Goal: Task Accomplishment & Management: Use online tool/utility

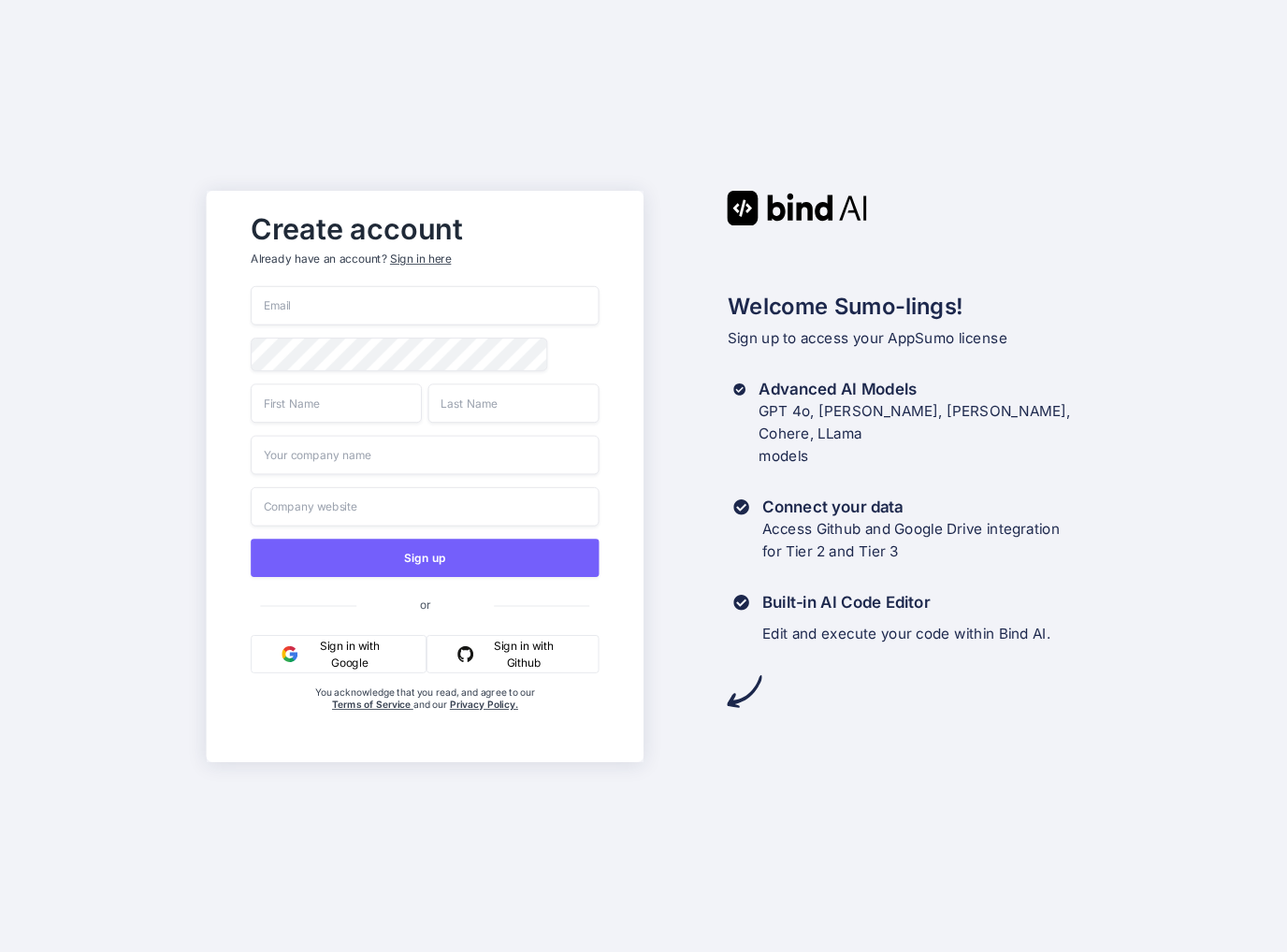
click at [344, 656] on button "Sign in with Google" at bounding box center [339, 653] width 176 height 38
click at [494, 665] on button "Sign in with Github" at bounding box center [512, 653] width 173 height 38
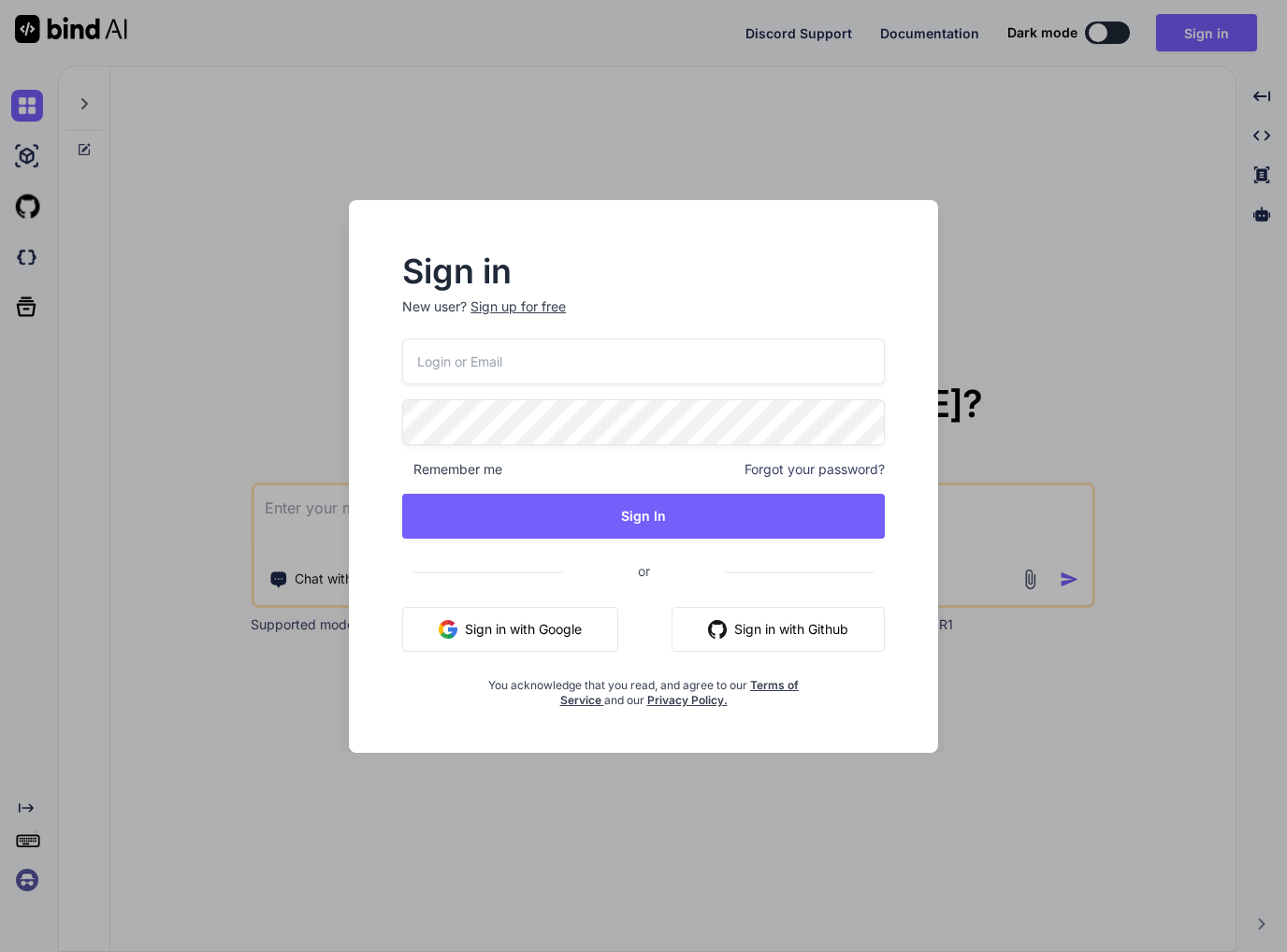
type textarea "x"
click at [740, 623] on button "Sign in with Github" at bounding box center [777, 628] width 213 height 45
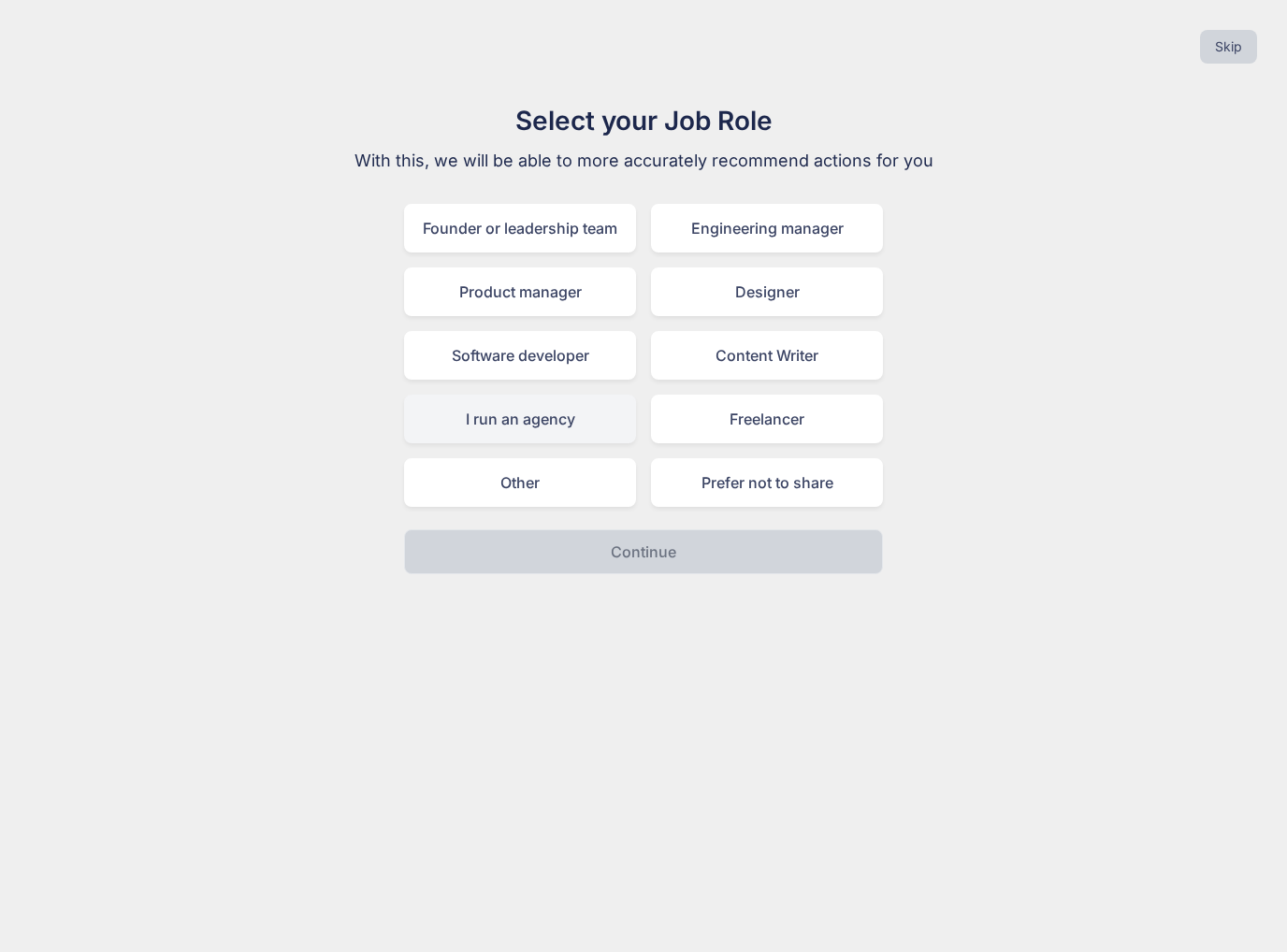
click at [548, 424] on div "I run an agency" at bounding box center [520, 419] width 232 height 49
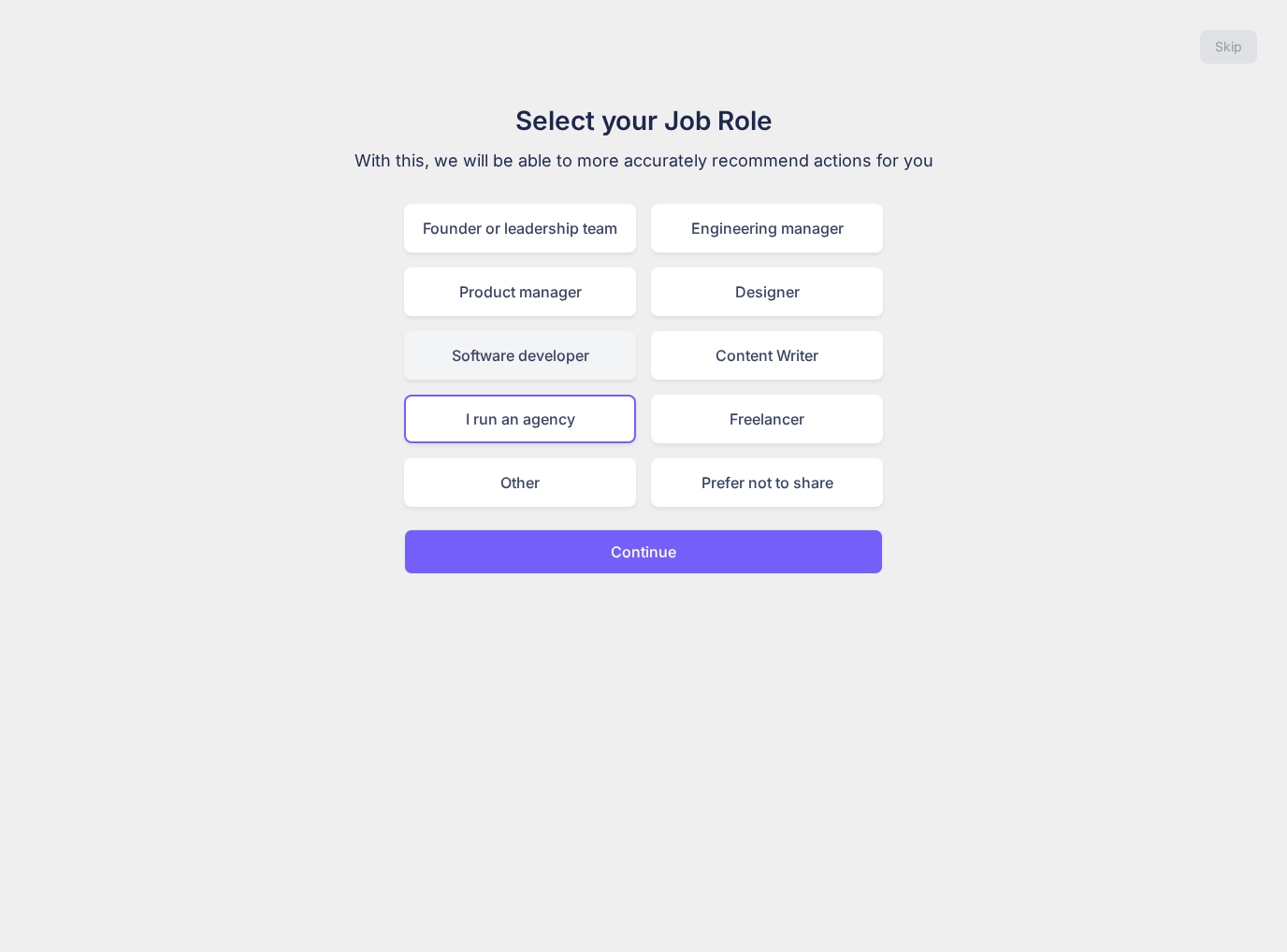
click at [619, 347] on div "Software developer" at bounding box center [520, 355] width 232 height 49
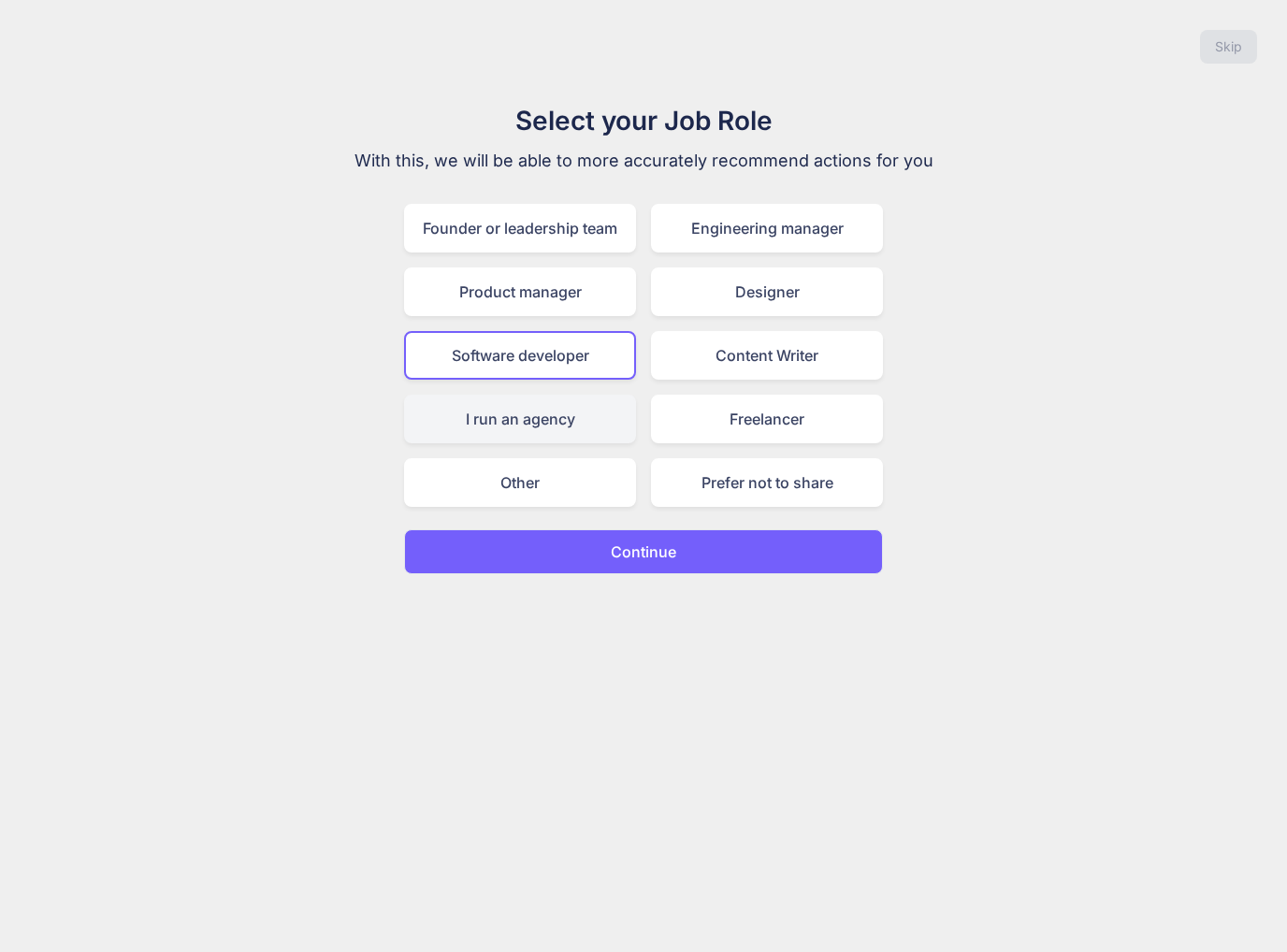
click at [589, 402] on div "I run an agency" at bounding box center [520, 419] width 232 height 49
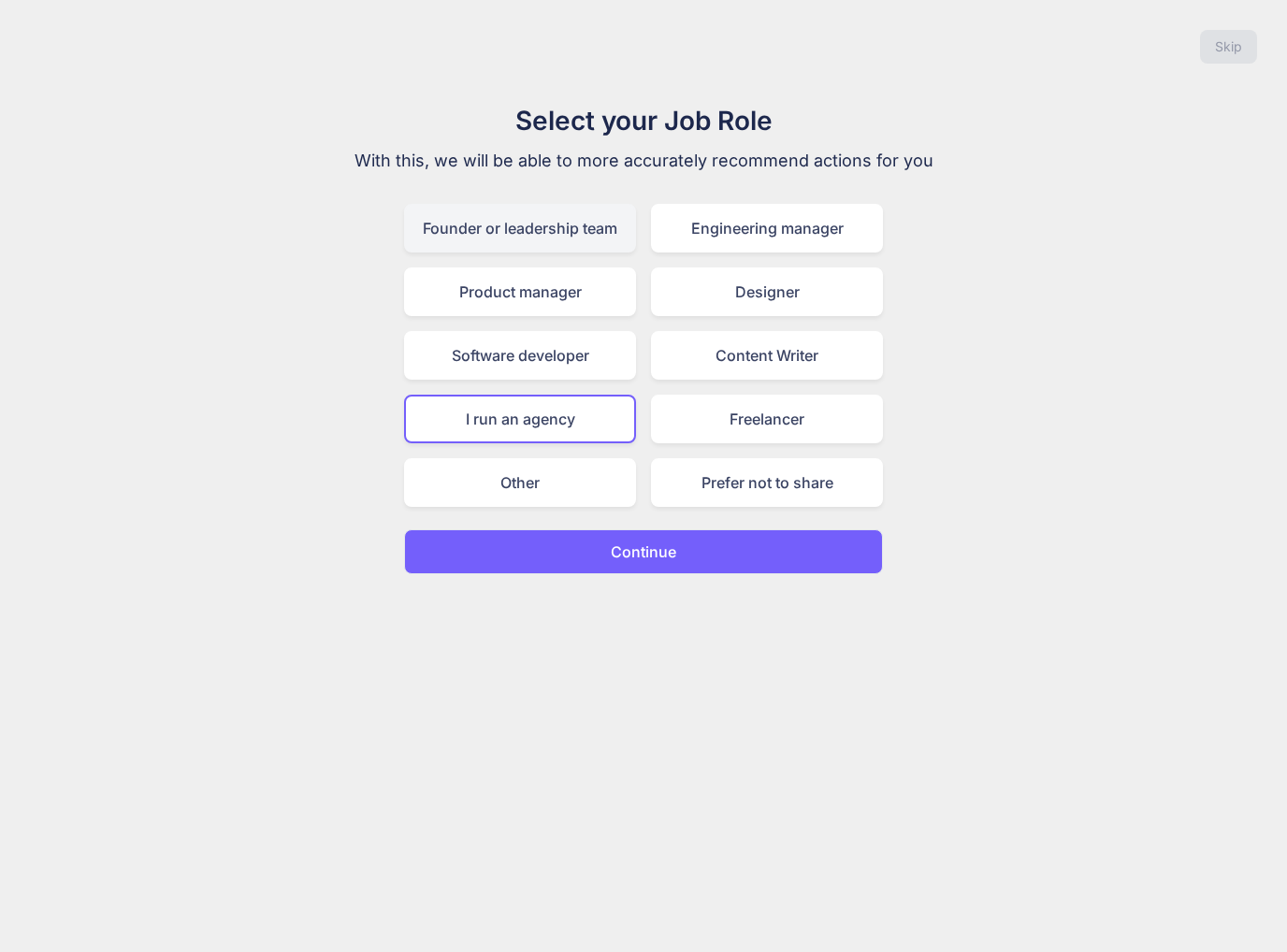
click at [537, 243] on div "Founder or leadership team" at bounding box center [520, 228] width 232 height 49
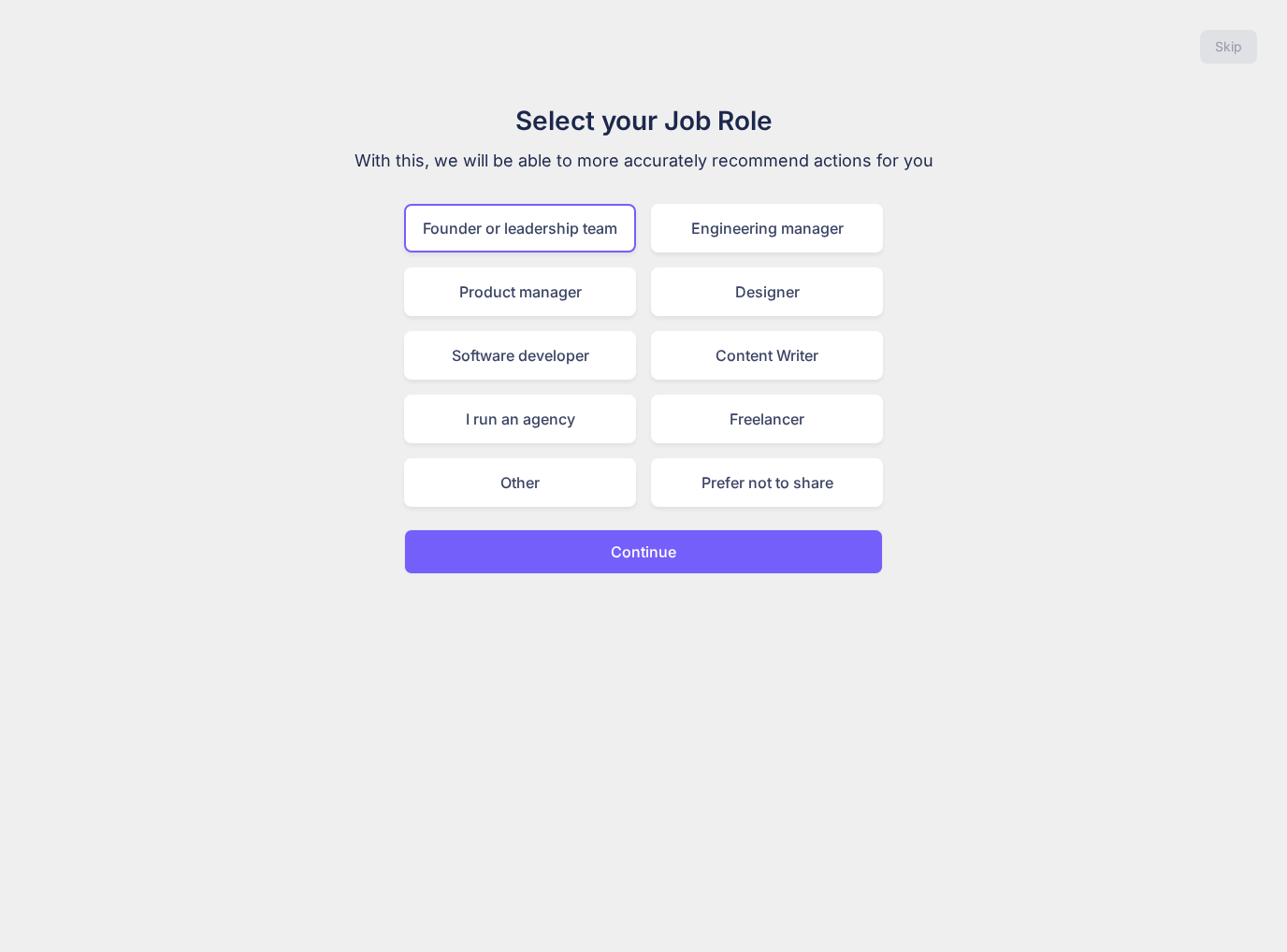
click at [618, 540] on p "Continue" at bounding box center [644, 551] width 66 height 22
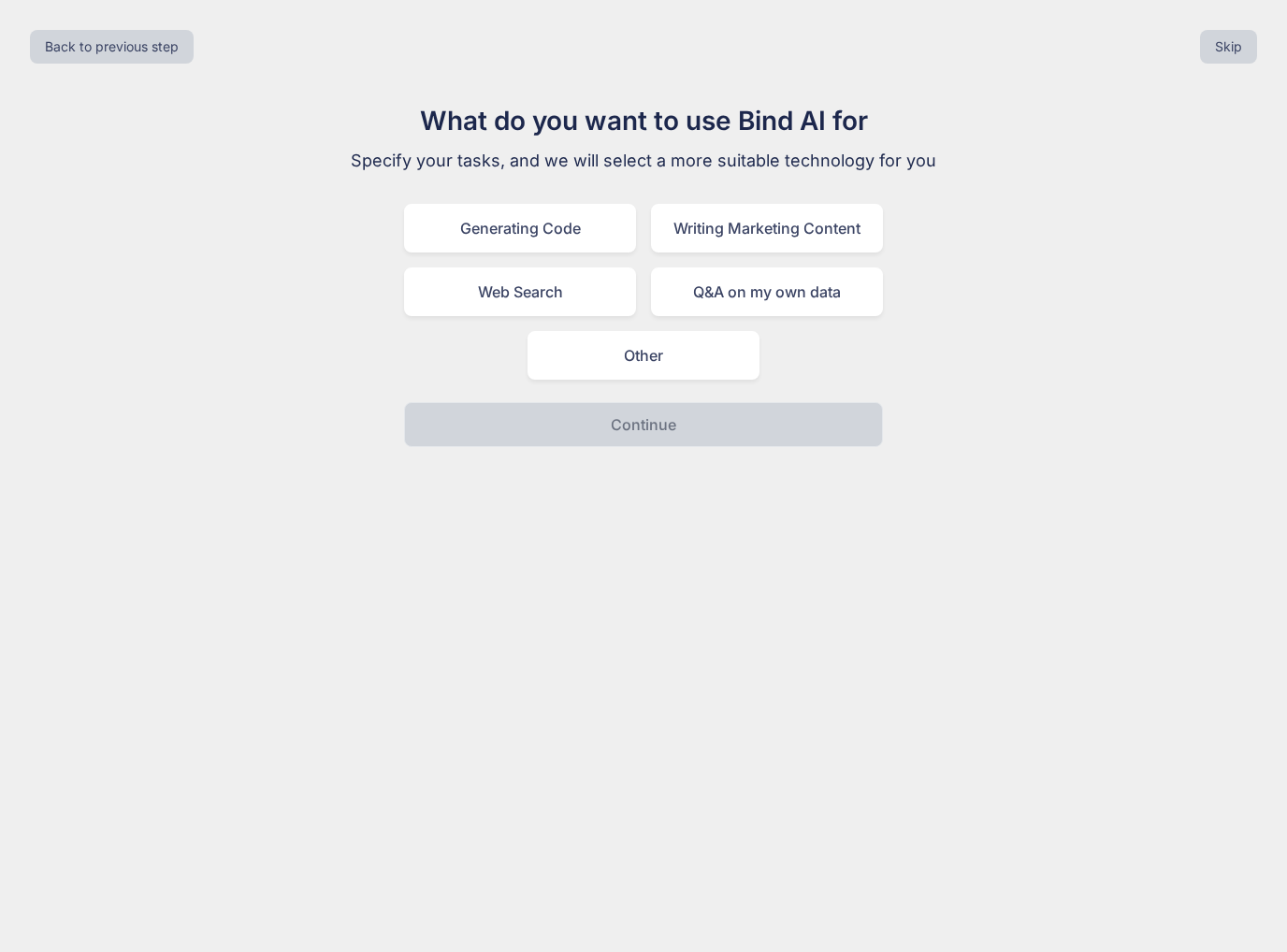
click at [637, 220] on div "Generating Code Writing Marketing Content Web Search Q&A on my own data Other" at bounding box center [643, 292] width 479 height 176
click at [628, 224] on div "Generating Code" at bounding box center [520, 228] width 232 height 49
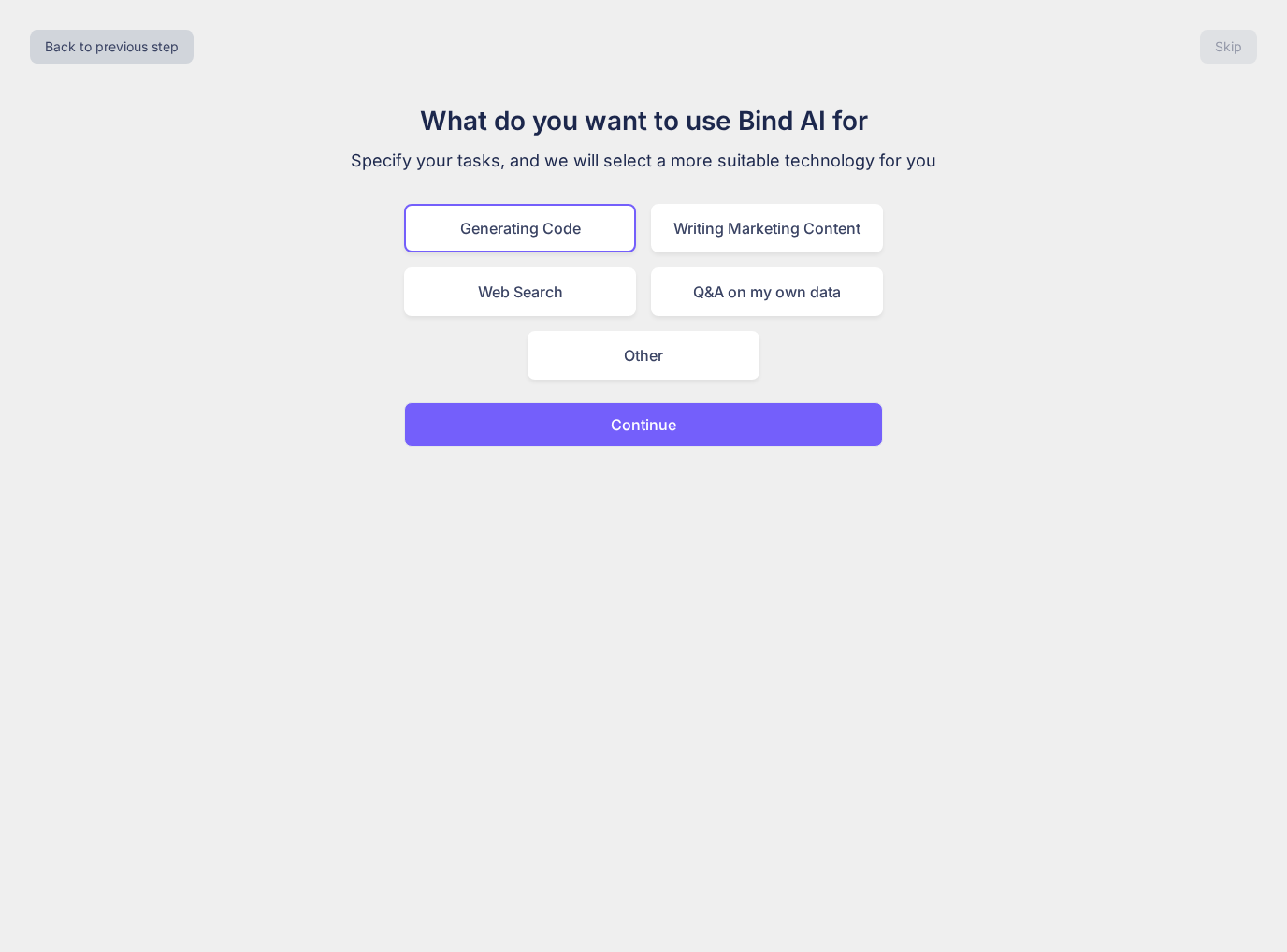
click at [677, 435] on button "Continue" at bounding box center [643, 424] width 479 height 45
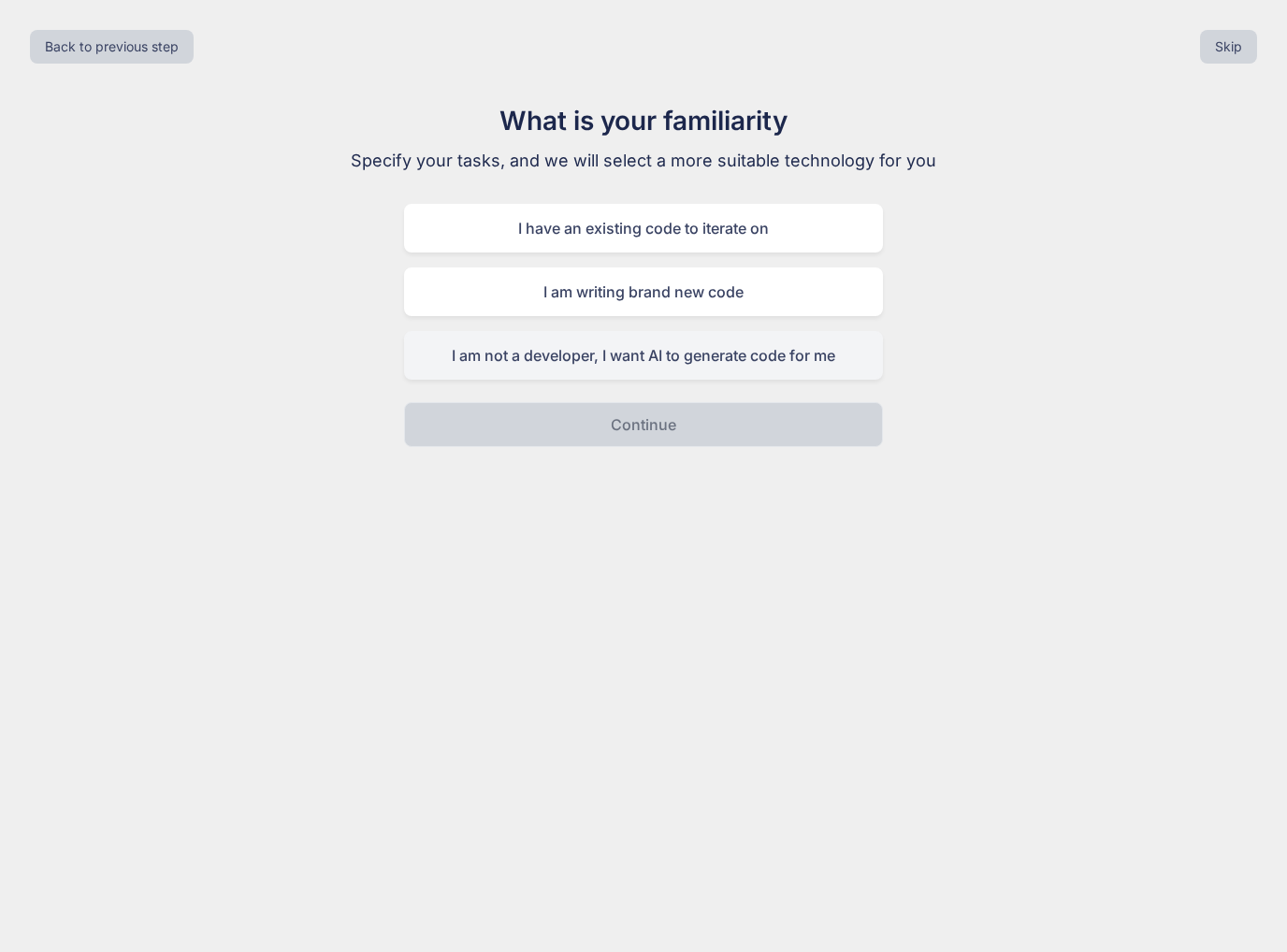
click at [710, 364] on div "I am not a developer, I want AI to generate code for me" at bounding box center [643, 355] width 479 height 49
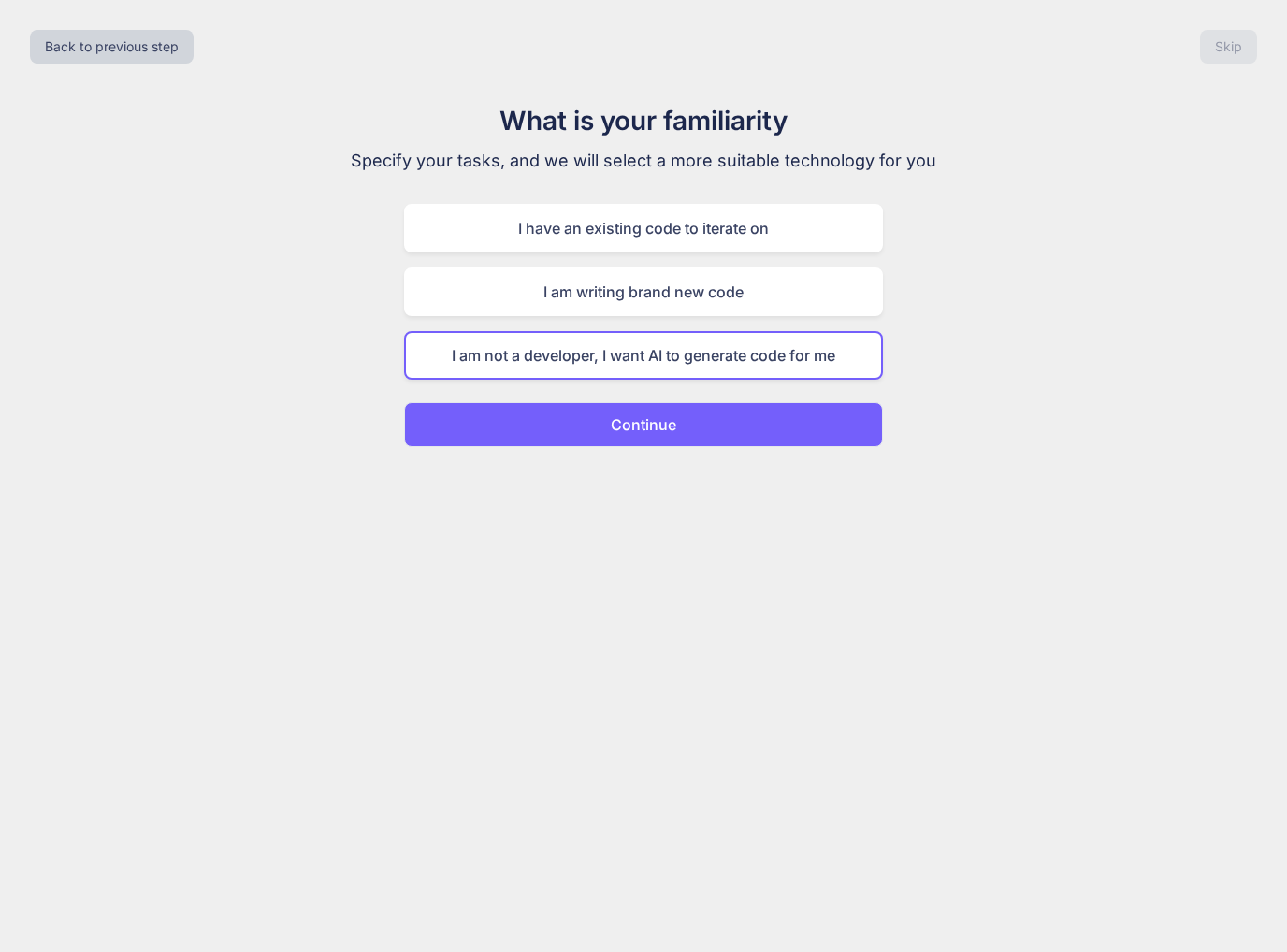
click at [646, 426] on p "Continue" at bounding box center [644, 425] width 66 height 22
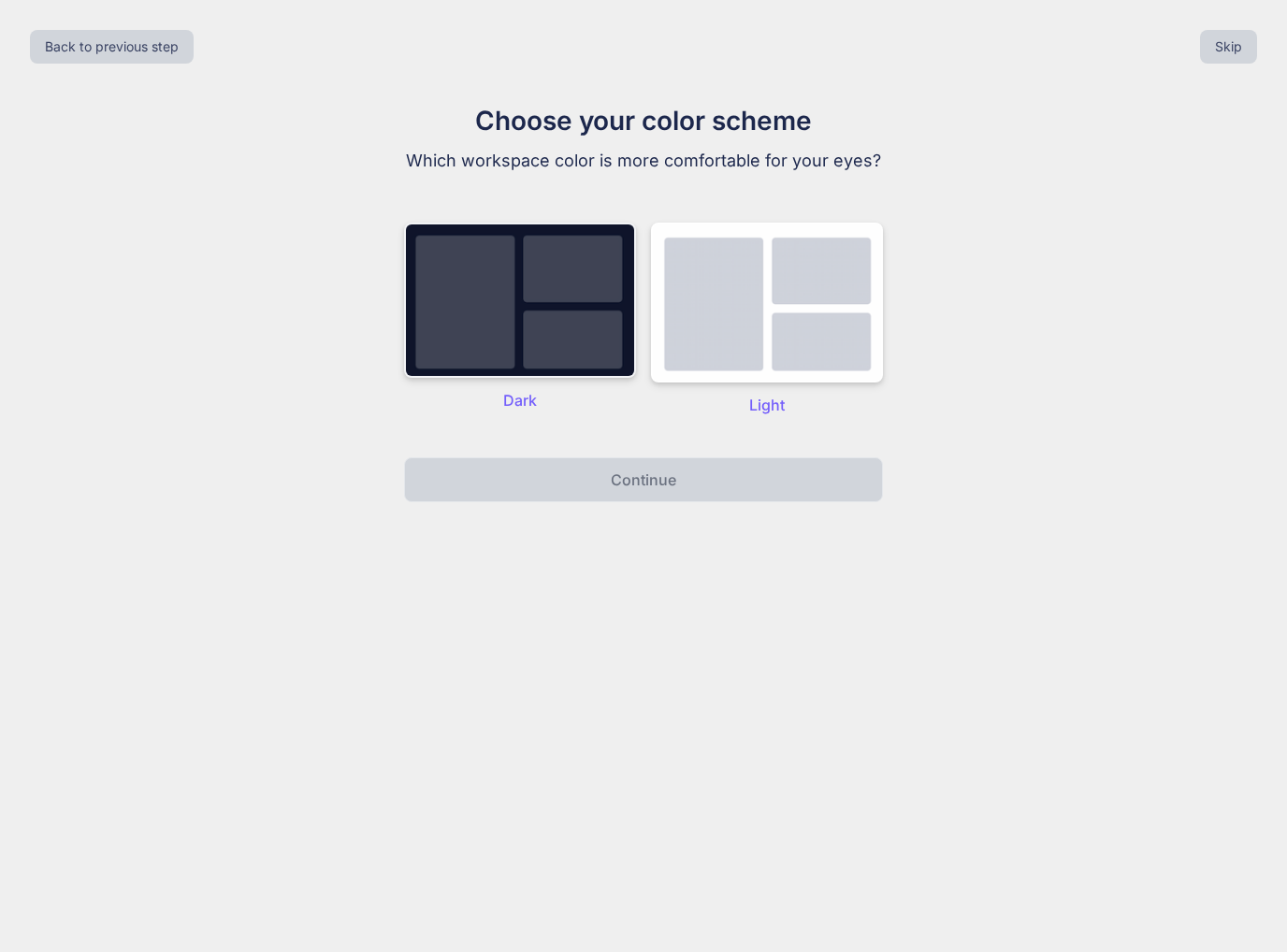
click at [553, 304] on img at bounding box center [520, 300] width 232 height 155
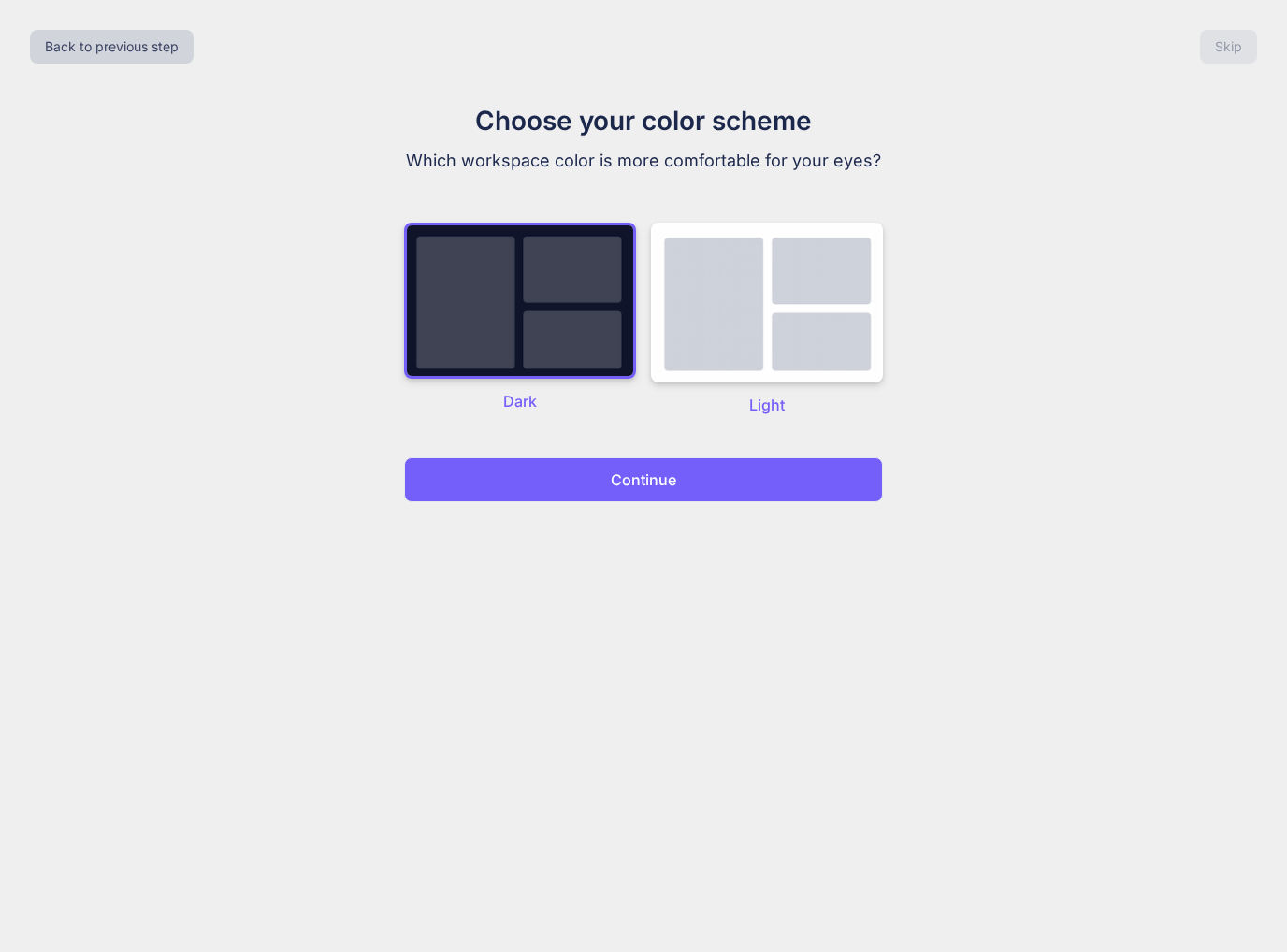
click at [556, 465] on button "Continue" at bounding box center [643, 479] width 479 height 45
click at [551, 476] on button "Continue" at bounding box center [643, 479] width 479 height 45
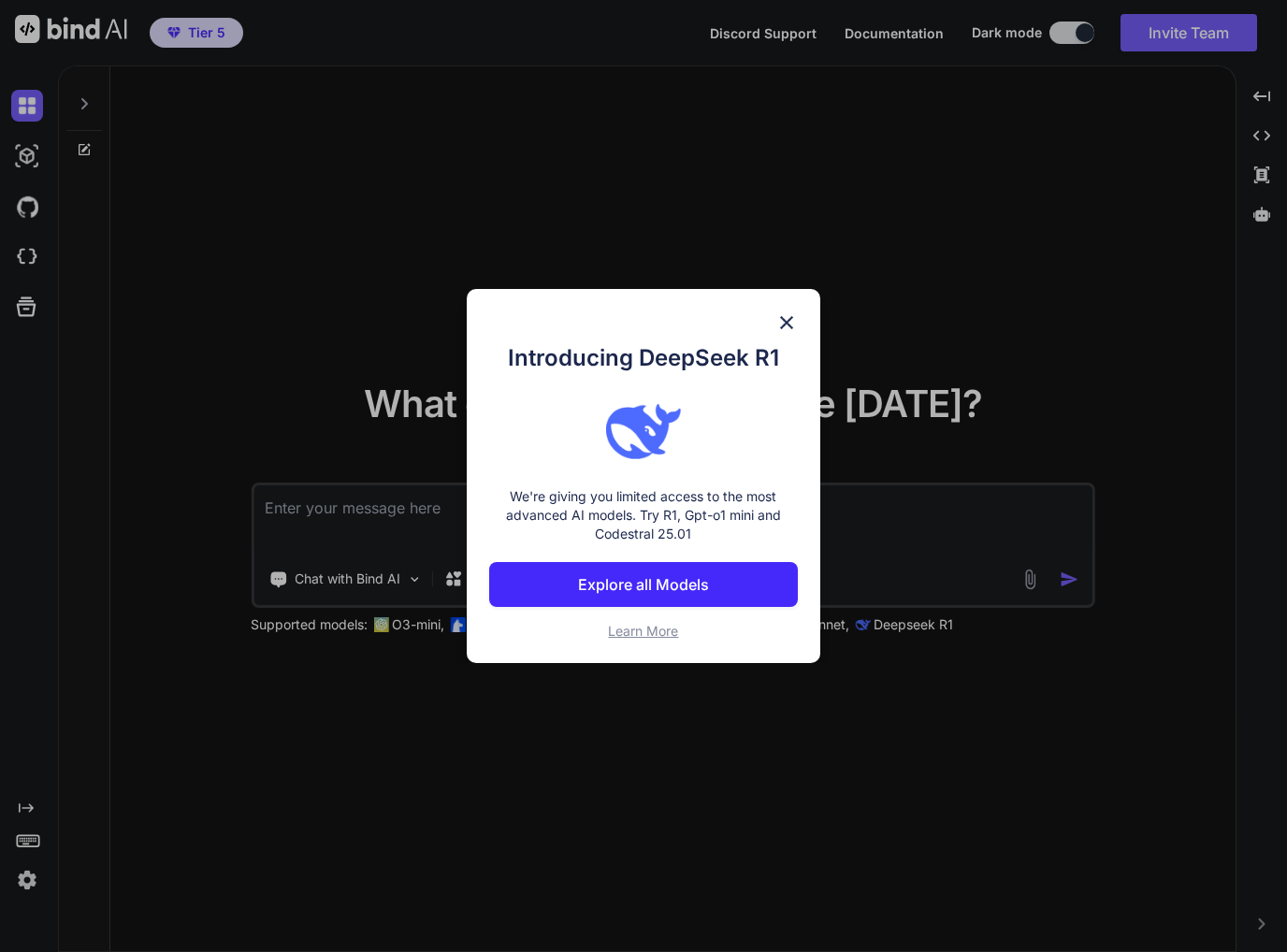
click at [629, 590] on p "Explore all Models" at bounding box center [643, 584] width 131 height 22
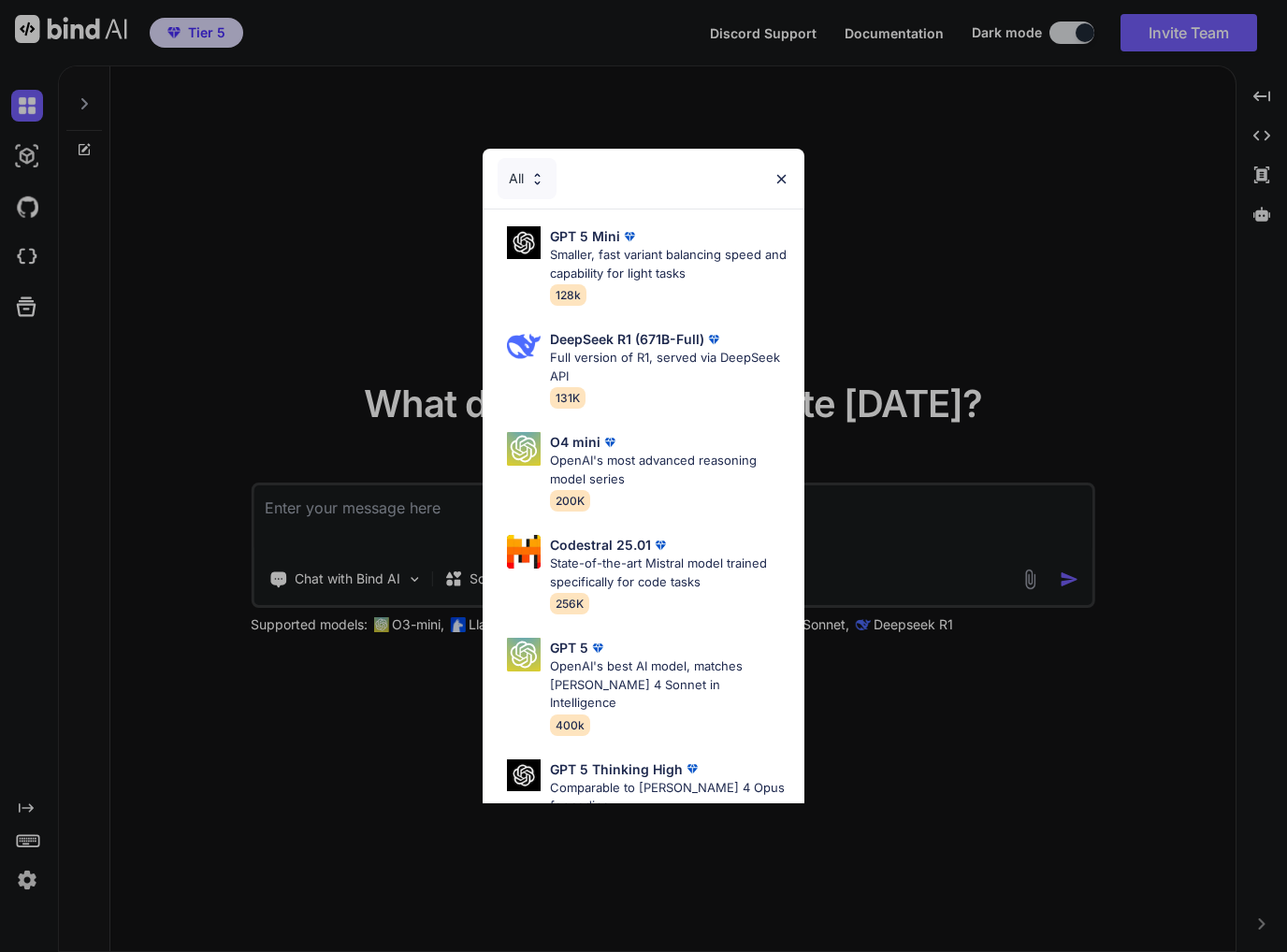
click at [779, 179] on img at bounding box center [781, 179] width 16 height 16
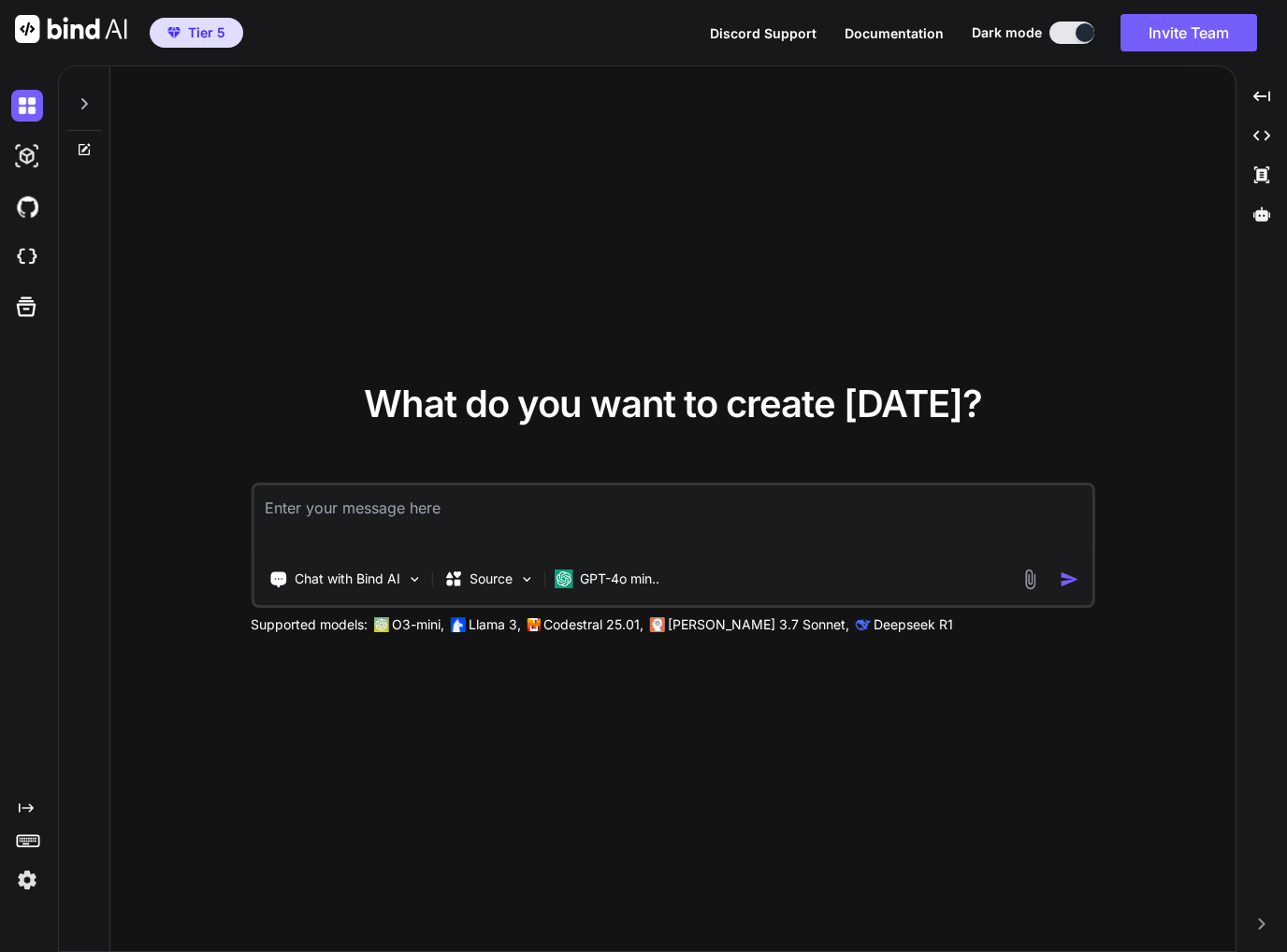
click at [744, 214] on div "What do you want to create today? Chat with Bind AI Source GPT-4o min.. Support…" at bounding box center [672, 508] width 1125 height 886
click at [1075, 31] on div at bounding box center [1084, 32] width 19 height 19
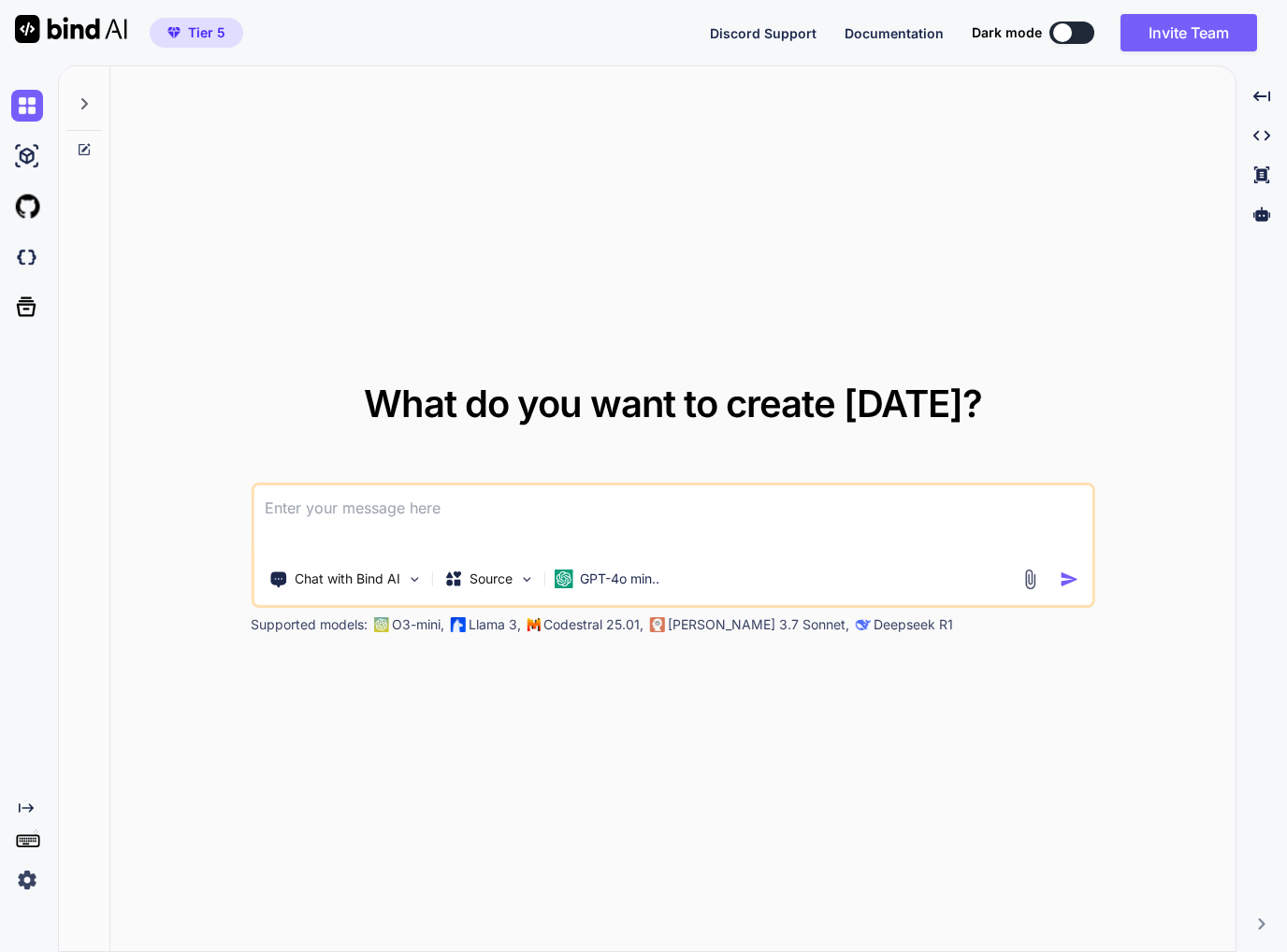
click at [1076, 37] on button at bounding box center [1071, 33] width 45 height 22
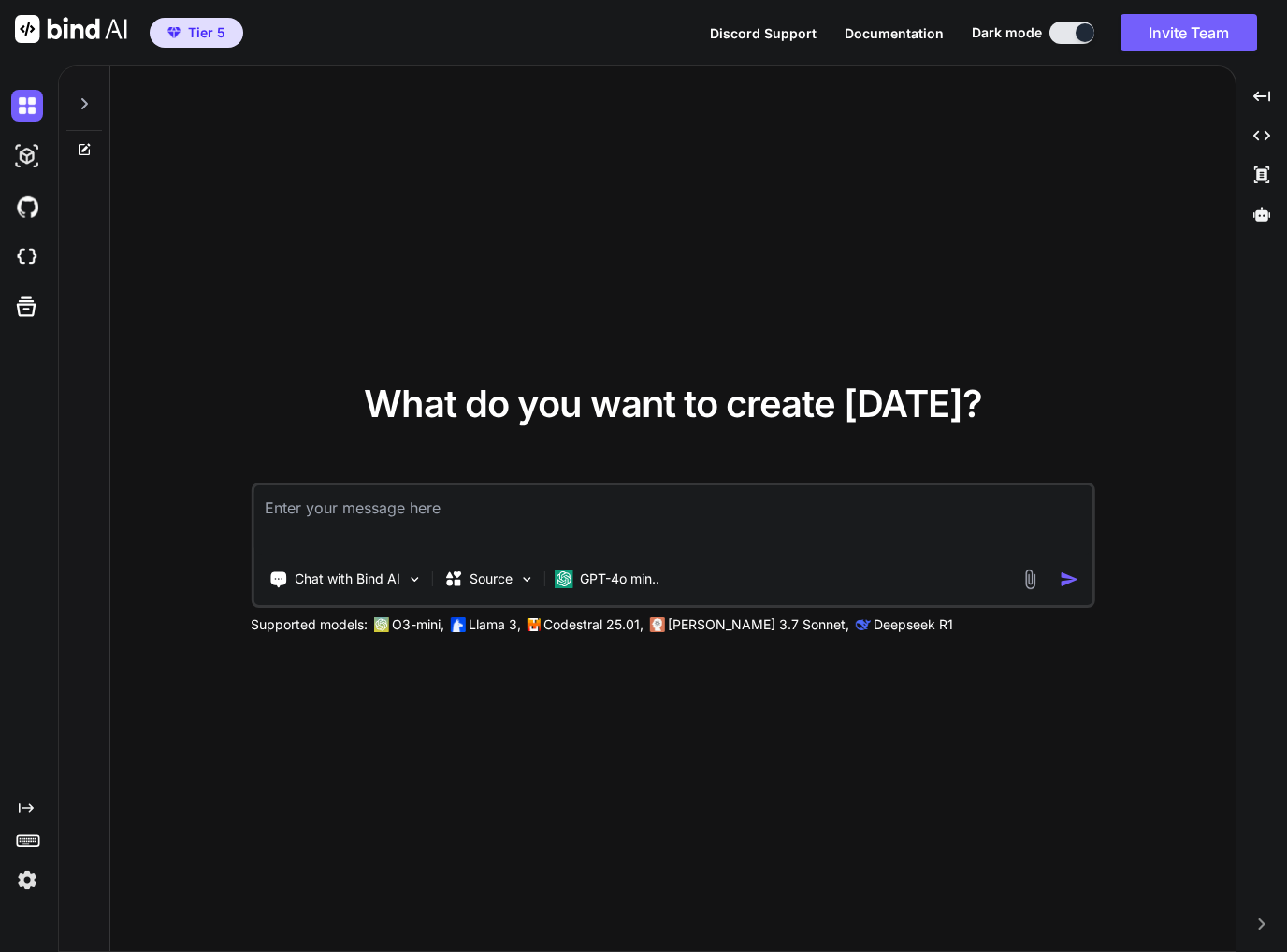
click at [1074, 40] on button at bounding box center [1071, 33] width 45 height 22
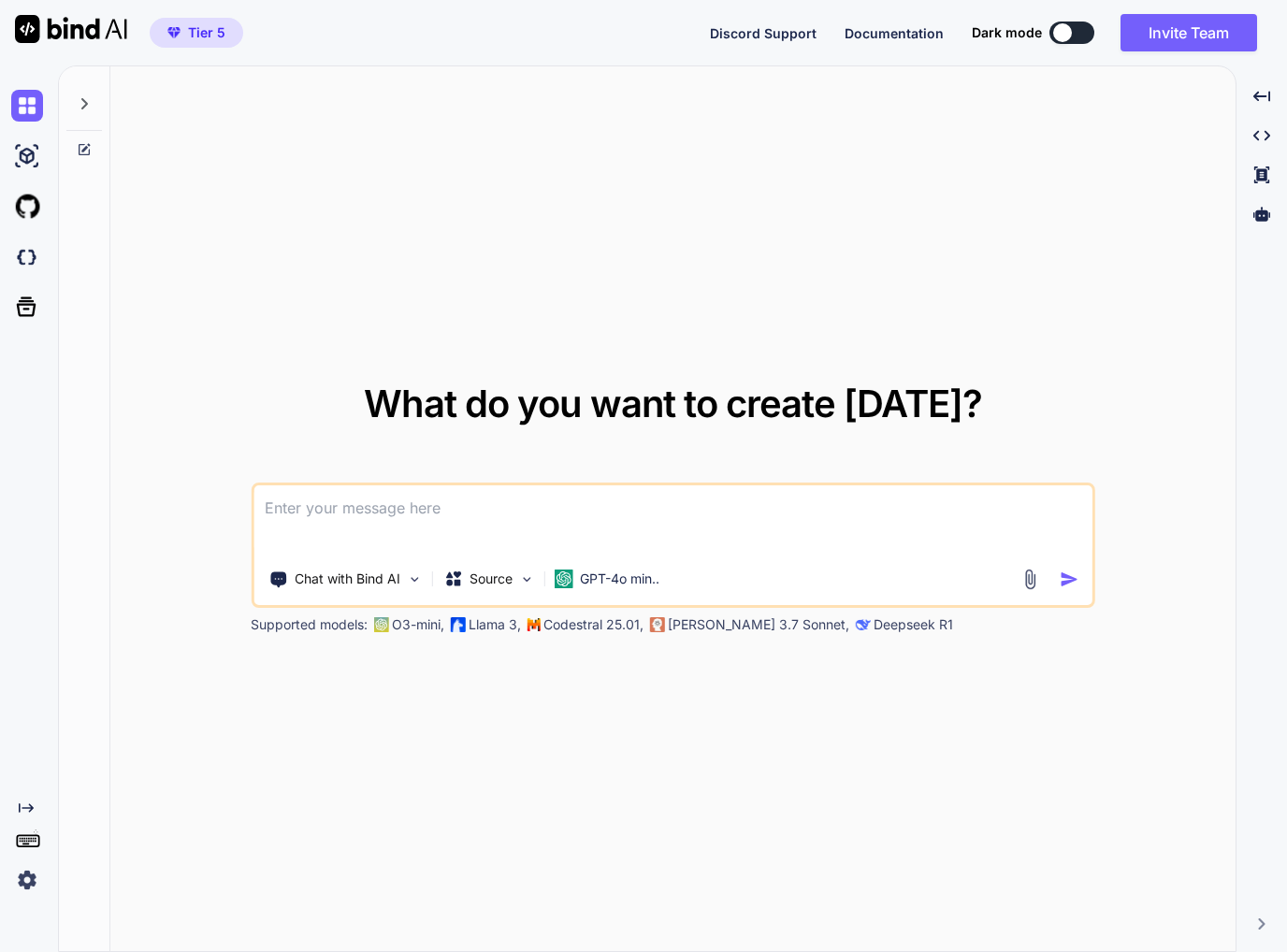
click at [1074, 40] on button at bounding box center [1071, 33] width 45 height 22
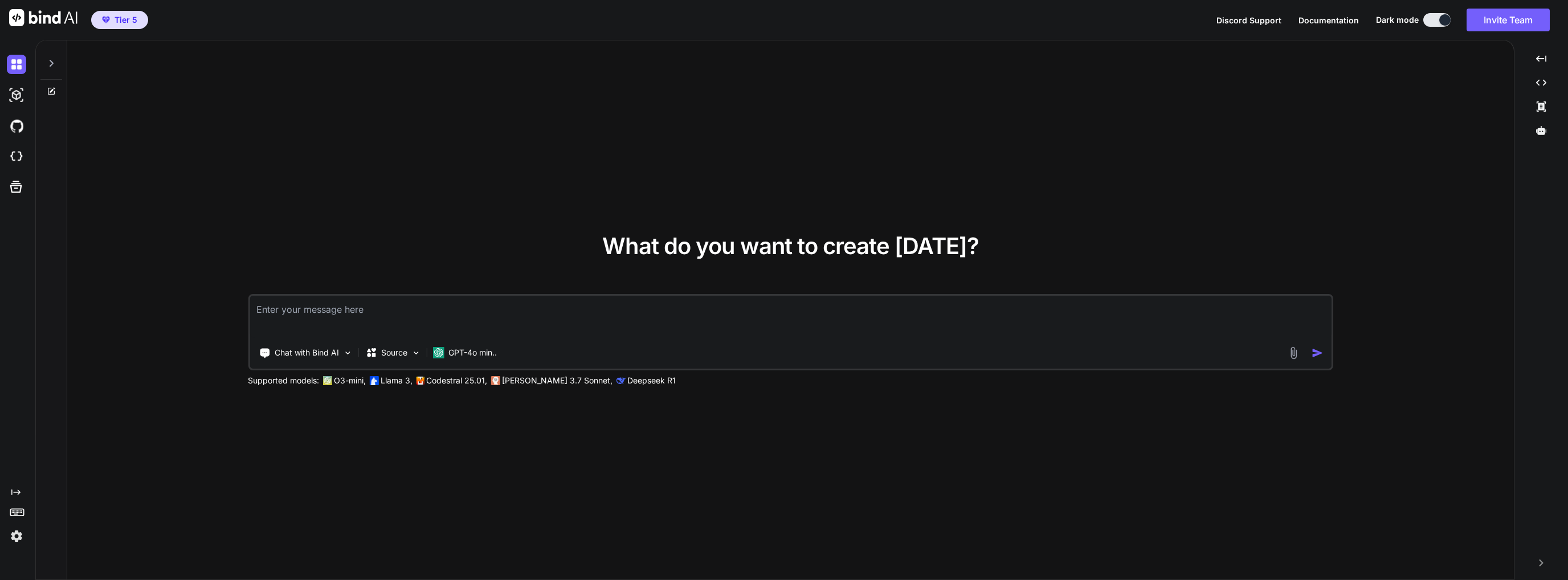
click at [421, 322] on textarea at bounding box center [790, 316] width 1082 height 42
click at [20, 97] on img at bounding box center [16, 95] width 19 height 19
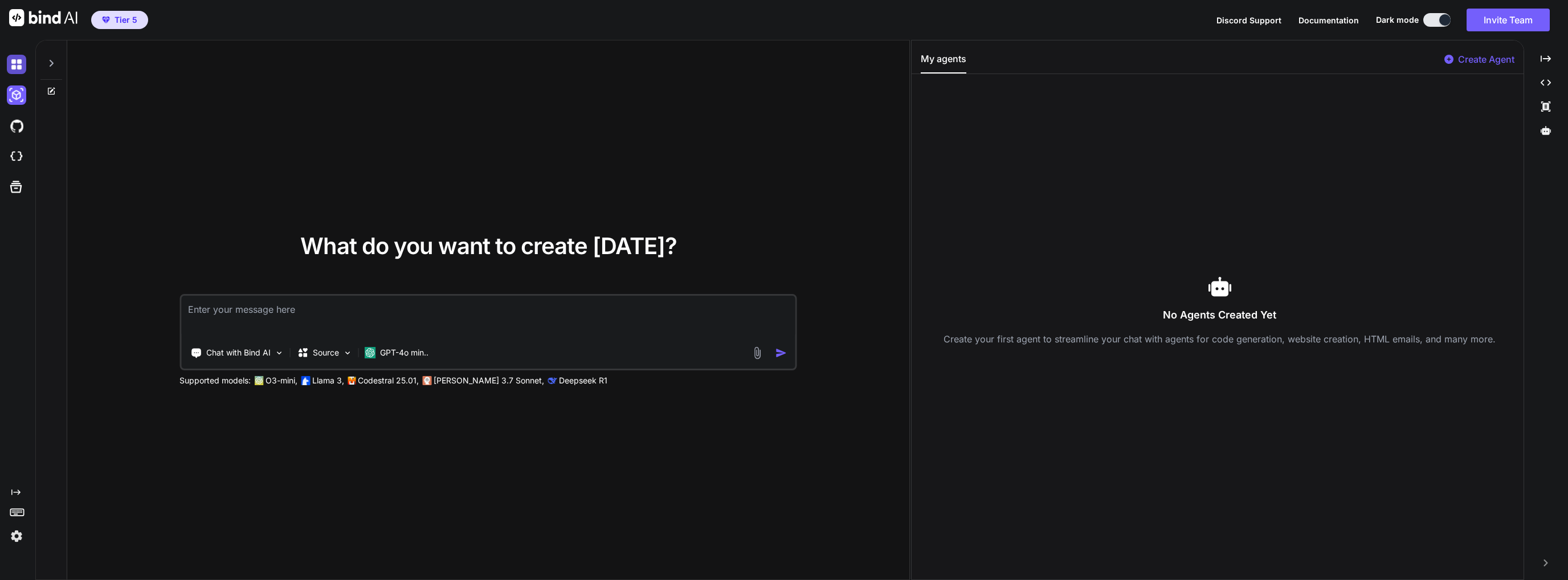
click at [13, 69] on img at bounding box center [16, 65] width 19 height 19
click at [18, 128] on img at bounding box center [16, 126] width 19 height 19
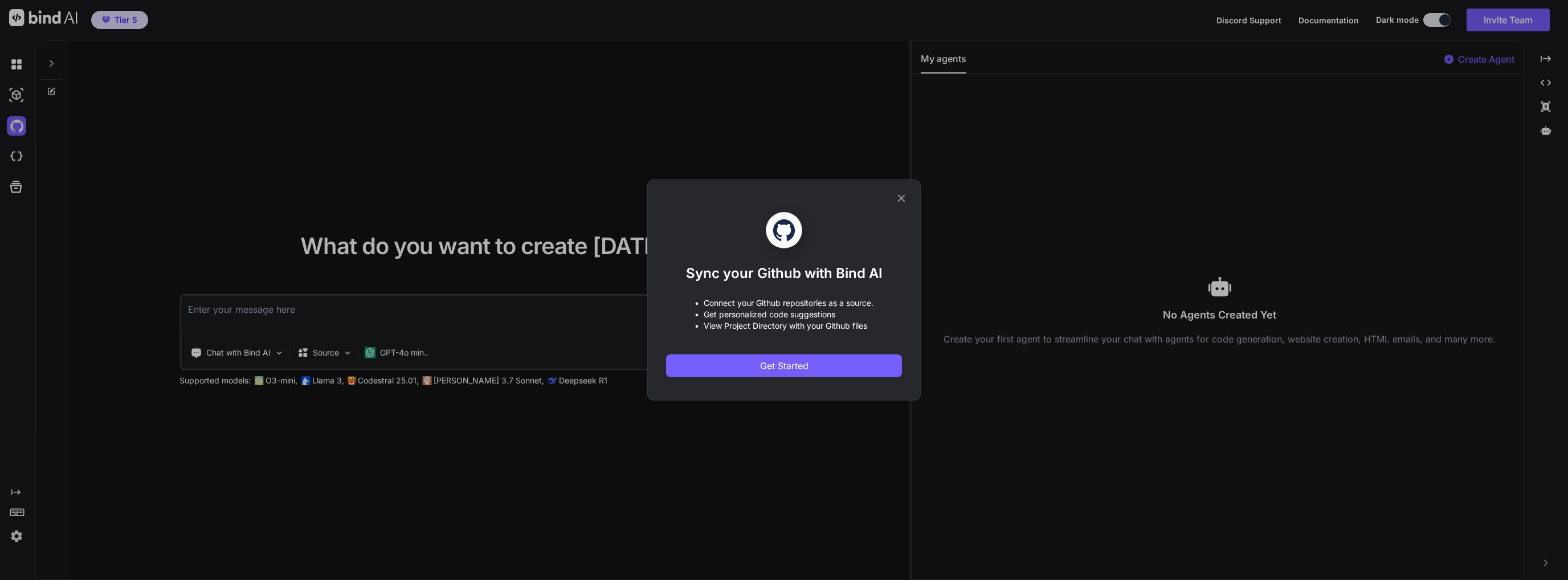
click at [681, 350] on div "Sync your Github with Bind AI • Connect your Github repositories as a source. •…" at bounding box center [784, 294] width 236 height 165
click at [685, 357] on button "Get Started" at bounding box center [784, 365] width 236 height 23
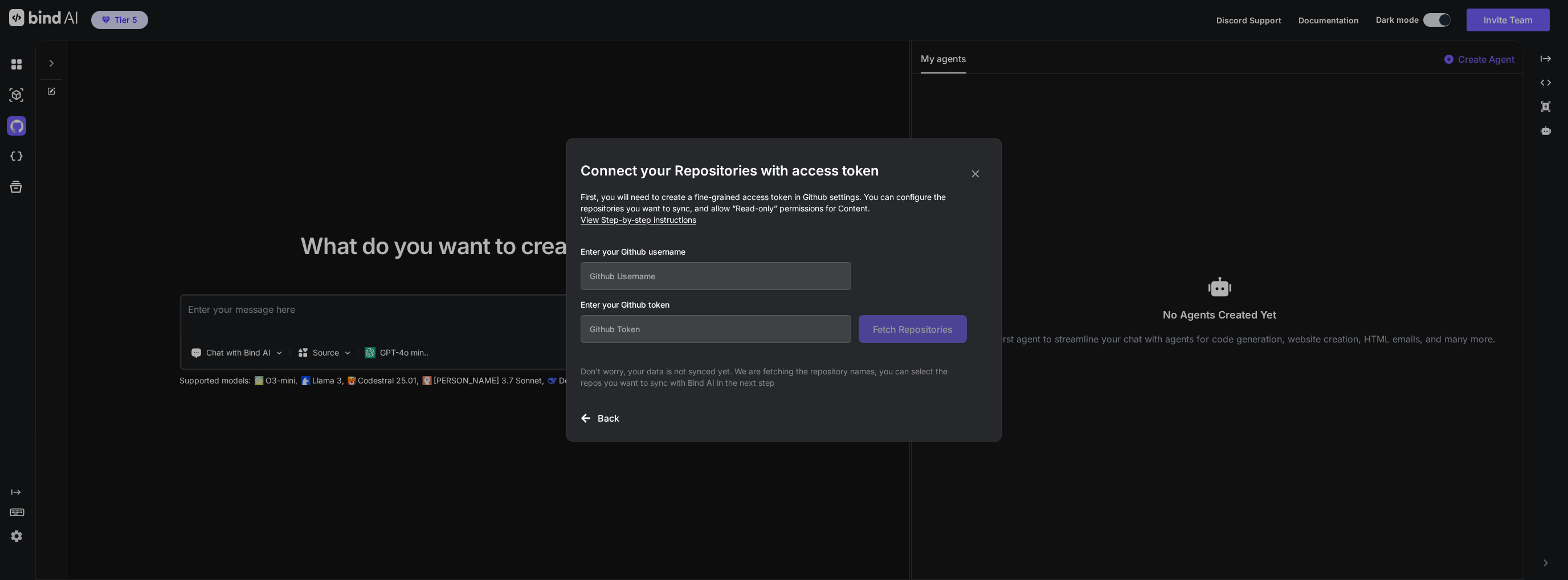
click at [651, 278] on input "text" at bounding box center [716, 276] width 271 height 28
type input "aniketarenja"
click at [679, 374] on p "Don't worry, your data is not synced yet. We are fetching the repository names,…" at bounding box center [774, 377] width 387 height 23
click at [648, 340] on input "text" at bounding box center [716, 329] width 271 height 28
click at [609, 420] on h3 "Back" at bounding box center [609, 418] width 22 height 13
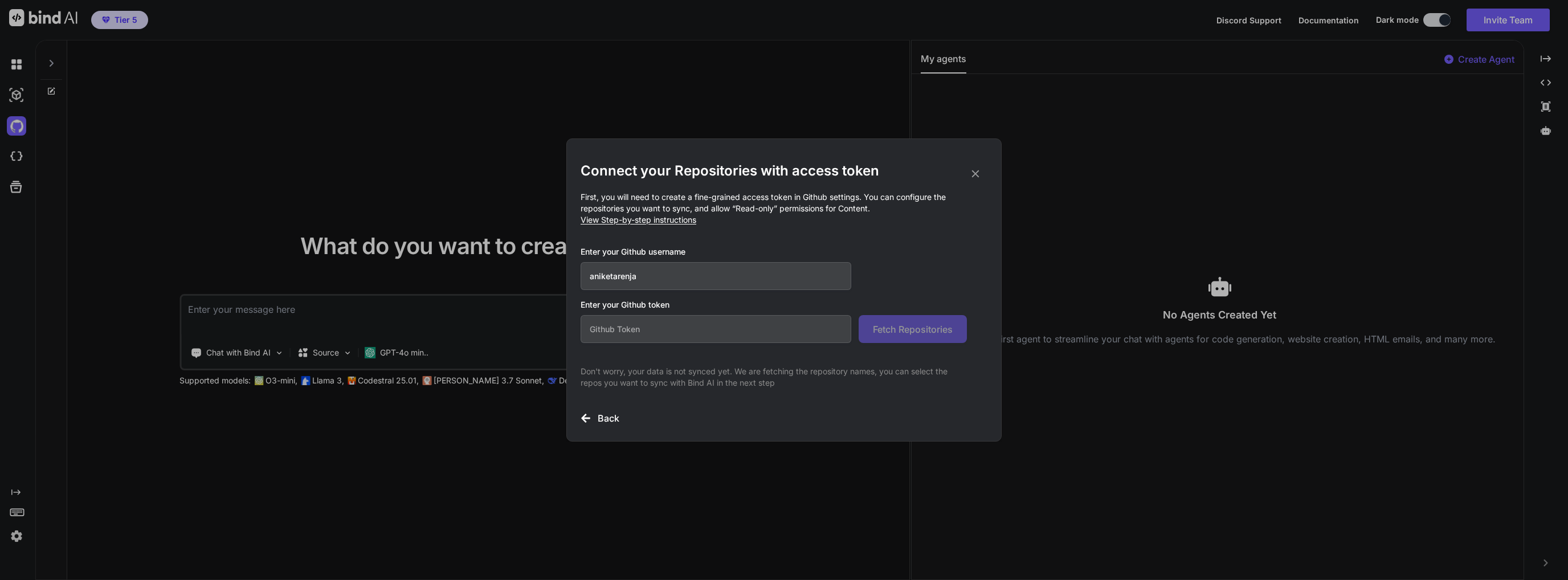
click at [783, 173] on icon at bounding box center [976, 174] width 7 height 7
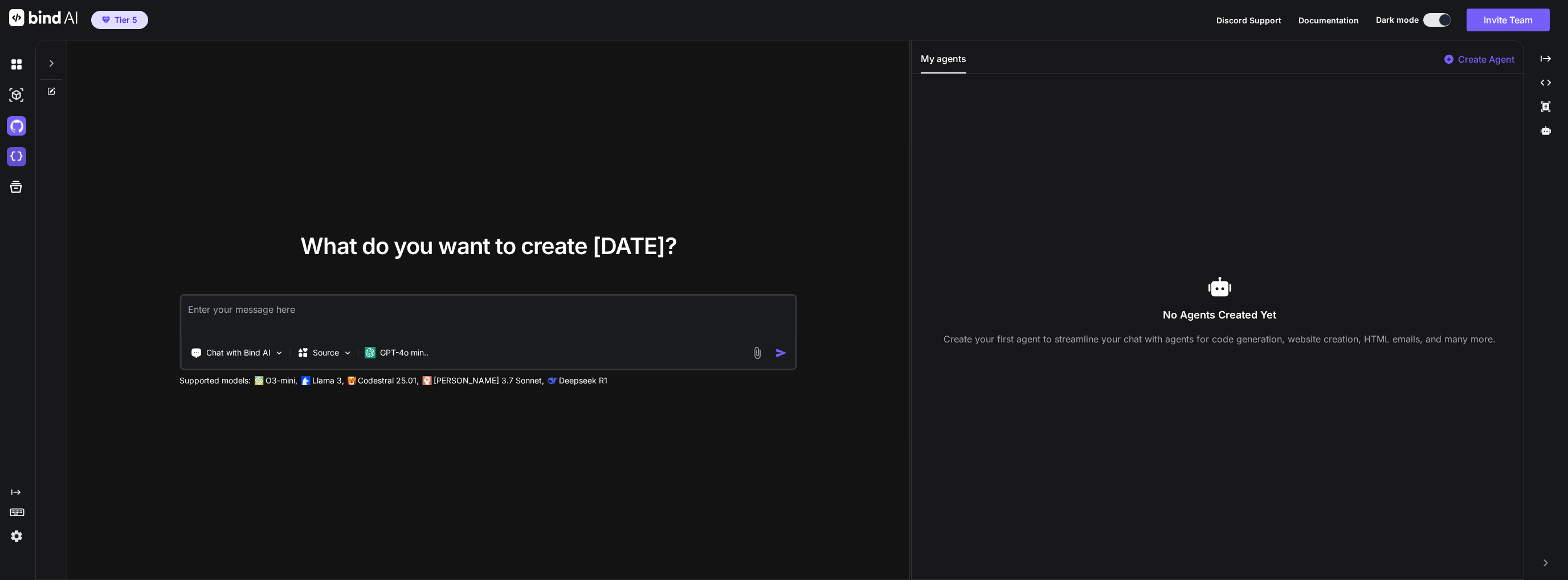
click at [19, 160] on img at bounding box center [16, 157] width 19 height 19
click at [9, 150] on img at bounding box center [16, 157] width 19 height 19
click at [545, 149] on div "What do you want to create today? Chat with Bind AI Source GPT-4o min.. Support…" at bounding box center [488, 310] width 842 height 540
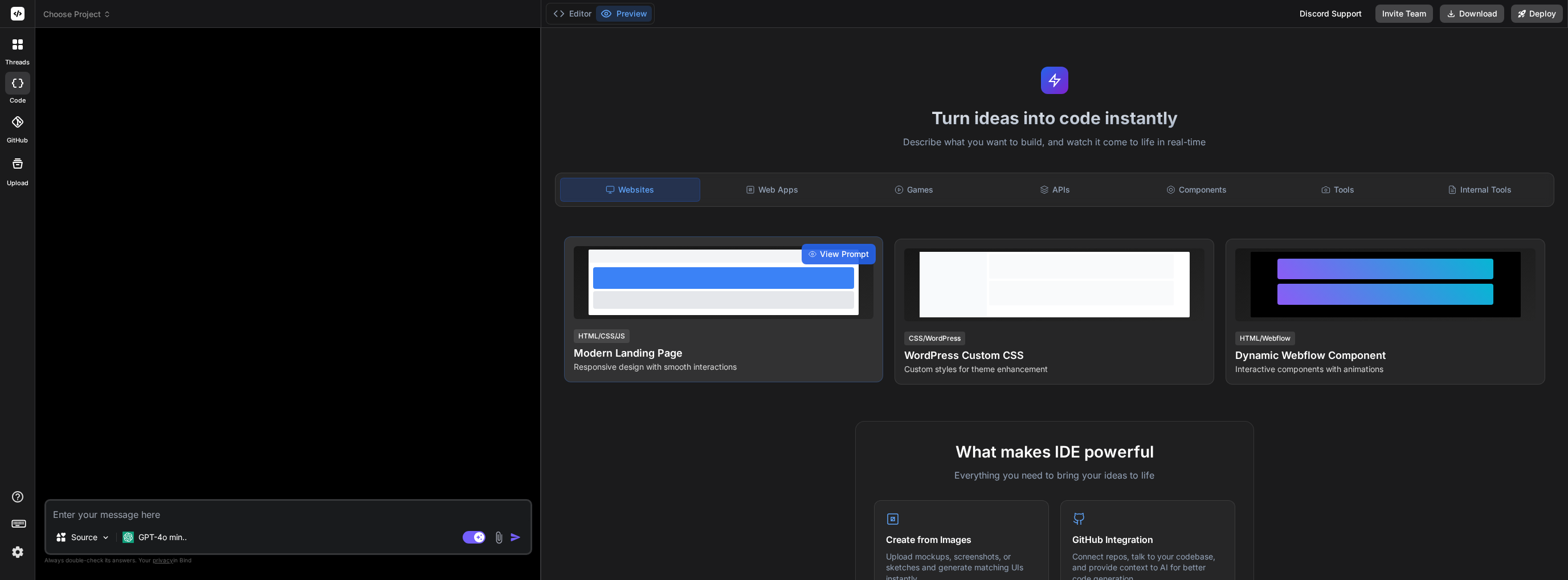
type textarea "x"
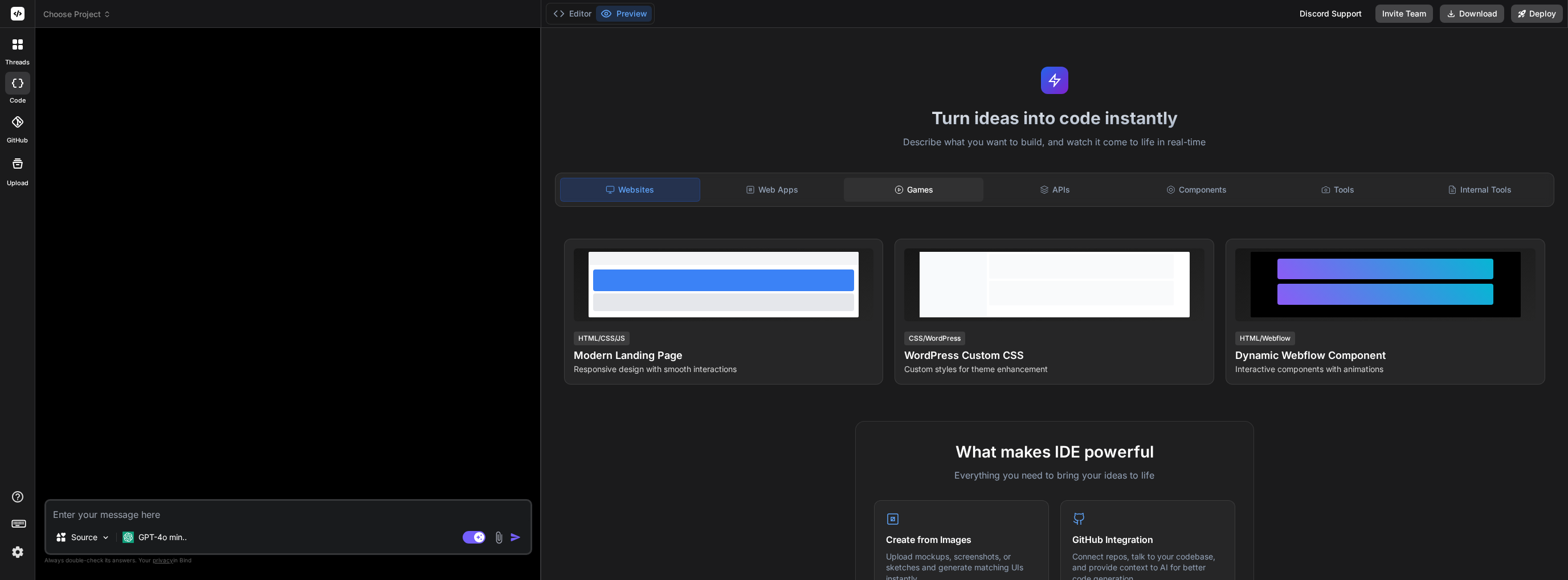
click at [932, 192] on div "Games" at bounding box center [913, 189] width 139 height 24
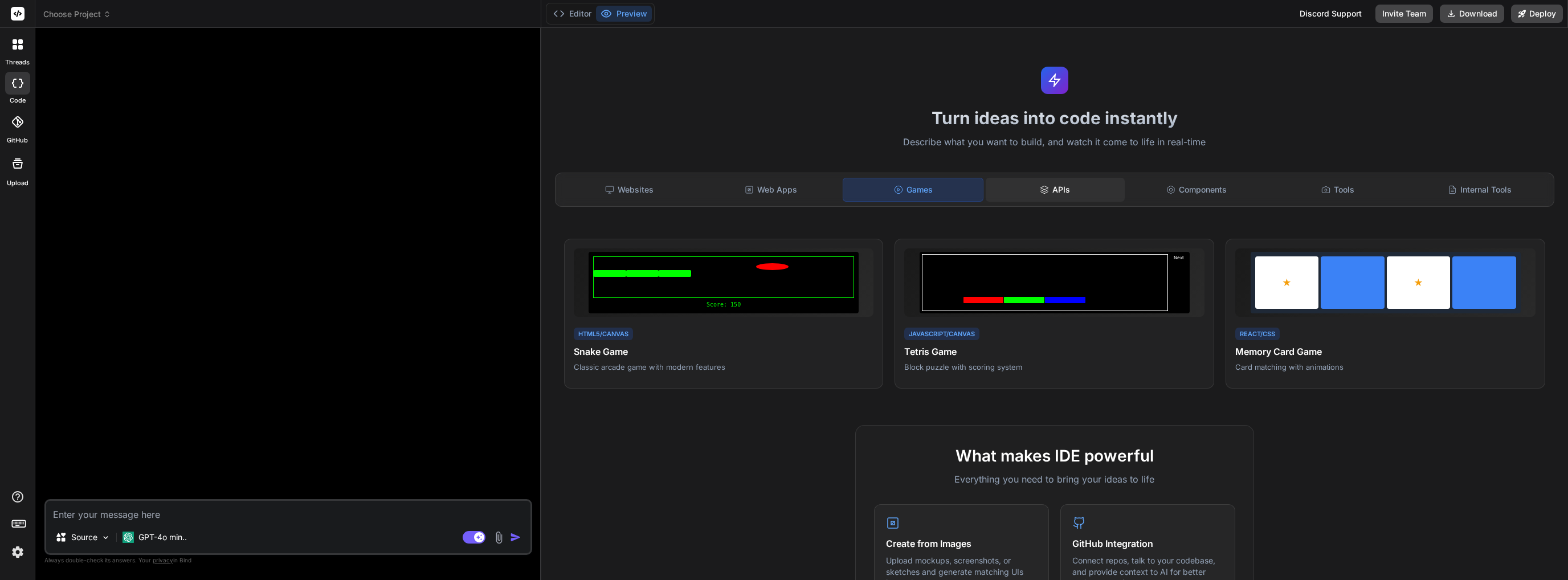
click at [1098, 200] on div "APIs" at bounding box center [1055, 189] width 139 height 24
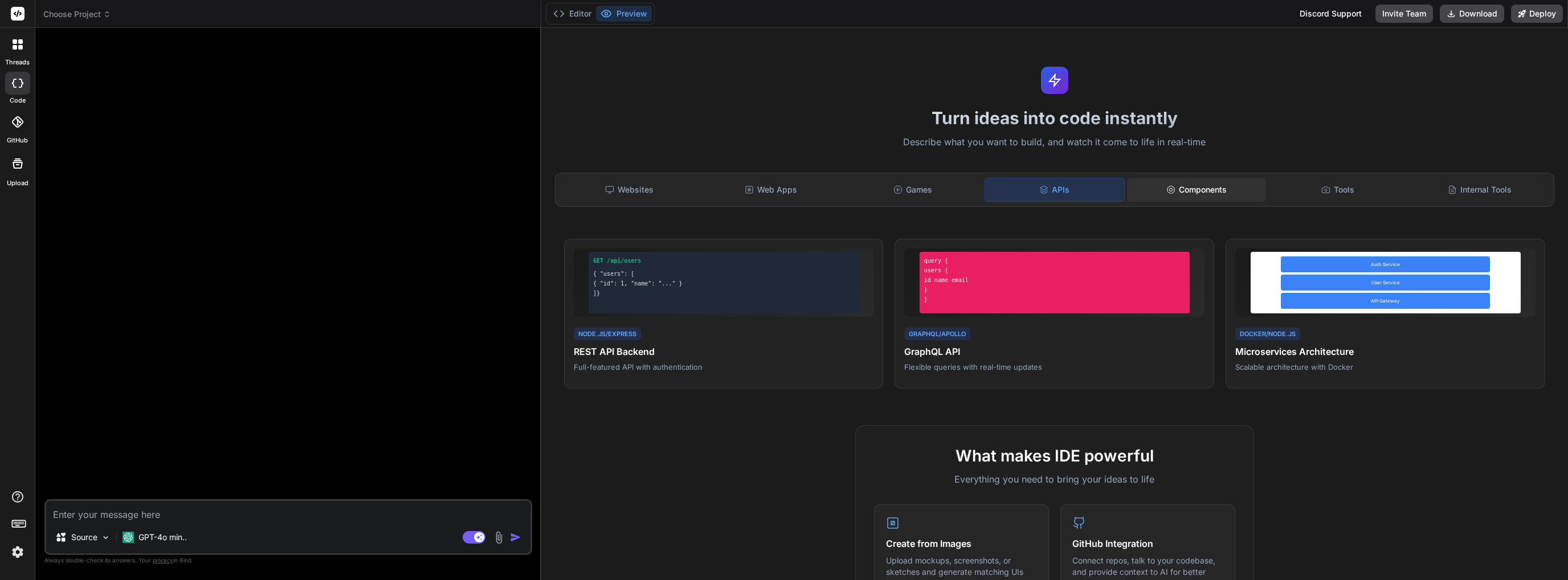
click at [1222, 187] on div "Components" at bounding box center [1197, 189] width 139 height 24
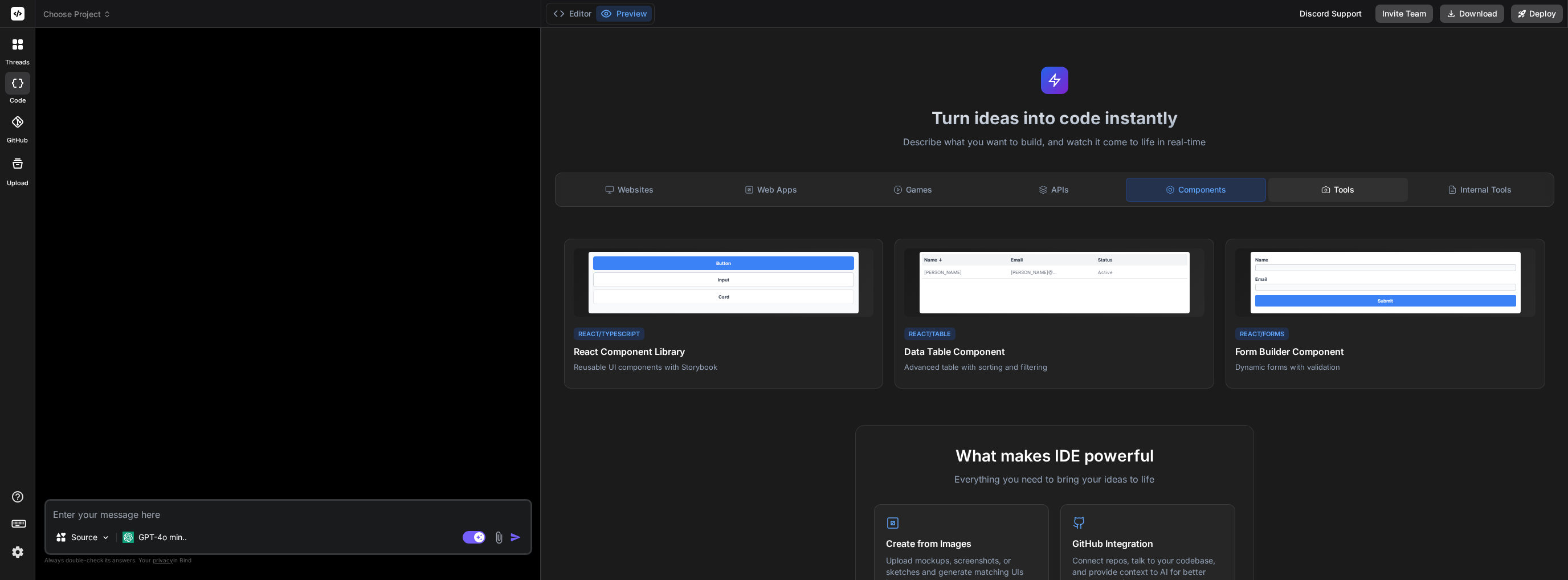
click at [1330, 183] on div "Tools" at bounding box center [1338, 189] width 139 height 24
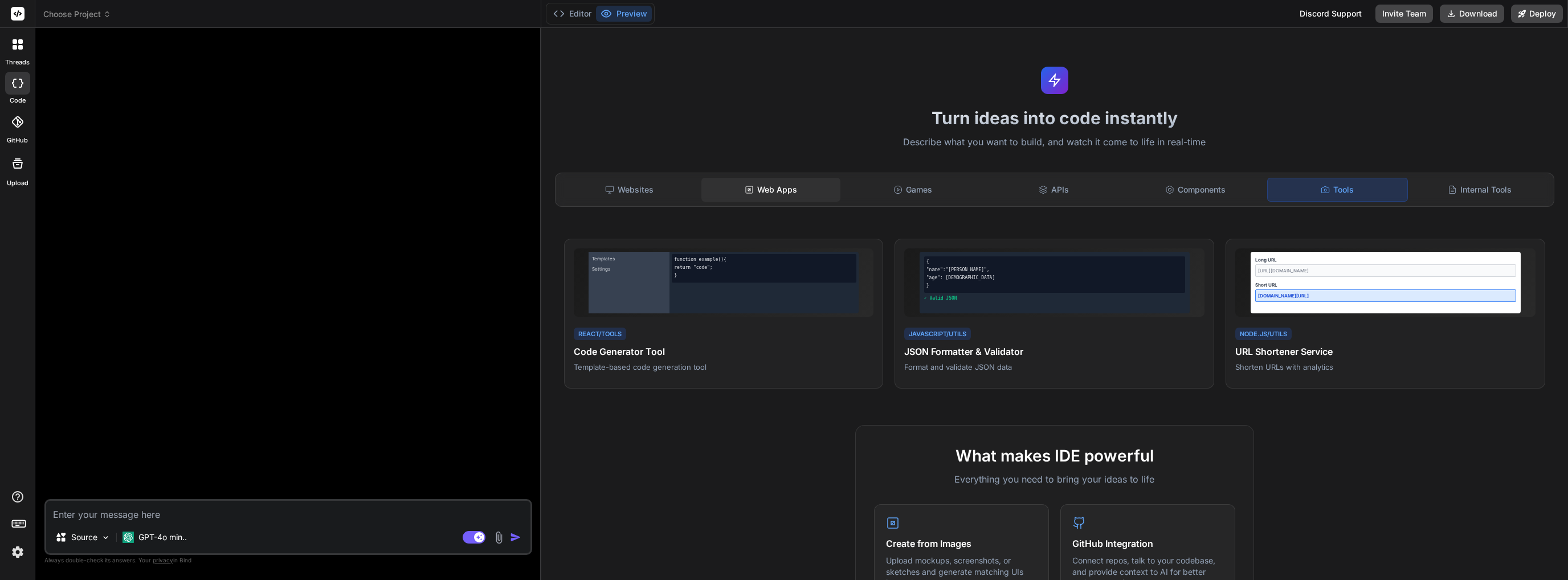
click at [789, 198] on div "Web Apps" at bounding box center [771, 189] width 139 height 24
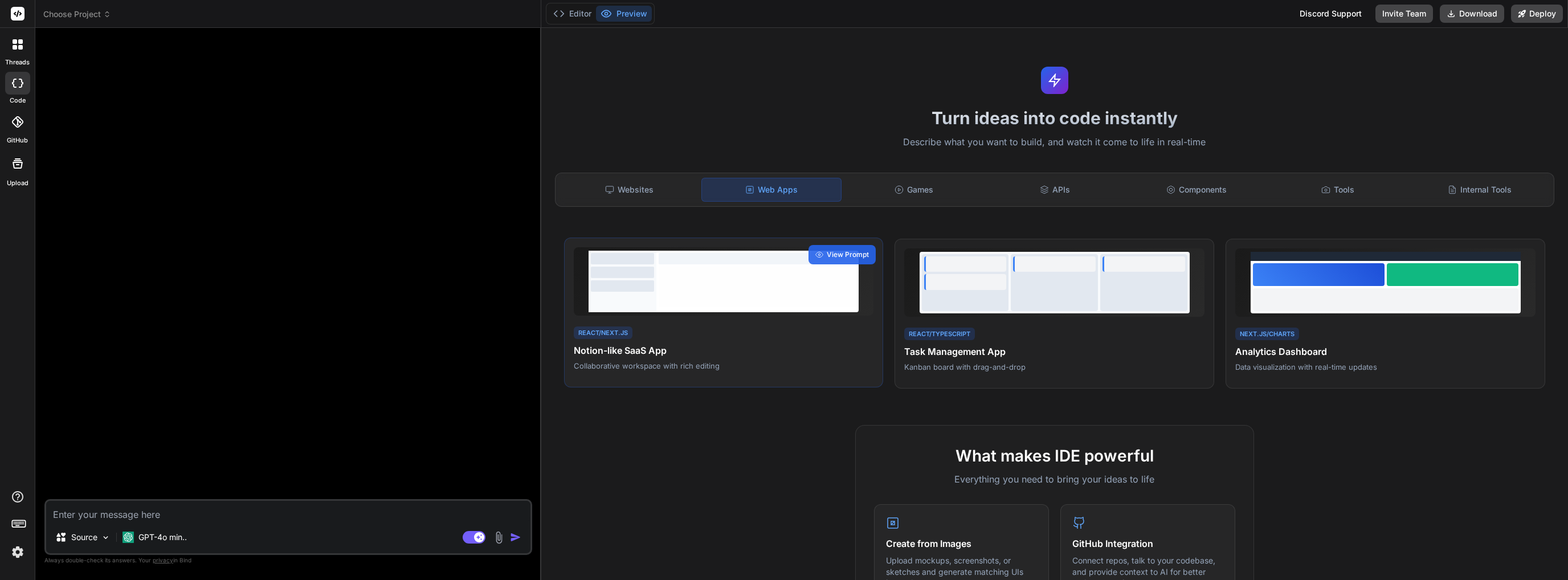
click at [807, 288] on div at bounding box center [758, 287] width 198 height 40
click at [848, 245] on div "View Prompt" at bounding box center [842, 254] width 67 height 19
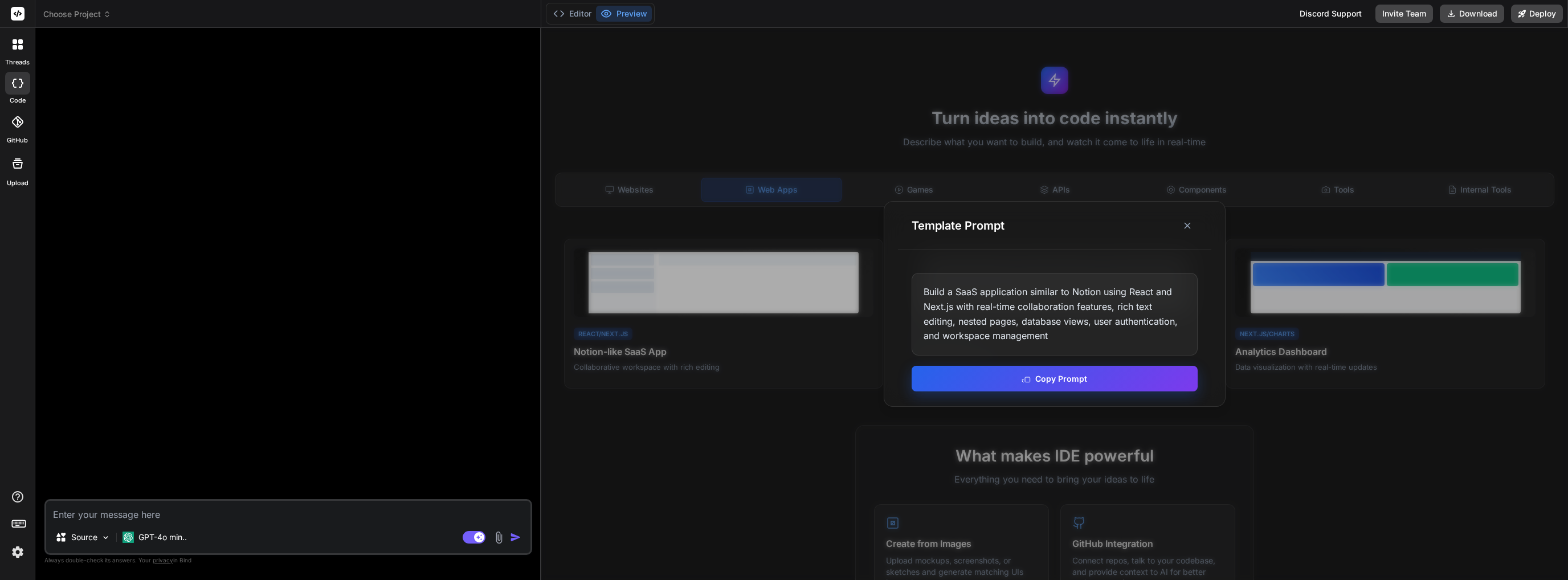
click at [973, 382] on button "Copy Prompt" at bounding box center [1055, 379] width 286 height 26
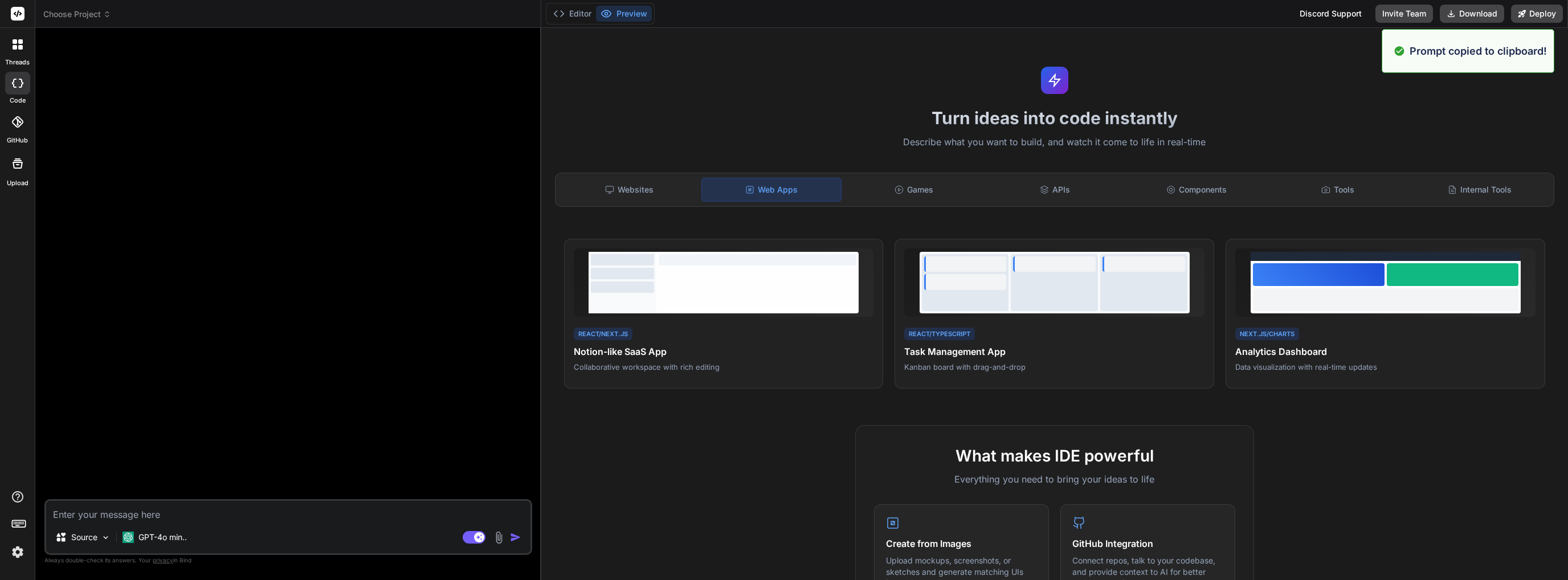
click at [254, 499] on div "Source GPT-4o min.. Agent Mode. When this toggle is activated, AI automatically…" at bounding box center [288, 527] width 488 height 56
click at [251, 510] on textarea at bounding box center [289, 511] width 485 height 21
paste textarea "Build a SaaS application similar to Notion using React and Next.js with real-ti…"
type textarea "Build a SaaS application similar to Notion using React and Next.js with real-ti…"
type textarea "x"
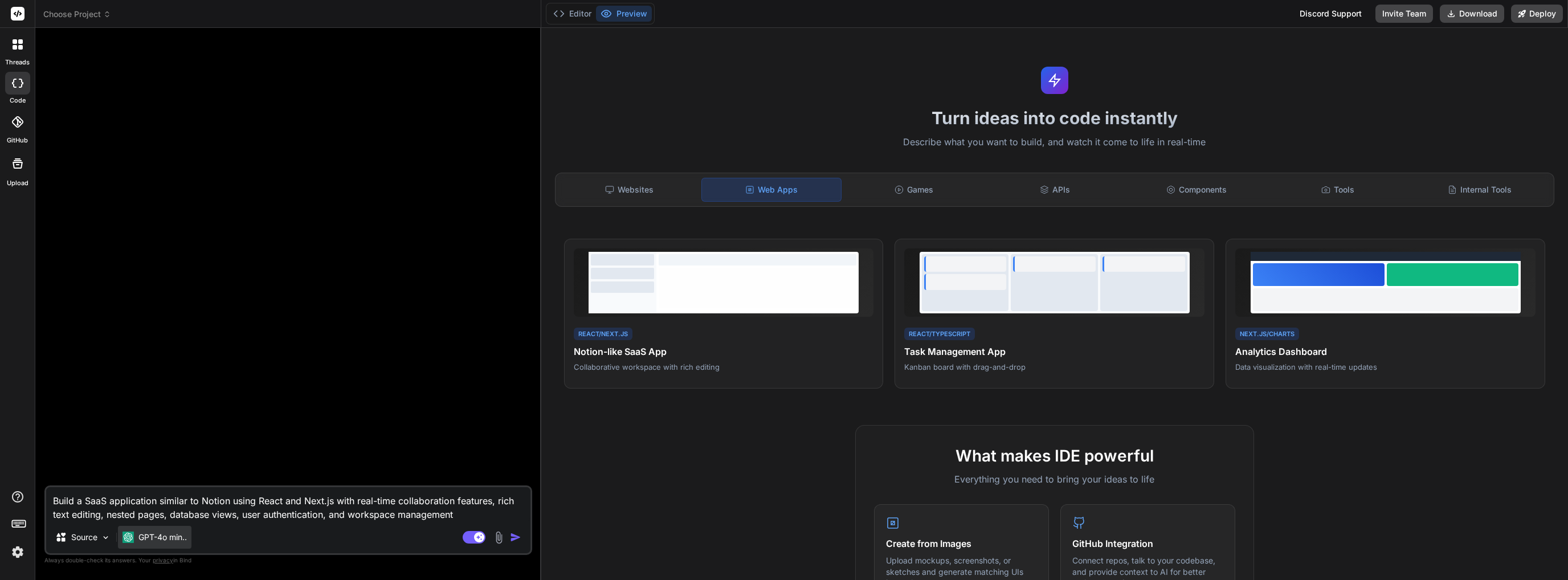
type textarea "Build a SaaS application similar to Notion using React and Next.js with real-ti…"
click at [183, 543] on p "GPT-4o min.." at bounding box center [163, 537] width 49 height 12
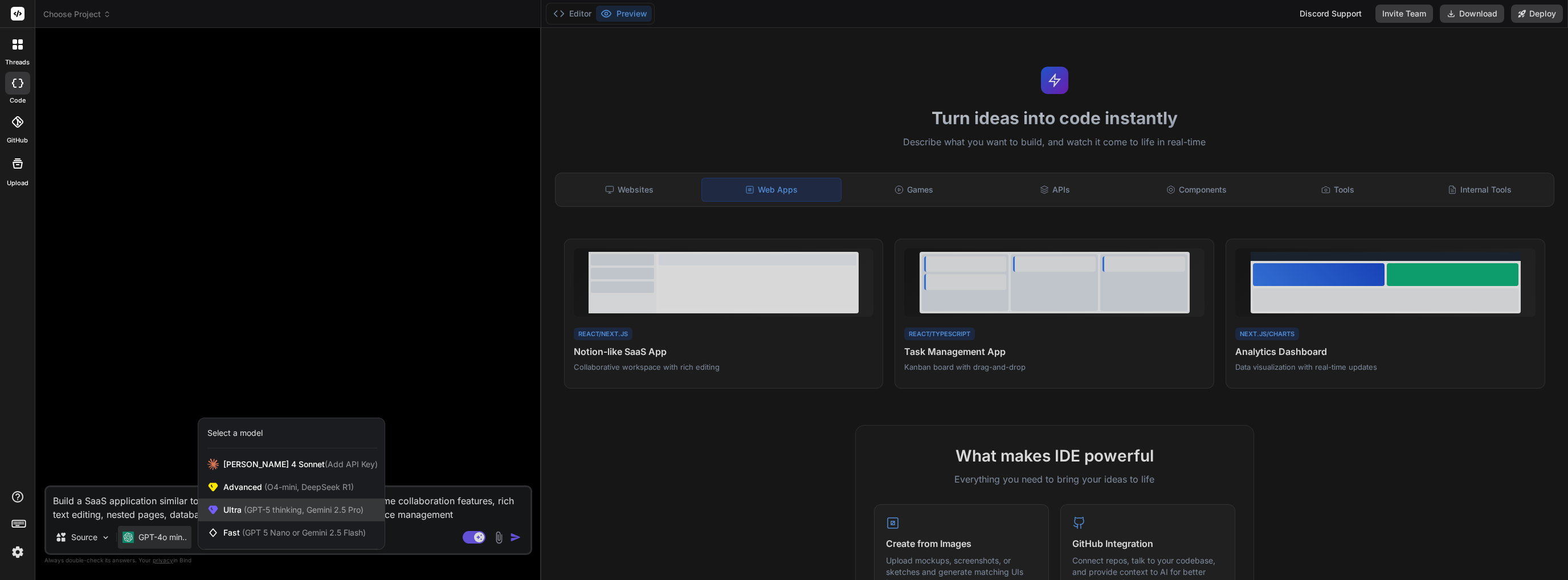
click at [317, 510] on span "(GPT-5 thinking, Gemini 2.5 Pro)" at bounding box center [303, 509] width 122 height 10
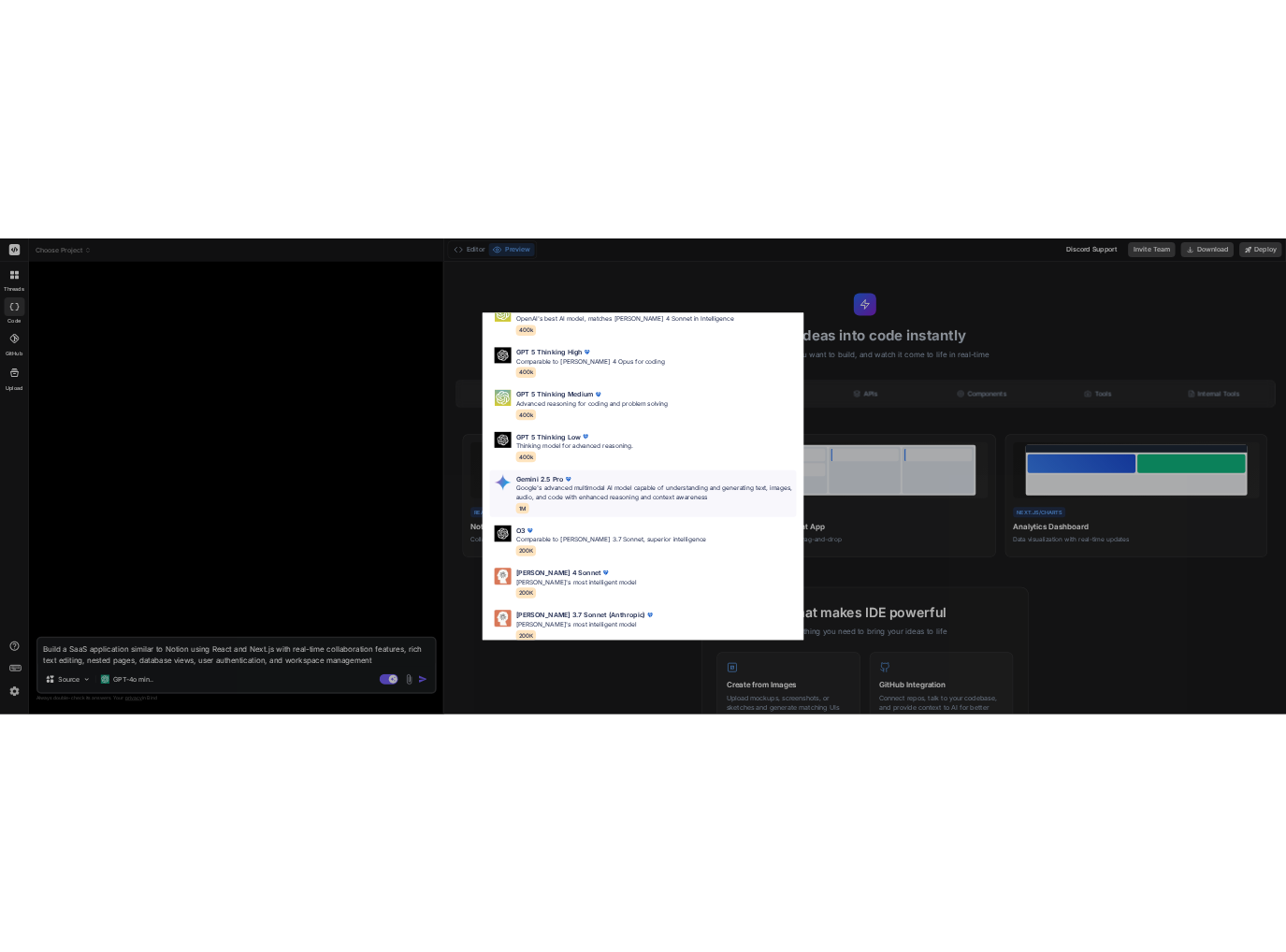
scroll to position [115, 0]
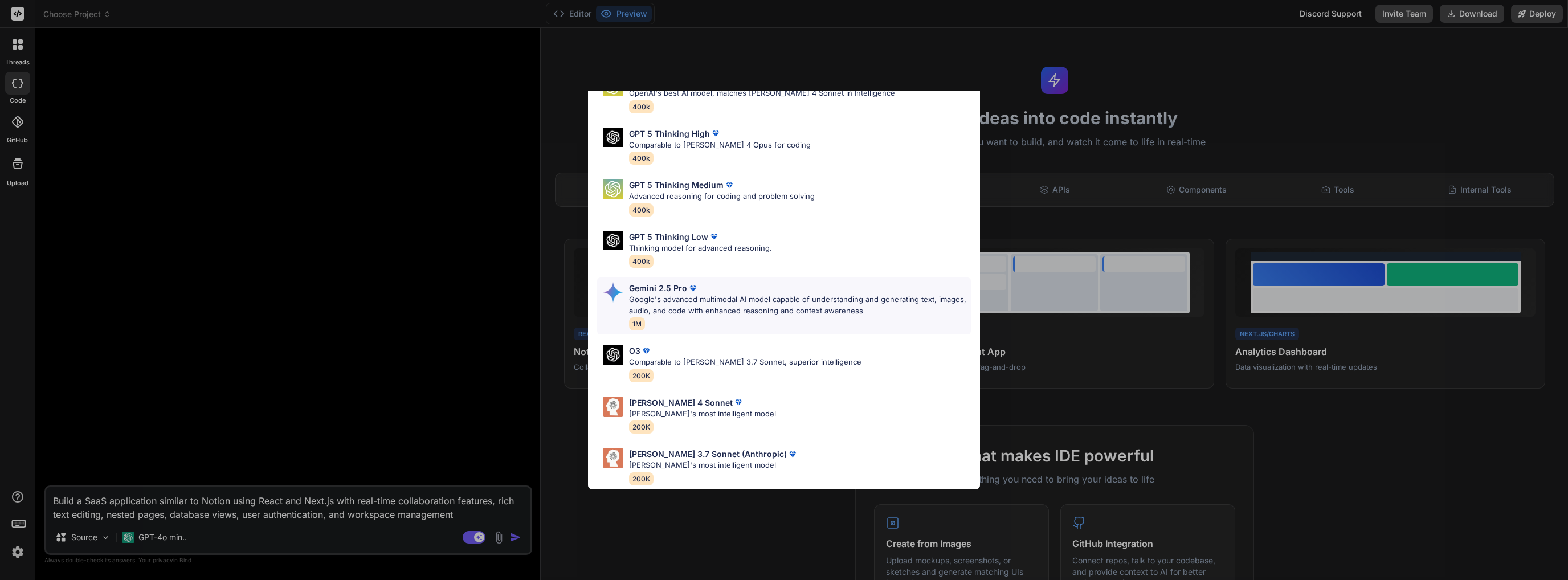
click at [758, 299] on p "Google's advanced multimodal AI model capable of understanding and generating t…" at bounding box center [800, 305] width 342 height 23
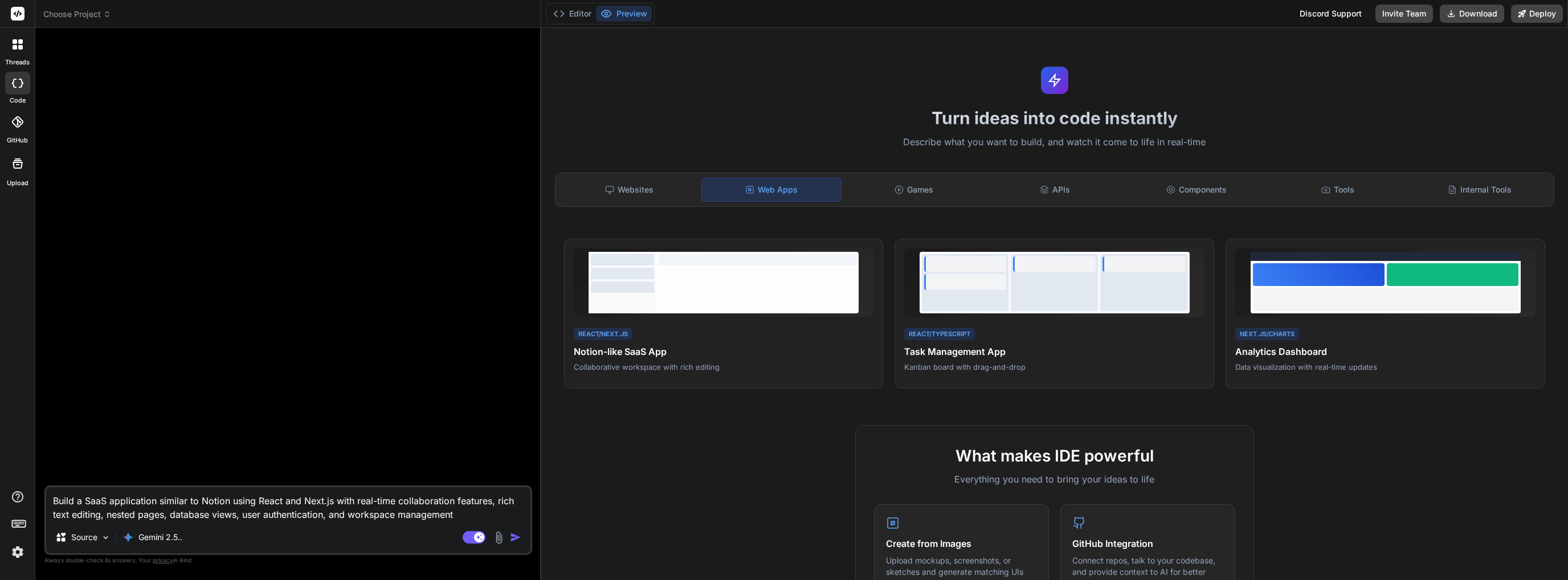
click at [483, 512] on textarea "Build a SaaS application similar to Notion using React and Next.js with real-ti…" at bounding box center [289, 504] width 485 height 34
click at [17, 121] on icon at bounding box center [17, 122] width 12 height 12
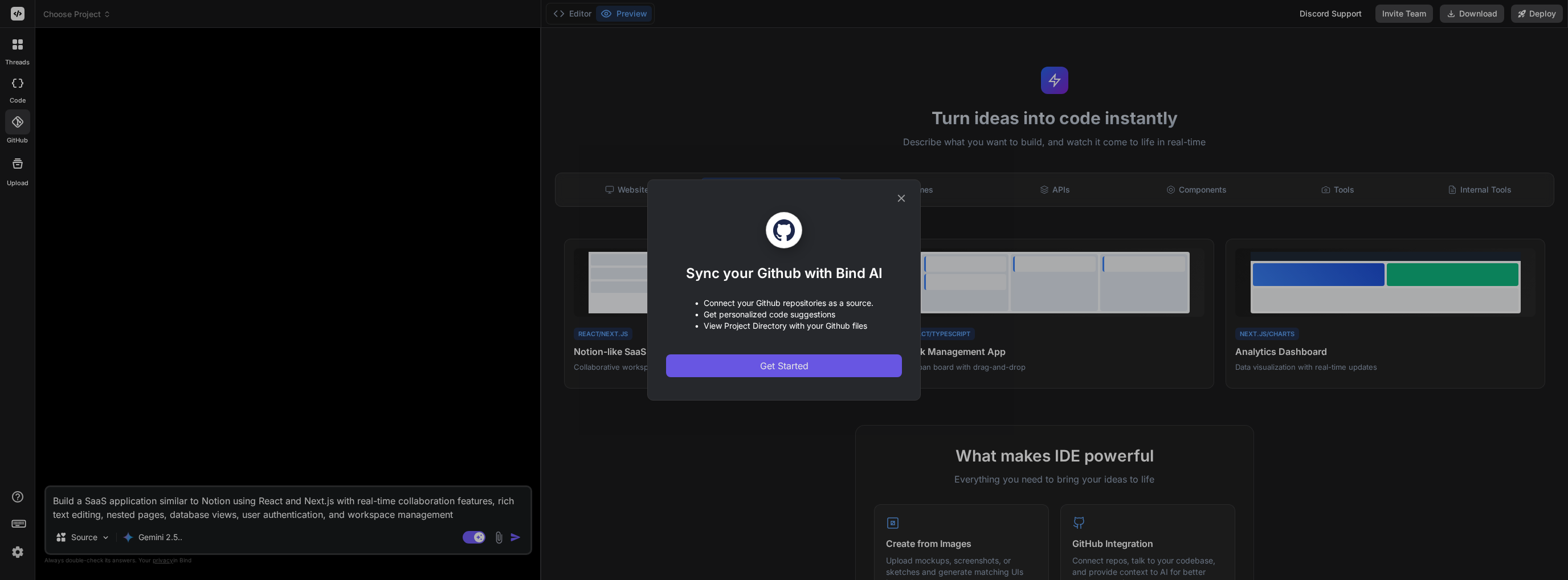
click at [777, 366] on span "Get Started" at bounding box center [785, 366] width 49 height 13
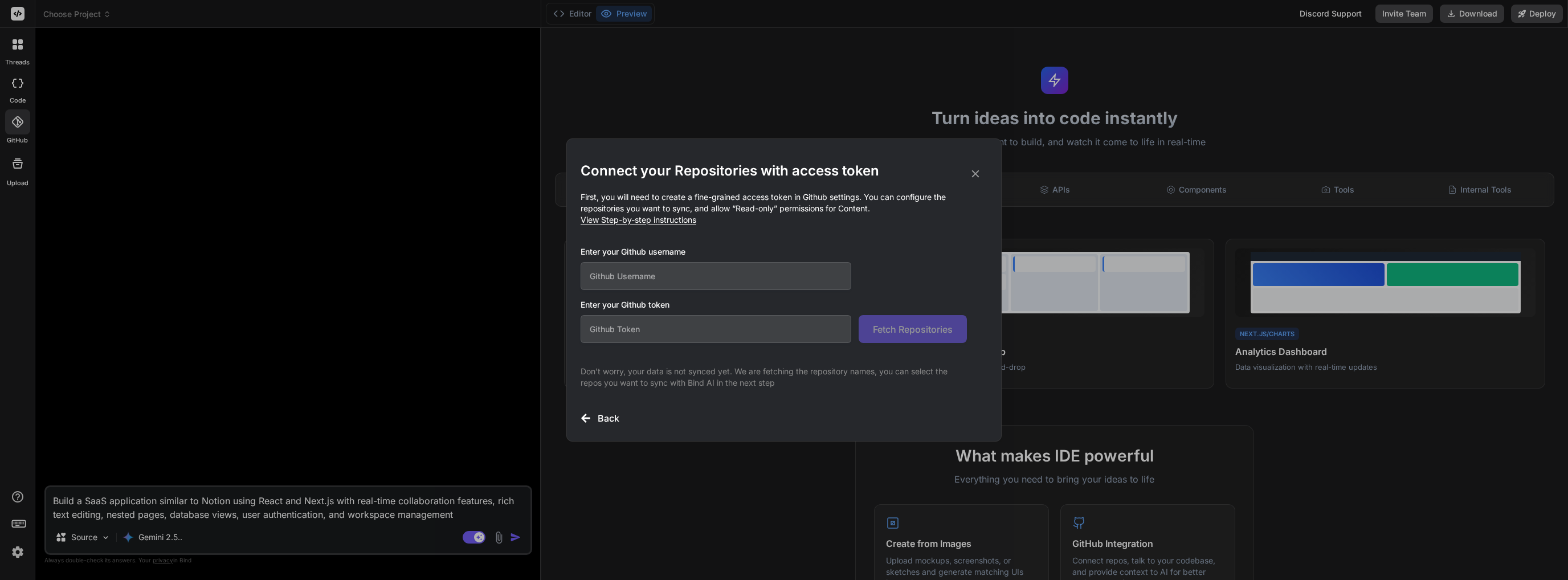
click at [682, 257] on div "Enter your Github username" at bounding box center [774, 268] width 387 height 44
click at [679, 271] on input "text" at bounding box center [716, 276] width 271 height 28
type textarea "x"
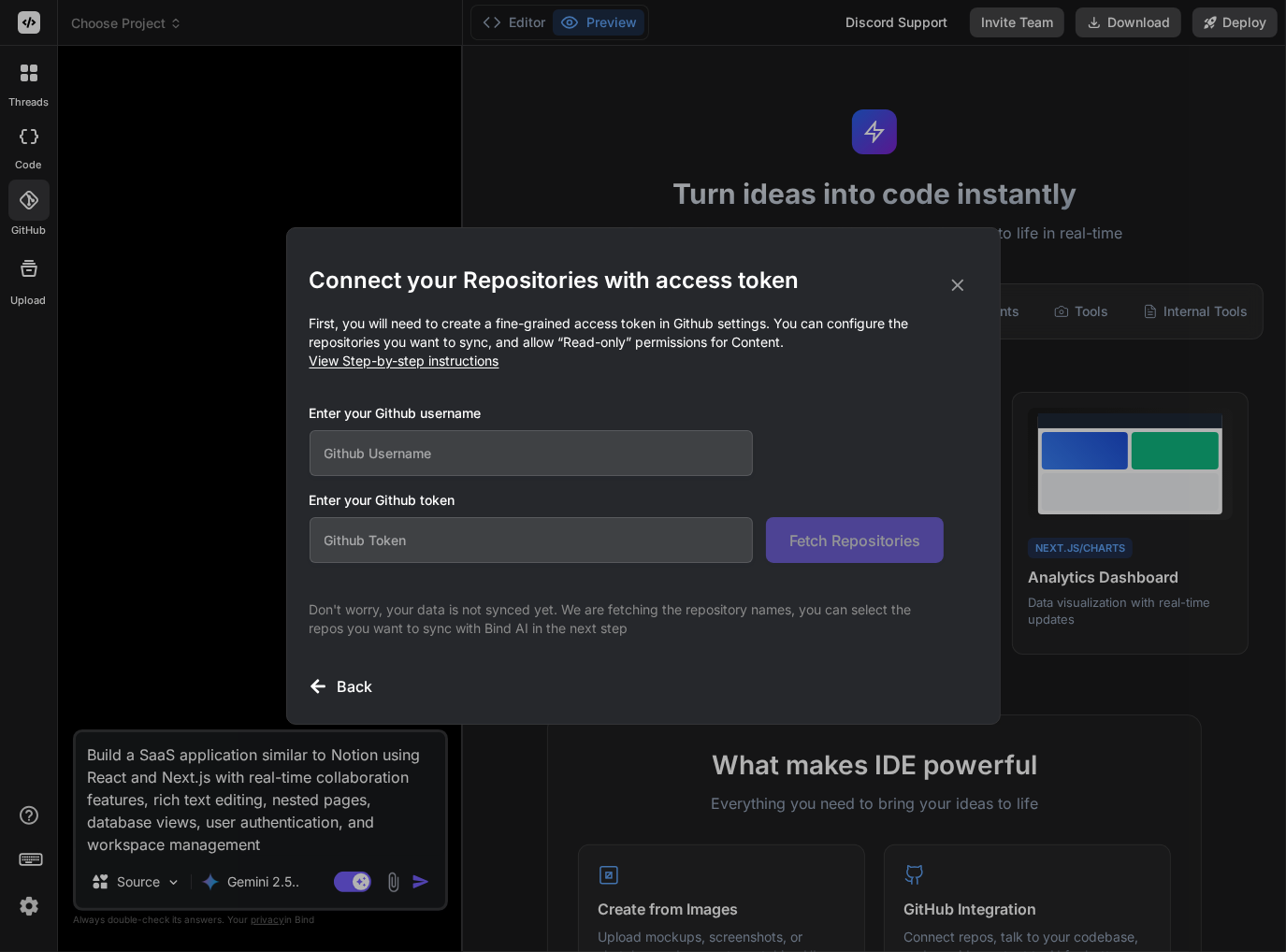
click at [499, 452] on input "text" at bounding box center [532, 454] width 445 height 46
type input "aniketarenja"
click at [745, 548] on input "text" at bounding box center [532, 540] width 445 height 46
click at [699, 552] on input "text" at bounding box center [532, 540] width 445 height 46
click at [421, 541] on input "text" at bounding box center [532, 540] width 445 height 46
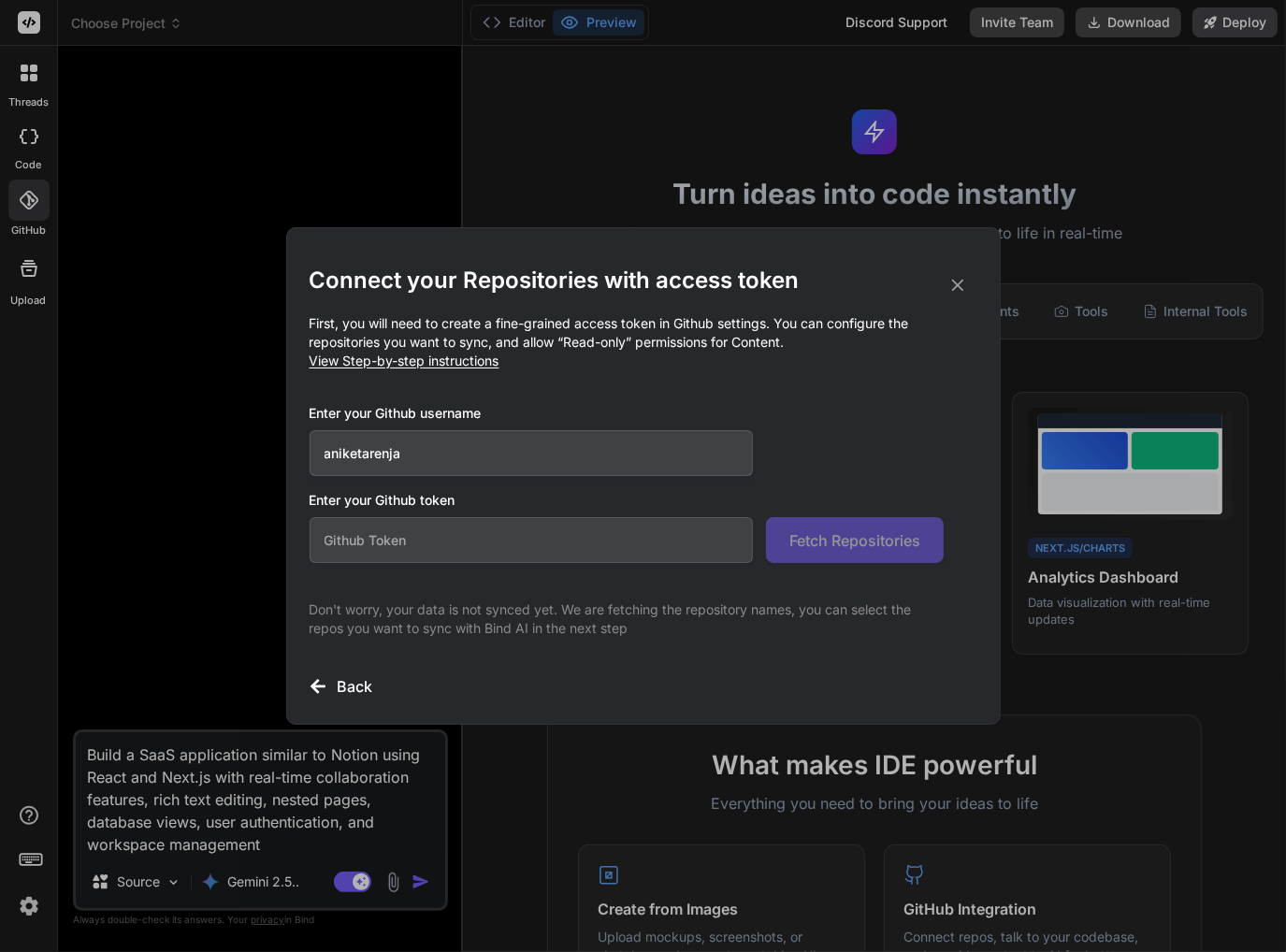
paste input "github_pat_11A34V72I05jE3MKBXgBFa_YZo7obVTYO1tH90QEpGUbaVx7mBCygLhGAGvhMK4QgJ2L…"
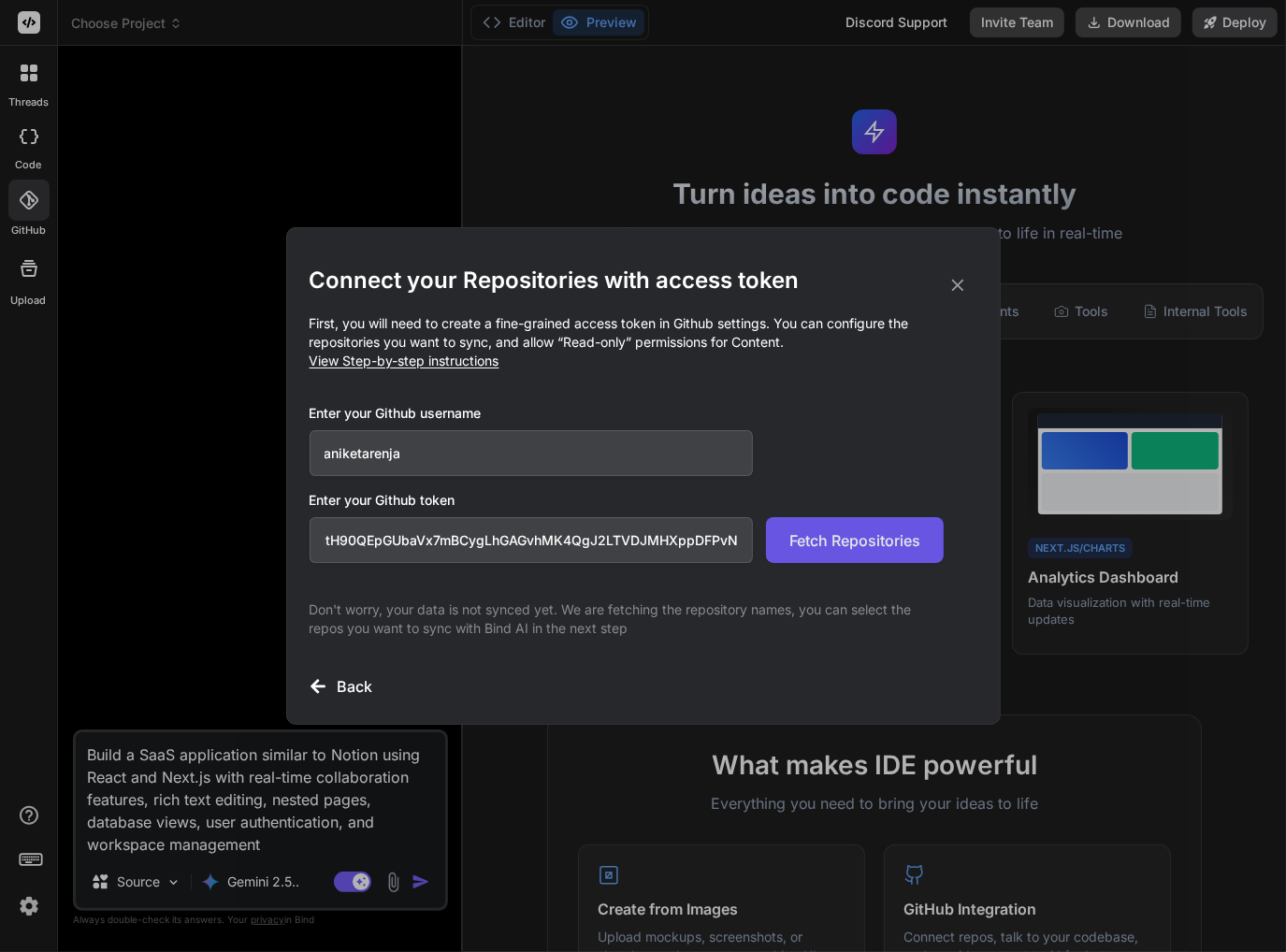
type input "github_pat_11A34V72I05jE3MKBXgBFa_YZo7obVTYO1tH90QEpGUbaVx7mBCygLhGAGvhMK4QgJ2L…"
click at [819, 525] on button "Fetch Repositories" at bounding box center [855, 540] width 178 height 46
click at [542, 661] on div "Connect your Repositories with access token First, you will need to create a fi…" at bounding box center [643, 481] width 667 height 432
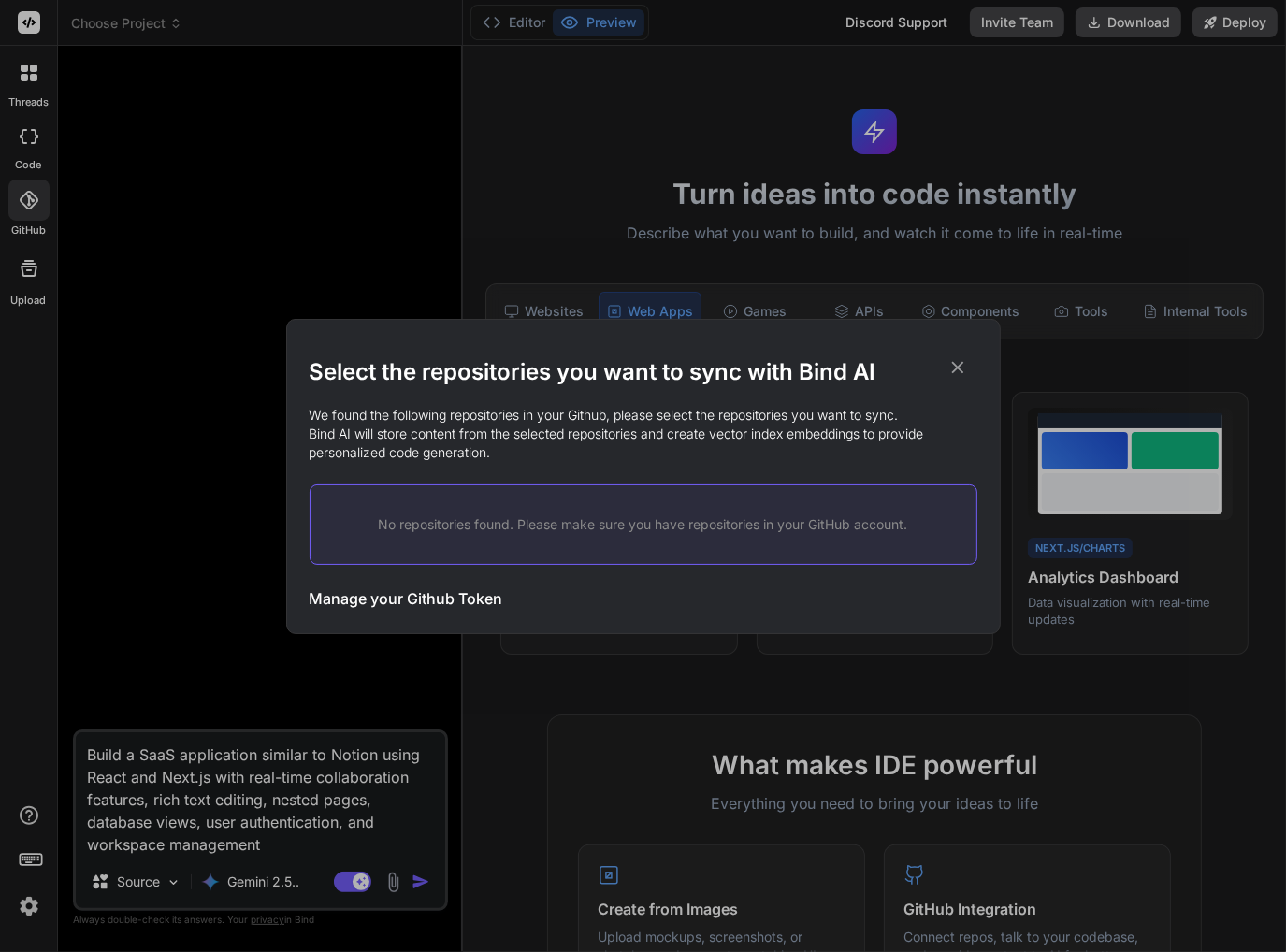
click at [797, 541] on div "No repositories found. Please make sure you have repositories in your GitHub ac…" at bounding box center [643, 524] width 667 height 80
click at [958, 363] on icon at bounding box center [957, 368] width 21 height 21
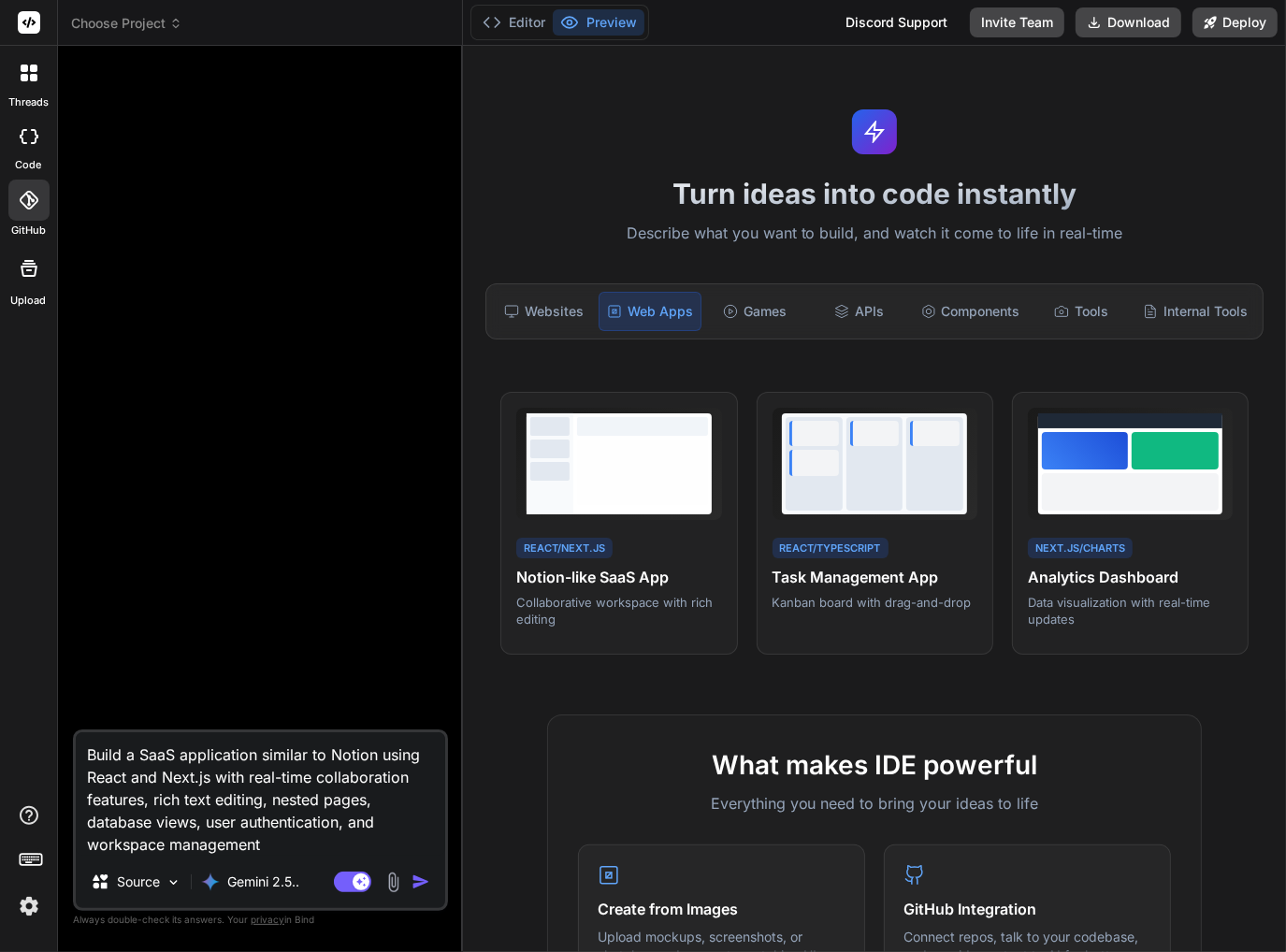
click at [37, 267] on icon at bounding box center [29, 268] width 17 height 17
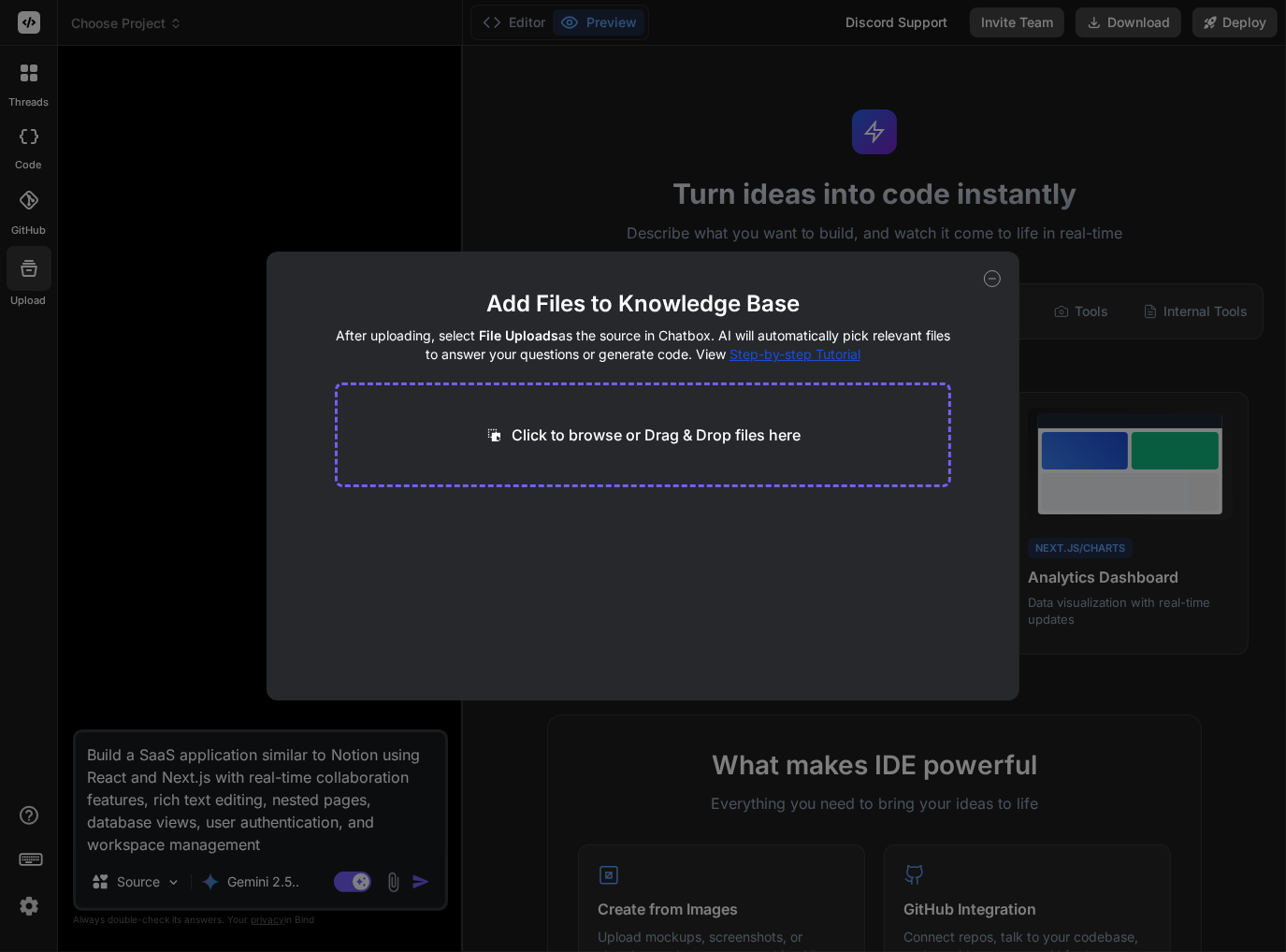
click at [230, 381] on div "Add Files to Knowledge Base After uploading, select File Uploads as the source …" at bounding box center [643, 476] width 1286 height 952
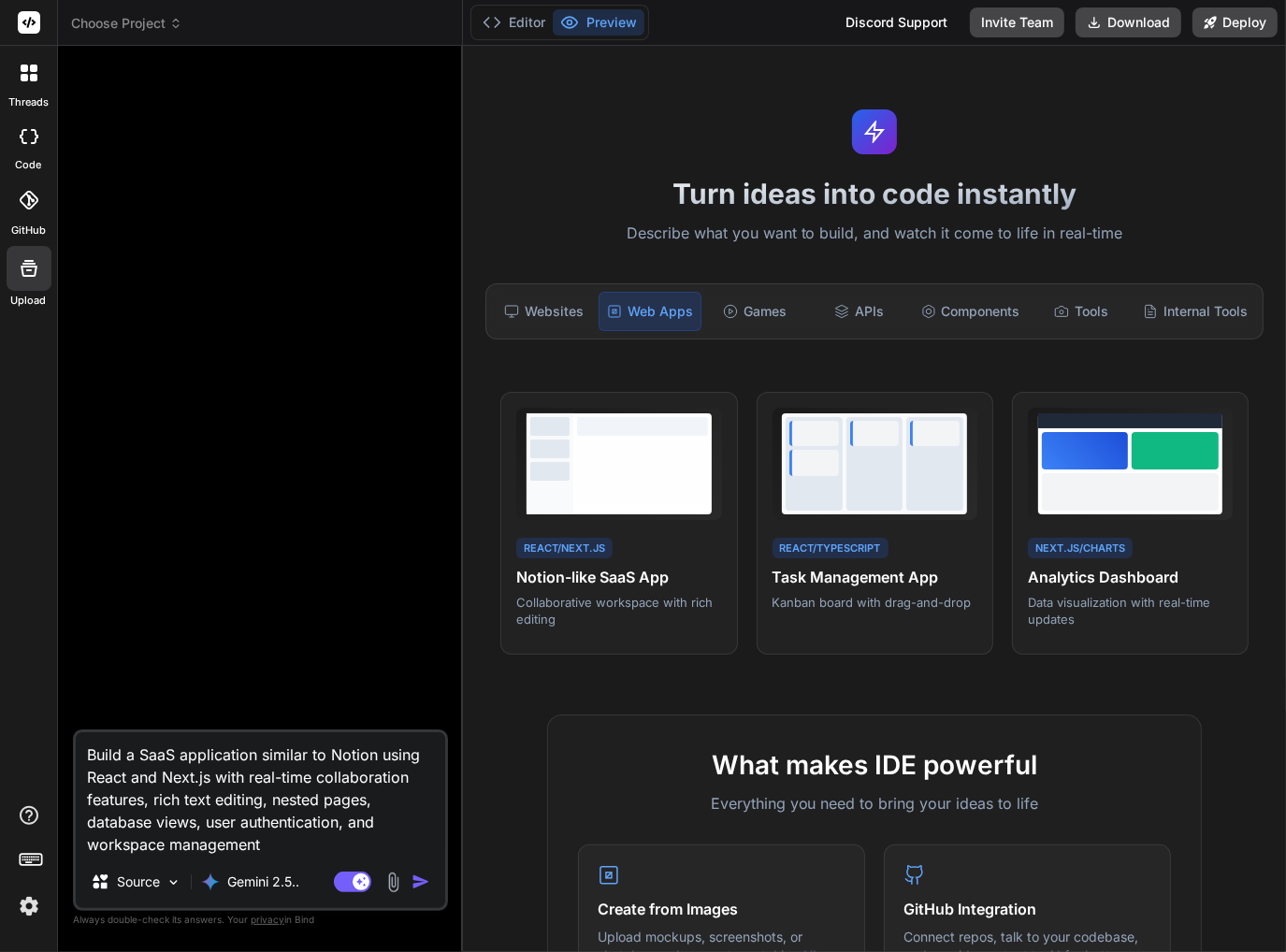
click at [23, 208] on icon at bounding box center [29, 200] width 19 height 19
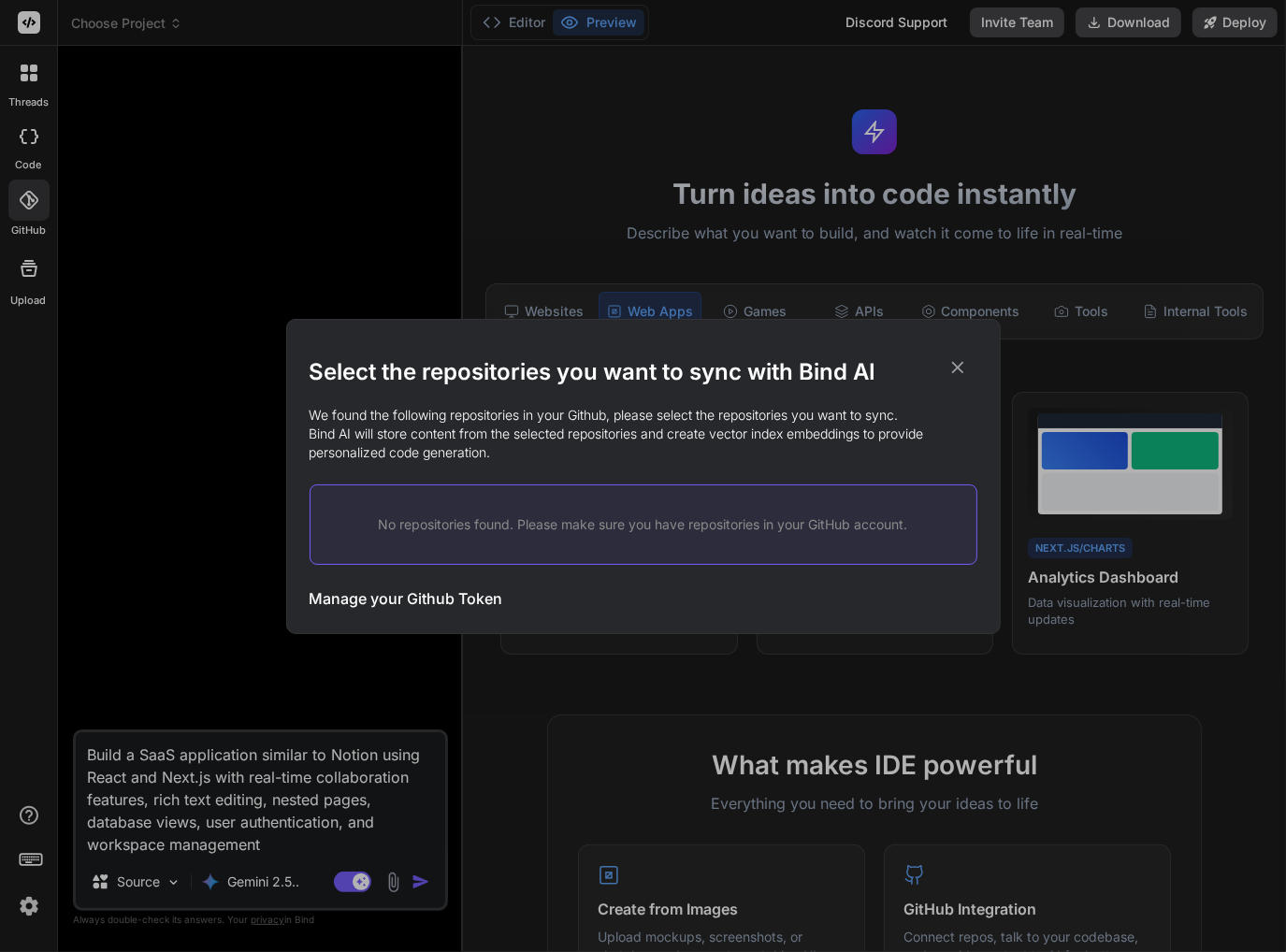
click at [520, 520] on p "No repositories found. Please make sure you have repositories in your GitHub ac…" at bounding box center [643, 524] width 607 height 19
click at [954, 367] on icon at bounding box center [957, 368] width 21 height 21
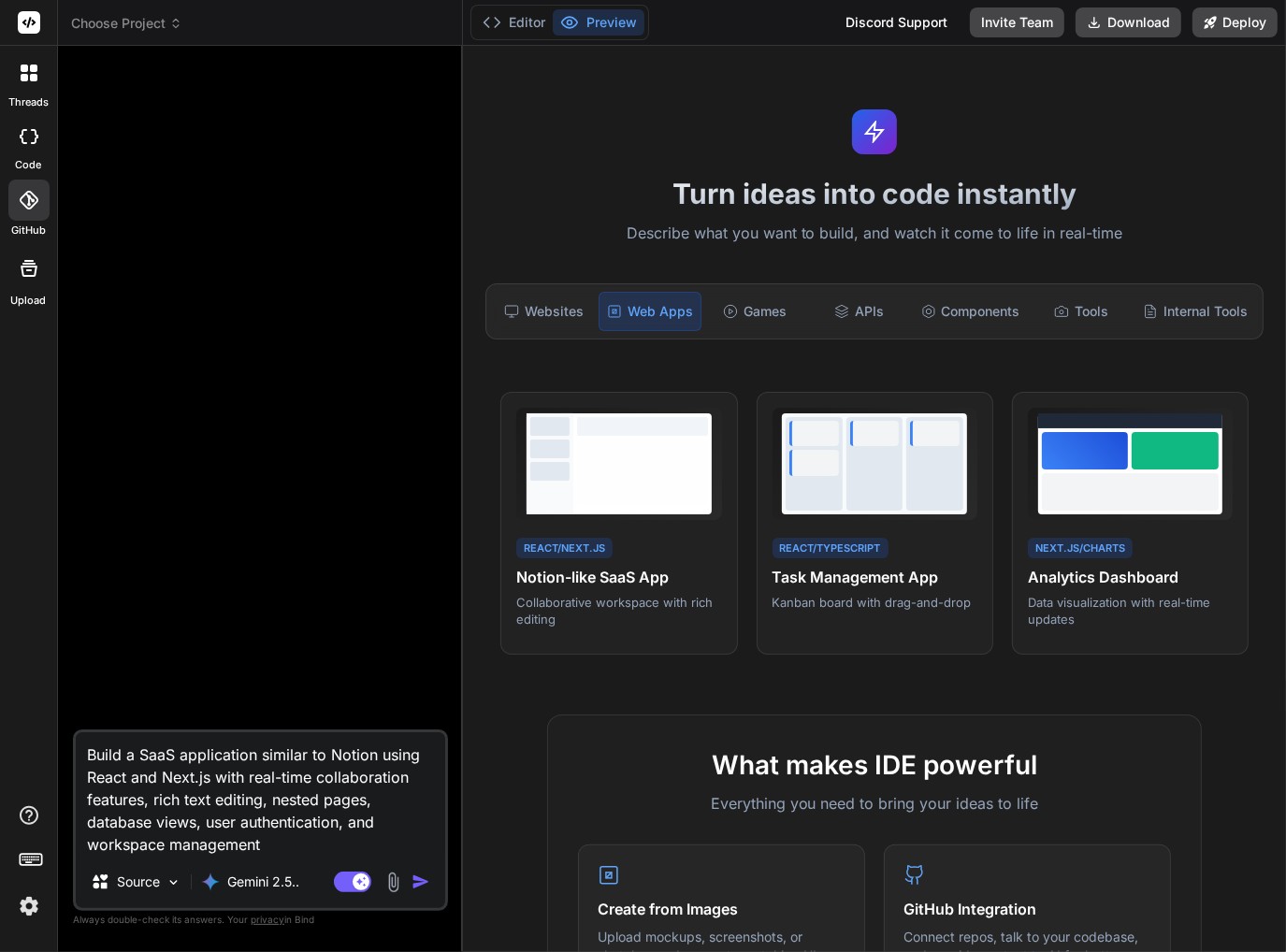
click at [37, 144] on div at bounding box center [28, 136] width 41 height 37
click at [27, 64] on div at bounding box center [28, 72] width 39 height 39
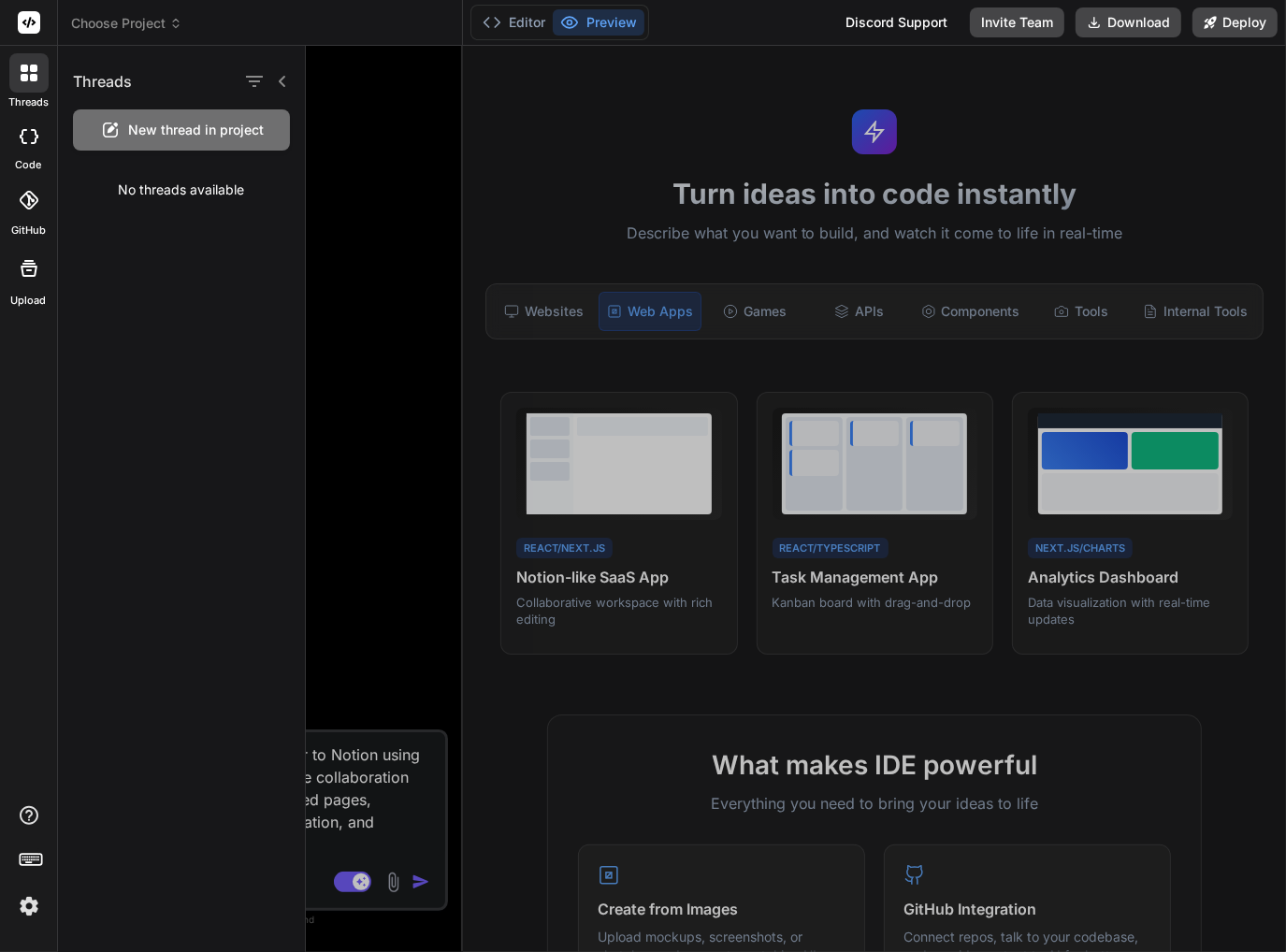
click at [46, 145] on div at bounding box center [28, 136] width 41 height 37
type textarea "x"
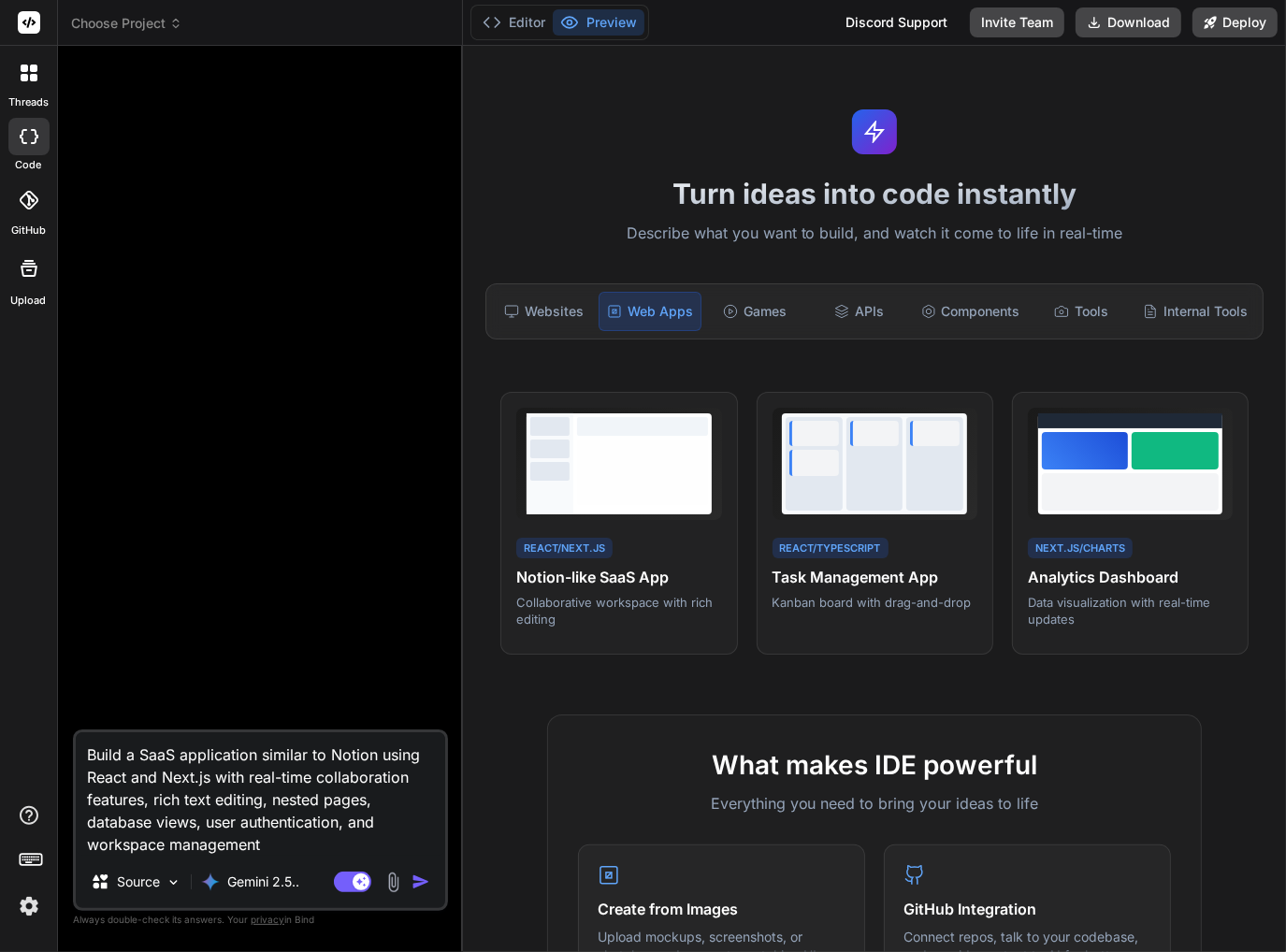
click at [32, 192] on icon at bounding box center [29, 200] width 19 height 19
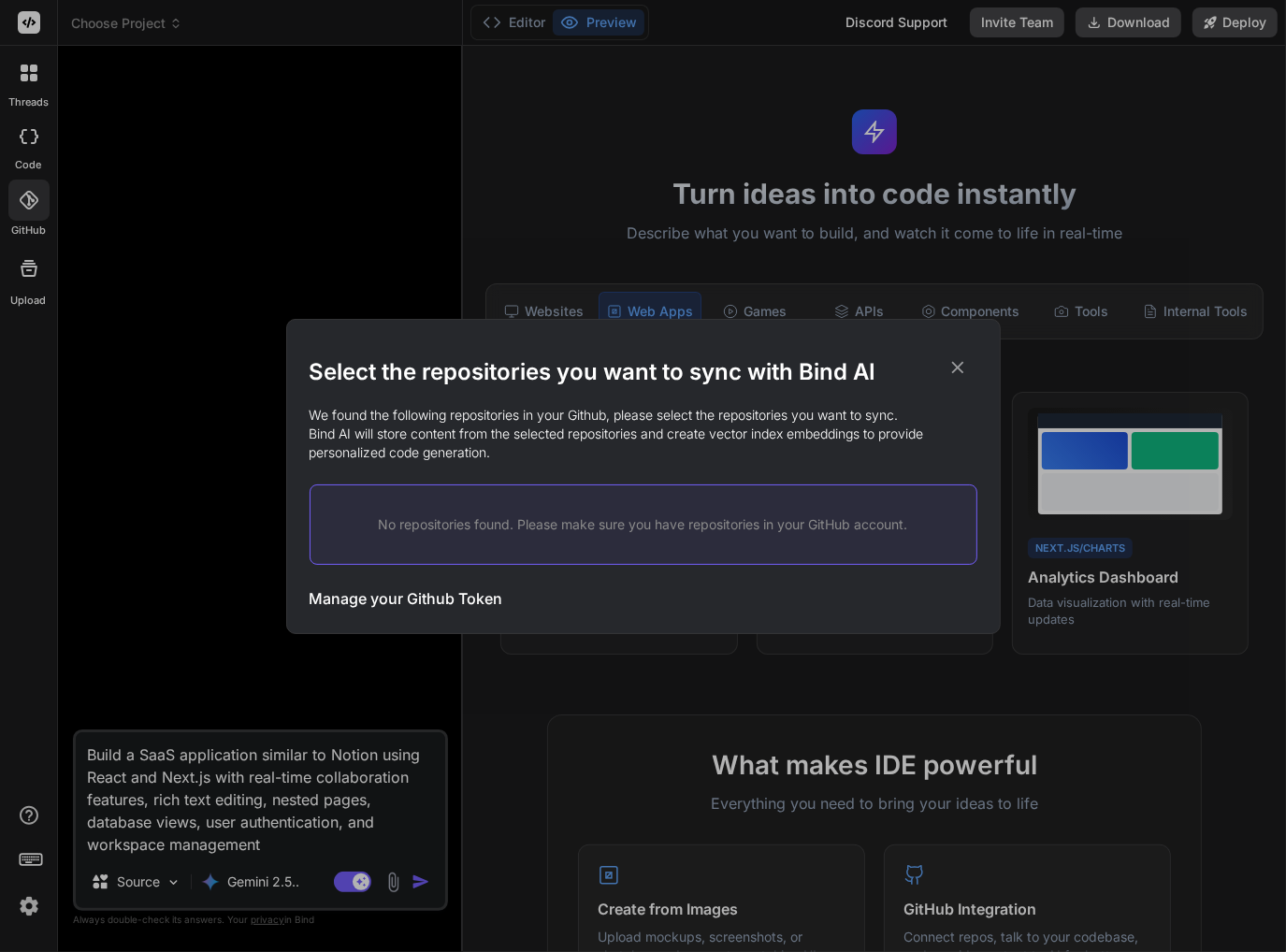
click at [159, 248] on div "Select the repositories you want to sync with Bind AI We found the following re…" at bounding box center [643, 476] width 1286 height 952
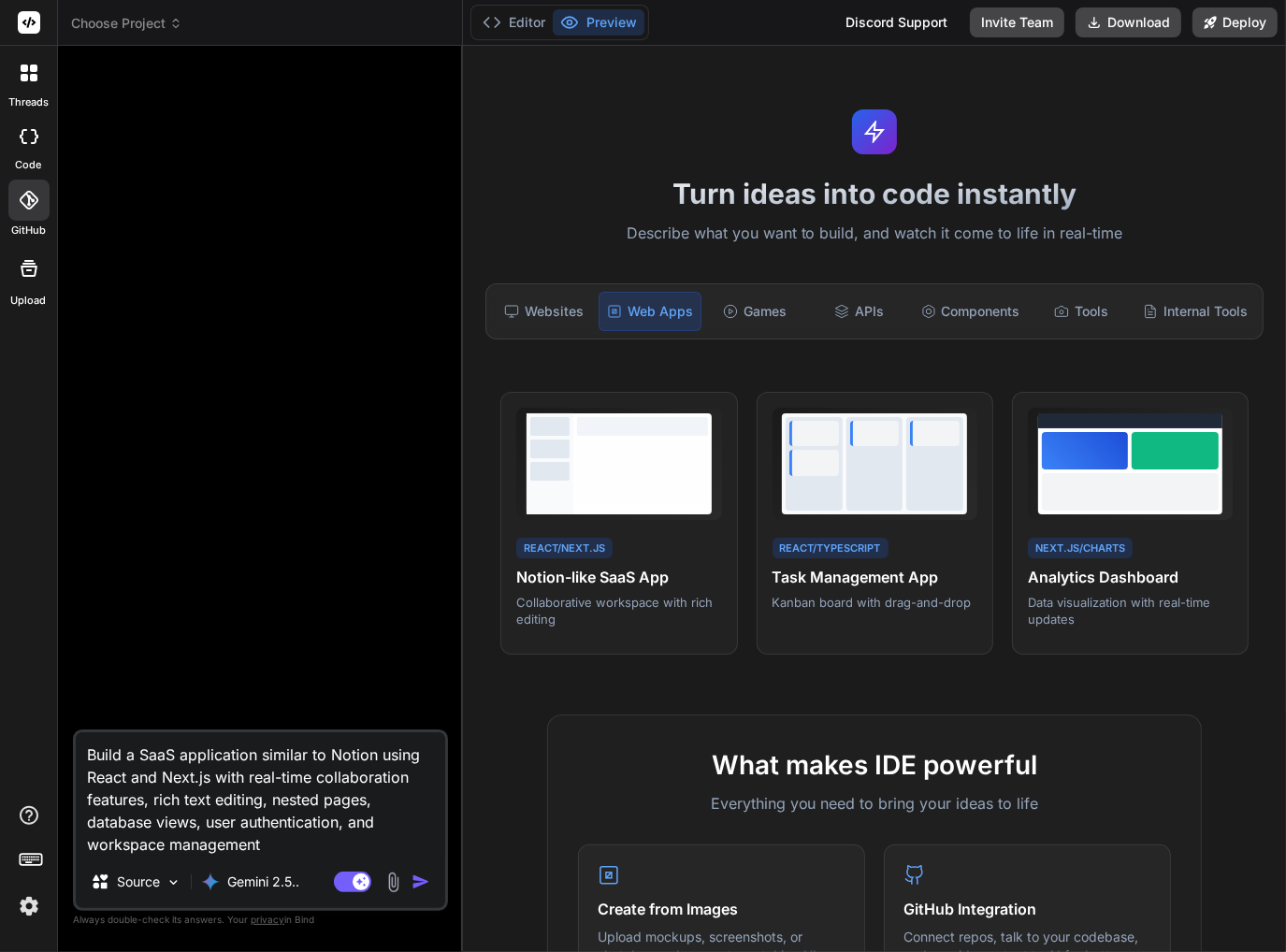
click at [15, 187] on div at bounding box center [28, 200] width 41 height 41
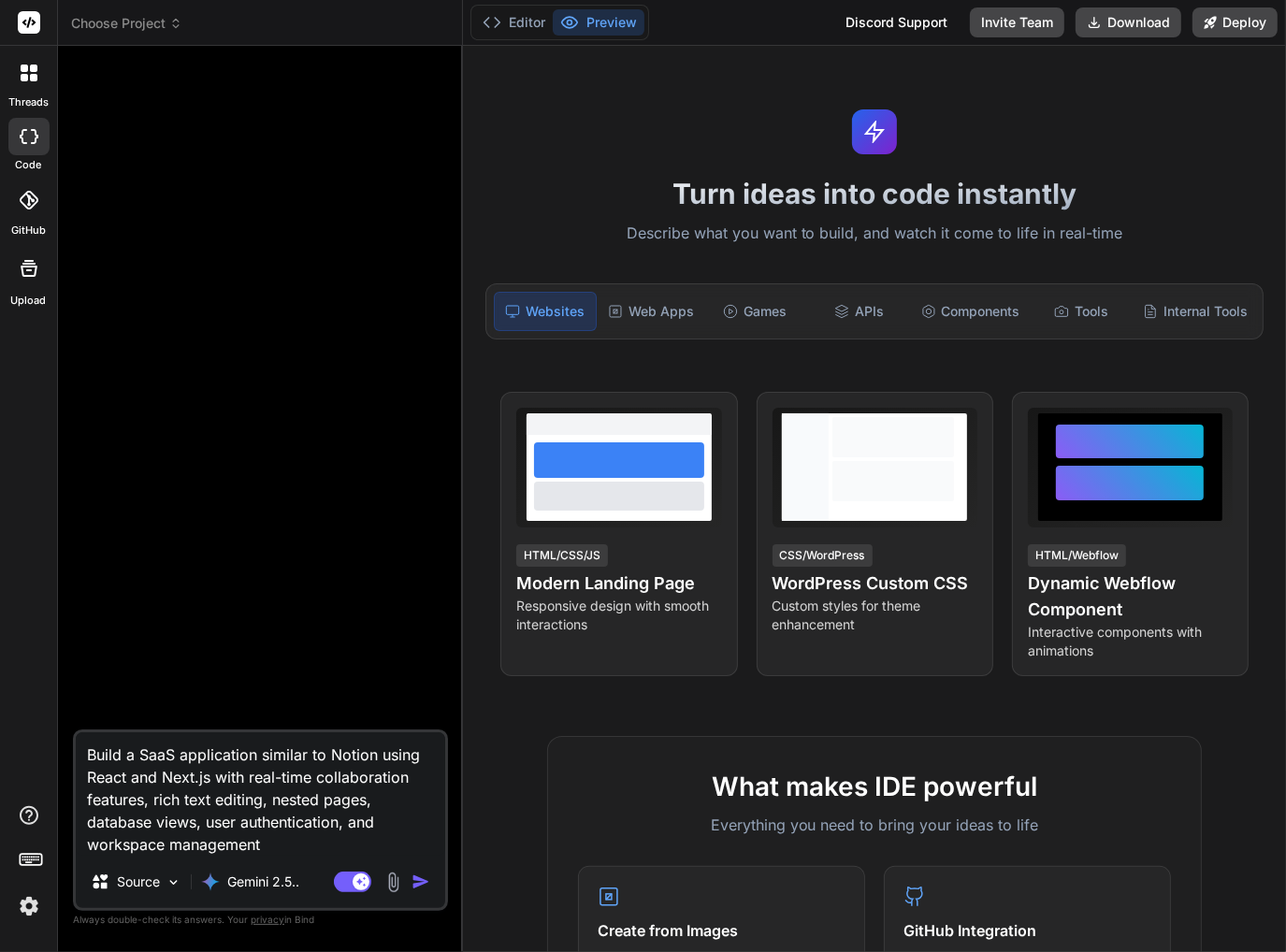
type textarea "x"
click at [37, 197] on icon at bounding box center [29, 200] width 19 height 19
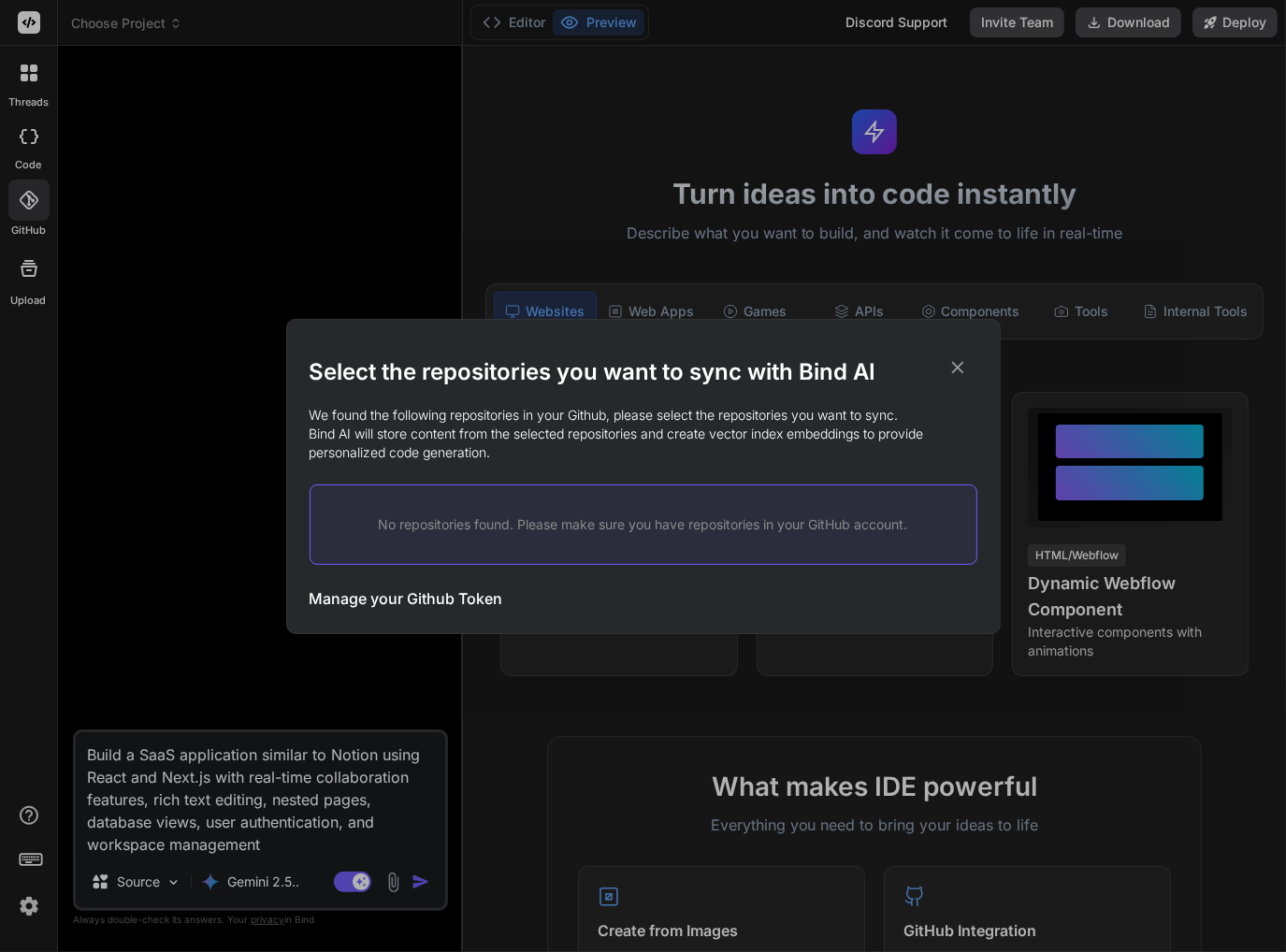
click at [482, 607] on h3 "Manage your Github Token" at bounding box center [407, 598] width 194 height 22
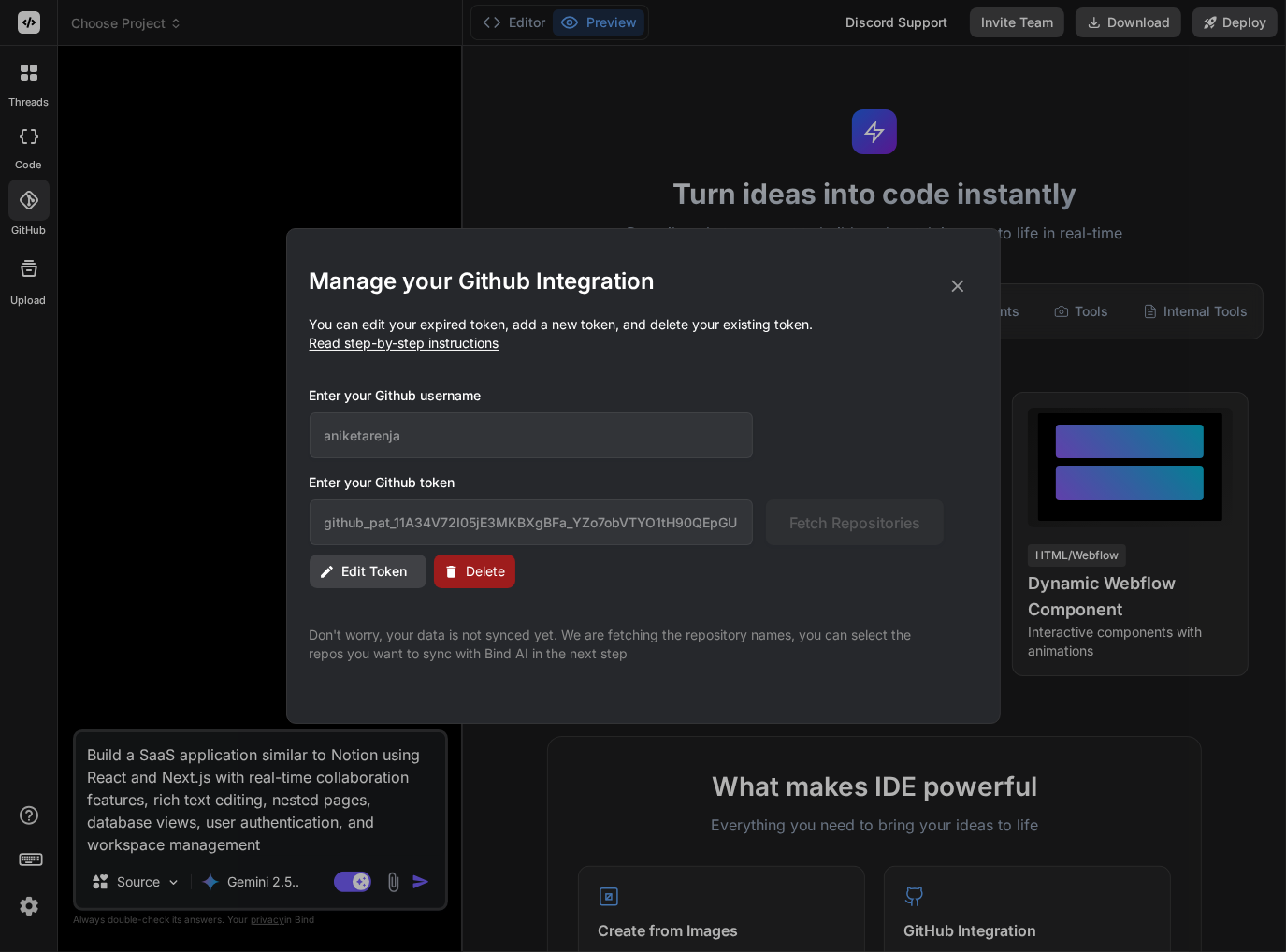
click at [400, 580] on button "Edit Token" at bounding box center [368, 571] width 117 height 34
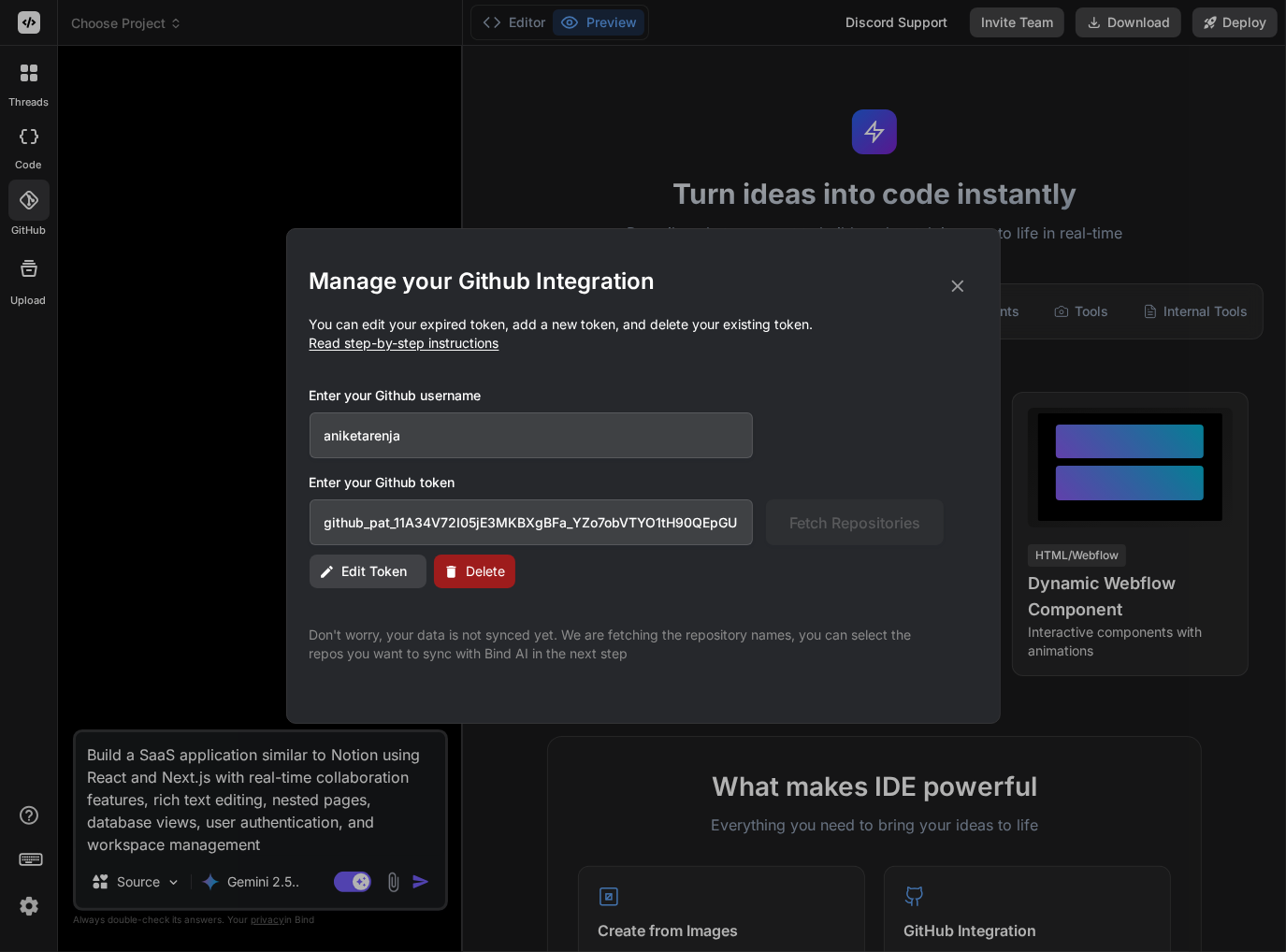
click at [569, 516] on input "github_pat_11A34V72I05jE3MKBXgBFa_YZo7obVTYO1tH90QEpGUbaVx7mBCygLhGAGvhMK4QgJ2L…" at bounding box center [532, 522] width 445 height 46
paste input "jvUyjcMOzcPP_NiJxcRLEqRxUgWFOMfeYhKXNhFSFedRh81SRcUDGvDqXQHYSGFHJGqhKQG3"
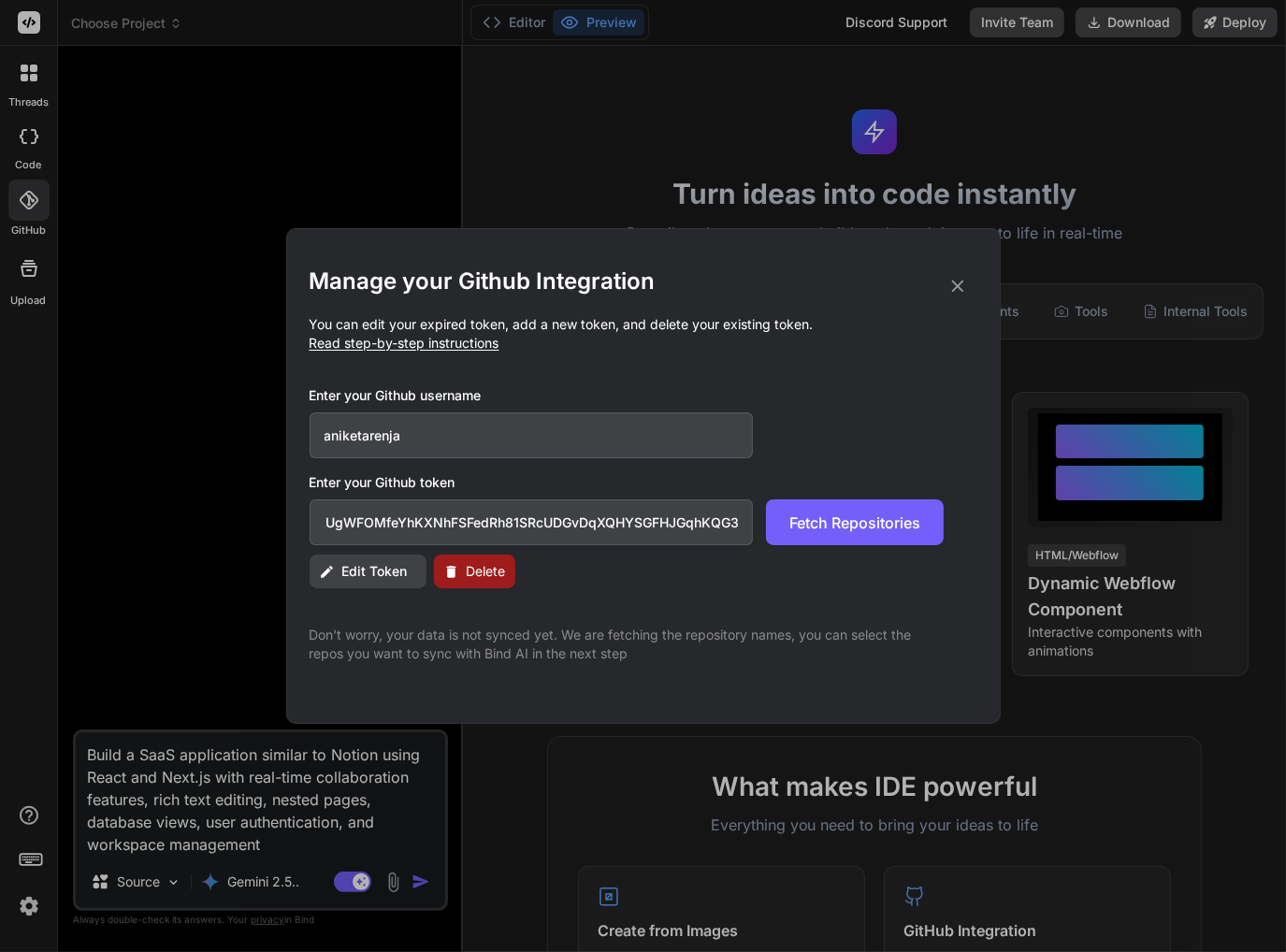
type input "github_pat_11A34V72I0jvUyjcMOzcPP_NiJxcRLEqRxUgWFOMfeYhKXNhFSFedRh81SRcUDGvDqXQ…"
click at [841, 578] on div "Edit Token Delete" at bounding box center [643, 571] width 667 height 34
click at [847, 525] on span "Fetch Repositories" at bounding box center [854, 522] width 131 height 22
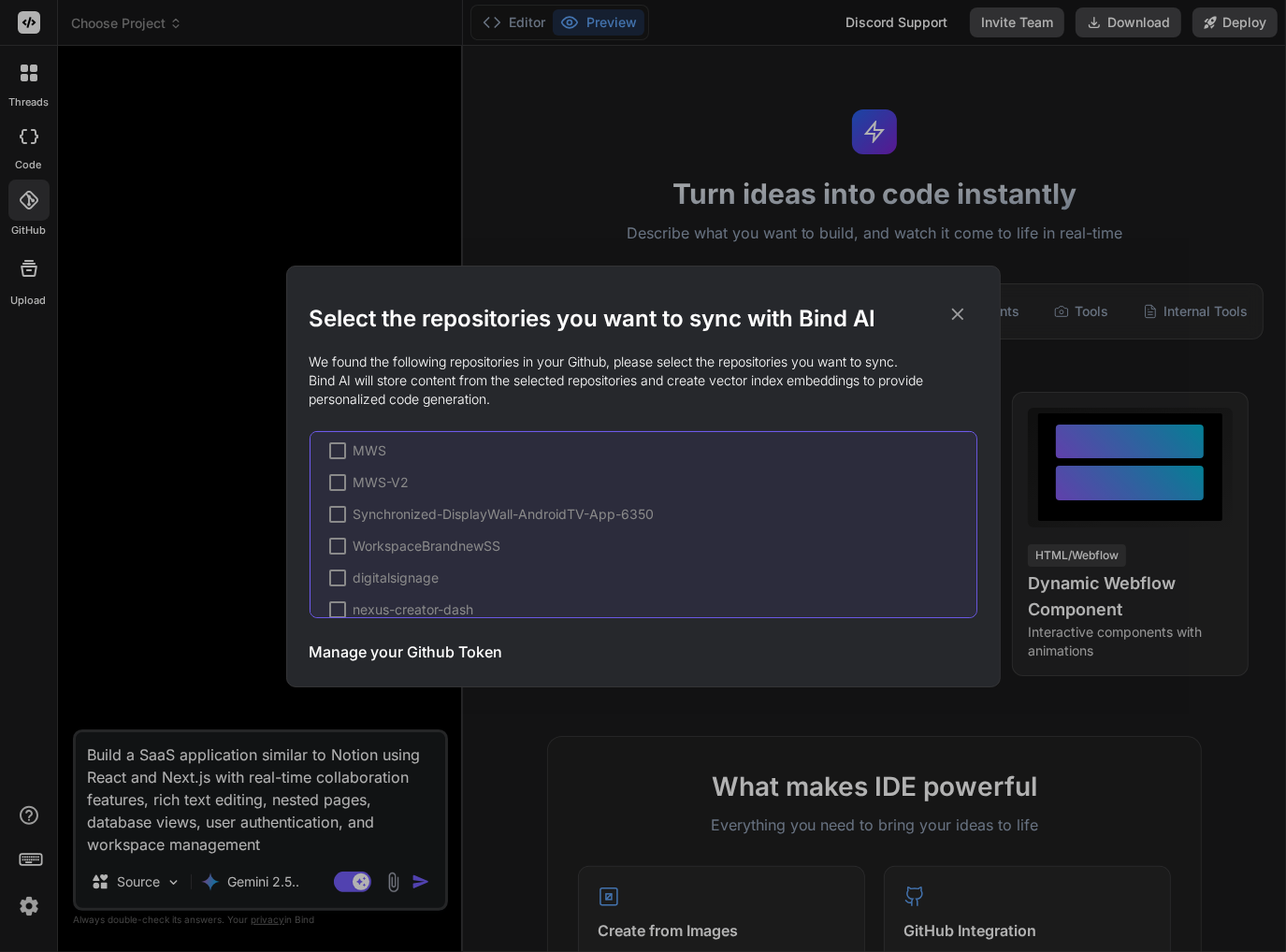
scroll to position [91, 0]
click at [467, 473] on div "ARENJA-MyWorkspace MWS MWS-V2 Synchronized-DisplayWall-AndroidTV-App-6350 Works…" at bounding box center [643, 524] width 667 height 187
click at [461, 513] on div "ARENJA-MyWorkspace MWS MWS-V2 Synchronized-DisplayWall-AndroidTV-App-6350 Works…" at bounding box center [643, 524] width 667 height 187
click at [453, 497] on span "WorkspaceBrandnewSS" at bounding box center [428, 494] width 148 height 19
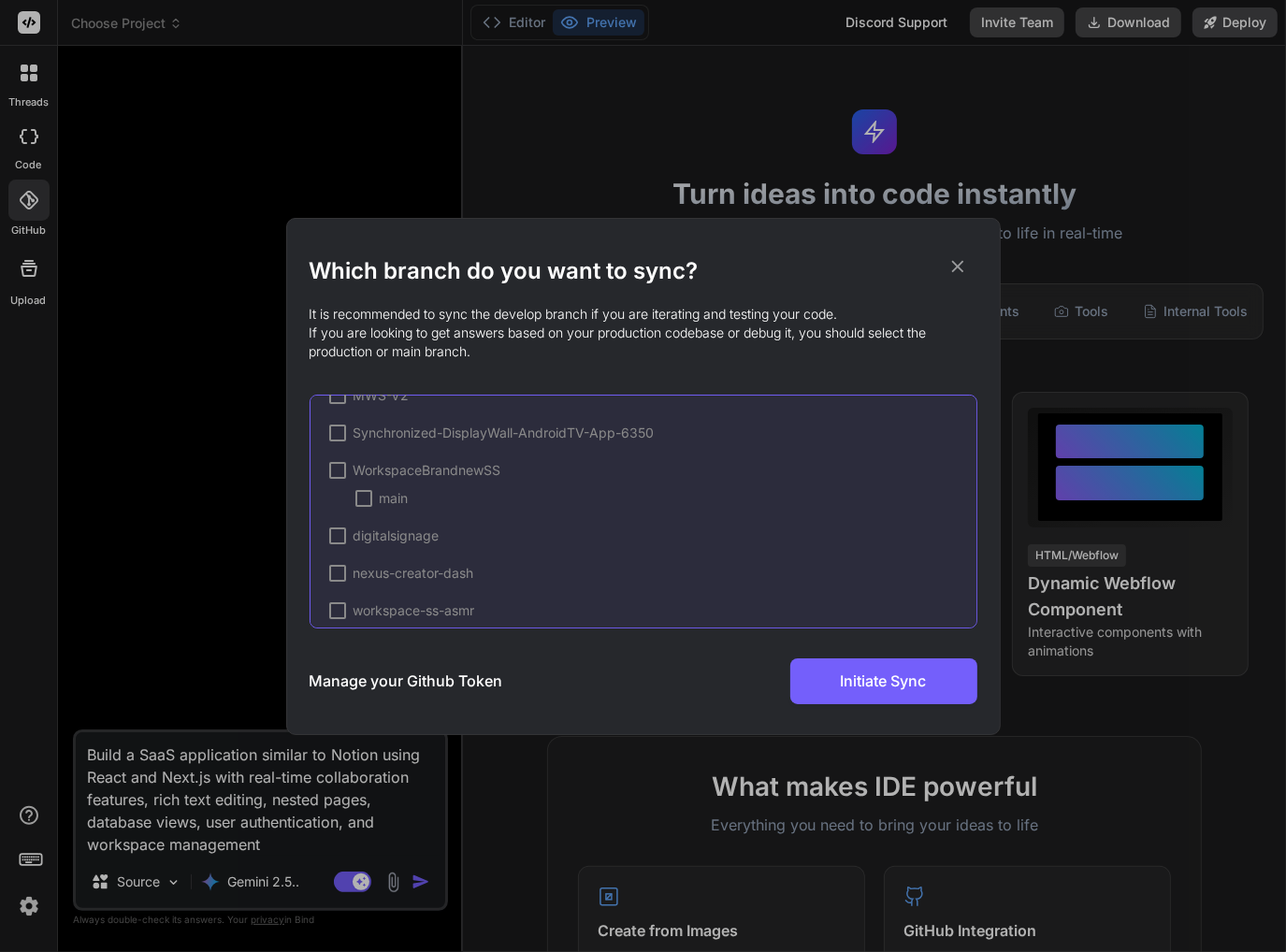
scroll to position [117, 0]
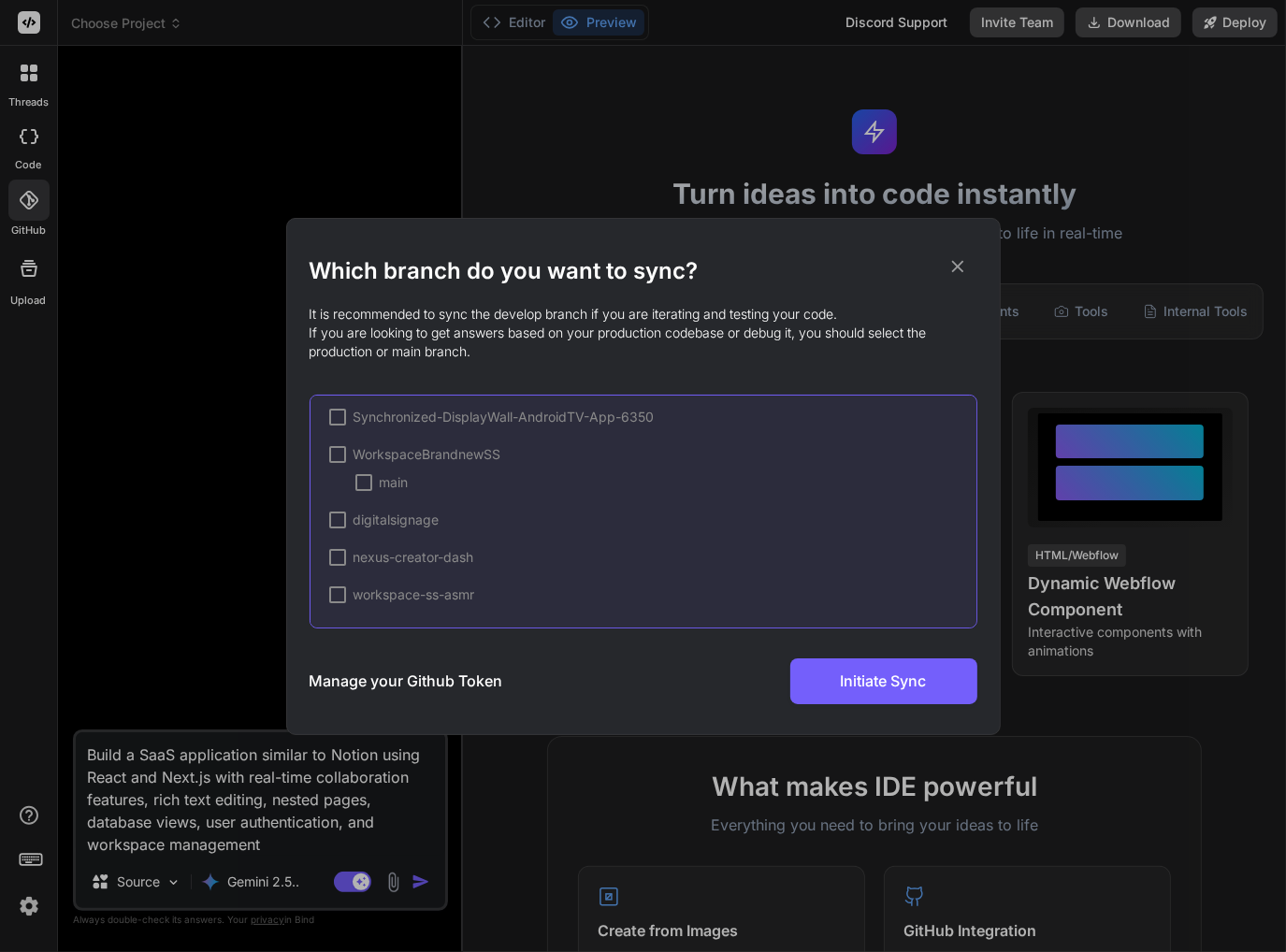
click at [336, 453] on div at bounding box center [337, 454] width 17 height 17
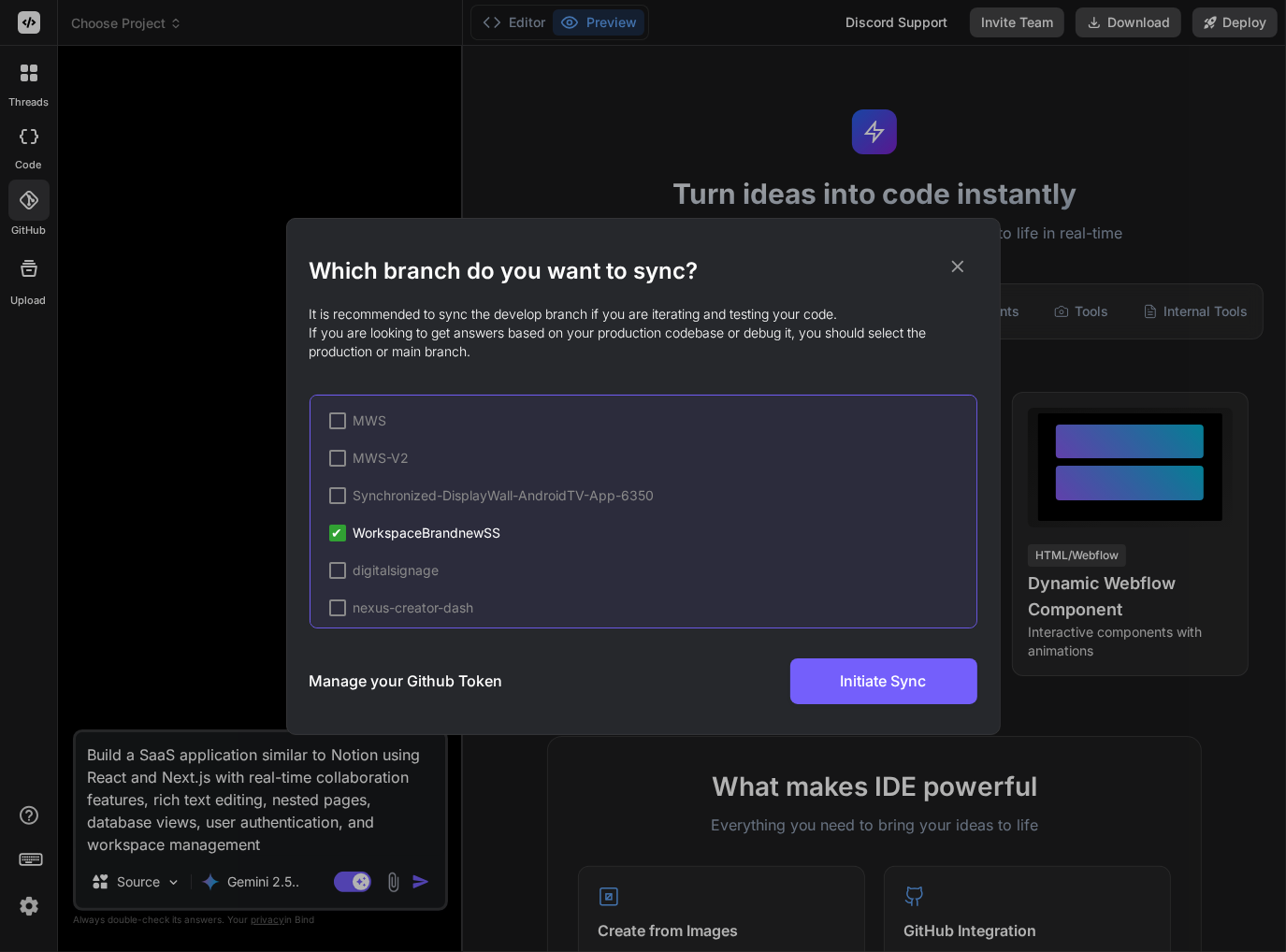
scroll to position [89, 0]
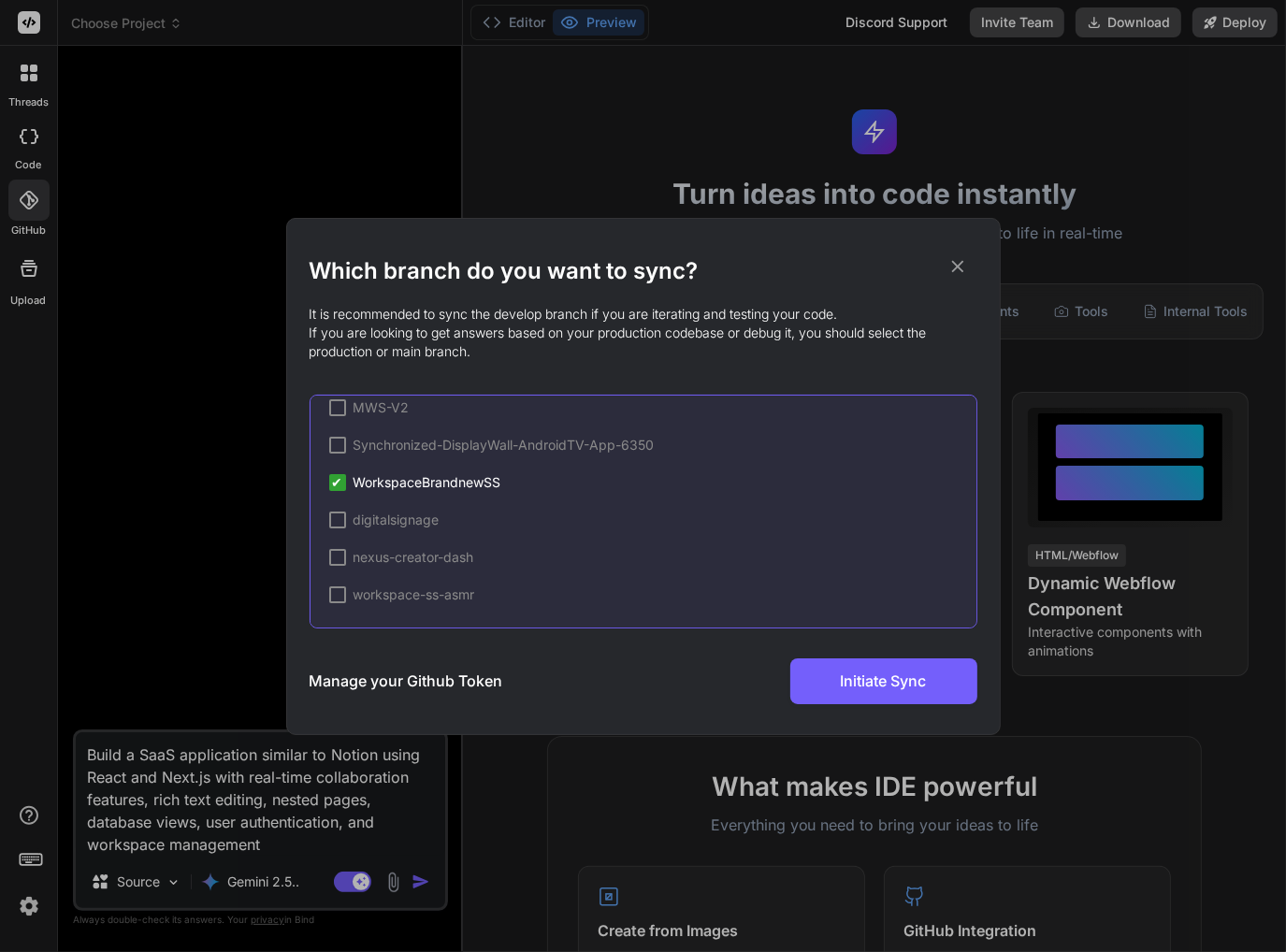
click at [336, 592] on div at bounding box center [337, 594] width 17 height 17
click at [332, 592] on span "✔" at bounding box center [337, 594] width 11 height 19
click at [337, 476] on span "✔" at bounding box center [337, 482] width 11 height 19
click at [337, 476] on div at bounding box center [337, 482] width 17 height 17
click at [369, 508] on div at bounding box center [364, 510] width 17 height 17
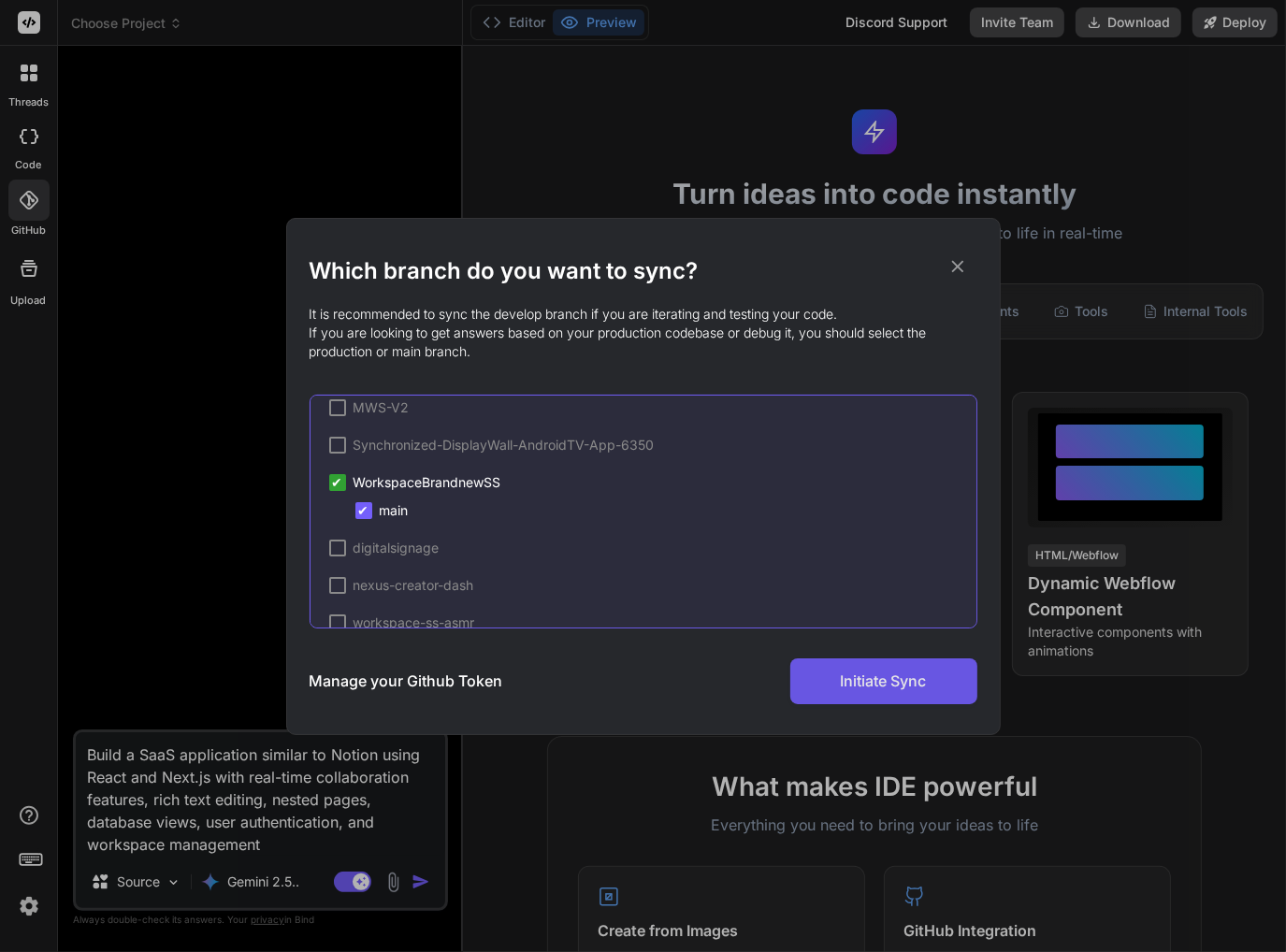
click at [934, 692] on button "Initiate Sync" at bounding box center [883, 681] width 187 height 46
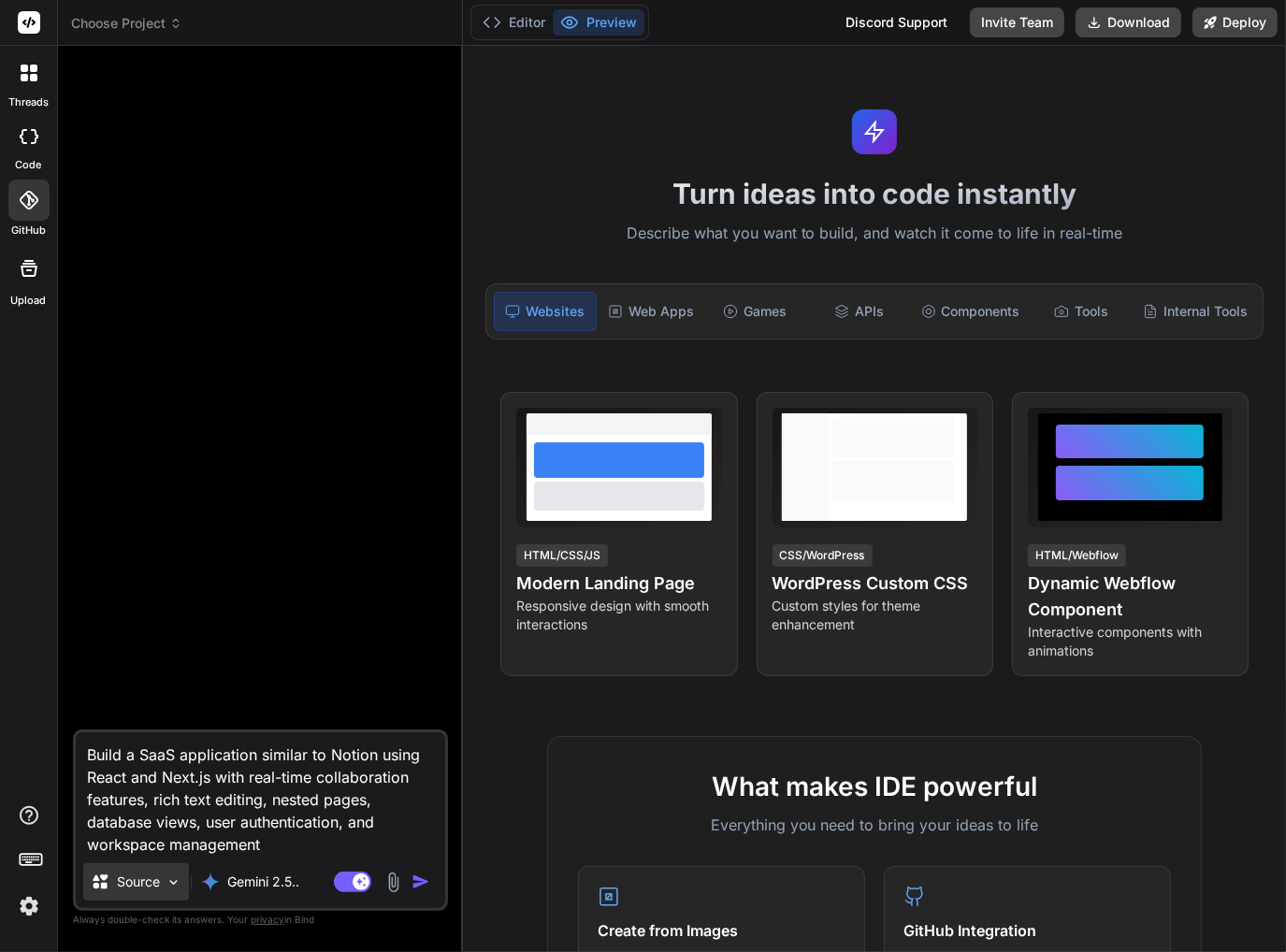
click at [172, 897] on div "Source" at bounding box center [136, 881] width 106 height 37
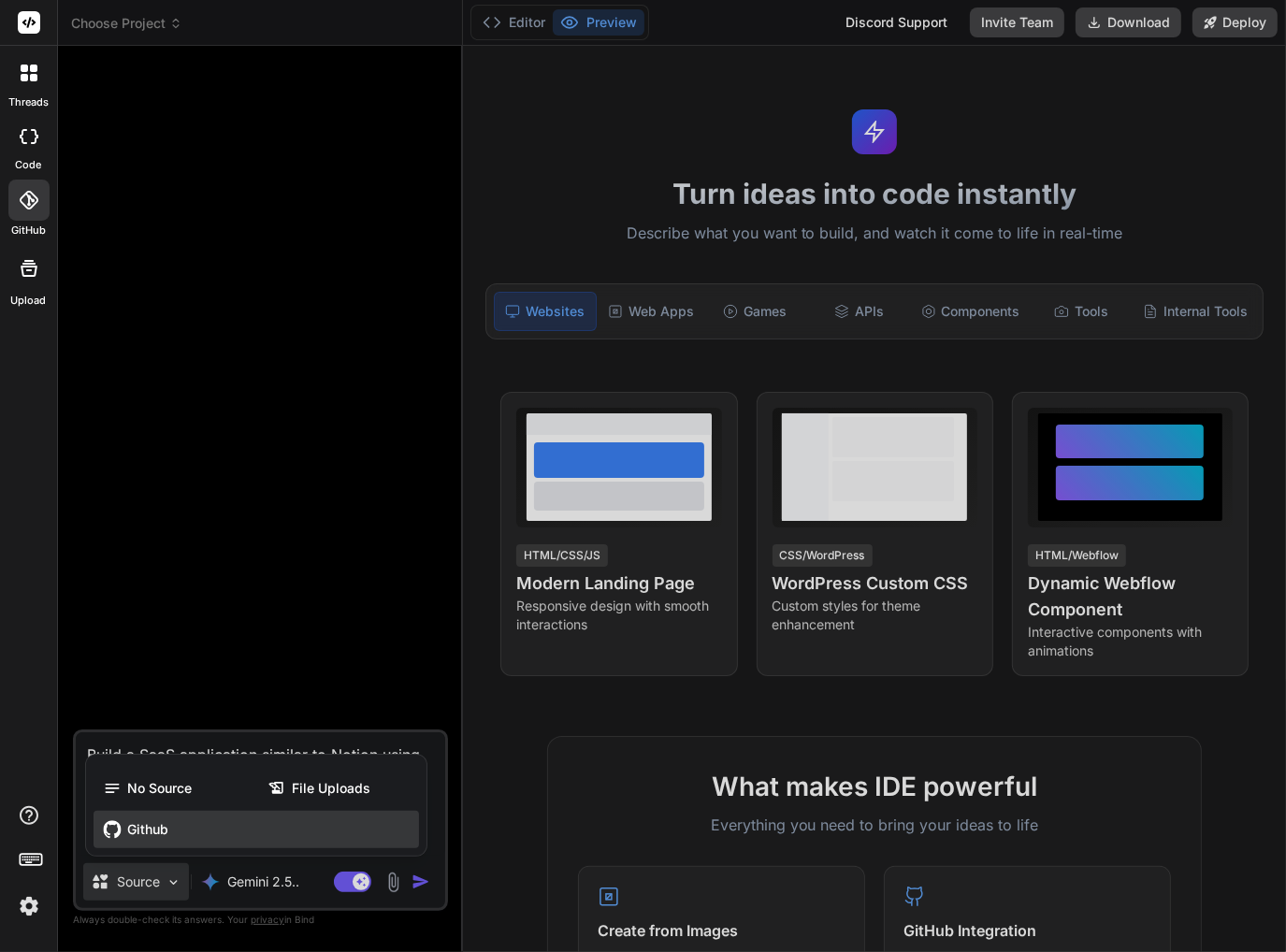
click at [168, 833] on span "Github" at bounding box center [147, 829] width 41 height 19
type textarea "x"
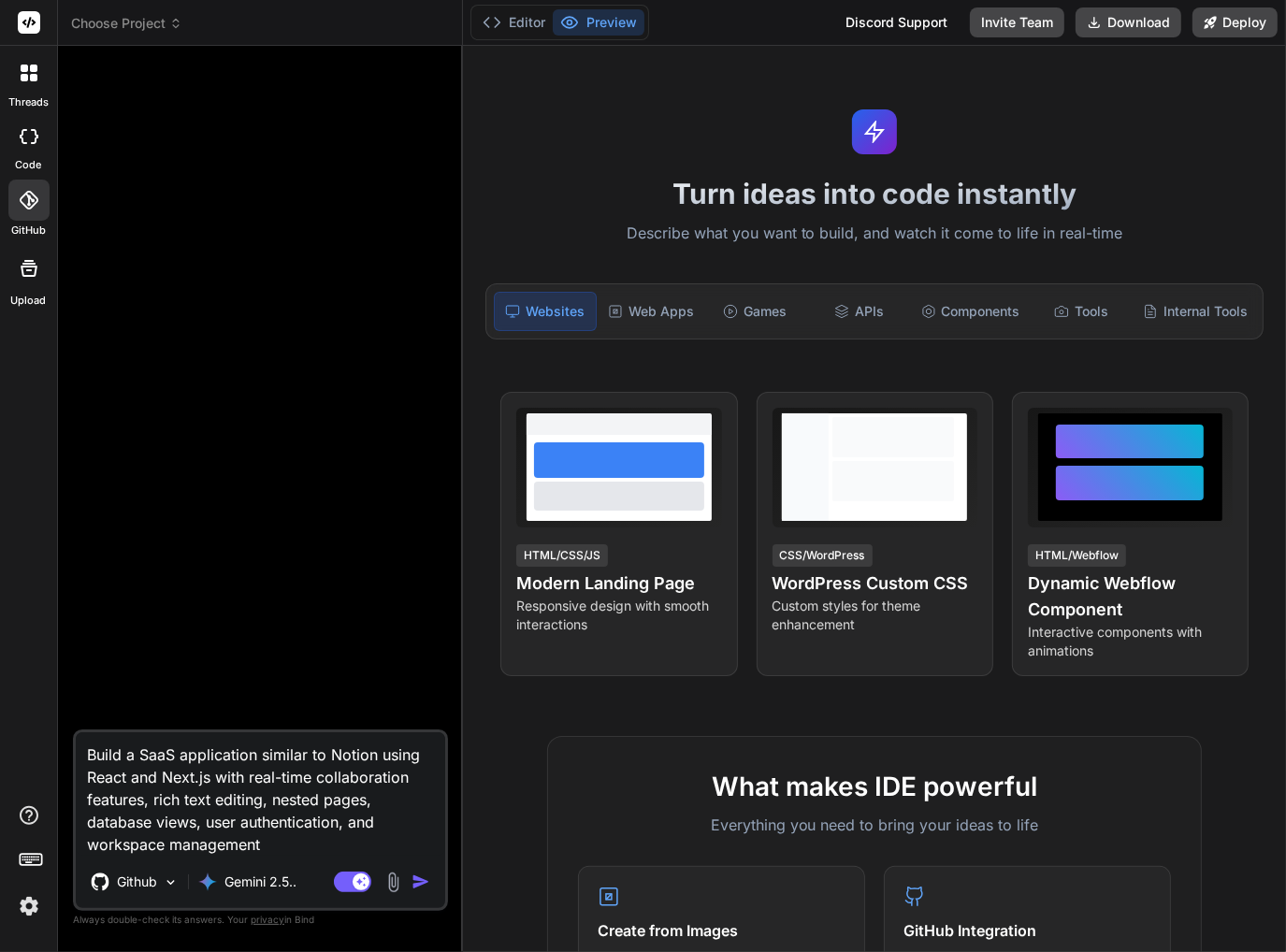
drag, startPoint x: 285, startPoint y: 846, endPoint x: -1, endPoint y: 711, distance: 316.3
click at [0, 711] on html "threads code GitHub Upload Choose Project Created with Pixso. Bind AI Web Searc…" at bounding box center [643, 476] width 1286 height 952
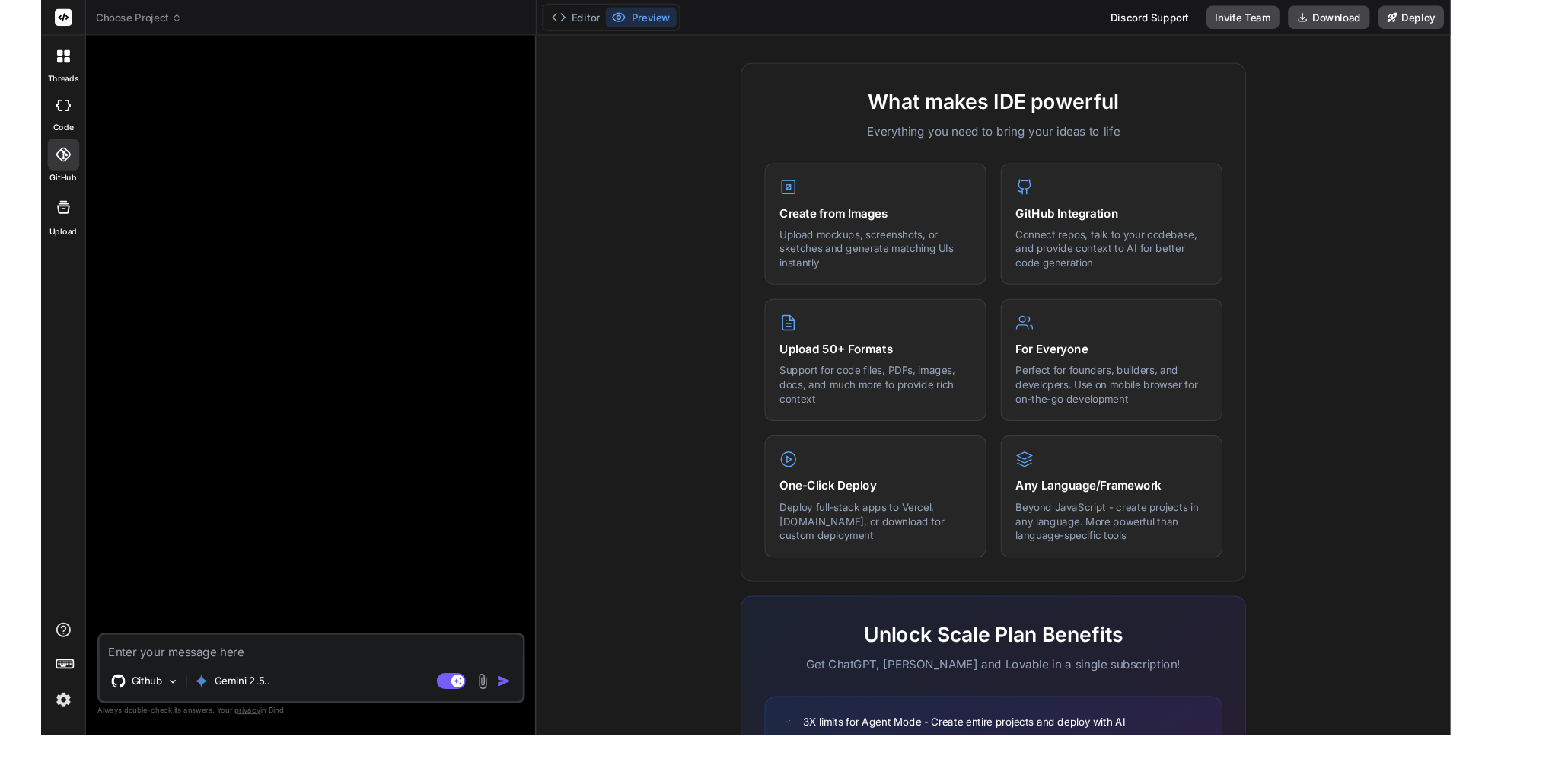
scroll to position [496, 0]
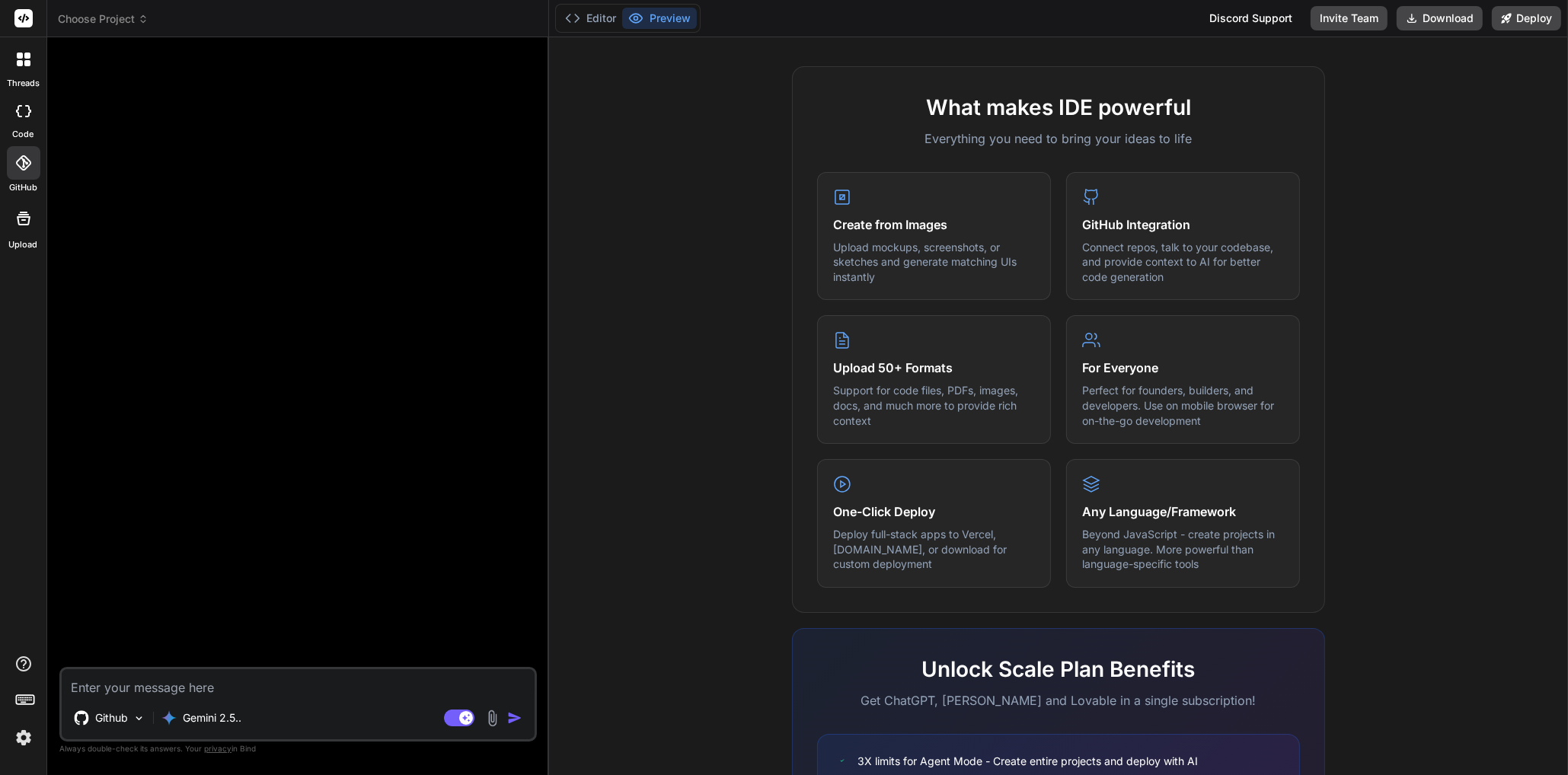
type textarea "x"
click at [130, 734] on div "Github" at bounding box center [107, 721] width 90 height 37
click at [130, 728] on div "Github" at bounding box center [109, 717] width 84 height 30
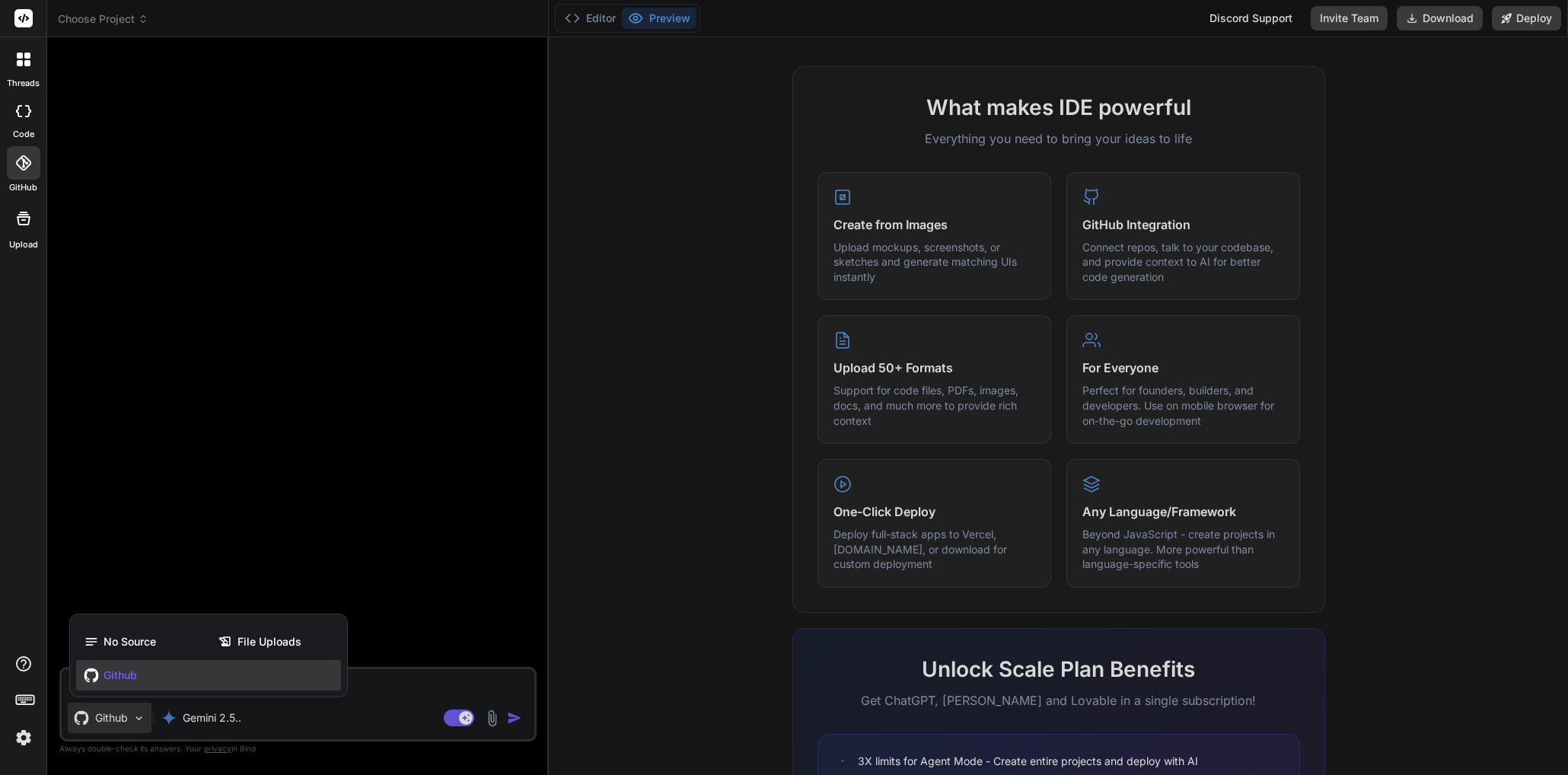
click at [128, 675] on span "Github" at bounding box center [120, 675] width 33 height 15
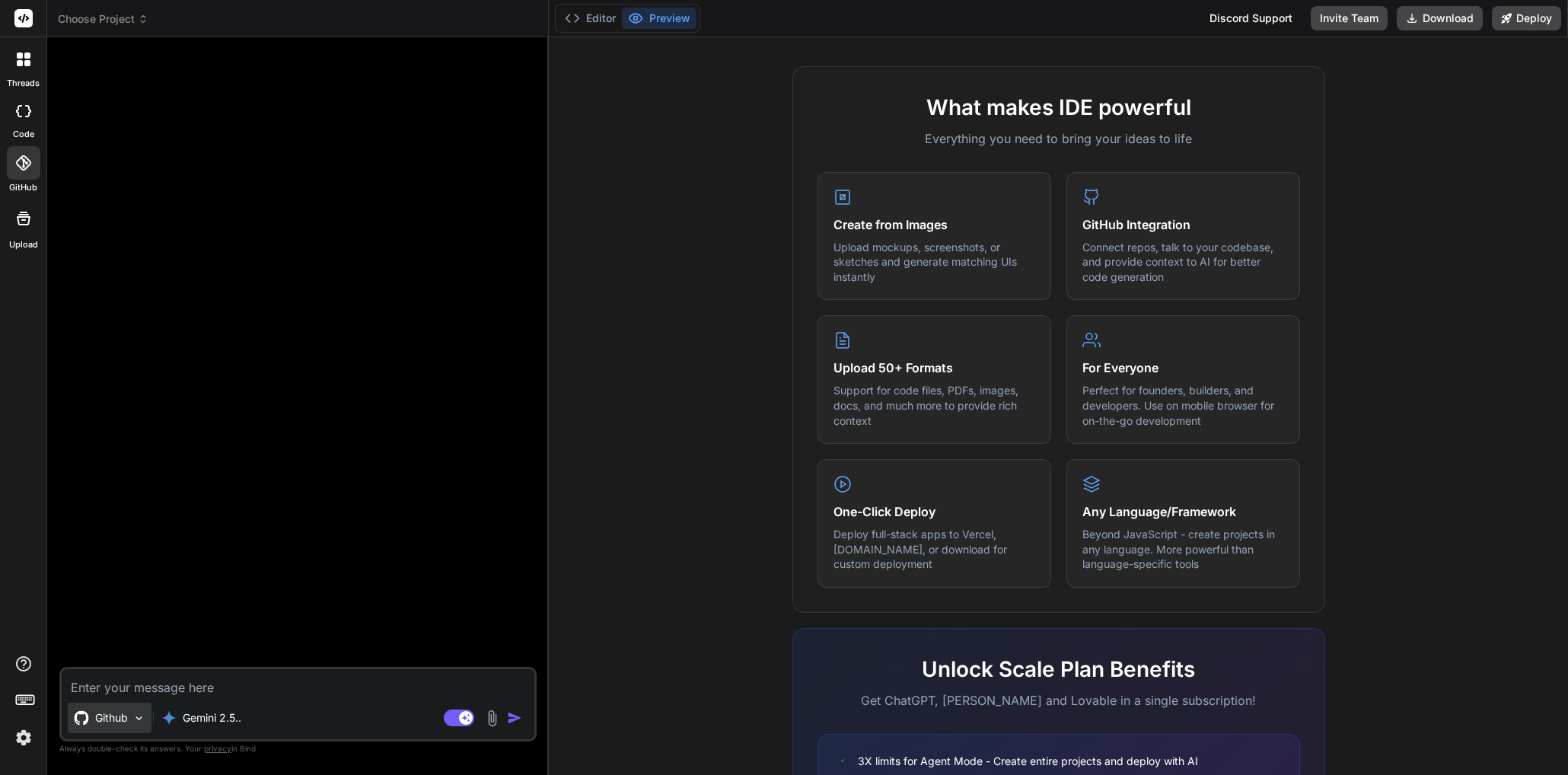
click at [134, 721] on img at bounding box center [139, 718] width 13 height 13
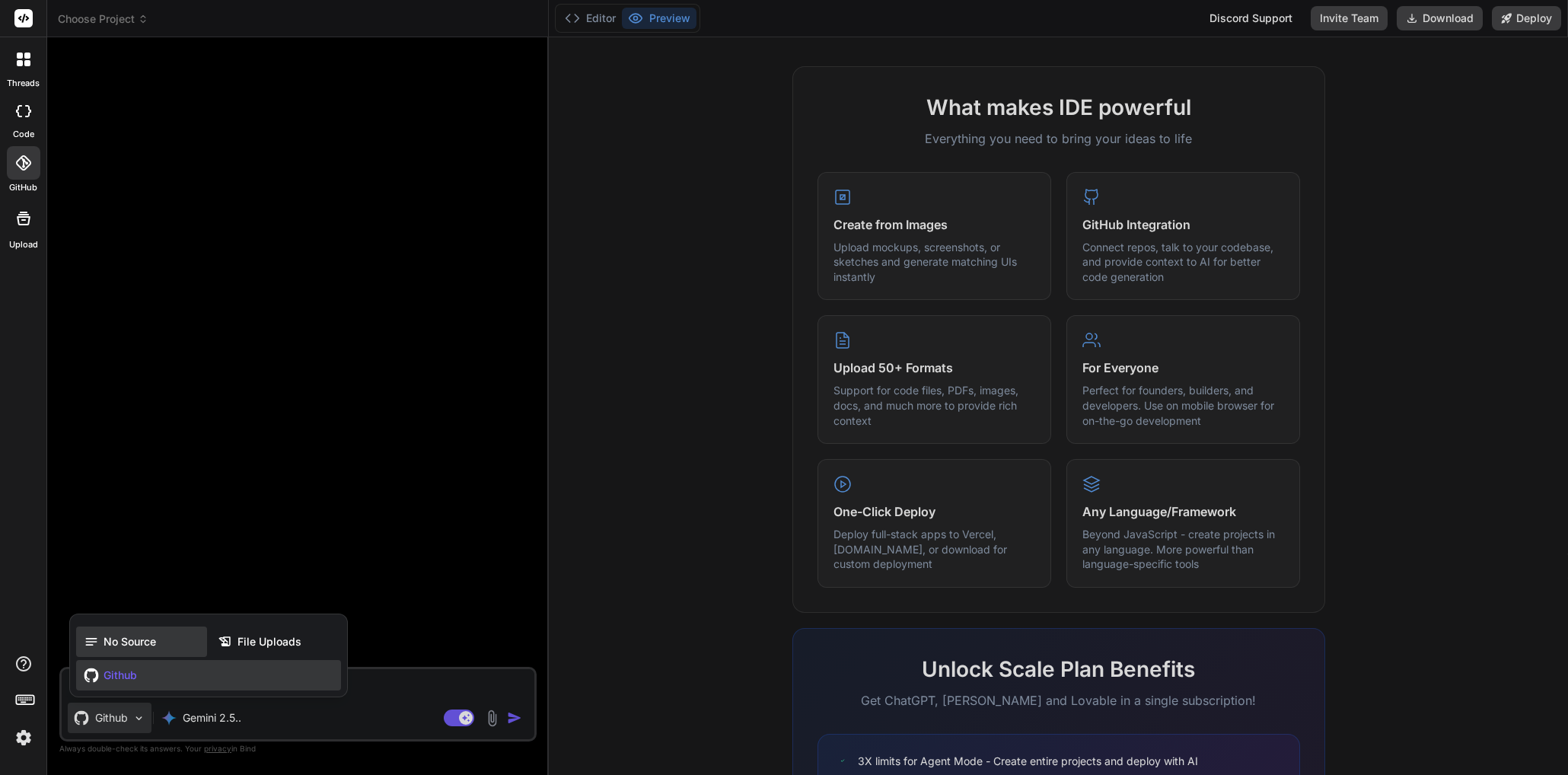
click at [129, 640] on span "No Source" at bounding box center [129, 642] width 53 height 15
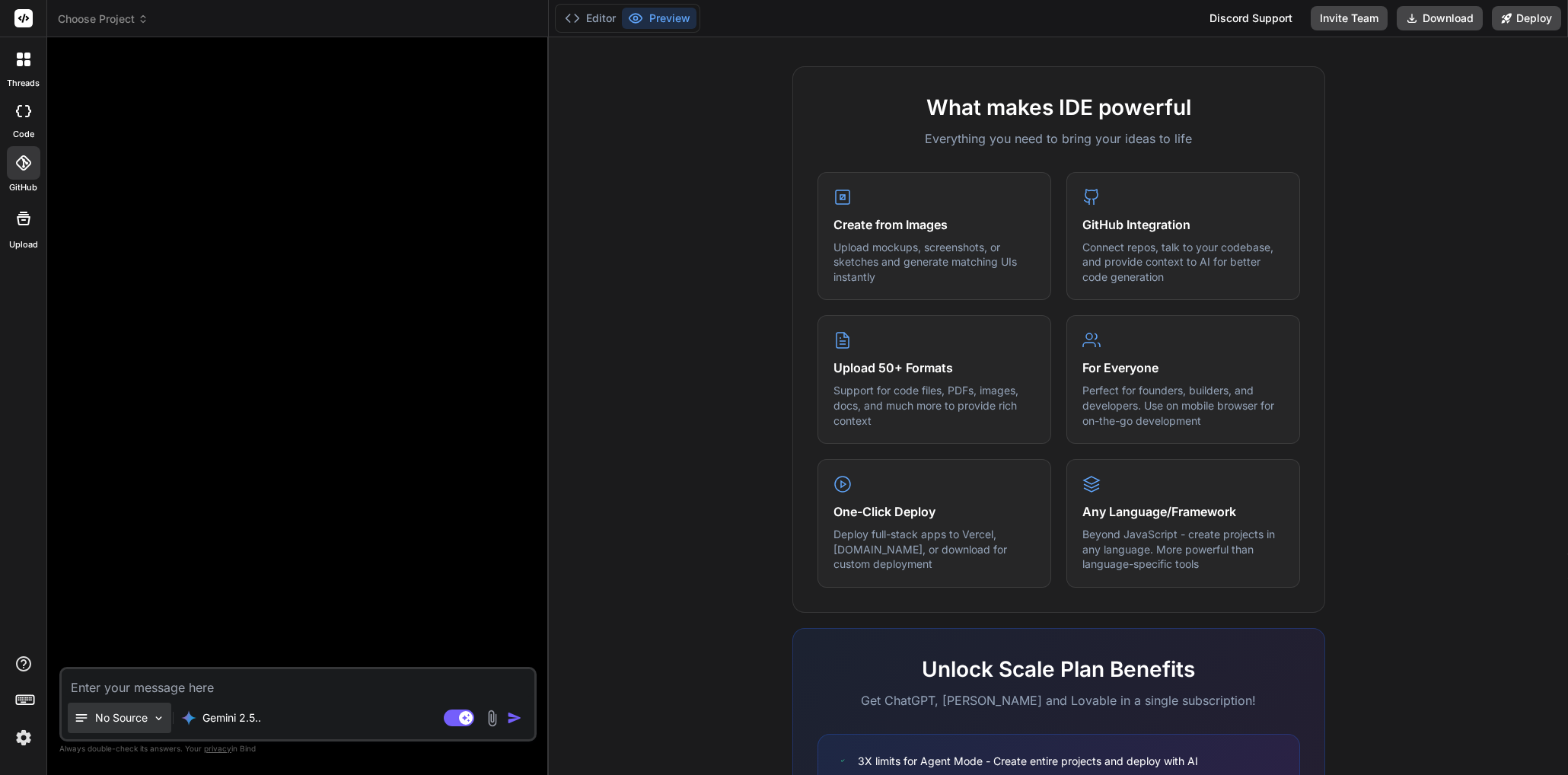
click at [125, 712] on p "No Source" at bounding box center [121, 717] width 53 height 15
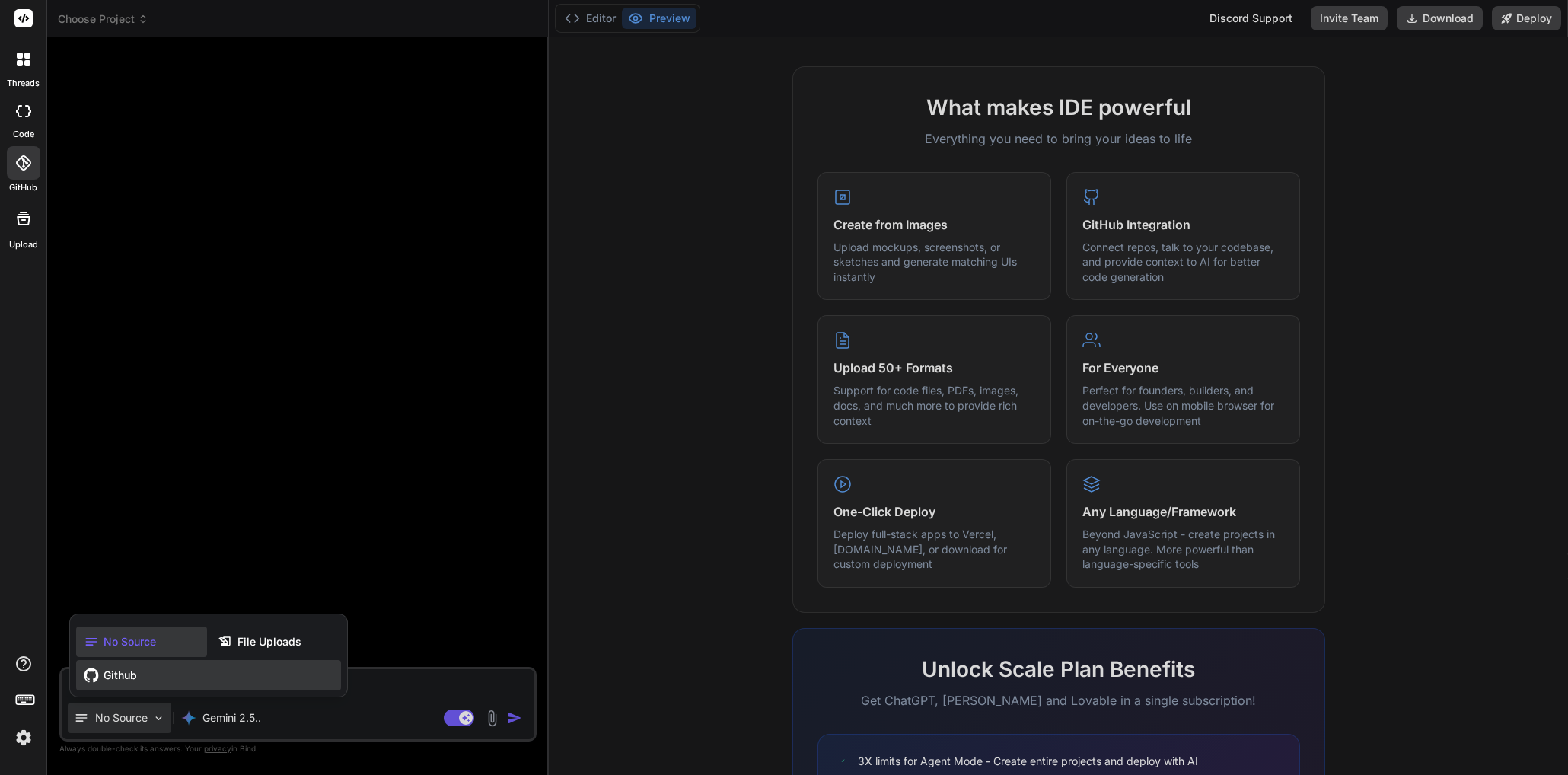
click at [127, 677] on span "Github" at bounding box center [120, 675] width 33 height 15
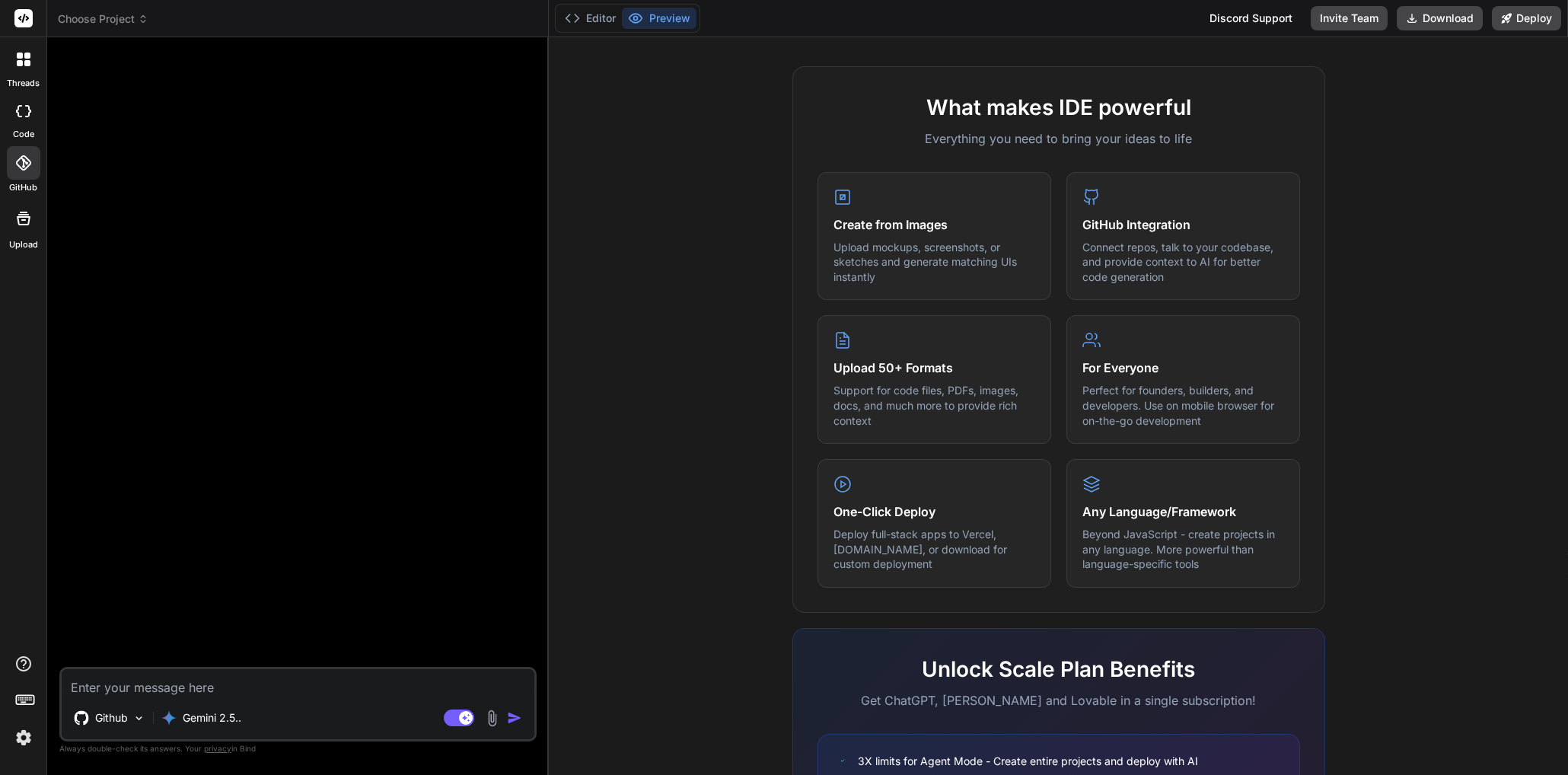
click at [18, 158] on icon at bounding box center [24, 163] width 15 height 15
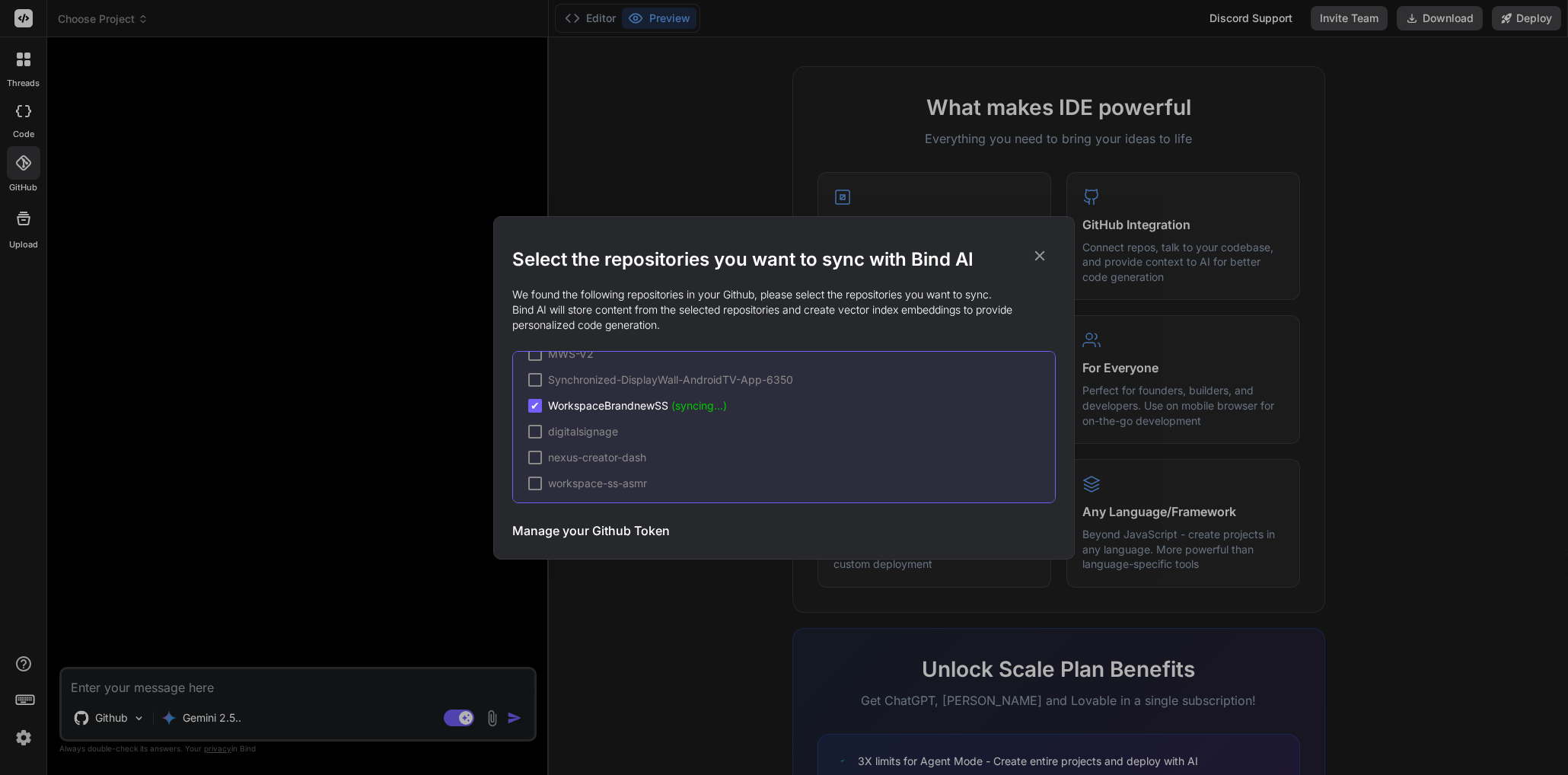
scroll to position [74, 0]
click at [420, 460] on div "Select the repositories you want to sync with Bind AI We found the following re…" at bounding box center [784, 387] width 1568 height 775
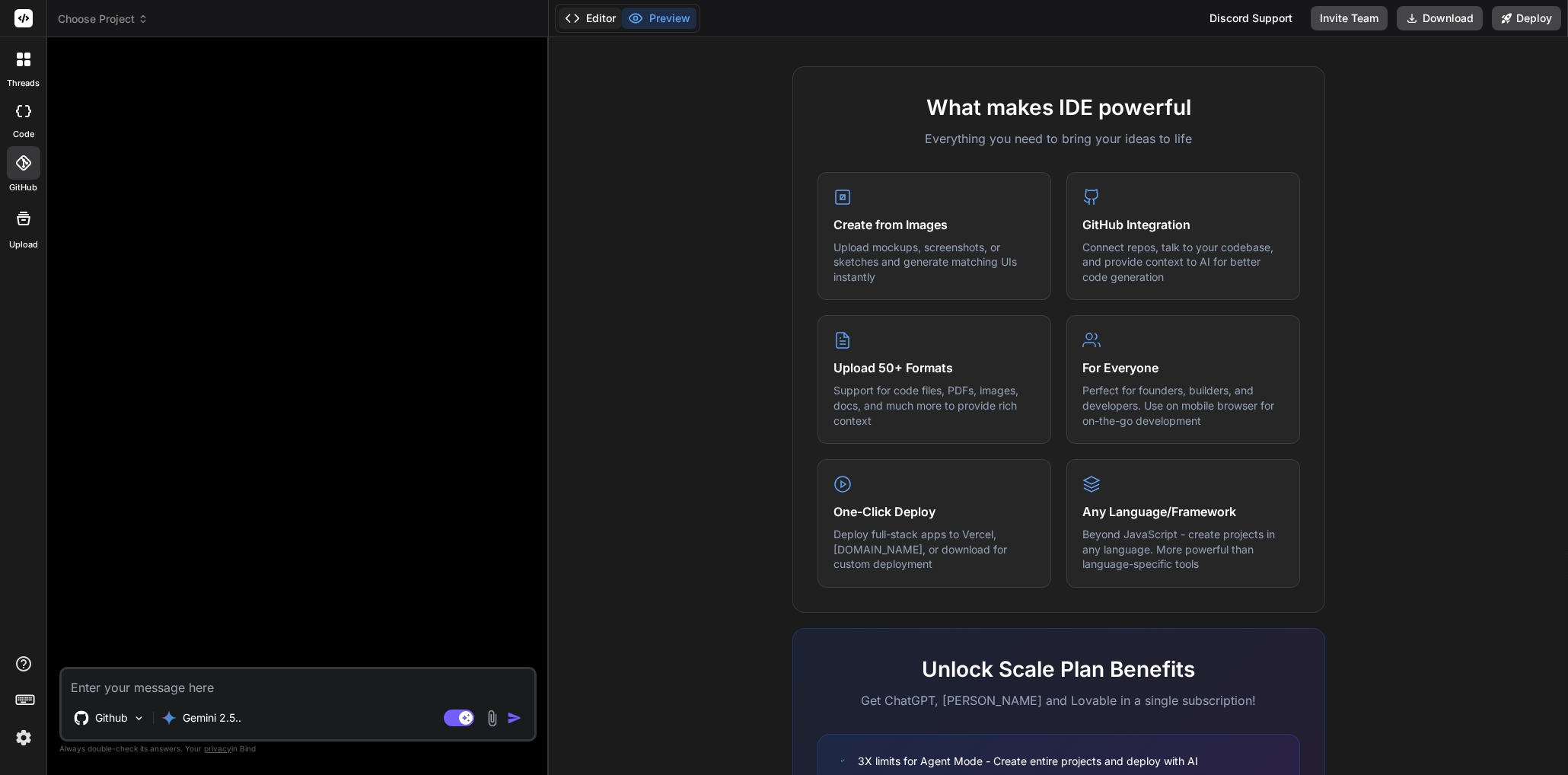
click at [603, 12] on button "Editor" at bounding box center [590, 18] width 63 height 21
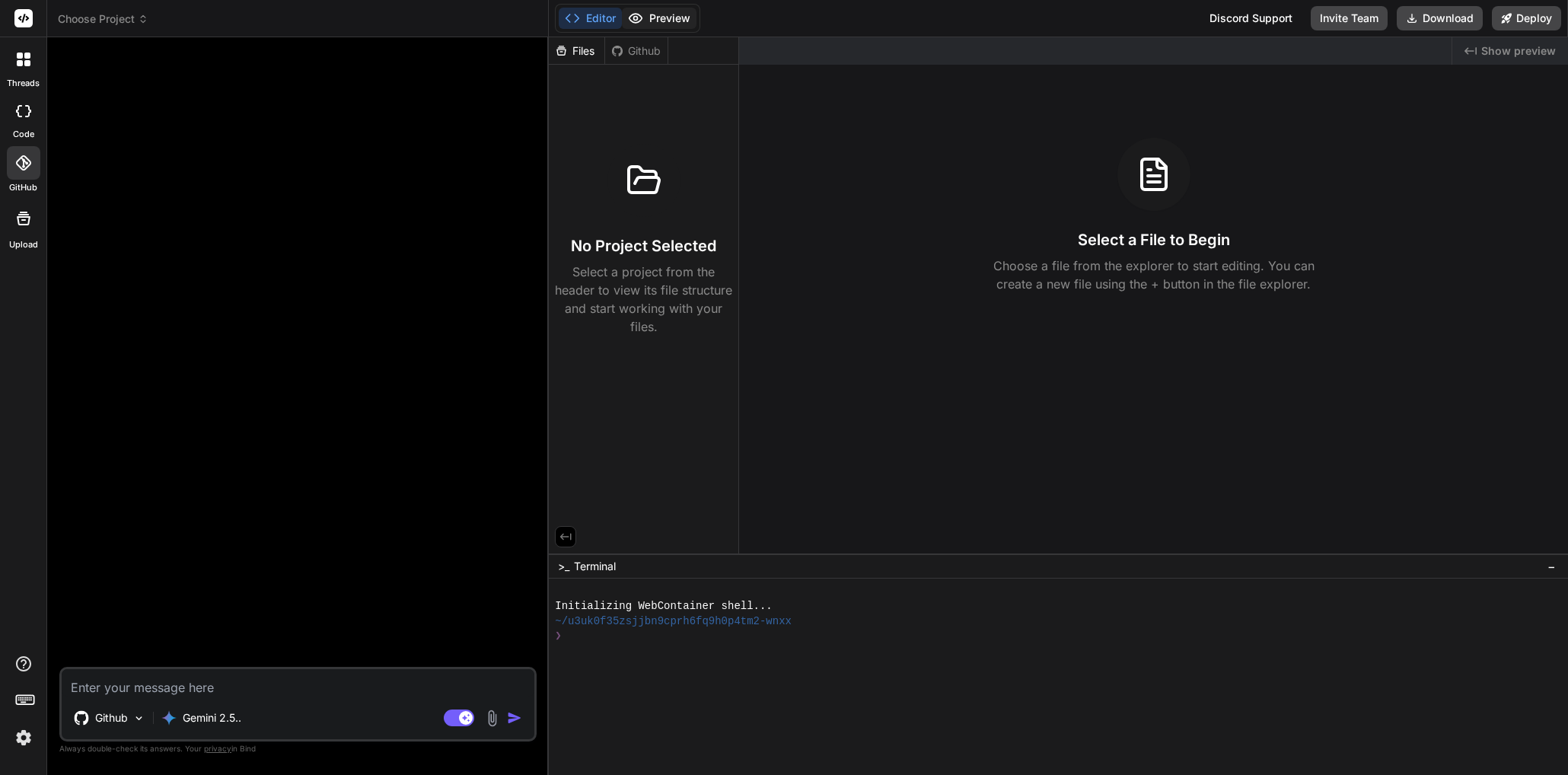
click at [655, 20] on button "Preview" at bounding box center [660, 18] width 75 height 21
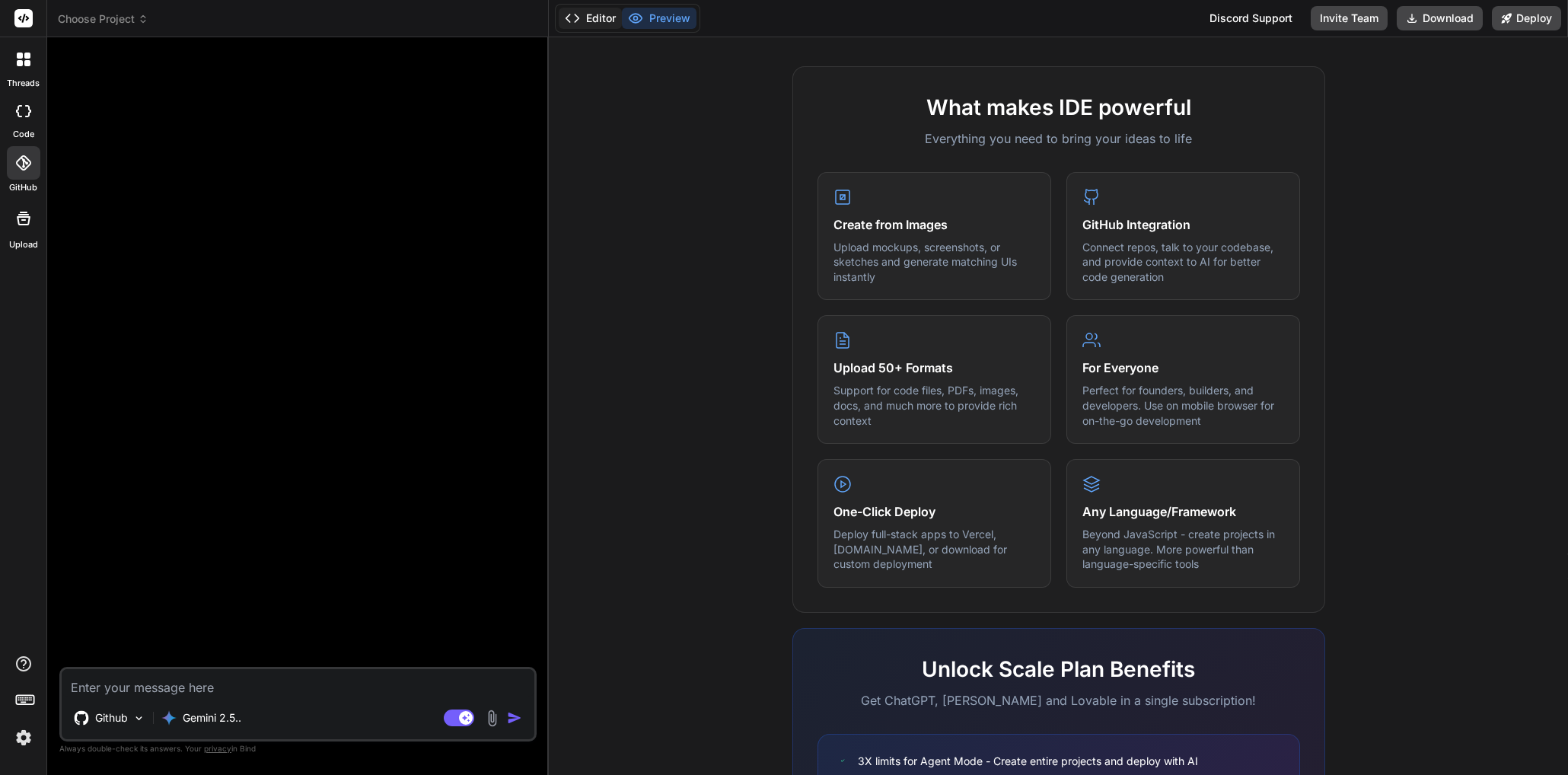
click at [573, 16] on icon at bounding box center [573, 18] width 15 height 15
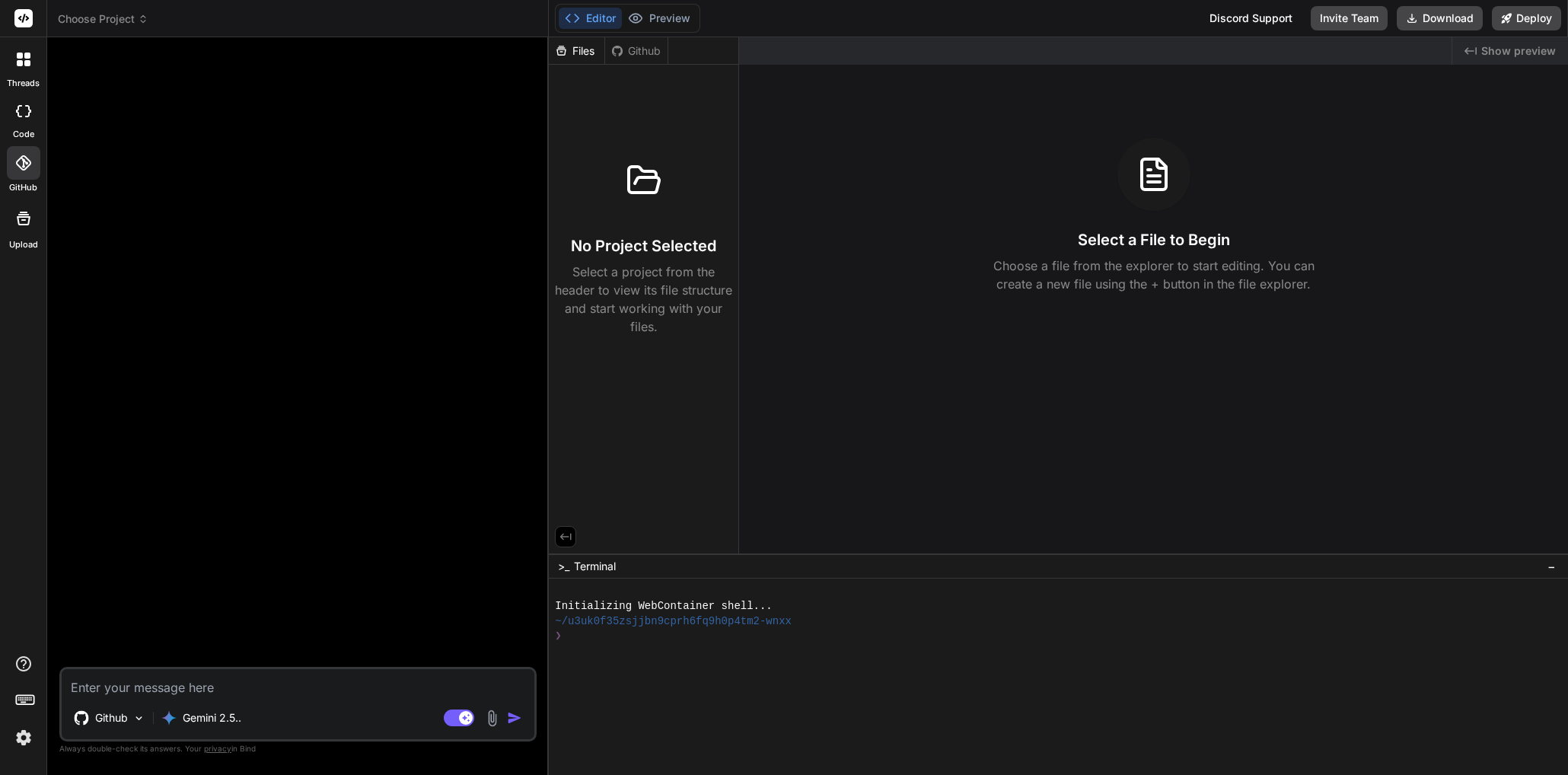
click at [634, 37] on div "Files Github" at bounding box center [608, 51] width 120 height 28
click at [635, 46] on div "Github" at bounding box center [636, 50] width 63 height 15
click at [636, 50] on div "Github" at bounding box center [636, 50] width 63 height 15
click at [566, 58] on div "Files" at bounding box center [577, 50] width 55 height 15
click at [632, 15] on icon at bounding box center [636, 18] width 13 height 9
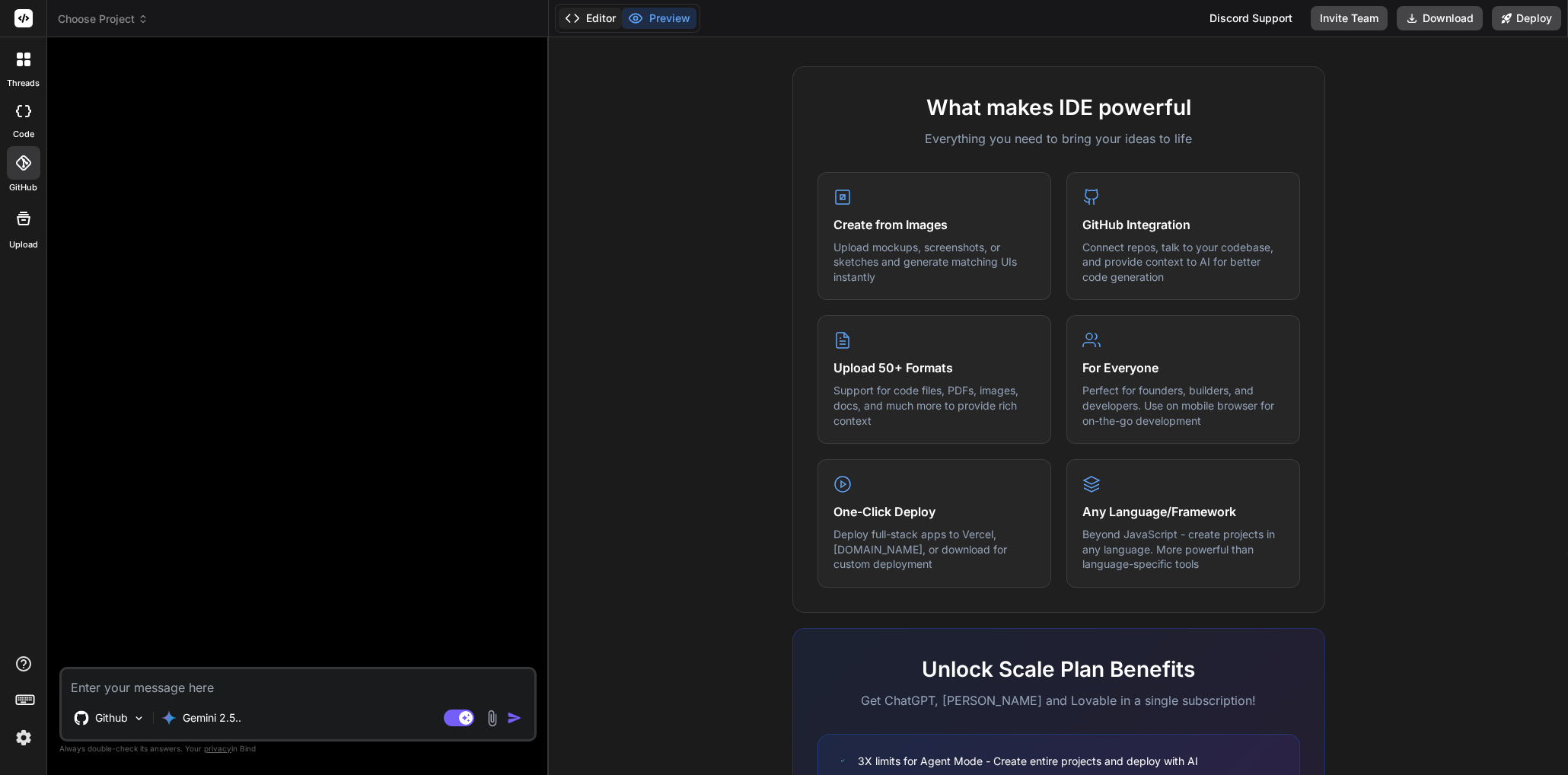
click at [590, 16] on button "Editor" at bounding box center [590, 18] width 63 height 21
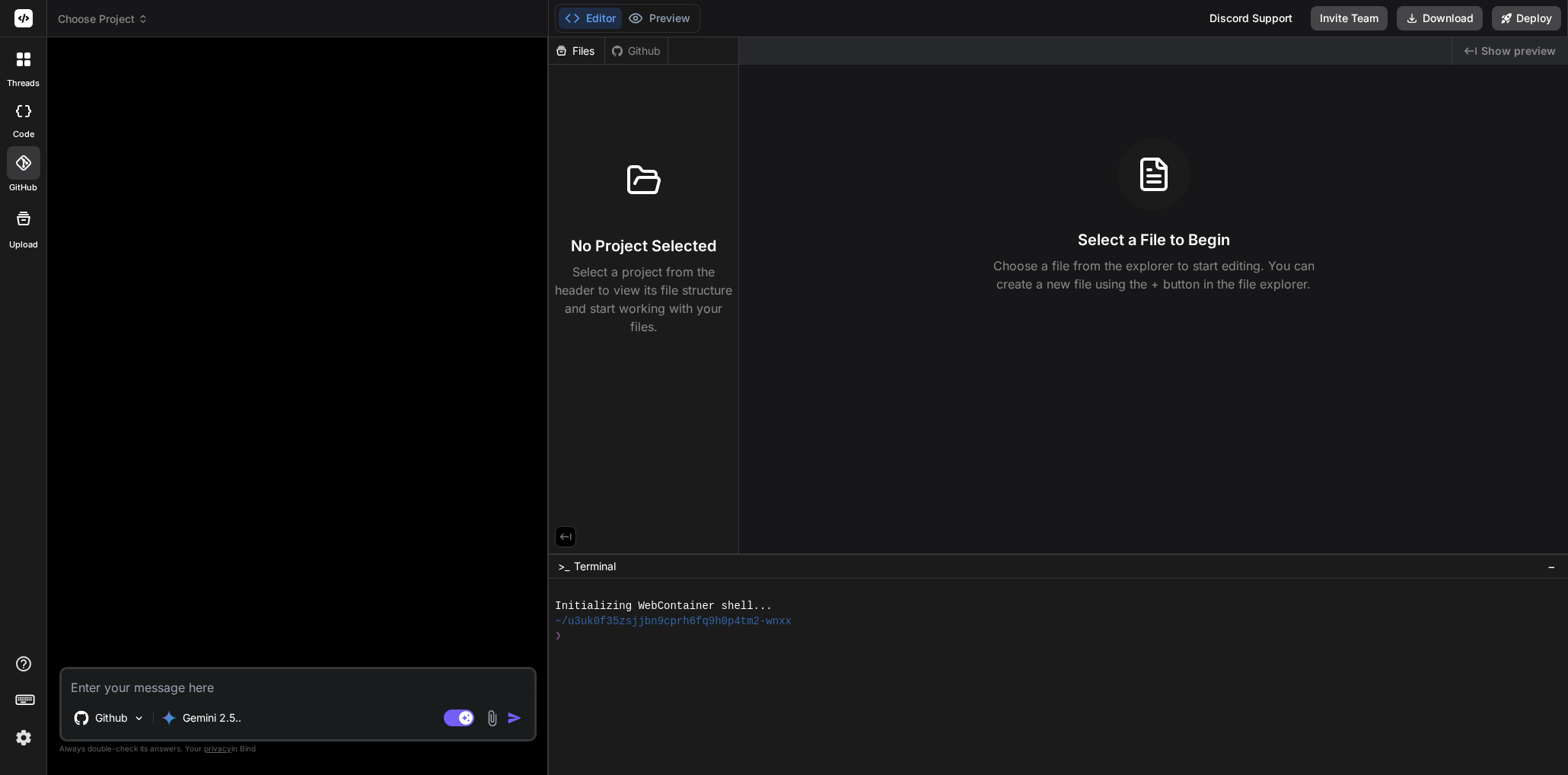
click at [634, 167] on icon at bounding box center [643, 180] width 30 height 26
click at [626, 54] on div "Github" at bounding box center [636, 50] width 63 height 15
click at [103, 6] on header "Choose Project Created with Pixso." at bounding box center [298, 19] width 502 height 37
click at [105, 13] on span "Choose Project" at bounding box center [102, 19] width 90 height 15
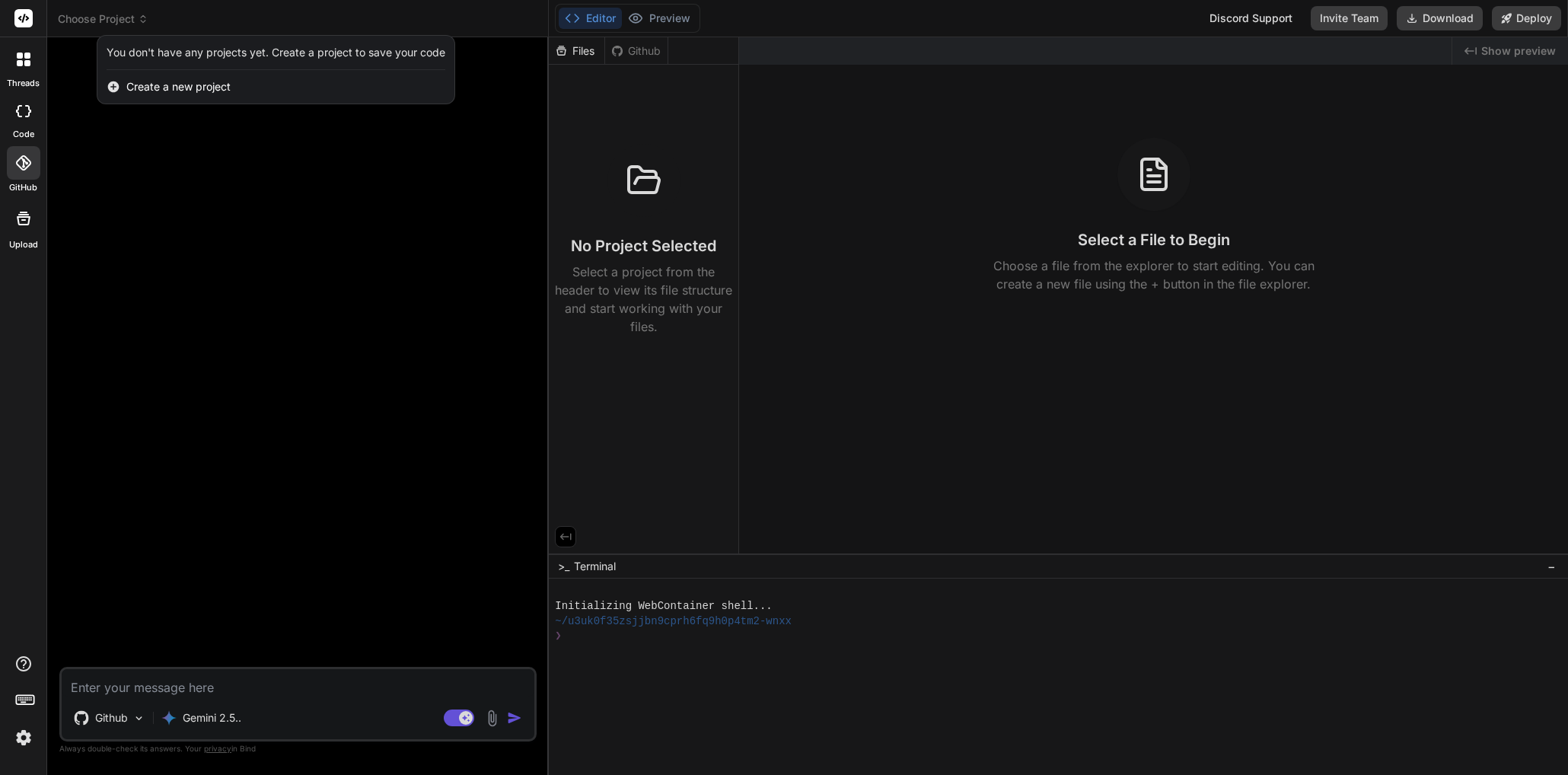
click at [369, 156] on div at bounding box center [784, 387] width 1568 height 775
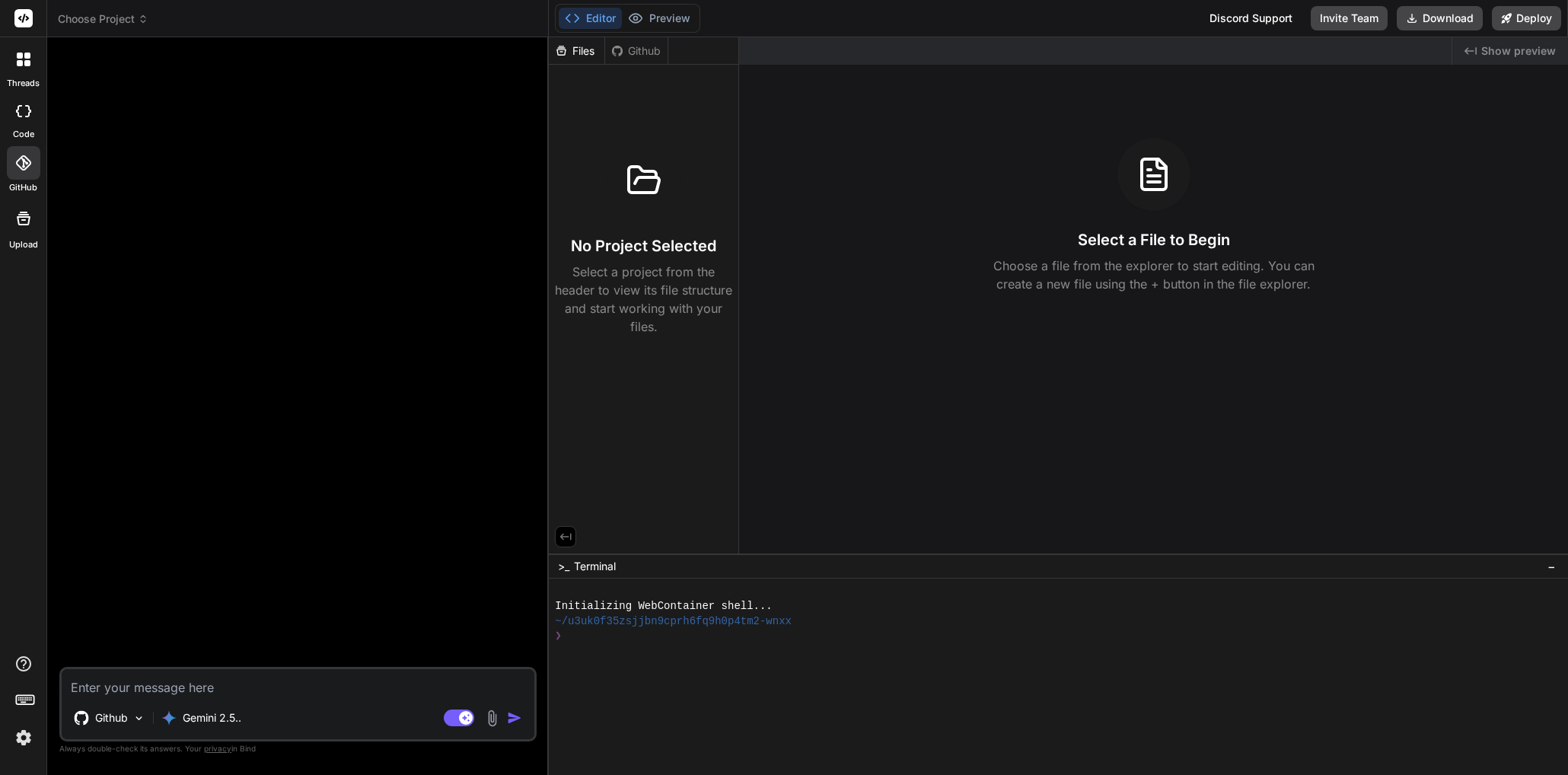
click at [637, 54] on div "Github" at bounding box center [636, 50] width 63 height 15
click at [9, 171] on div at bounding box center [23, 163] width 33 height 33
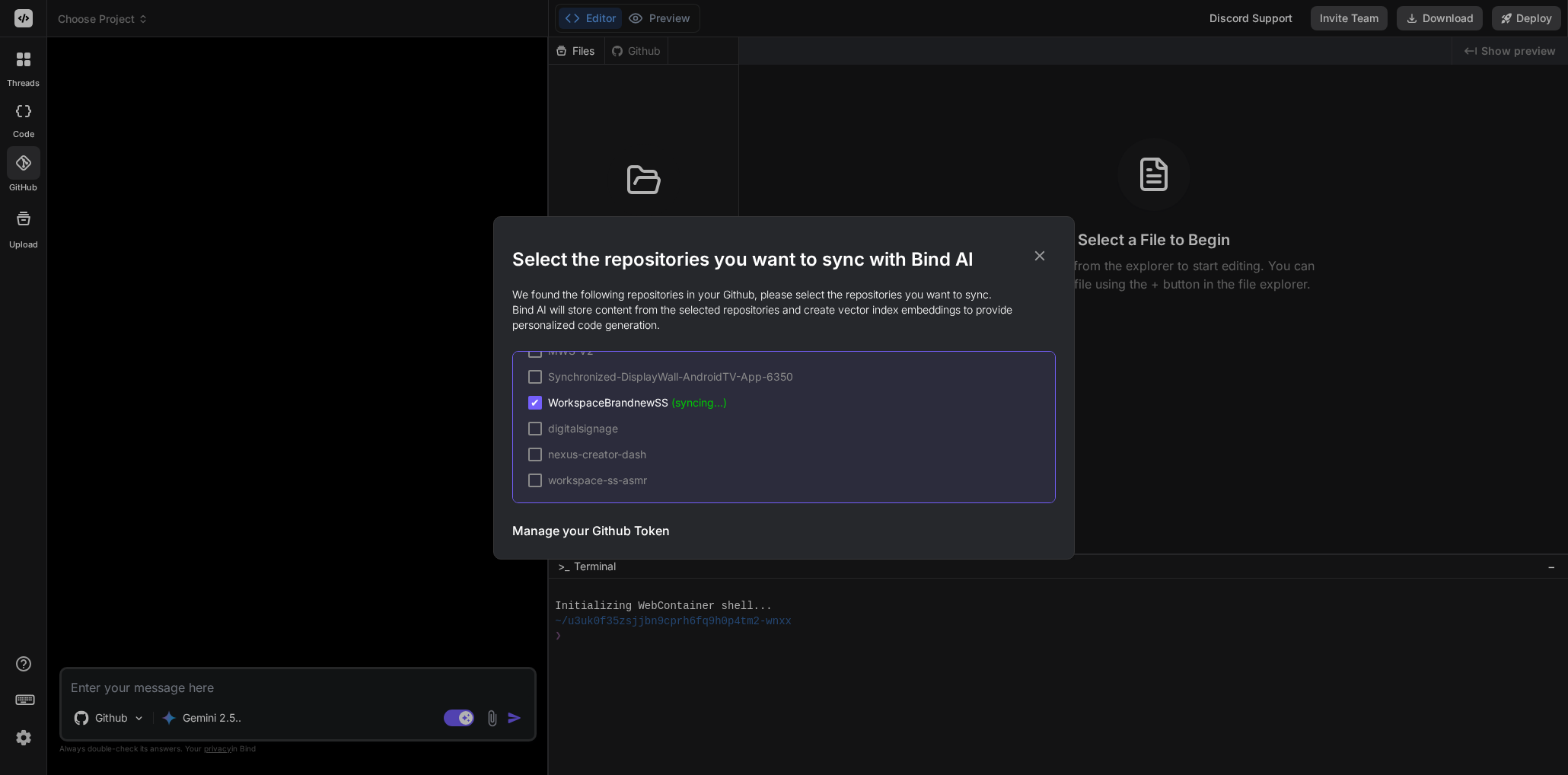
click at [712, 403] on span "(syncing...)" at bounding box center [699, 403] width 55 height 13
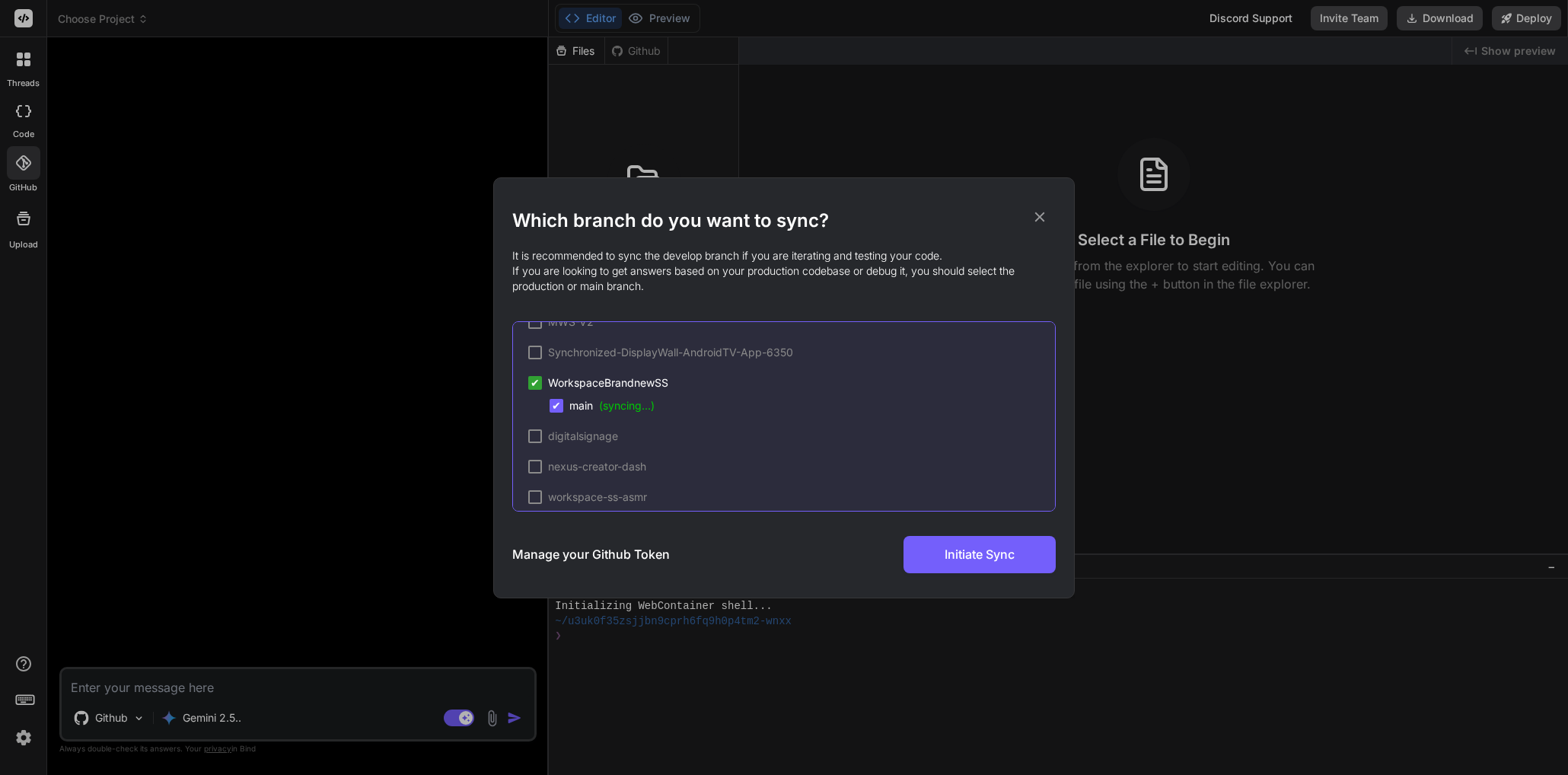
scroll to position [95, 0]
click at [617, 372] on span "WorkspaceBrandnewSS" at bounding box center [608, 370] width 120 height 15
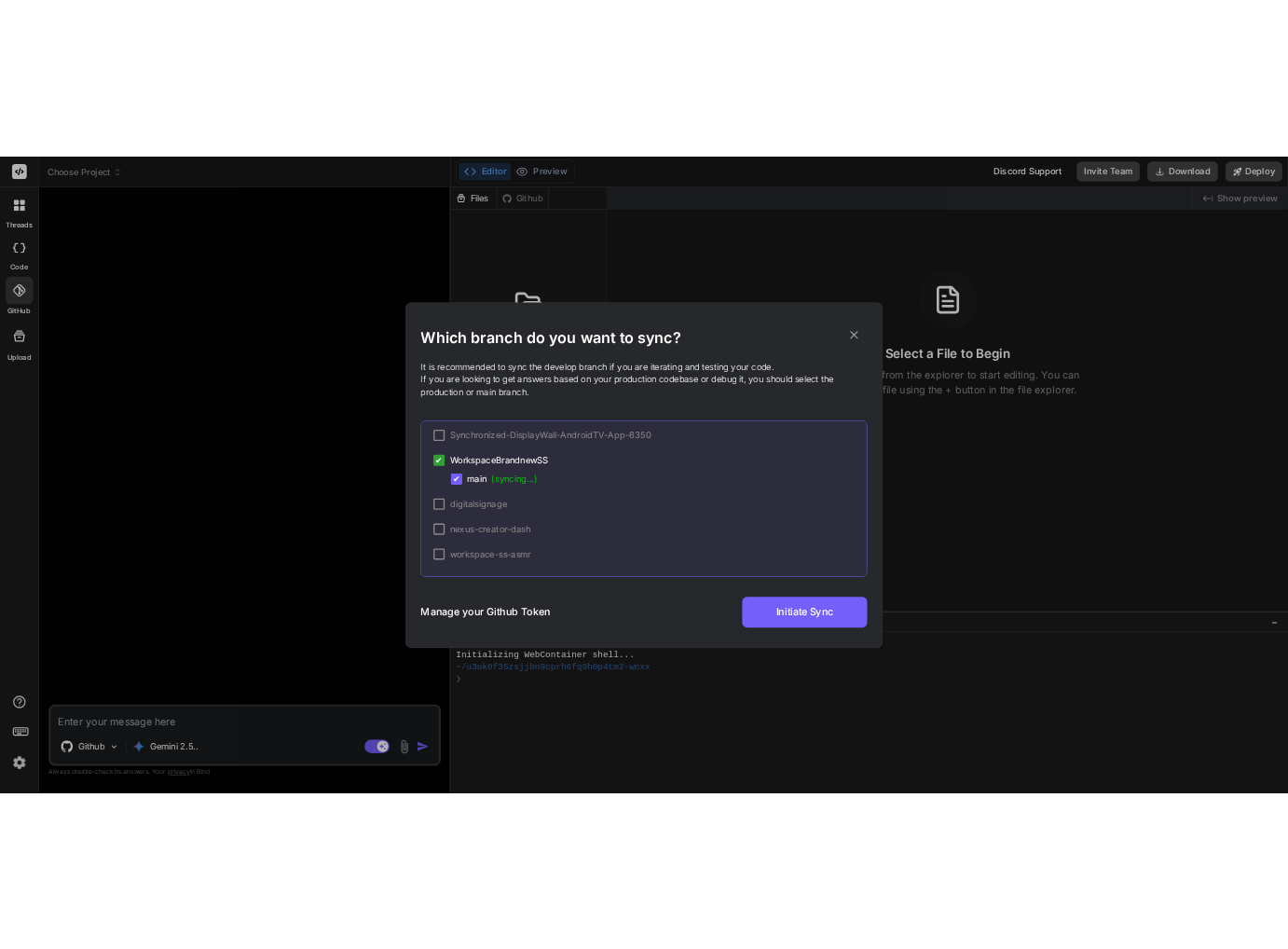
scroll to position [89, 0]
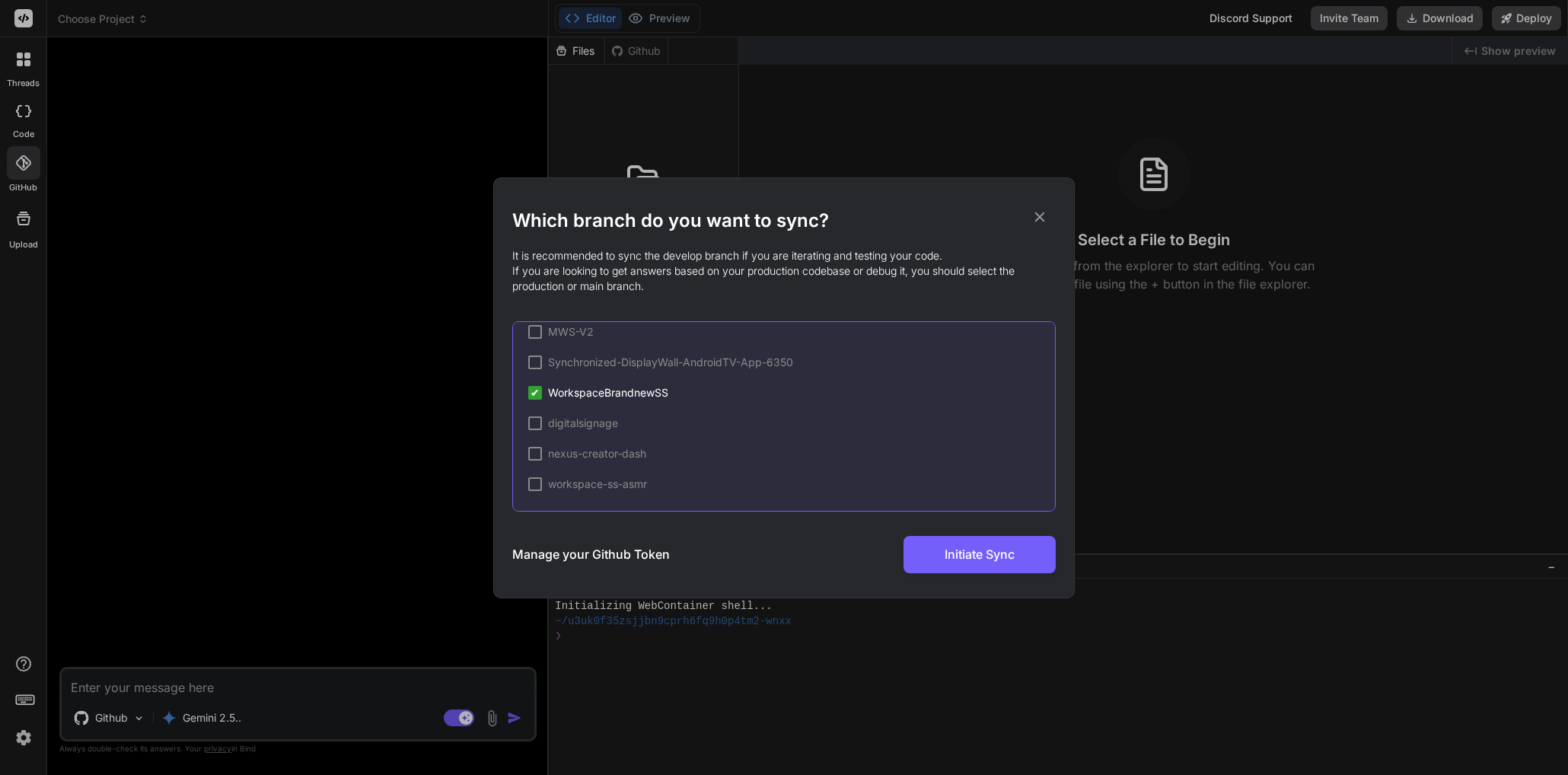
click at [619, 403] on div "ARENJA-MyWorkspace MWS MWS-V2 Synchronized-DisplayWall-AndroidTV-App-6350 ✔ Wor…" at bounding box center [784, 416] width 543 height 190
click at [1035, 212] on icon at bounding box center [1039, 216] width 17 height 17
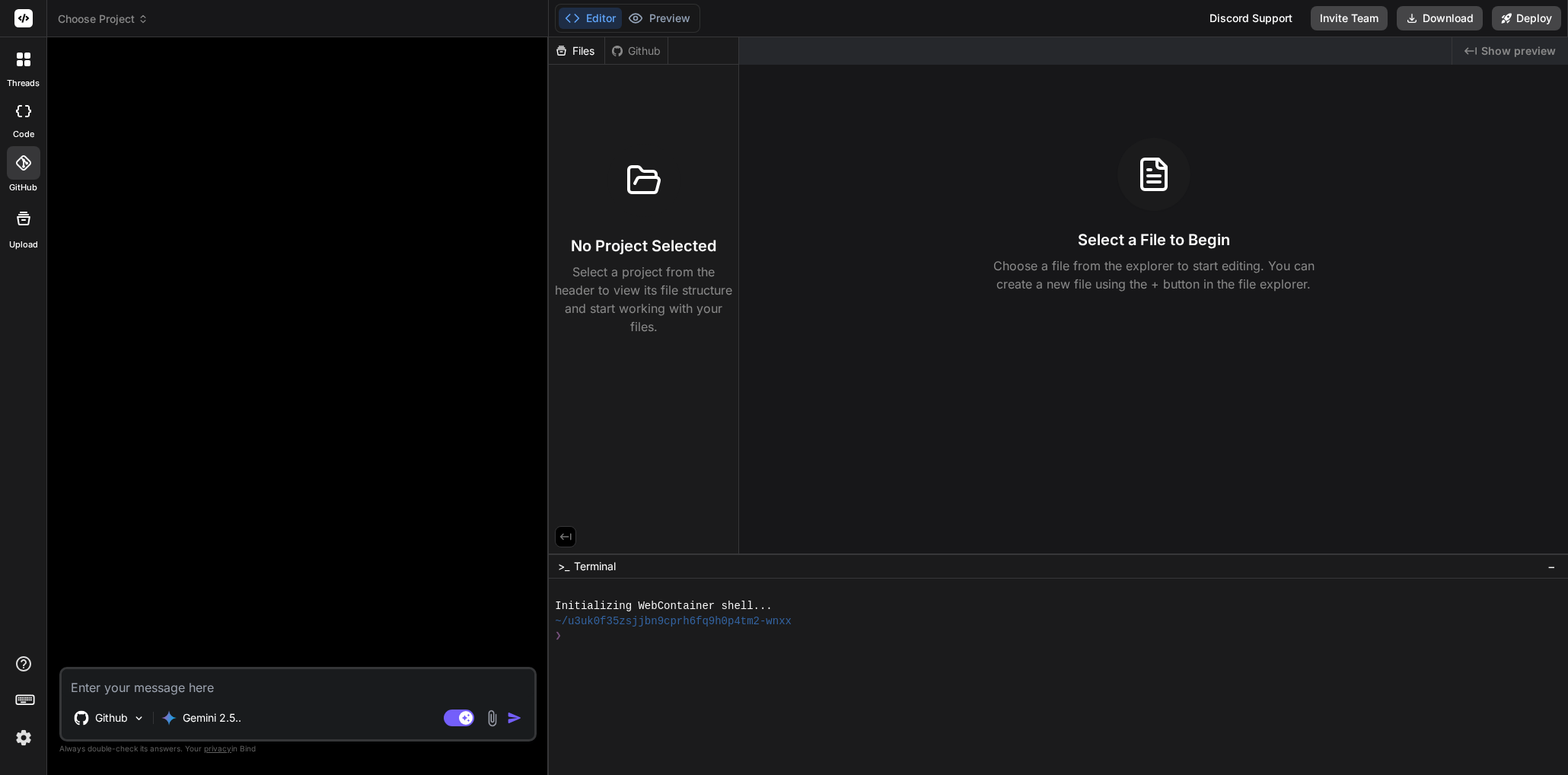
click at [646, 46] on div "Github" at bounding box center [636, 50] width 63 height 15
click at [98, 24] on span "Choose Project" at bounding box center [102, 19] width 90 height 15
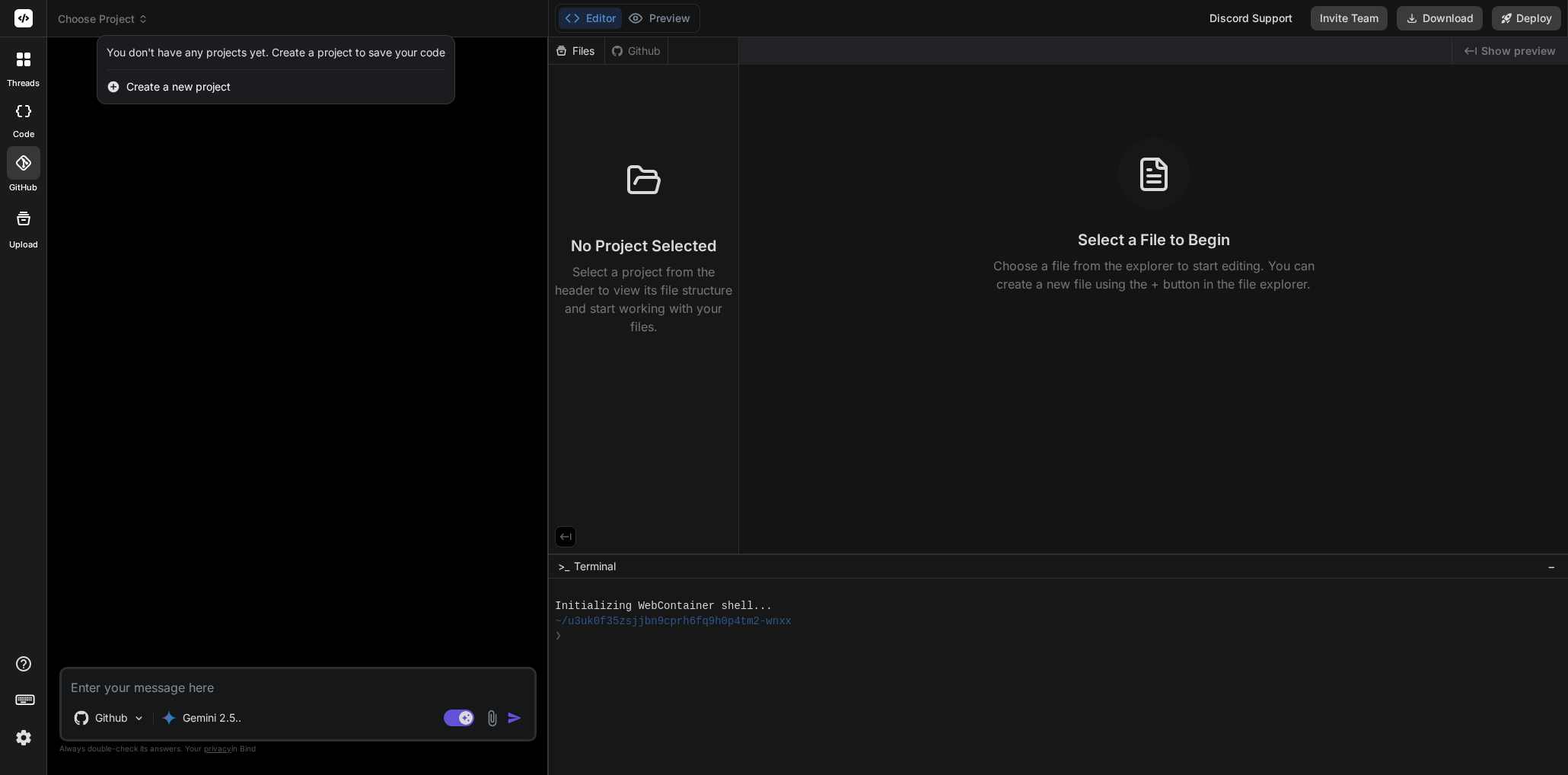
click at [102, 20] on div at bounding box center [784, 387] width 1568 height 775
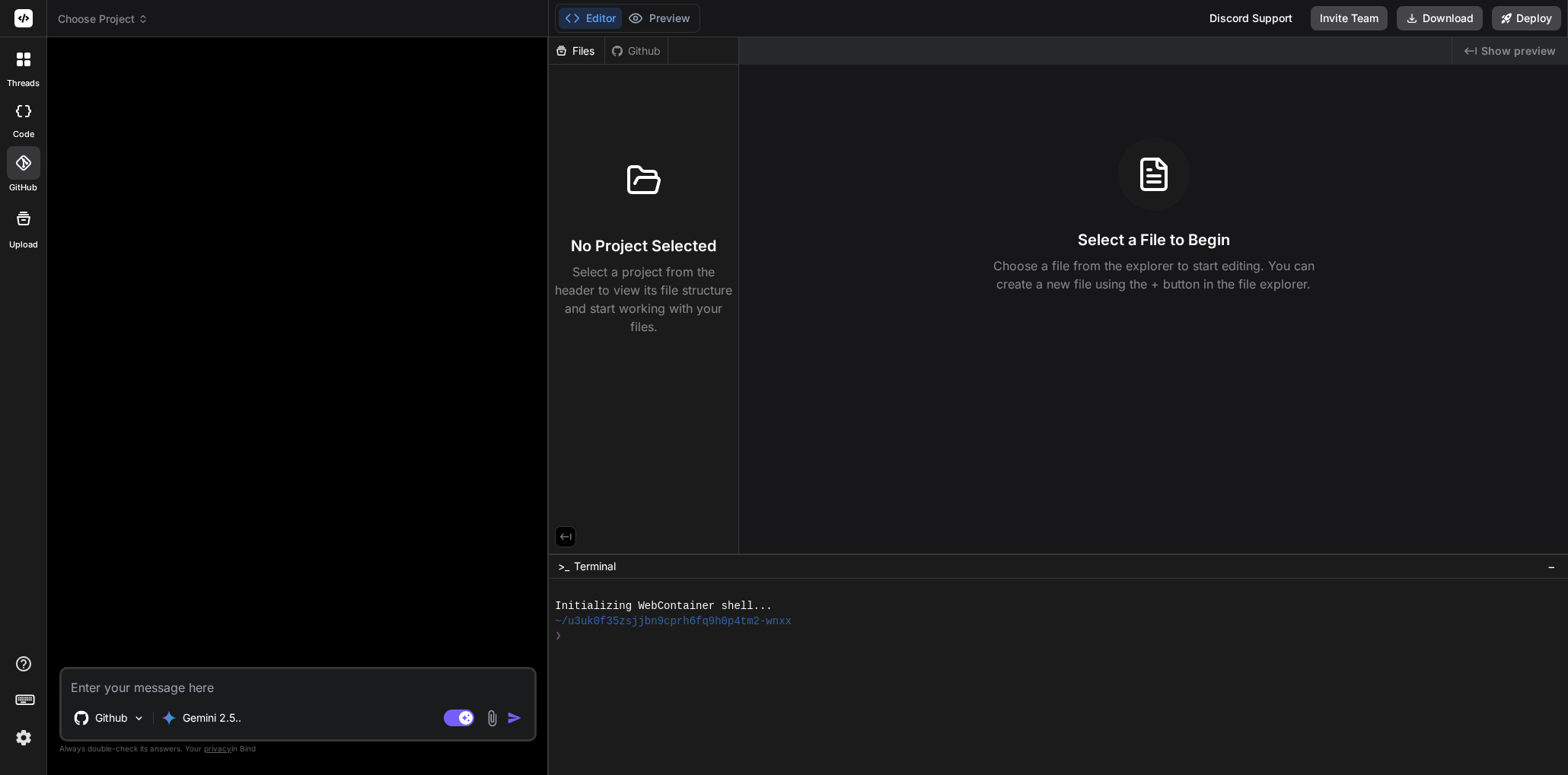
click at [28, 116] on icon at bounding box center [28, 111] width 6 height 12
click at [22, 72] on div at bounding box center [23, 59] width 32 height 32
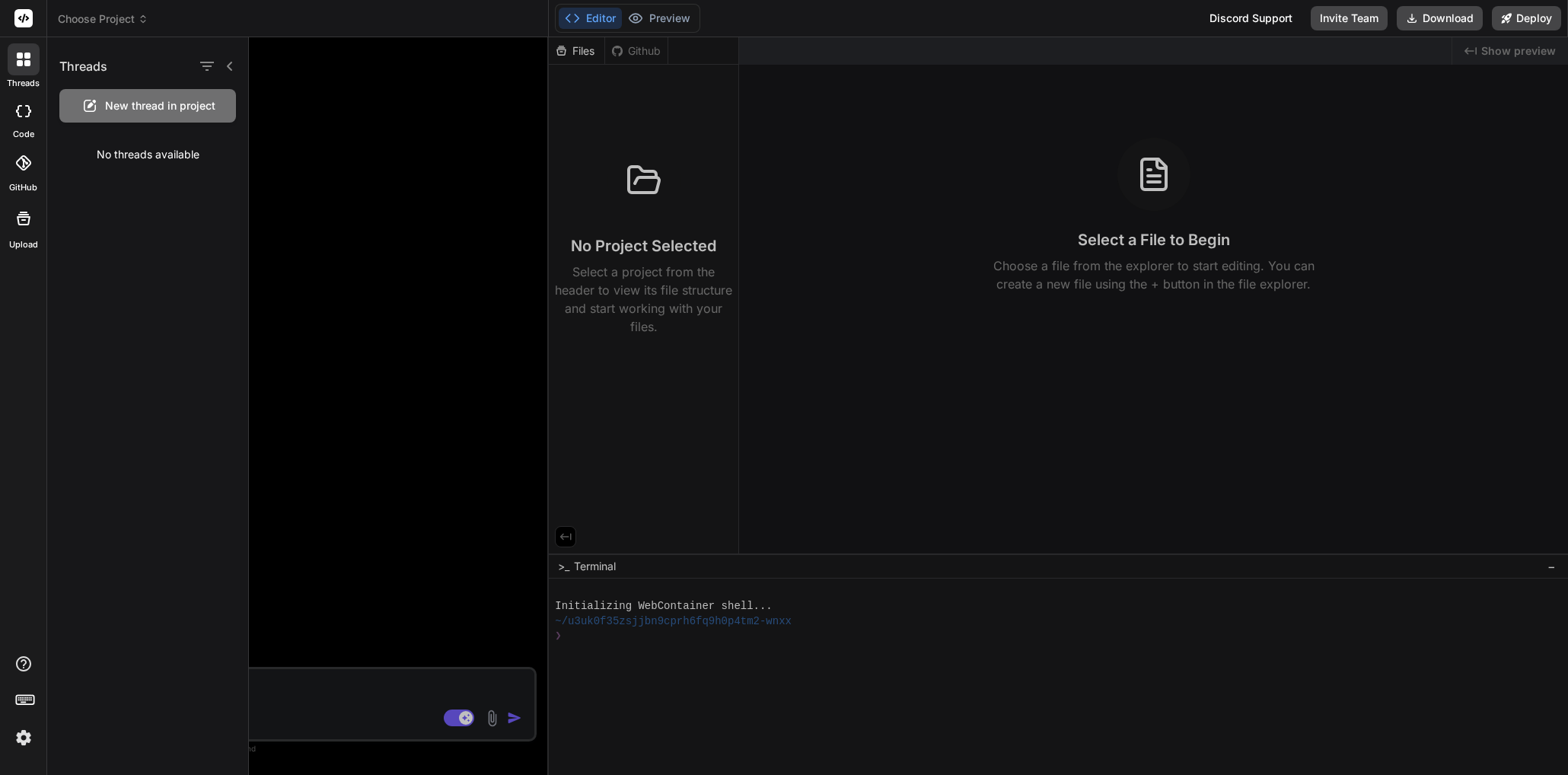
click at [22, 72] on div at bounding box center [23, 59] width 32 height 32
click at [15, 120] on div at bounding box center [23, 111] width 33 height 30
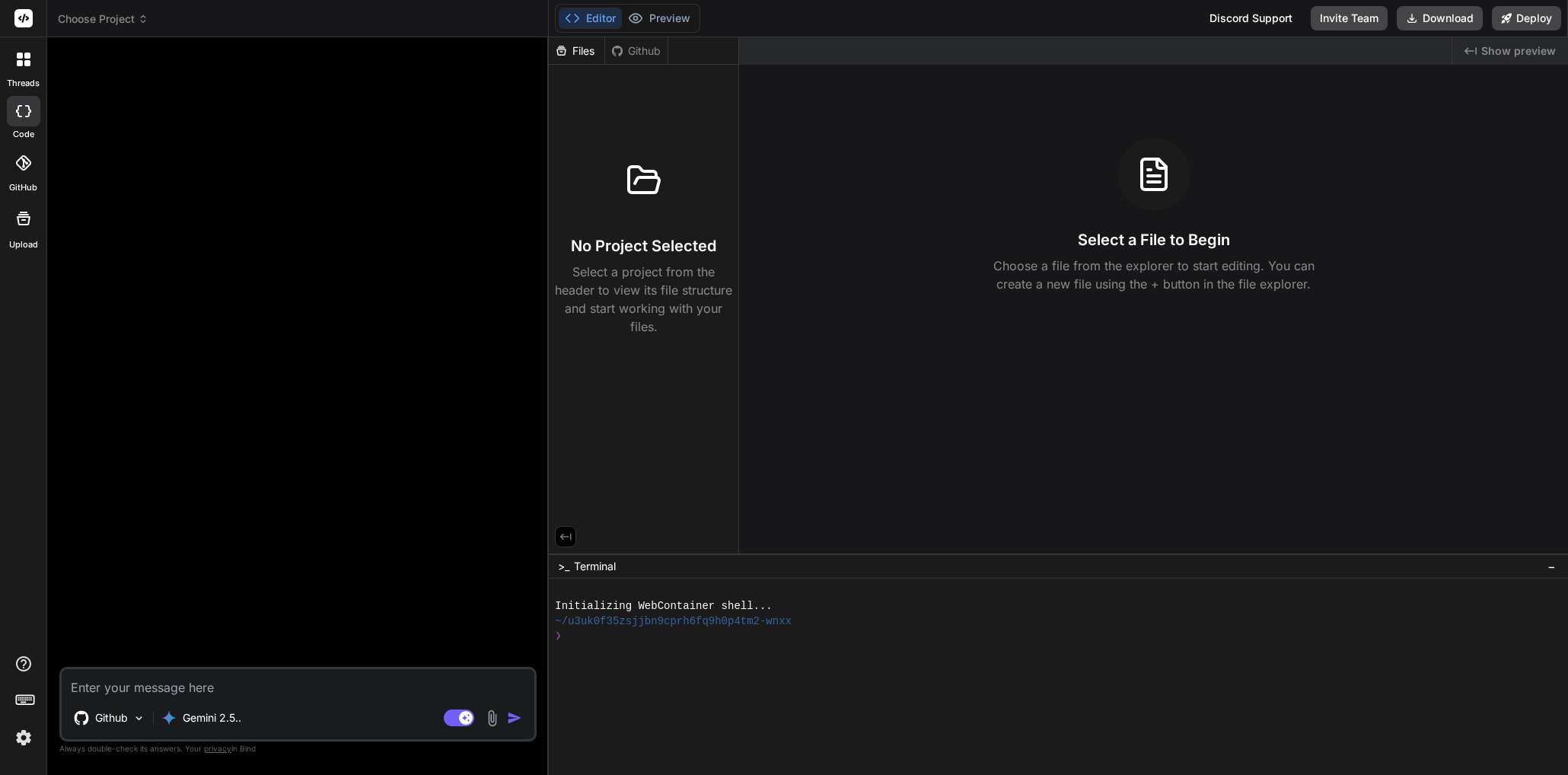
click at [21, 176] on div at bounding box center [23, 163] width 33 height 33
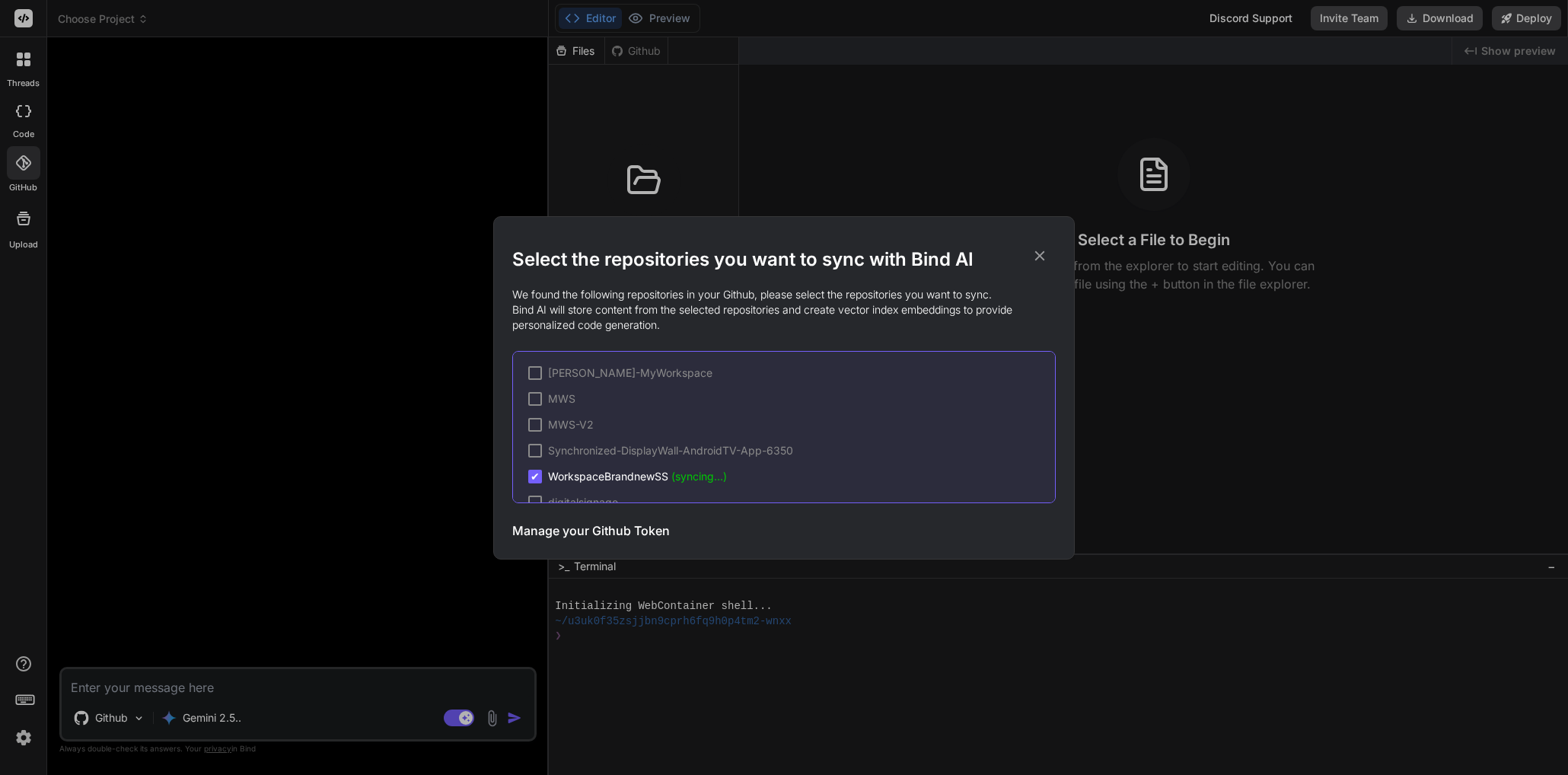
click at [28, 214] on div "Select the repositories you want to sync with Bind AI We found the following re…" at bounding box center [784, 387] width 1568 height 775
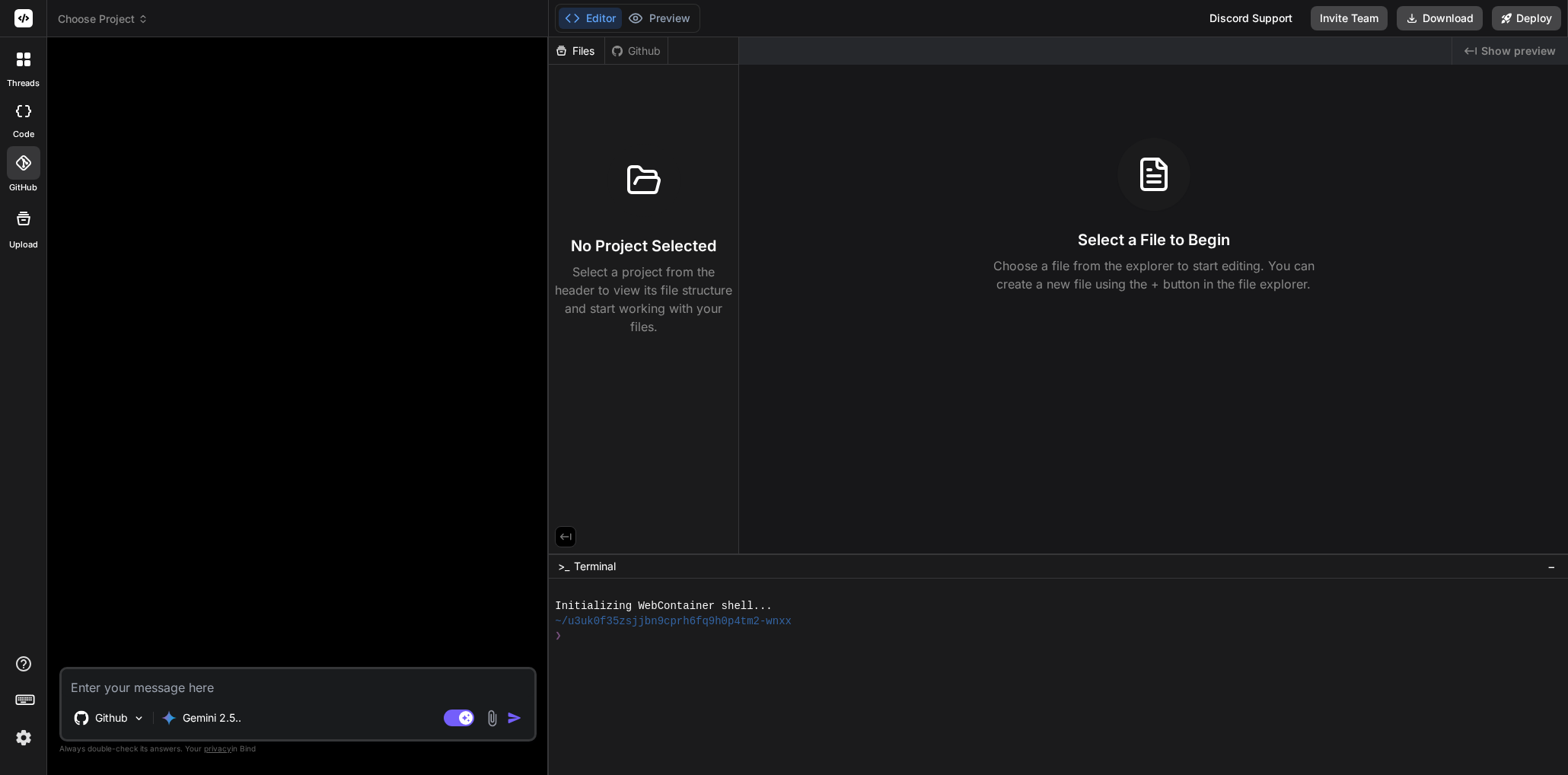
click at [28, 214] on icon at bounding box center [24, 218] width 14 height 14
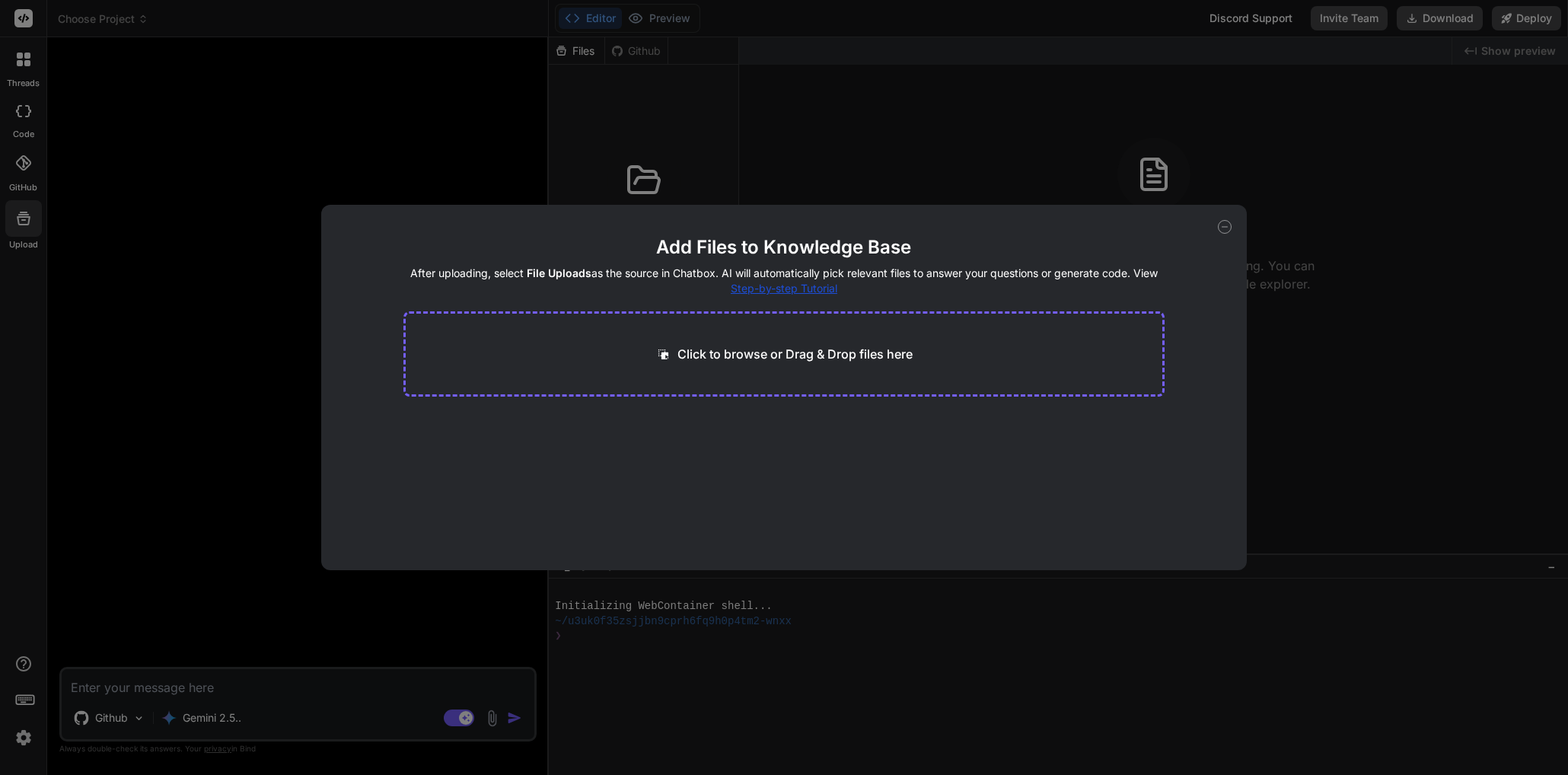
click at [232, 188] on div "Add Files to Knowledge Base After uploading, select File Uploads as the source …" at bounding box center [784, 387] width 1568 height 775
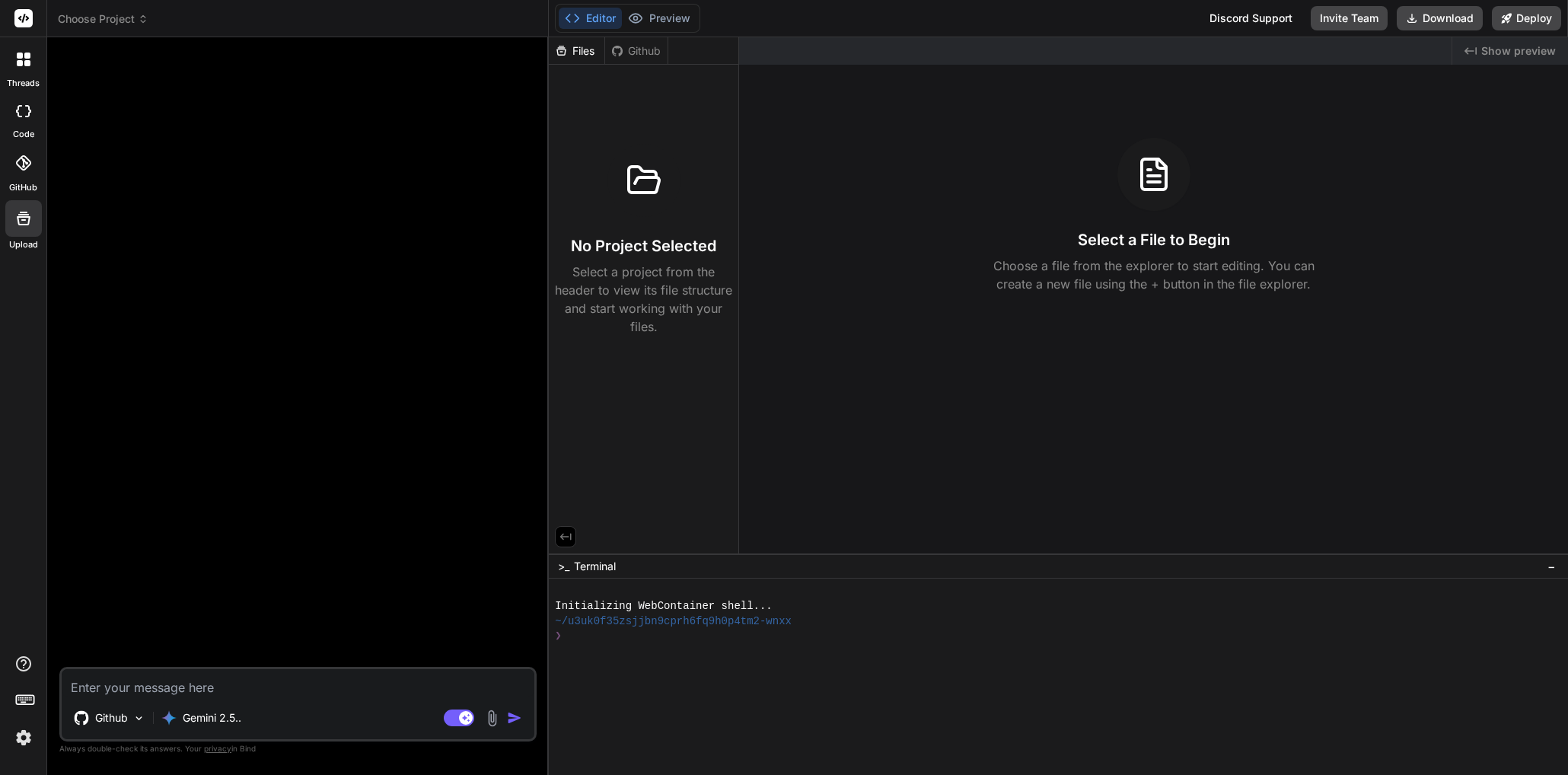
click at [626, 55] on div "Github" at bounding box center [636, 50] width 63 height 15
type textarea "x"
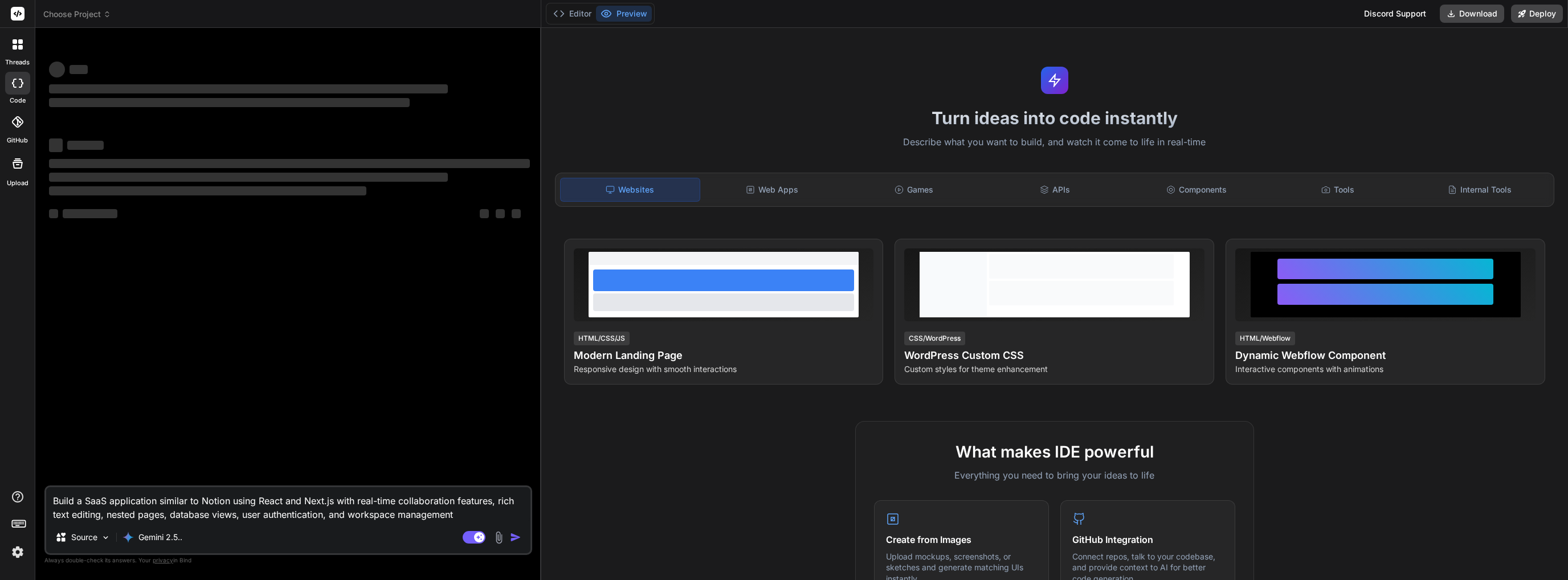
click at [11, 129] on div at bounding box center [17, 122] width 25 height 25
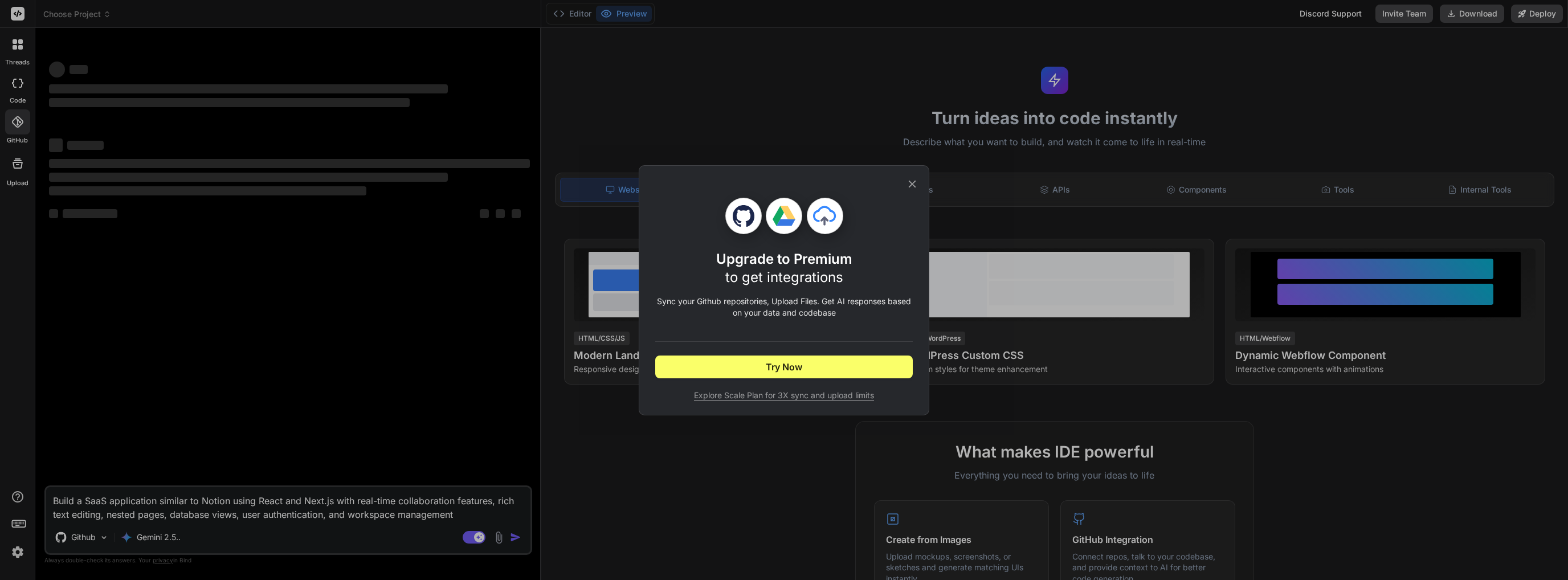
click at [905, 186] on div "Upgrade to Premium to get integrations Sync your Github repositories, Upload Fi…" at bounding box center [783, 290] width 257 height 249
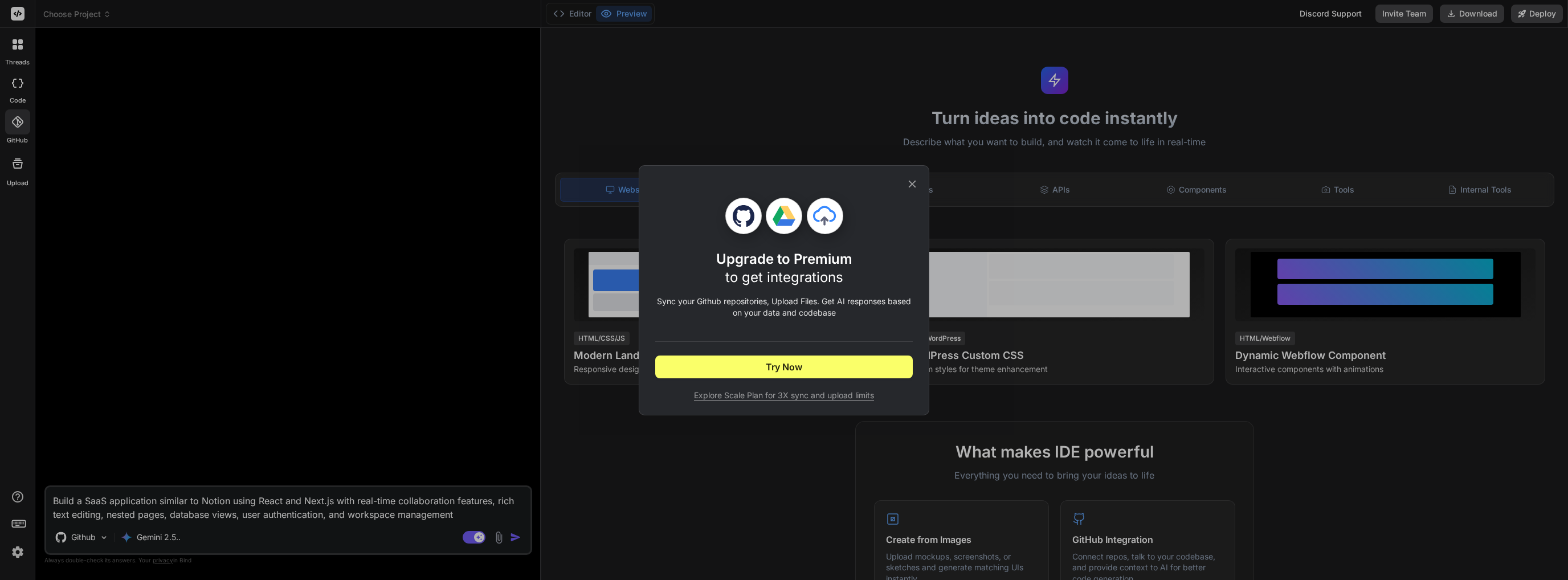
type textarea "x"
click at [915, 186] on icon at bounding box center [912, 184] width 7 height 7
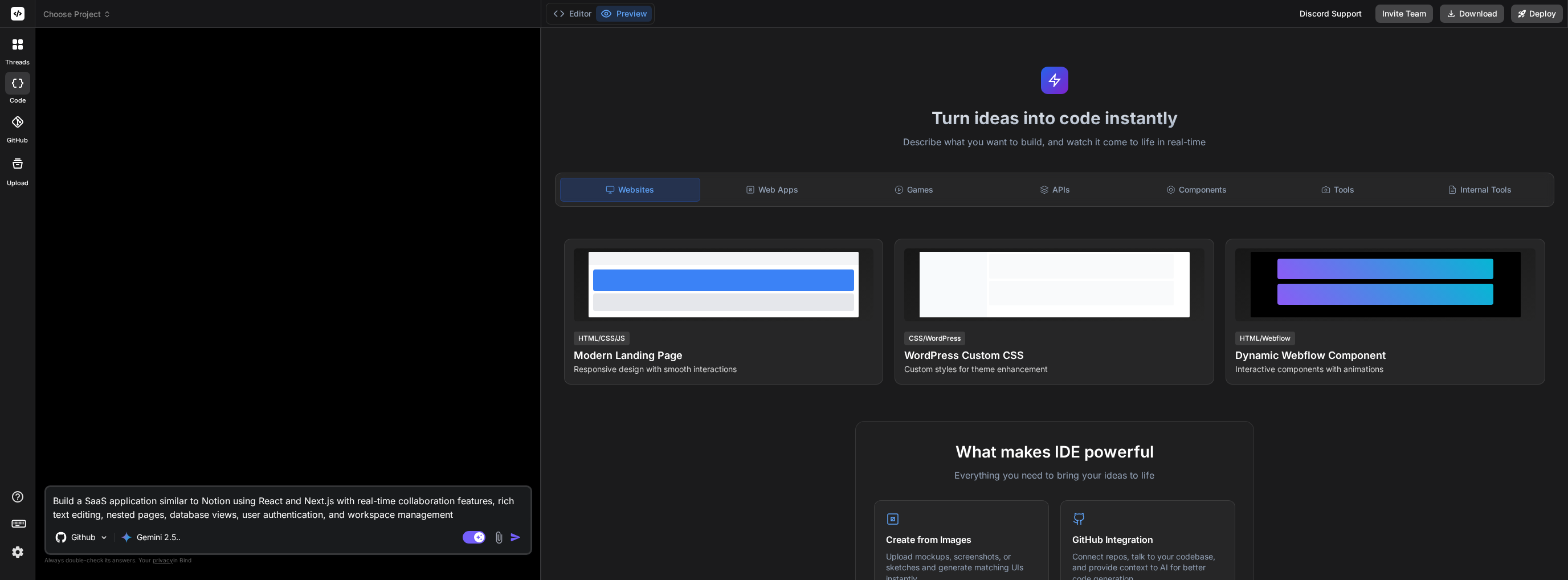
click at [0, 122] on div "GitHub" at bounding box center [17, 125] width 35 height 40
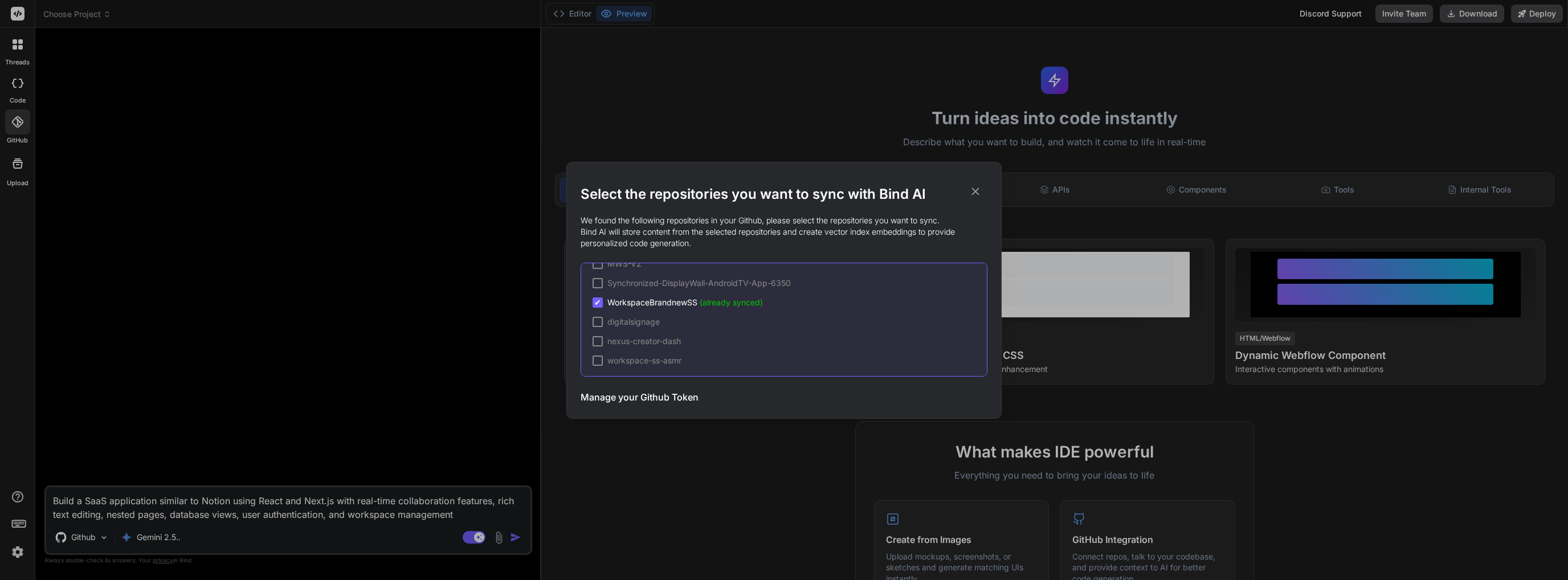
scroll to position [55, 0]
click at [735, 488] on div "Select the repositories you want to sync with Bind AI We found the following re…" at bounding box center [784, 290] width 1568 height 580
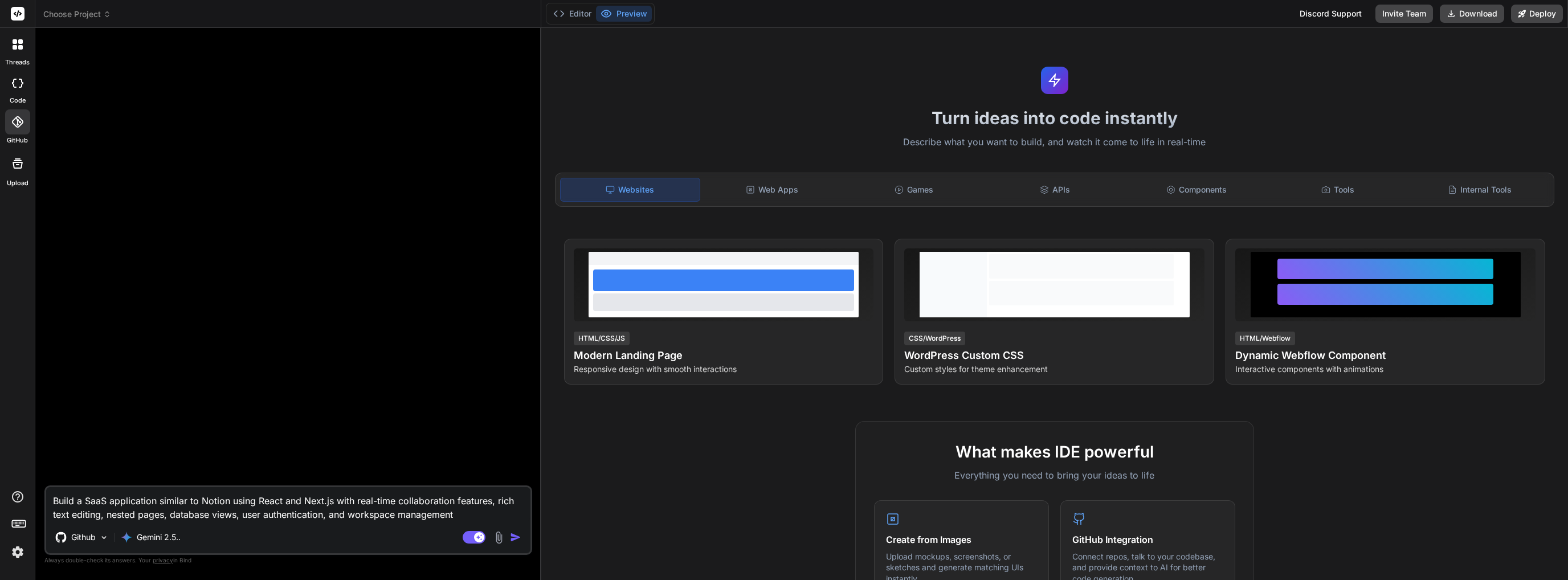
click at [13, 91] on div at bounding box center [17, 83] width 25 height 23
click at [6, 150] on div at bounding box center [18, 163] width 27 height 27
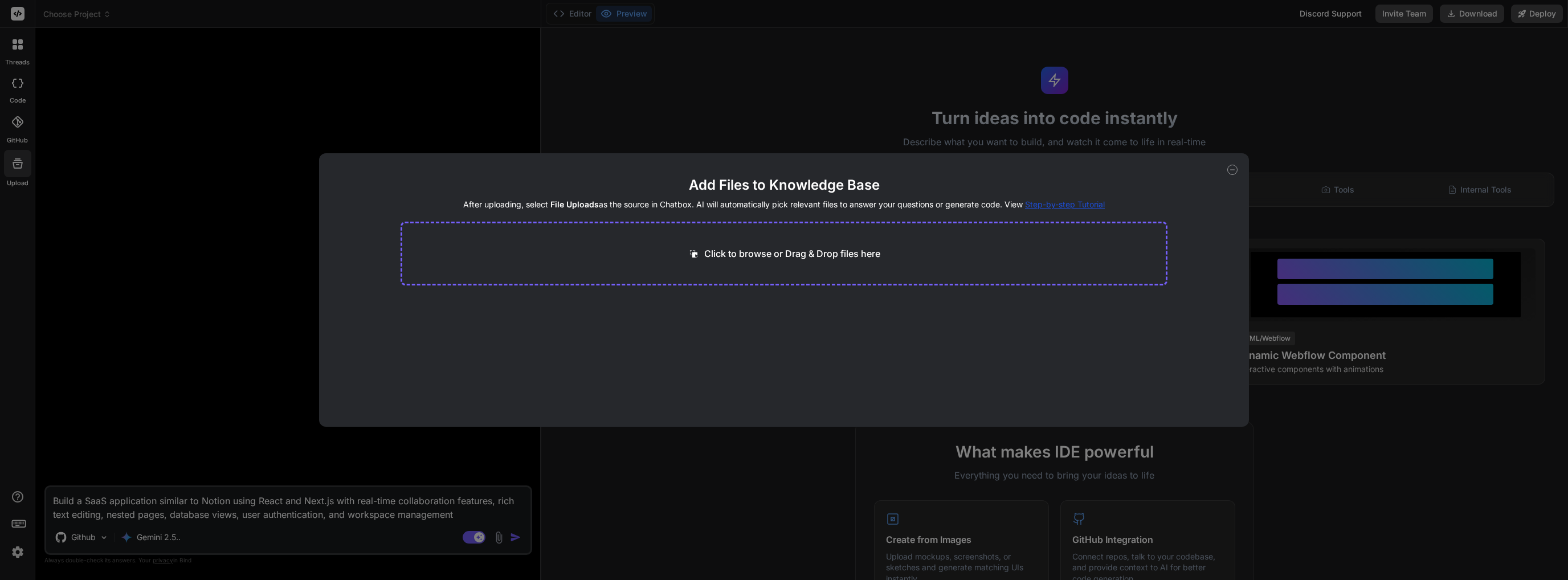
drag, startPoint x: 10, startPoint y: 181, endPoint x: 16, endPoint y: 194, distance: 14.3
click at [10, 181] on div "Add Files to Knowledge Base After uploading, select File Uploads as the source …" at bounding box center [784, 290] width 1568 height 580
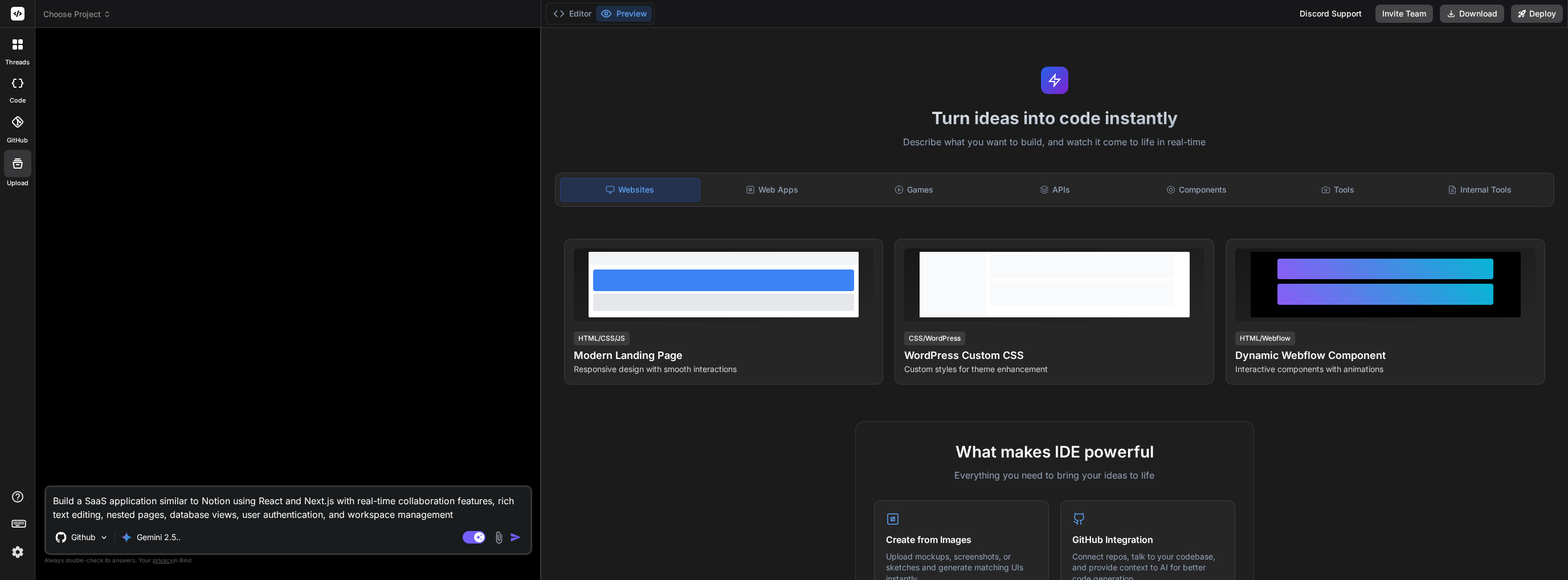
click at [7, 133] on div at bounding box center [17, 122] width 25 height 25
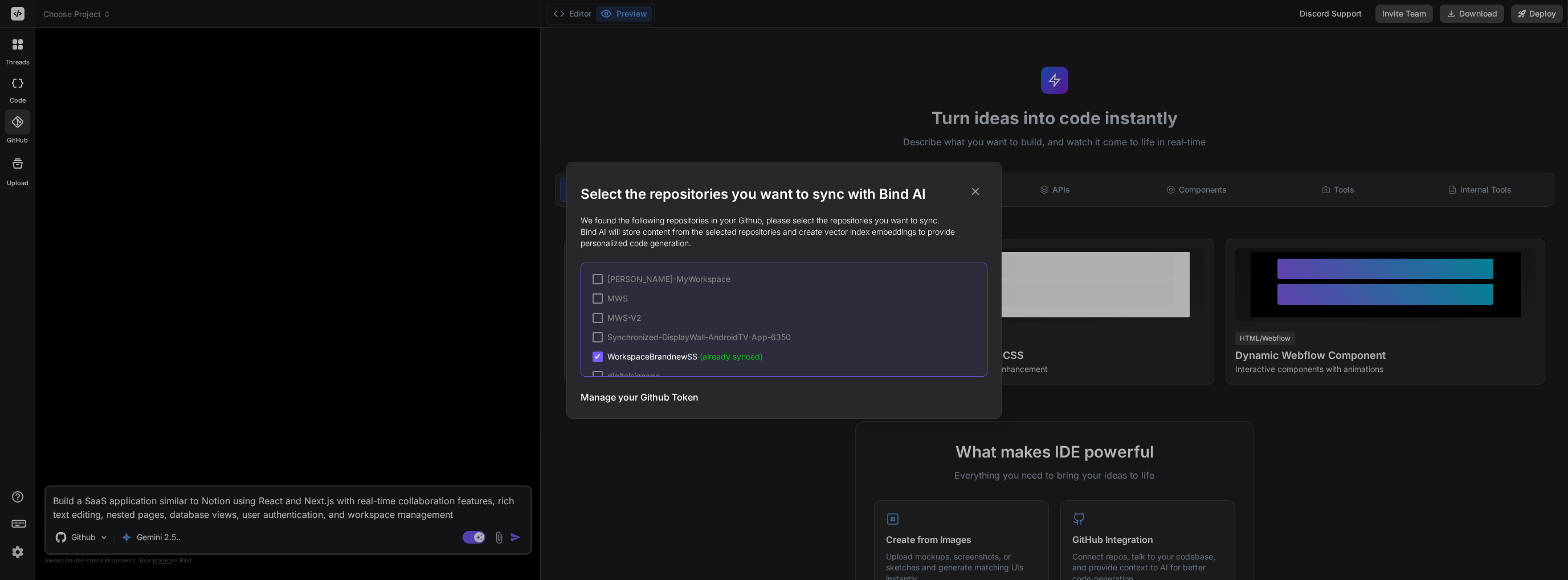
click at [684, 351] on span "WorkspaceBrandnewSS (already synced)" at bounding box center [685, 357] width 156 height 12
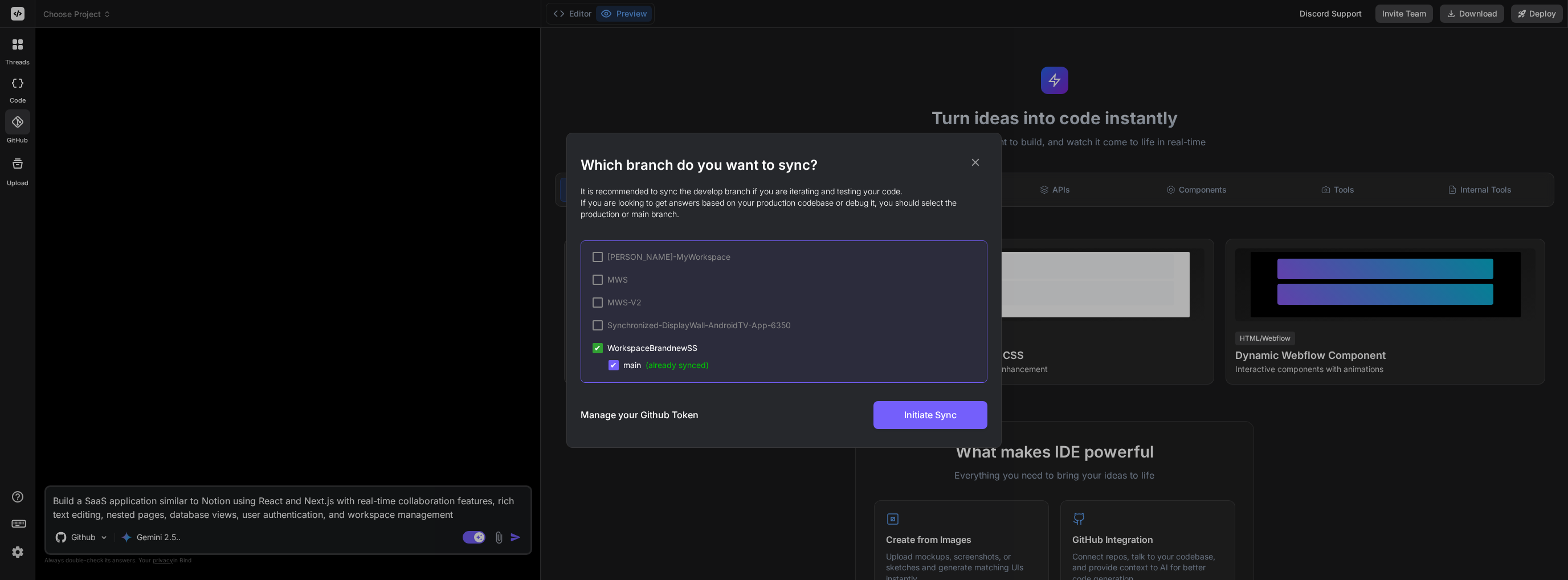
click at [442, 327] on div "Which branch do you want to sync? It is recommended to sync the develop branch …" at bounding box center [784, 290] width 1568 height 580
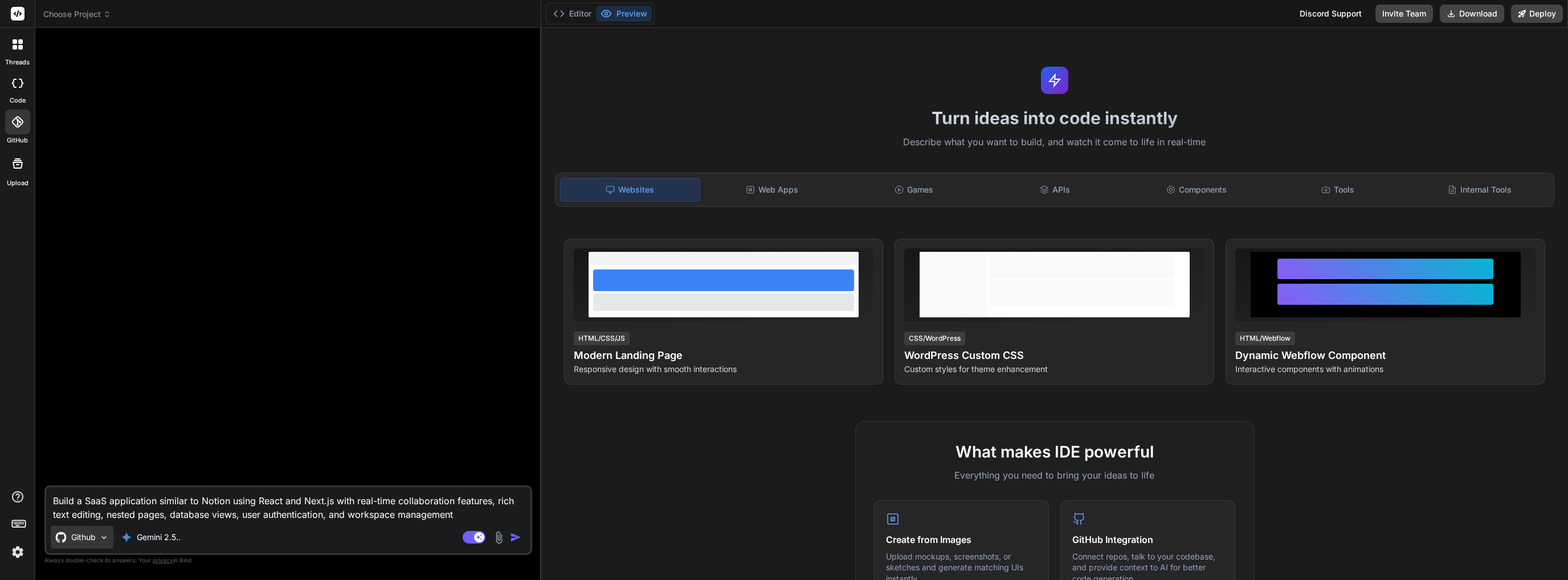
click at [86, 539] on p "Github" at bounding box center [83, 537] width 24 height 12
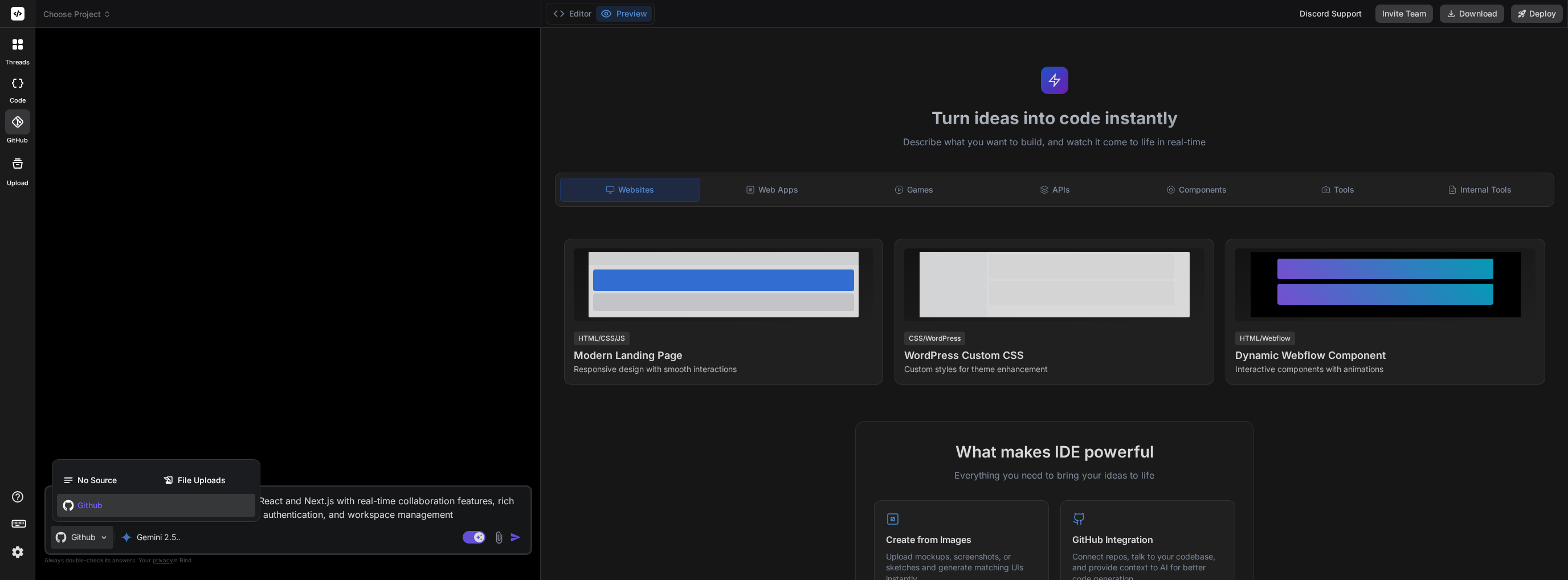
click at [91, 500] on span "Github" at bounding box center [89, 505] width 25 height 12
type textarea "x"
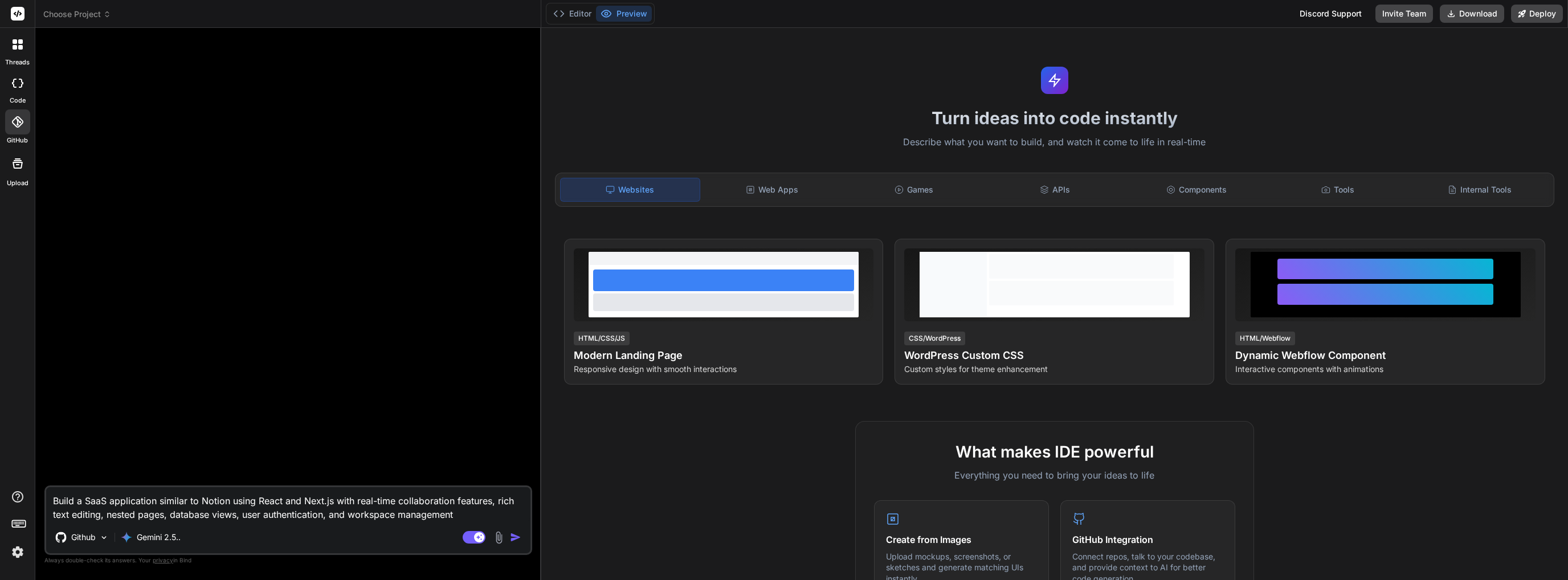
drag, startPoint x: 466, startPoint y: 517, endPoint x: 0, endPoint y: 441, distance: 472.2
click at [0, 441] on div "threads code GitHub Upload Choose Project Created with Pixso. Bind AI Web Searc…" at bounding box center [784, 290] width 1568 height 580
type textarea "x"
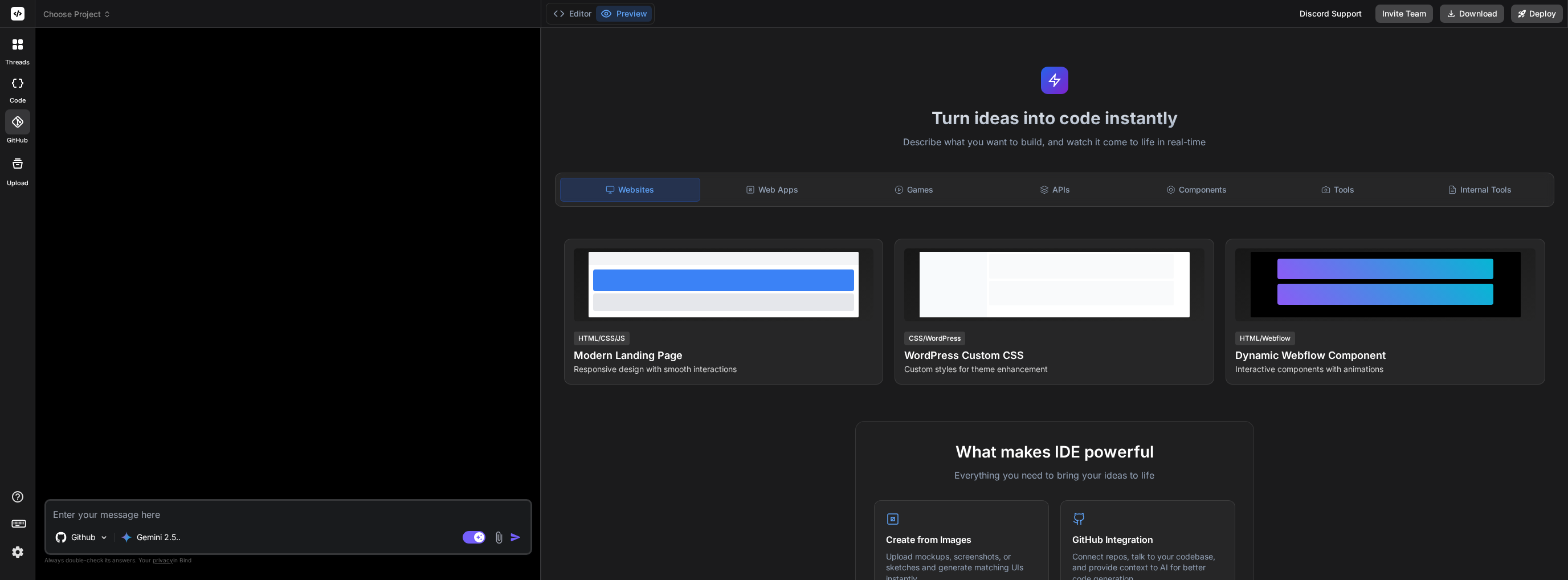
click at [25, 39] on div at bounding box center [17, 44] width 24 height 24
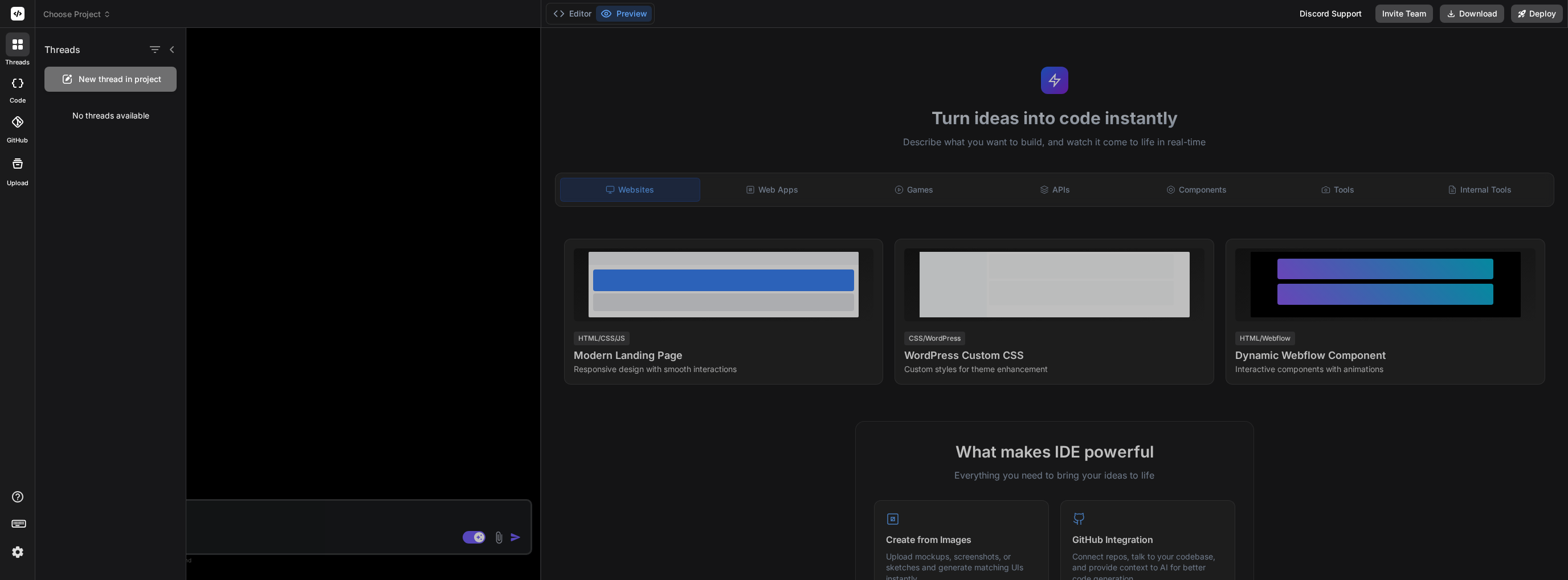
click at [145, 82] on span "New thread in project" at bounding box center [120, 79] width 83 height 12
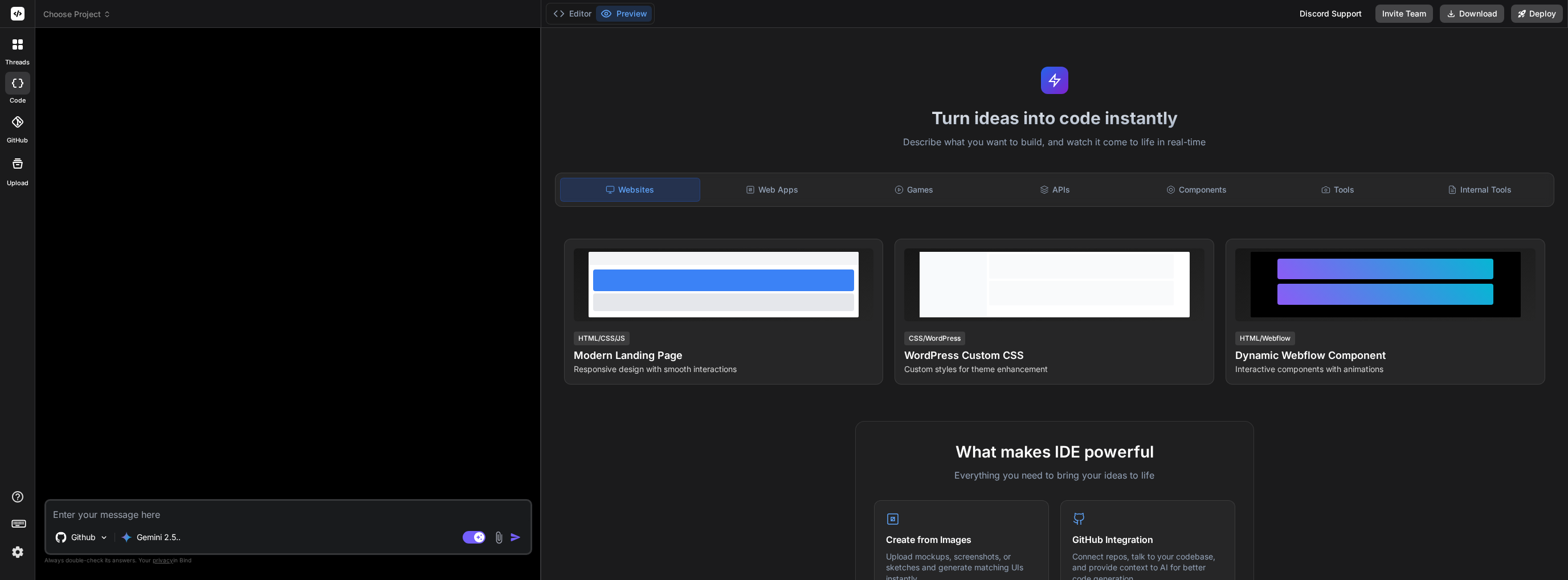
drag, startPoint x: 189, startPoint y: 296, endPoint x: 169, endPoint y: 418, distance: 123.6
click at [169, 418] on div at bounding box center [290, 268] width 486 height 462
click at [162, 505] on textarea at bounding box center [289, 511] width 485 height 21
click at [111, 539] on div "Github" at bounding box center [82, 537] width 63 height 23
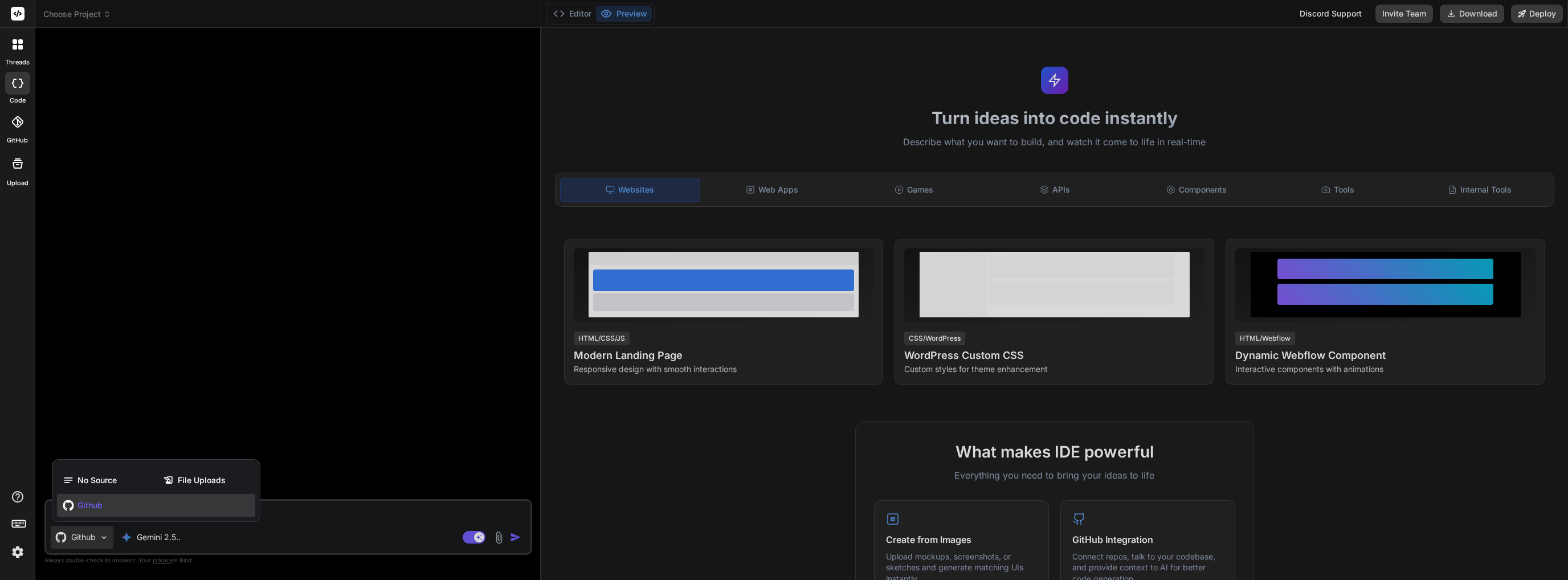
click at [109, 503] on div "Github" at bounding box center [156, 505] width 198 height 23
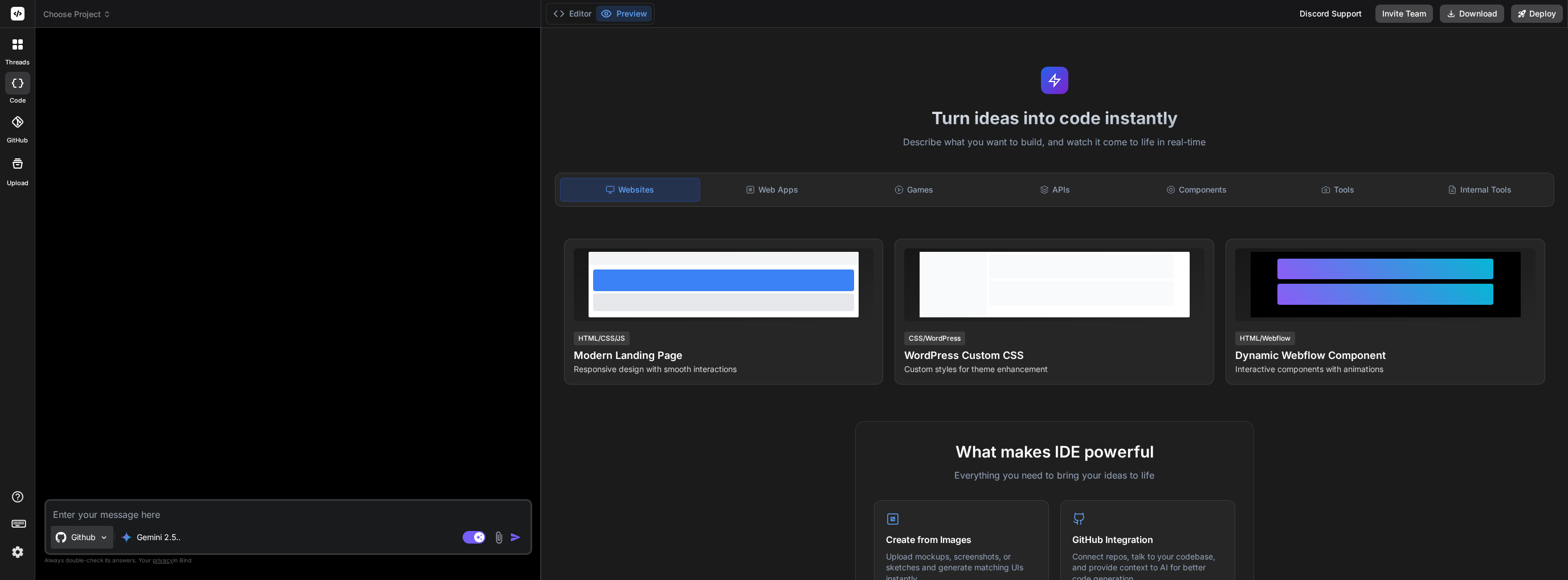
click at [79, 540] on p "Github" at bounding box center [83, 537] width 24 height 12
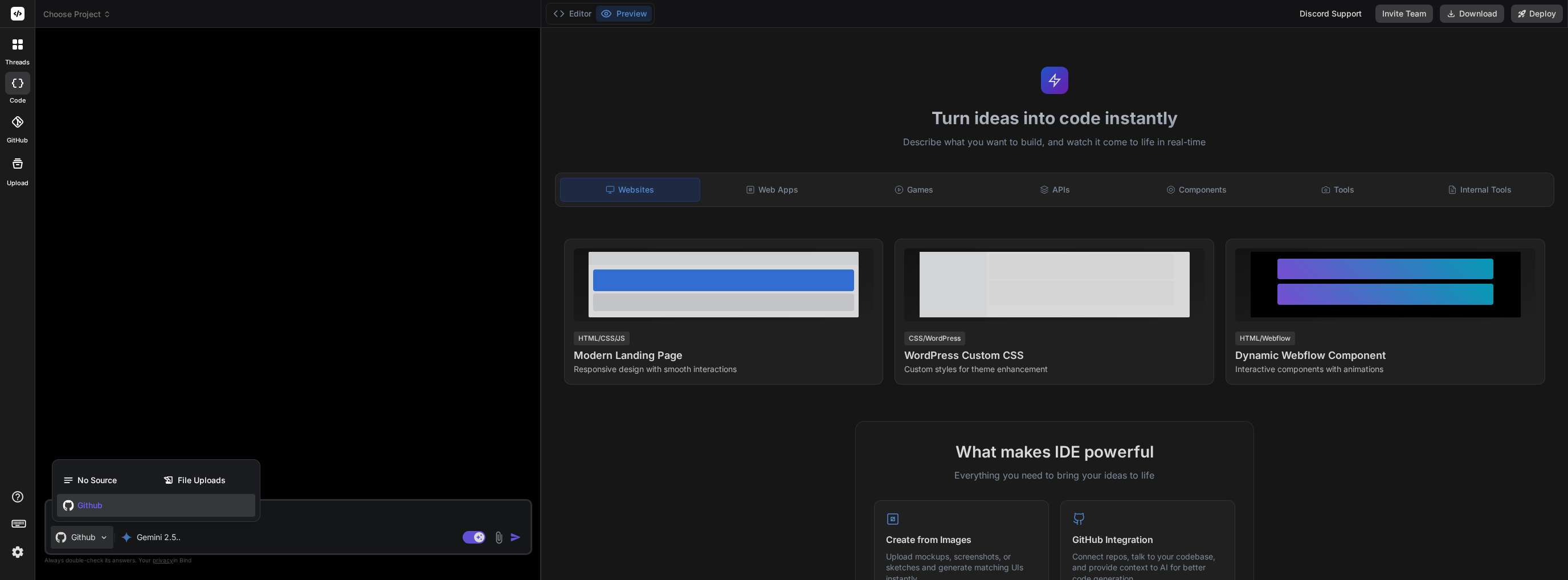
click at [79, 540] on div at bounding box center [784, 290] width 1568 height 580
type textarea "x"
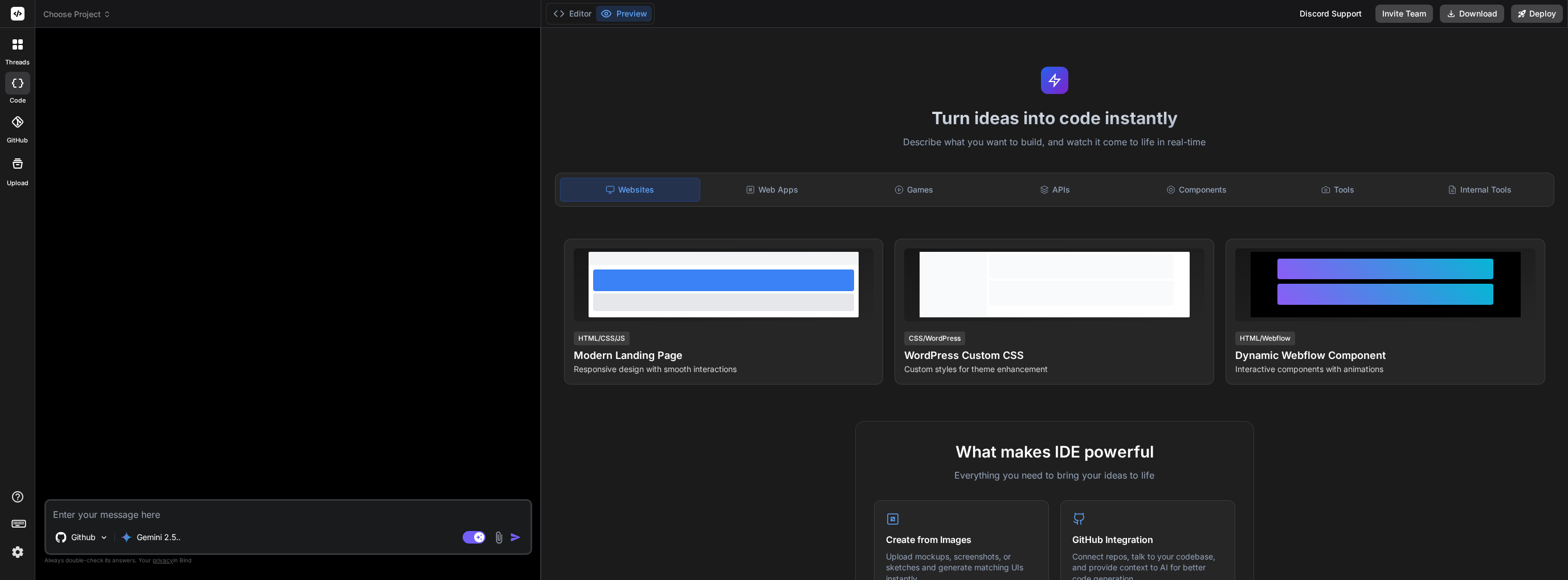
click at [9, 117] on div at bounding box center [17, 122] width 25 height 25
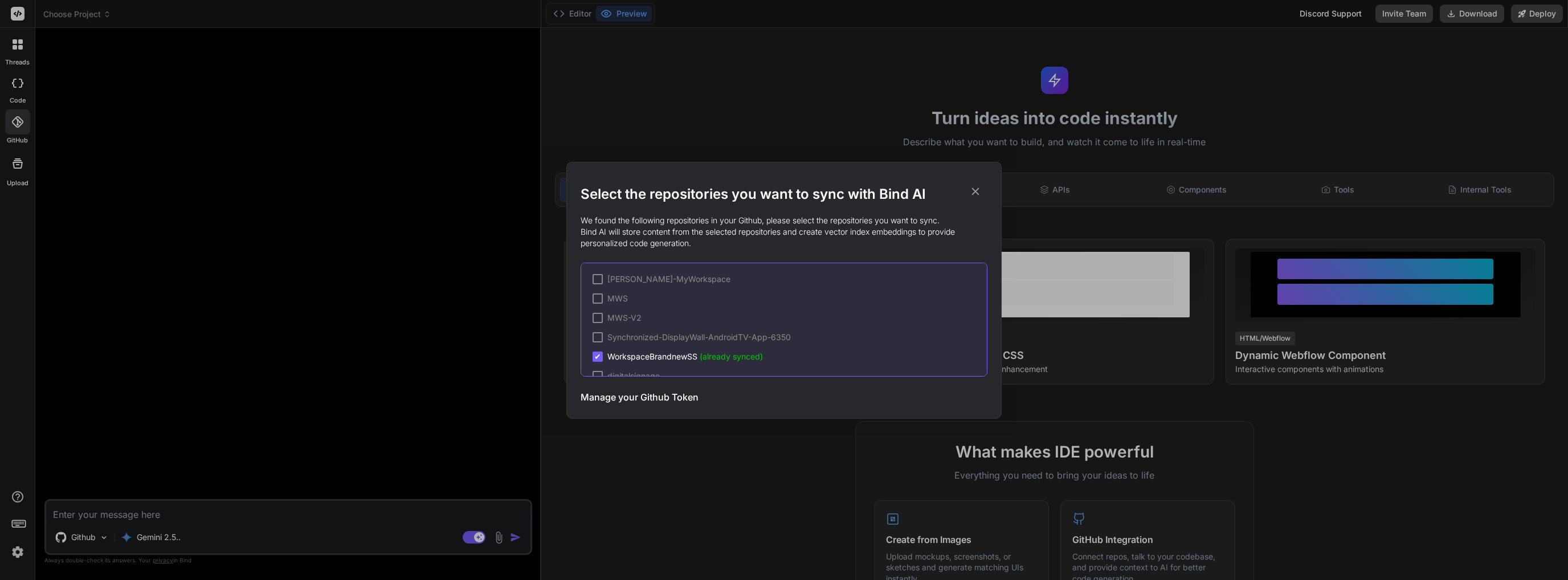
click at [282, 497] on div "Select the repositories you want to sync with Bind AI We found the following re…" at bounding box center [784, 290] width 1568 height 580
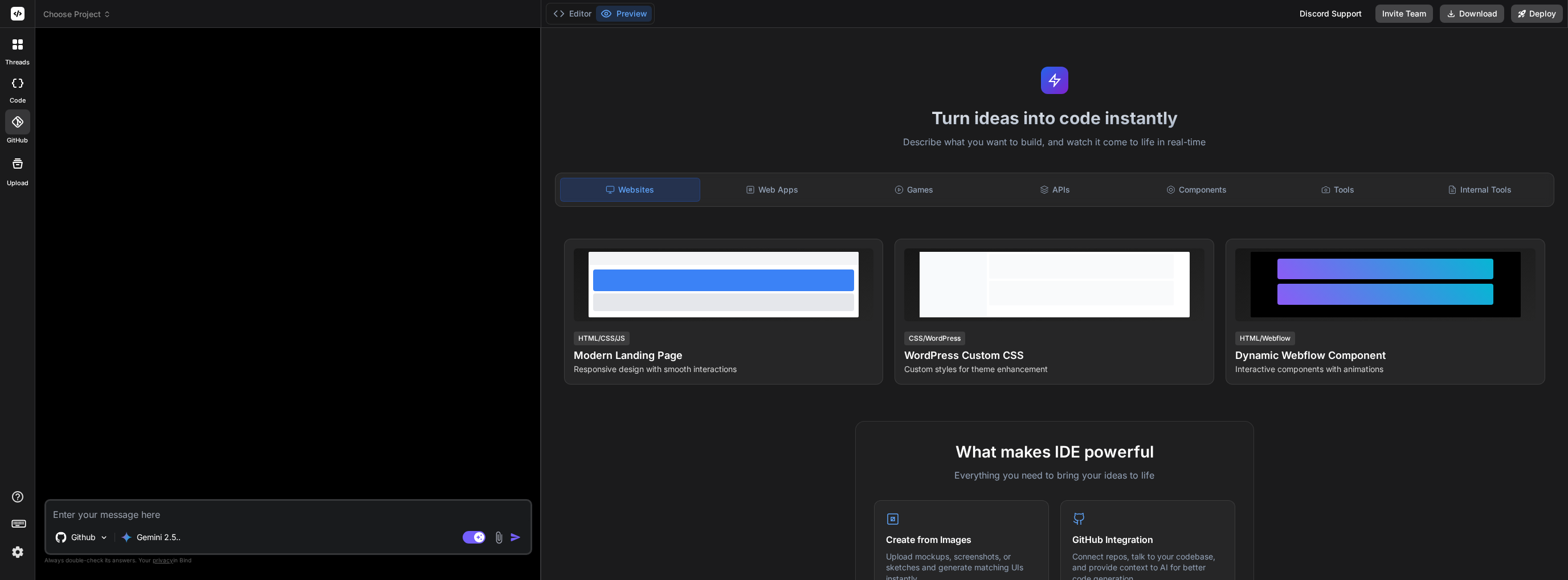
click at [267, 511] on textarea at bounding box center [289, 511] width 485 height 21
type textarea "I"
type textarea "x"
type textarea "Im"
type textarea "x"
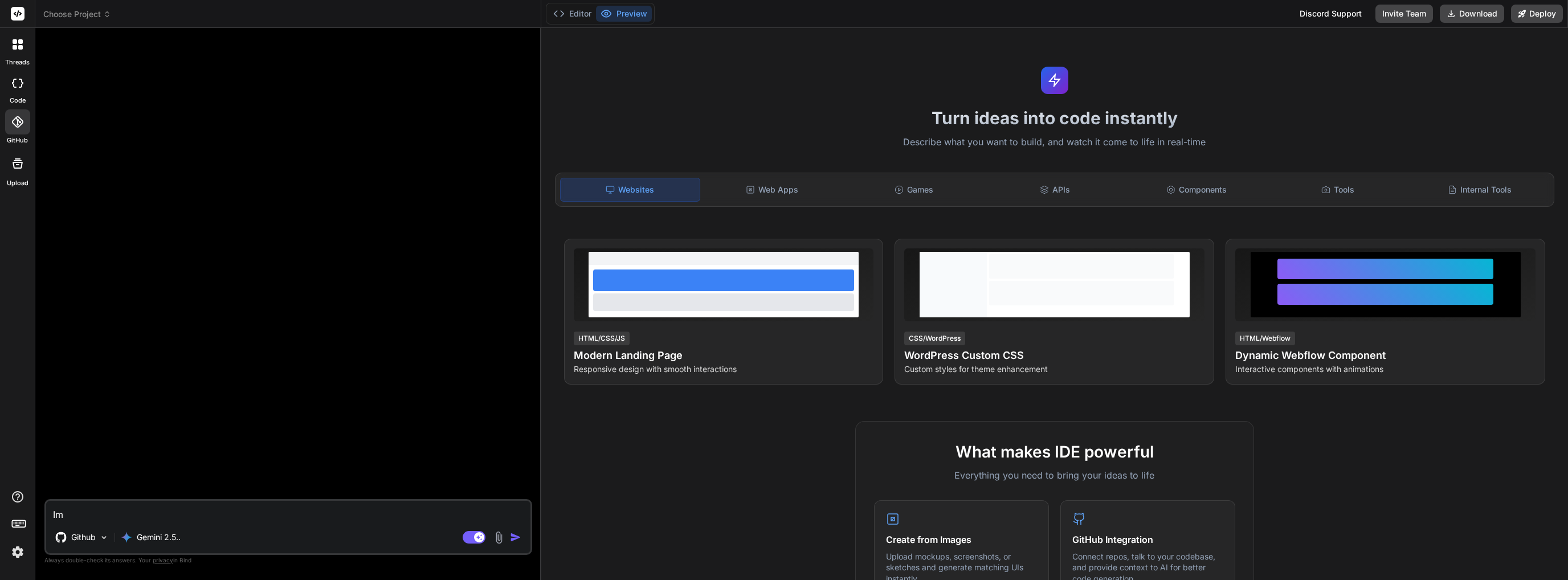
type textarea "Imp"
type textarea "x"
type textarea "Impo"
type textarea "x"
type textarea "Impor"
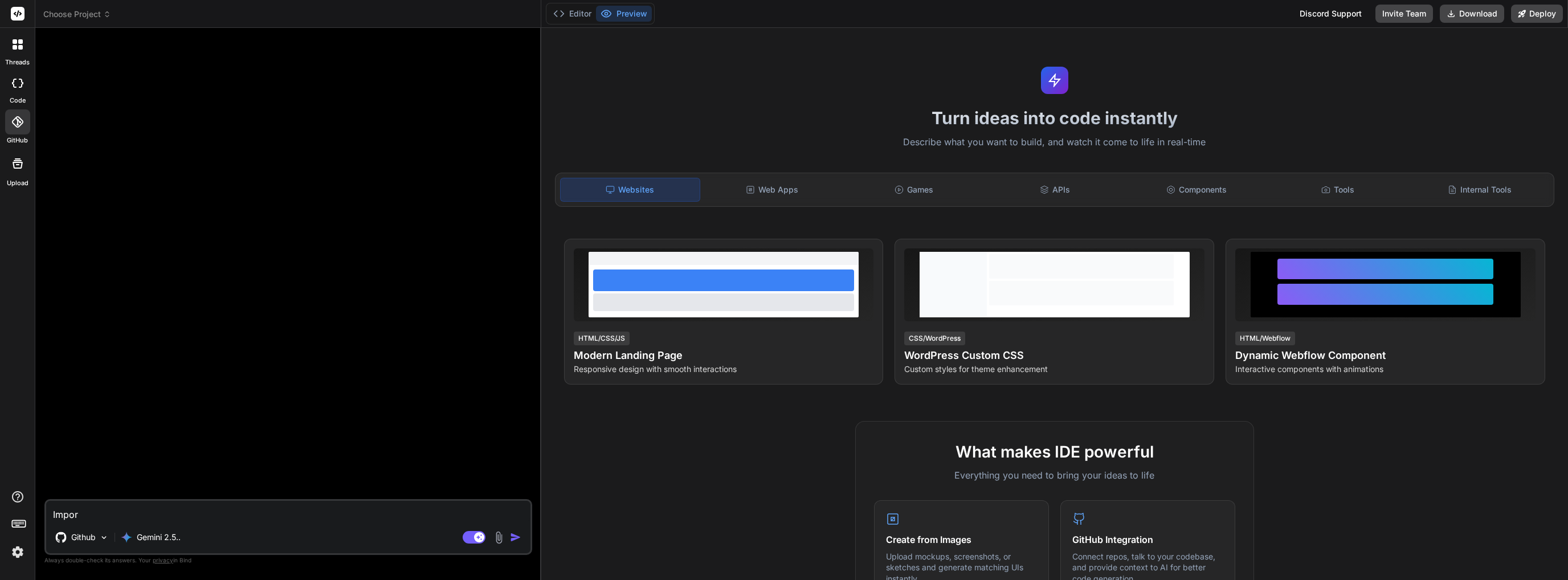
type textarea "x"
type textarea "Import"
type textarea "x"
type textarea "Import"
type textarea "x"
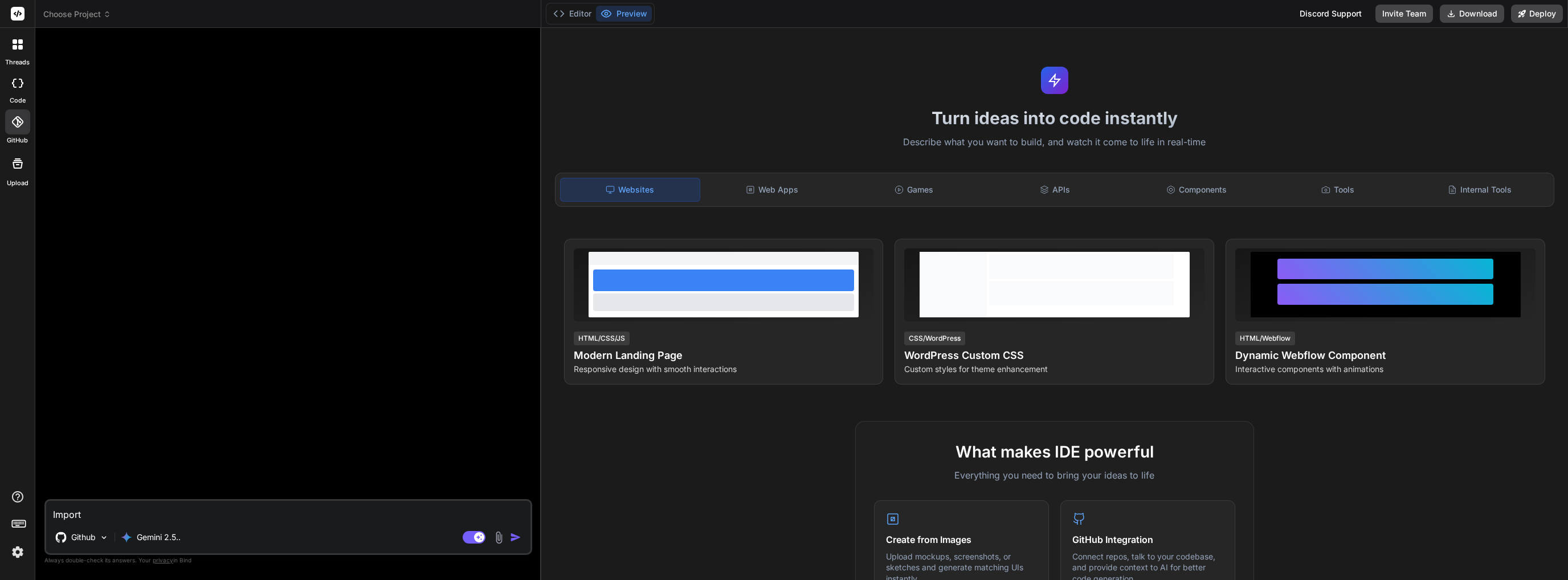
type textarea "Import W"
type textarea "x"
type textarea "Import Wo"
type textarea "x"
type textarea "Import Wor"
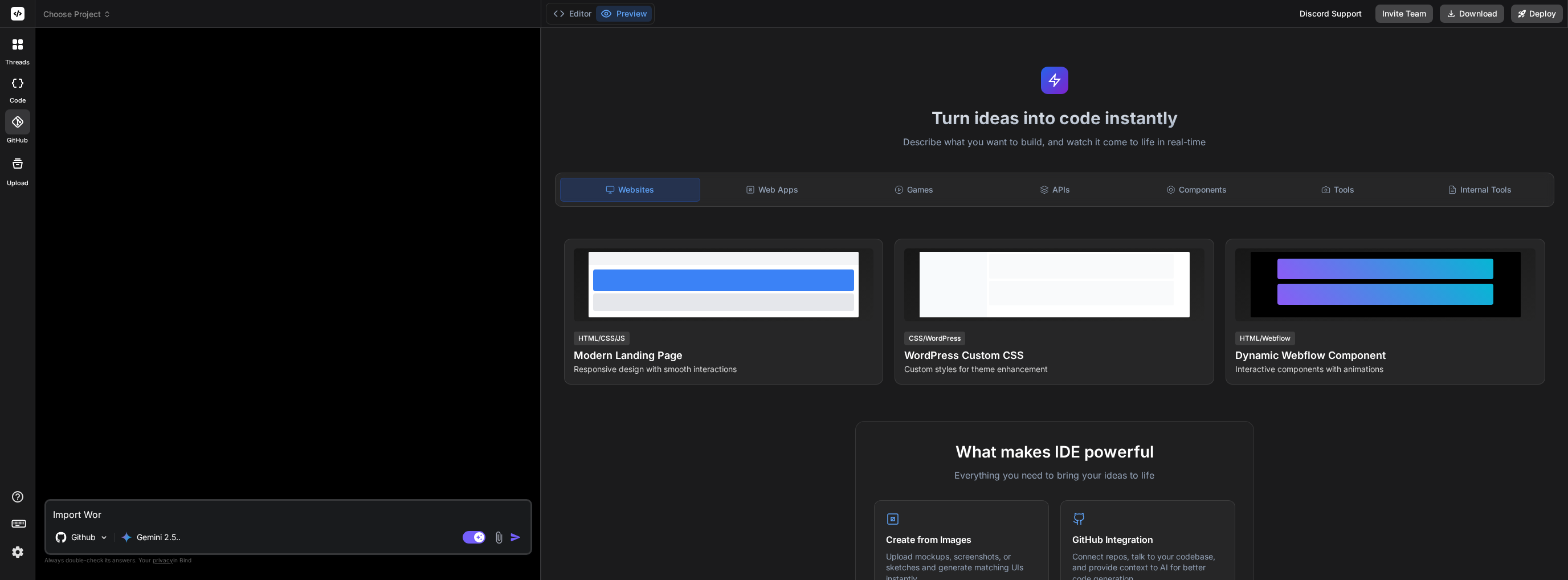
type textarea "x"
type textarea "Import Work"
type textarea "x"
type textarea "Import Workd"
type textarea "x"
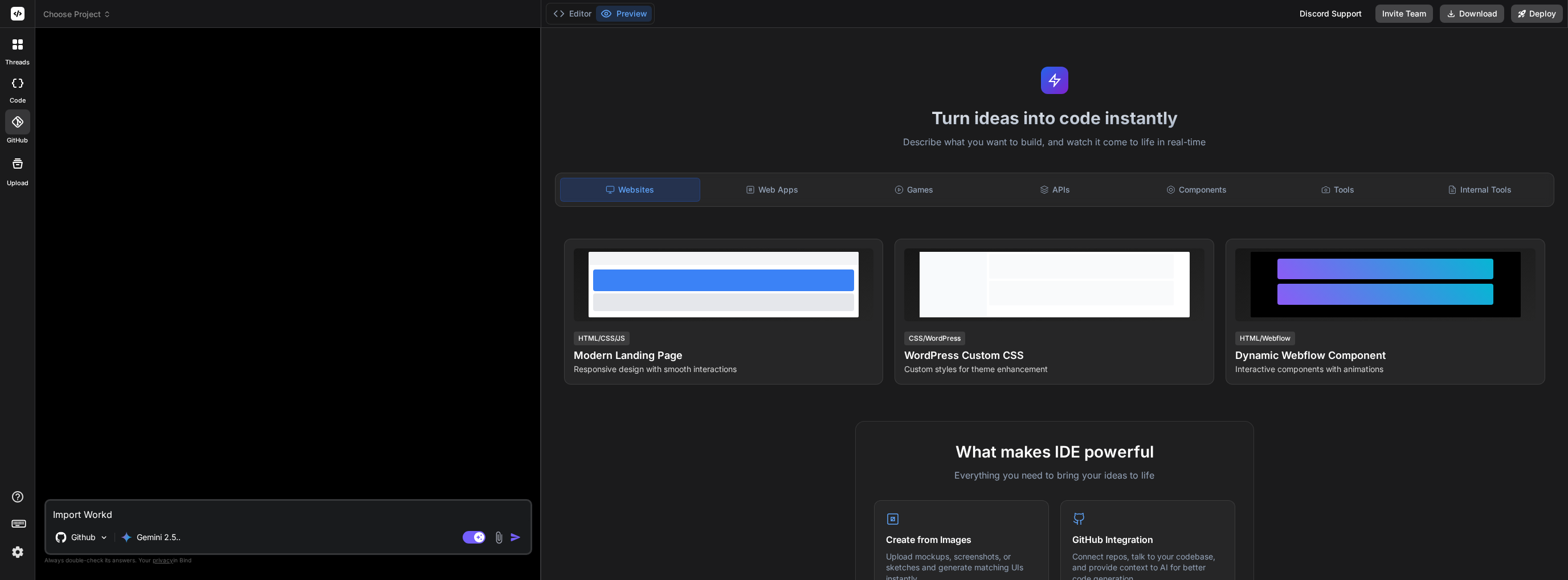
type textarea "Import Work"
type textarea "x"
type textarea "Import Works"
type textarea "x"
type textarea "Import Worksp"
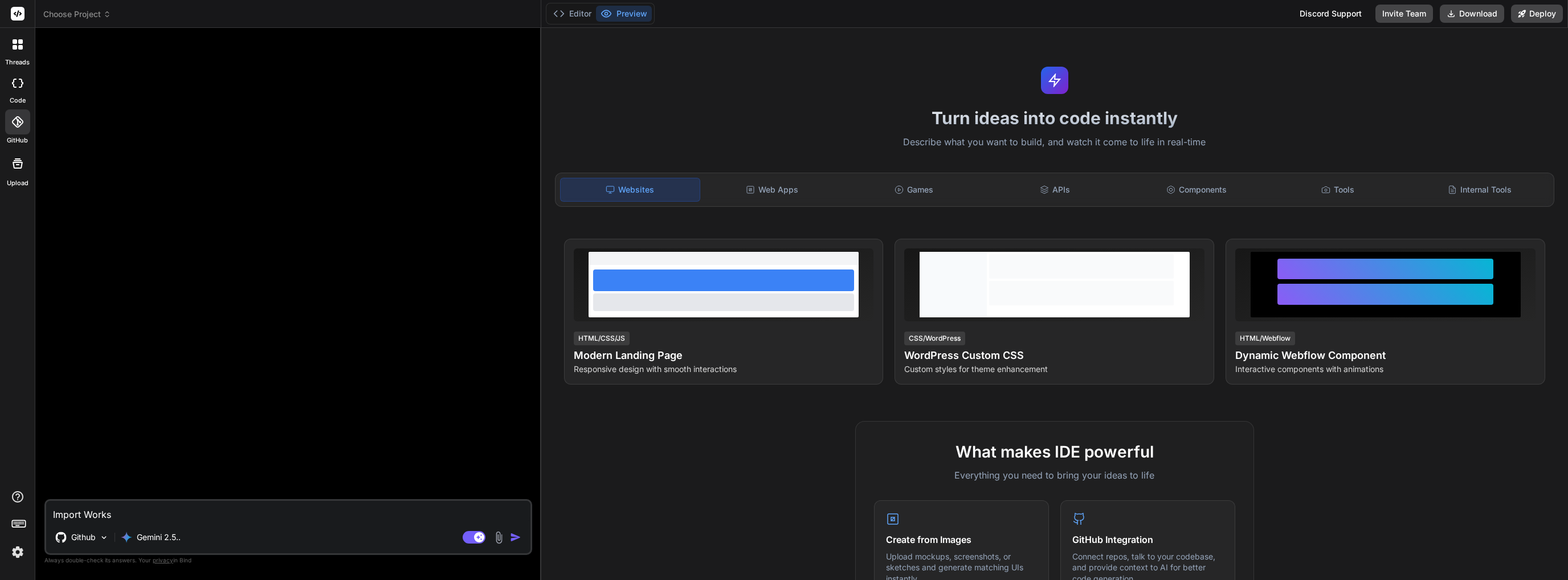
type textarea "x"
type textarea "Import Workspa"
type textarea "x"
type textarea "Import Workspac"
type textarea "x"
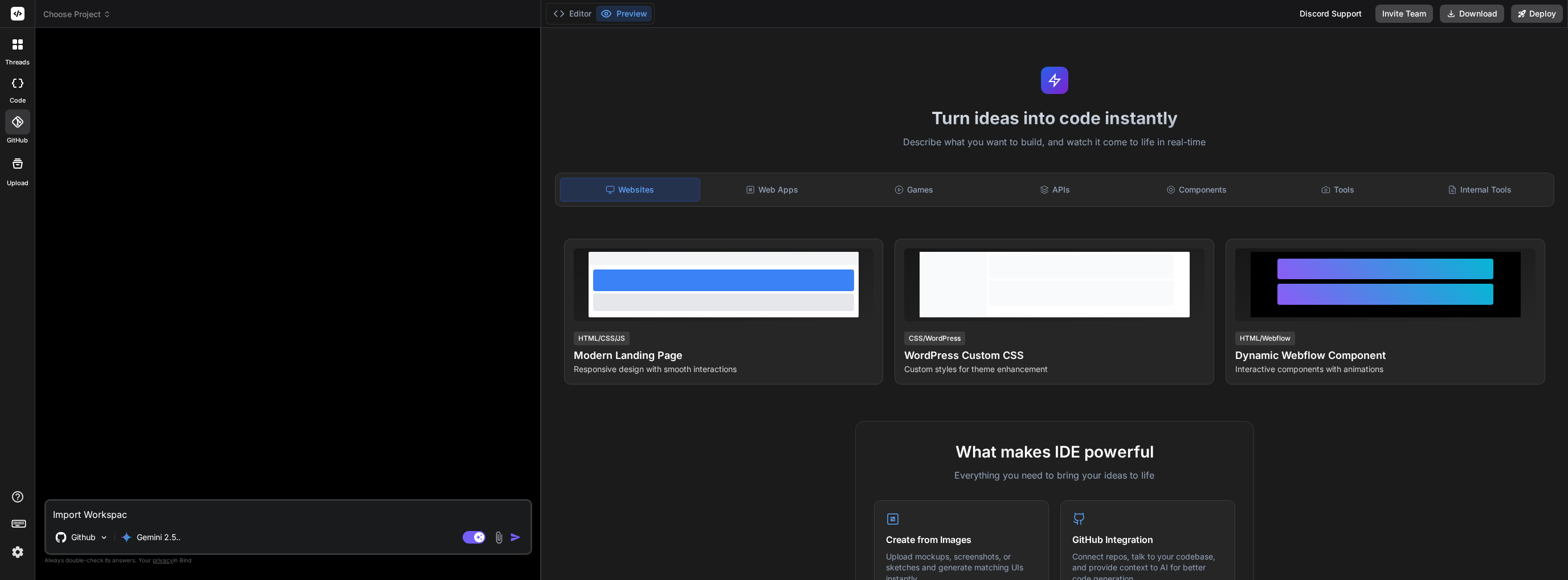
type textarea "Import Workspace"
type textarea "x"
click at [13, 122] on icon at bounding box center [18, 122] width 12 height 12
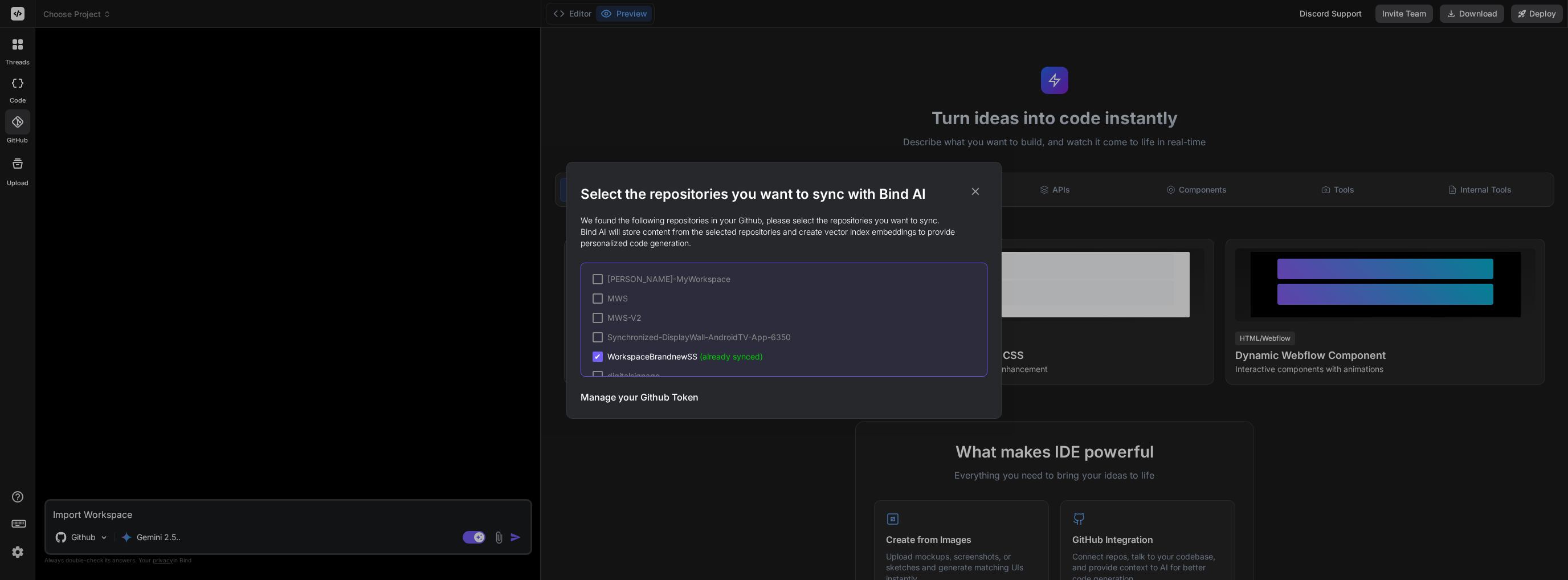
click at [247, 281] on div "Select the repositories you want to sync with Bind AI We found the following re…" at bounding box center [784, 290] width 1568 height 580
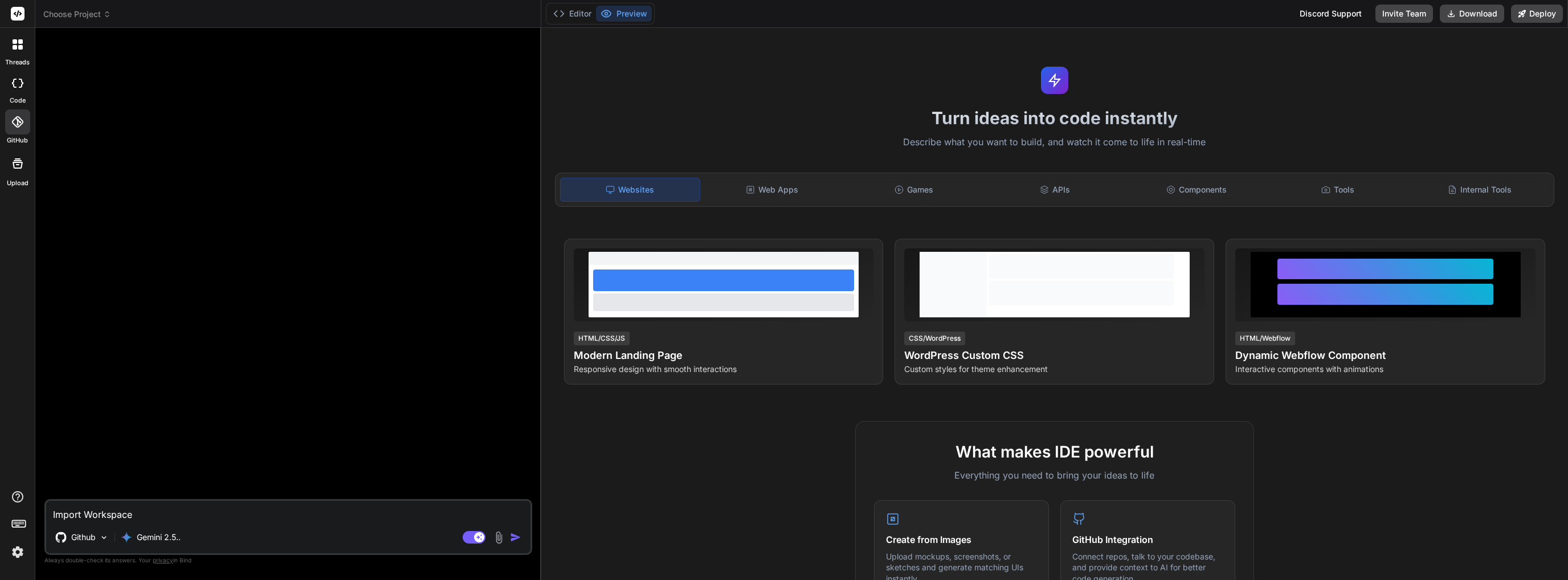
click at [233, 520] on textarea "Import Workspace" at bounding box center [289, 511] width 485 height 21
type textarea "Import WorkspaceB"
type textarea "x"
type textarea "Import WorkspaceBr"
type textarea "x"
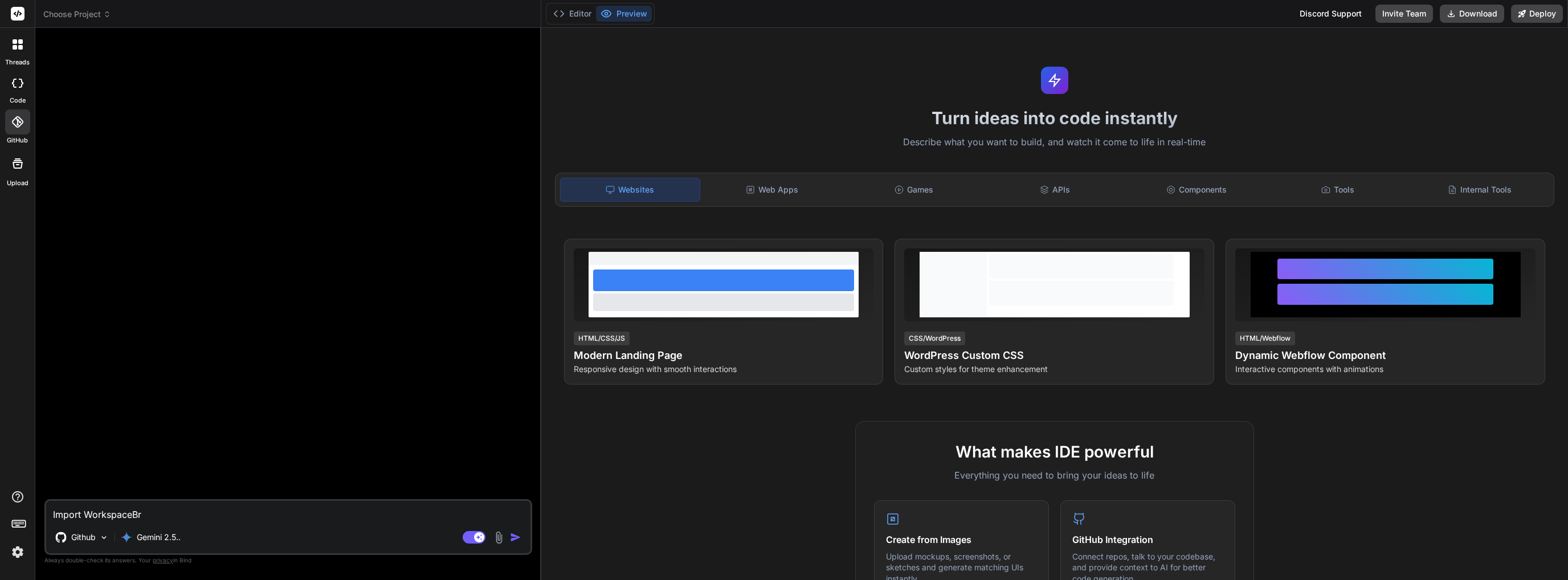
type textarea "Import WorkspaceBra"
type textarea "x"
type textarea "Import WorkspaceBran"
type textarea "x"
type textarea "Import WorkspaceBrand"
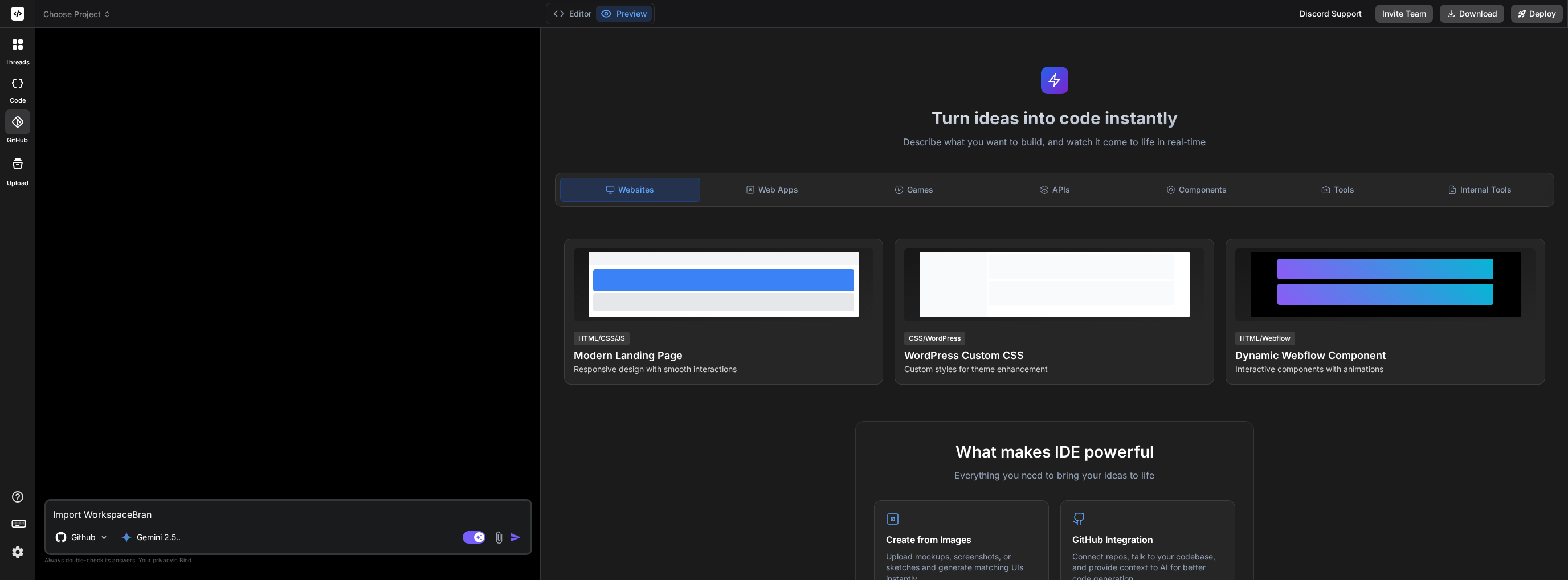
type textarea "x"
type textarea "Import WorkspaceBrandn"
type textarea "x"
type textarea "Import WorkspaceBrandne"
type textarea "x"
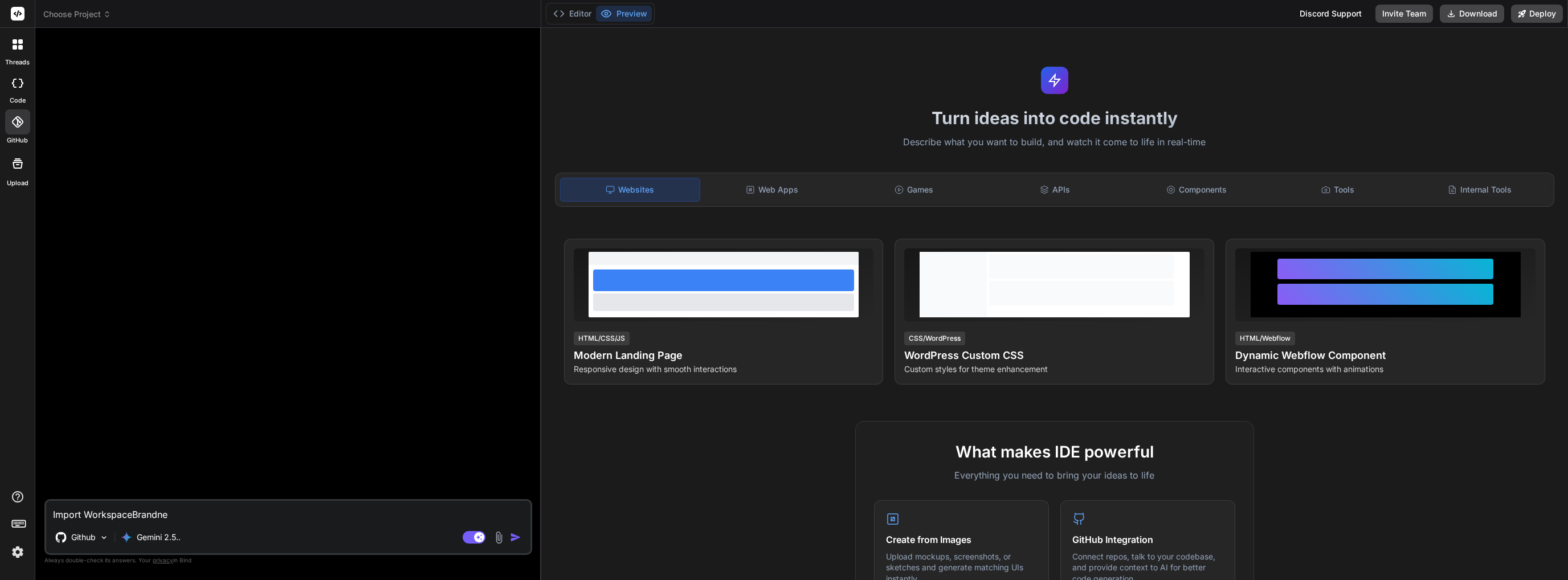
type textarea "Import WorkspaceBrandnew"
type textarea "x"
type textarea "Import WorkspaceBrandnewS"
type textarea "x"
type textarea "Import WorkspaceBrandnewSS"
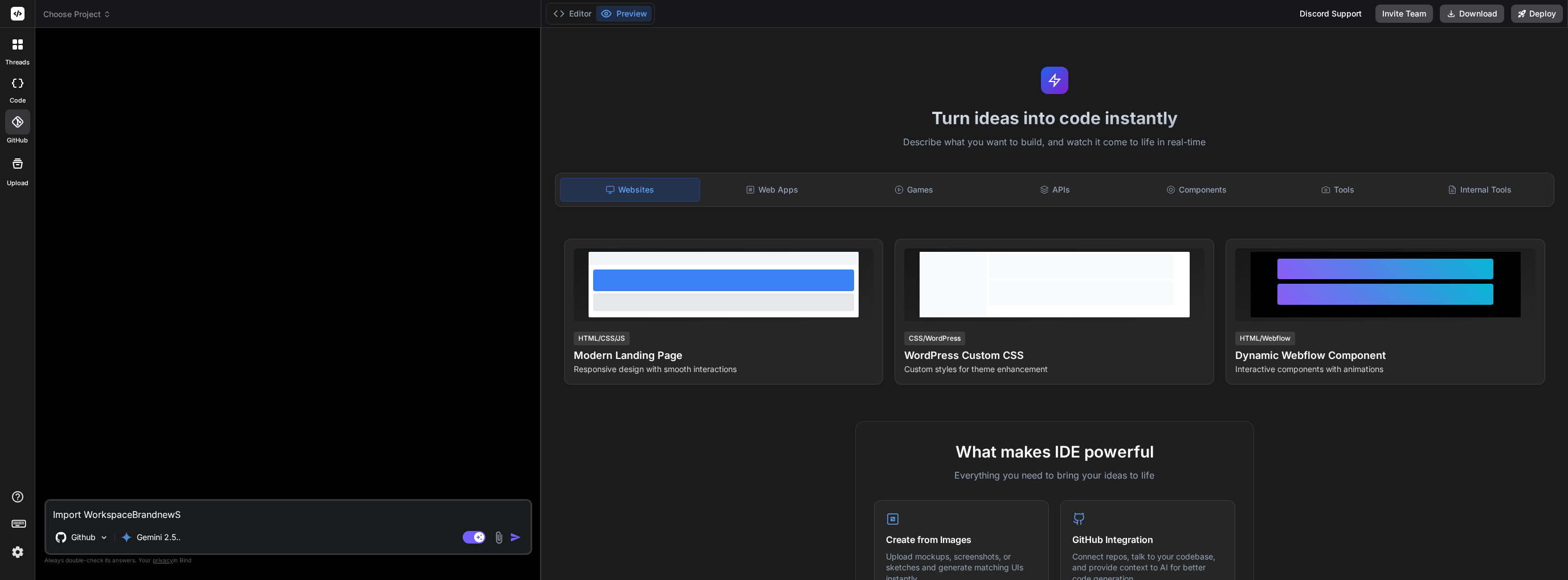
type textarea "x"
type textarea "Import WorkspaceBrandnewSS"
type textarea "x"
type textarea "Import WorkspaceBrandnewSS f"
type textarea "x"
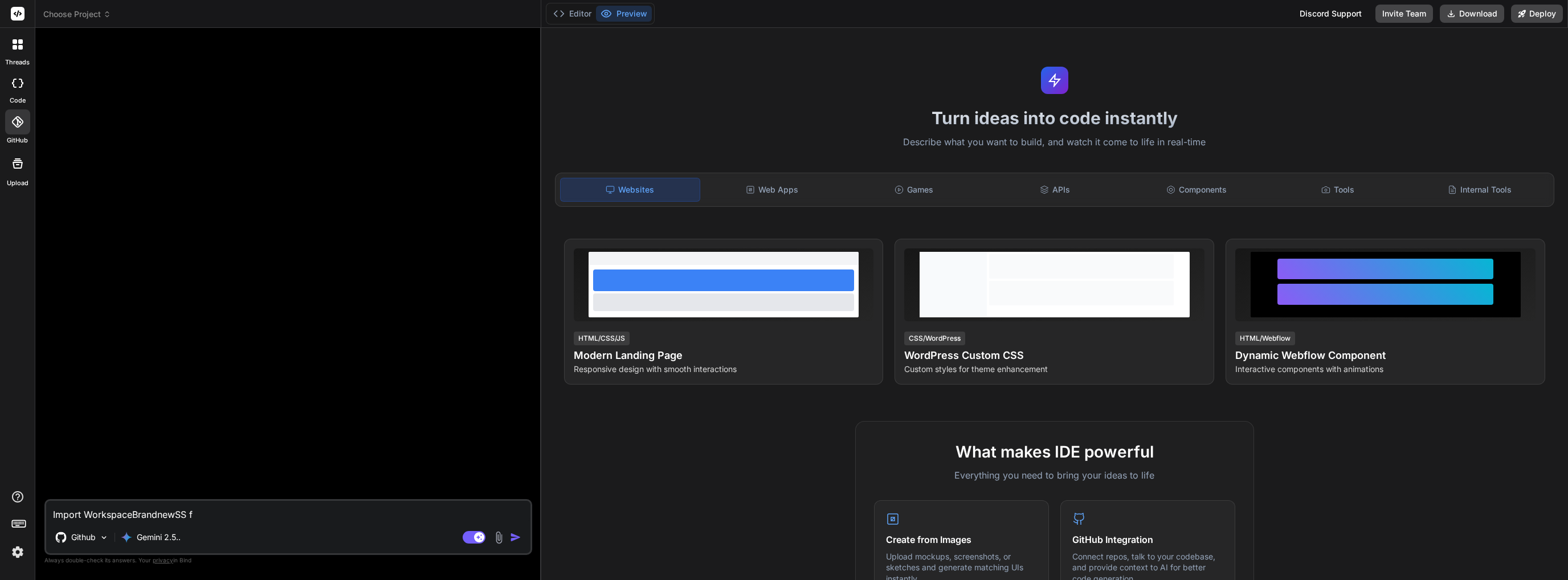
type textarea "Import WorkspaceBrandnewSS fr"
type textarea "x"
type textarea "Import WorkspaceBrandnewSS fro"
type textarea "x"
type textarea "Import WorkspaceBrandnewSS from"
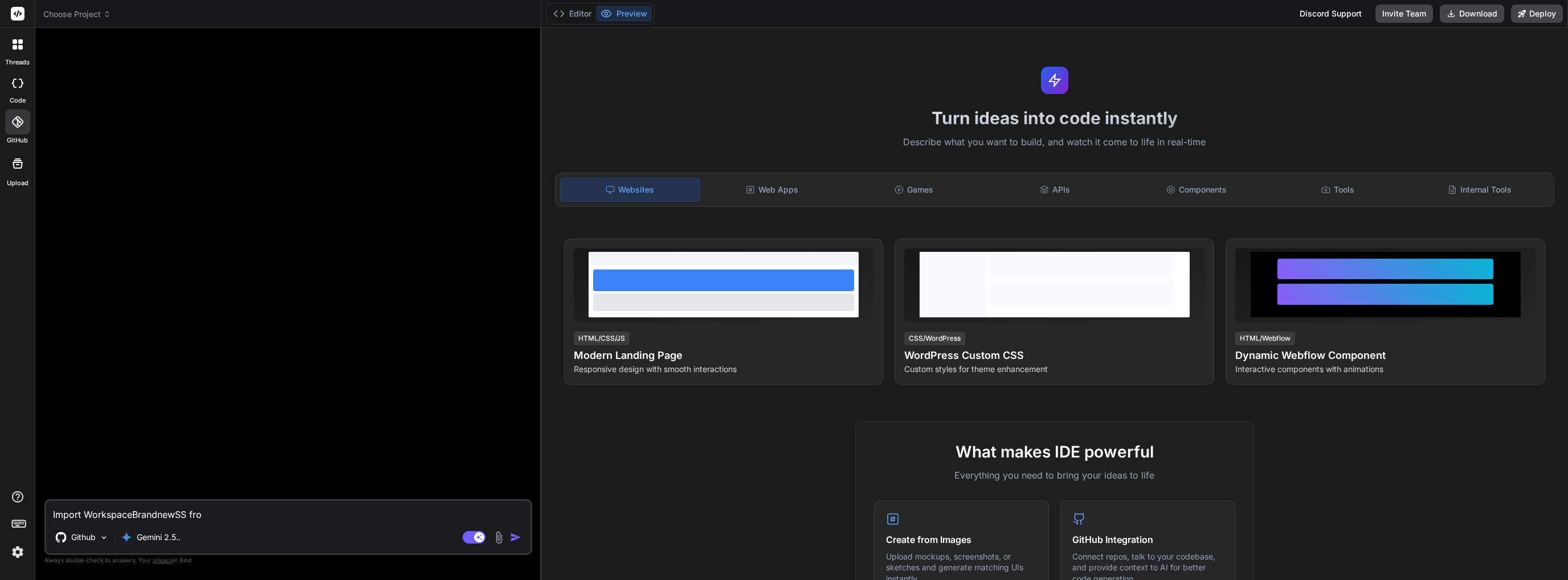
type textarea "x"
type textarea "Import WorkspaceBrandnewSS from"
type textarea "x"
type textarea "Import WorkspaceBrandnewSS from G"
type textarea "x"
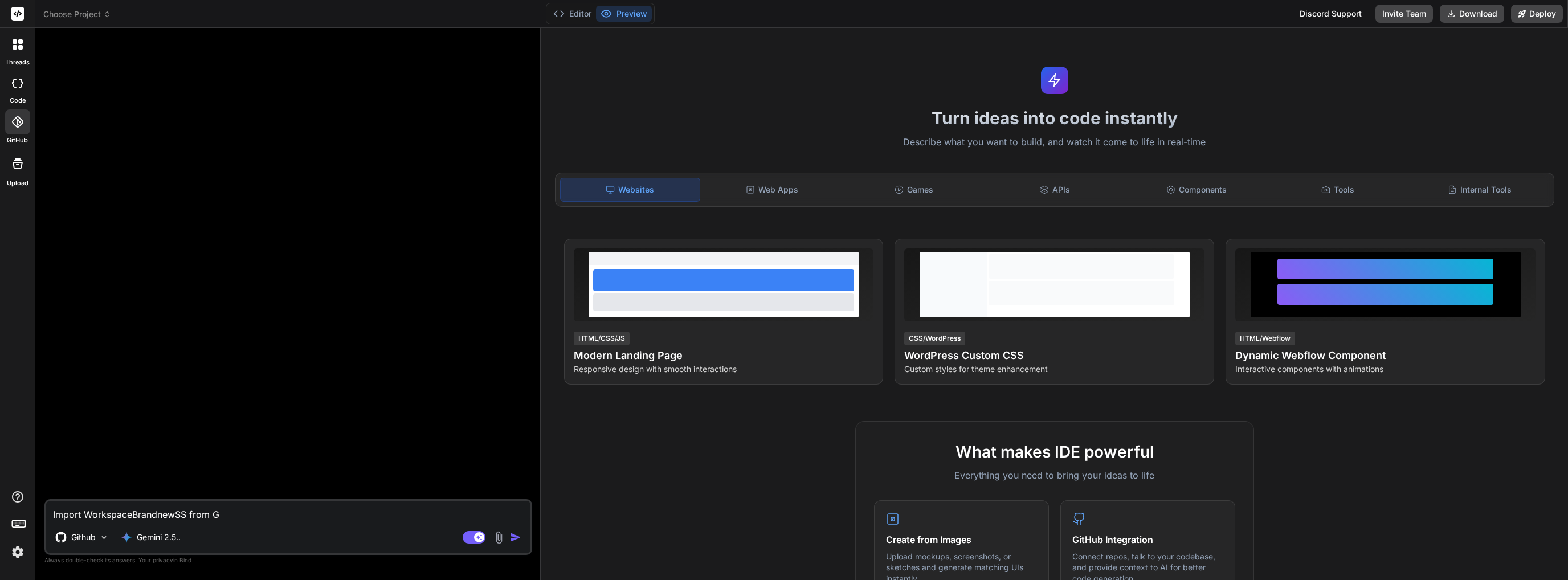
type textarea "Import WorkspaceBrandnewSS from Gu"
type textarea "x"
type textarea "Import WorkspaceBrandnewSS from Gut"
type textarea "x"
type textarea "Import WorkspaceBrandnewSS from GutH"
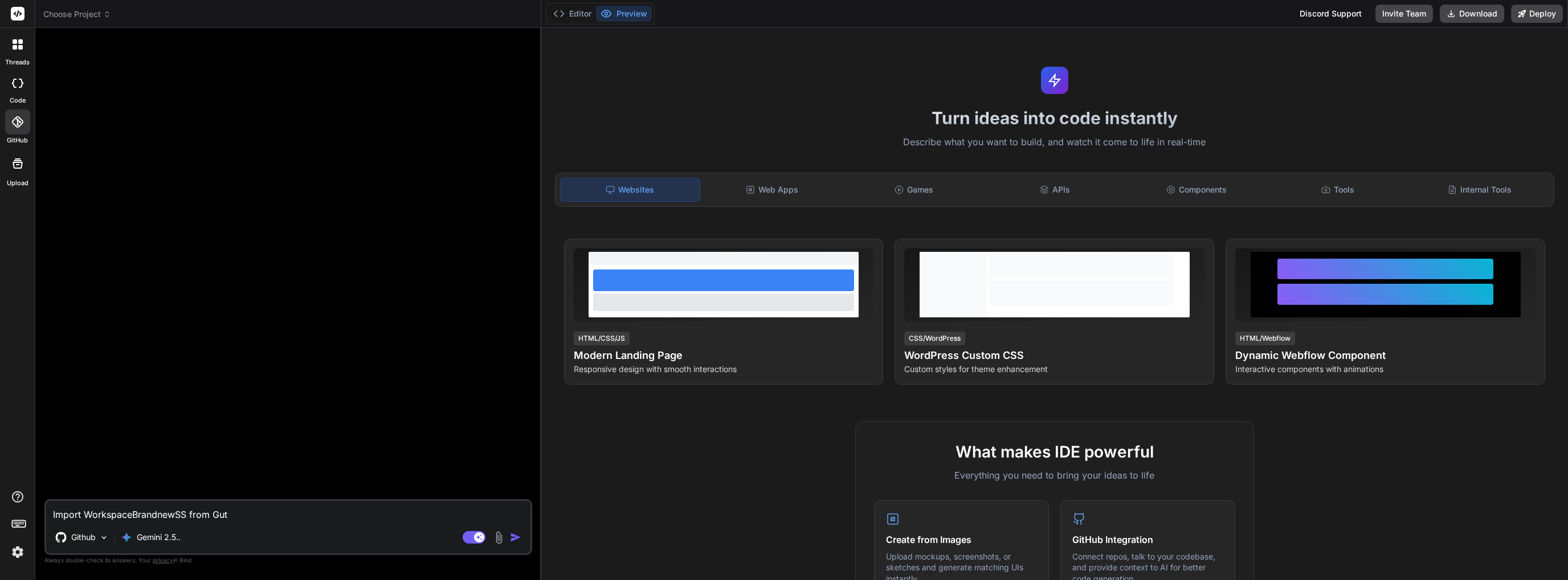
type textarea "x"
type textarea "Import WorkspaceBrandnewSS from GutHu"
type textarea "x"
type textarea "Import WorkspaceBrandnewSS from GutH"
type textarea "x"
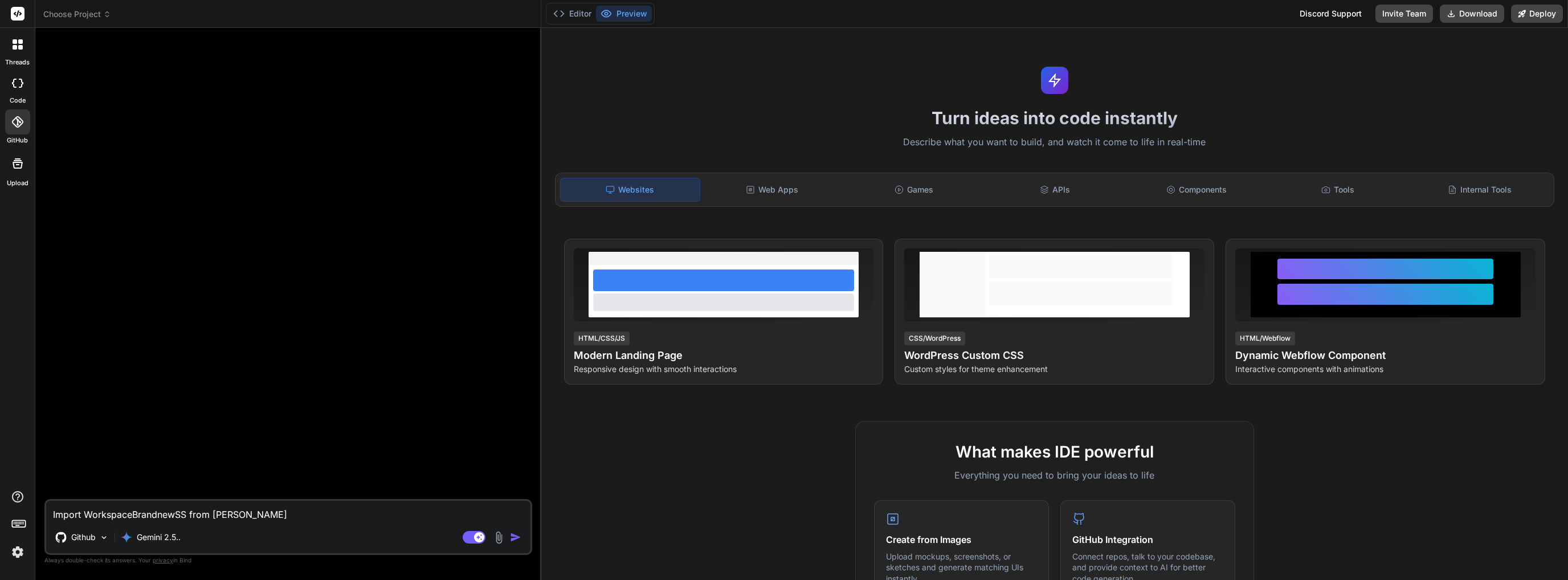
type textarea "Import WorkspaceBrandnewSS from Gut"
type textarea "x"
type textarea "Import WorkspaceBrandnewSS from Gu"
type textarea "x"
type textarea "Import WorkspaceBrandnewSS from G"
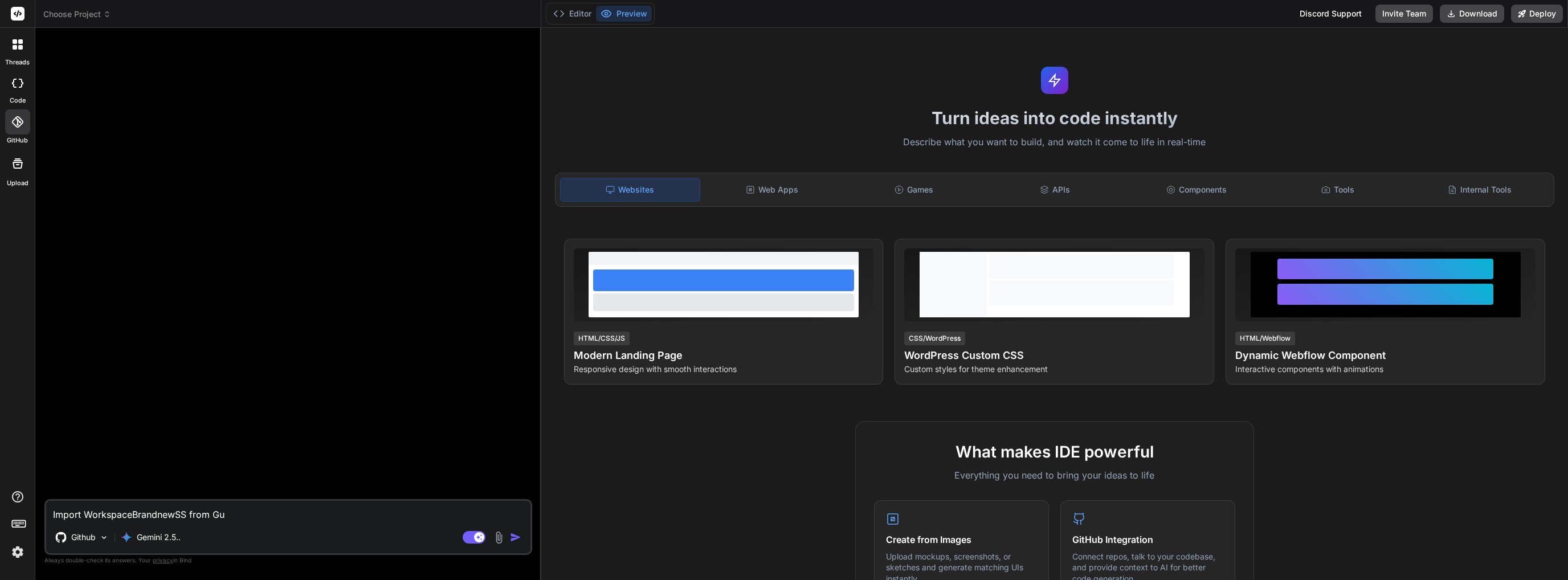
type textarea "x"
type textarea "Import WorkspaceBrandnewSS from Gi"
type textarea "x"
type textarea "Import WorkspaceBrandnewSS from Git"
type textarea "x"
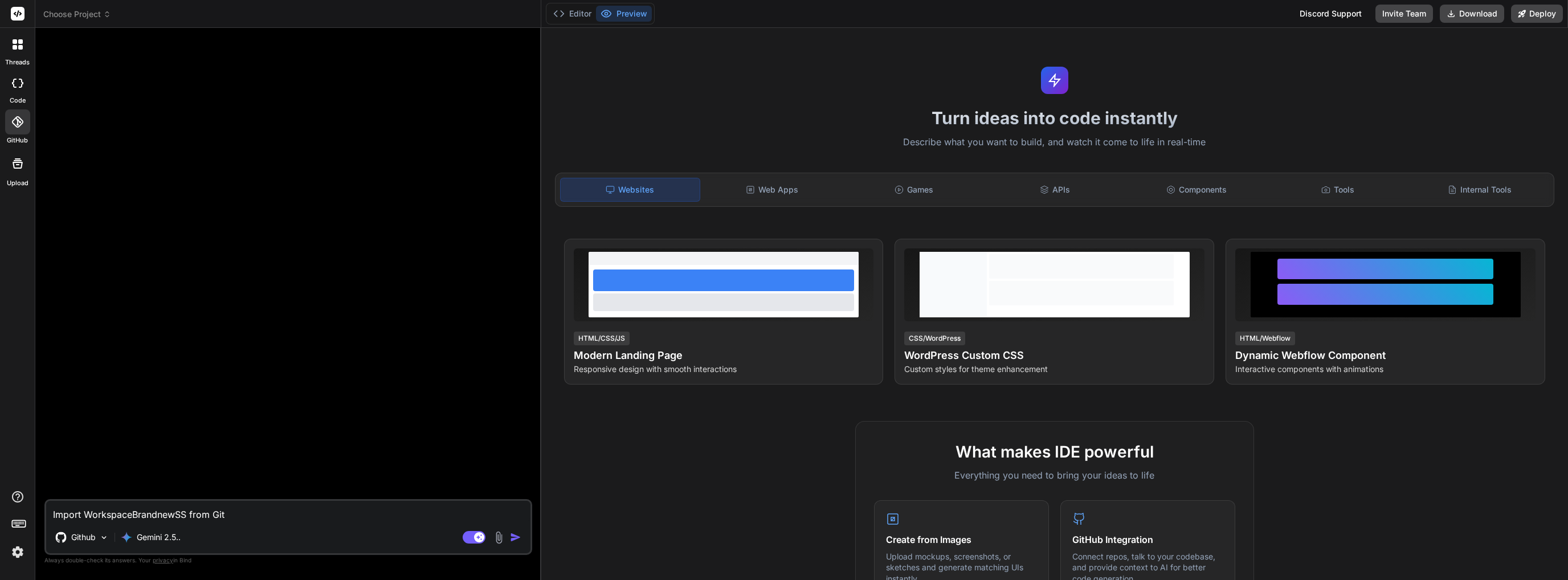
type textarea "Import WorkspaceBrandnewSS from GitH"
type textarea "x"
type textarea "Import WorkspaceBrandnewSS from GitHu"
type textarea "x"
type textarea "Import WorkspaceBrandnewSS from GitHub"
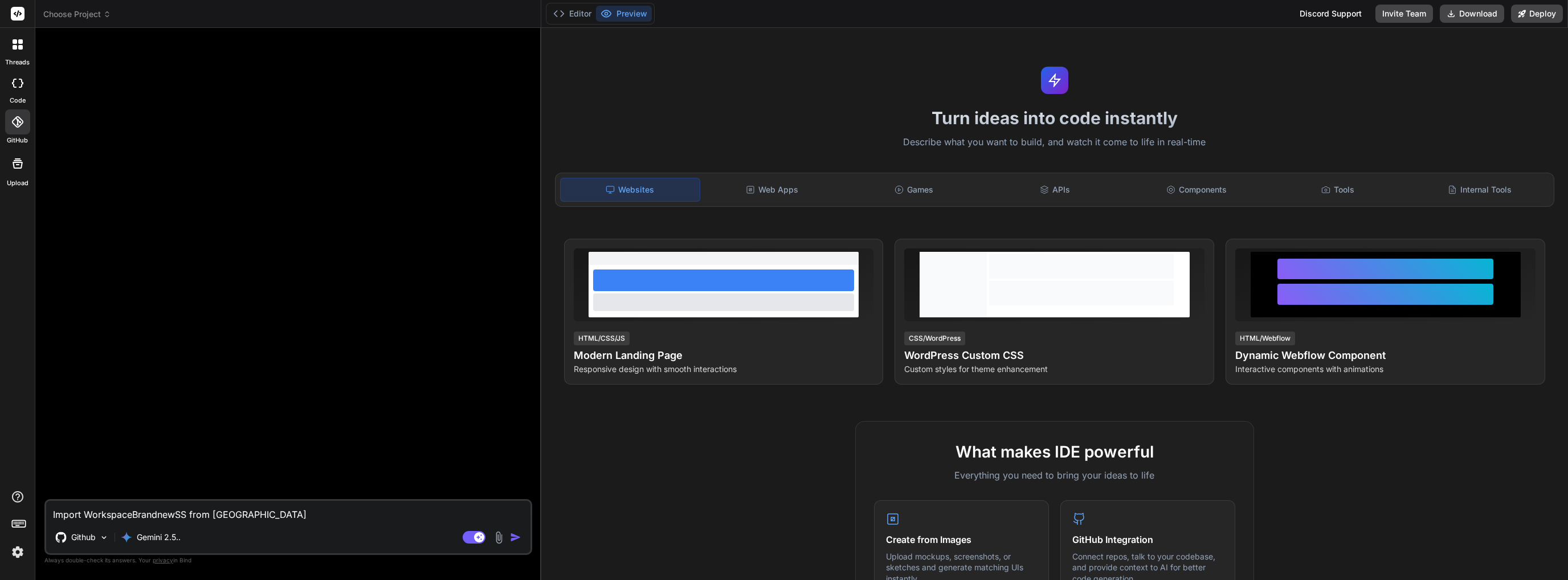
type textarea "x"
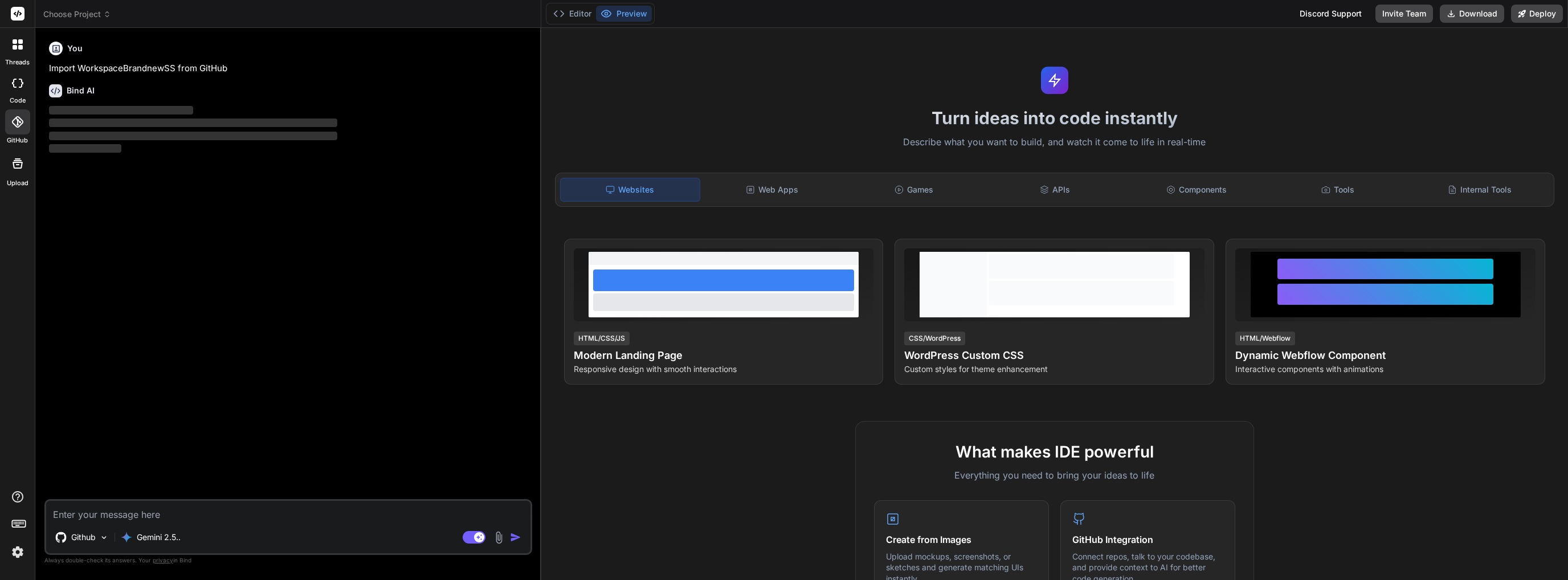
click at [494, 539] on img at bounding box center [499, 537] width 13 height 13
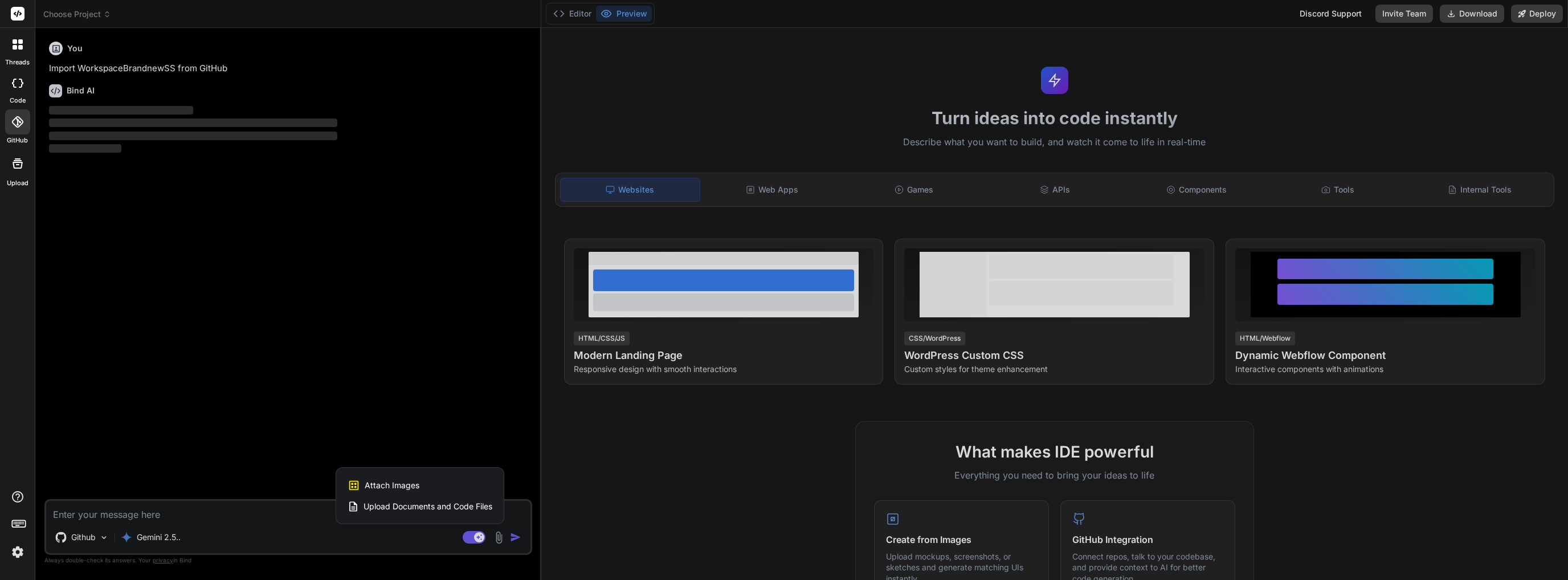
click at [489, 509] on span "Upload Documents and Code Files" at bounding box center [428, 506] width 129 height 12
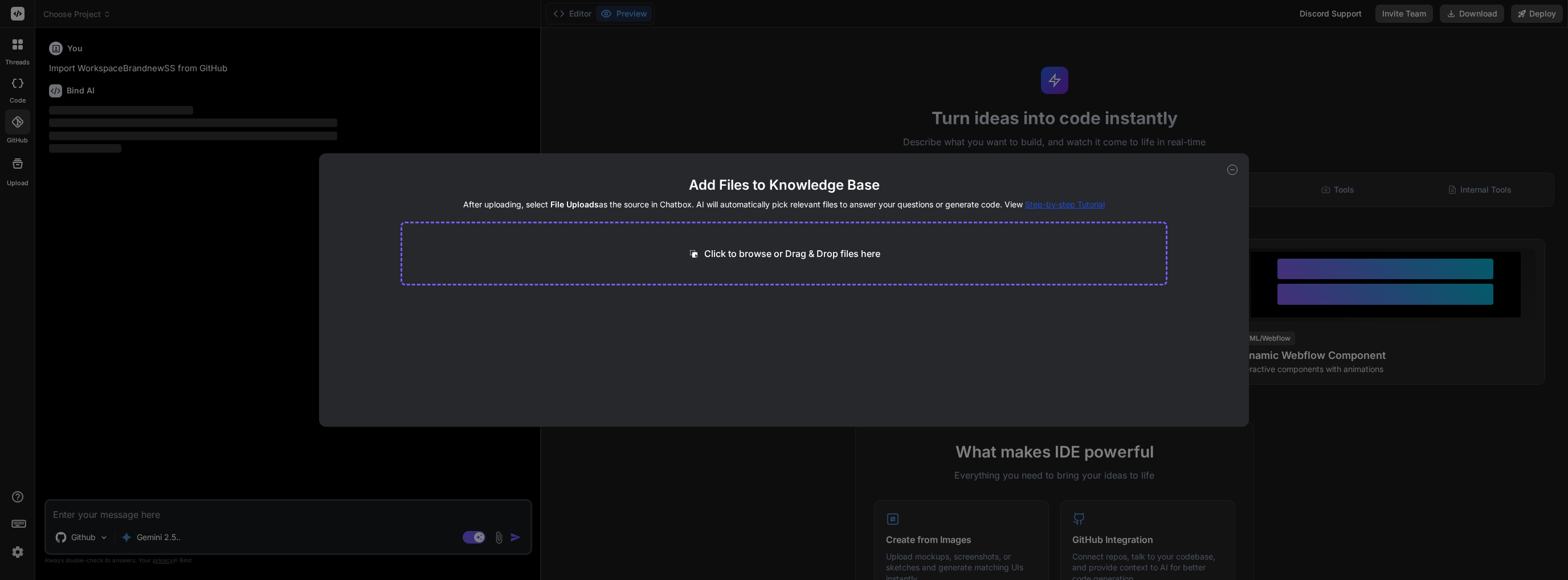
click at [592, 480] on div "Add Files to Knowledge Base After uploading, select File Uploads as the source …" at bounding box center [784, 290] width 1568 height 580
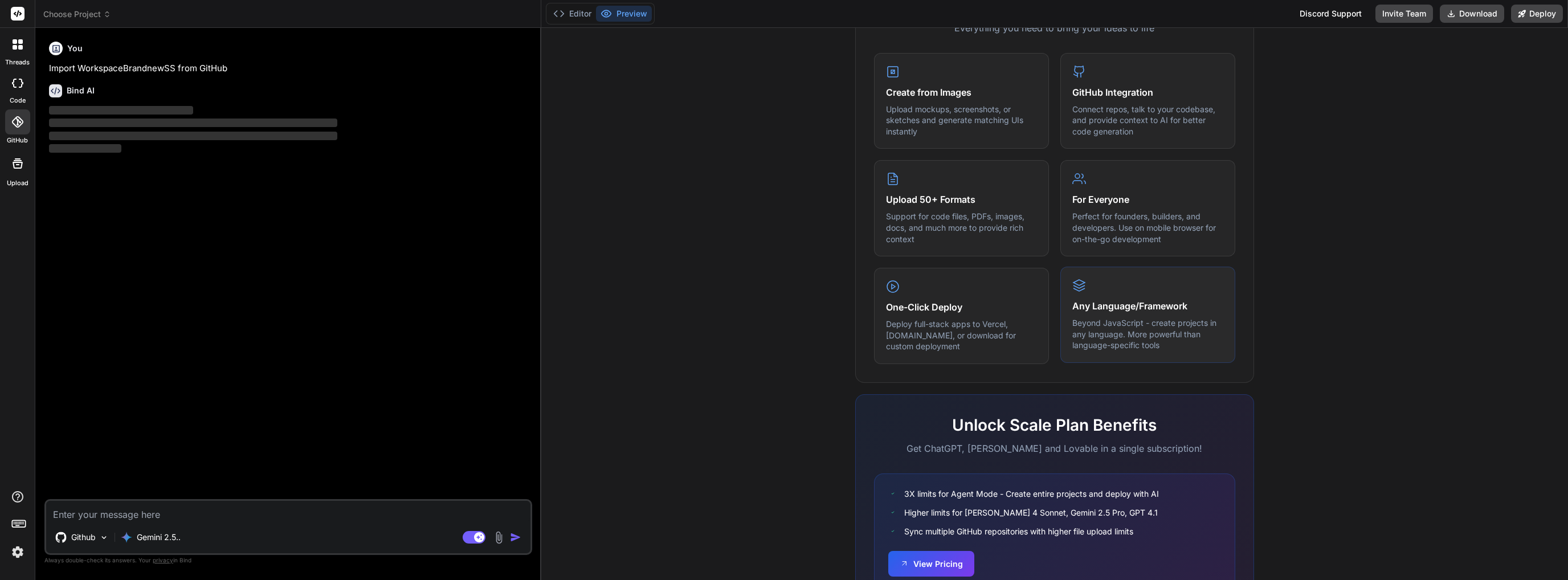
scroll to position [504, 0]
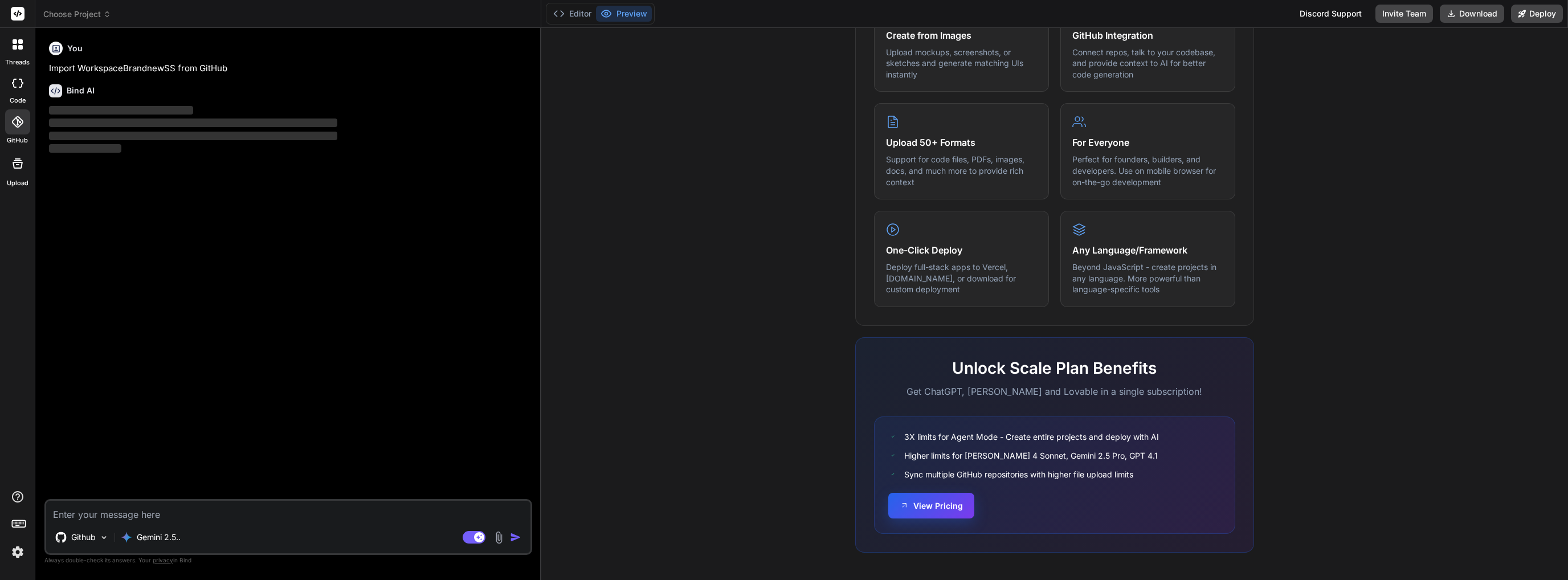
click at [936, 503] on button "View Pricing" at bounding box center [931, 506] width 86 height 26
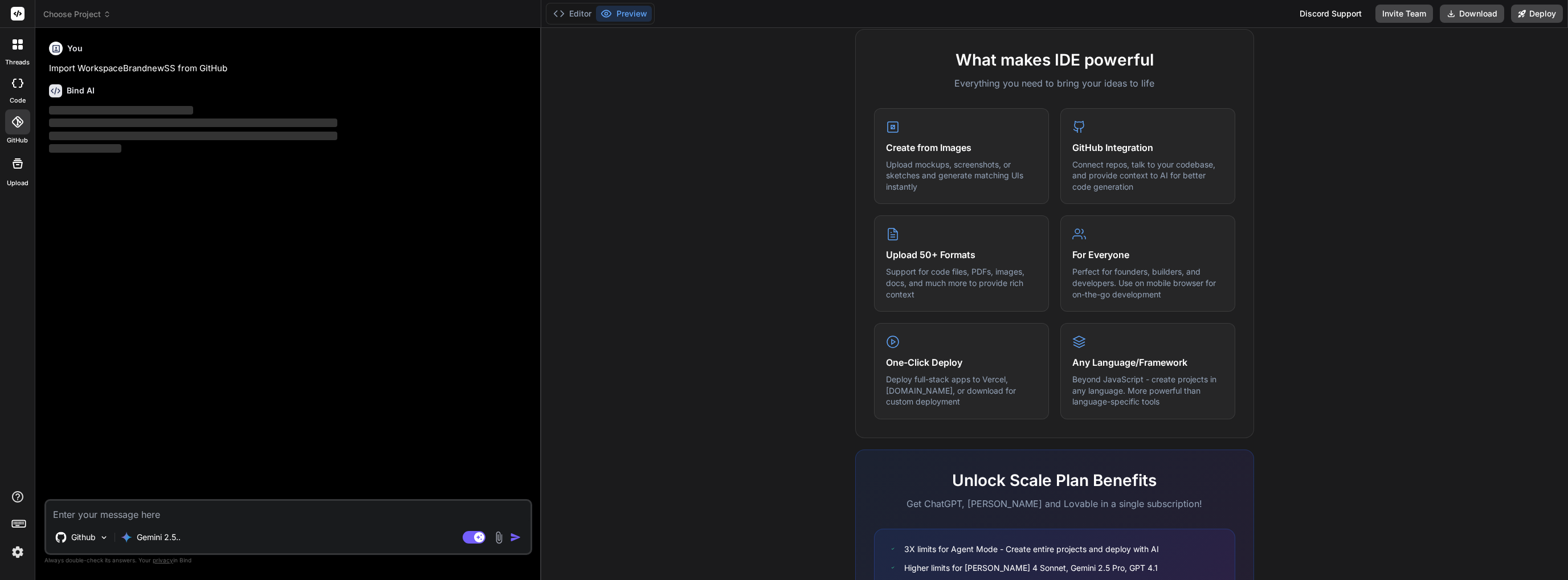
scroll to position [0, 0]
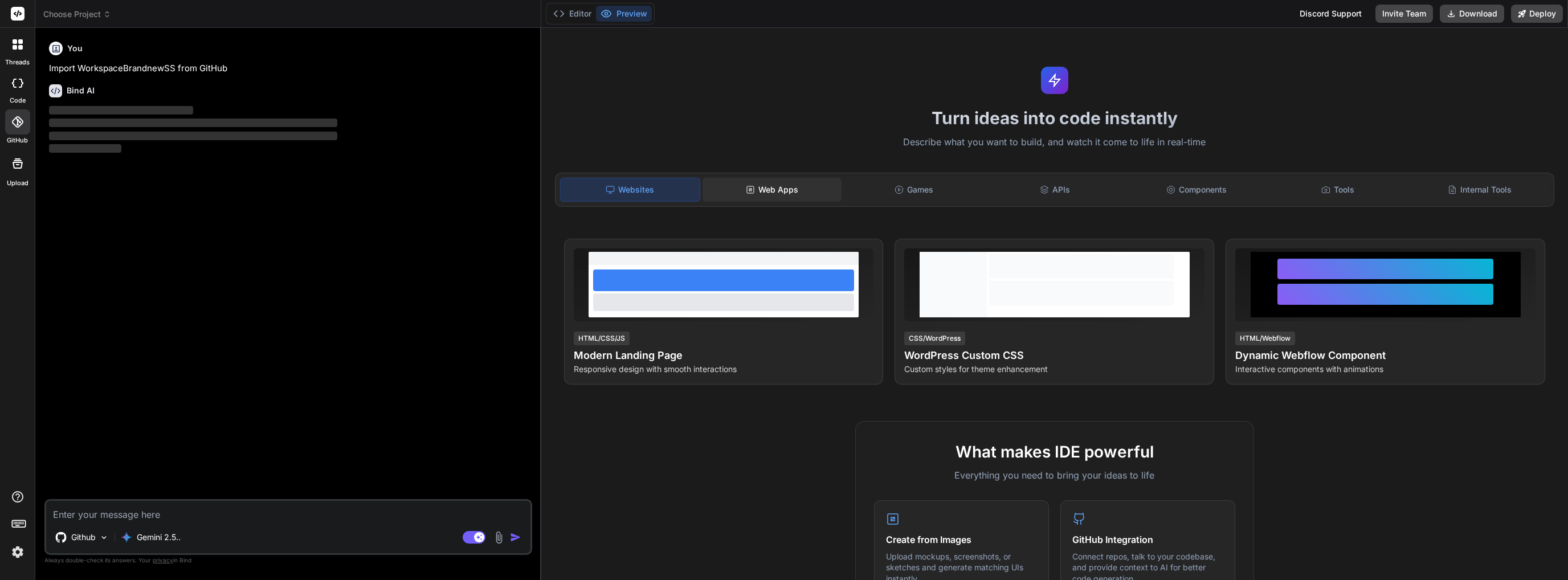
click at [761, 199] on div "Web Apps" at bounding box center [772, 189] width 139 height 24
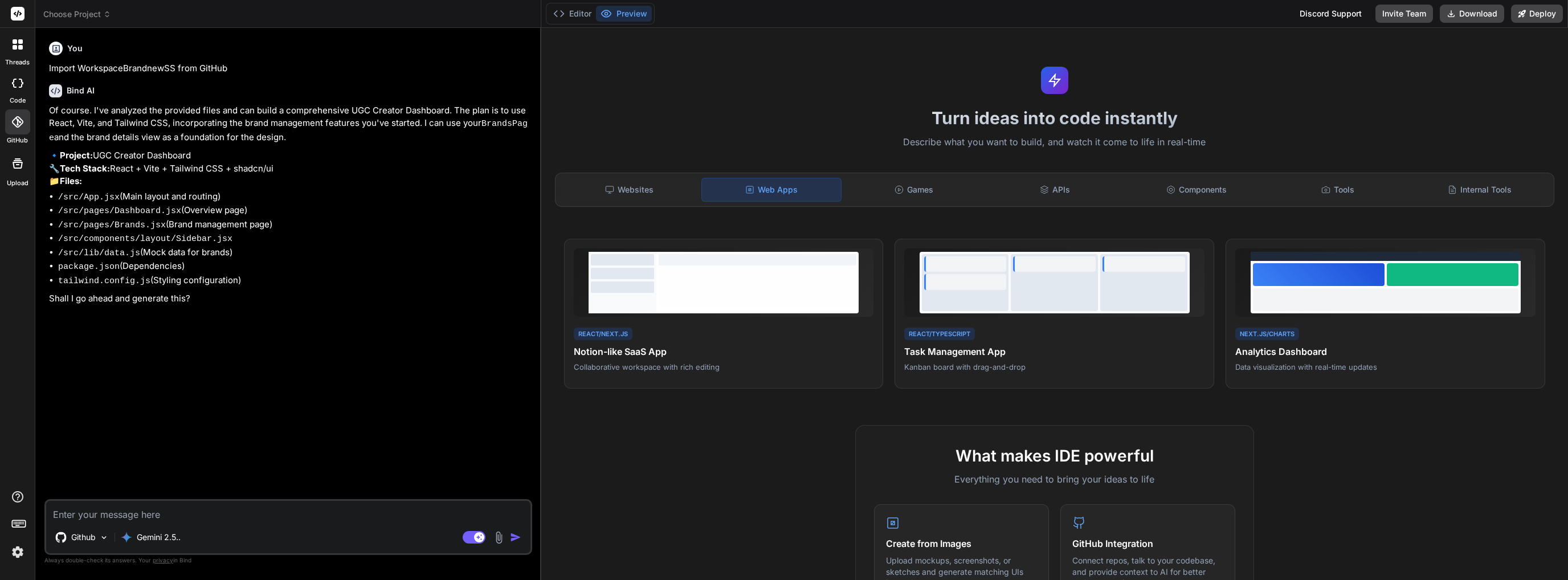
type textarea "x"
click at [233, 506] on textarea at bounding box center [289, 511] width 485 height 21
type textarea "Y"
type textarea "x"
type textarea "Ye"
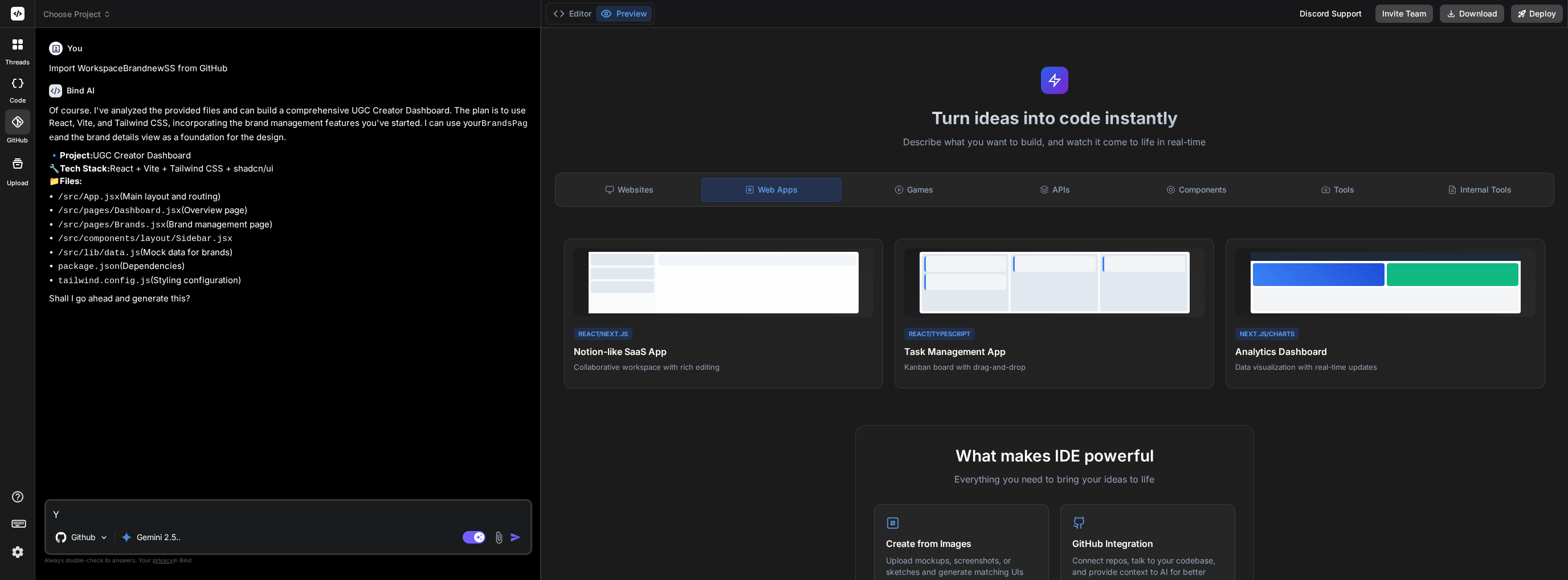
type textarea "x"
type textarea "Yes"
type textarea "x"
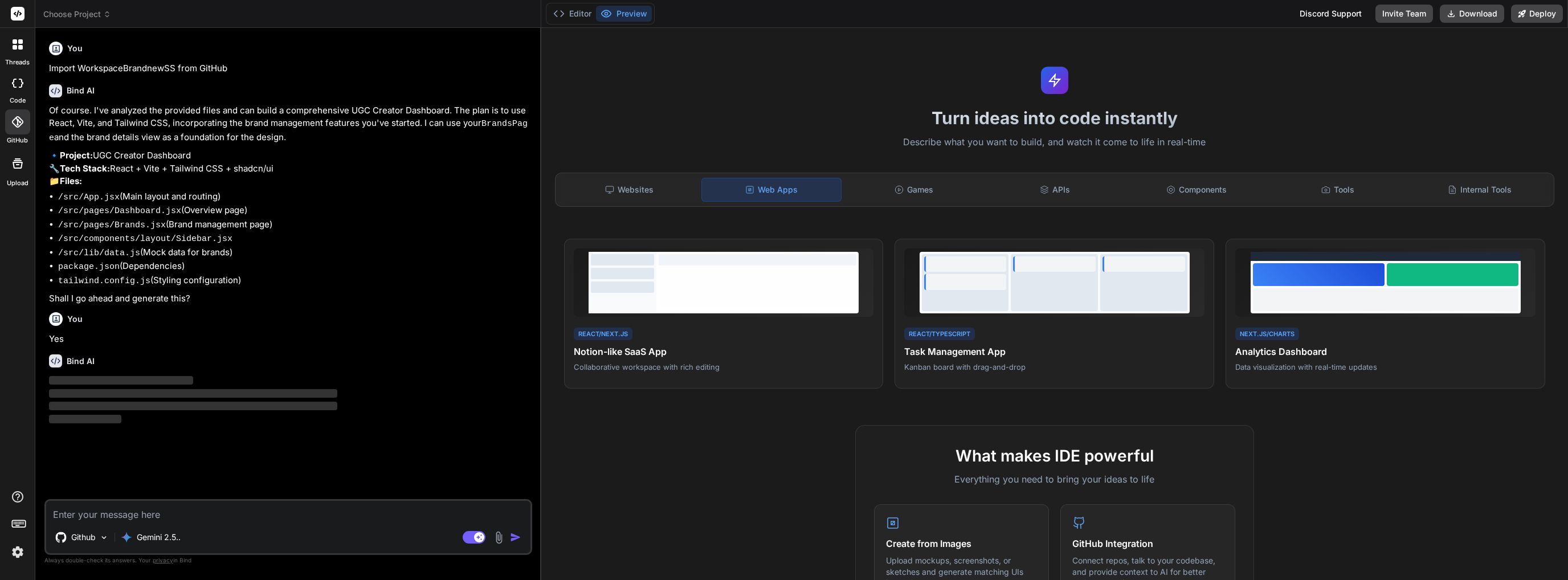
click at [21, 522] on rect at bounding box center [21, 522] width 1 height 1
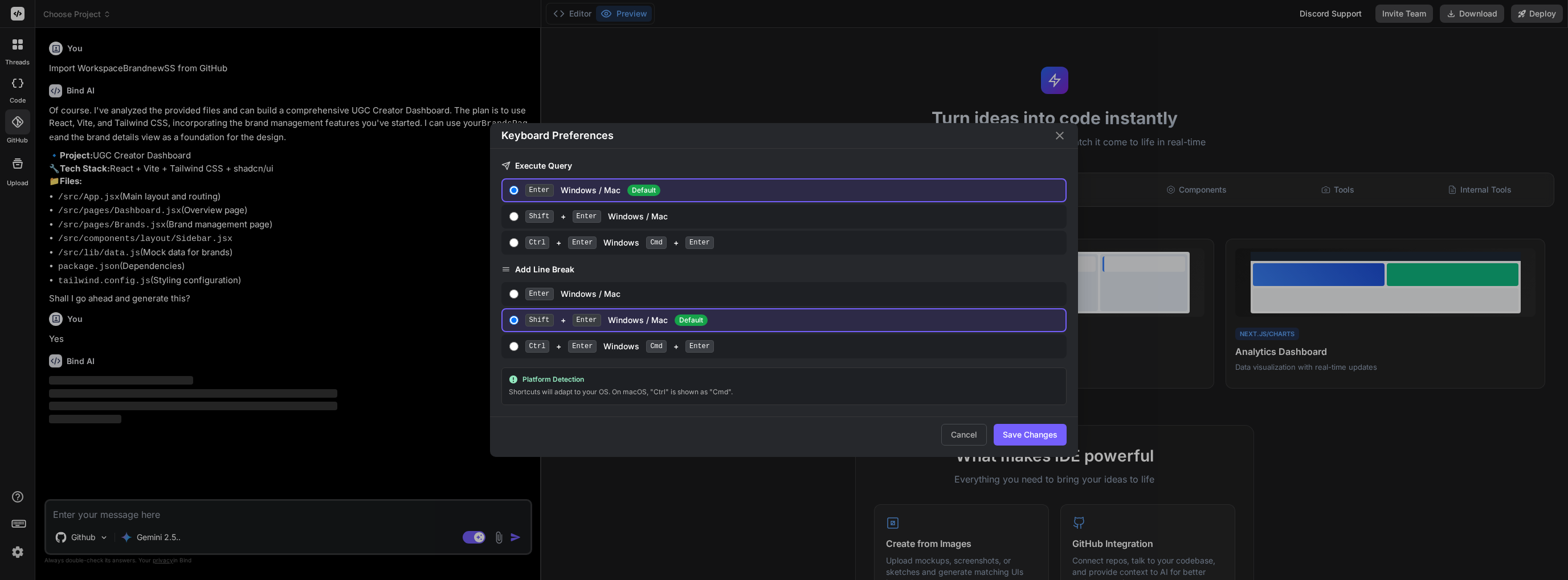
click at [21, 521] on div "Keyboard Preferences Execute Query Enter Windows / Mac Default Shift + Enter Wi…" at bounding box center [784, 290] width 1568 height 580
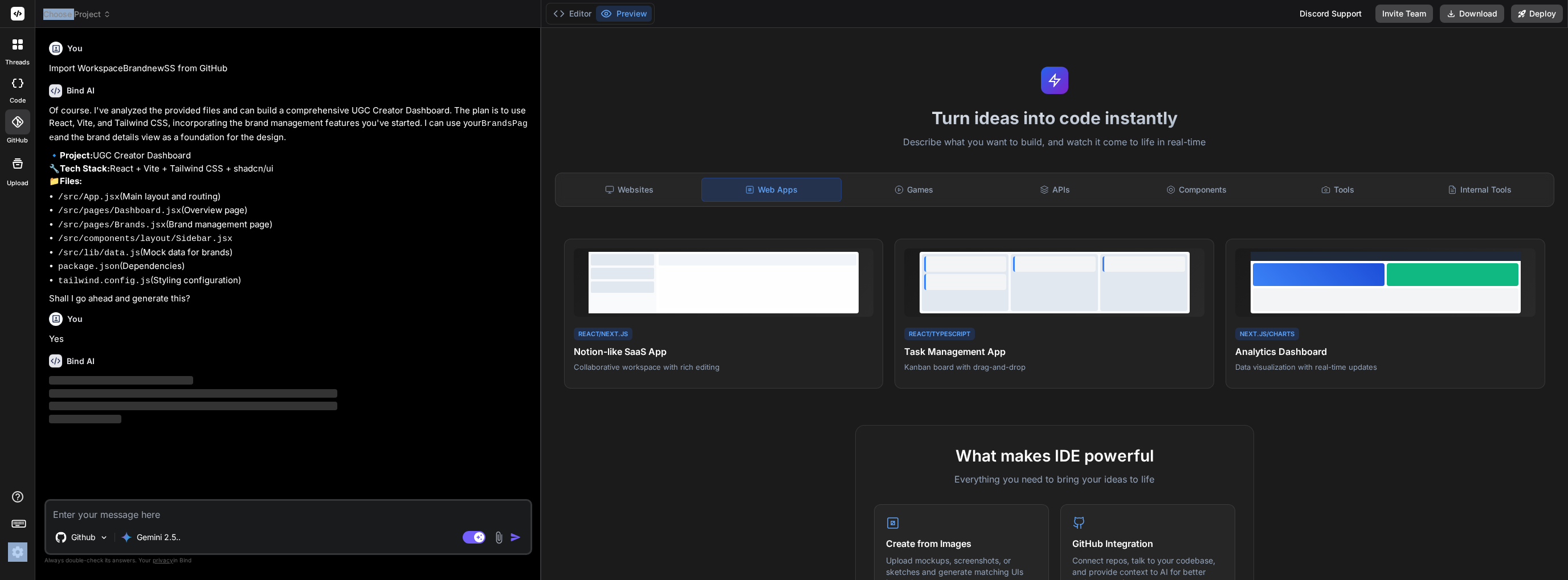
click at [21, 522] on rect at bounding box center [21, 522] width 1 height 1
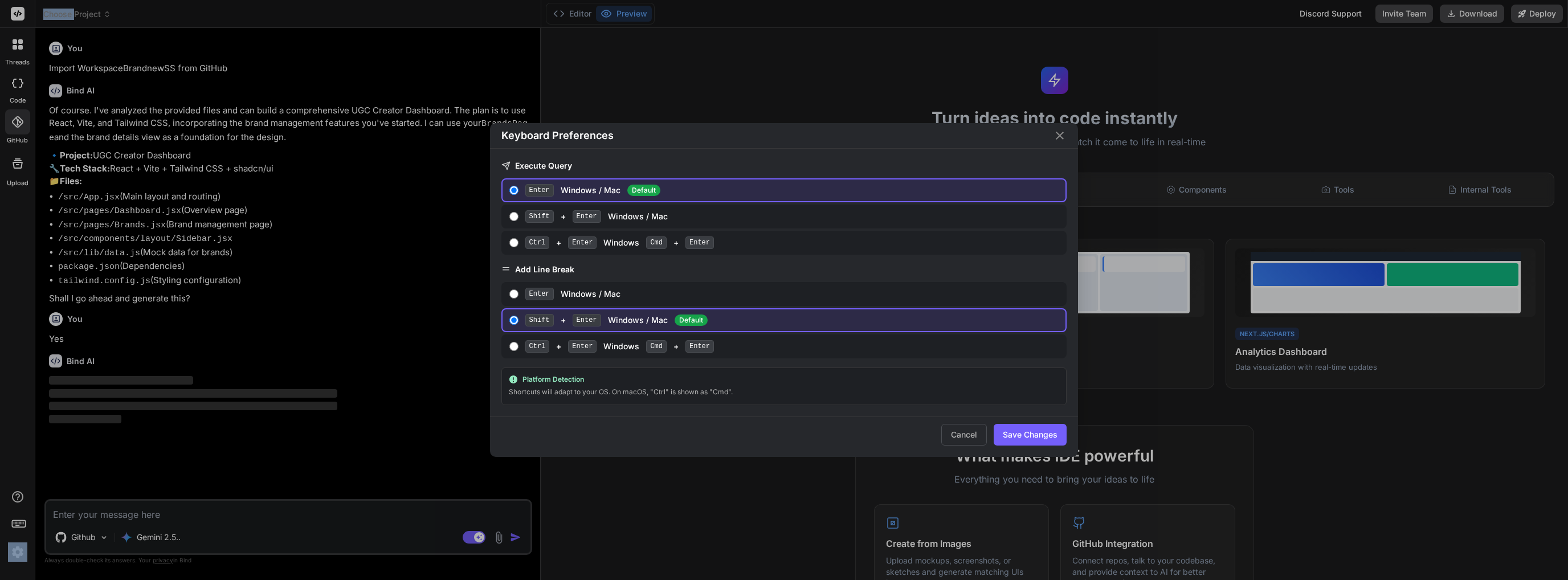
click at [21, 521] on div "Keyboard Preferences Execute Query Enter Windows / Mac Default Shift + Enter Wi…" at bounding box center [784, 290] width 1568 height 580
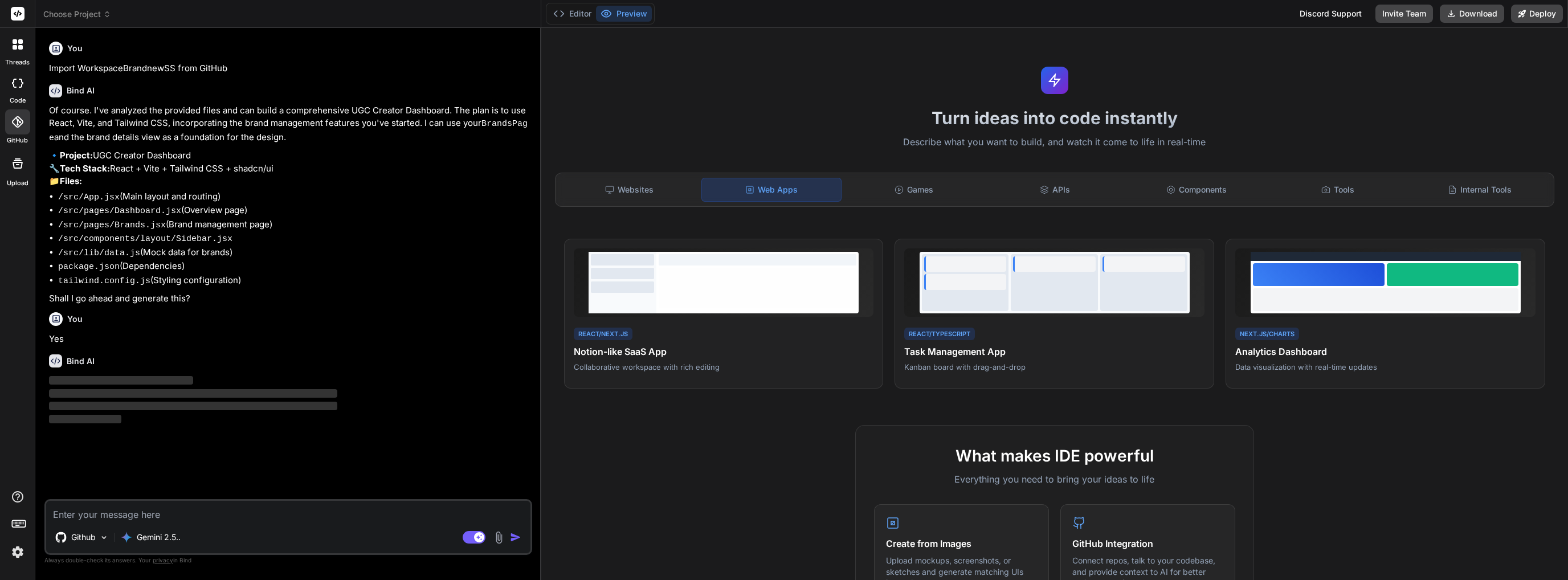
click at [16, 552] on img at bounding box center [18, 552] width 19 height 19
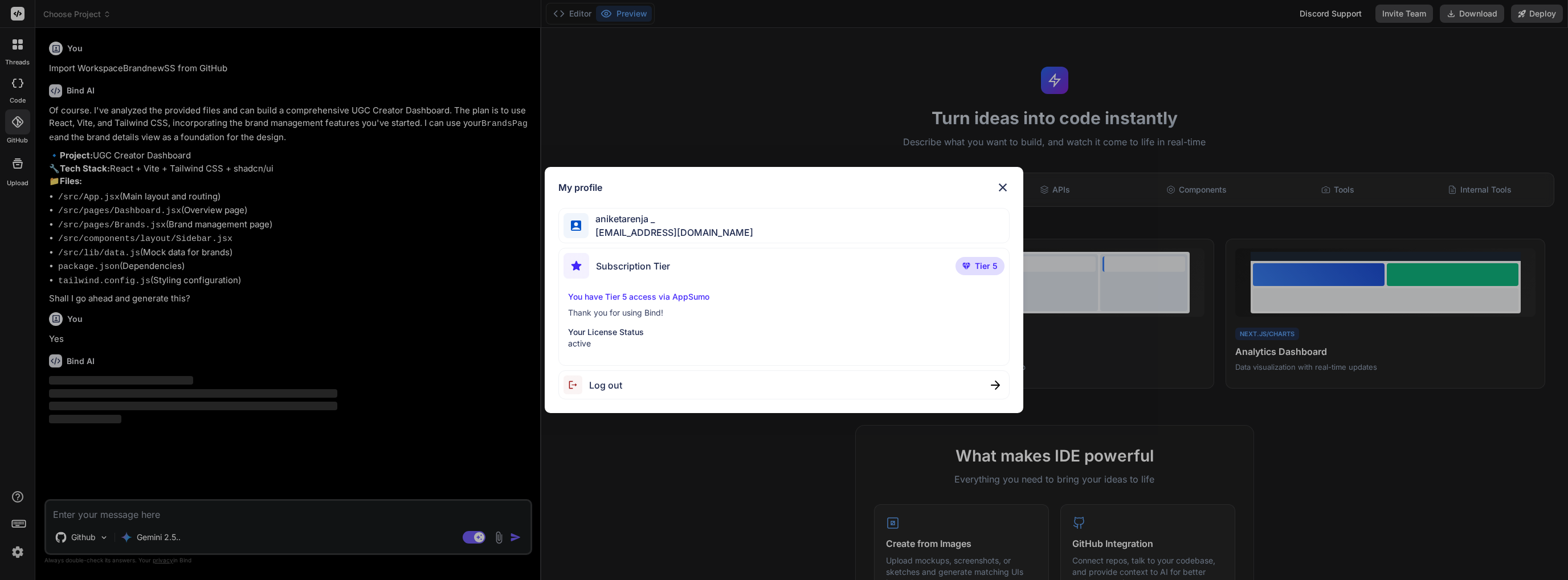
click at [960, 264] on p "Tier 5" at bounding box center [980, 266] width 49 height 18
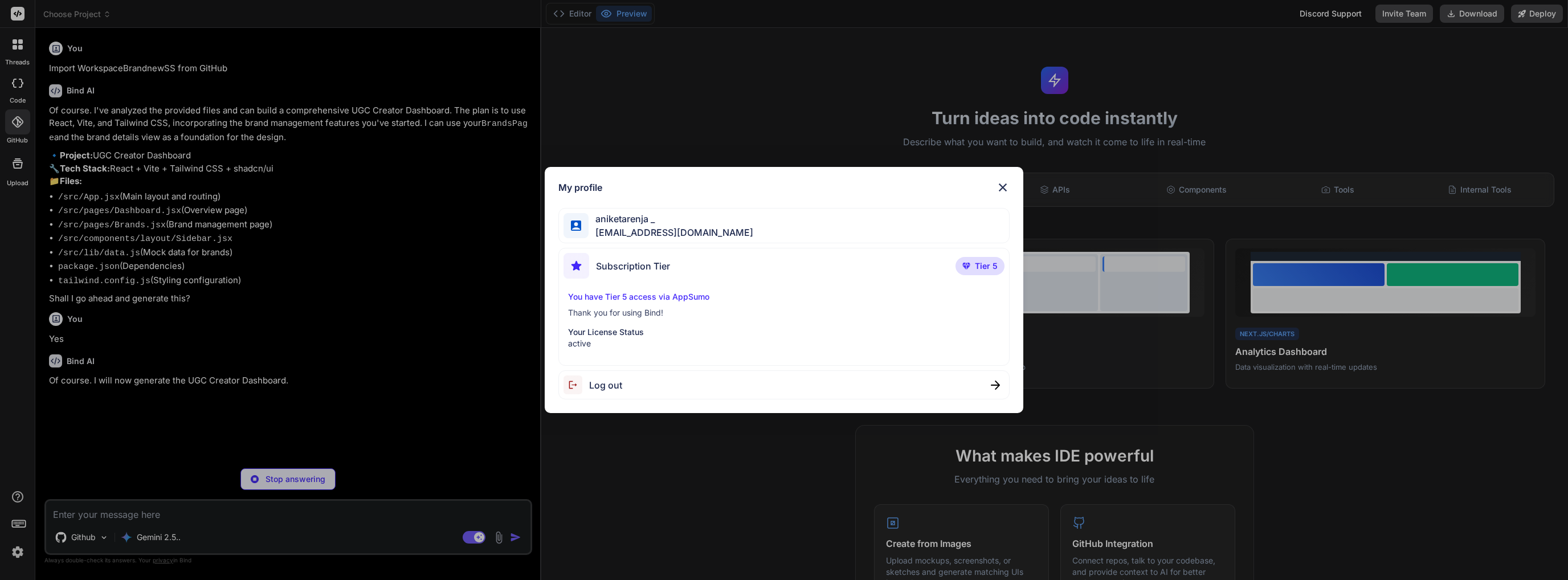
click at [642, 142] on div "My profile aniketarenja _ aniketarenja@gmail.com Subscription Tier Tier 5 You h…" at bounding box center [784, 290] width 1568 height 580
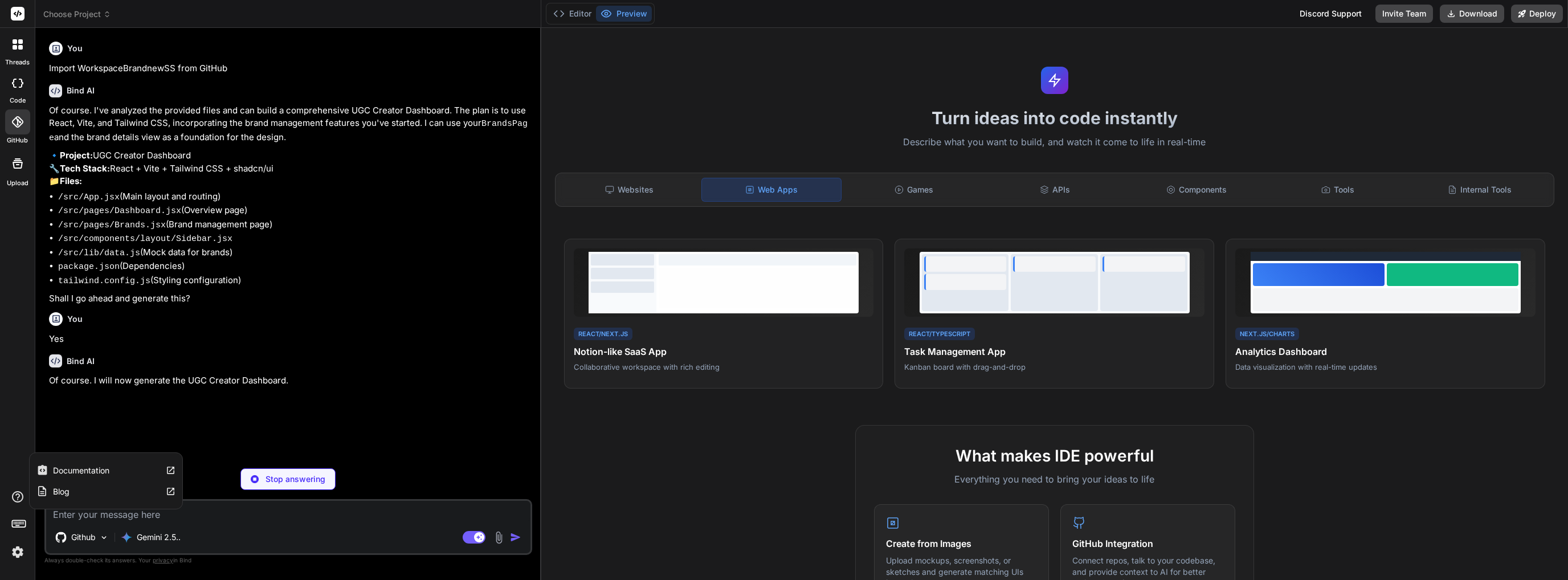
click at [16, 497] on icon at bounding box center [18, 497] width 13 height 13
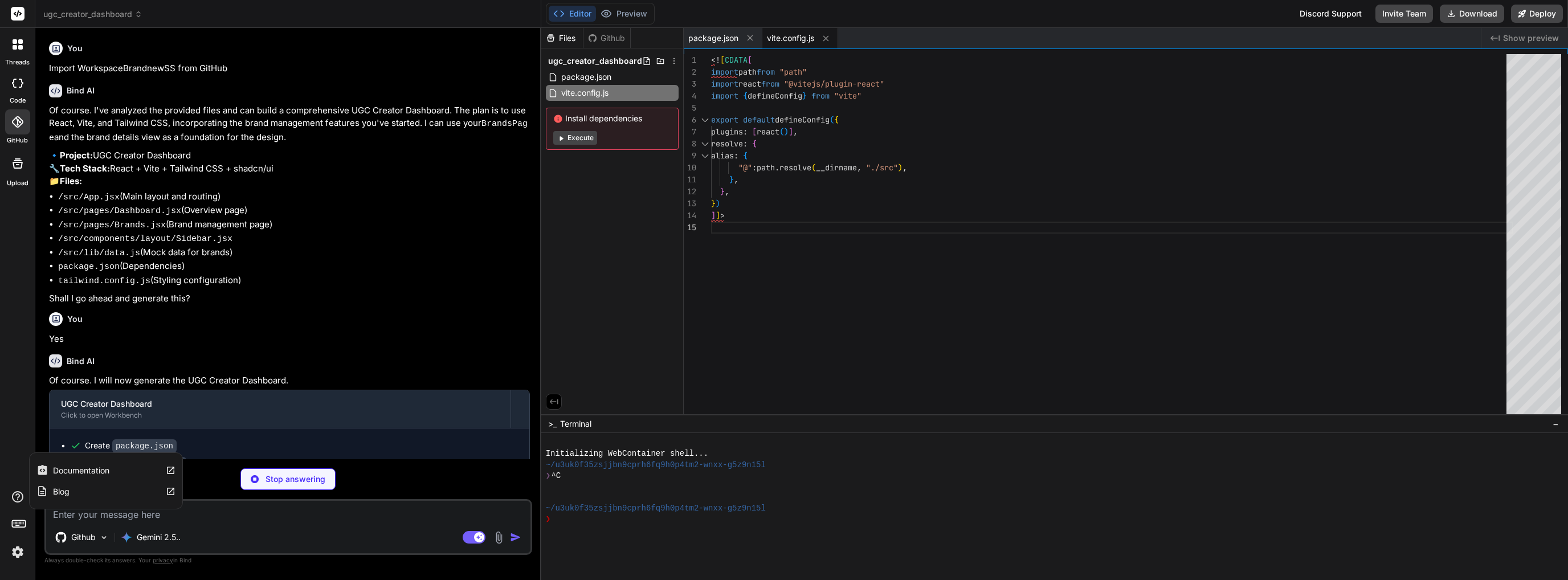
click at [16, 497] on icon at bounding box center [18, 497] width 13 height 13
click at [572, 138] on button "Execute" at bounding box center [575, 138] width 44 height 13
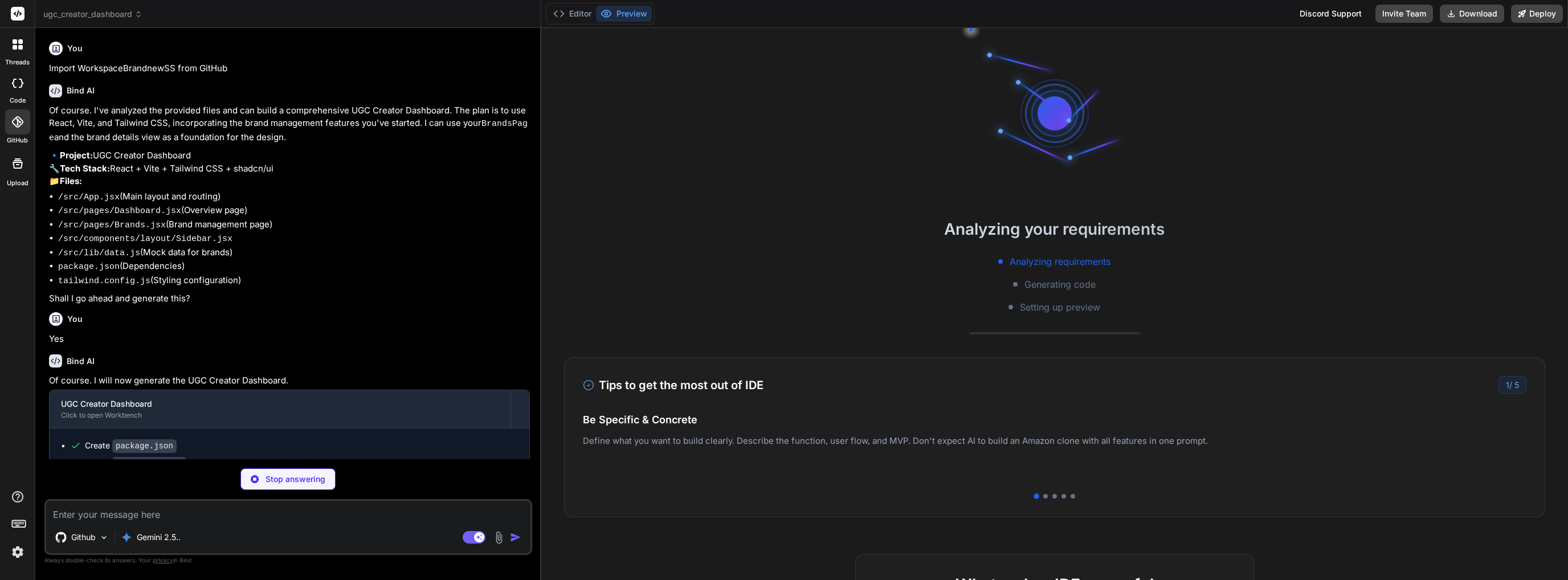
scroll to position [131, 0]
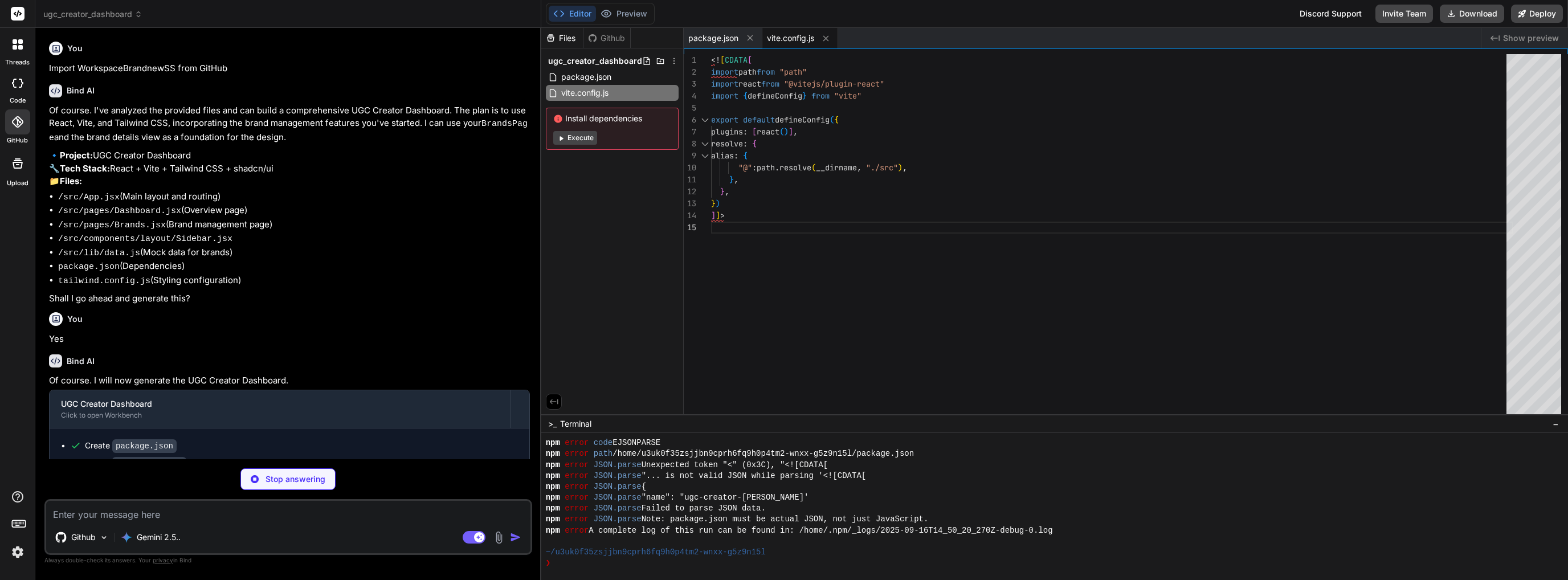
click at [659, 255] on div "Files Github ugc_creator_dashboard package.json vite.config.js Install dependen…" at bounding box center [612, 221] width 142 height 386
click at [606, 35] on div "Github" at bounding box center [607, 38] width 47 height 12
click at [604, 43] on div "Github" at bounding box center [607, 38] width 47 height 12
click at [567, 33] on div "Files" at bounding box center [562, 38] width 41 height 12
click at [611, 40] on div "Github" at bounding box center [607, 38] width 47 height 12
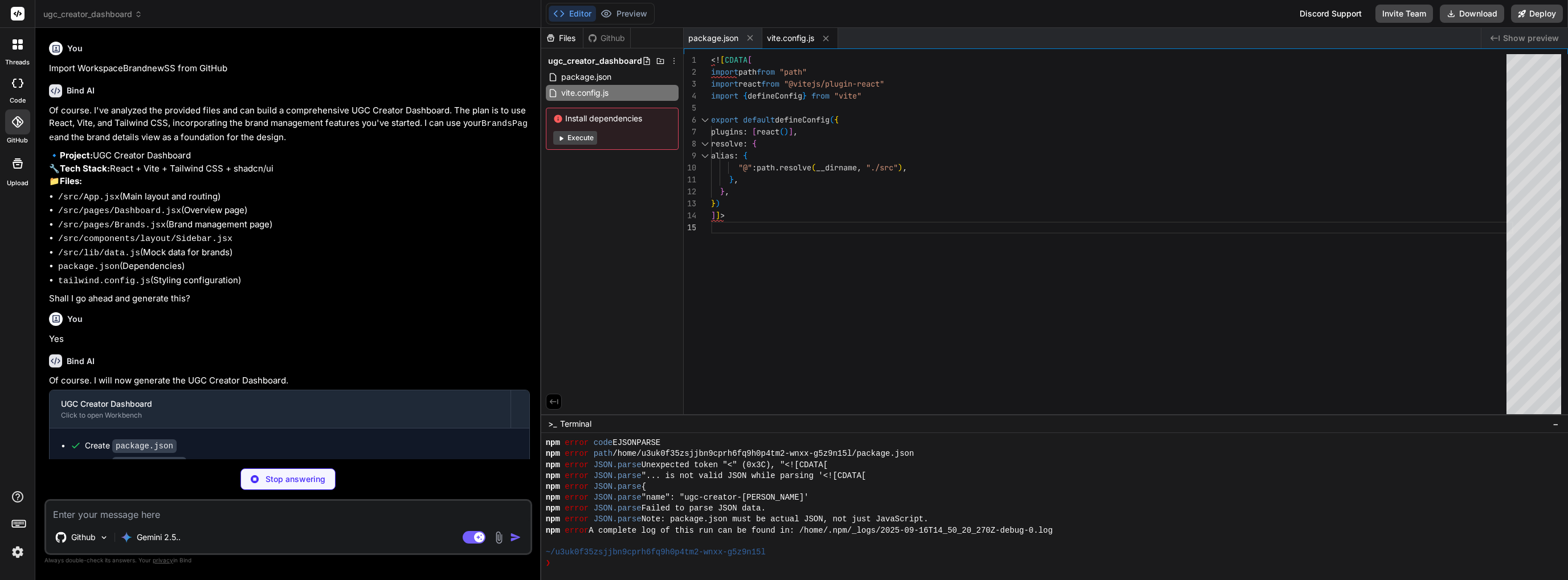
type textarea "x"
type textarea "animation: { "accordion-down": "accordion-down 0.2s ease-out", "accordion-up": …"
type textarea "x"
type textarea "<![CDATA[ export default { plugins: { tailwindcss: {}, autoprefixer: {}, }, } ]…"
type textarea "x"
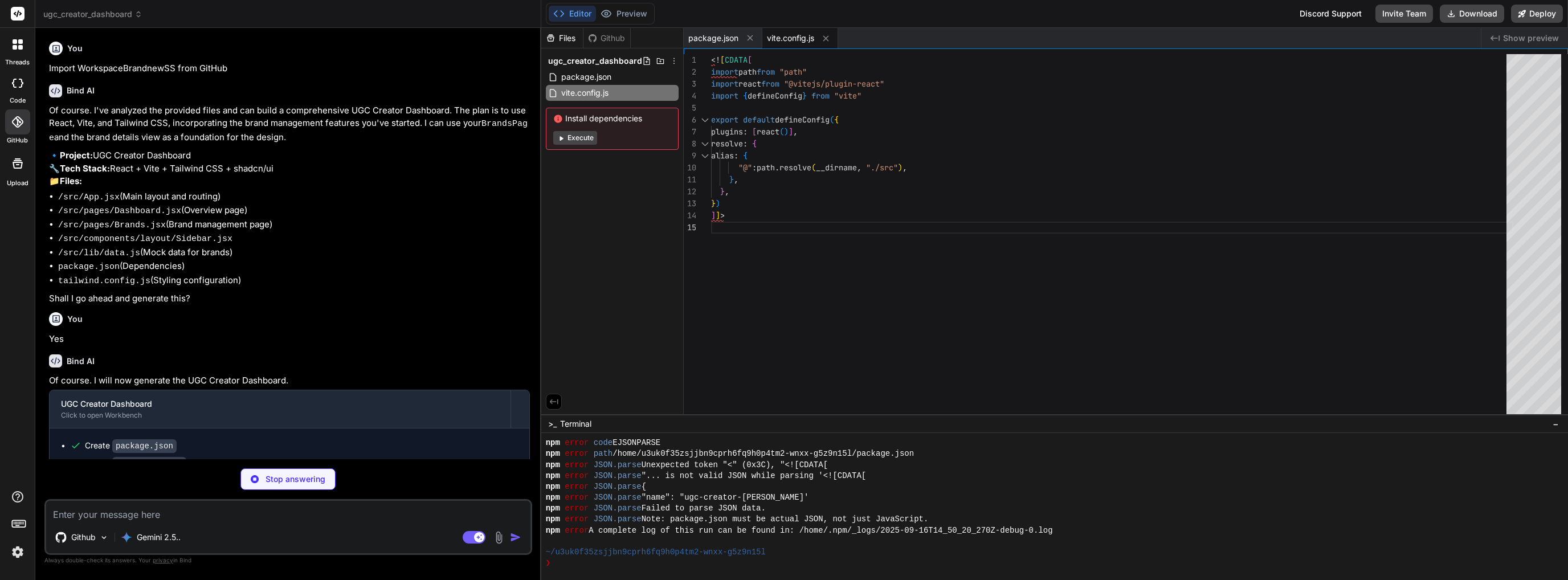
type textarea "} ]]>"
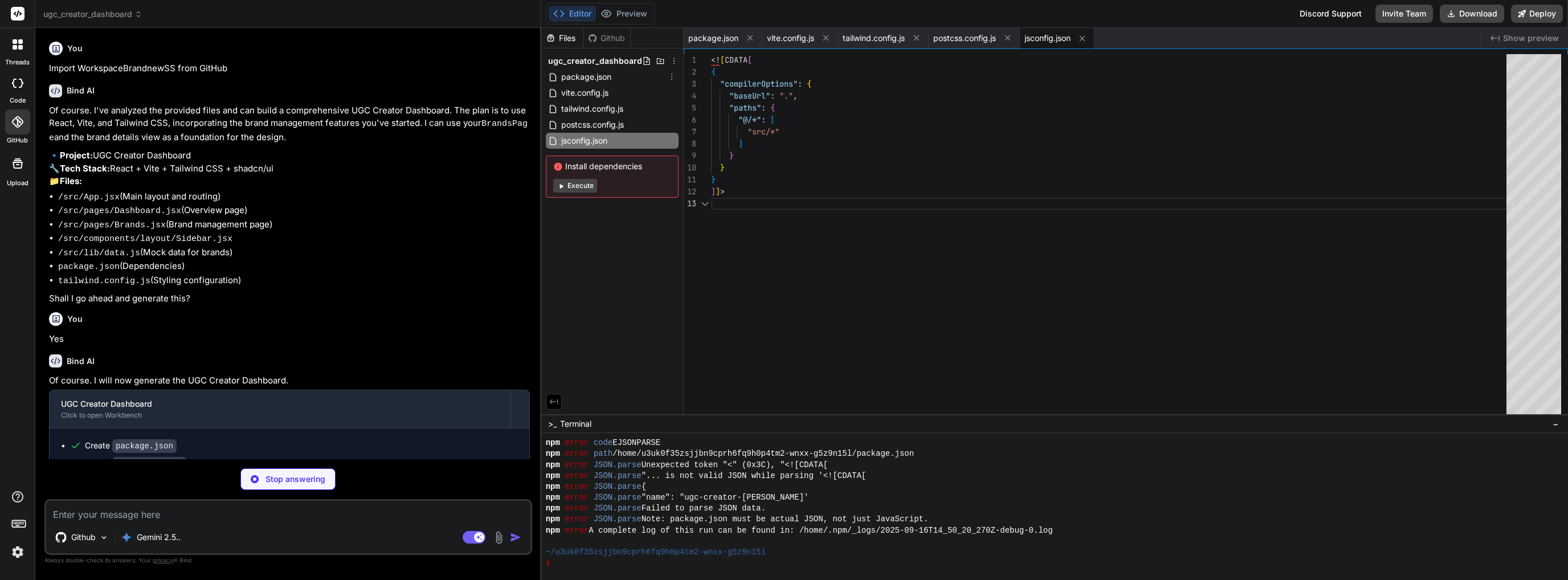
type textarea "x"
type textarea "<div id="root"></div> <script type="module" src="/src/main.jsx"></script> </bod…"
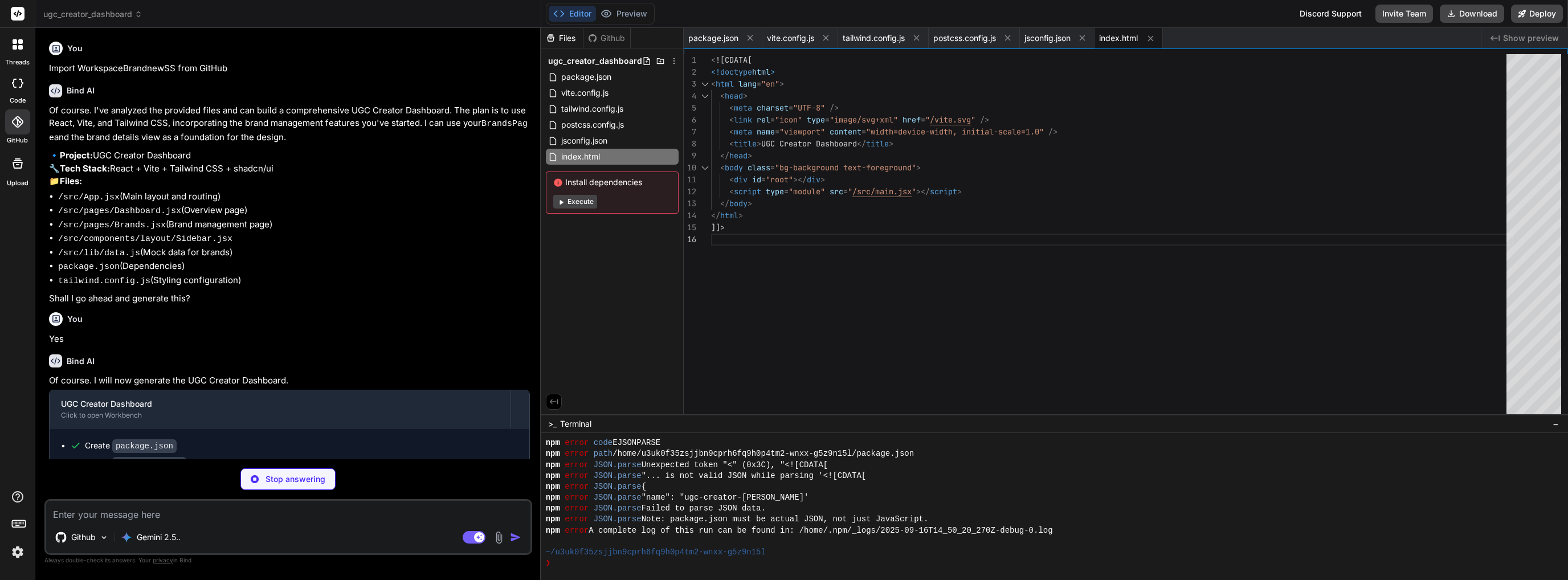
click at [587, 199] on button "Execute" at bounding box center [575, 201] width 44 height 13
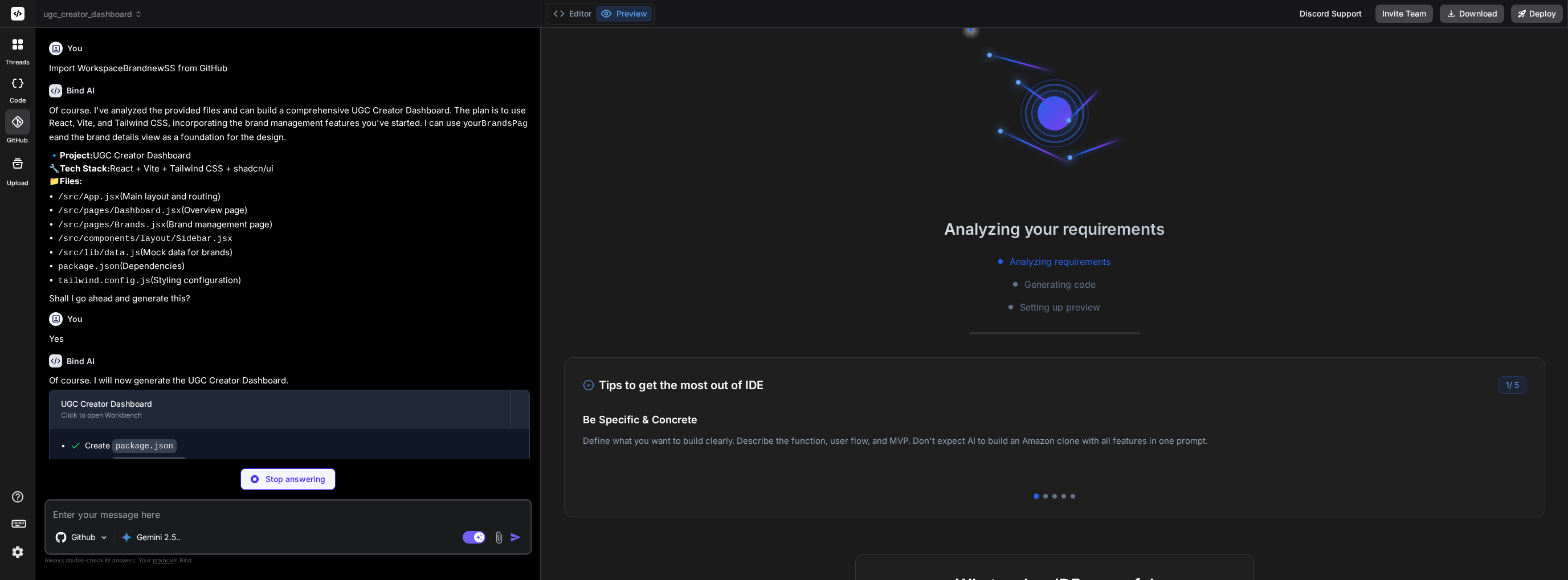
type textarea "x"
type textarea "* { @apply border-border; } body { @apply bg-background text-foreground; } } ]]>"
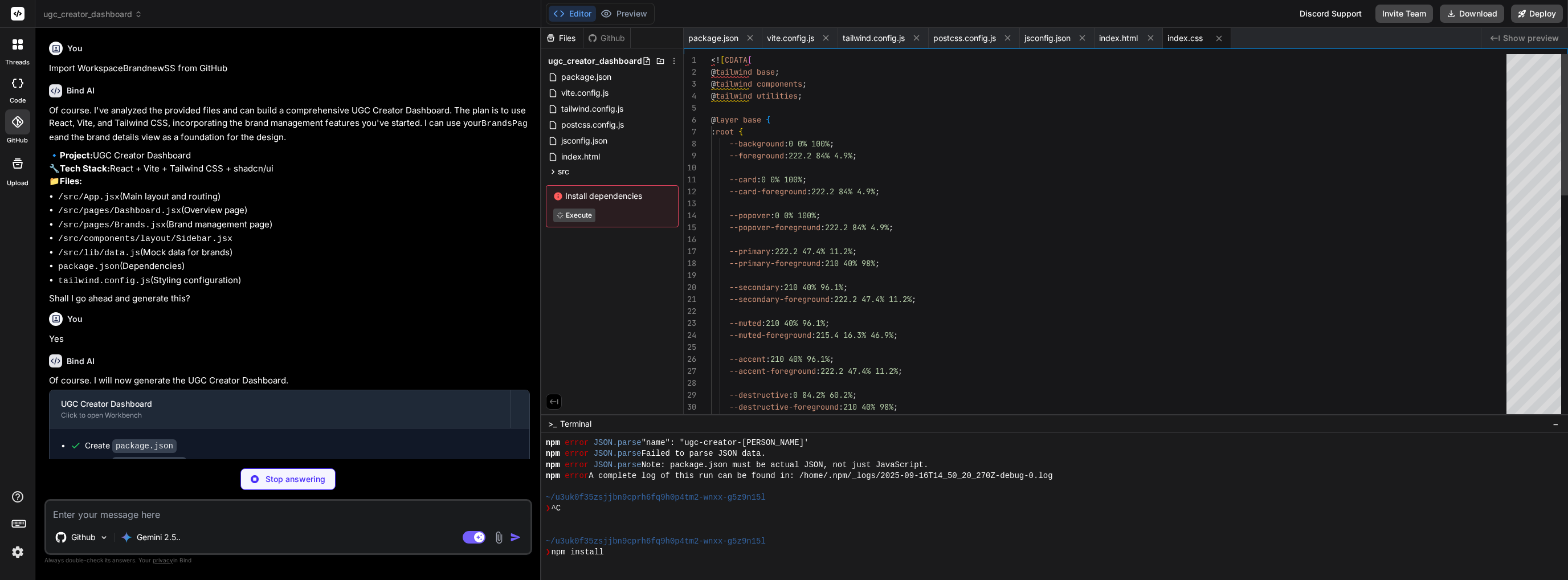
scroll to position [306, 0]
type textarea "x"
type textarea ") ]]>"
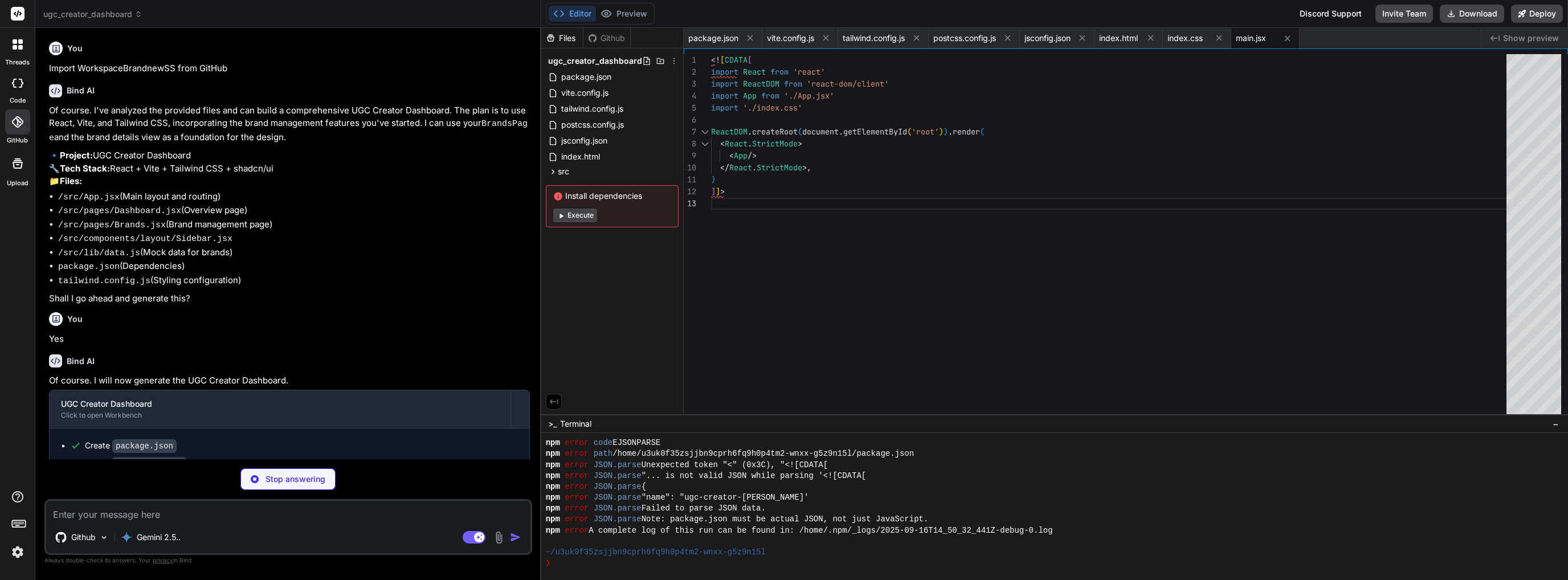
click at [102, 10] on span "ugc_creator_dashboard" at bounding box center [93, 14] width 99 height 12
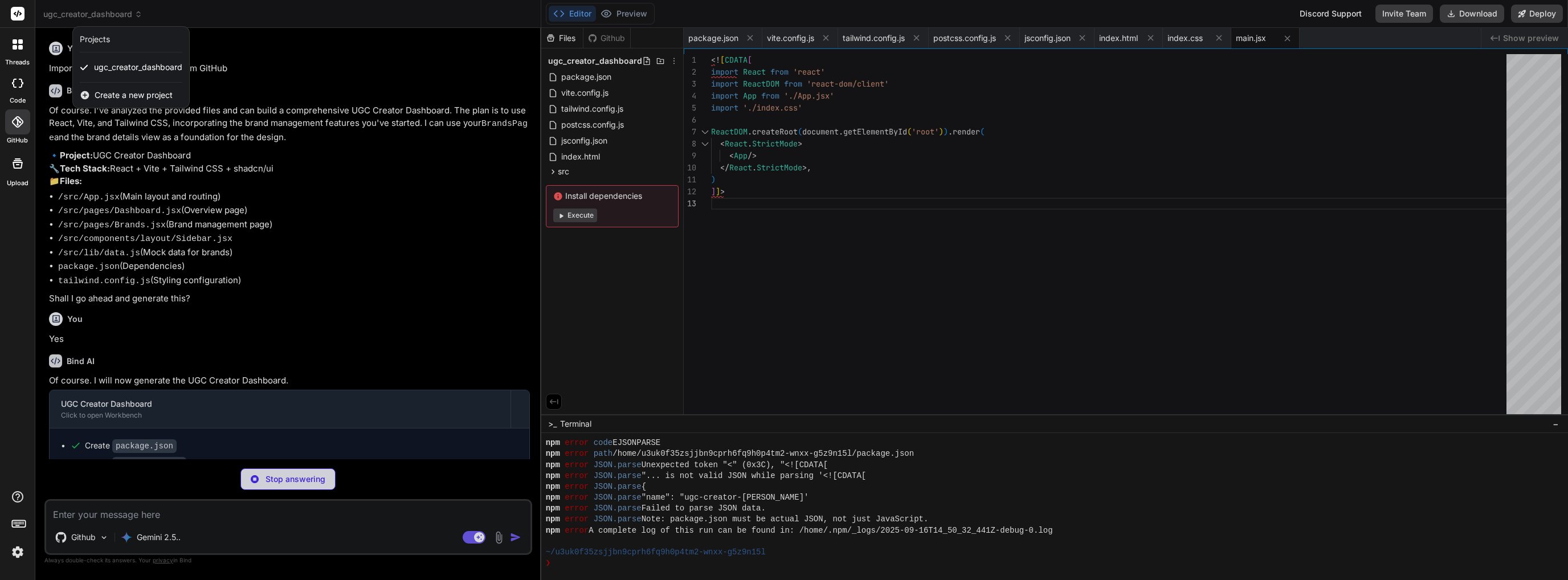
click at [102, 10] on div at bounding box center [784, 290] width 1568 height 580
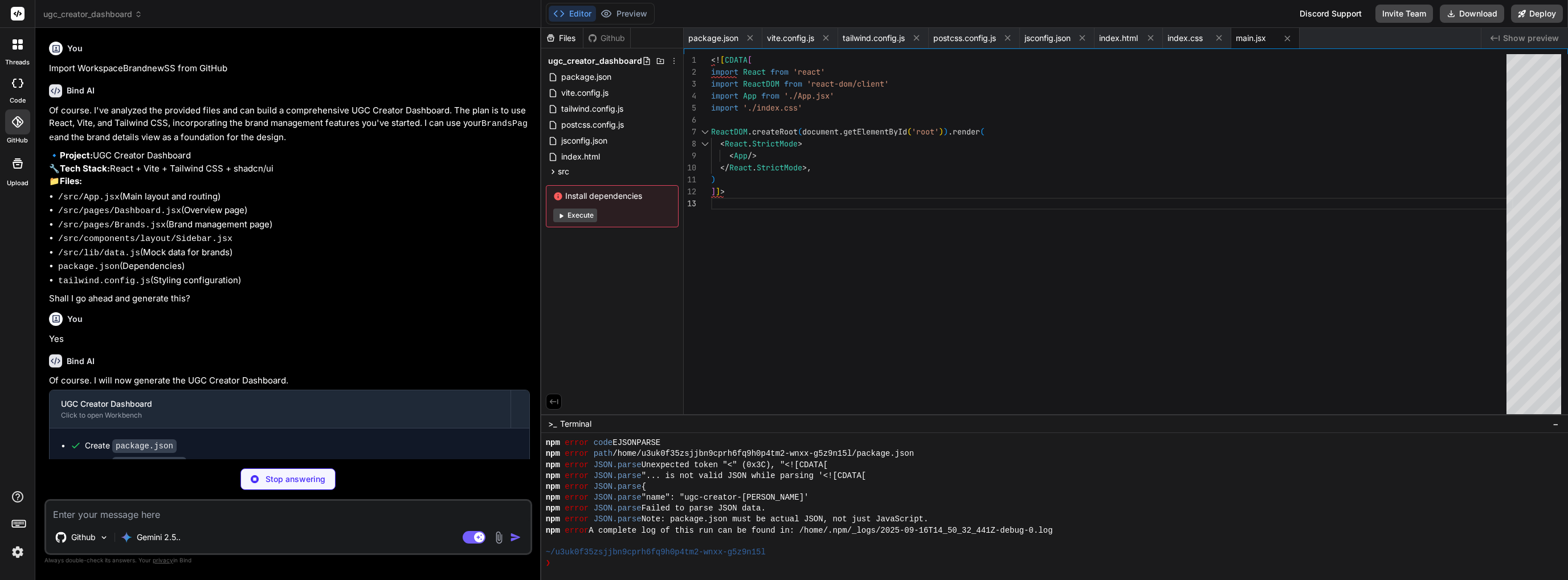
type textarea "x"
type textarea "<![CDATA[ import { clsx } from "clsx" import { twMerge } from "tailwind-merge" …"
type textarea "x"
type textarea "spent: 20000, }, ]; ]]>"
type textarea "x"
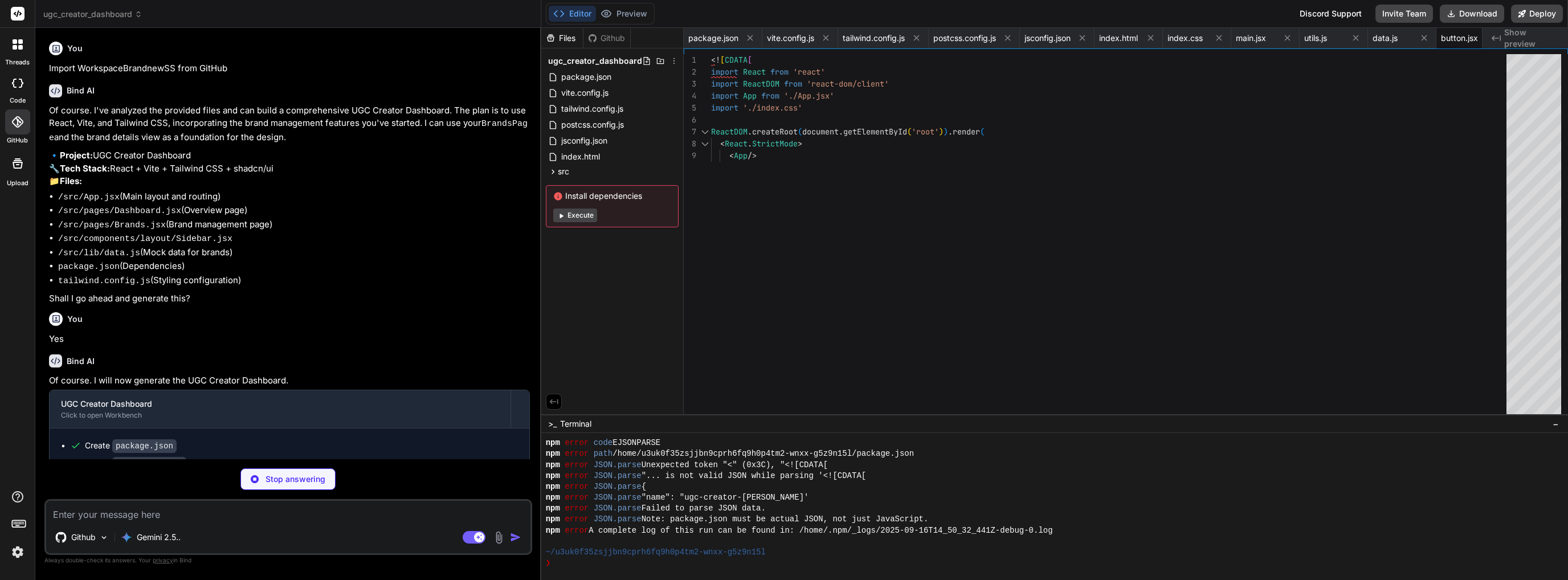
type textarea "x"
type textarea "export { Card, CardHeader, CardFooter, CardTitle, CardDescription, CardContent …"
type textarea "x"
type textarea ")) AvatarFallback.displayName = AvatarPrimitive.Fallback.displayName export { A…"
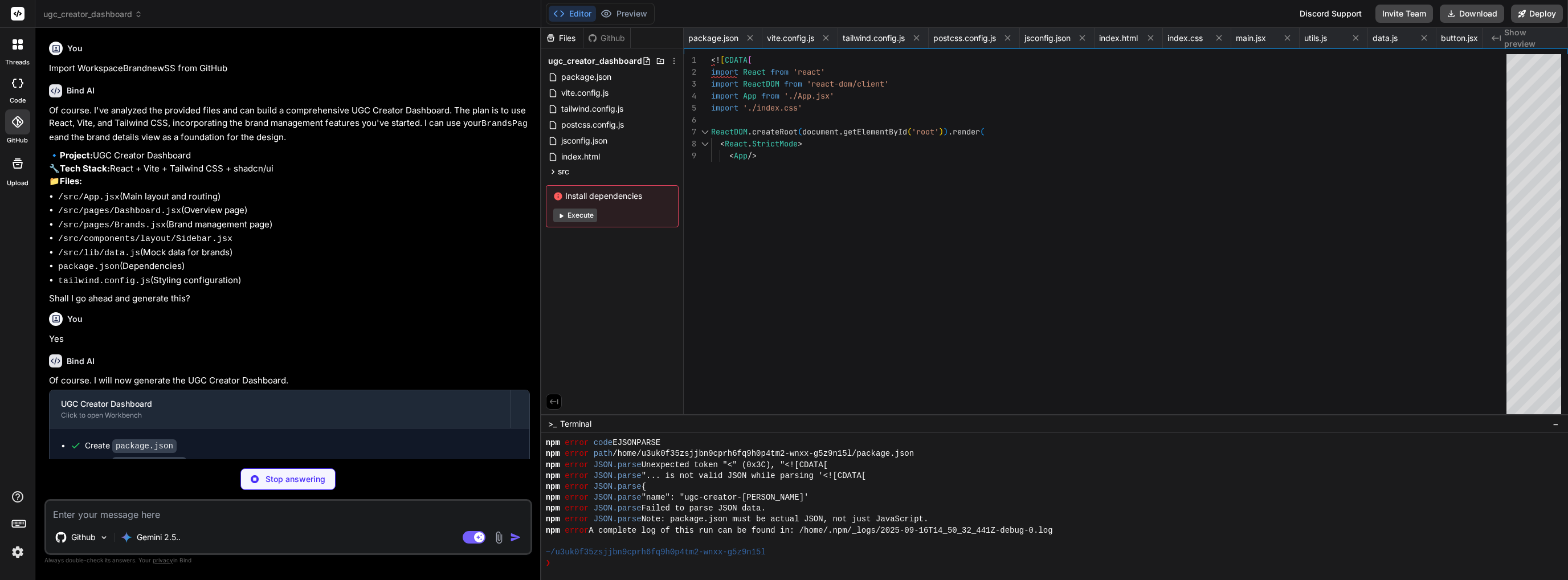
type textarea "x"
type textarea "export default Sidebar; ]]>"
type textarea "x"
type textarea "</div> </div> ); }; export default Dashboard; ]]>"
type textarea "x"
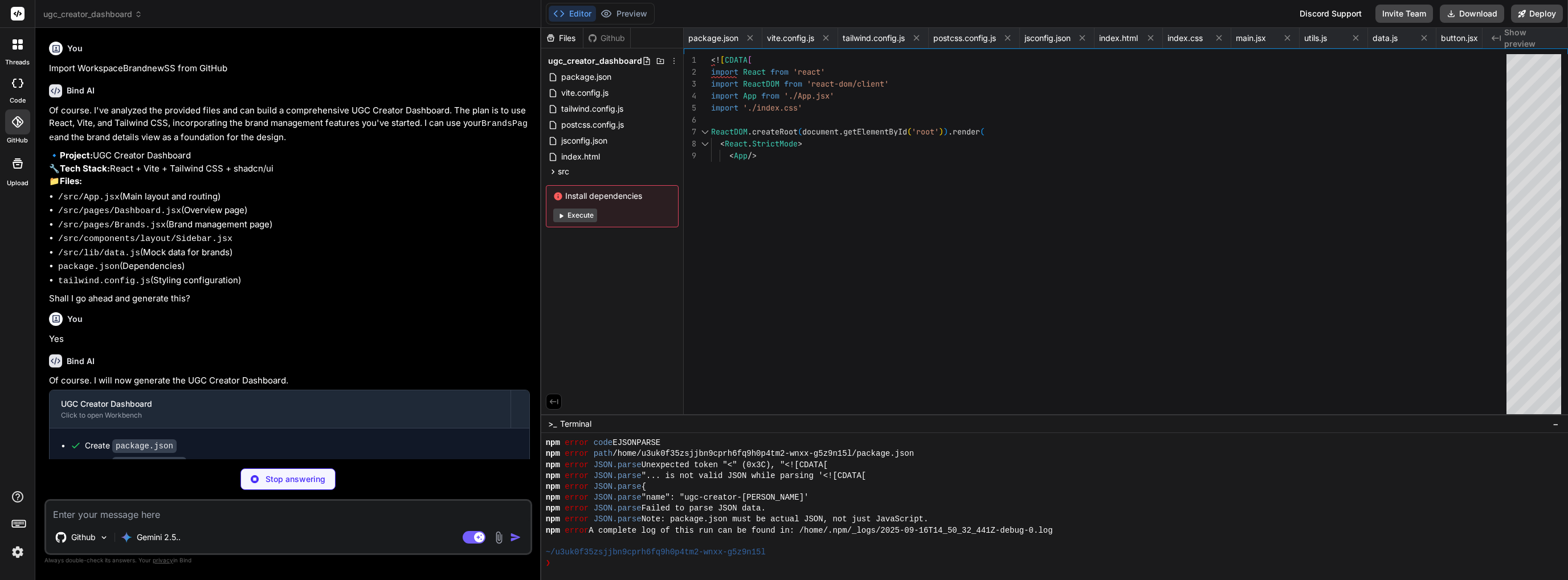
type textarea "); }; export default Brands; ]]>"
type textarea "x"
type textarea ") } export default App ]]>"
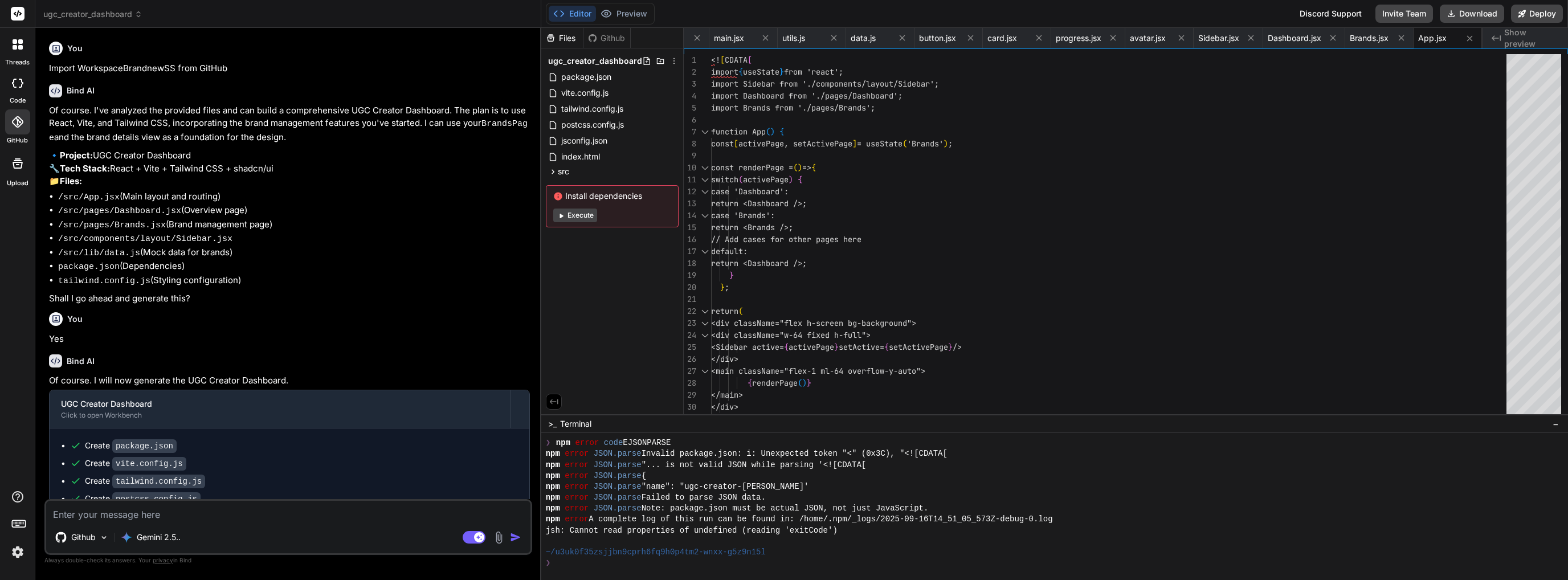
scroll to position [864, 0]
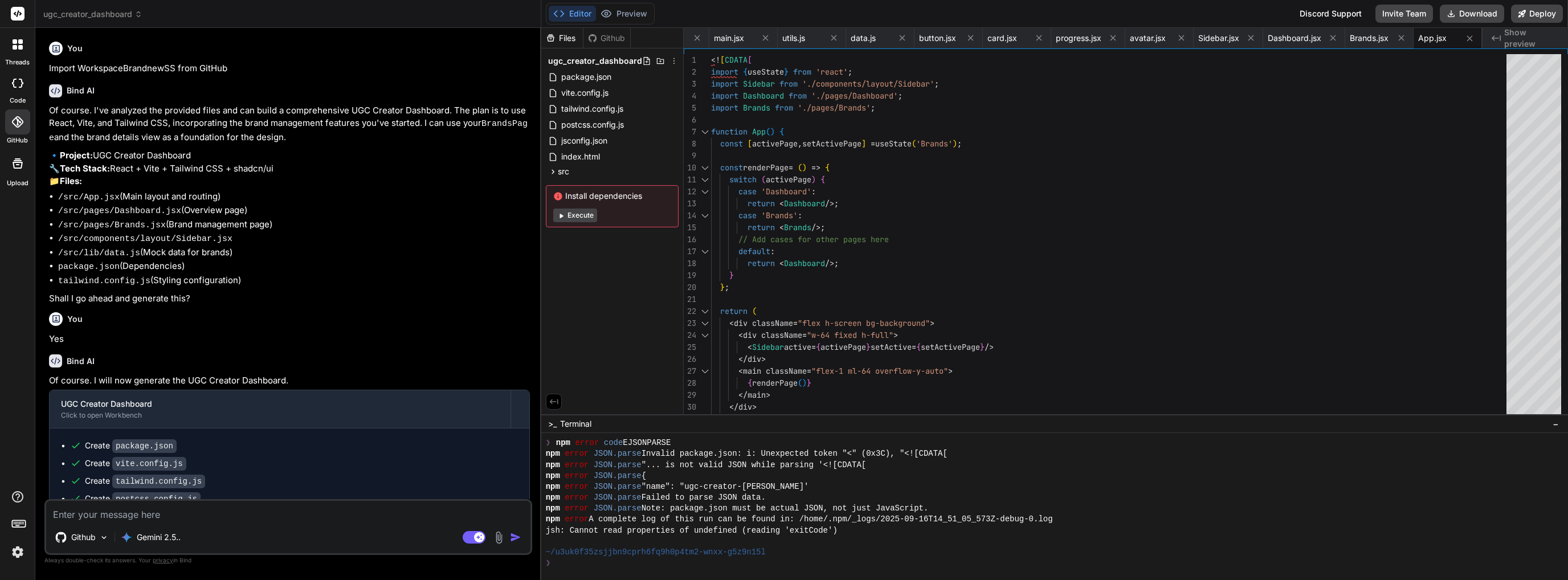
click at [570, 215] on button "Execute" at bounding box center [575, 215] width 44 height 13
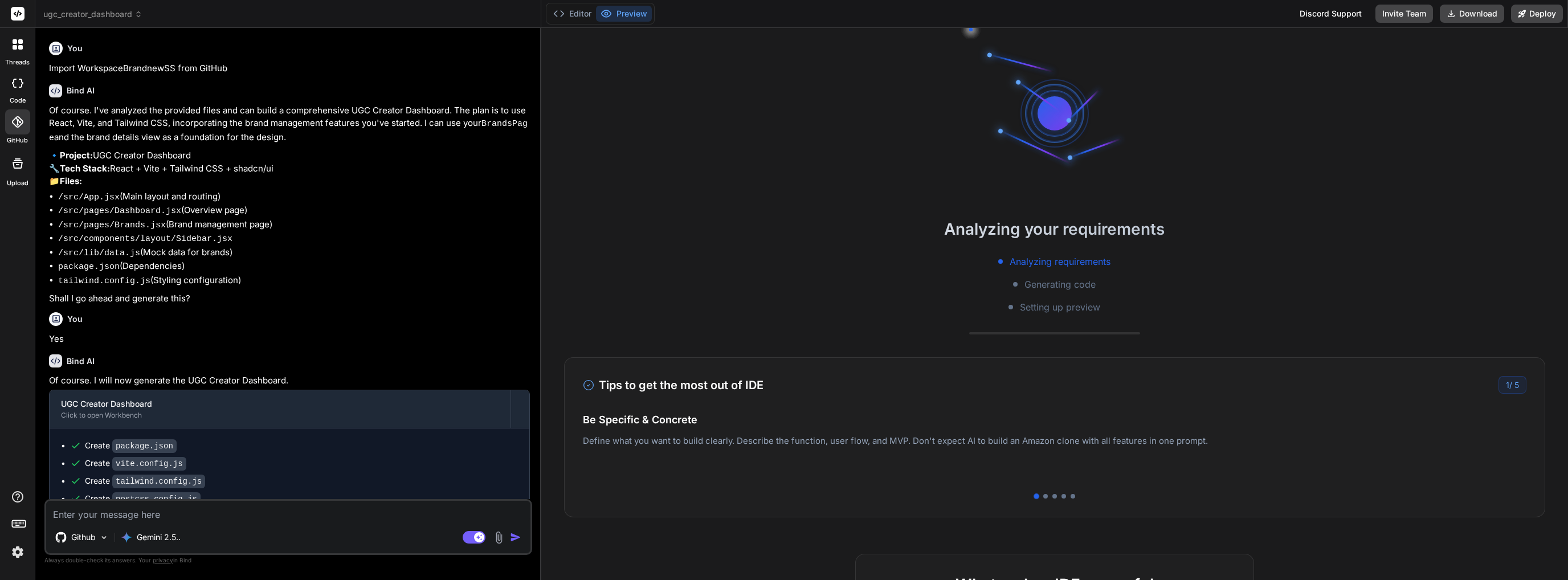
type textarea "x"
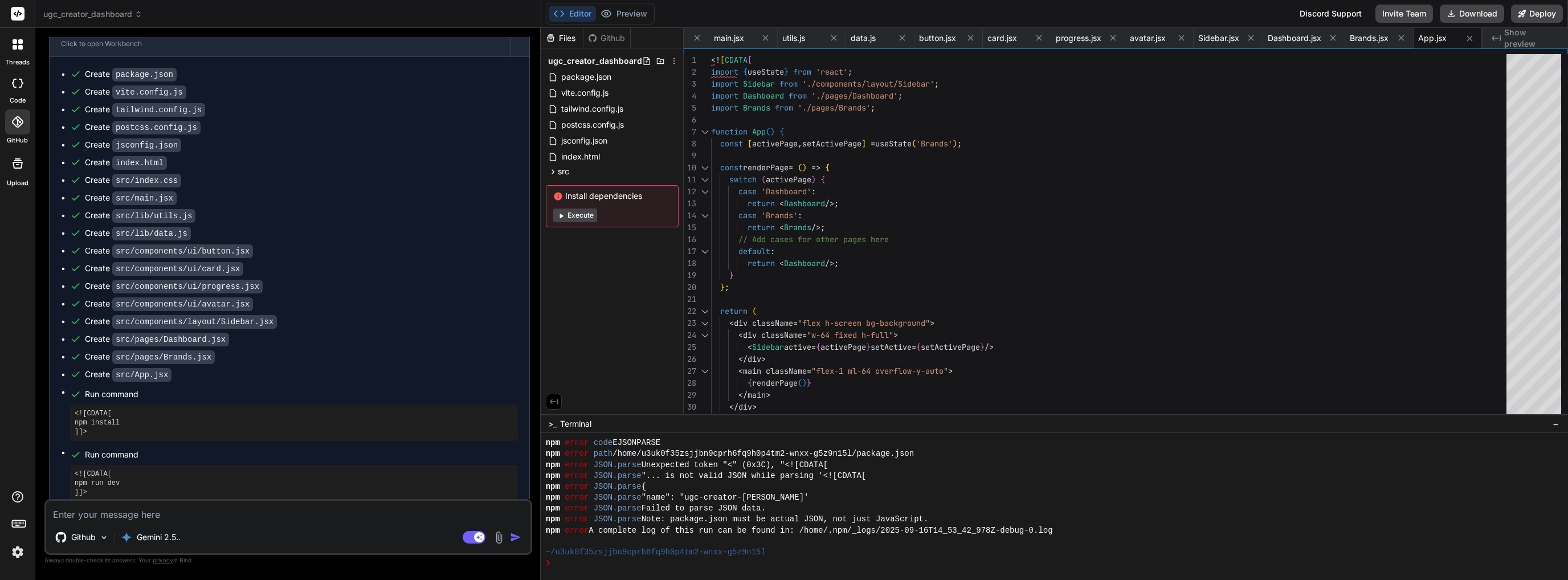
scroll to position [372, 0]
drag, startPoint x: 101, startPoint y: 486, endPoint x: 69, endPoint y: 461, distance: 40.6
click at [69, 461] on ul "Create package.json Create vite.config.js Create tailwind.config.js Create post…" at bounding box center [289, 284] width 457 height 433
copy pre "<![CDATA[ npm run dev ]]>"
click at [718, 565] on div "❯" at bounding box center [1048, 563] width 1005 height 11
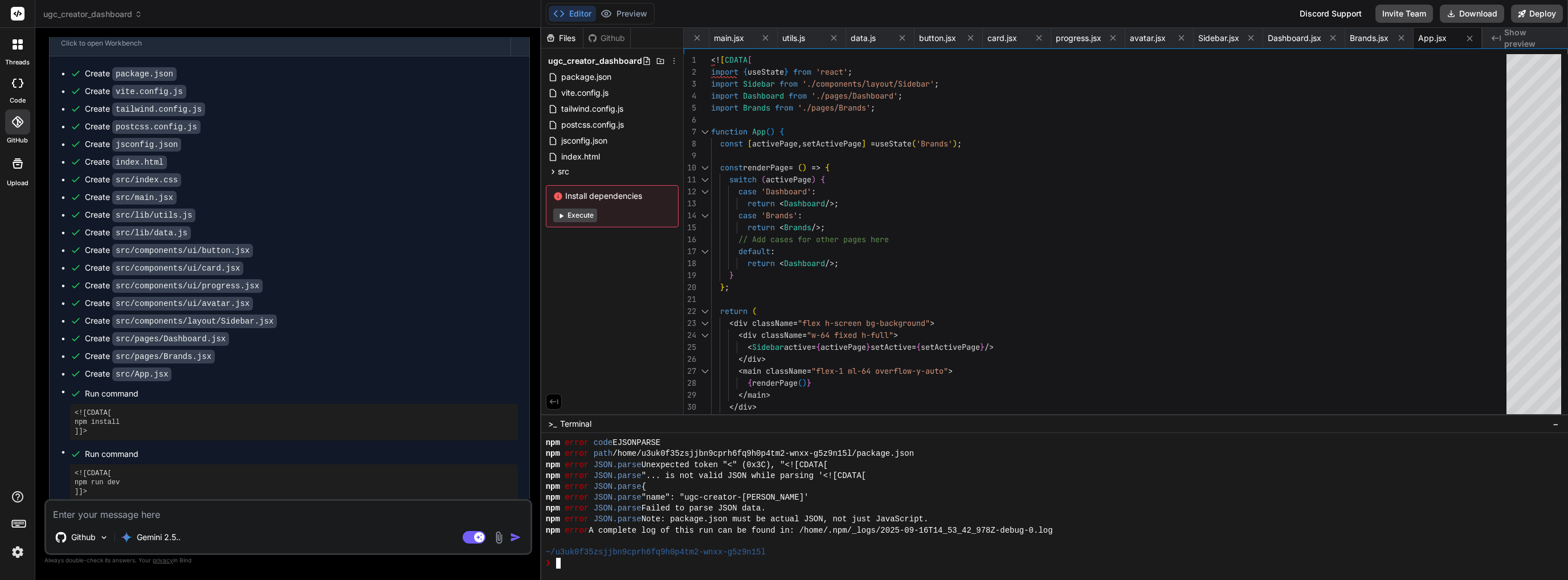
type textarea "<![CDATA[ npm run dev ]]>"
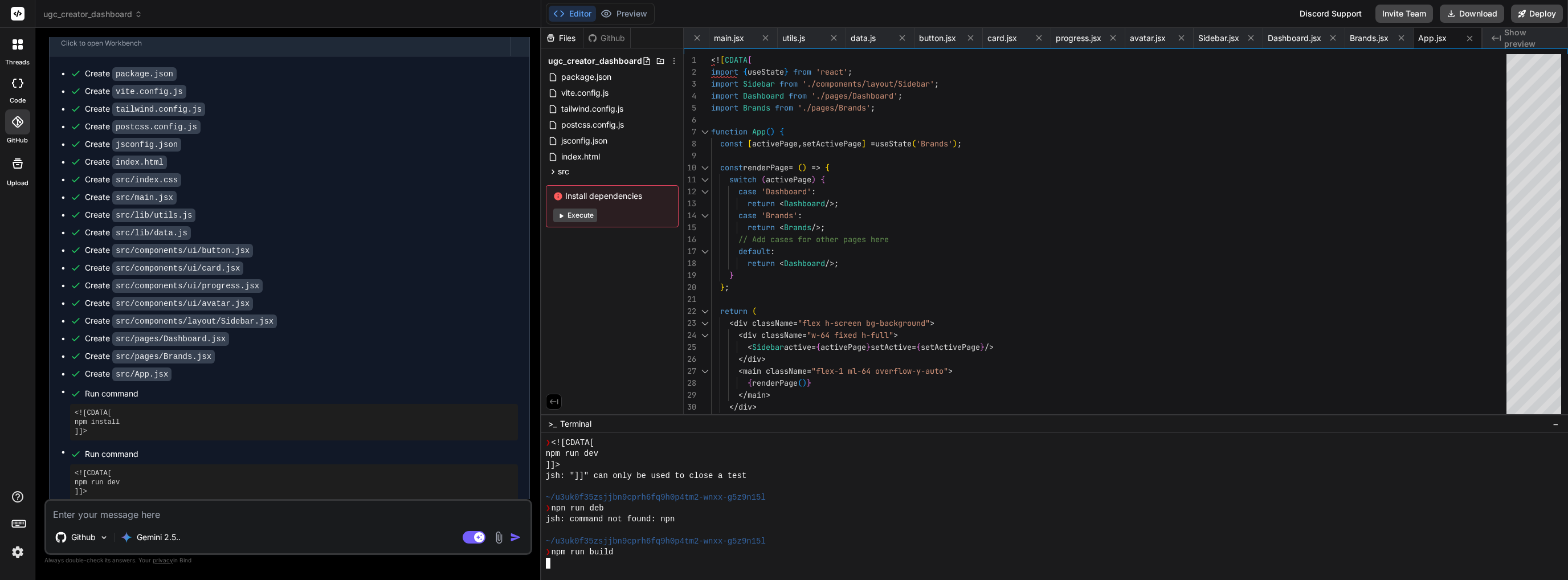
scroll to position [1269, 0]
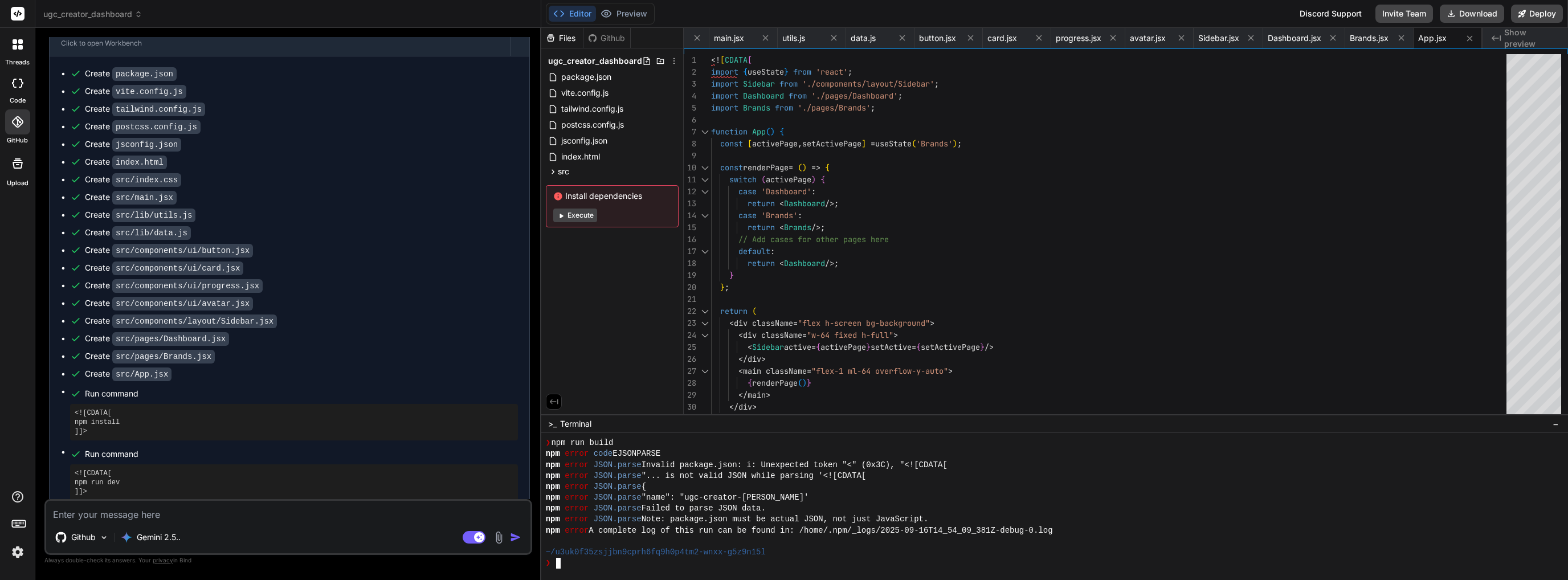
click at [575, 223] on div "Install dependencies Execute" at bounding box center [612, 206] width 133 height 42
click at [574, 211] on button "Execute" at bounding box center [575, 215] width 44 height 13
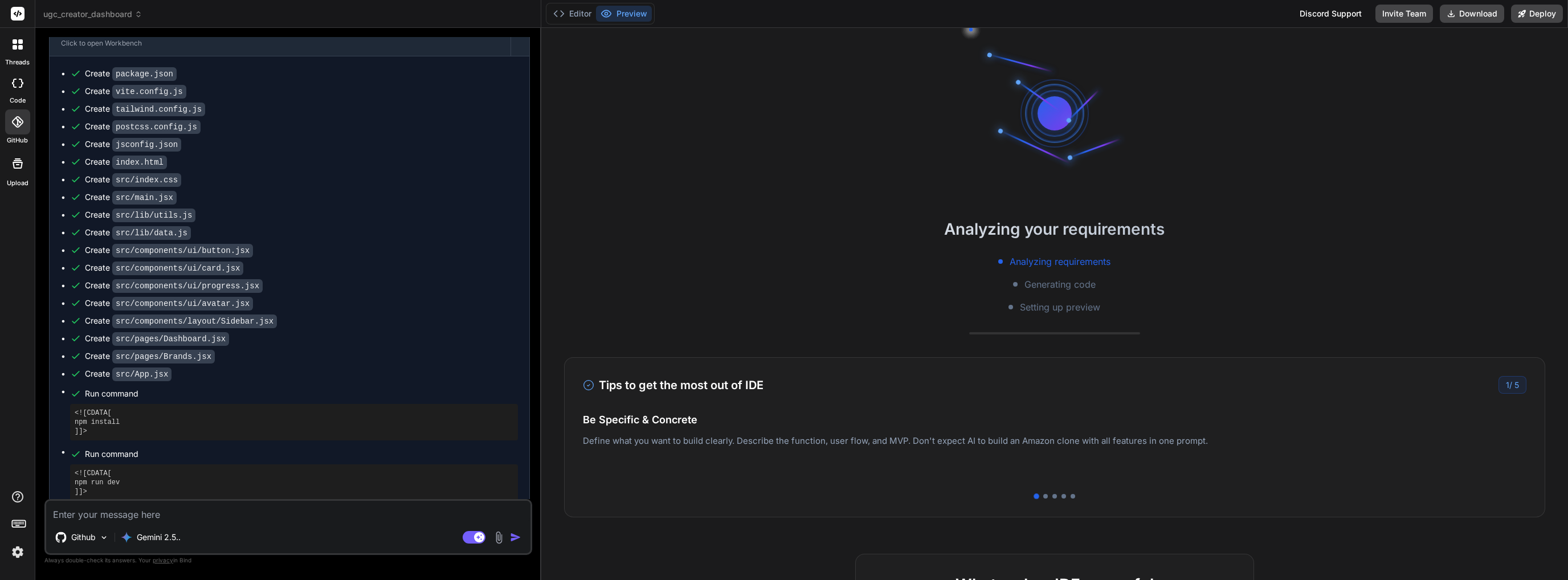
type textarea "x"
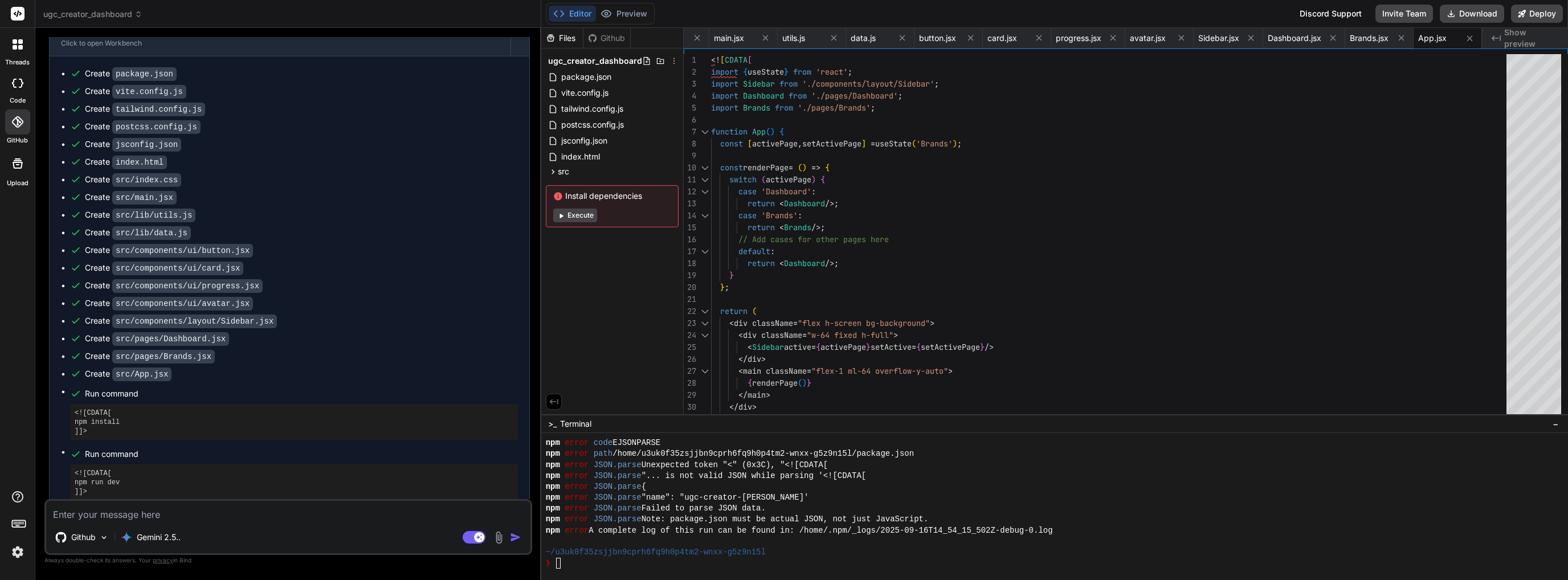
click at [588, 31] on div "Files Github" at bounding box center [586, 38] width 89 height 21
click at [600, 39] on div "Github" at bounding box center [607, 38] width 47 height 12
click at [615, 40] on div "Github" at bounding box center [607, 38] width 47 height 12
click at [556, 40] on div "Files" at bounding box center [562, 38] width 41 height 12
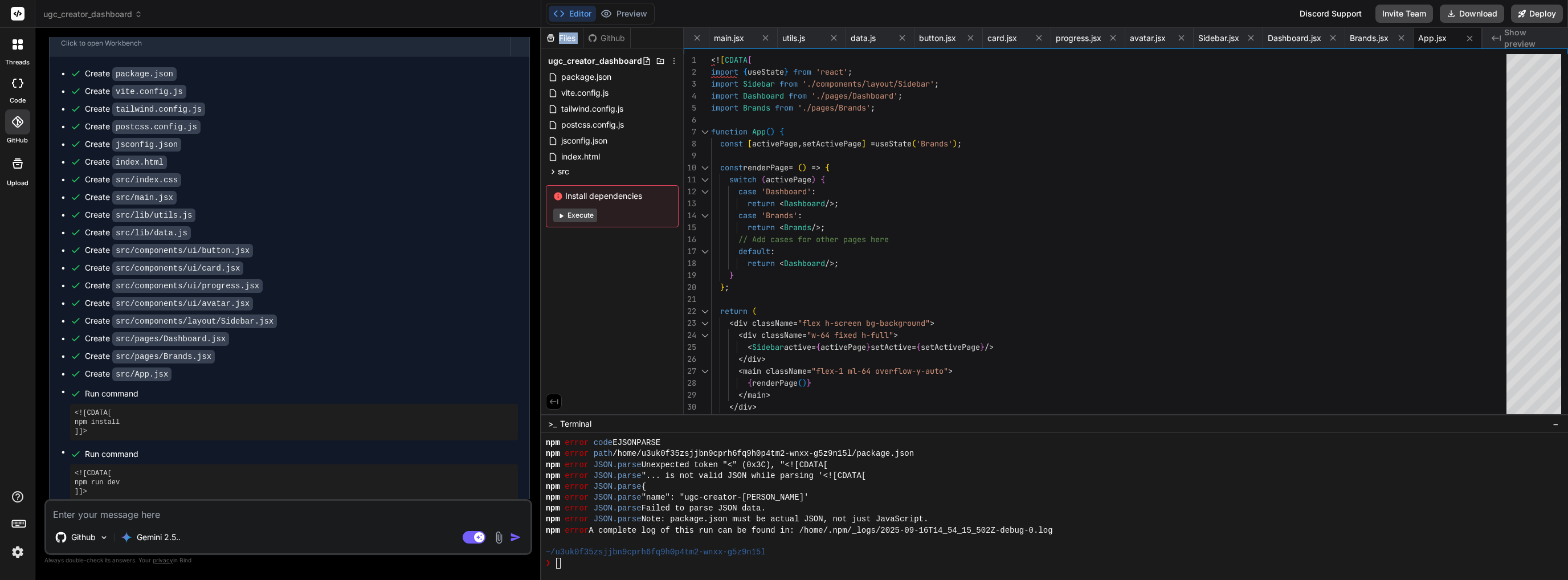
click at [556, 40] on div "Files" at bounding box center [562, 38] width 41 height 12
click at [613, 40] on div "Github" at bounding box center [607, 38] width 47 height 12
click at [670, 58] on icon at bounding box center [674, 61] width 9 height 9
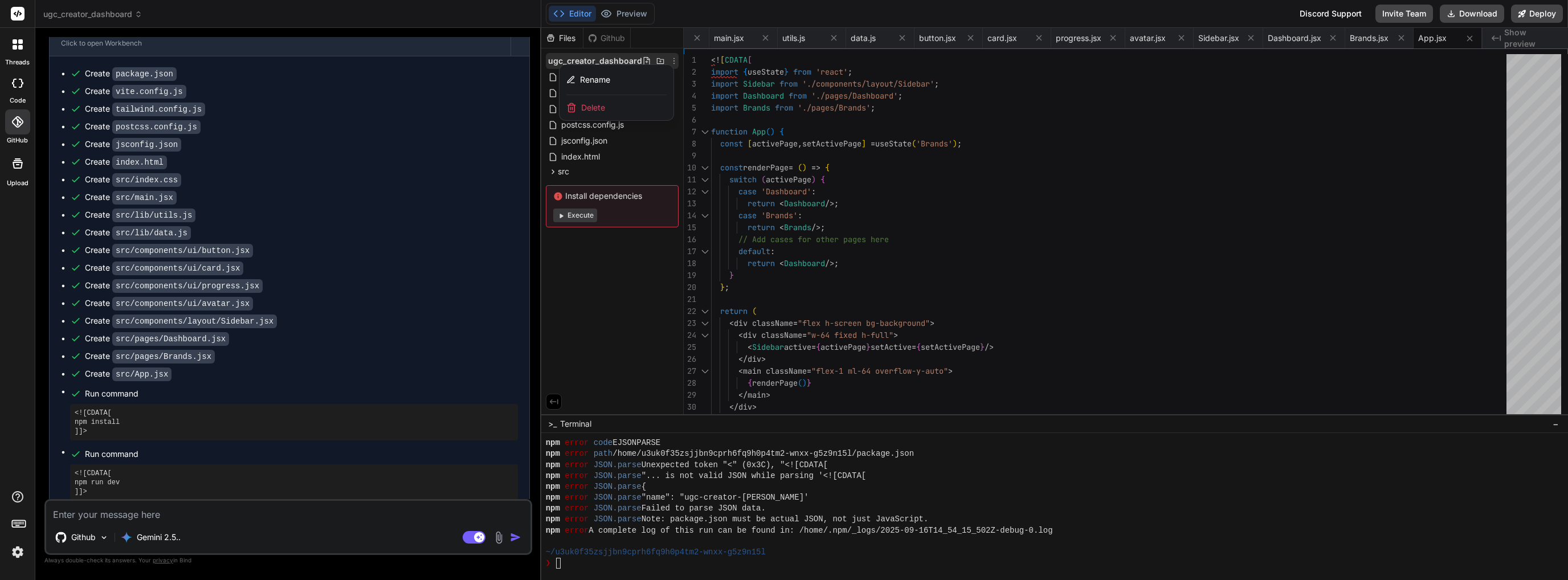
click at [597, 271] on div at bounding box center [1054, 304] width 1027 height 552
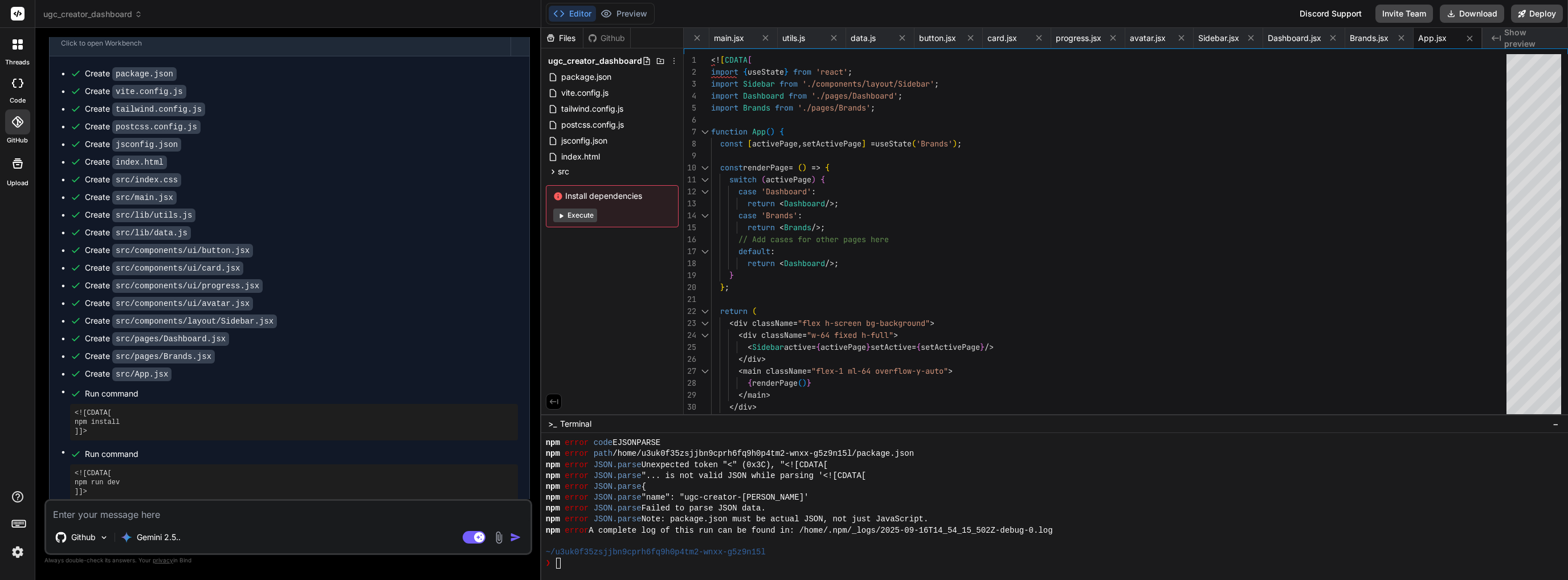
click at [752, 563] on div "❯" at bounding box center [1048, 563] width 1005 height 11
click at [247, 521] on textarea at bounding box center [289, 511] width 485 height 21
type textarea "N"
type textarea "x"
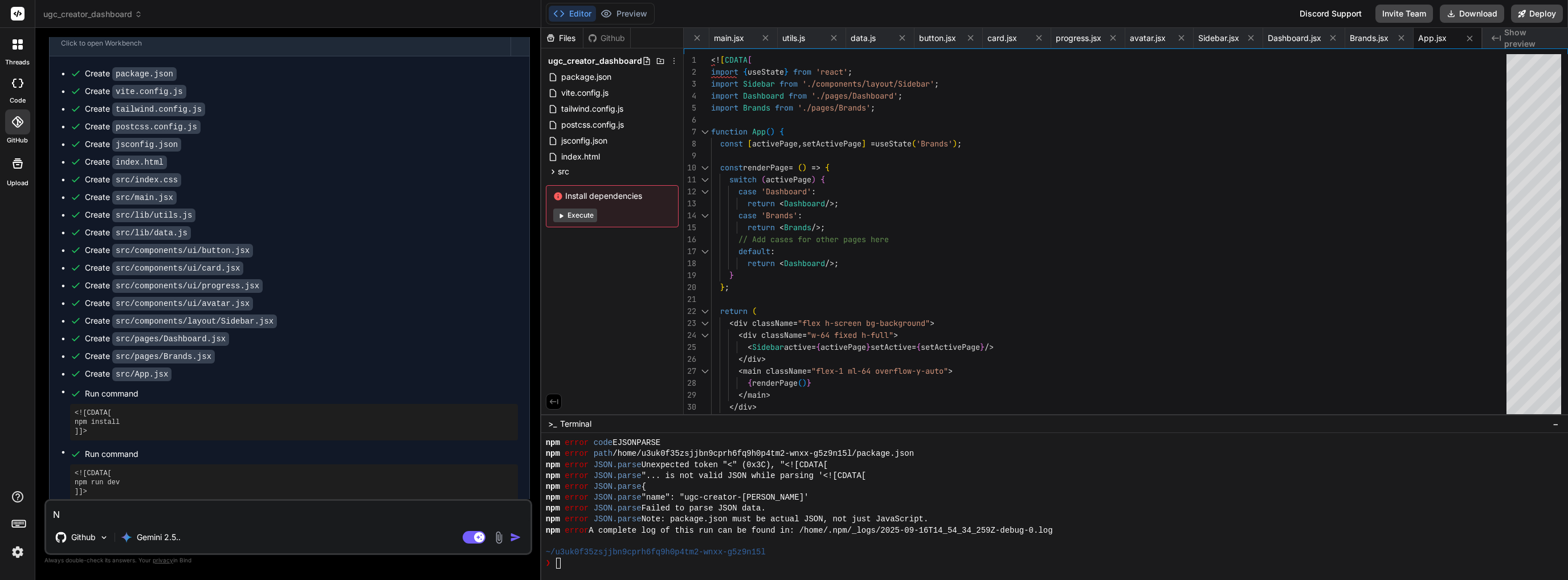
type textarea "No"
type textarea "x"
type textarea "Not"
type textarea "x"
type textarea "Not"
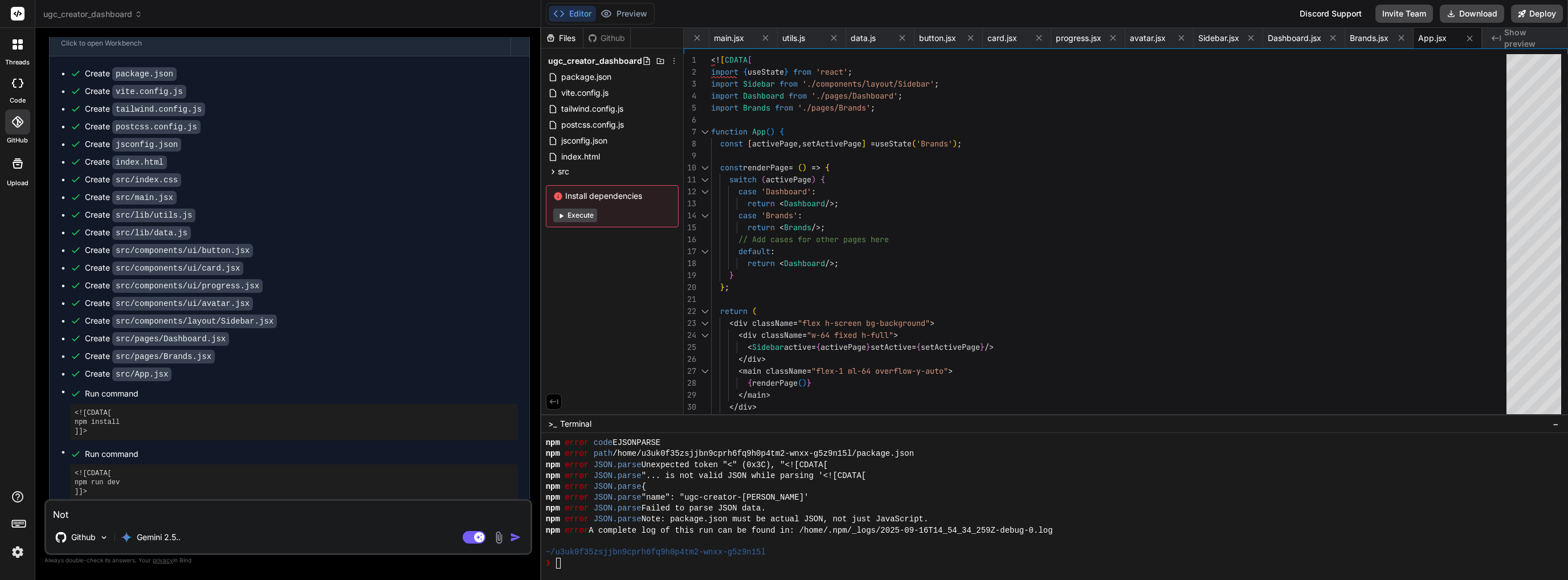
type textarea "x"
type textarea "Not w"
type textarea "x"
type textarea "Not wo"
type textarea "x"
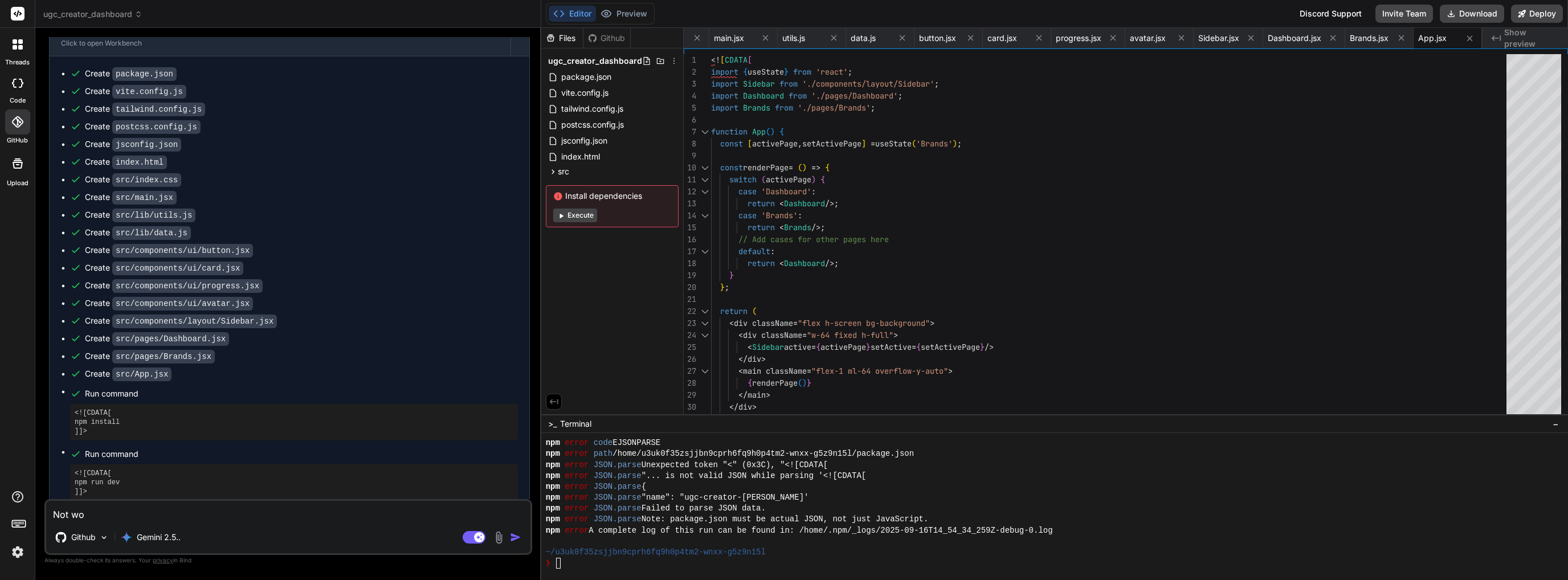
type textarea "Not wor"
type textarea "x"
type textarea "Not work"
type textarea "x"
type textarea "Not worki"
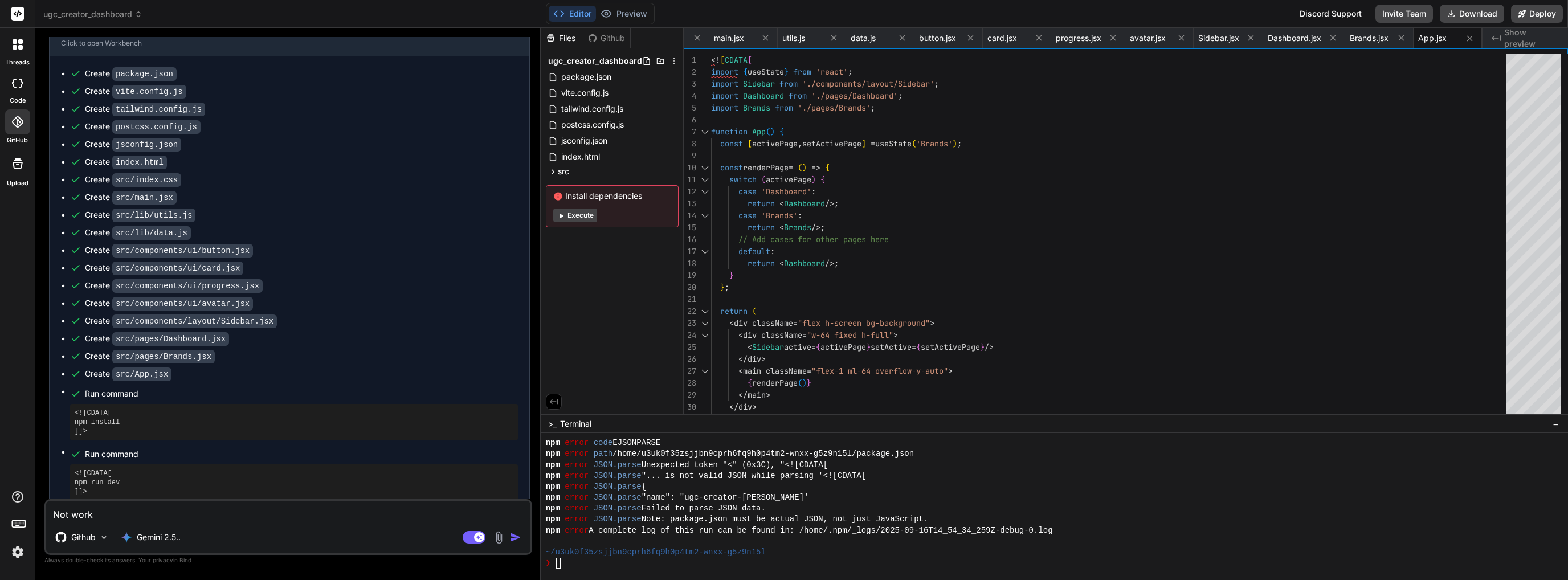
type textarea "x"
type textarea "Not workin"
type textarea "x"
type textarea "Not working"
type textarea "x"
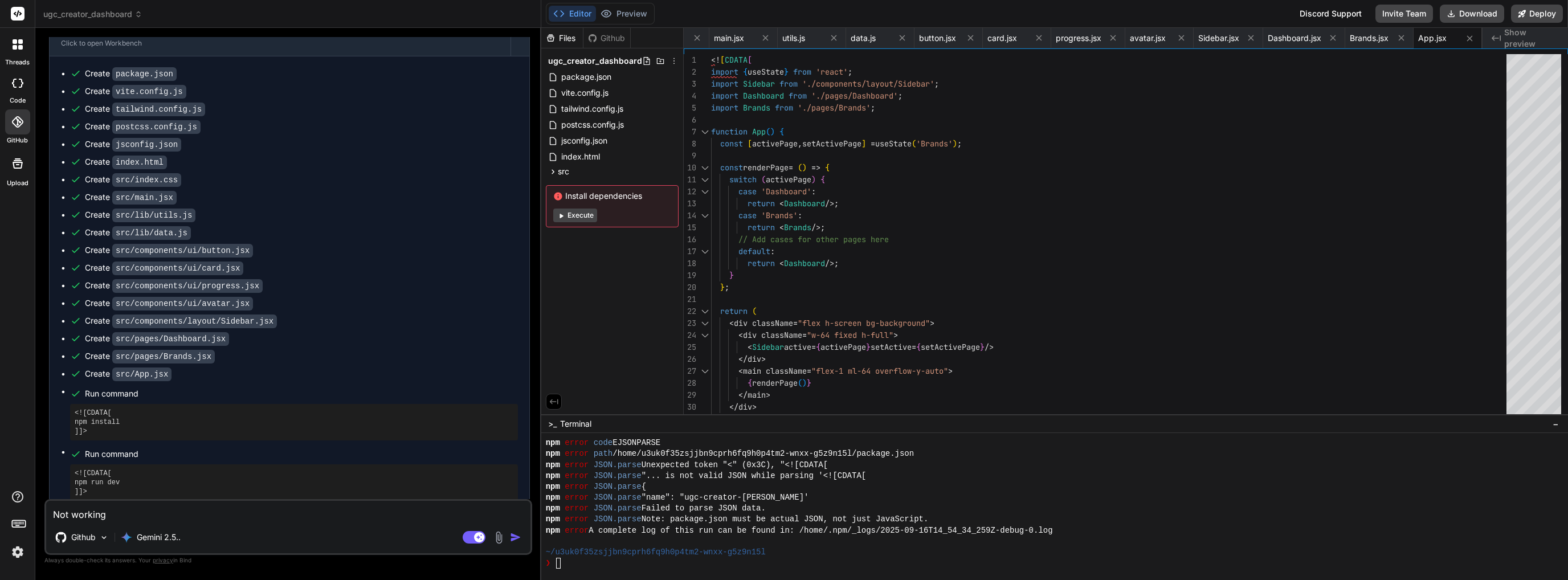
type textarea "x"
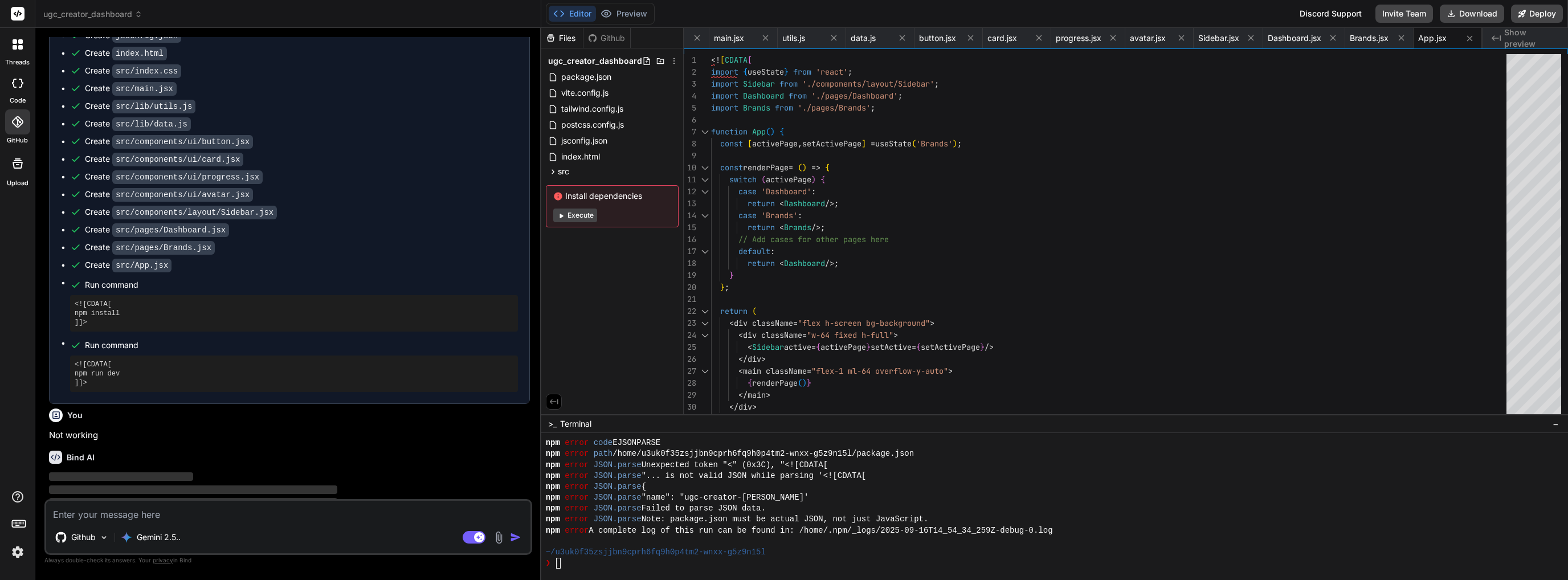
scroll to position [490, 0]
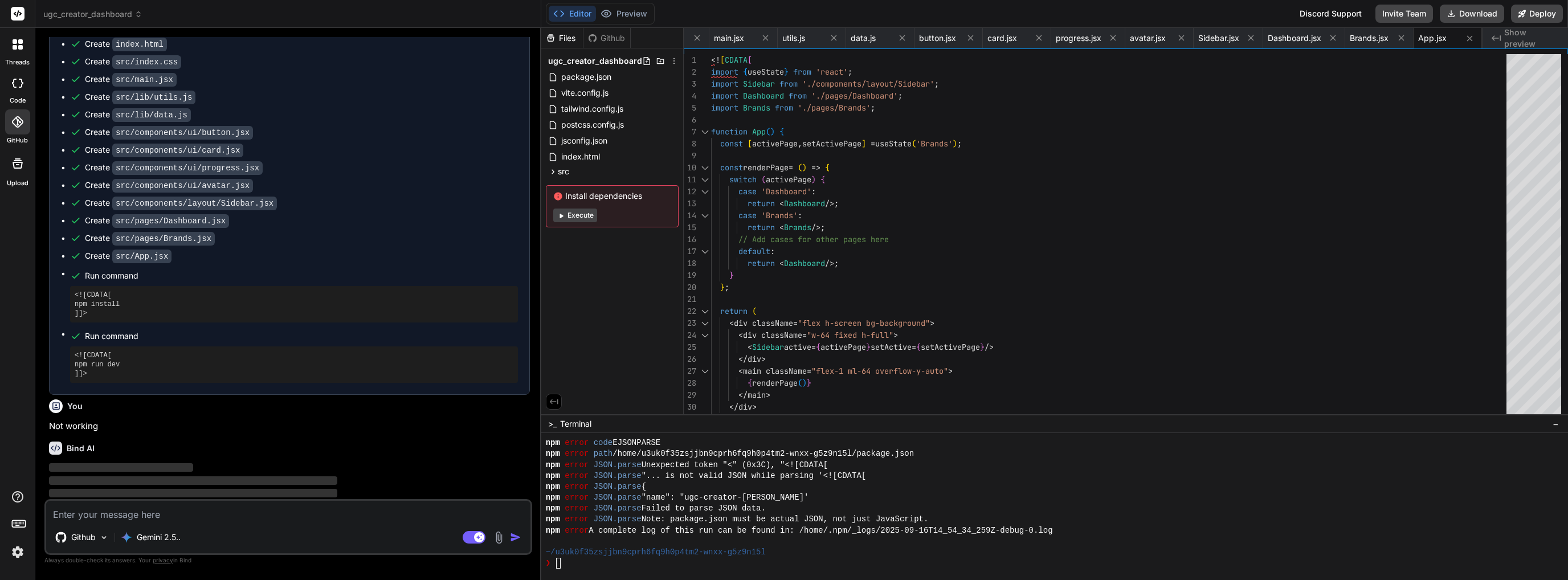
click at [556, 197] on icon at bounding box center [558, 195] width 8 height 8
click at [121, 511] on textarea at bounding box center [289, 511] width 485 height 21
type textarea "I"
type textarea "x"
type textarea "IN"
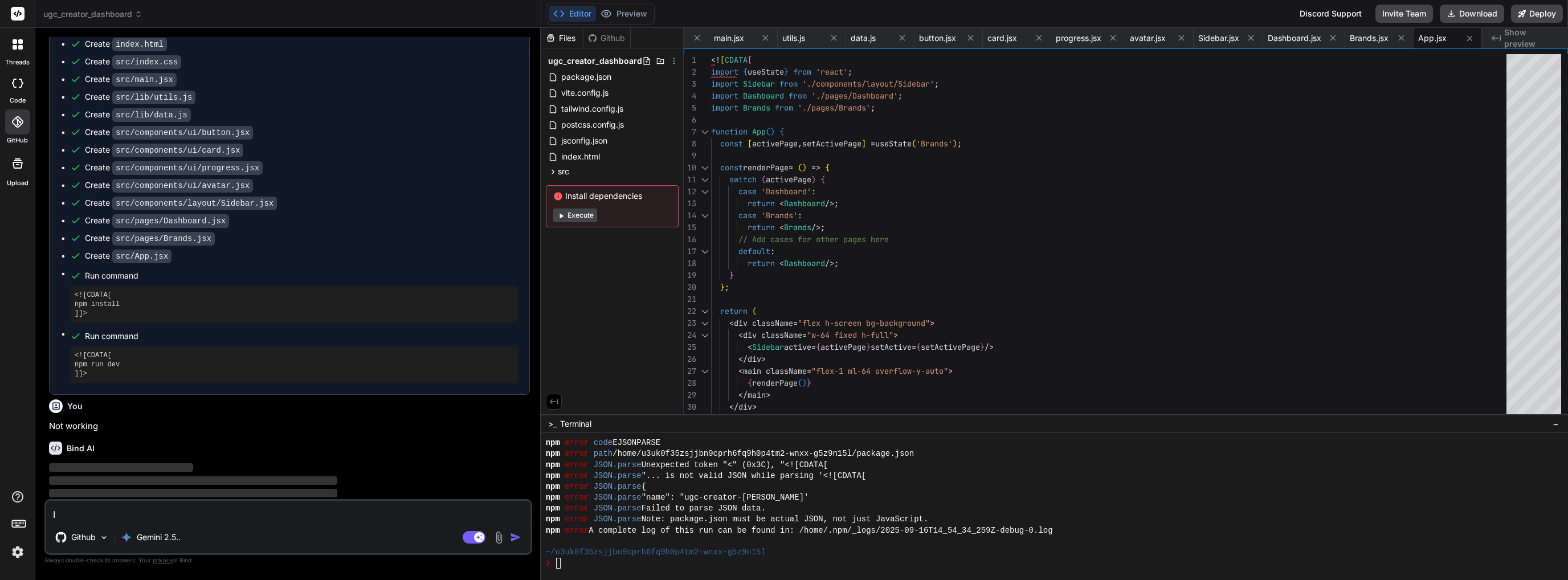
type textarea "x"
type textarea "INs"
type textarea "x"
type textarea "INst"
type textarea "x"
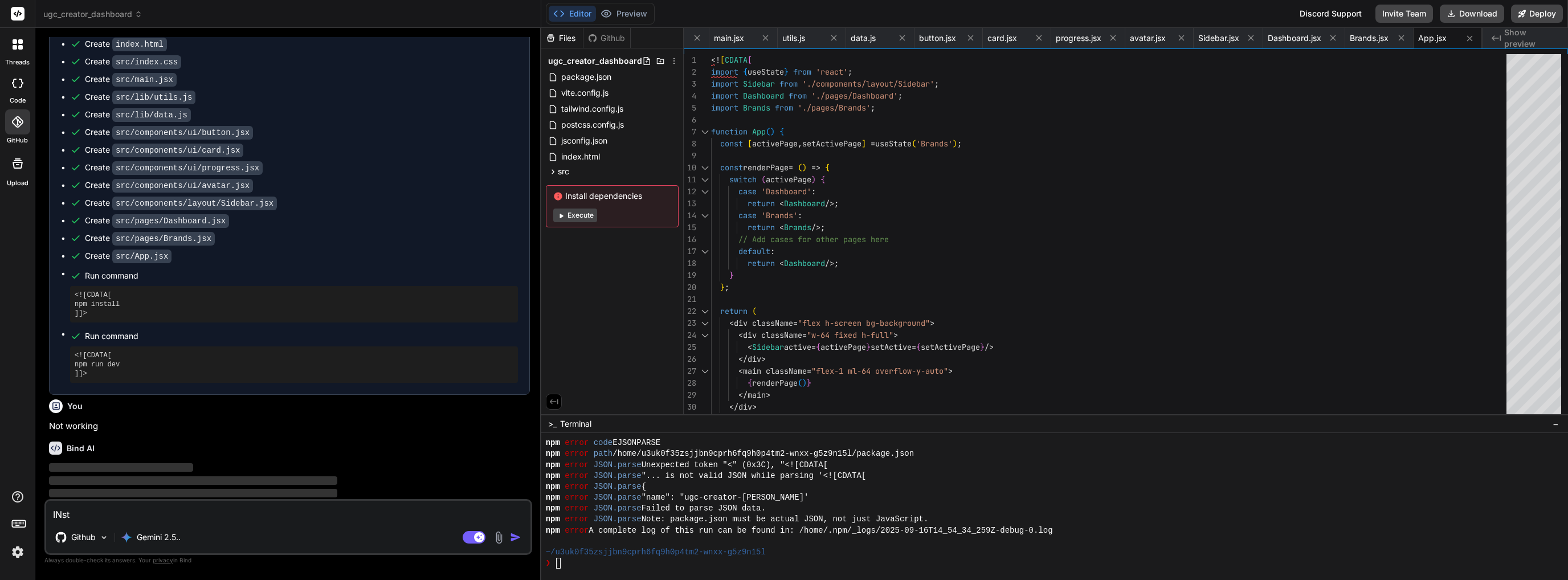
type textarea "INsta"
type textarea "x"
type textarea "INstal"
type textarea "x"
type textarea "INstall"
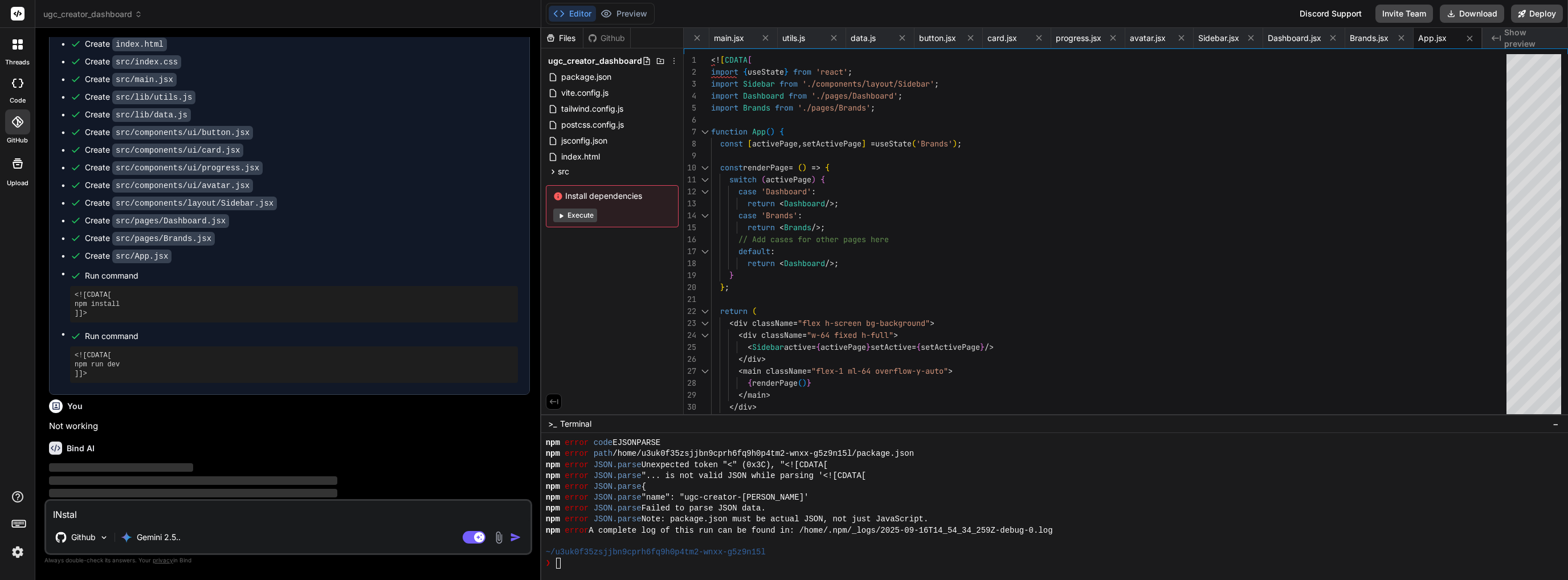
type textarea "x"
type textarea "INstall"
type textarea "x"
type textarea "INstall d"
type textarea "x"
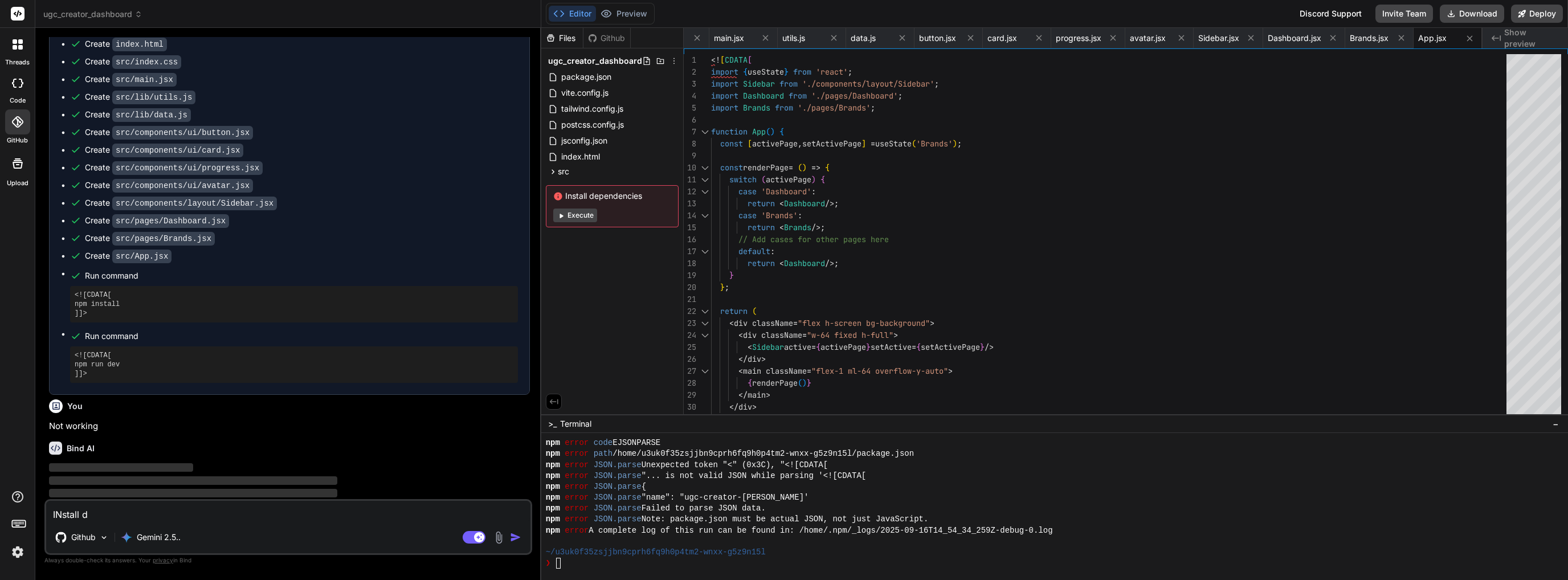
type textarea "INstall de"
type textarea "x"
type textarea "INstall dee"
type textarea "x"
type textarea "INstall de"
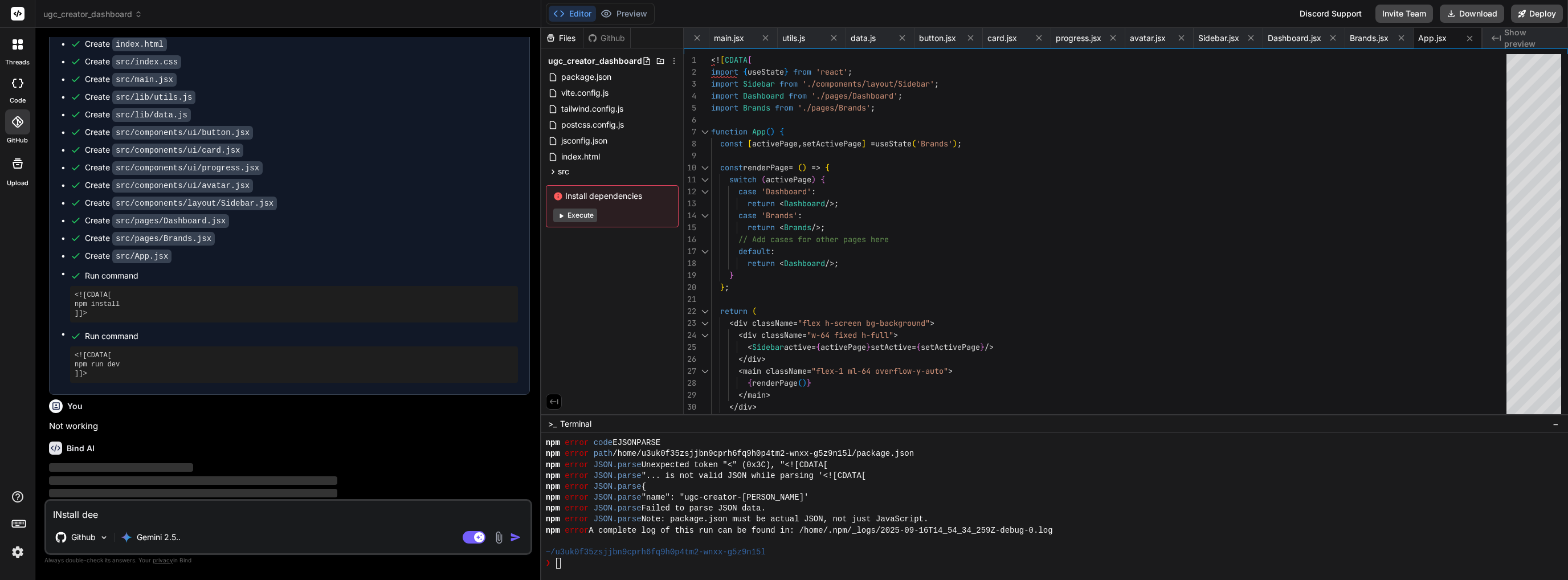
type textarea "x"
type textarea "INstall dep"
type textarea "x"
type textarea "INstall depe"
click at [60, 511] on textarea "INstall dependencies" at bounding box center [289, 511] width 485 height 21
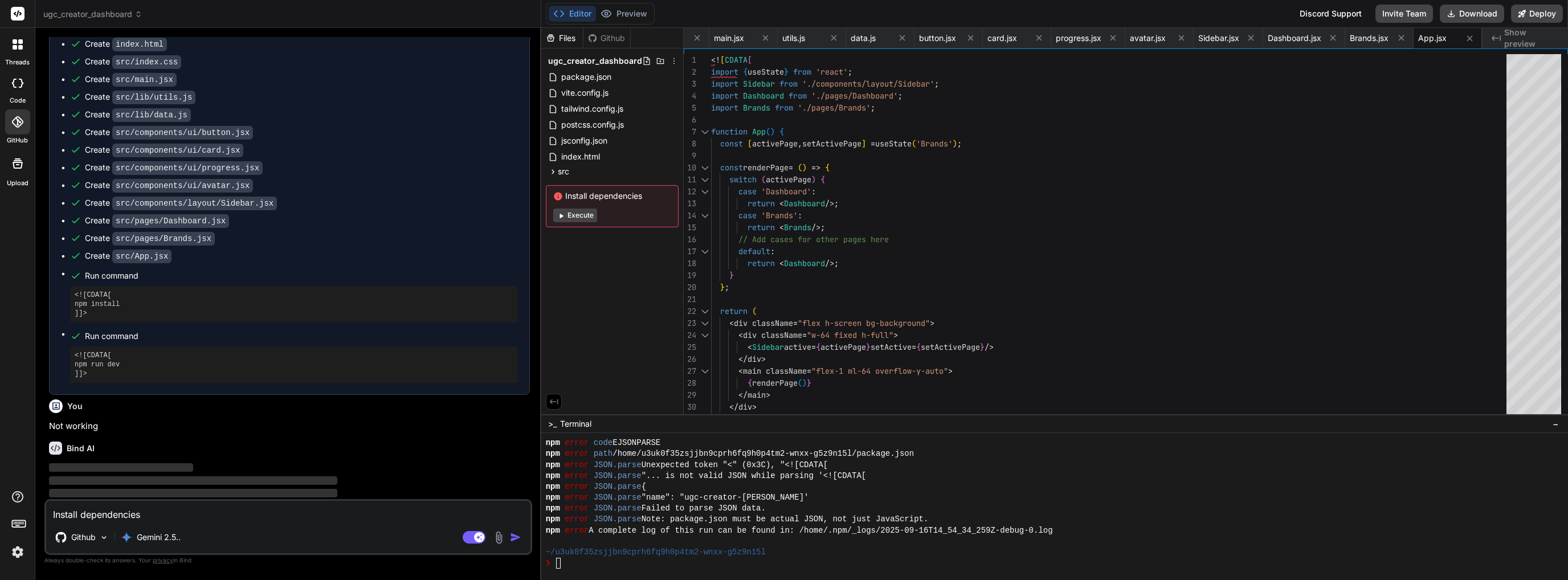
click at [517, 539] on img "button" at bounding box center [516, 537] width 12 height 12
click at [498, 539] on img at bounding box center [499, 537] width 13 height 13
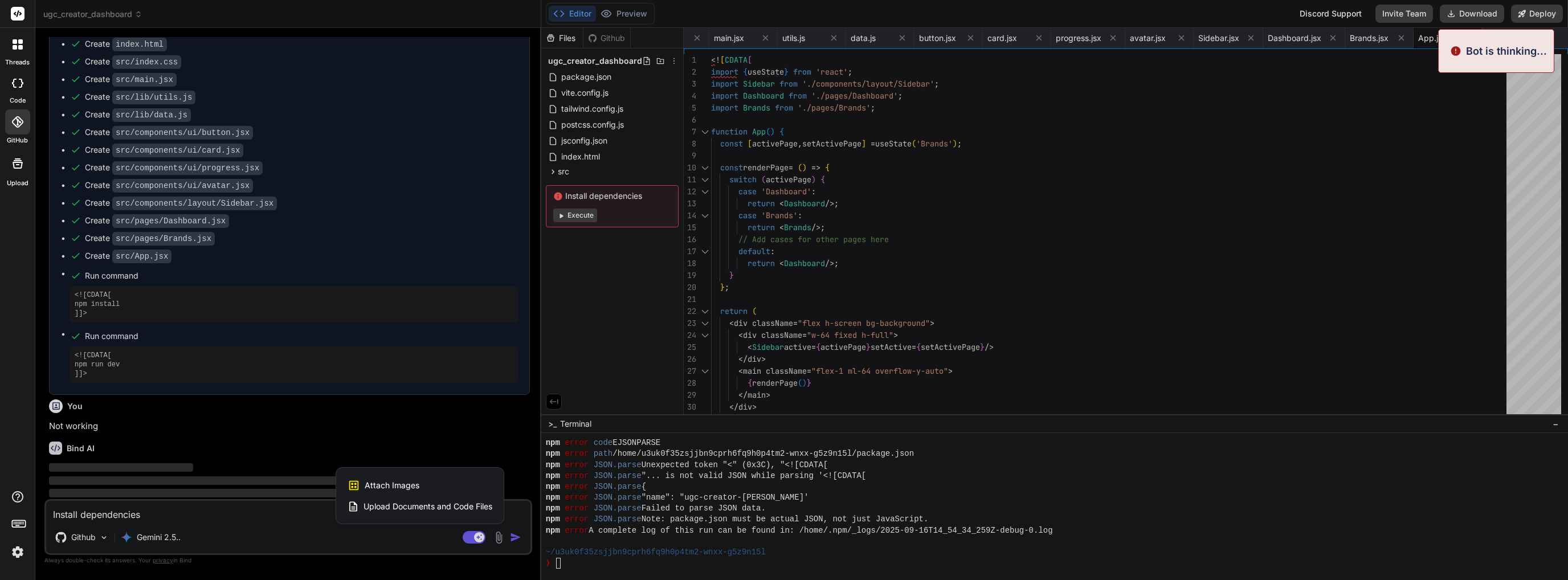
click at [498, 539] on div at bounding box center [784, 290] width 1568 height 580
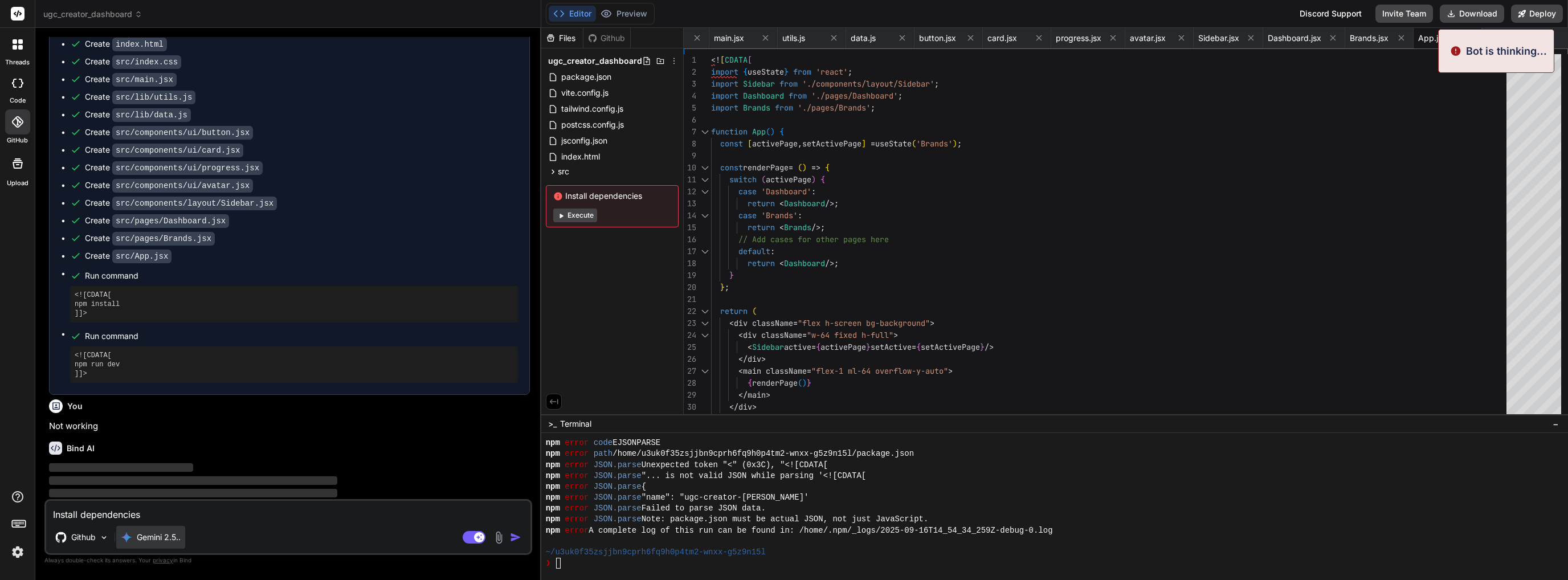
click at [179, 542] on p "Gemini 2.5.." at bounding box center [159, 537] width 44 height 12
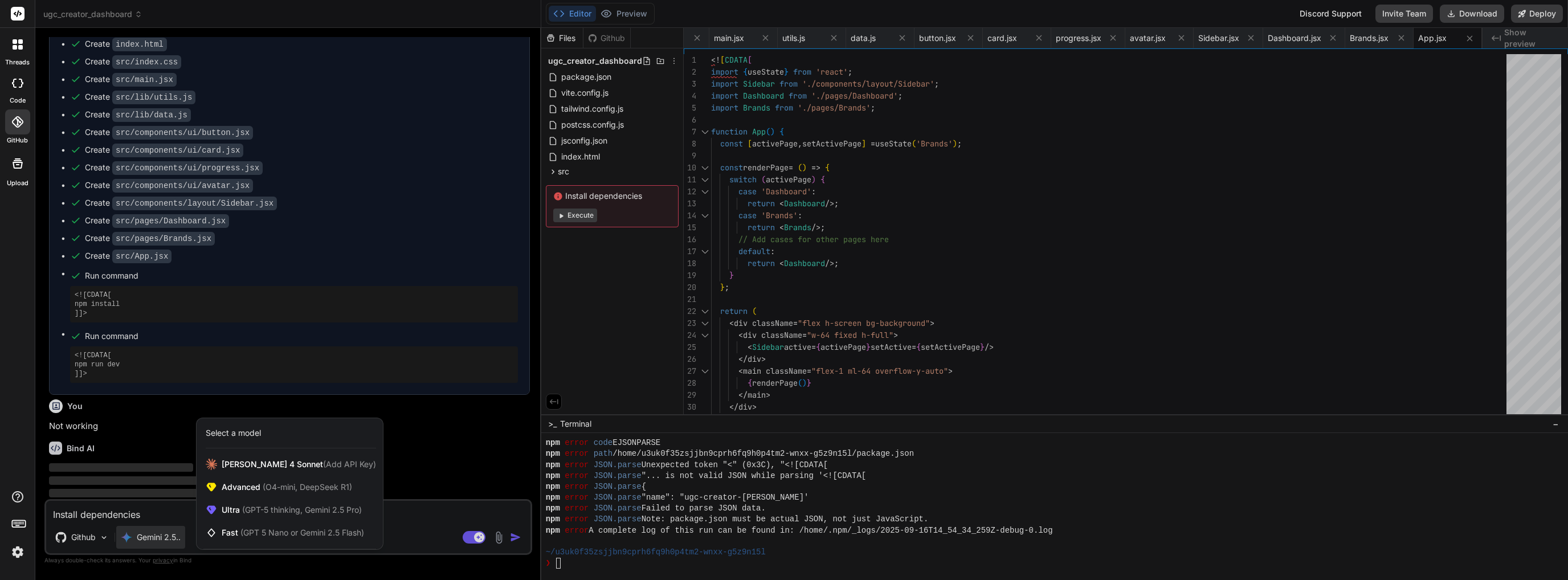
click at [390, 543] on div at bounding box center [784, 290] width 1568 height 580
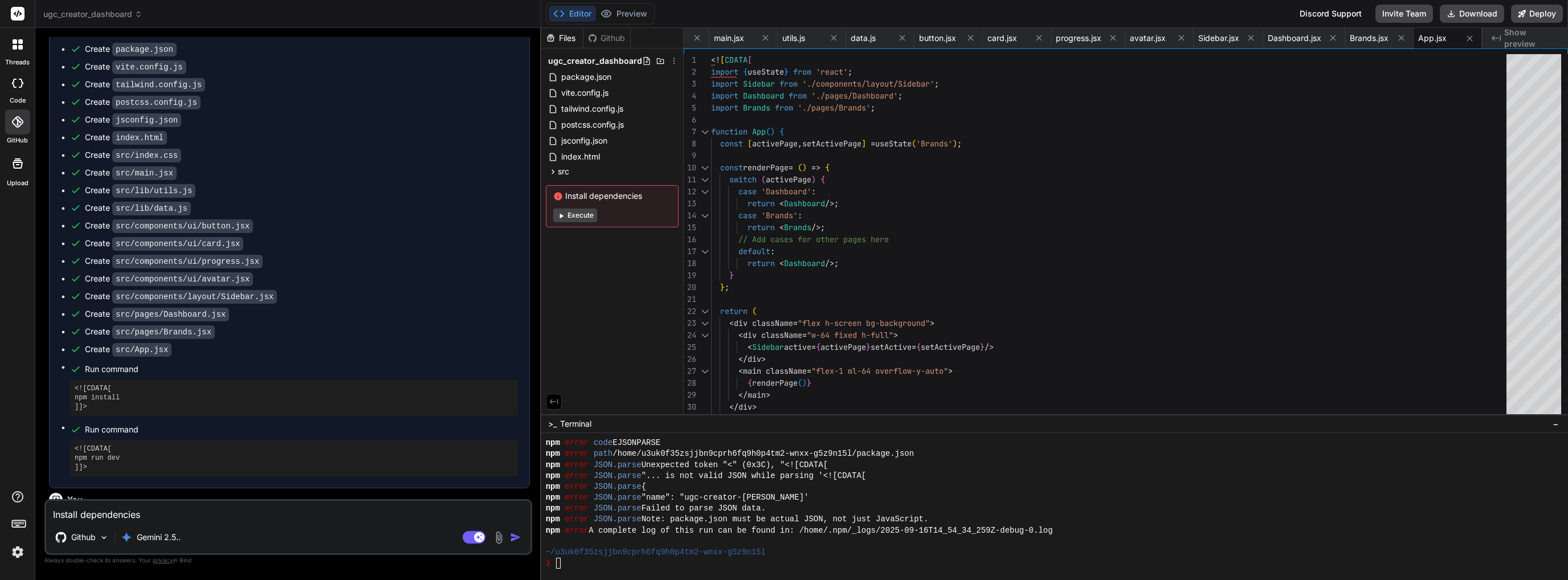
scroll to position [319, 0]
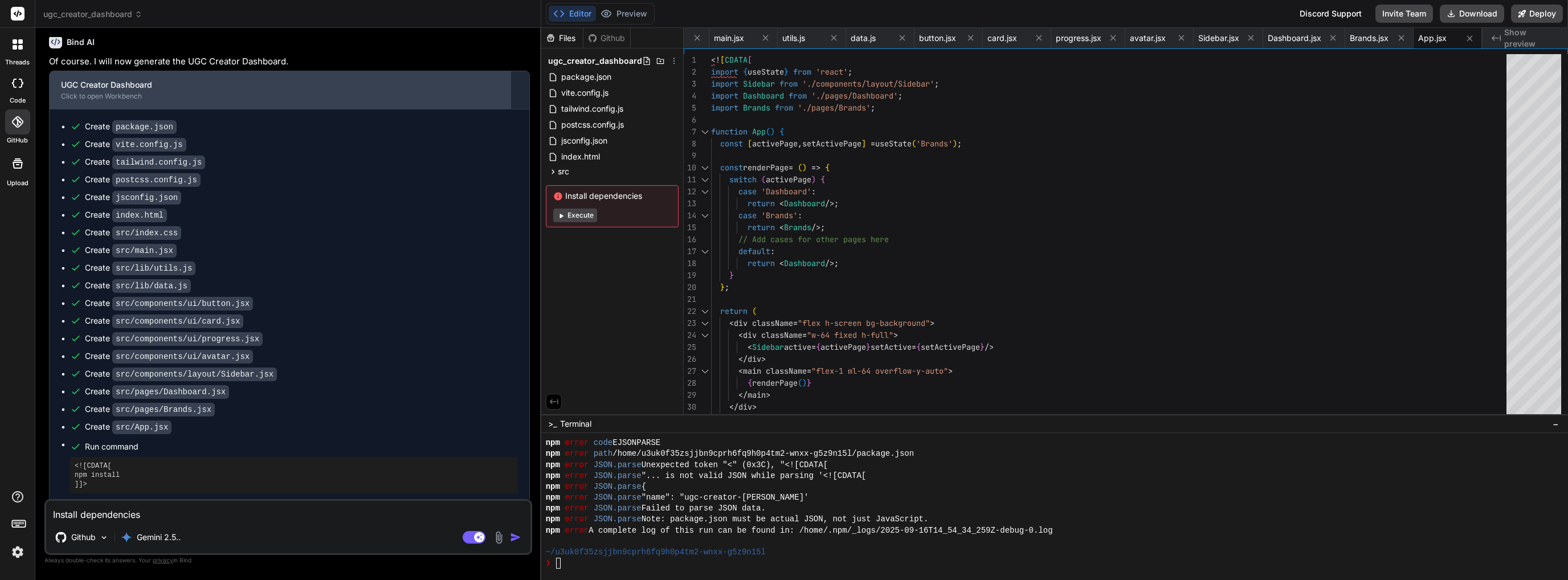
click at [125, 79] on div "UGC Creator Dashboard" at bounding box center [280, 85] width 438 height 12
click at [164, 92] on div "Click to open Workbench" at bounding box center [280, 96] width 438 height 9
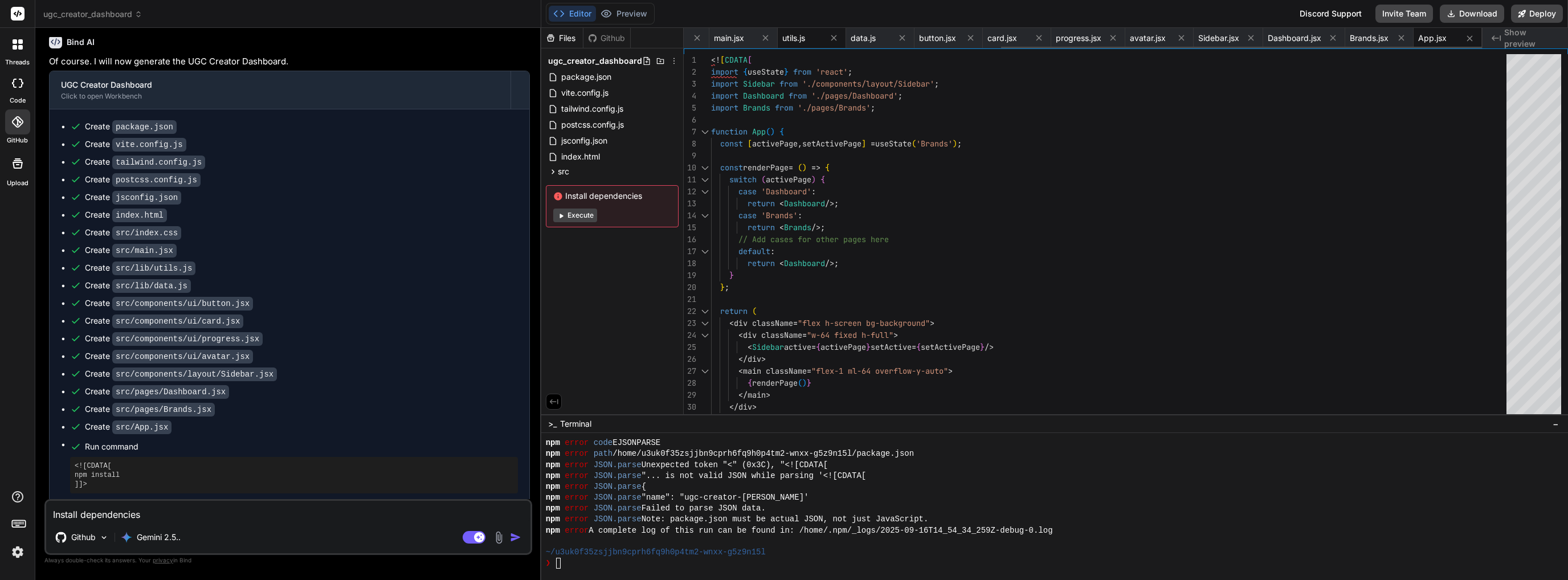
click at [783, 38] on span "utils.js" at bounding box center [793, 38] width 23 height 12
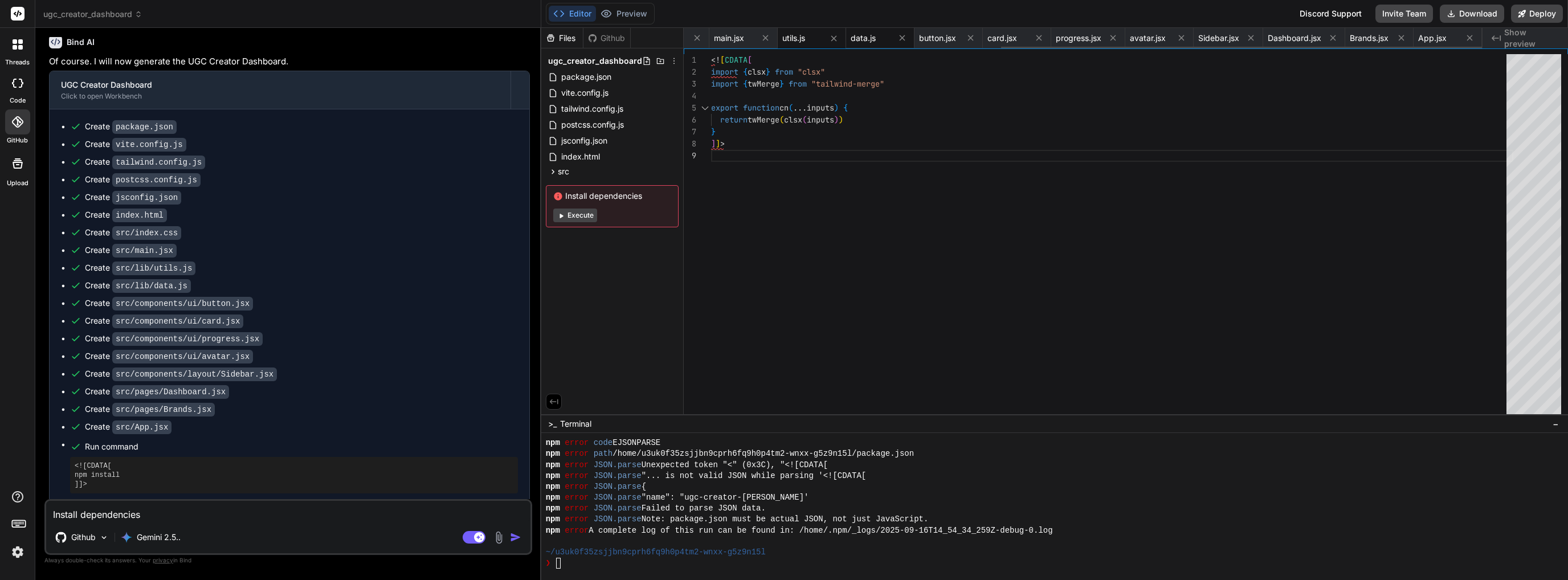
click at [870, 41] on span "data.js" at bounding box center [863, 38] width 25 height 12
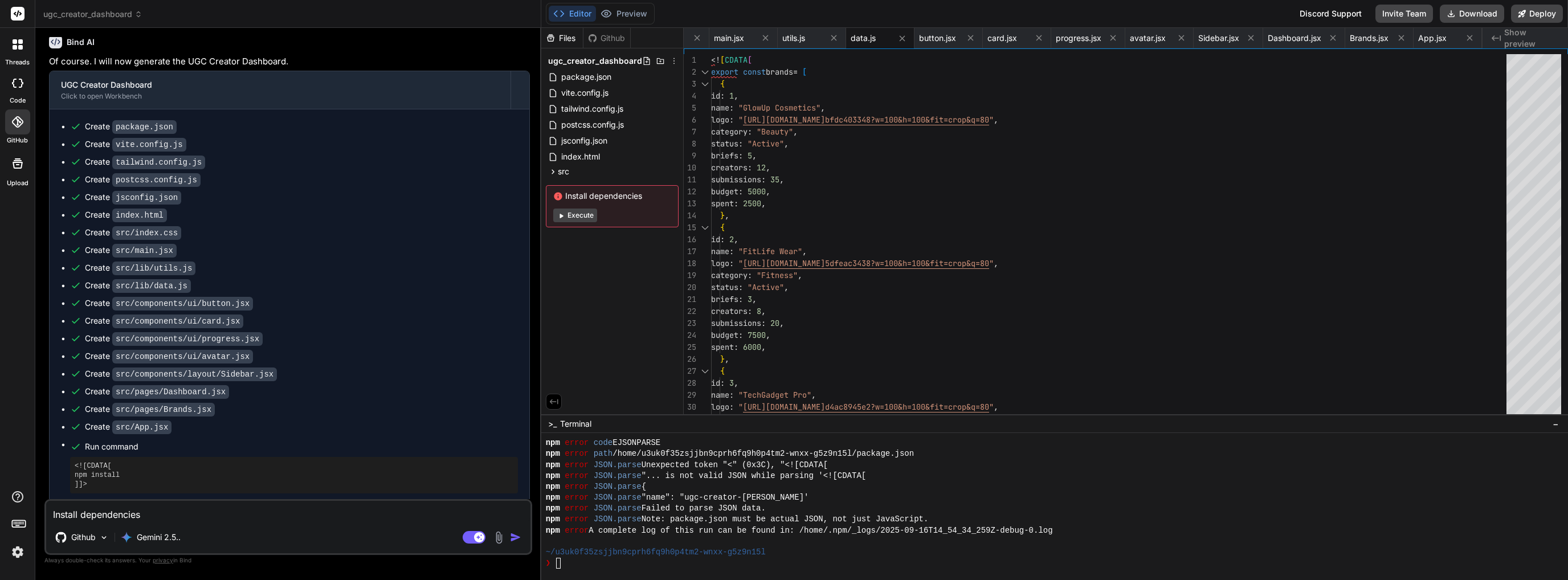
click at [1527, 38] on span "Show preview" at bounding box center [1531, 38] width 55 height 23
click at [1491, 38] on div "Created with Pixso. Show preview" at bounding box center [1525, 38] width 85 height 21
click at [1519, 40] on span "Show preview" at bounding box center [1531, 38] width 55 height 23
drag, startPoint x: 1556, startPoint y: 38, endPoint x: 1507, endPoint y: 40, distance: 49.0
click at [1507, 40] on span "Show preview" at bounding box center [1531, 38] width 55 height 23
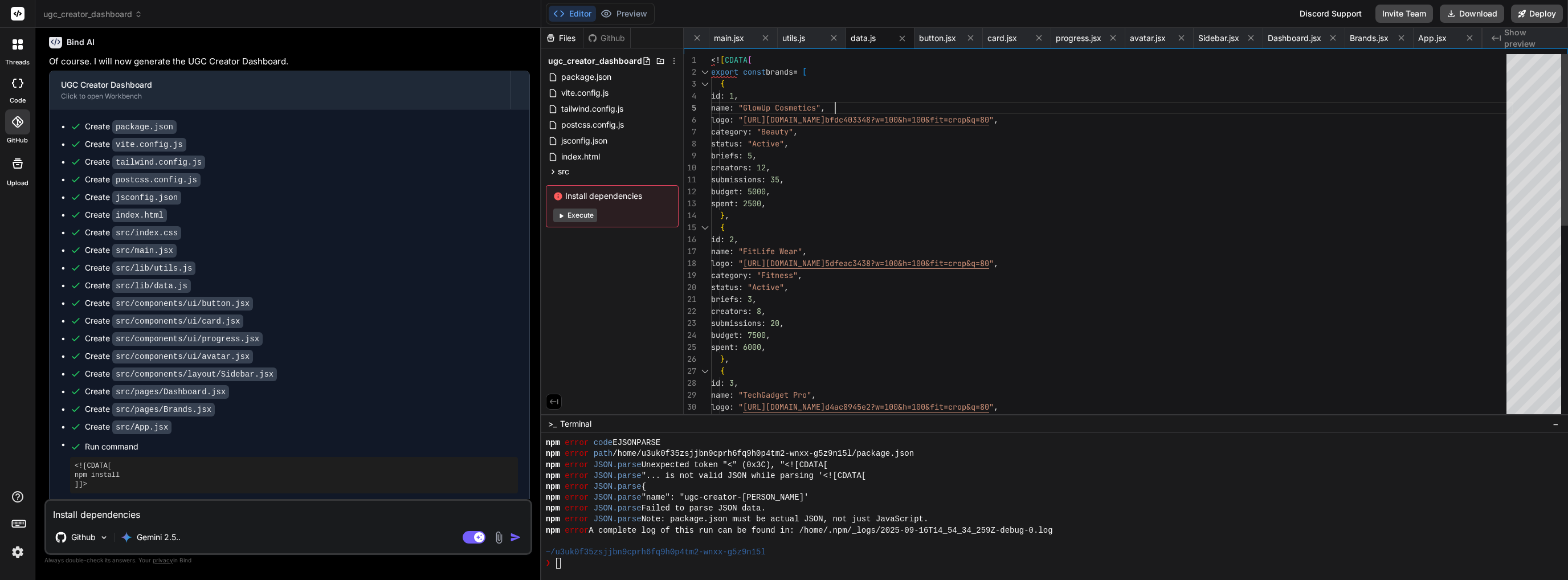
click at [1469, 97] on div "logo : " https://images.unsplash.com/photo-1596462502278-27 bfdc403348?w=100&h=…" at bounding box center [1112, 443] width 802 height 778
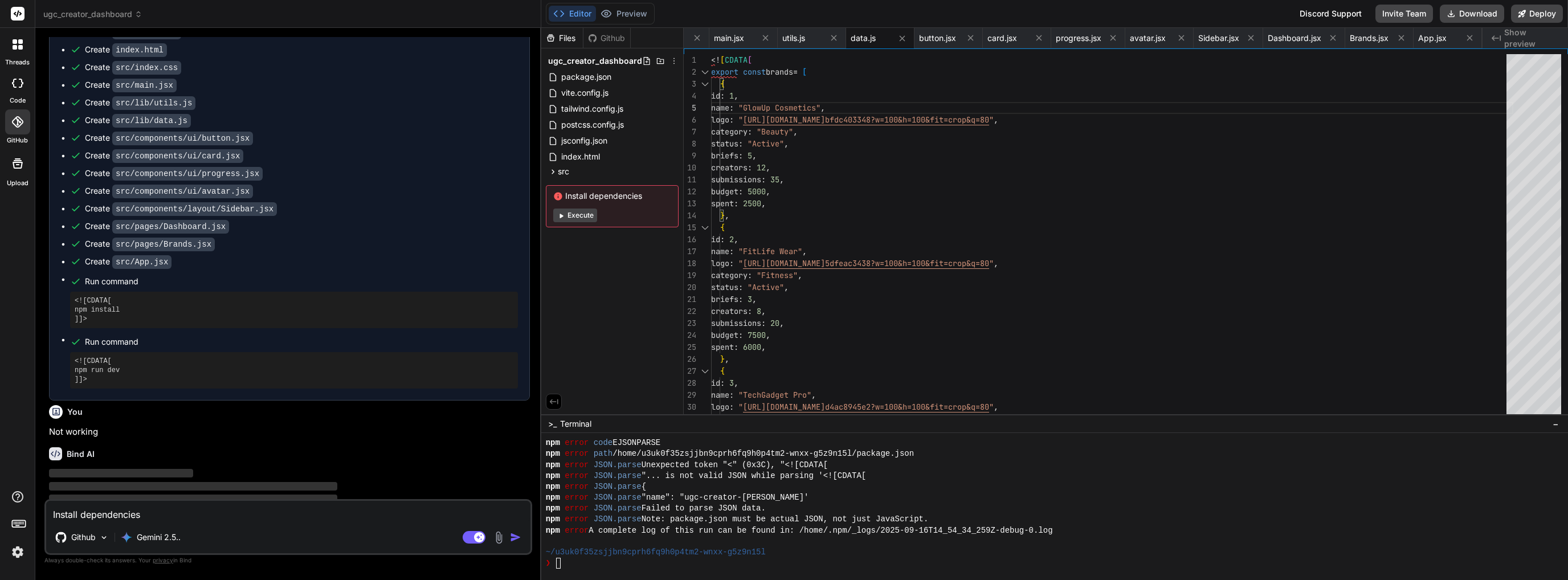
scroll to position [490, 0]
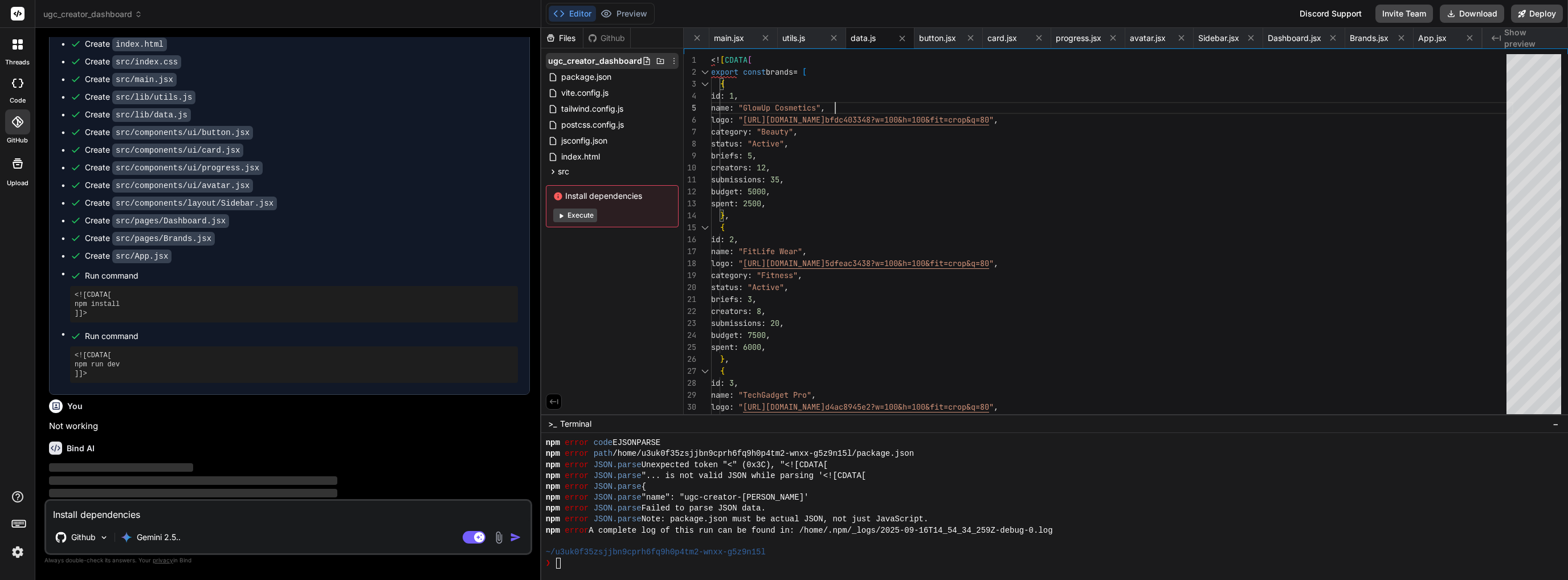
click at [673, 60] on icon at bounding box center [674, 61] width 9 height 9
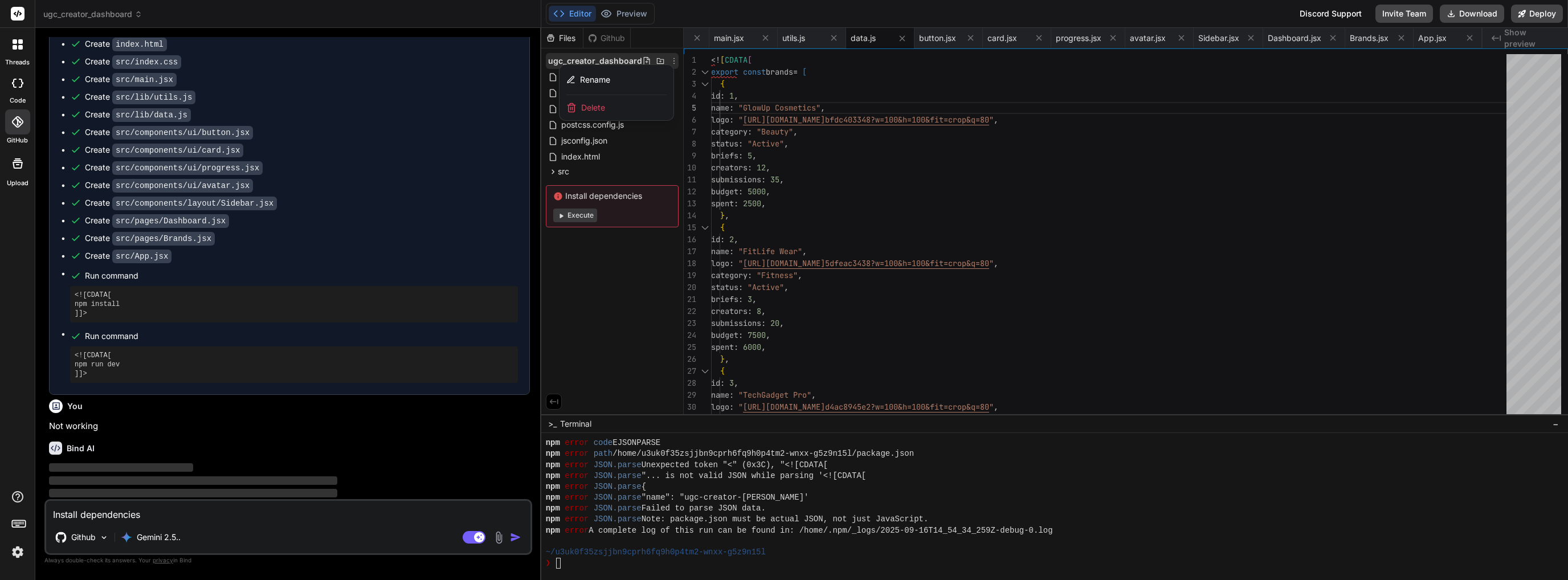
click at [652, 102] on div "Delete" at bounding box center [616, 107] width 114 height 25
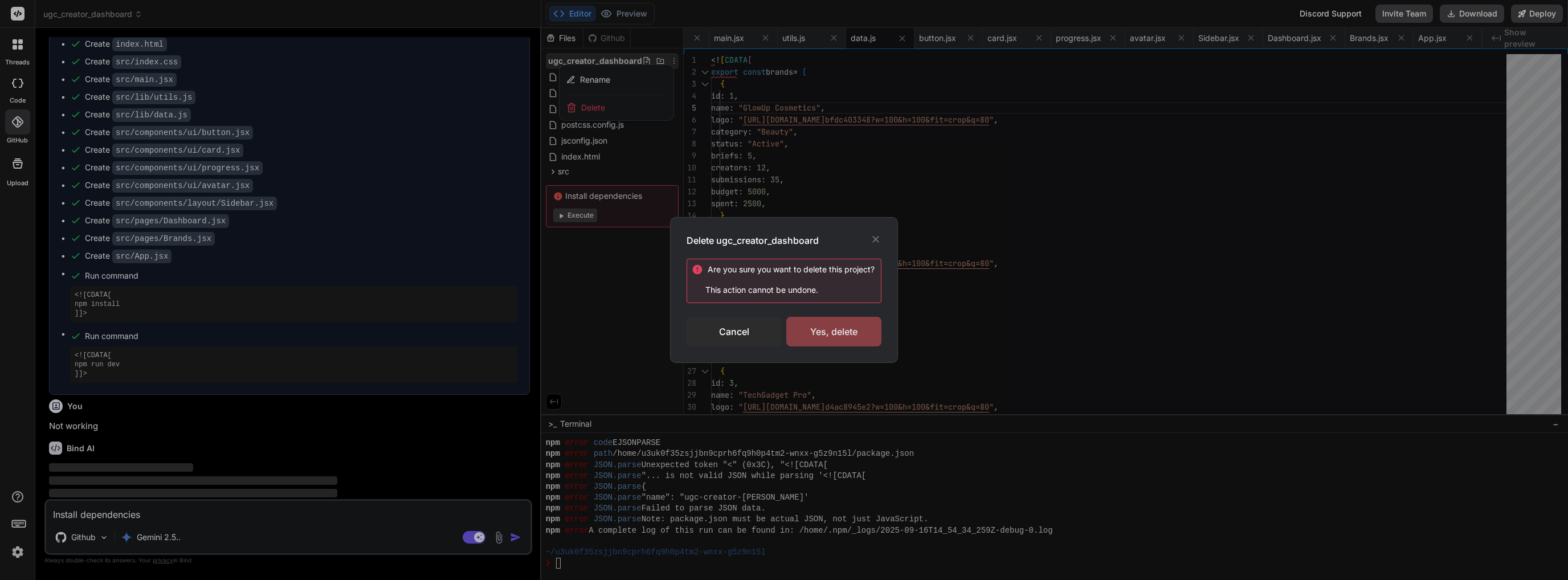
click at [840, 340] on div "Yes, delete" at bounding box center [834, 331] width 95 height 30
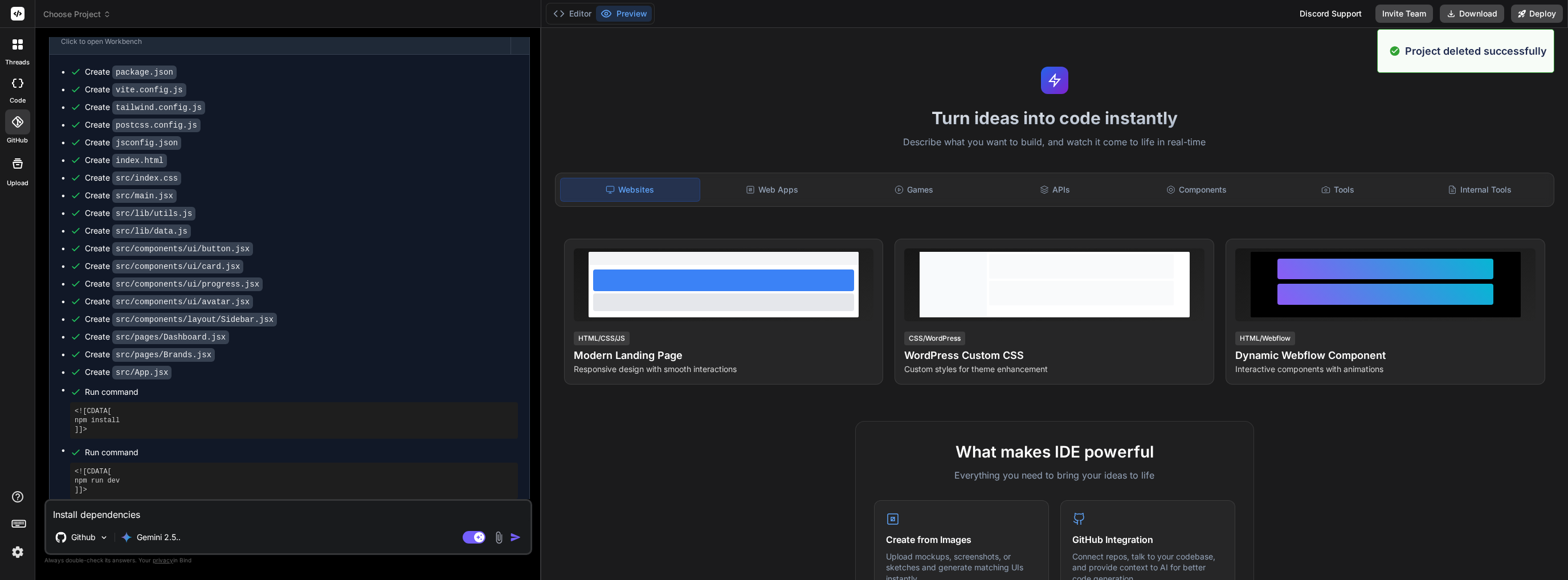
scroll to position [0, 0]
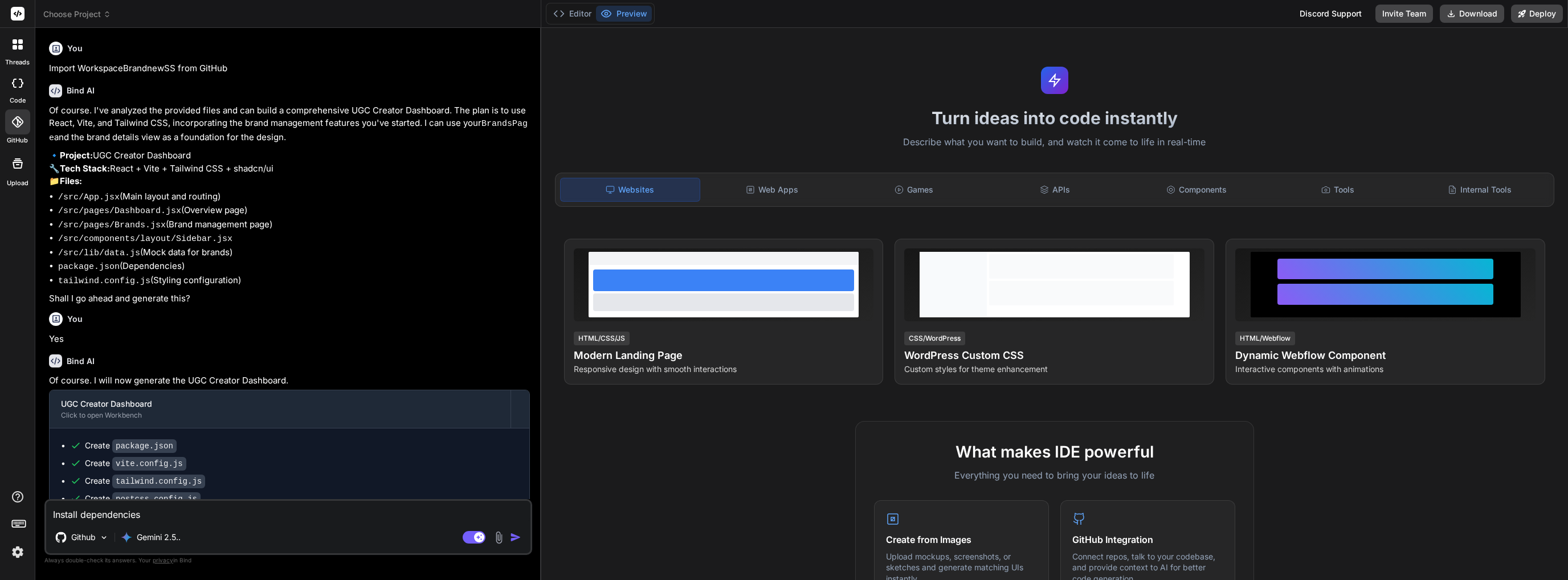
click at [50, 23] on header "Choose Project Created with Pixso." at bounding box center [288, 14] width 506 height 28
click at [54, 20] on header "Choose Project Created with Pixso." at bounding box center [288, 14] width 506 height 28
click at [99, 7] on header "Choose Project Created with Pixso." at bounding box center [288, 14] width 506 height 28
click at [99, 13] on span "Choose Project" at bounding box center [77, 14] width 68 height 12
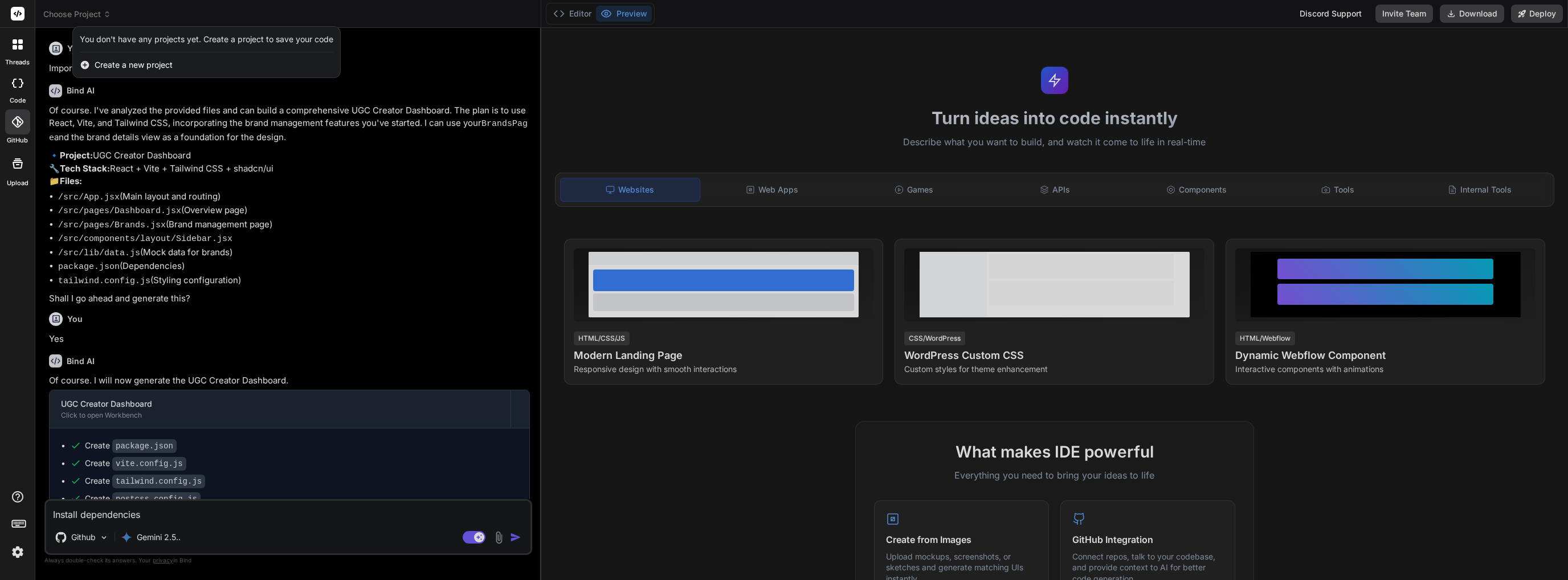
click at [135, 65] on span "Create a new project" at bounding box center [133, 65] width 78 height 12
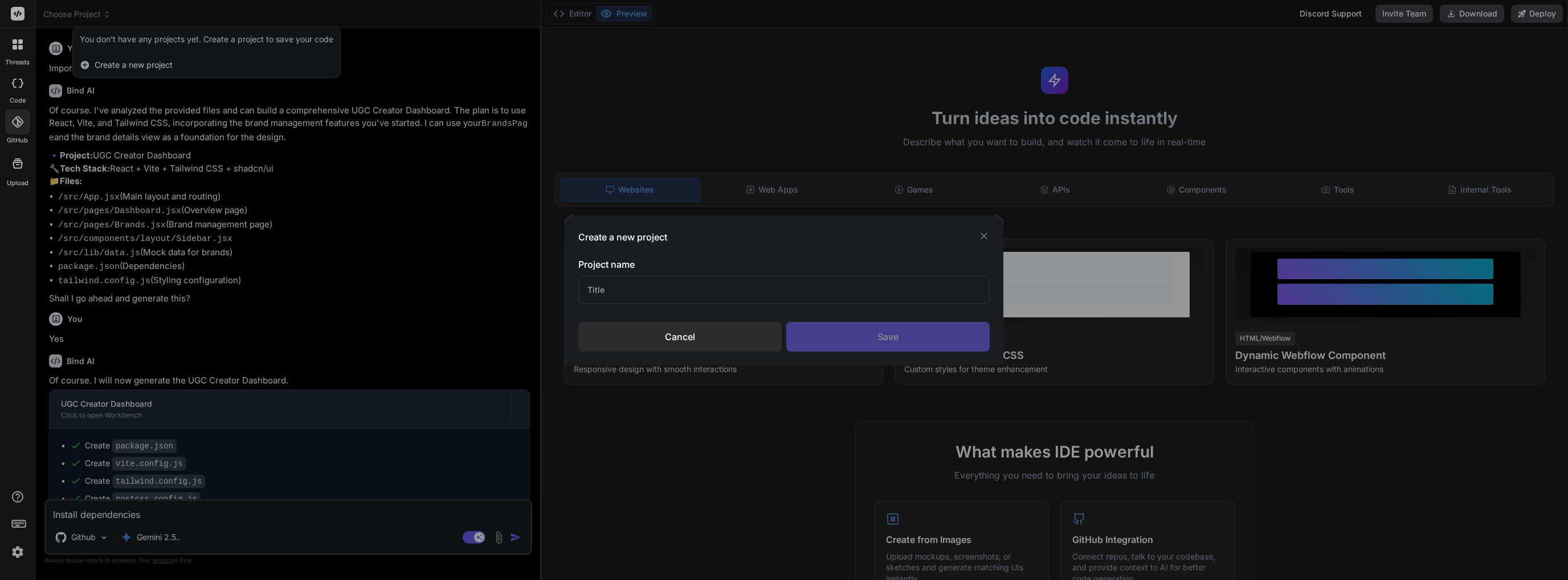
click at [677, 285] on input "text" at bounding box center [784, 290] width 412 height 28
click at [886, 315] on div "Project name UGC Dashboard Cancel Save" at bounding box center [784, 304] width 412 height 94
click at [889, 331] on div "Save" at bounding box center [888, 337] width 203 height 30
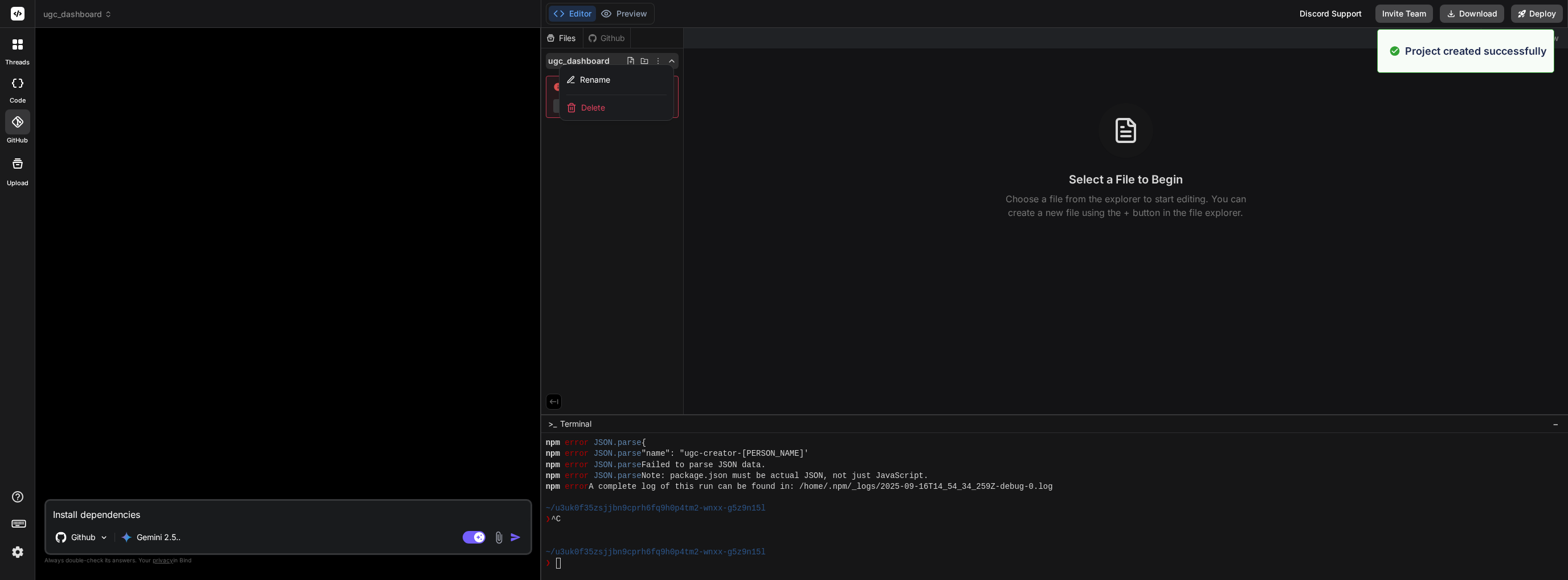
click at [604, 163] on div at bounding box center [1054, 304] width 1027 height 552
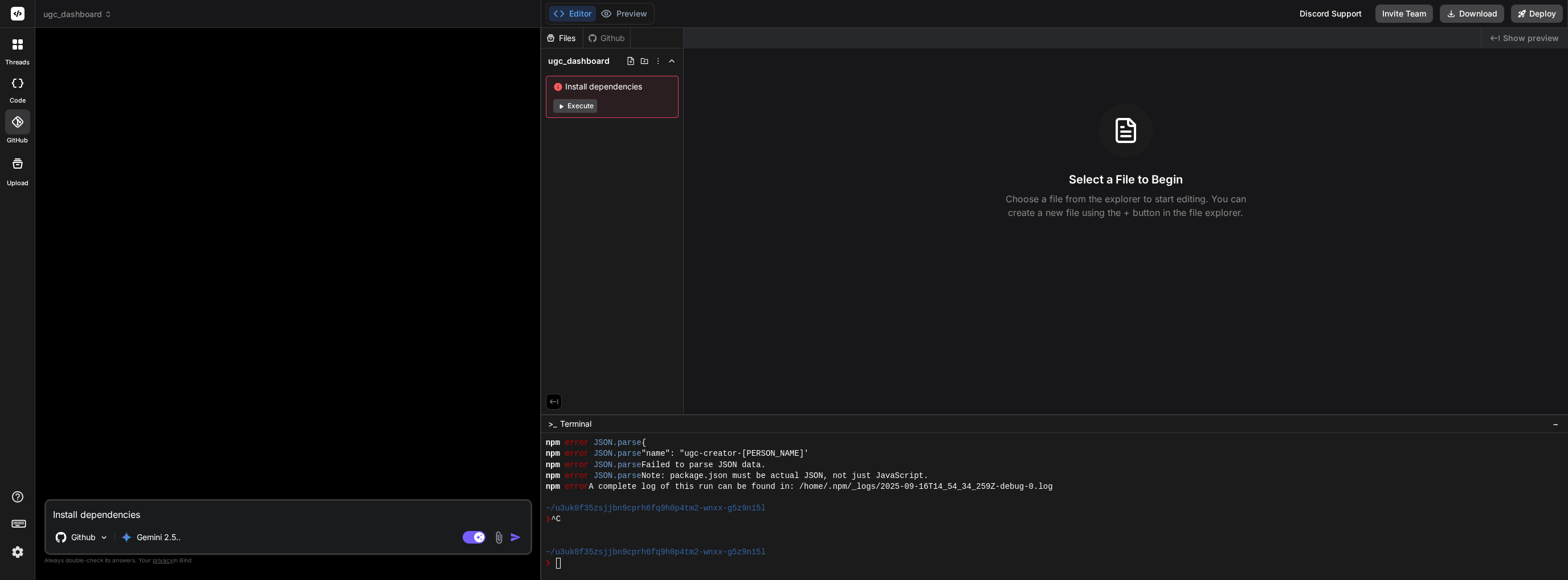
click at [585, 102] on button "Execute" at bounding box center [575, 106] width 44 height 13
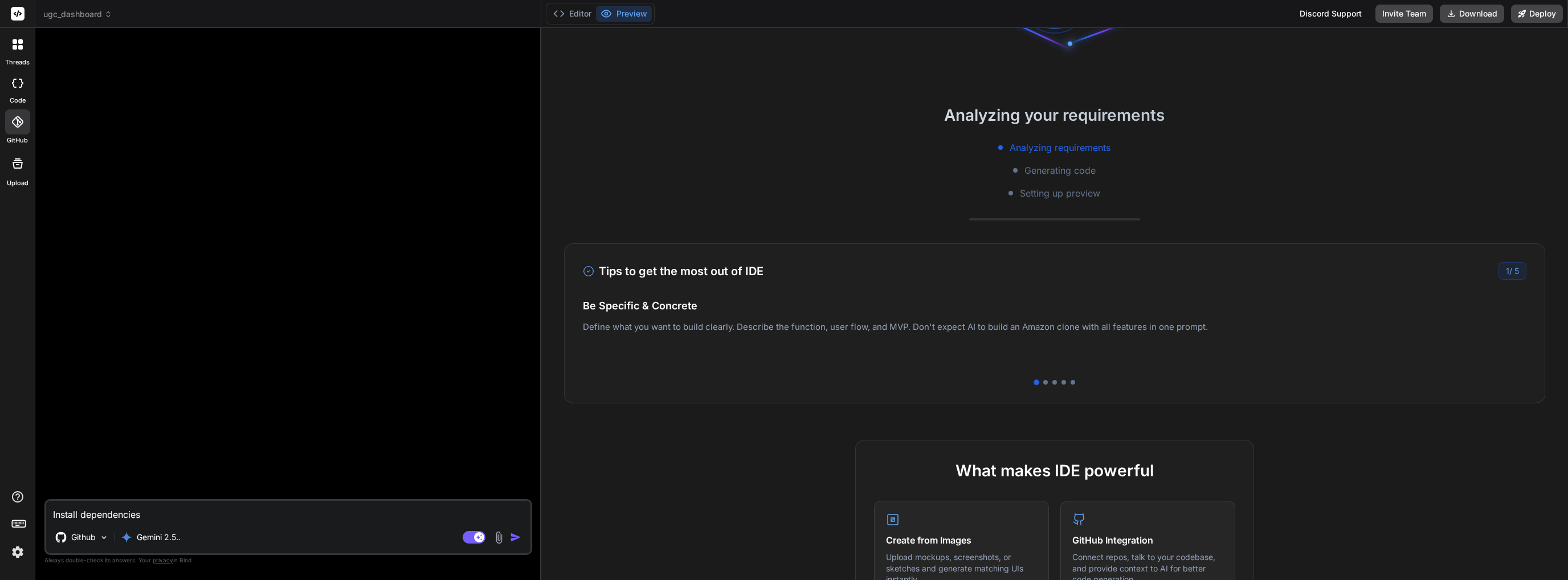
scroll to position [1783, 0]
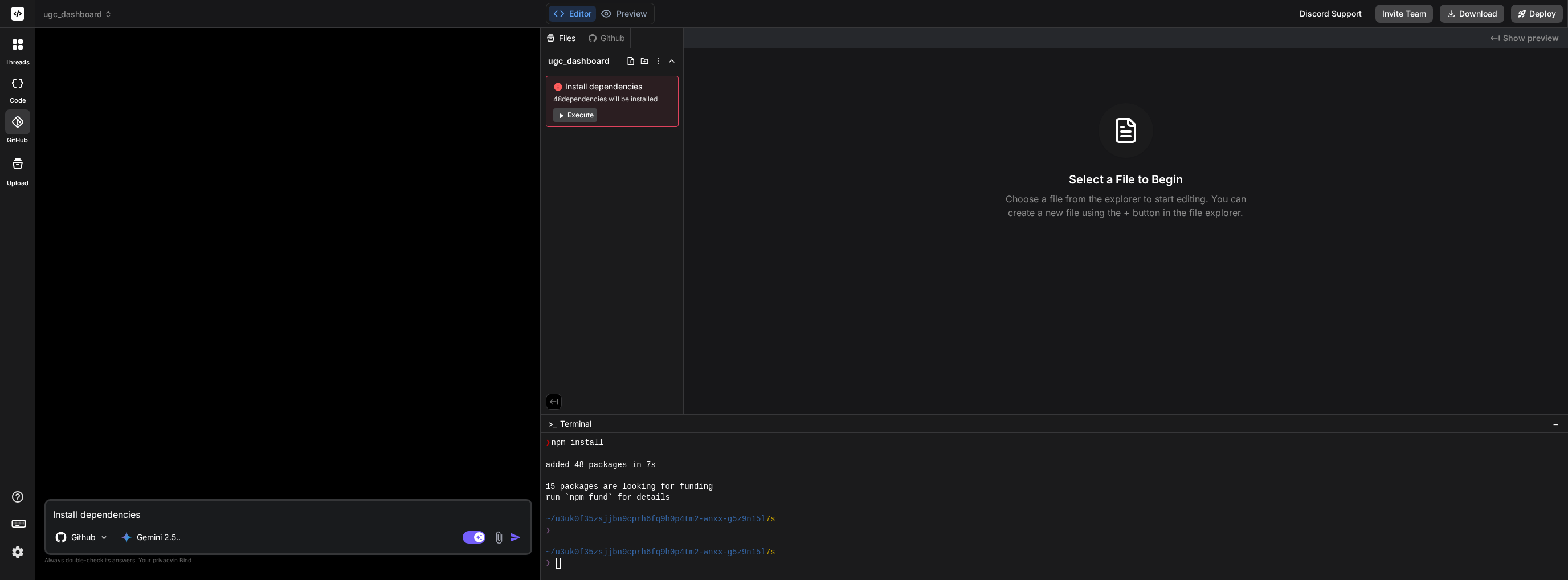
click at [586, 112] on button "Execute" at bounding box center [575, 115] width 44 height 13
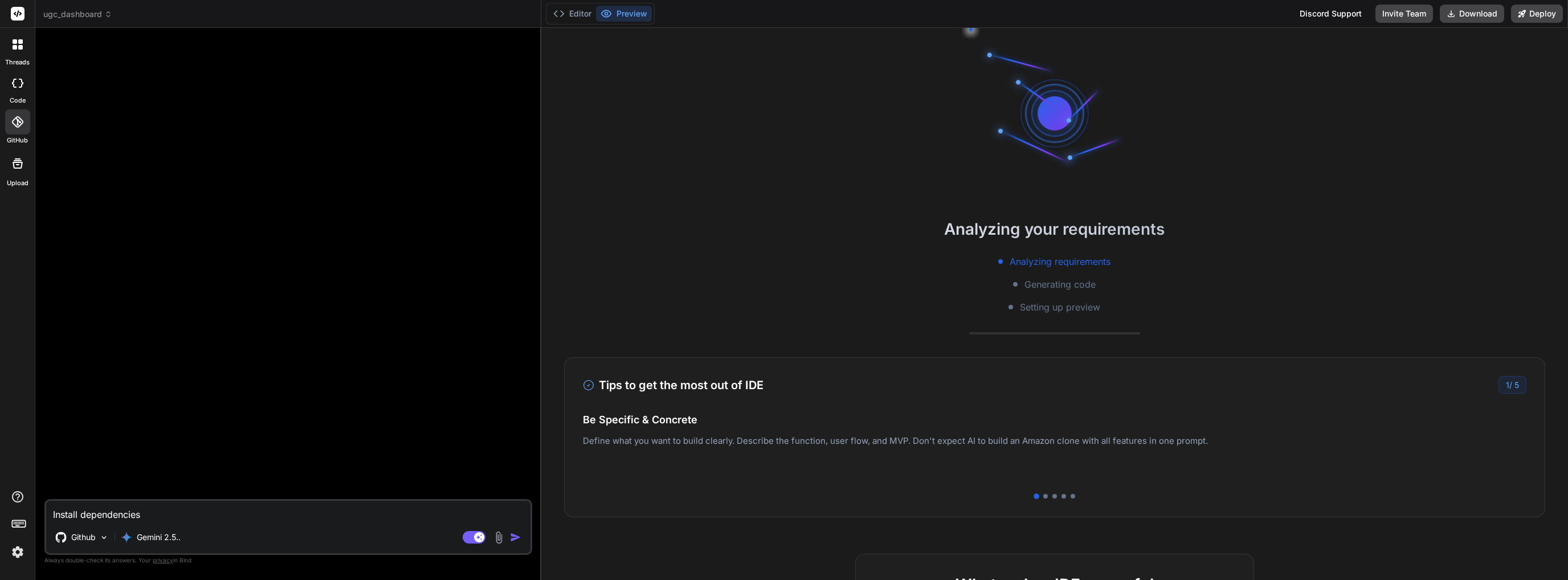
scroll to position [1946, 0]
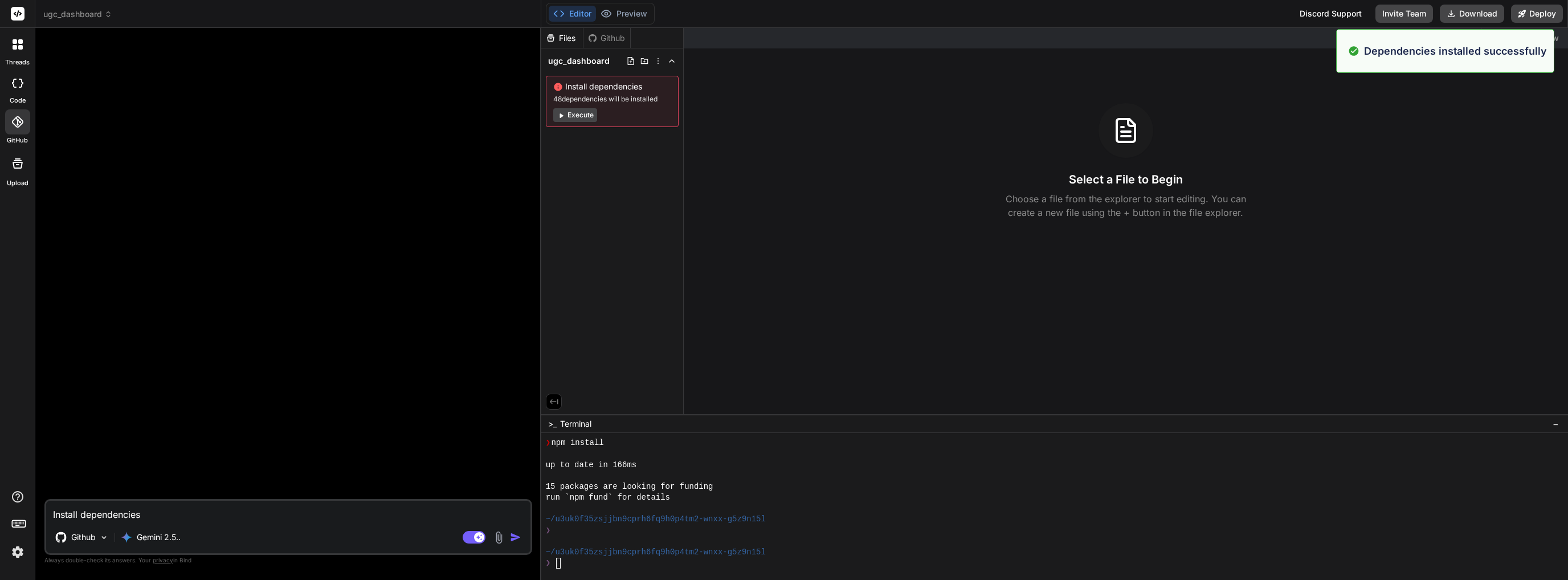
click at [589, 119] on button "Execute" at bounding box center [575, 115] width 44 height 13
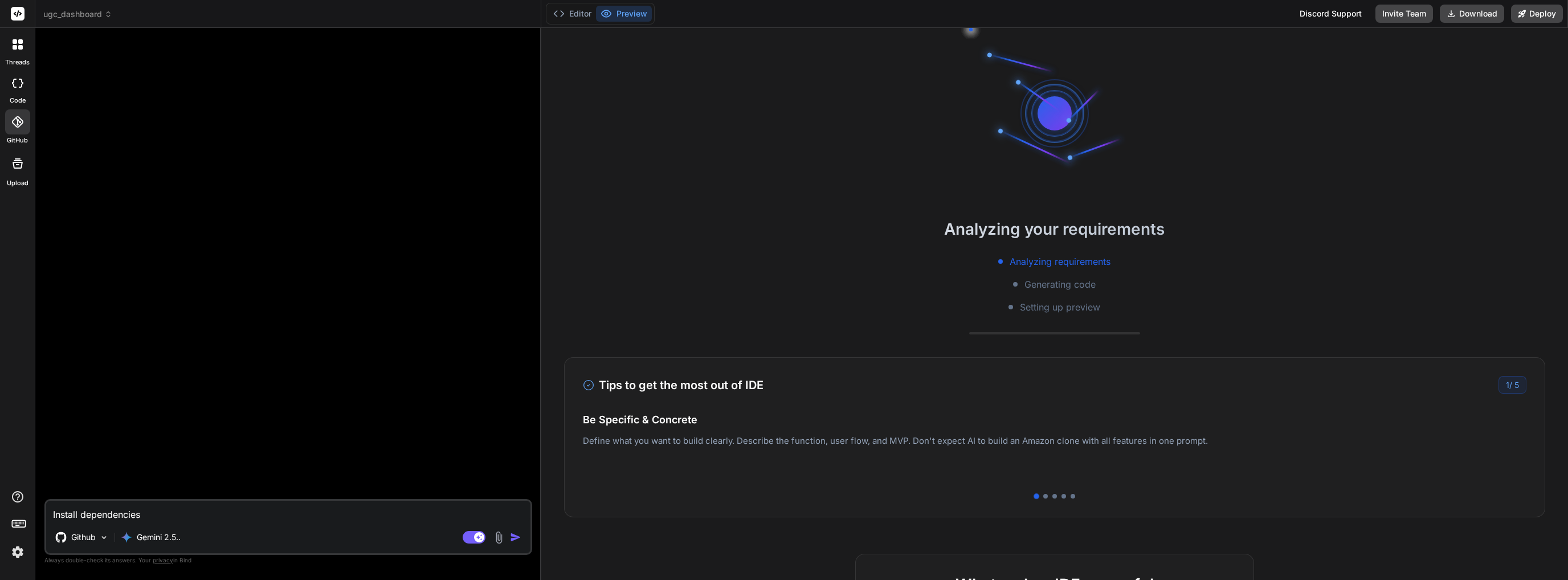
scroll to position [2111, 0]
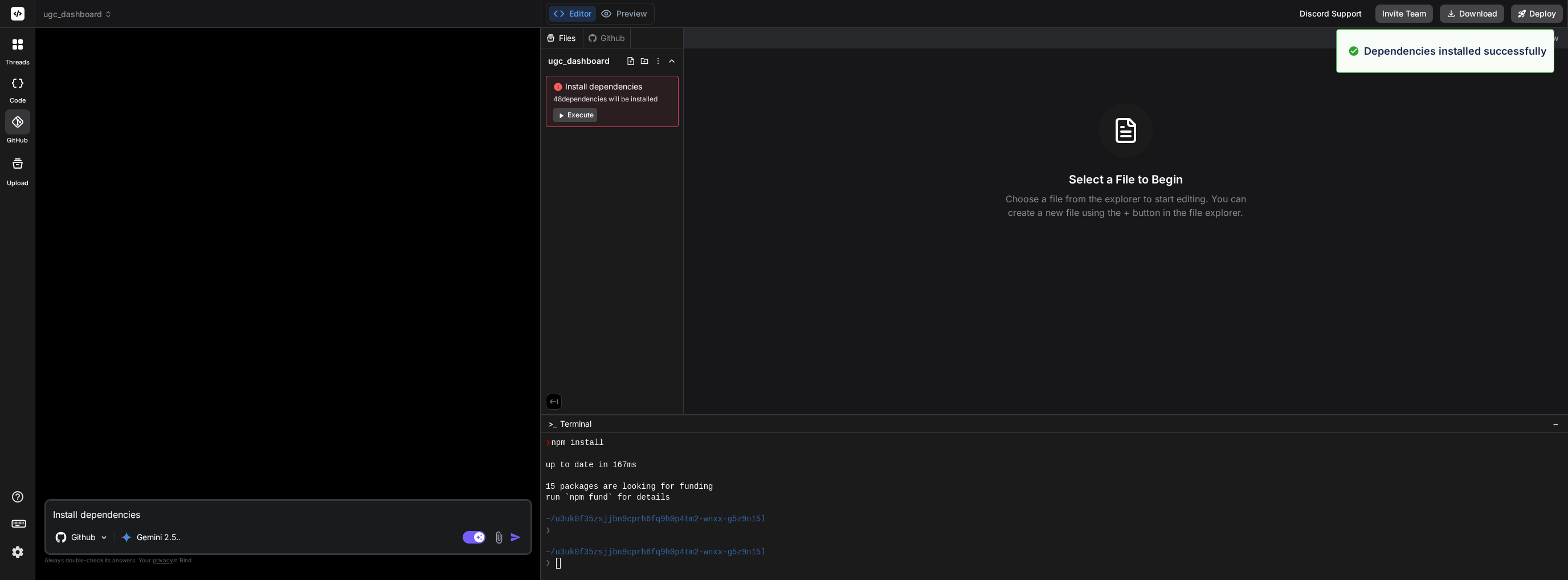
click at [1155, 228] on div "Created with Pixso. Show preview Select a File to Begin Choose a file from the …" at bounding box center [1125, 221] width 884 height 386
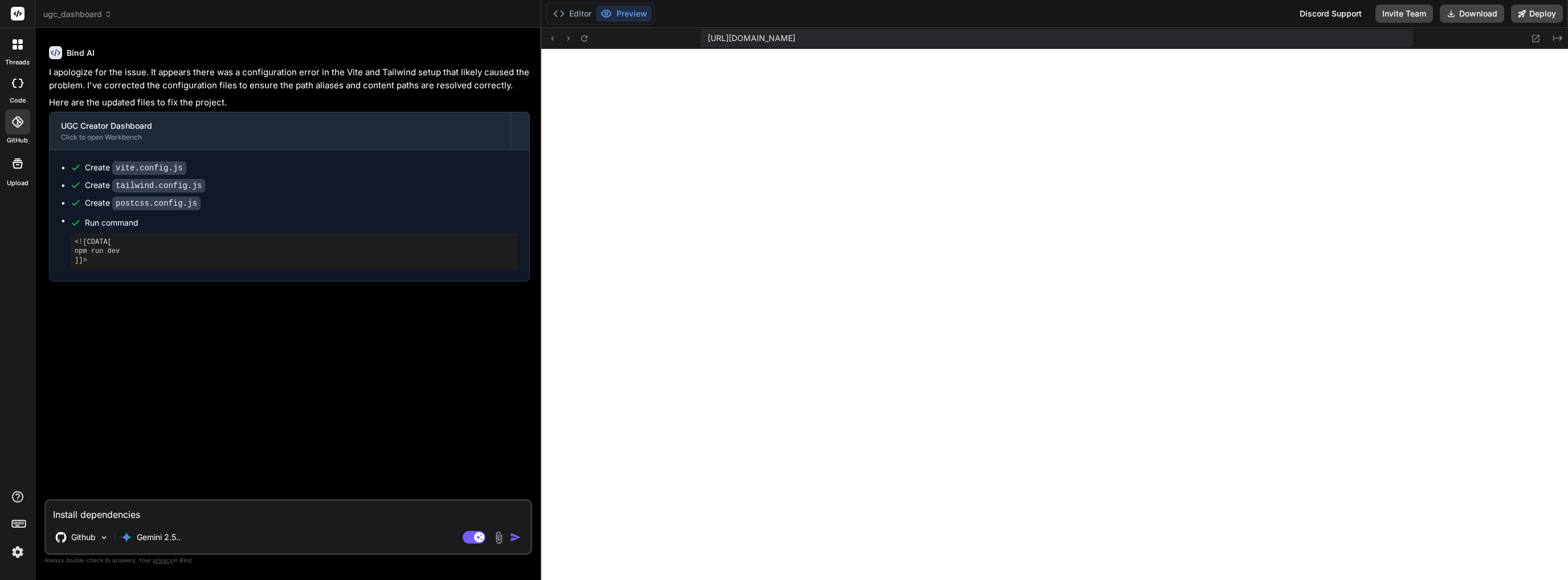
scroll to position [3008, 0]
click at [253, 517] on textarea "Install dependencies" at bounding box center [289, 511] width 485 height 21
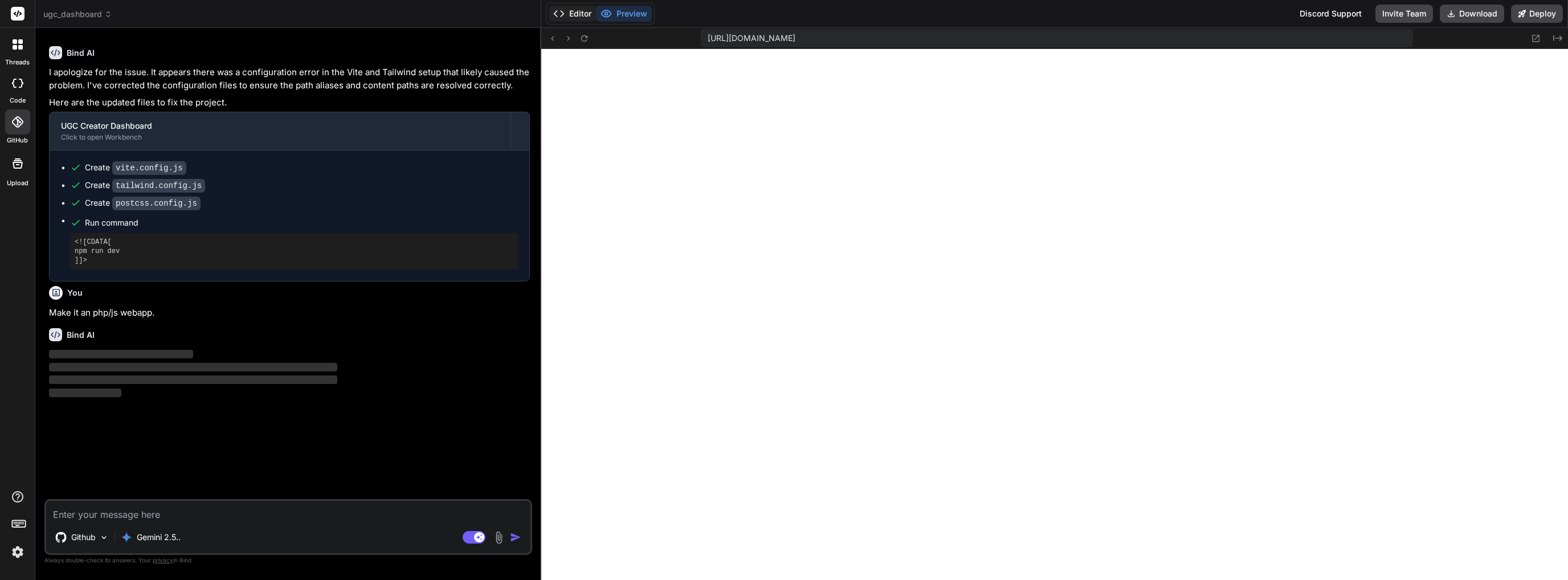
click at [579, 21] on button "Editor" at bounding box center [572, 13] width 47 height 16
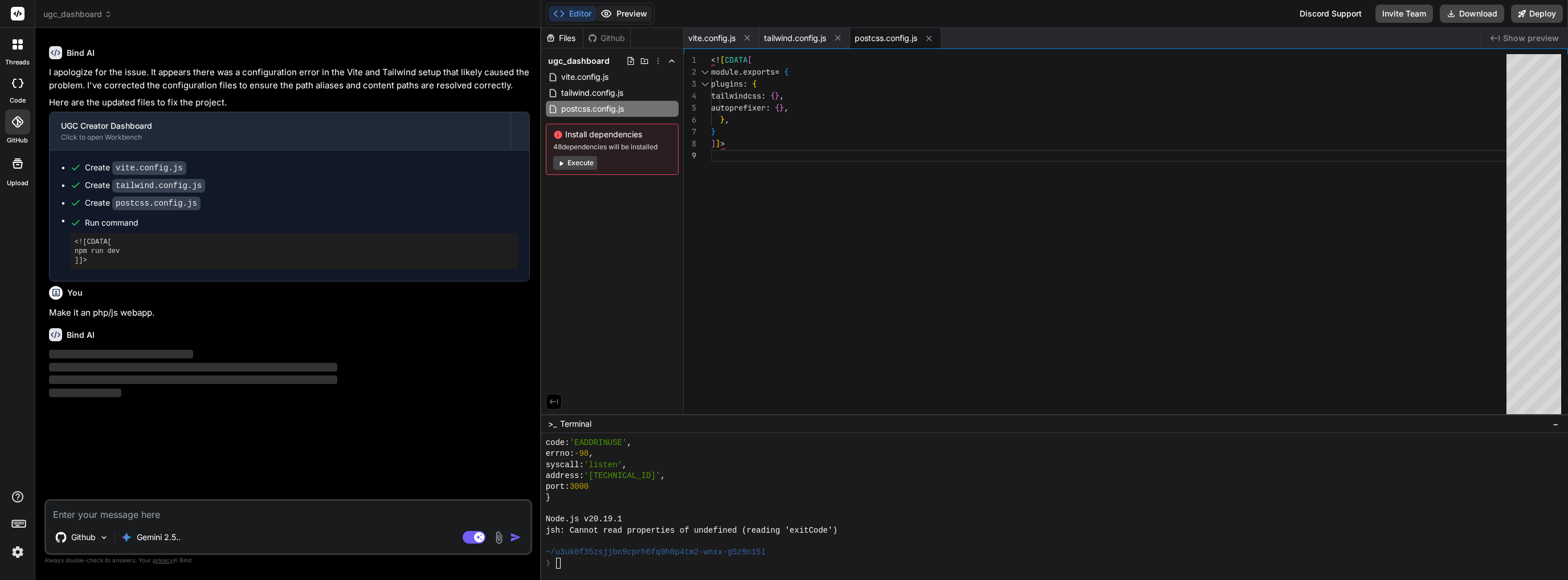
click at [621, 17] on button "Preview" at bounding box center [624, 13] width 56 height 16
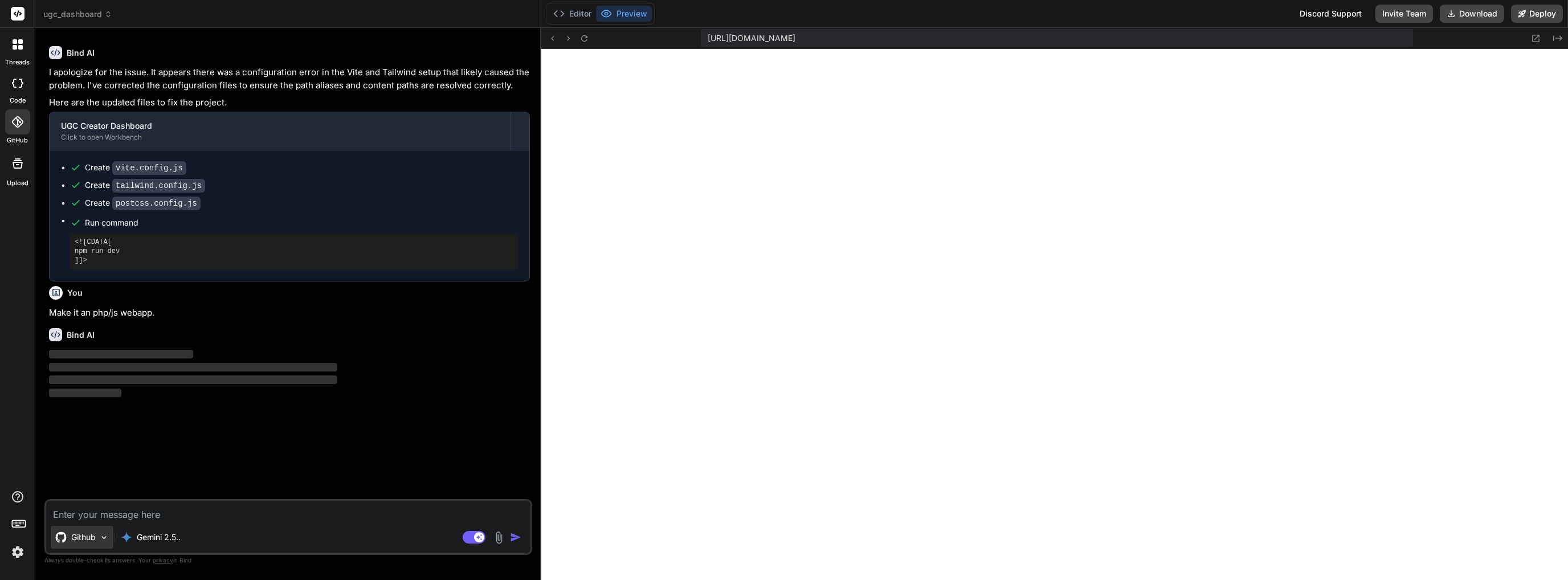
click at [88, 532] on p "Github" at bounding box center [83, 537] width 24 height 12
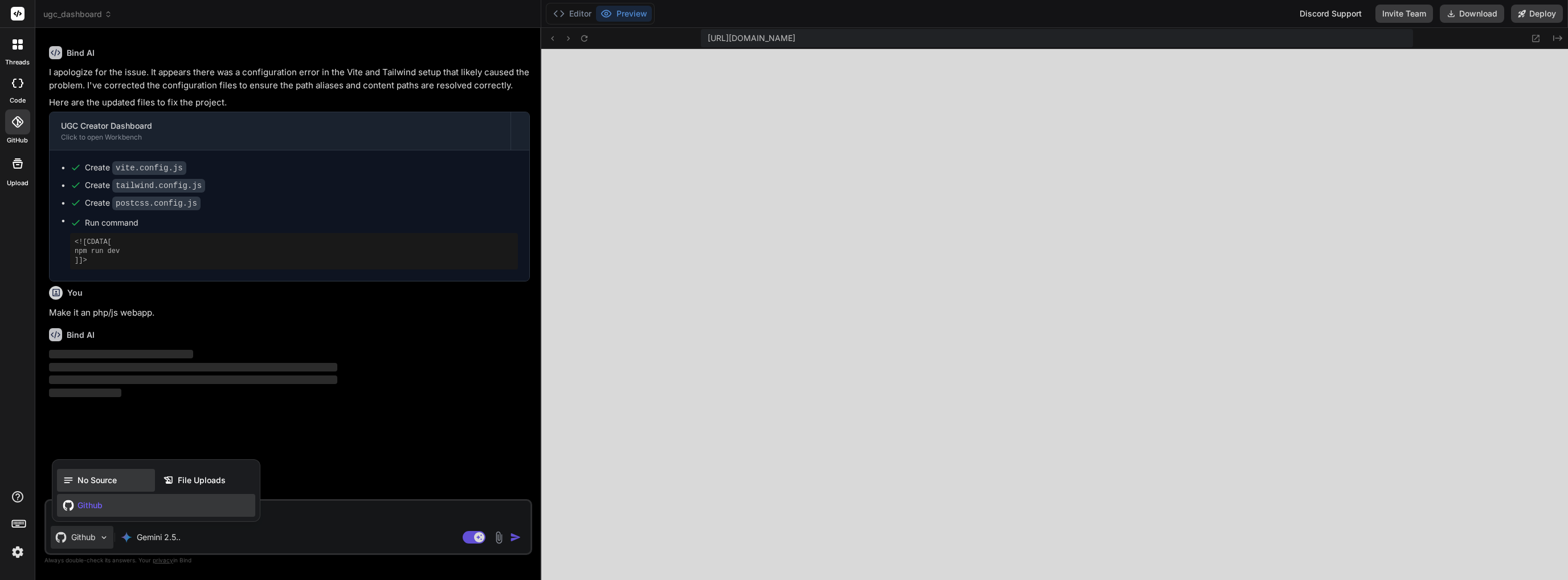
click at [102, 485] on span "No Source" at bounding box center [97, 480] width 40 height 12
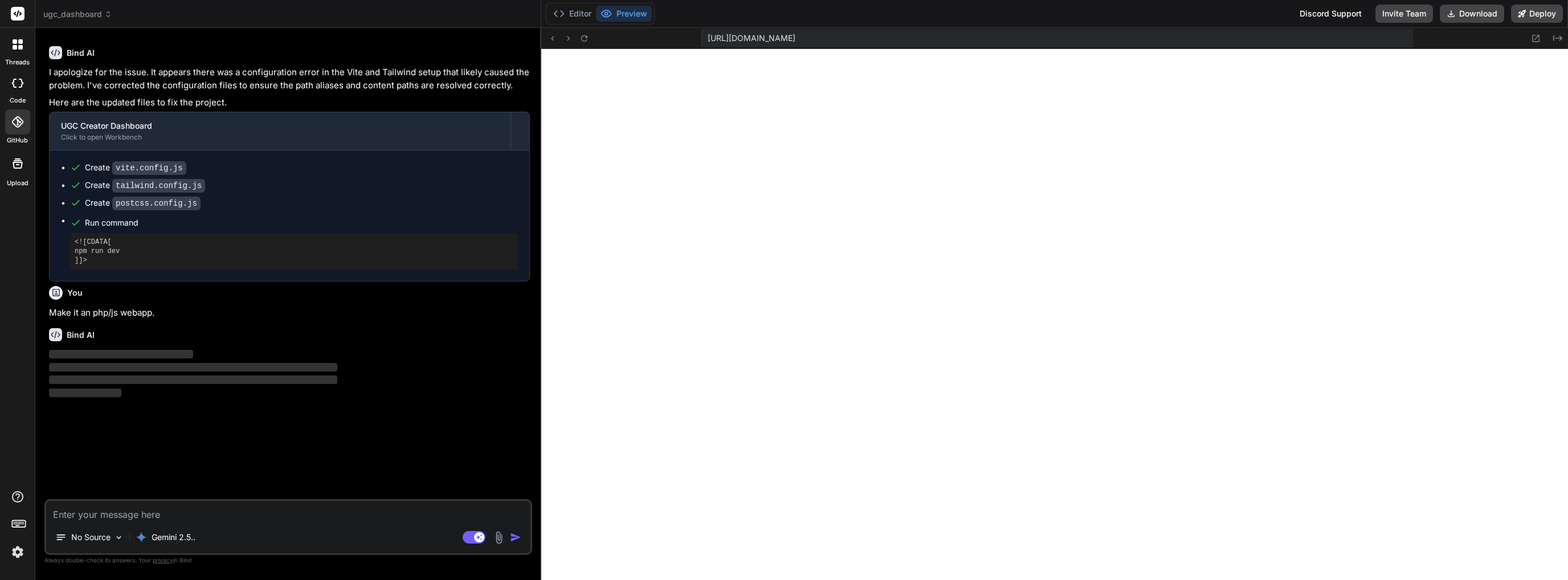
click at [219, 473] on div "Bind AI I apologize for the issue. It appears there was a configuration error i…" at bounding box center [290, 268] width 486 height 462
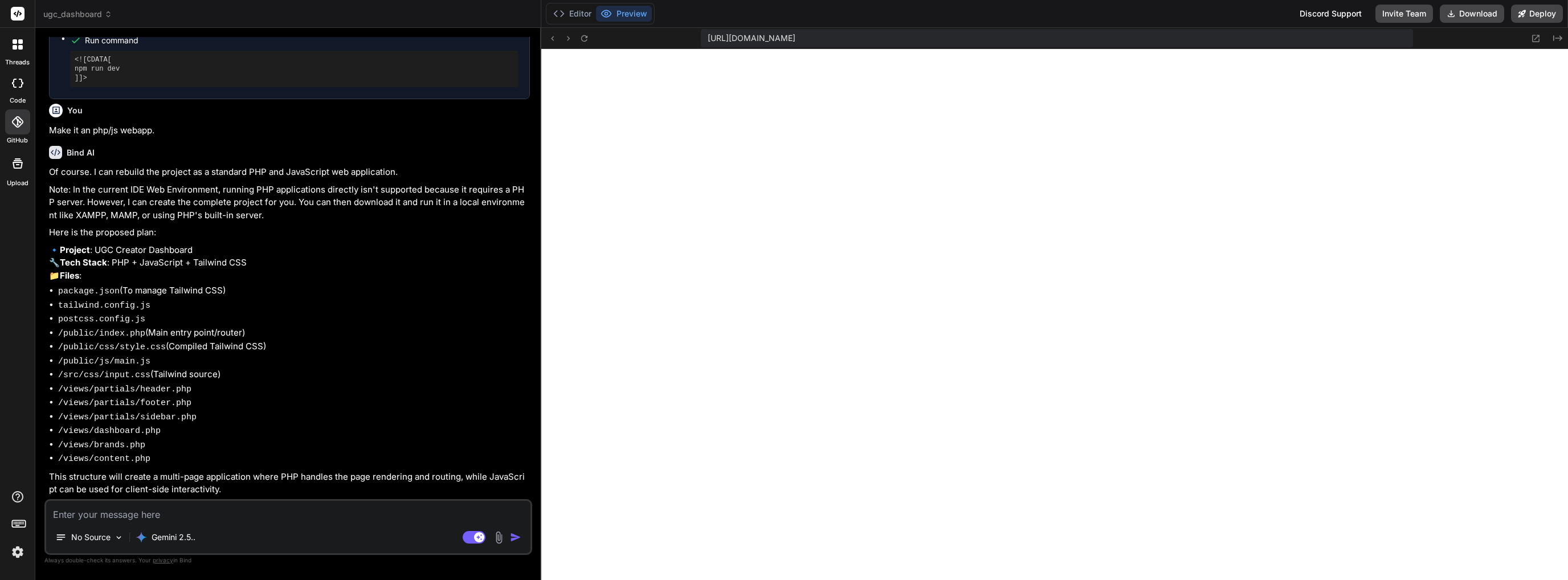
scroll to position [183, 0]
click at [259, 514] on textarea at bounding box center [289, 511] width 485 height 21
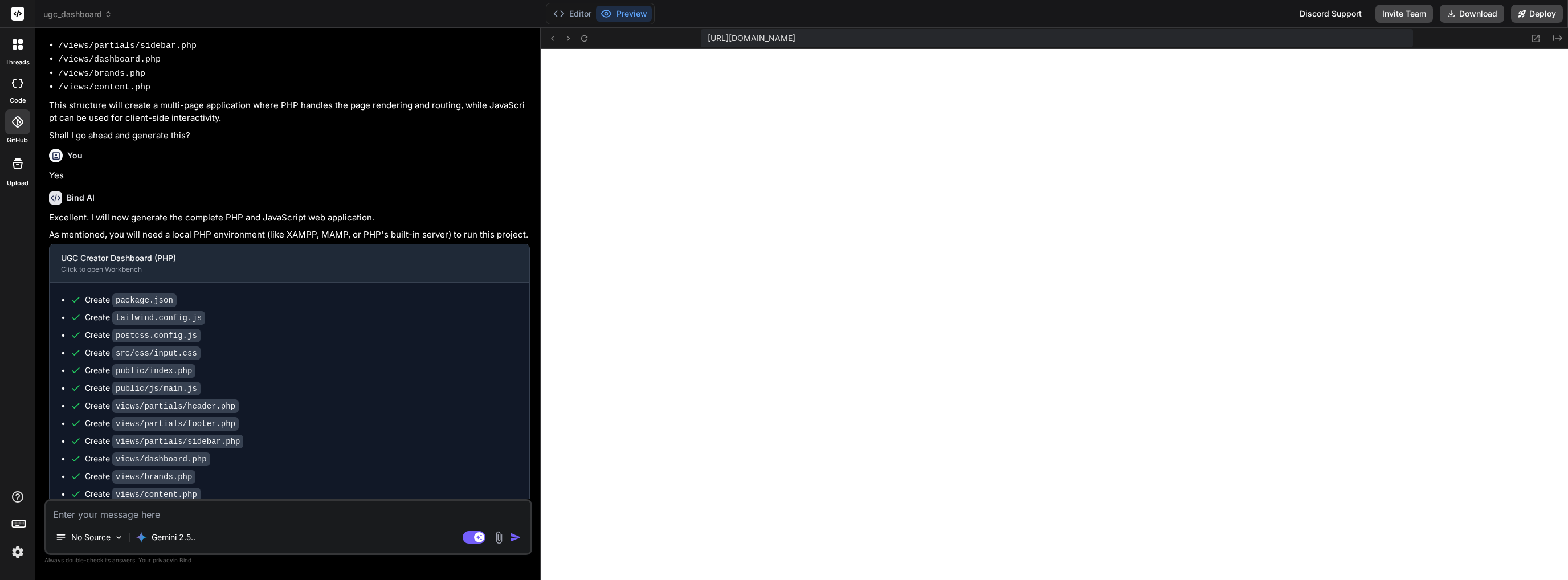
scroll to position [823, 0]
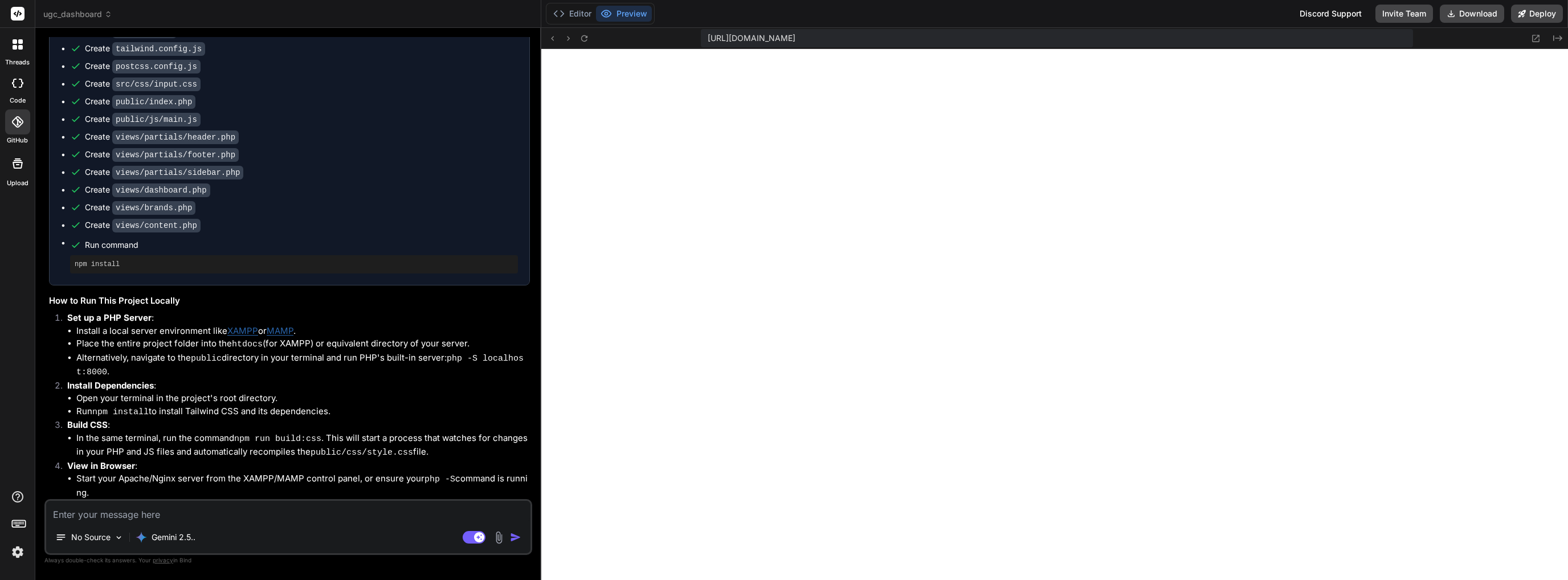
drag, startPoint x: 484, startPoint y: 479, endPoint x: 132, endPoint y: 494, distance: 352.3
click at [271, 501] on code "http://localhost:8000" at bounding box center [284, 506] width 26 height 10
drag, startPoint x: 122, startPoint y: 494, endPoint x: 171, endPoint y: 363, distance: 139.9
click at [171, 379] on p "Install Dependencies :" at bounding box center [298, 386] width 463 height 13
drag, startPoint x: 132, startPoint y: 491, endPoint x: 484, endPoint y: 484, distance: 352.1
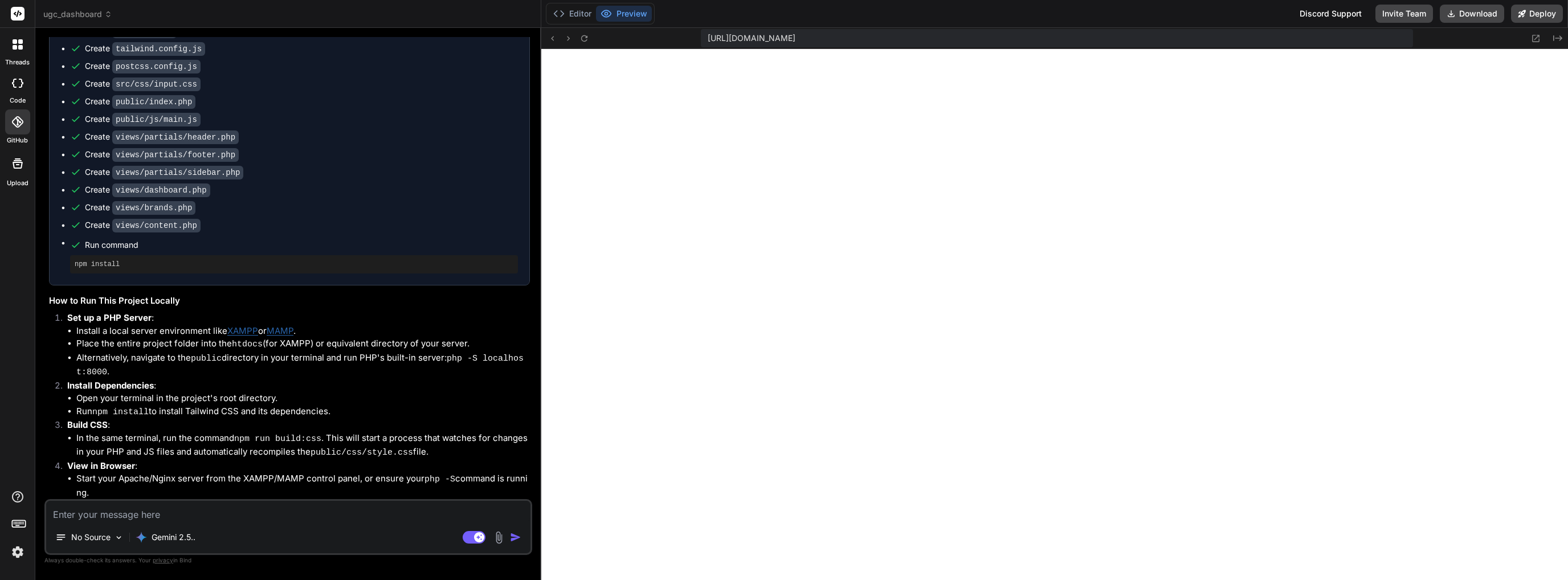
click at [298, 501] on code "http://localhost:8000" at bounding box center [284, 506] width 26 height 10
copy code "http://localhost:8000"
click at [260, 473] on li "Start your Apache/Nginx server from the XAMPP/MAMP control panel, or ensure you…" at bounding box center [303, 486] width 453 height 27
click at [244, 325] on link "XAMPP" at bounding box center [242, 330] width 31 height 11
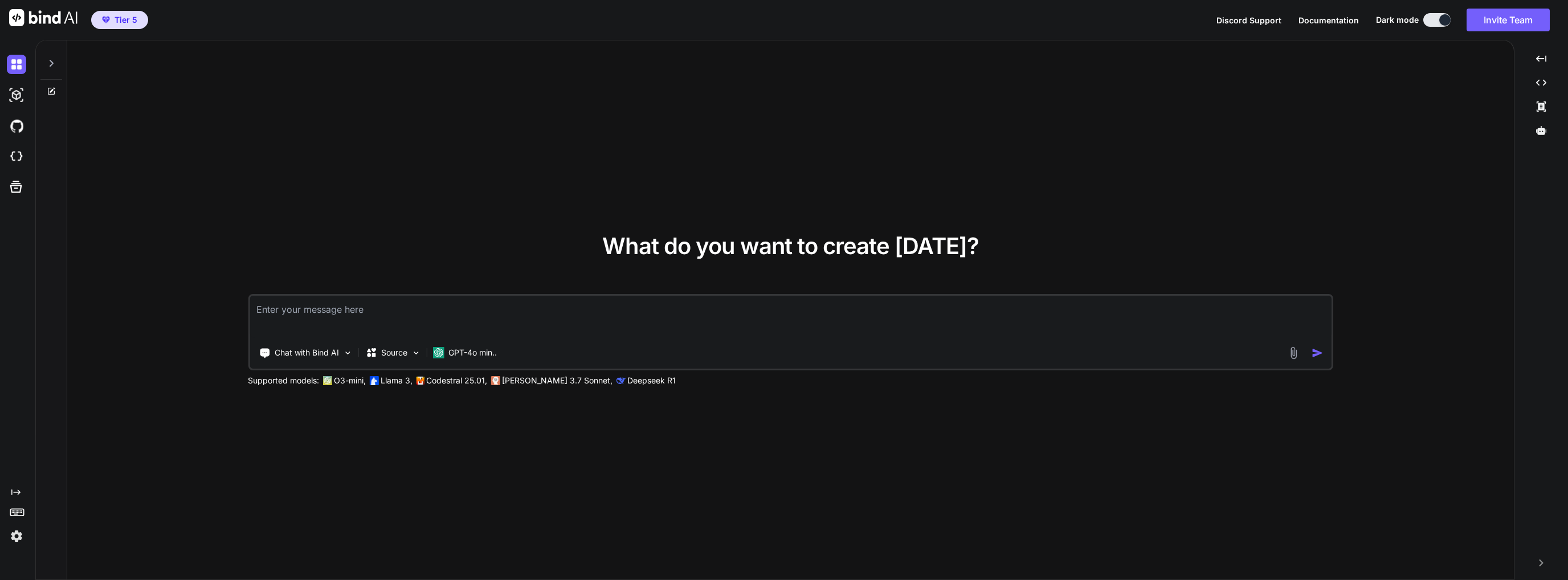
click at [57, 61] on div at bounding box center [51, 60] width 22 height 40
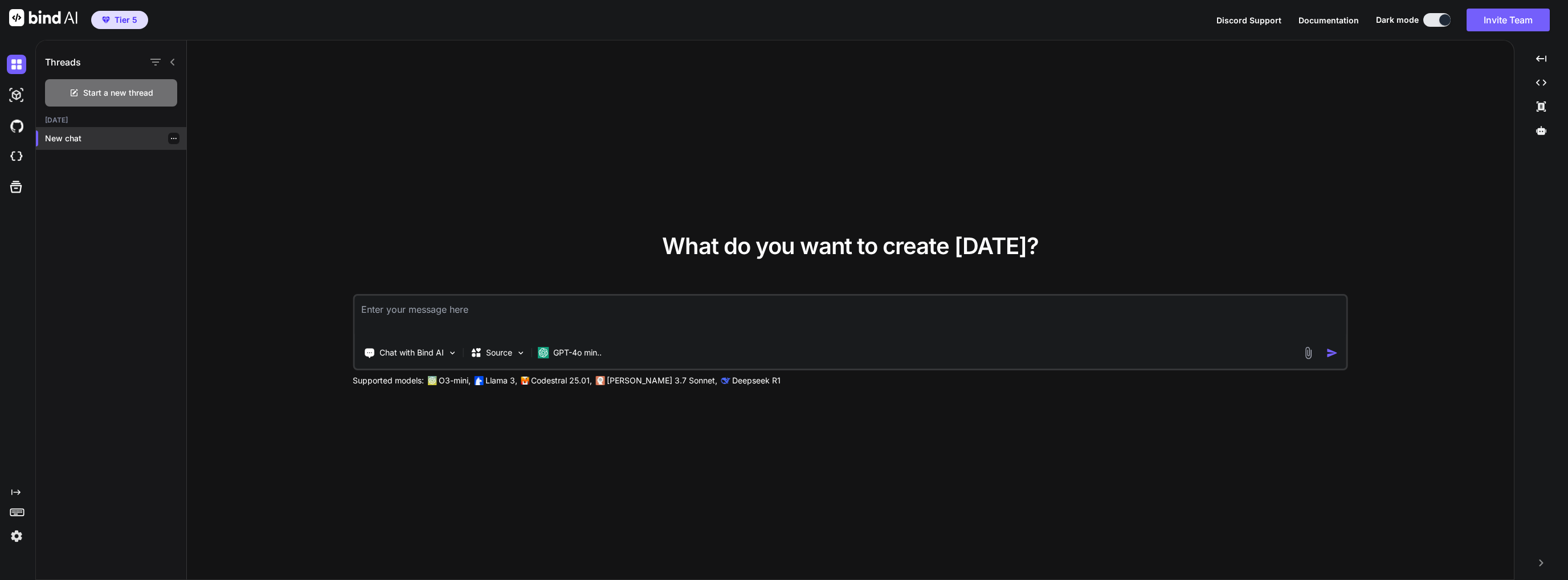
click at [91, 139] on p "New chat" at bounding box center [116, 138] width 141 height 12
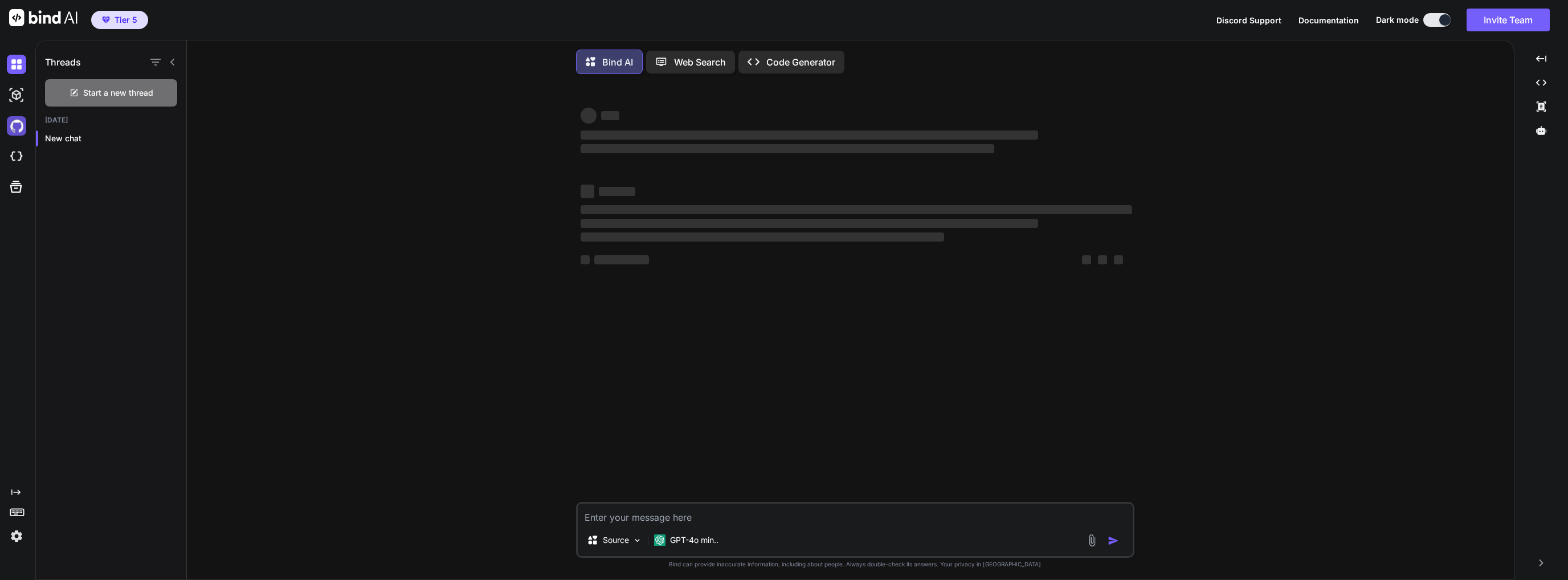
click at [15, 128] on img at bounding box center [16, 126] width 19 height 19
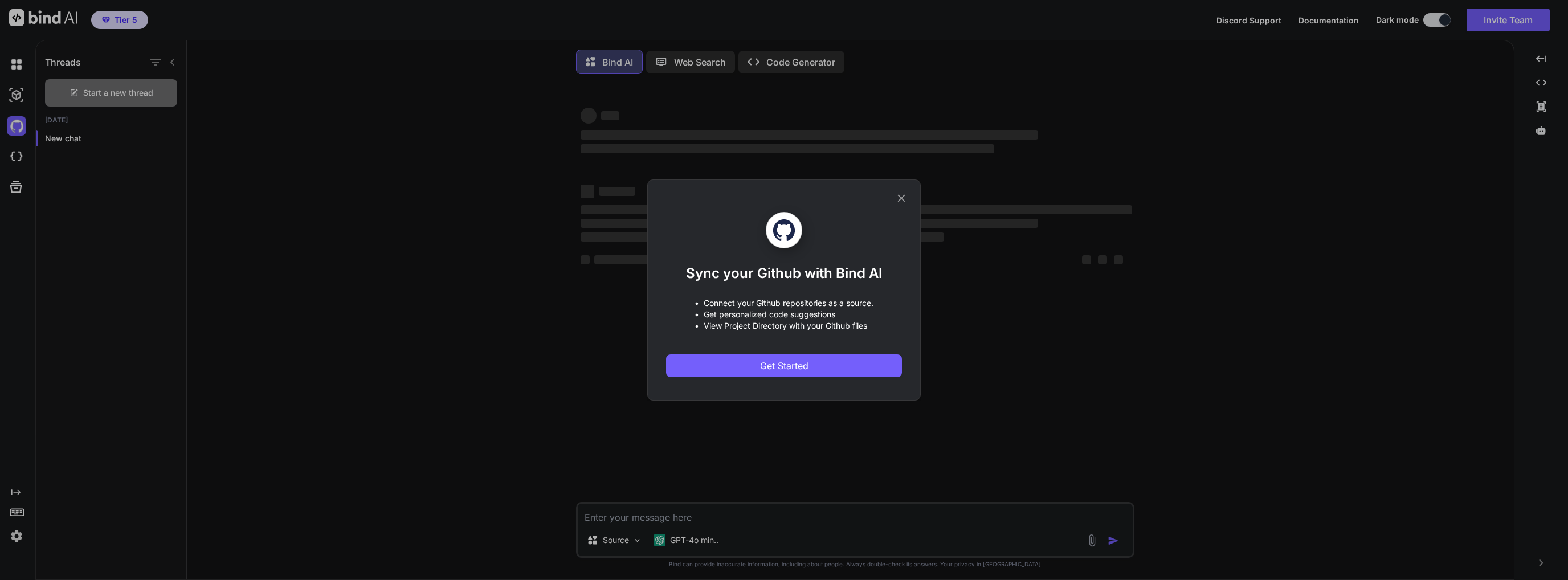
click at [324, 138] on div "Sync your Github with Bind AI • Connect your Github repositories as a source. •…" at bounding box center [784, 290] width 1568 height 580
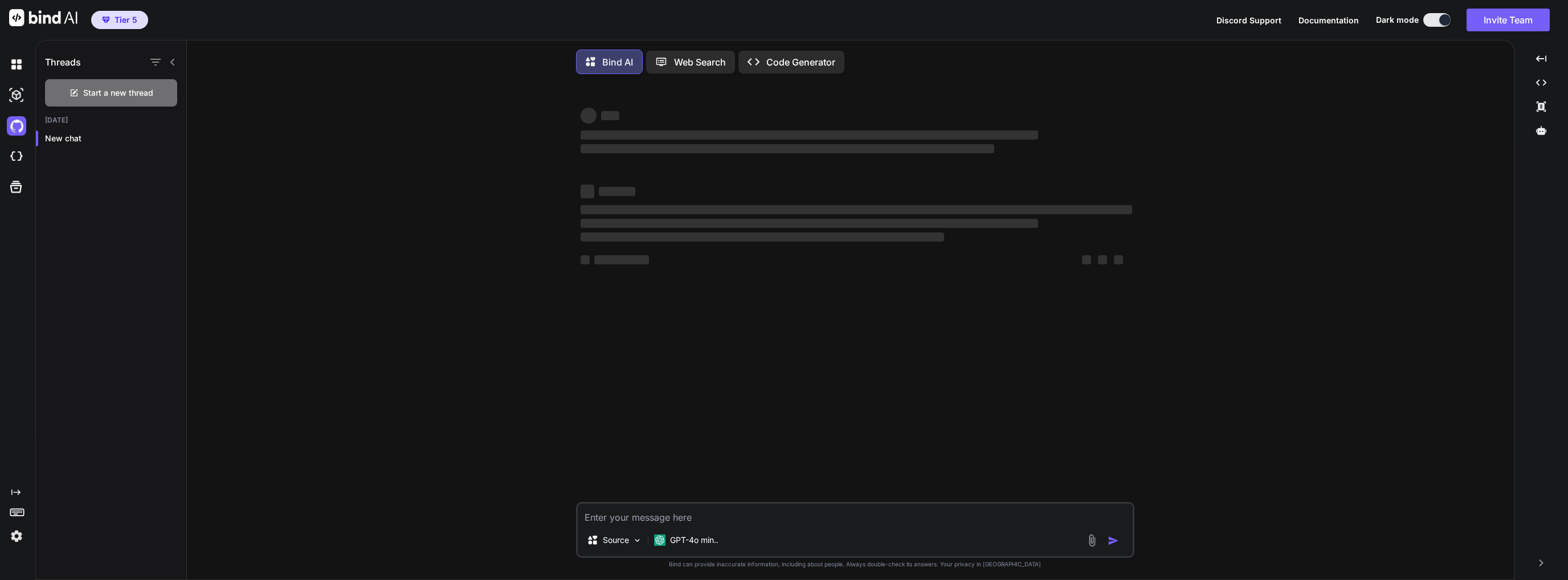
click at [23, 530] on img at bounding box center [16, 536] width 19 height 19
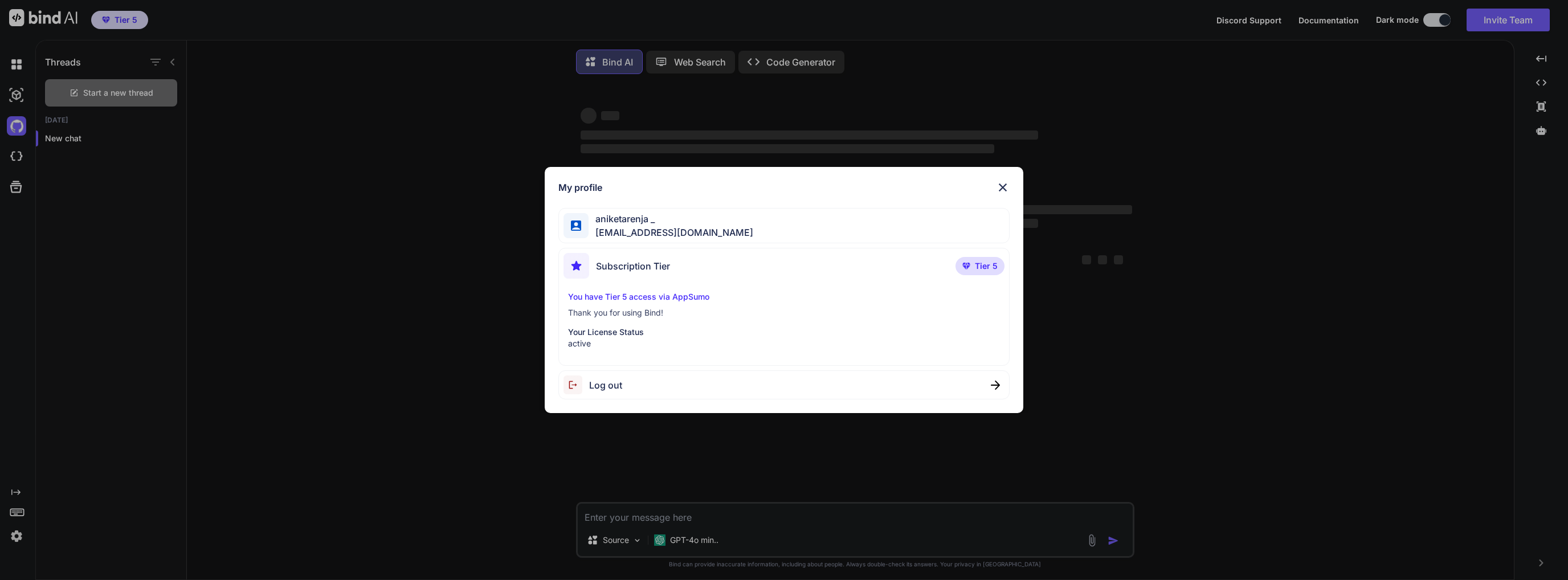
click at [221, 243] on div "My profile aniketarenja _ [EMAIL_ADDRESS][DOMAIN_NAME] Subscription Tier Tier 5…" at bounding box center [784, 290] width 1568 height 580
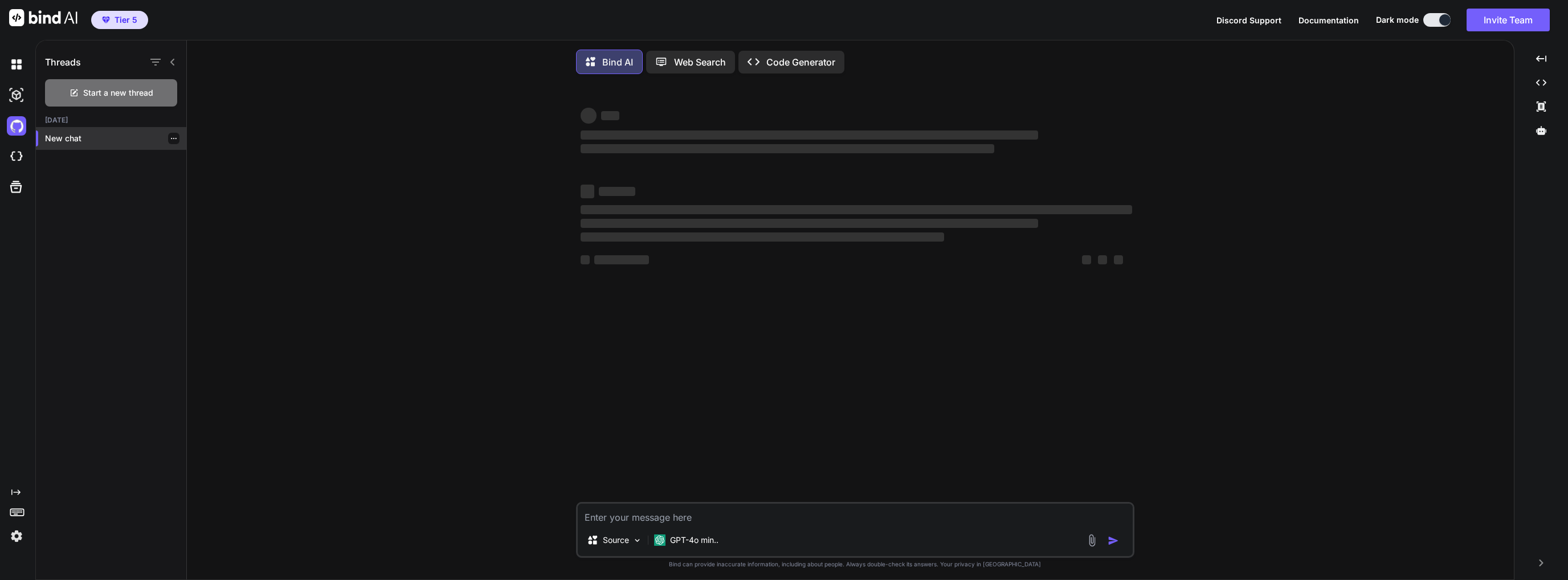
click at [88, 138] on p "New chat" at bounding box center [116, 138] width 141 height 12
click at [170, 138] on icon "button" at bounding box center [173, 138] width 7 height 7
click at [124, 193] on div "Threads Start a new thread [DATE] New chat" at bounding box center [111, 311] width 151 height 542
click at [19, 101] on img at bounding box center [16, 95] width 19 height 19
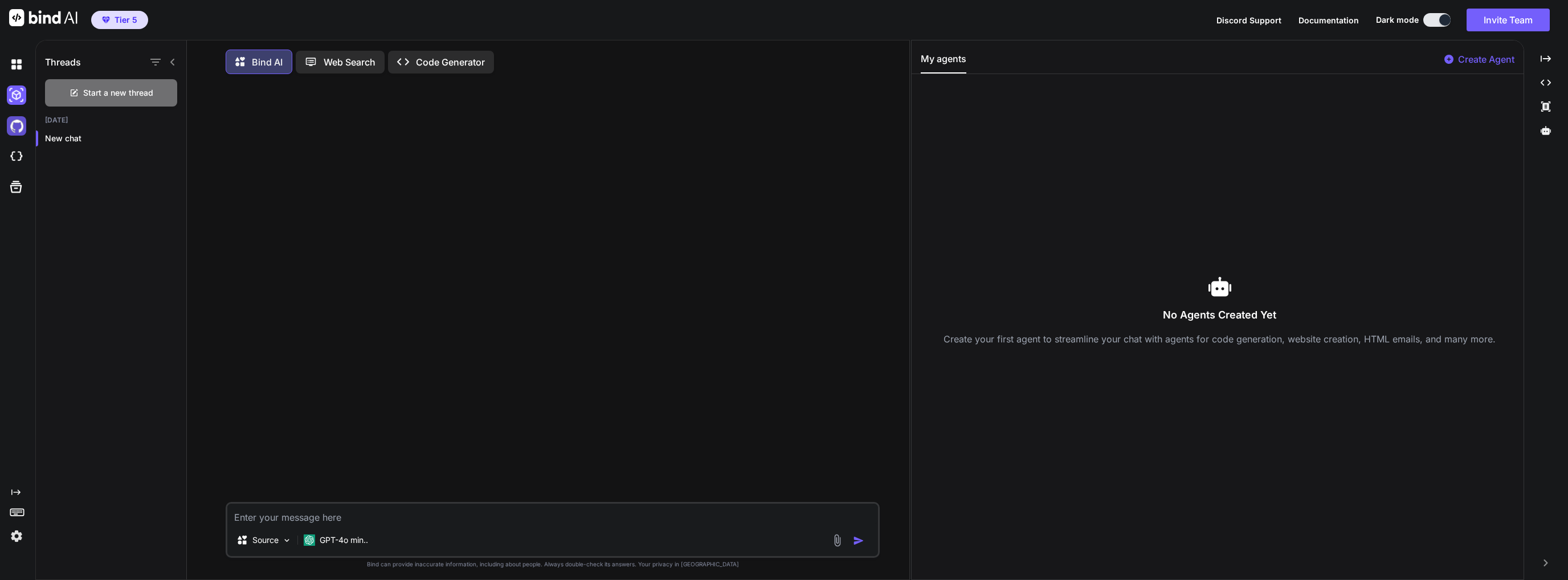
type textarea "x"
click at [18, 148] on img at bounding box center [16, 157] width 19 height 19
click at [129, 206] on div "Threads Start a new thread [DATE] New chat" at bounding box center [111, 311] width 151 height 542
click at [447, 76] on div "Bind AI Web Search Created with Pixso. Code Generator" at bounding box center [553, 61] width 654 height 33
click at [449, 60] on p "Code Generator" at bounding box center [450, 62] width 69 height 13
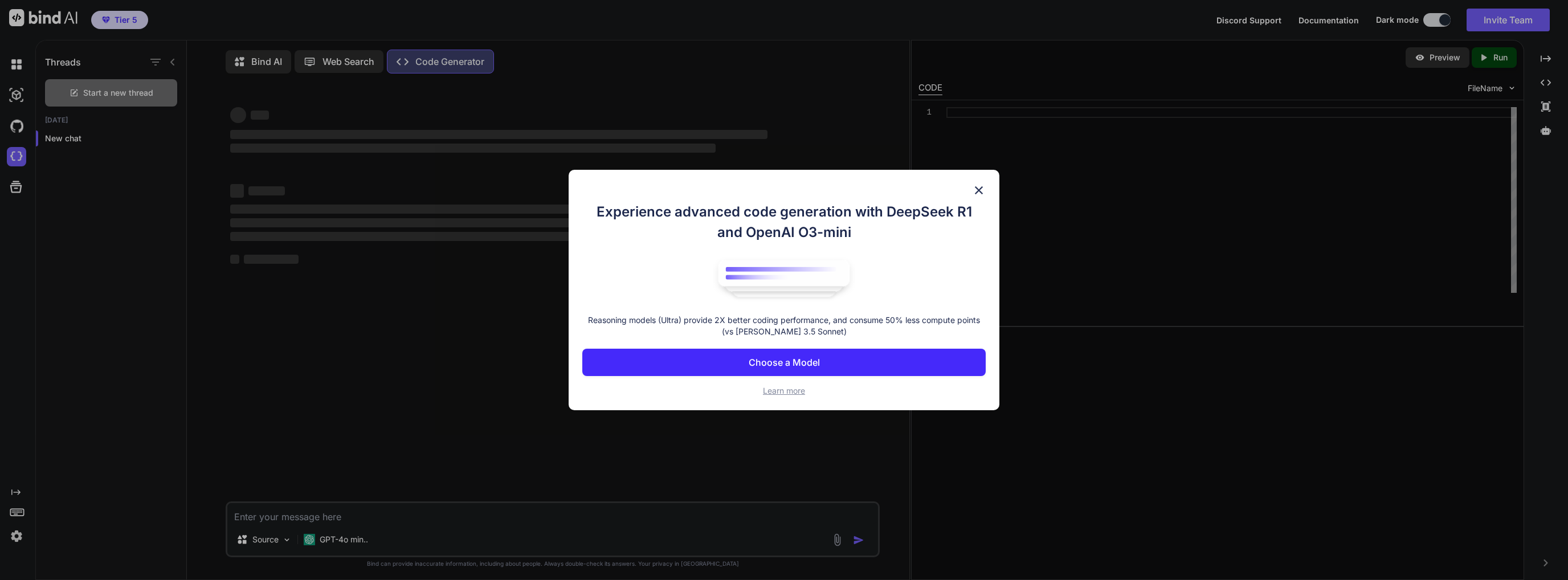
click at [850, 365] on button "Choose a Model" at bounding box center [785, 362] width 404 height 27
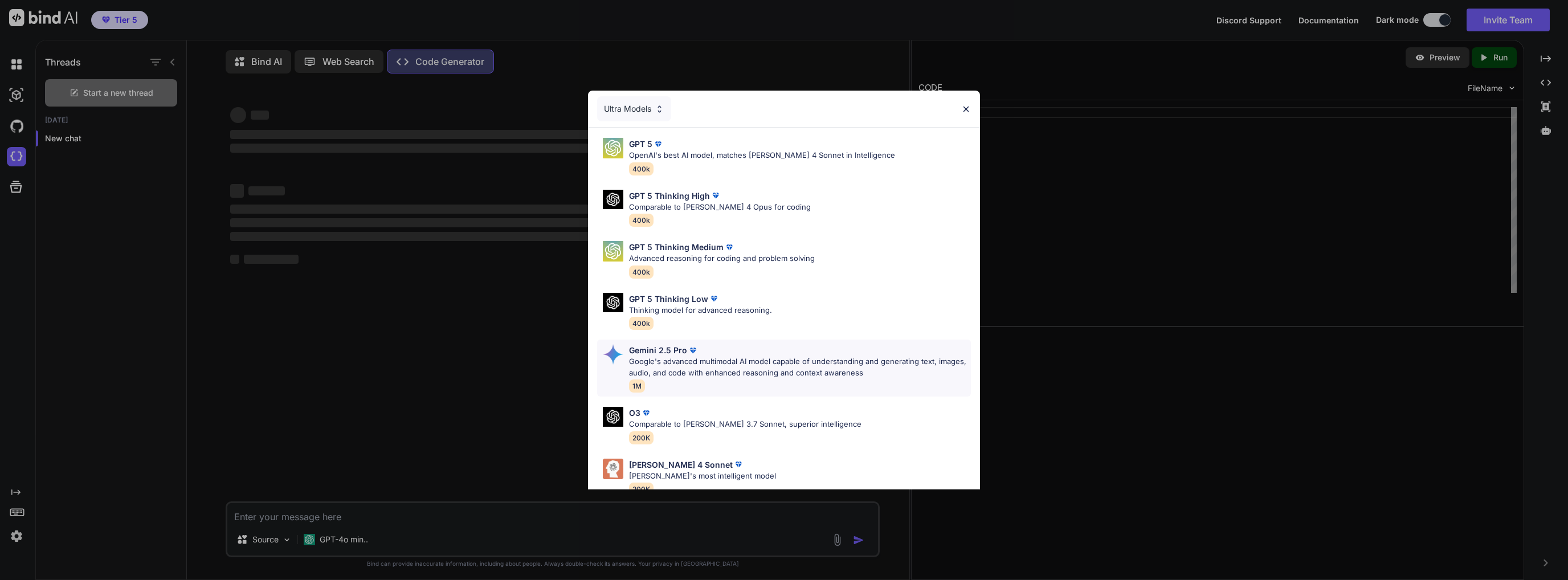
click at [790, 357] on p "Google's advanced multimodal AI model capable of understanding and generating t…" at bounding box center [800, 367] width 342 height 23
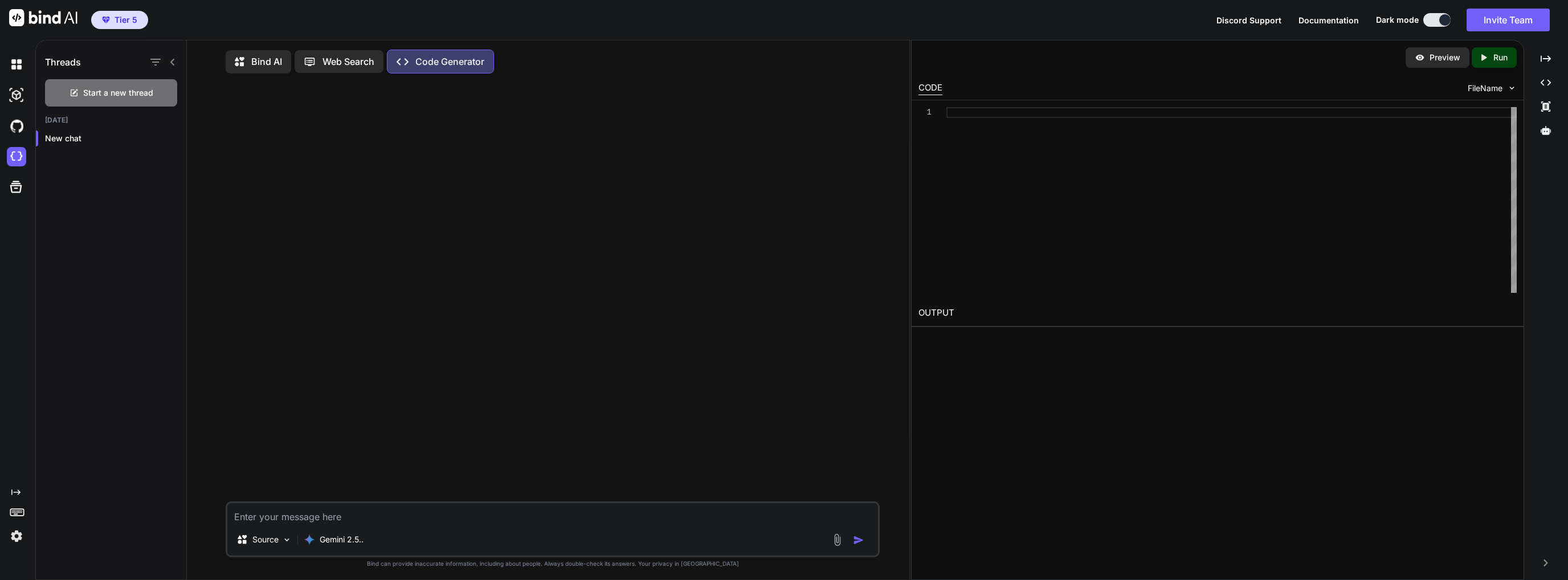
click at [440, 304] on div at bounding box center [553, 292] width 652 height 419
click at [272, 545] on p "Source" at bounding box center [265, 539] width 26 height 12
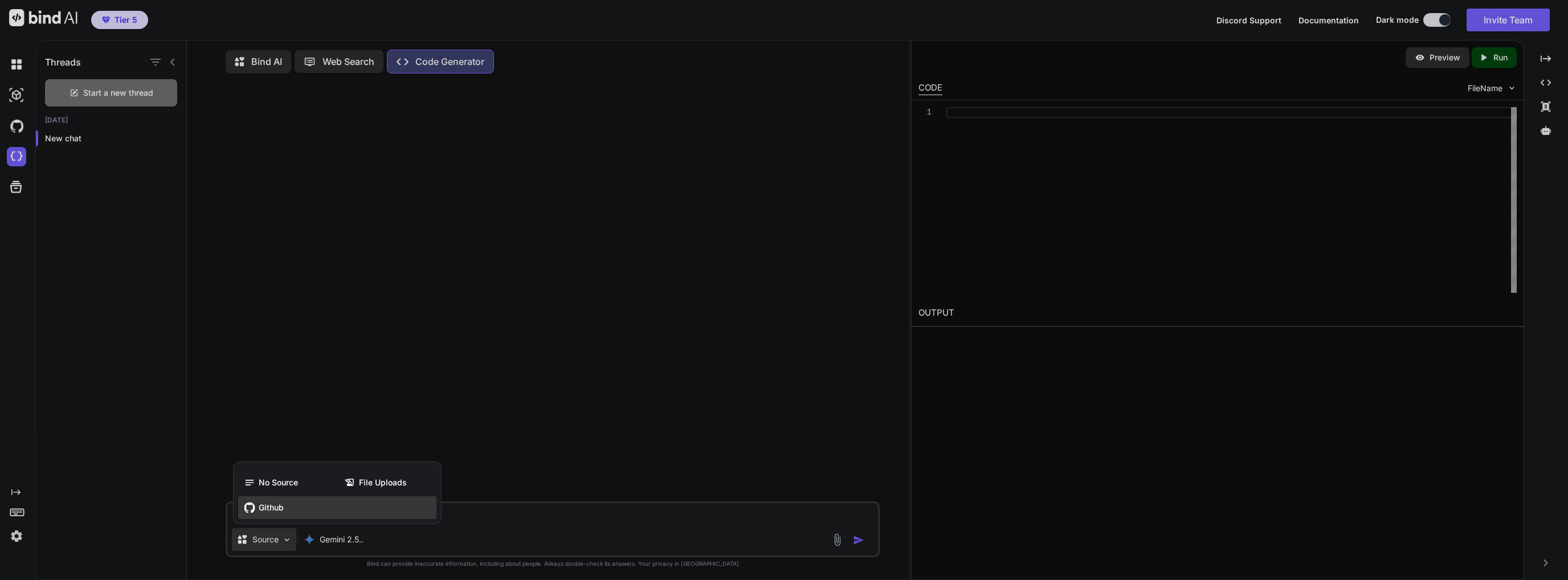
click at [265, 511] on span "Github" at bounding box center [271, 508] width 25 height 12
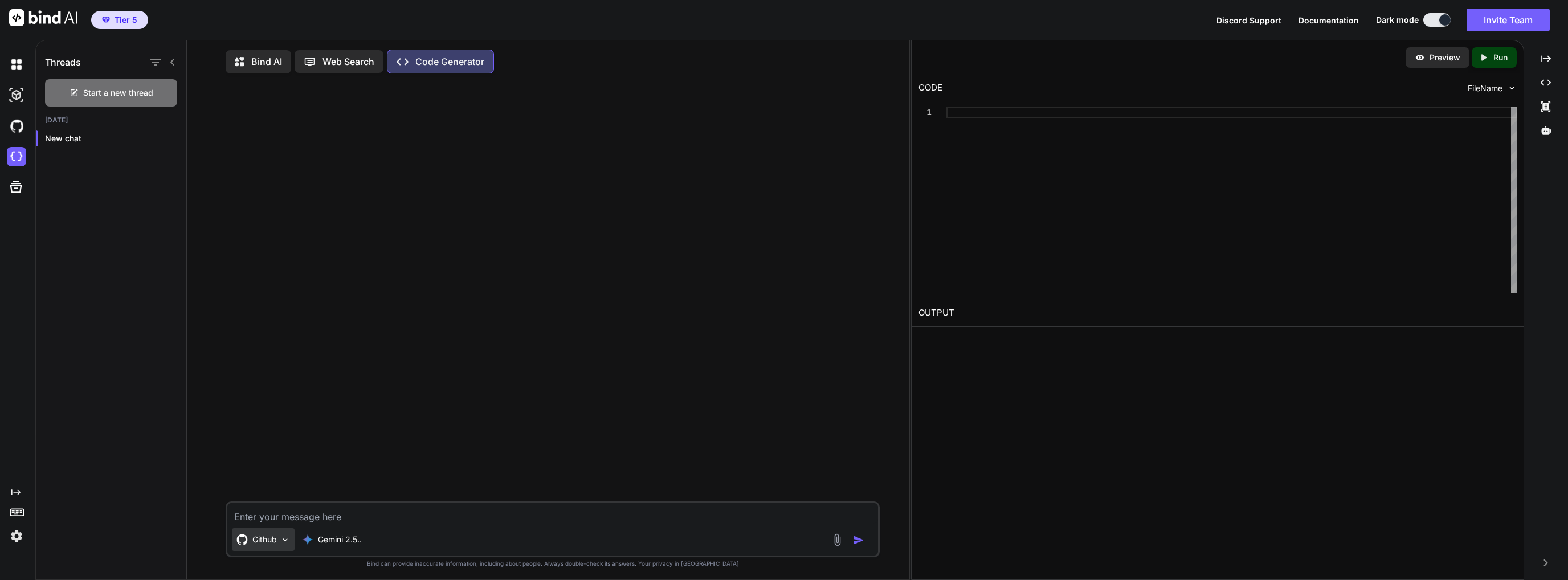
click at [271, 533] on div "Github" at bounding box center [263, 539] width 63 height 23
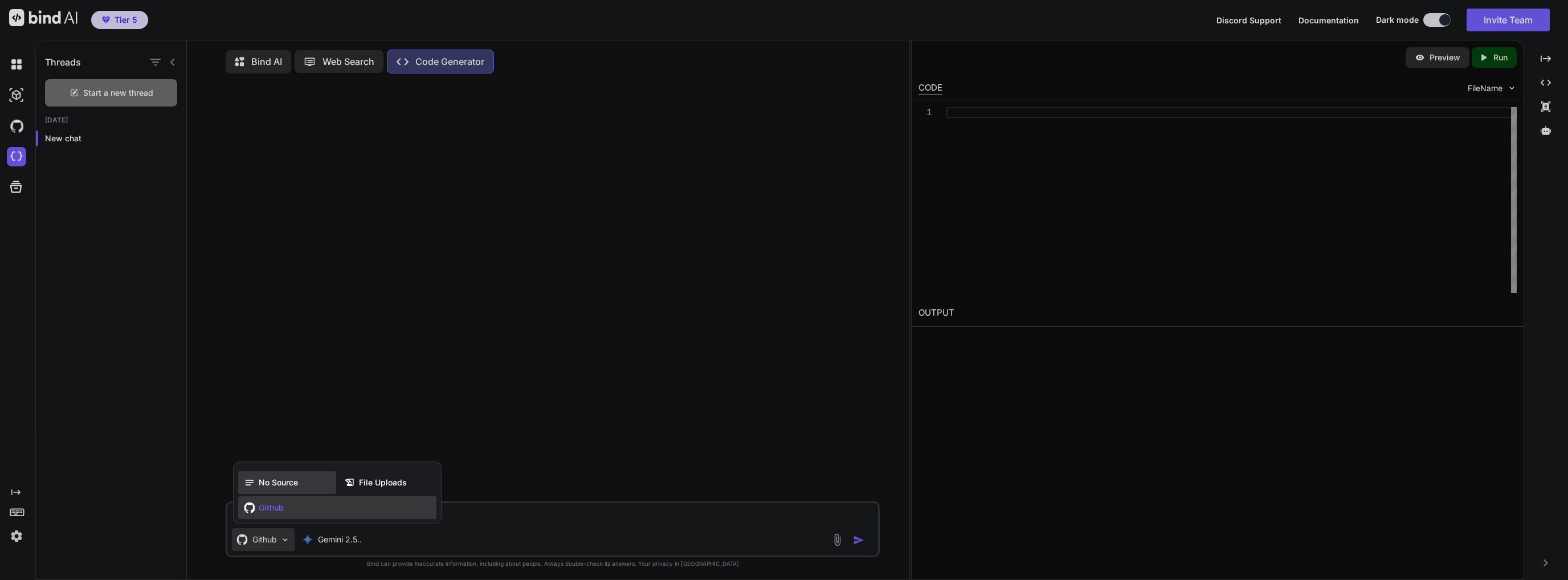
click at [271, 491] on div "No Source" at bounding box center [287, 482] width 98 height 23
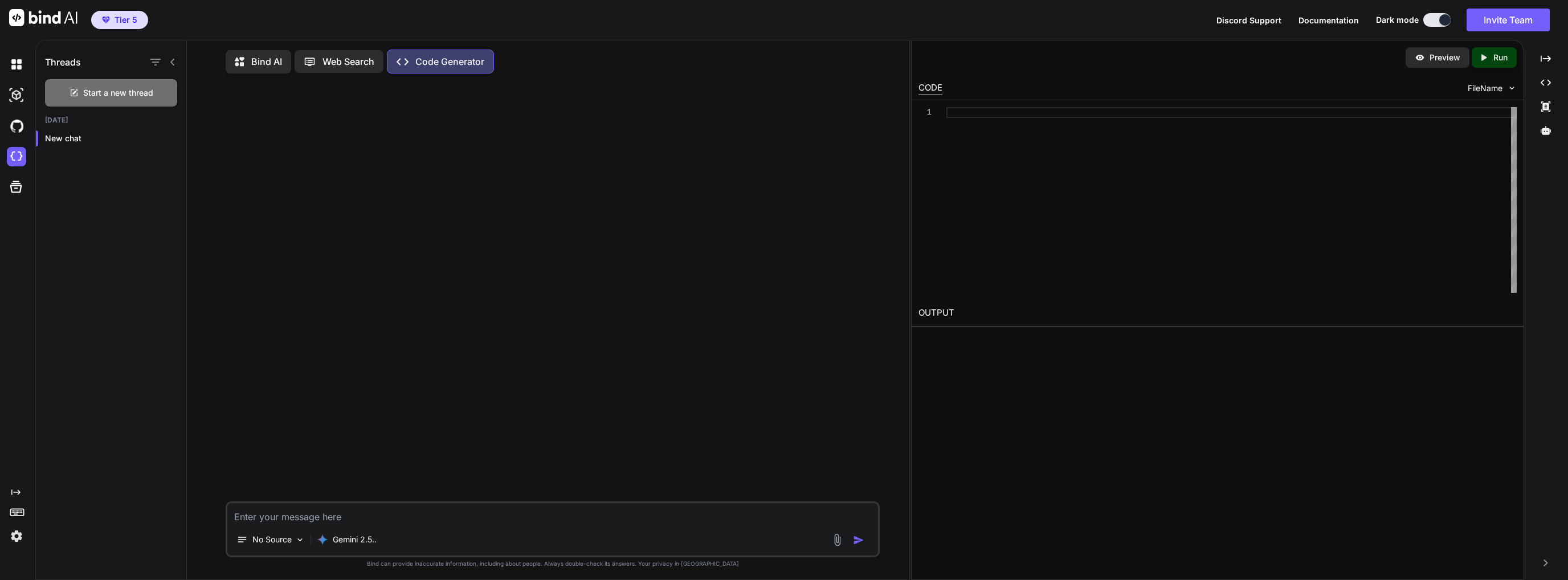
click at [294, 426] on div at bounding box center [553, 292] width 652 height 419
click at [299, 515] on textarea at bounding box center [552, 514] width 651 height 21
click at [1205, 402] on div "Preview Created with Pixso. Run CODE FileName 1 OUTPUT" at bounding box center [1217, 310] width 613 height 540
click at [544, 526] on div "No Source Gemini 2.5.." at bounding box center [553, 529] width 654 height 56
paste textarea "[URL]"
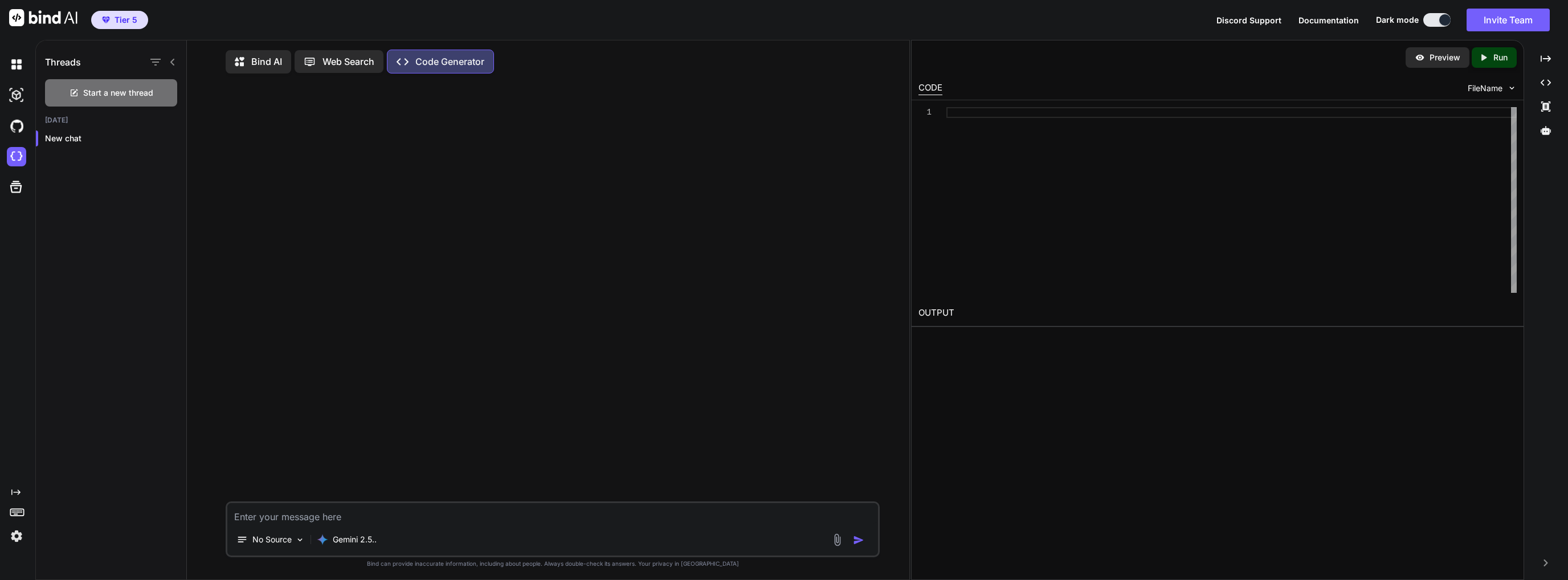
type textarea "[URL]"
drag, startPoint x: 359, startPoint y: 522, endPoint x: 92, endPoint y: 518, distance: 267.0
click at [91, 519] on div "Threads Start a new thread [DATE] New chat Bind AI Web Search Created with Pixs…" at bounding box center [472, 310] width 873 height 541
click at [1160, 229] on div at bounding box center [1231, 200] width 570 height 186
click at [747, 265] on div at bounding box center [553, 292] width 652 height 419
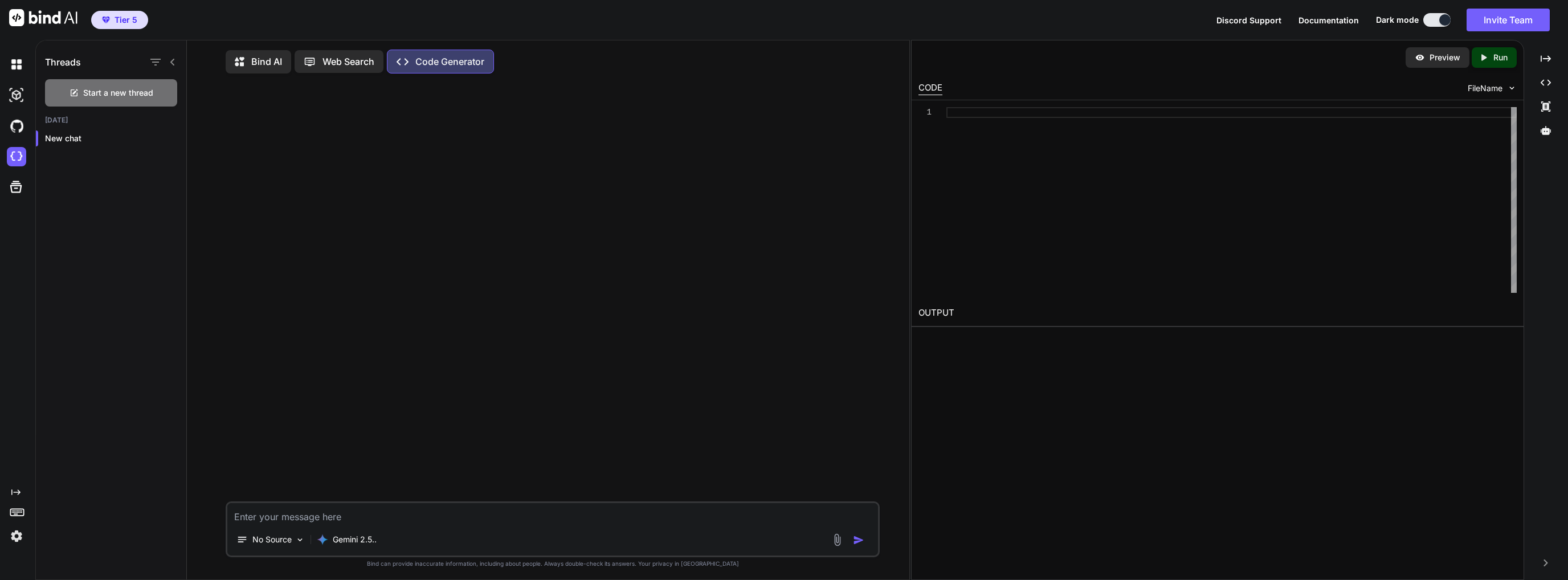
click at [561, 518] on textarea at bounding box center [552, 514] width 651 height 21
type textarea "-"
type textarea "C"
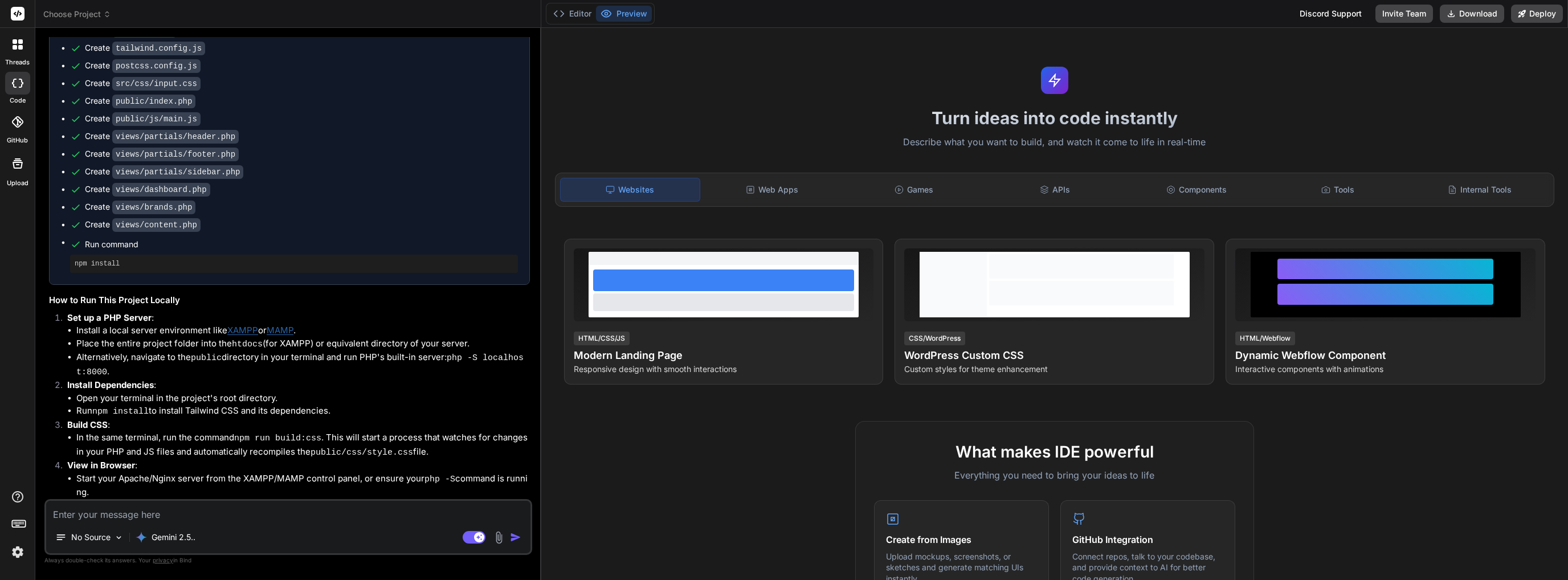
scroll to position [579, 0]
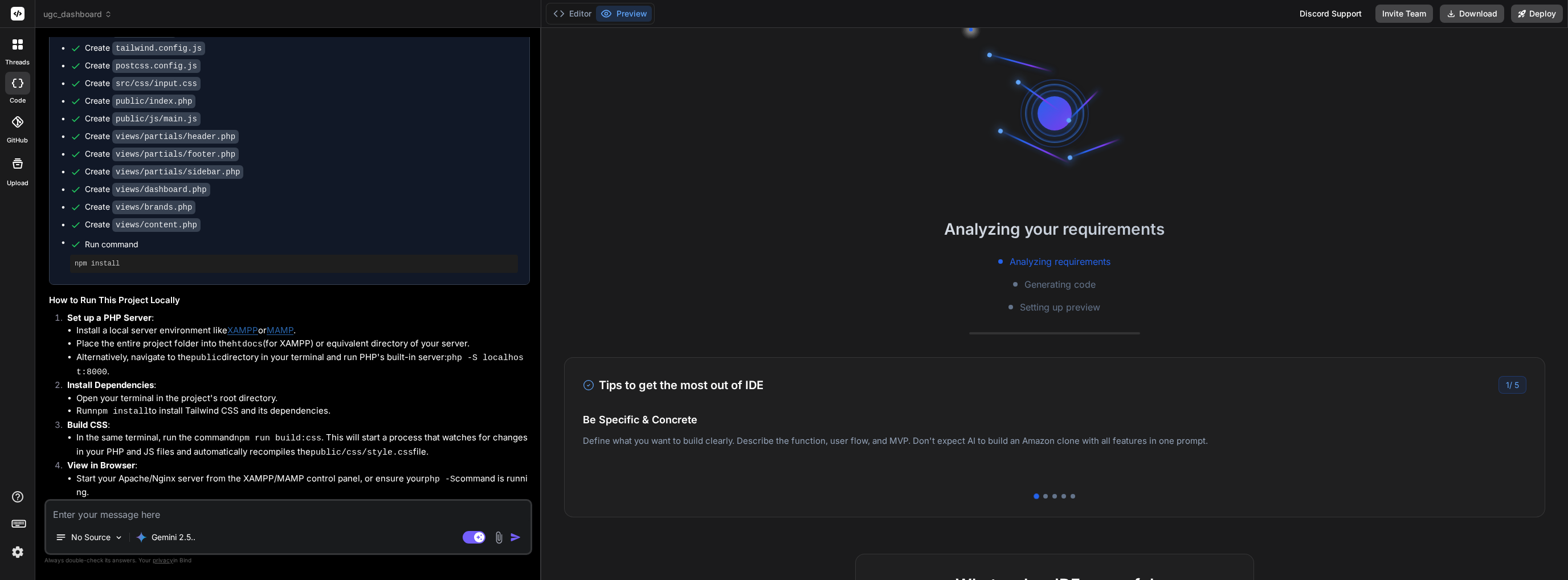
click at [10, 85] on div at bounding box center [17, 83] width 25 height 23
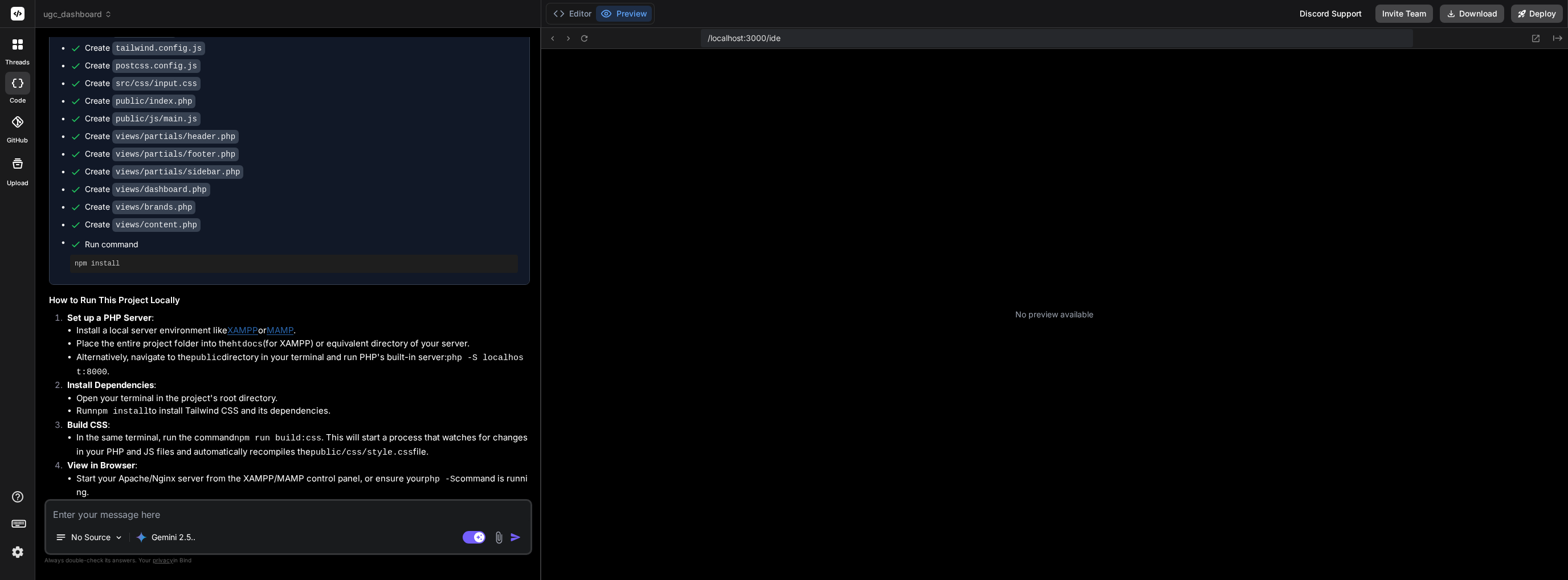
scroll to position [131, 0]
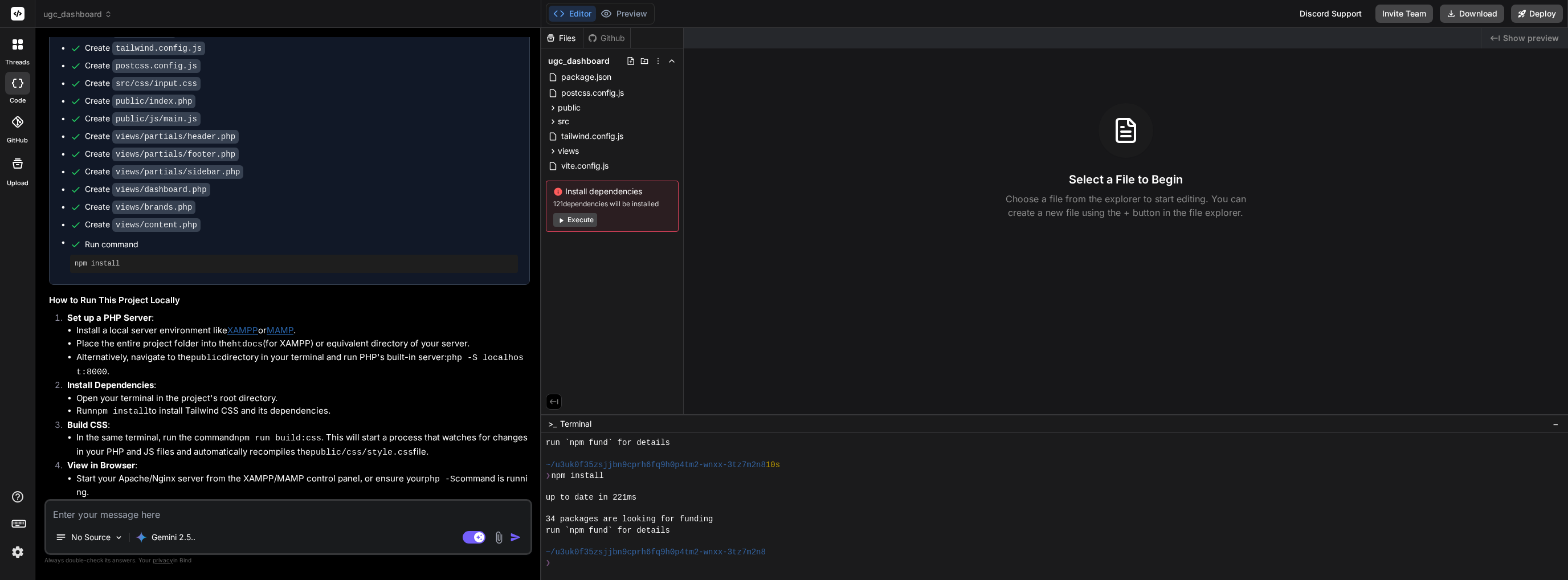
click at [558, 218] on icon at bounding box center [561, 220] width 9 height 9
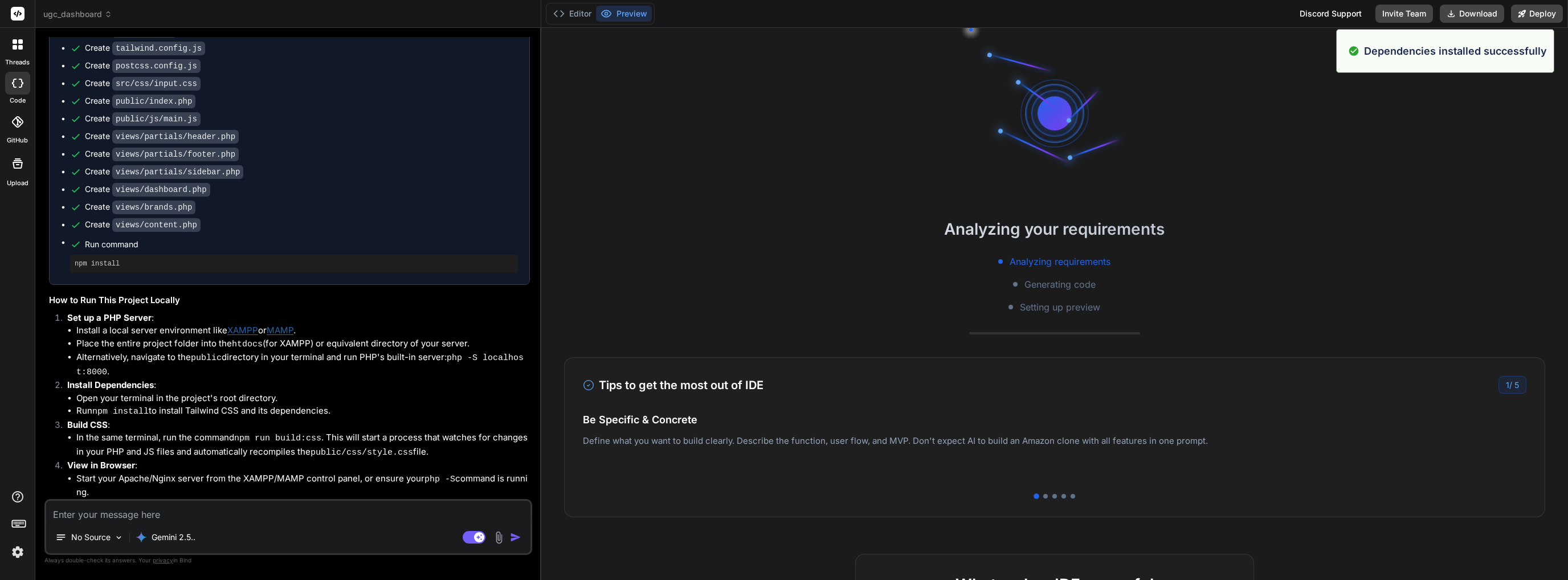
scroll to position [350, 0]
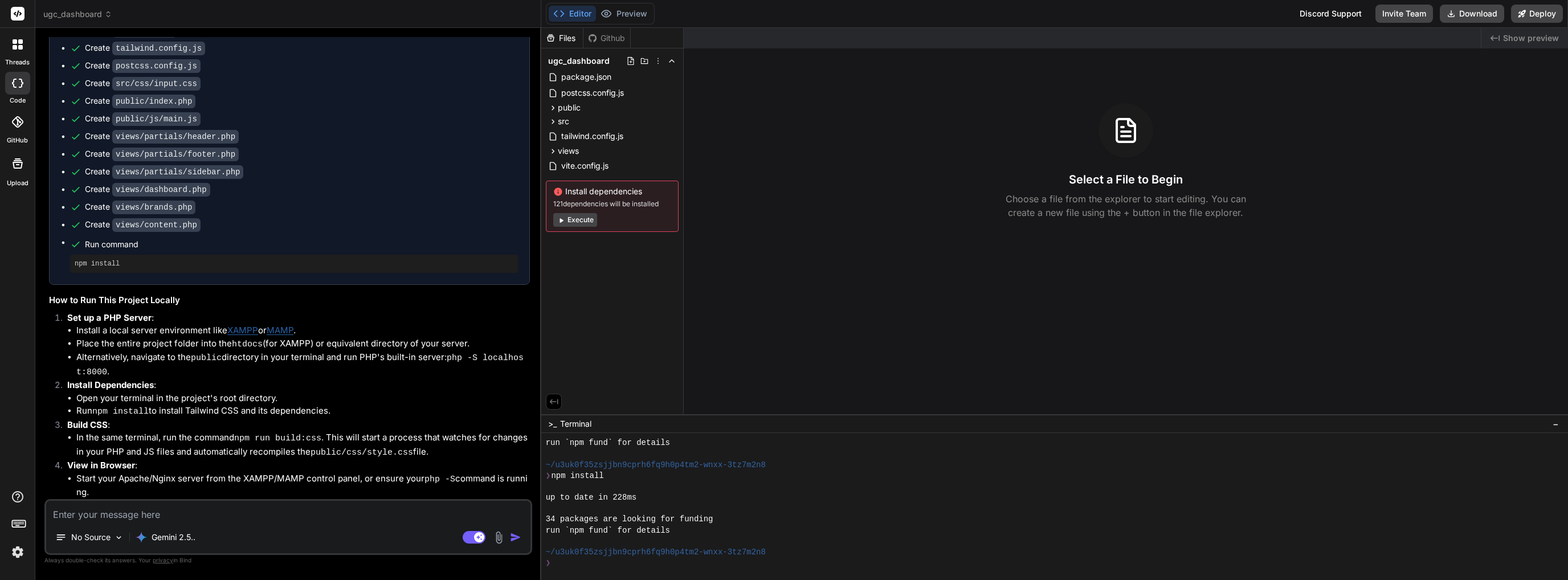
click at [23, 56] on div at bounding box center [17, 44] width 24 height 24
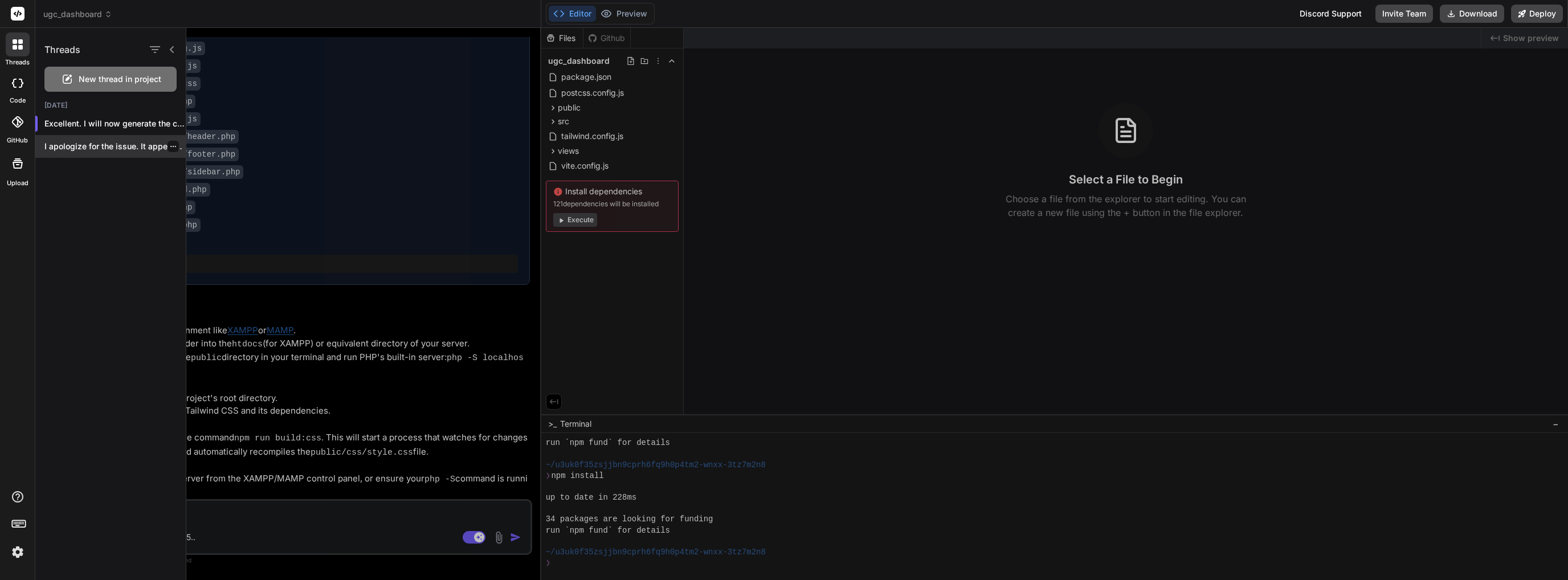
click at [113, 150] on p "I apologize for the issue. It appears..." at bounding box center [115, 146] width 141 height 12
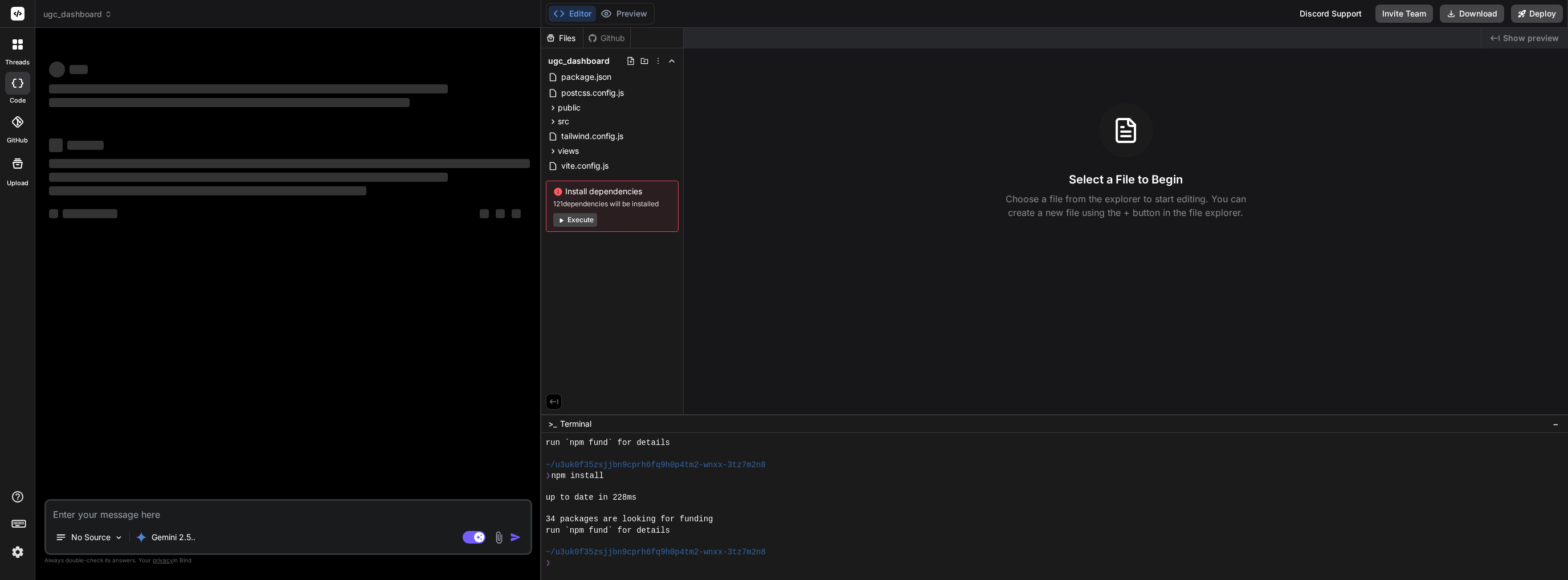
type textarea "x"
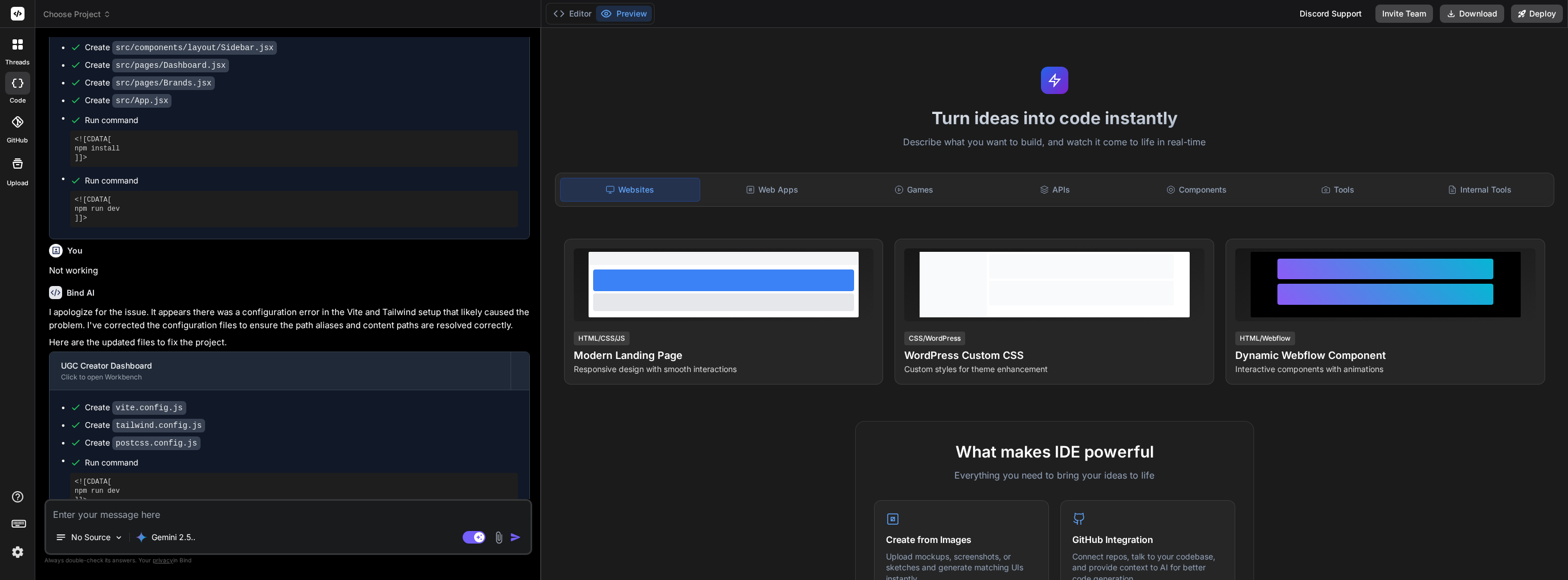
scroll to position [654, 0]
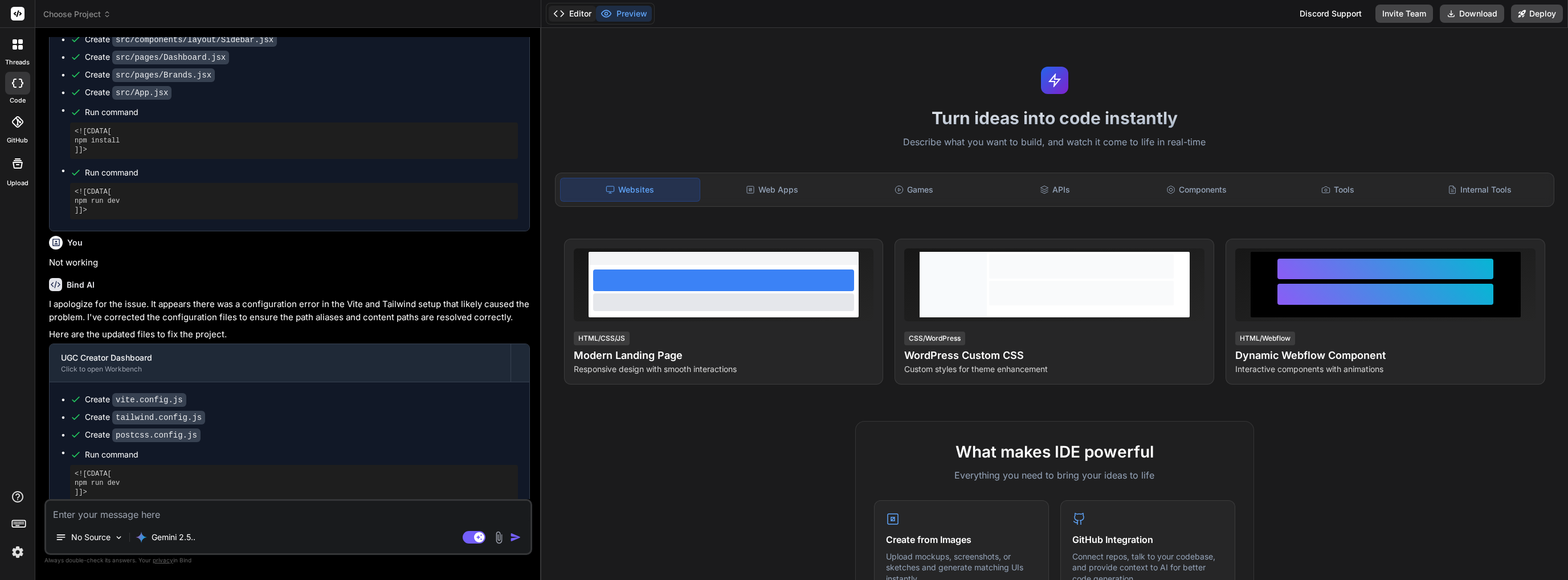
click at [570, 19] on button "Editor" at bounding box center [572, 13] width 47 height 16
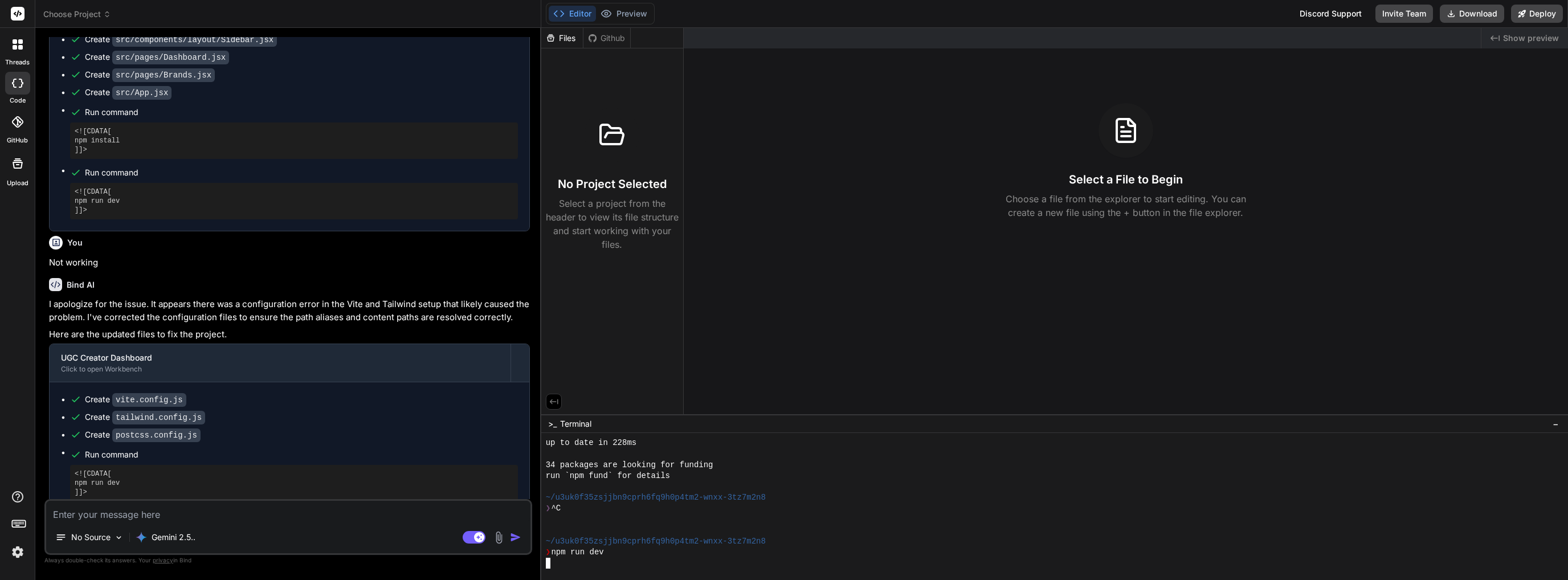
scroll to position [525, 0]
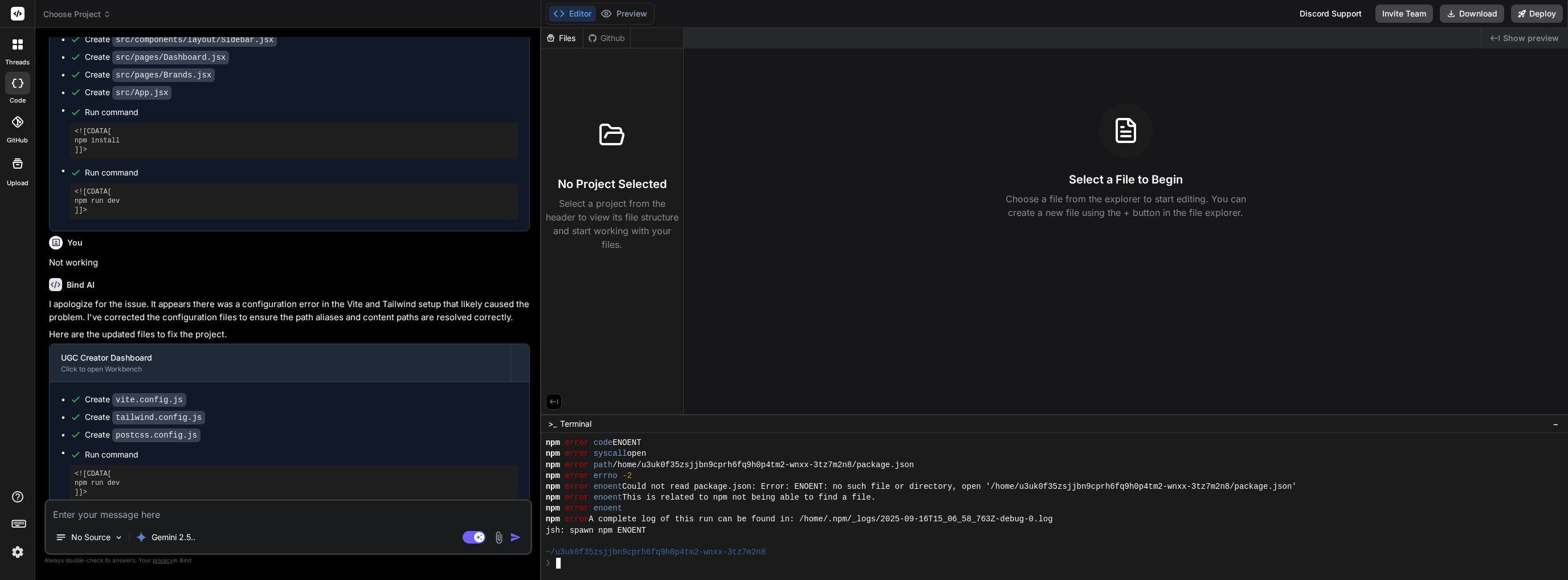
click at [20, 45] on icon at bounding box center [20, 47] width 4 height 4
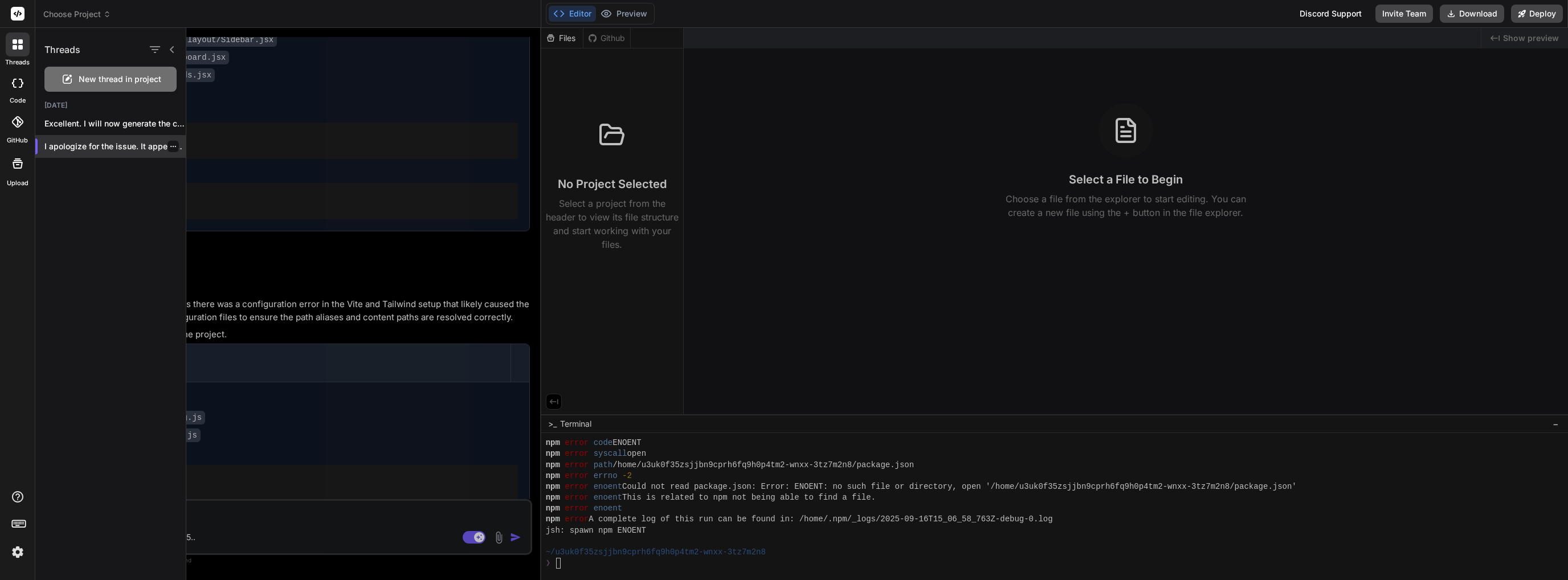
click at [170, 148] on icon "button" at bounding box center [173, 146] width 7 height 7
click at [203, 194] on span "Delete" at bounding box center [199, 192] width 24 height 12
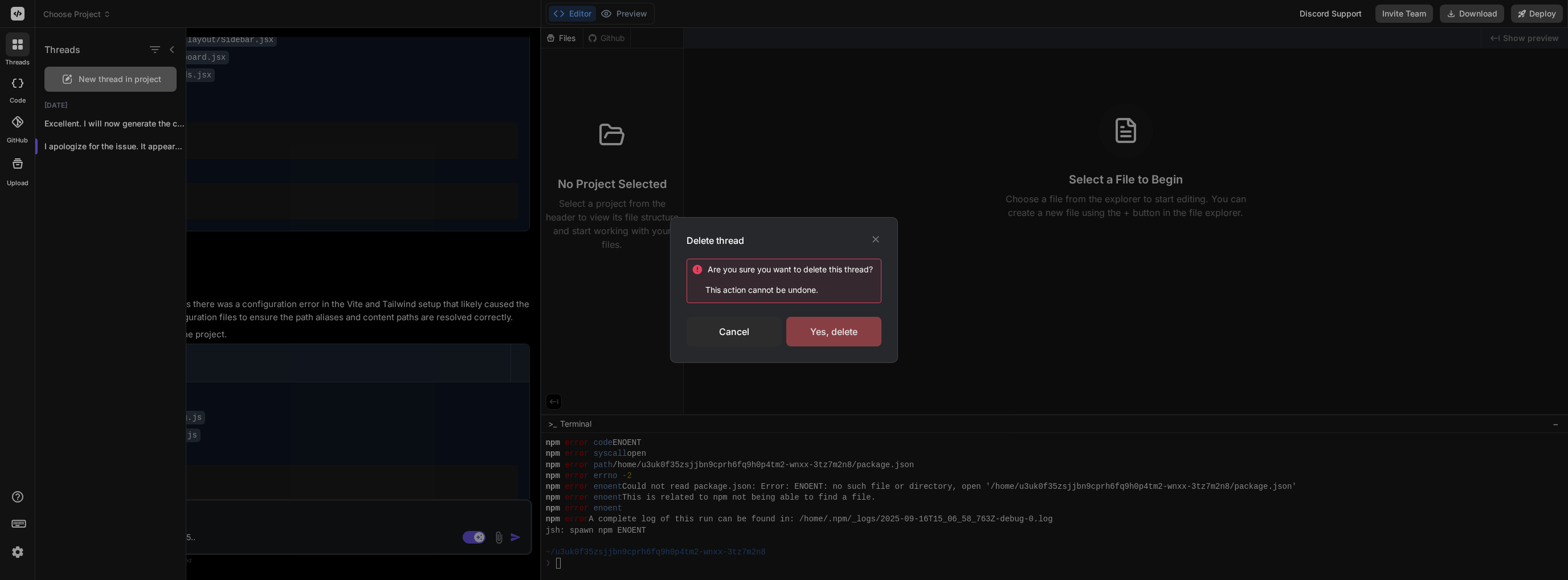
click at [812, 325] on div "Yes, delete" at bounding box center [834, 331] width 95 height 30
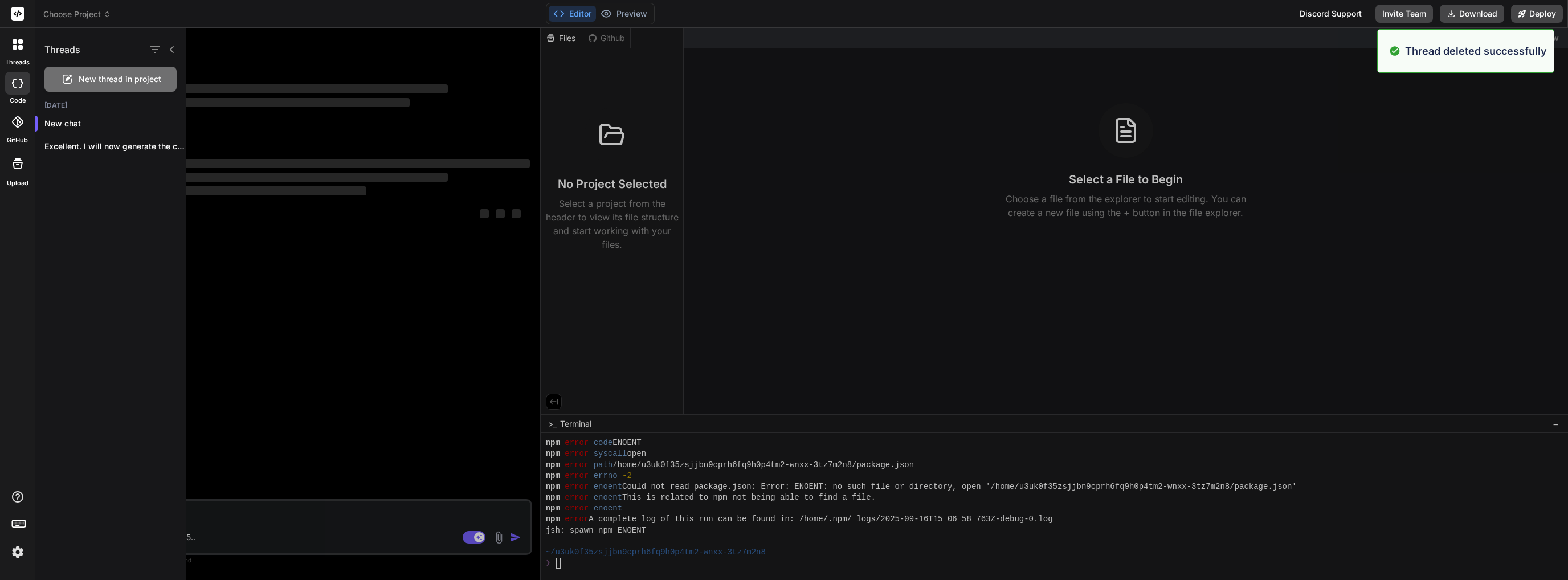
type textarea "x"
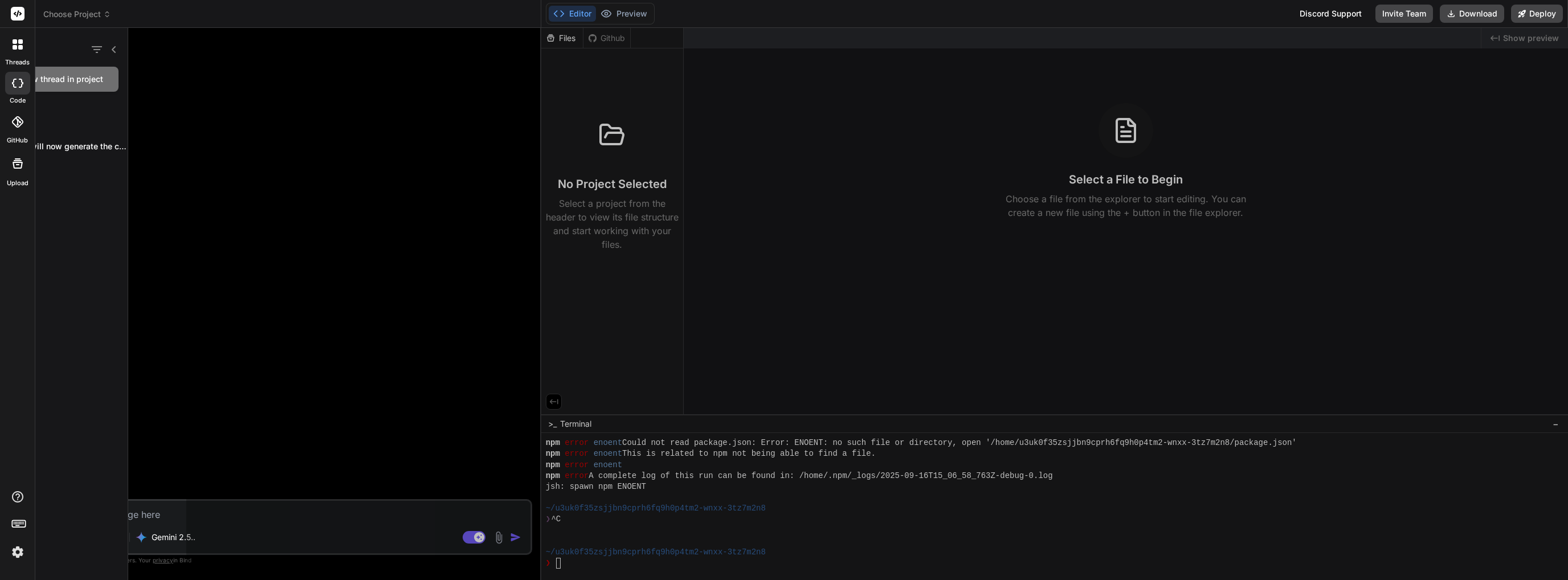
scroll to position [0, 0]
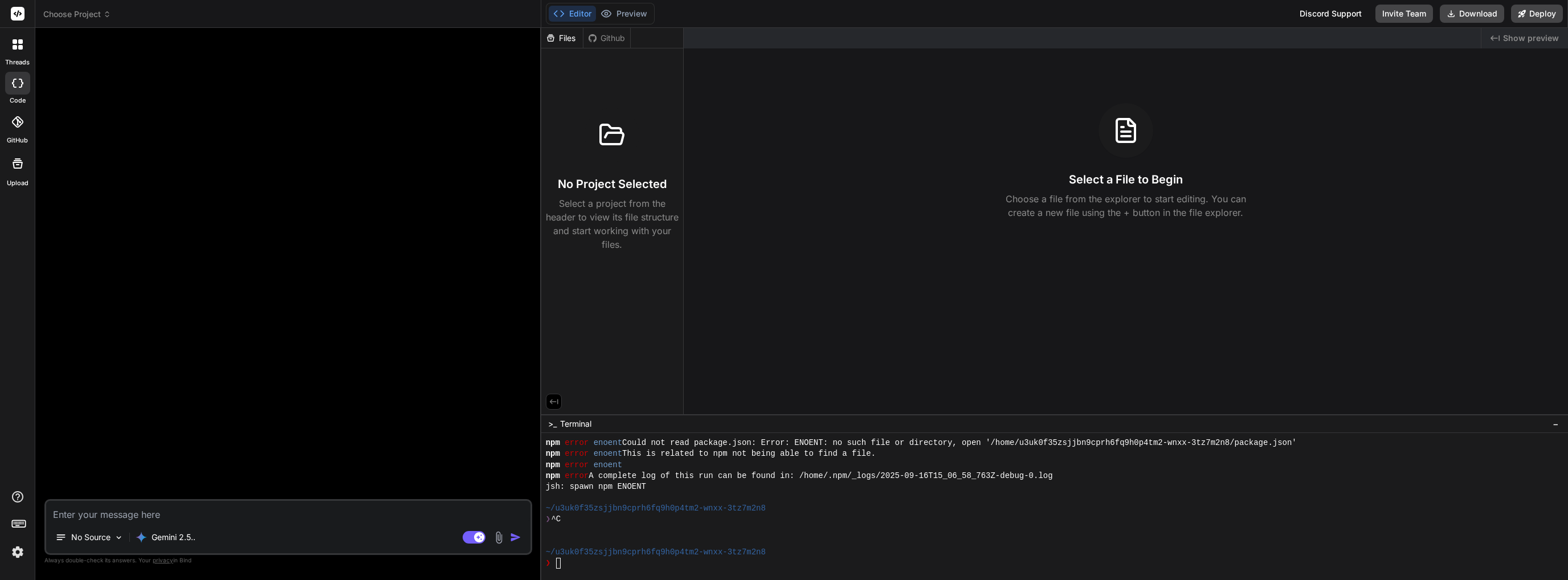
click at [121, 519] on textarea at bounding box center [289, 511] width 485 height 21
paste textarea "aniketarenja: #codebase Do you see the files? What do you think it is? GitHub C…"
type textarea "aniketarenja: #codebase Do you see the files? What do you think it is? GitHub C…"
type textarea "x"
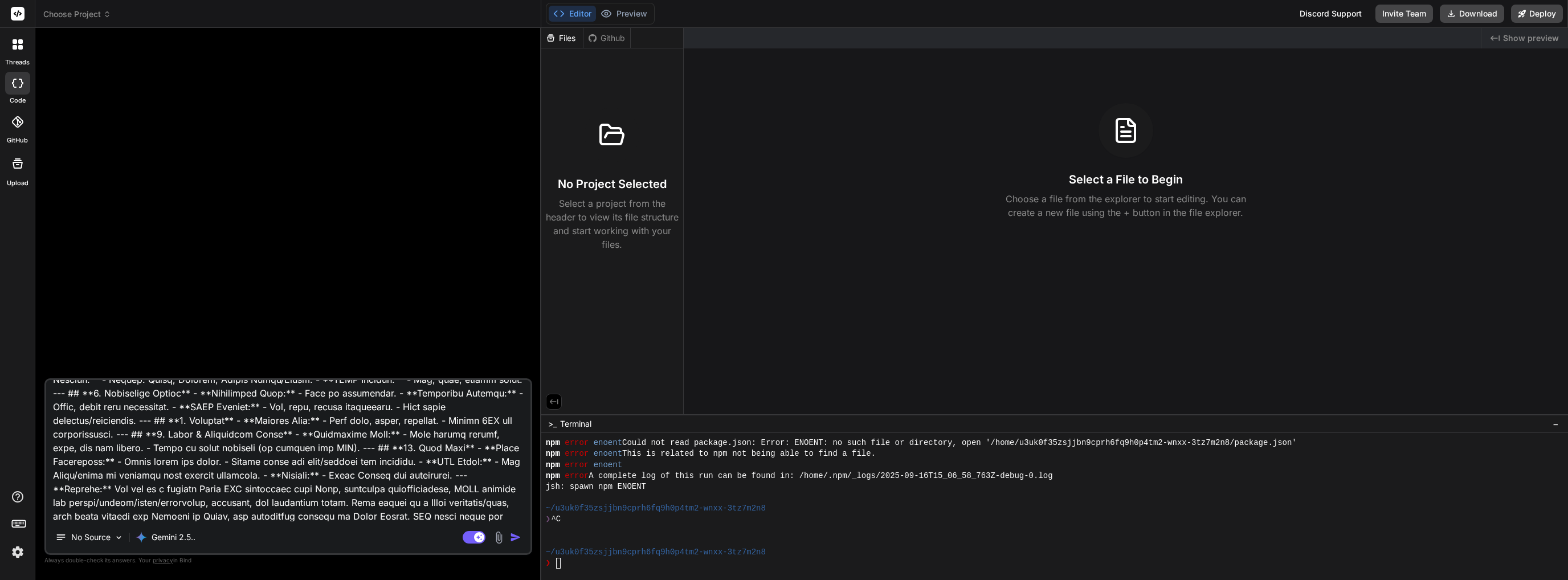
type textarea "aniketarenja: #codebase Do you see the files? What do you think it is? GitHub C…"
click at [514, 539] on img "button" at bounding box center [516, 537] width 12 height 12
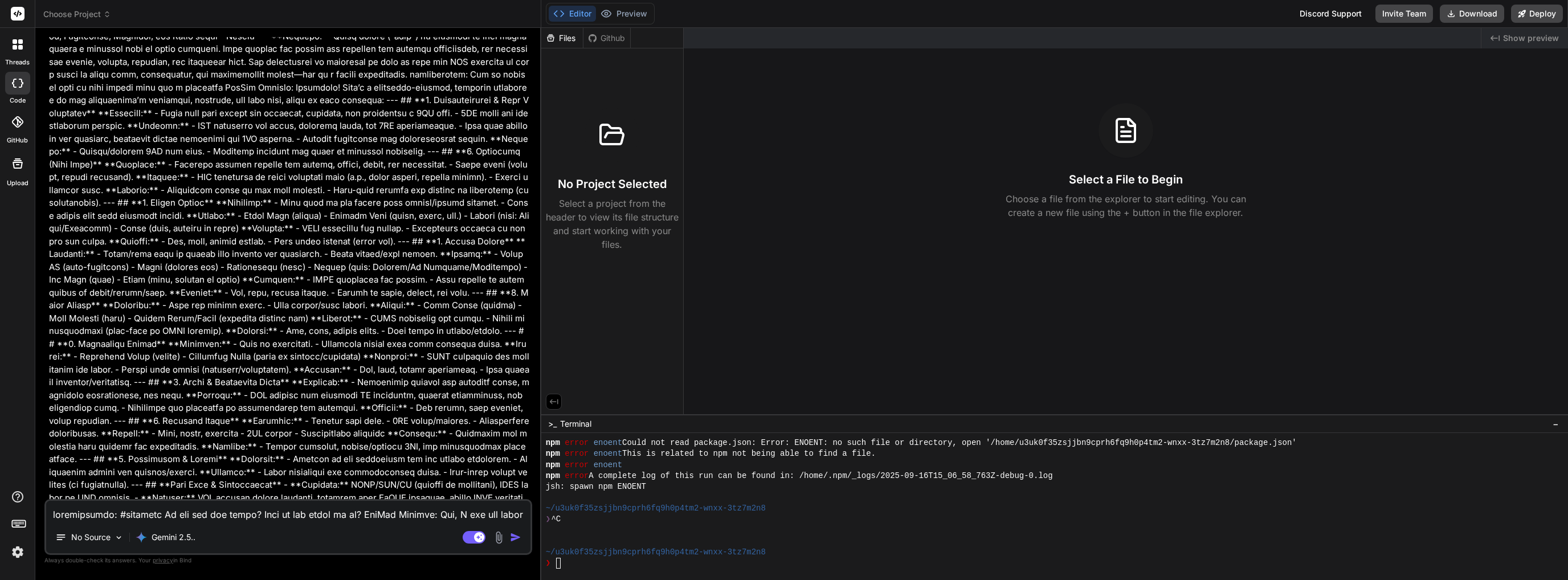
scroll to position [1296, 0]
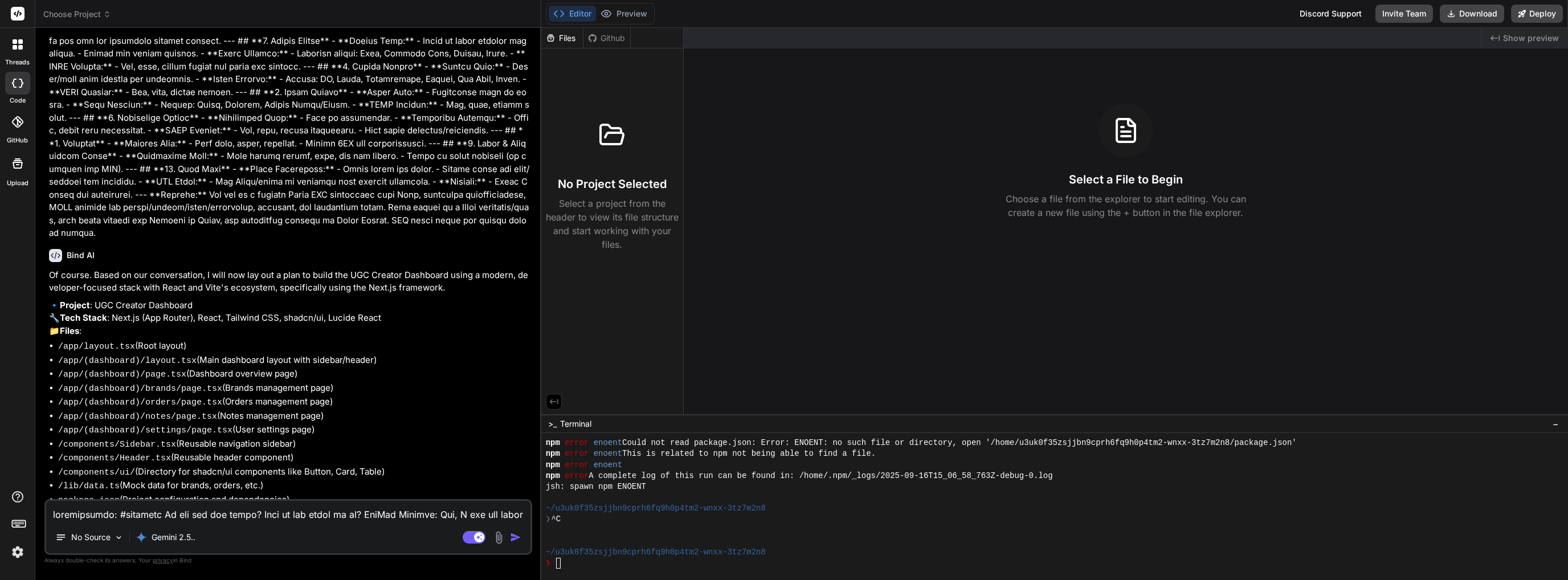
click at [306, 513] on textarea at bounding box center [289, 511] width 485 height 21
click at [13, 81] on icon at bounding box center [14, 83] width 4 height 9
click at [10, 44] on div at bounding box center [17, 44] width 24 height 24
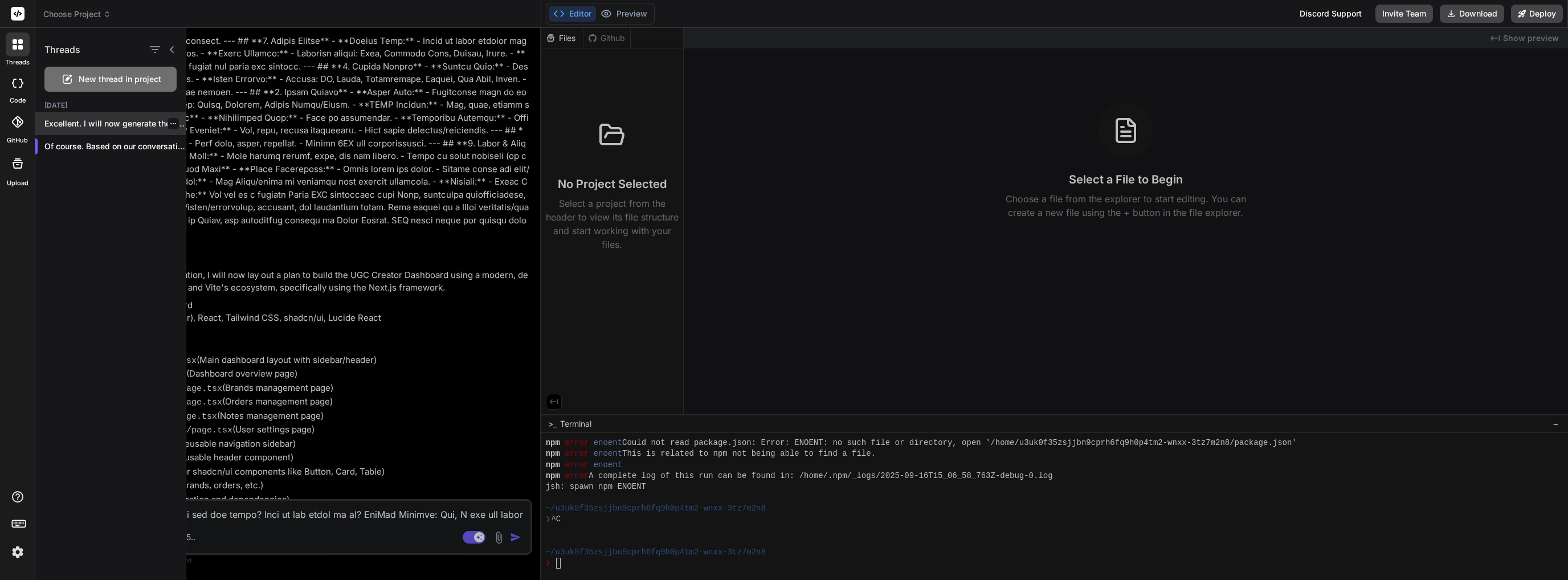
click at [171, 127] on icon "button" at bounding box center [173, 124] width 7 height 7
click at [183, 162] on div "Delete" at bounding box center [221, 169] width 111 height 23
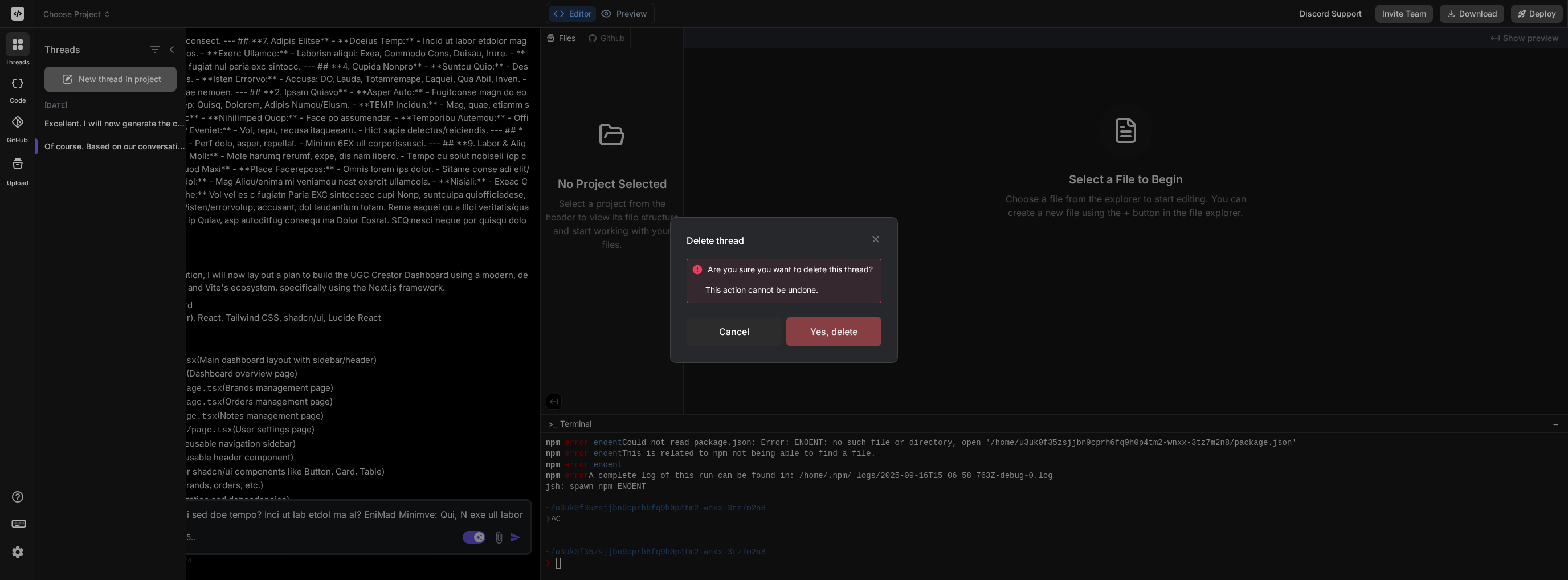
click at [855, 323] on div "Yes, delete" at bounding box center [834, 331] width 95 height 30
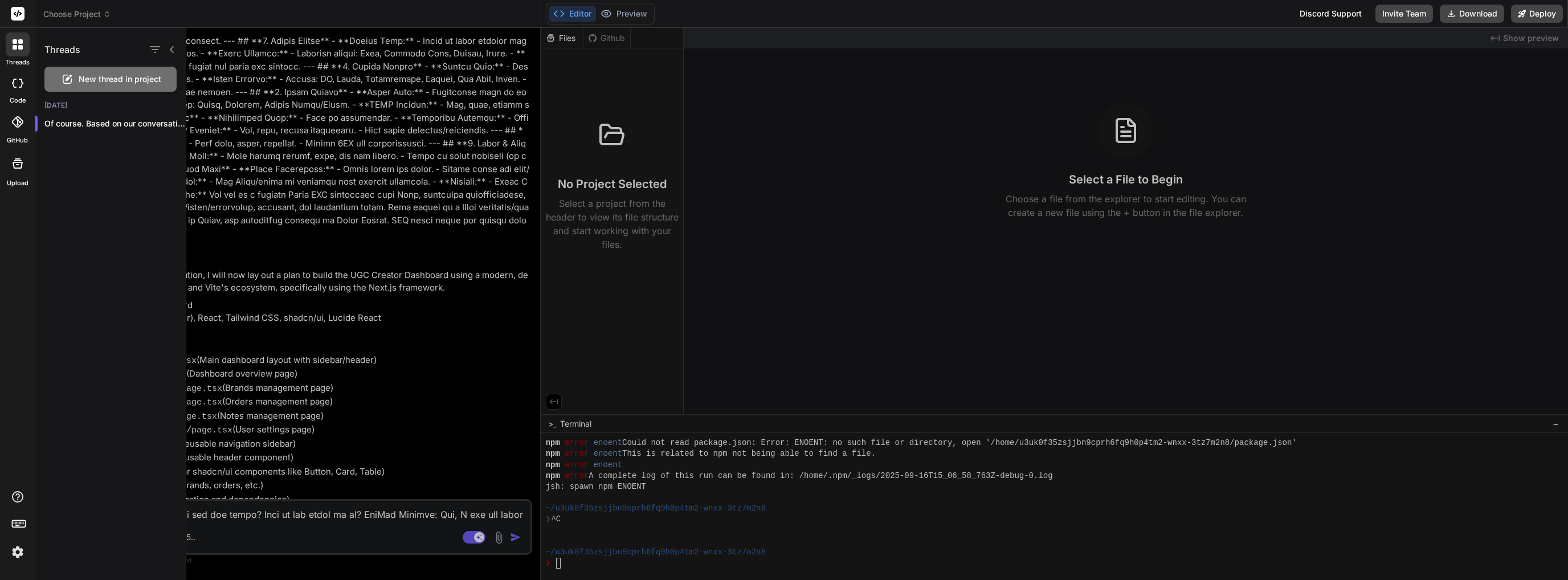
click at [371, 405] on div at bounding box center [877, 304] width 1382 height 552
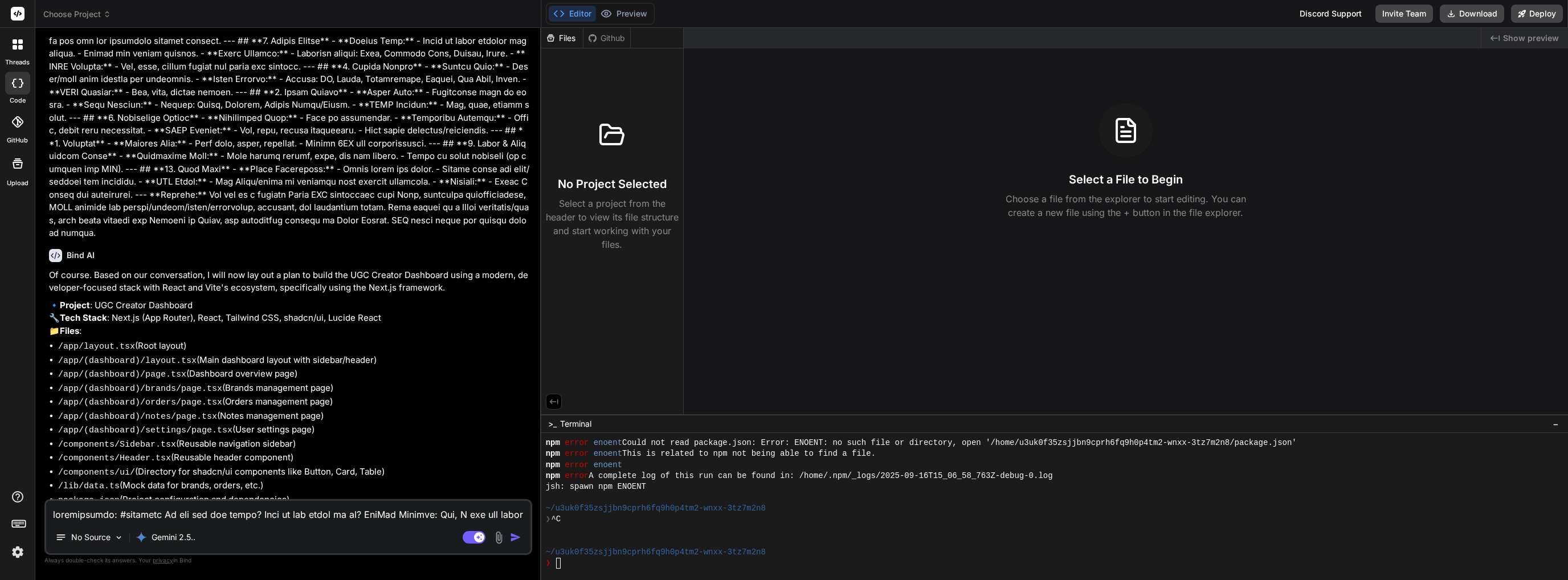
click at [18, 49] on icon at bounding box center [20, 47] width 4 height 4
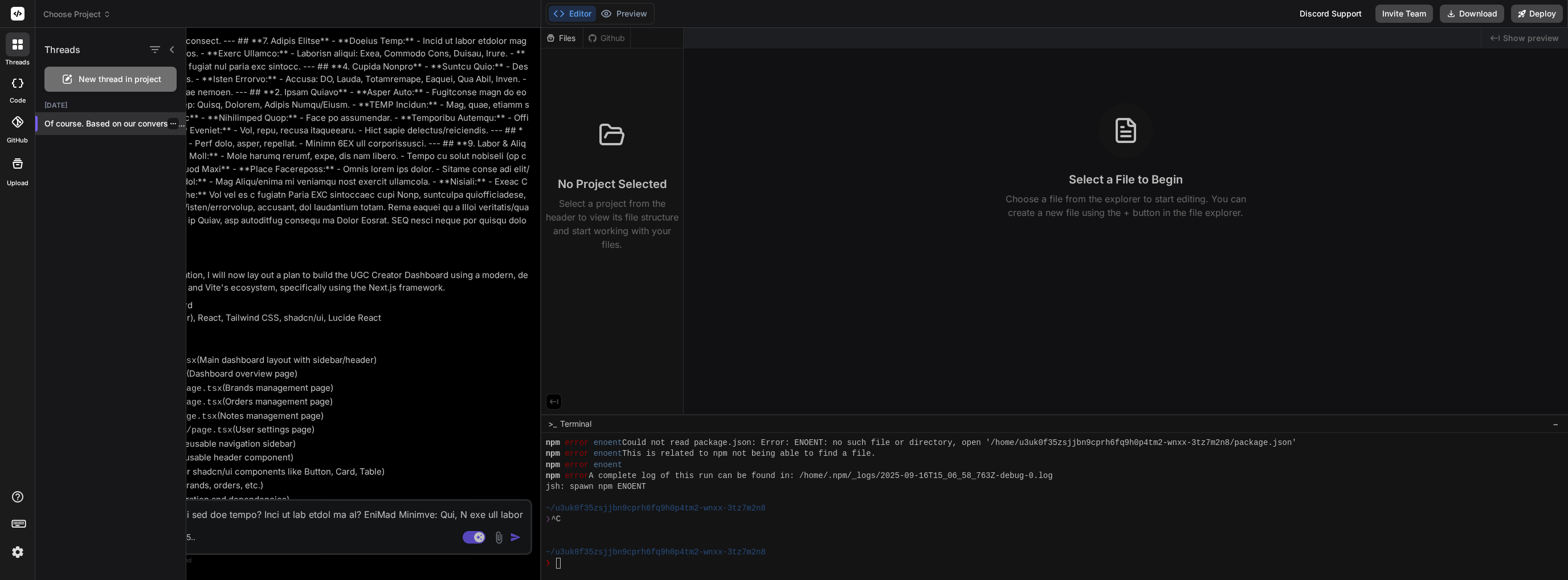
click at [171, 123] on icon "button" at bounding box center [173, 124] width 5 height 1
click at [192, 172] on span "Delete" at bounding box center [199, 169] width 24 height 12
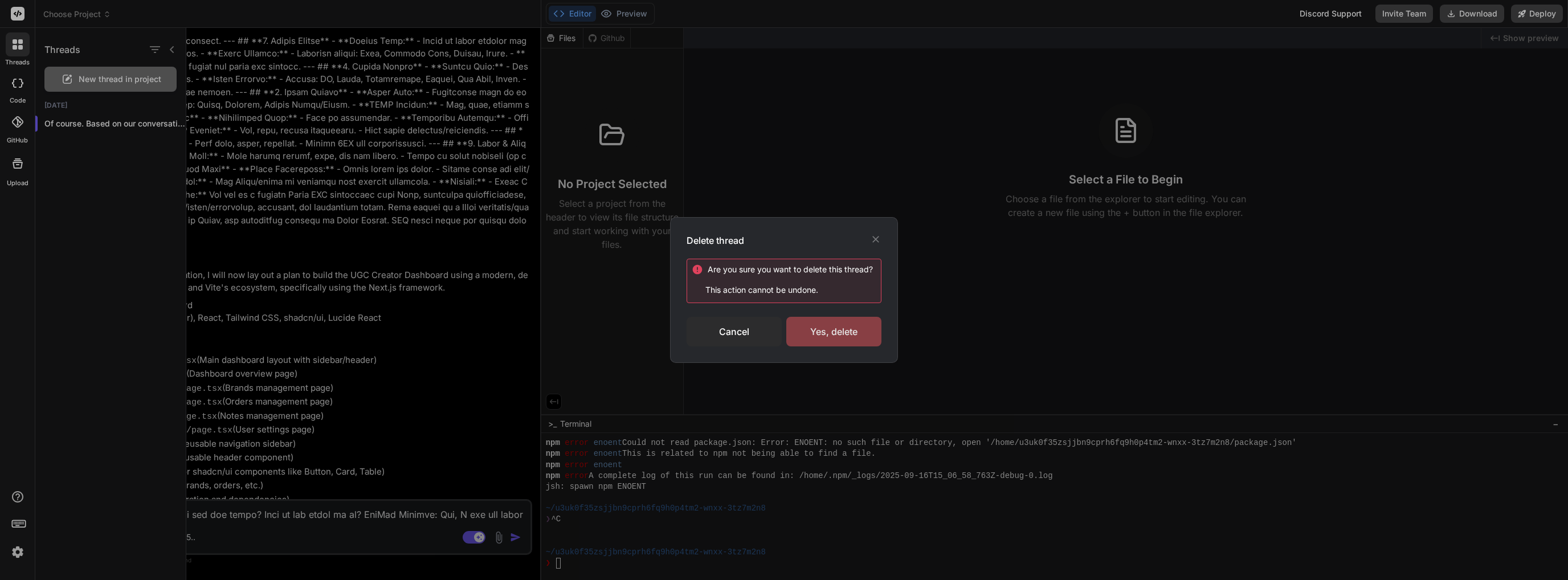
click at [805, 340] on div "Yes, delete" at bounding box center [834, 331] width 95 height 30
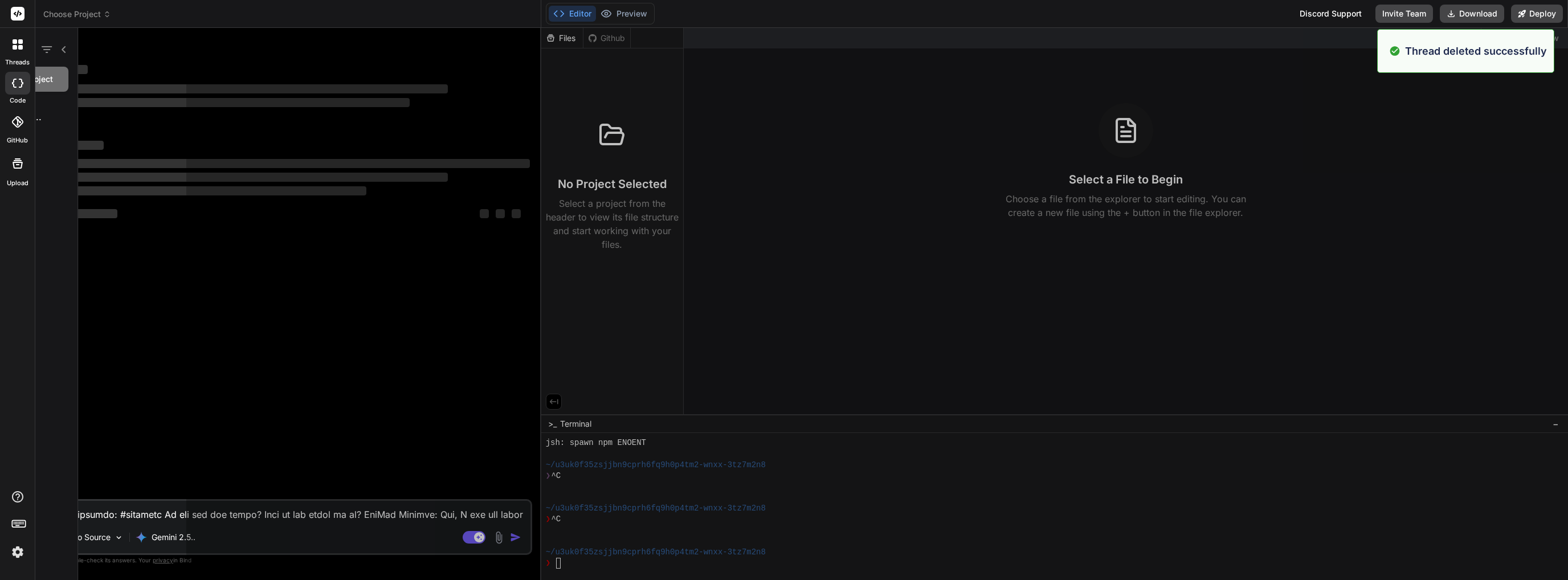
scroll to position [612, 0]
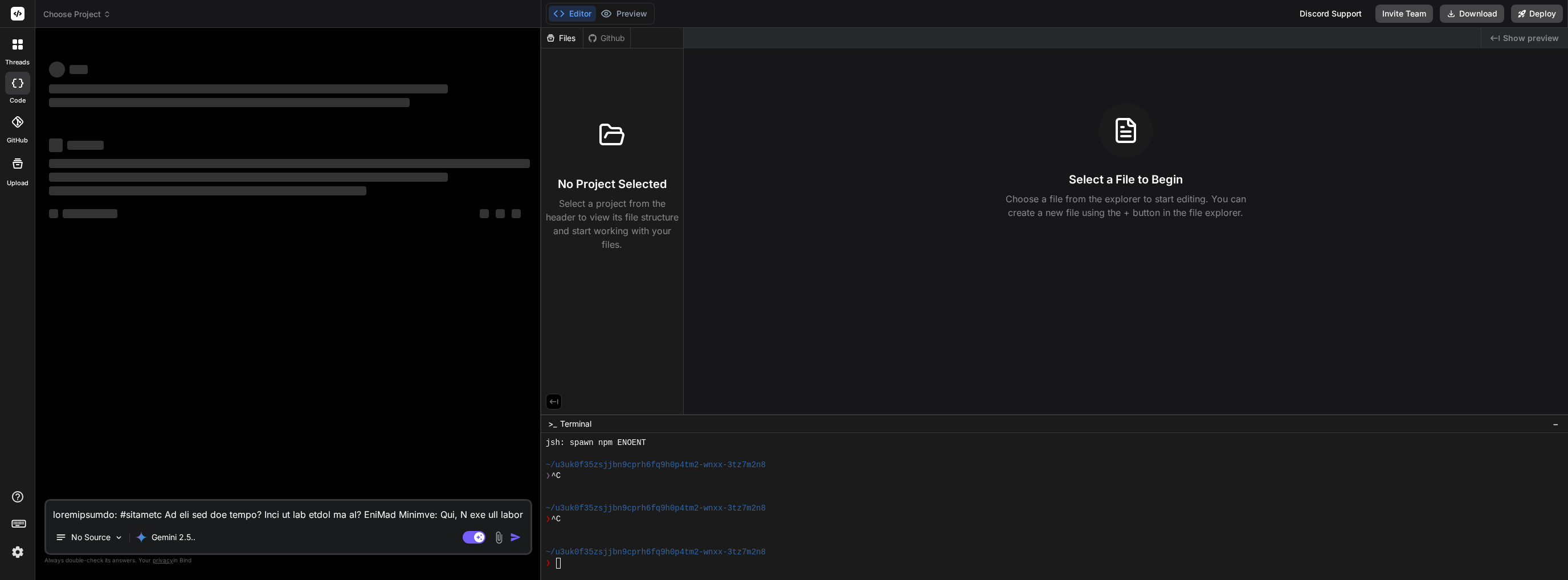
type textarea "x"
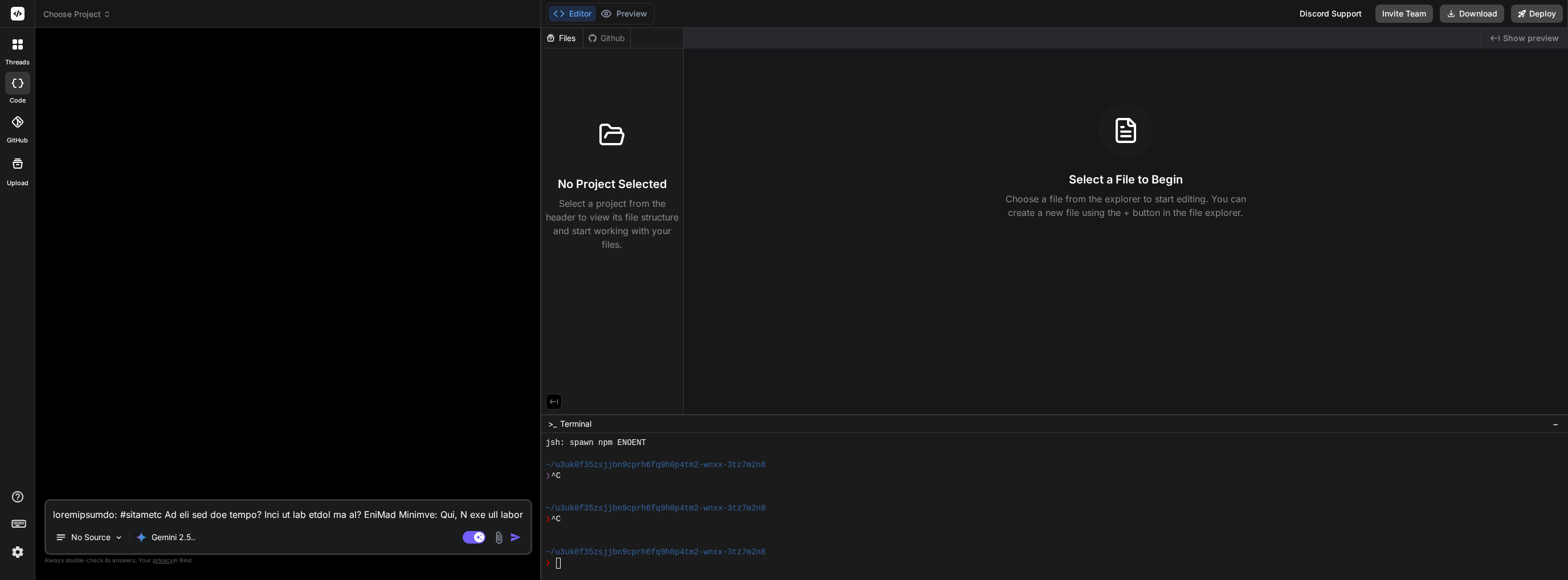
click at [606, 40] on div "Github" at bounding box center [607, 38] width 47 height 12
click at [558, 43] on div "Files" at bounding box center [562, 38] width 41 height 12
click at [626, 43] on div "Github" at bounding box center [607, 38] width 47 height 12
click at [661, 37] on div "Files Github" at bounding box center [612, 38] width 142 height 21
click at [165, 561] on span "privacy" at bounding box center [163, 560] width 21 height 7
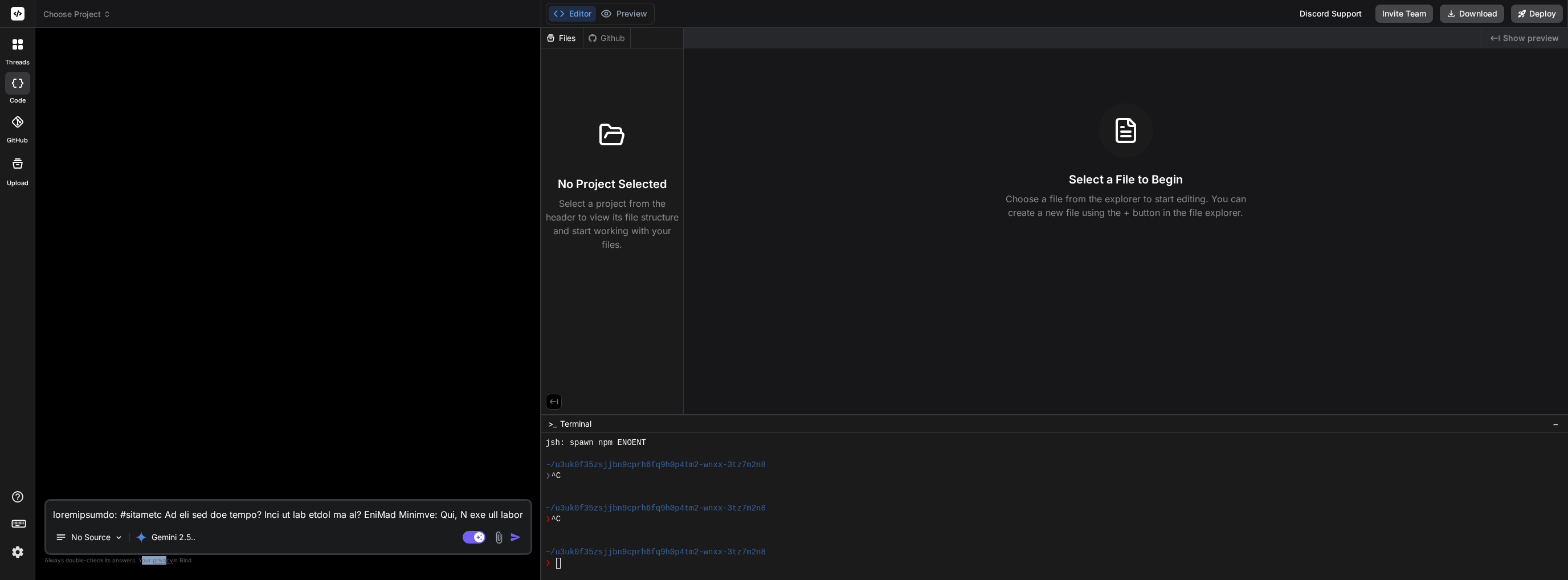
drag, startPoint x: 165, startPoint y: 559, endPoint x: 139, endPoint y: 559, distance: 26.0
click at [139, 559] on p "Always double-check its answers. Your privacy in Bind" at bounding box center [288, 561] width 488 height 11
click at [180, 432] on div at bounding box center [290, 268] width 486 height 462
click at [16, 57] on div "threads" at bounding box center [17, 47] width 35 height 40
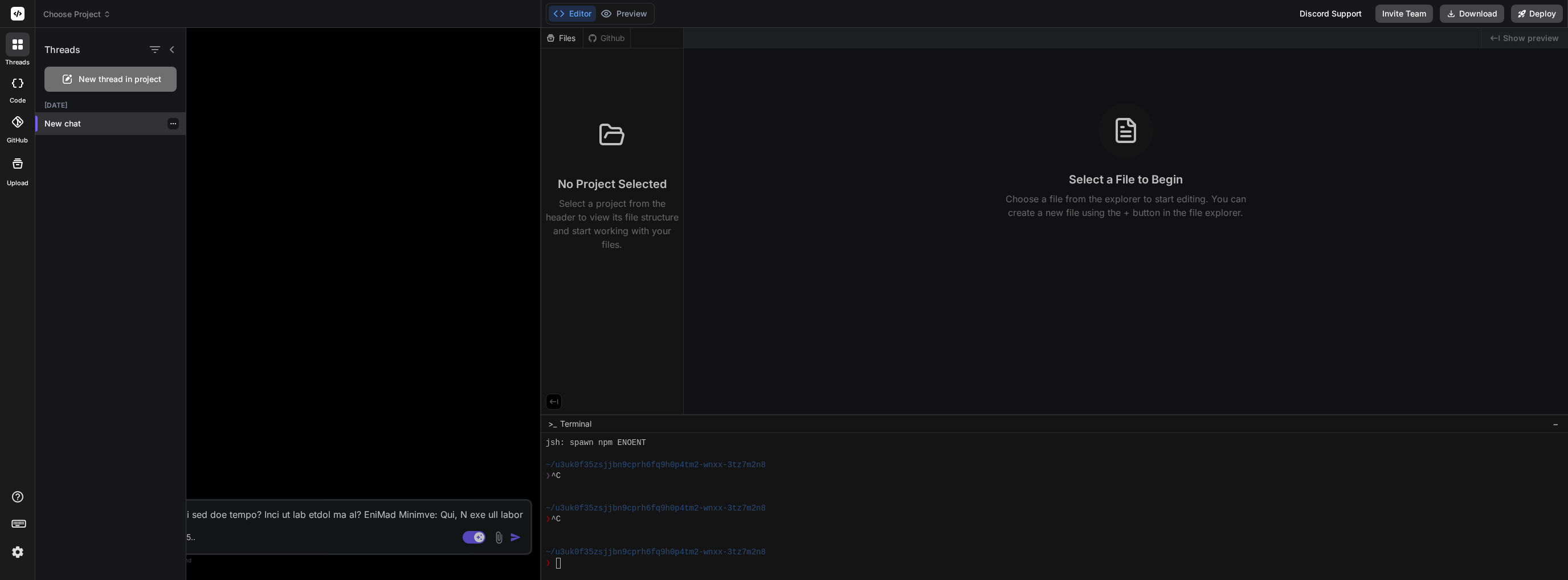
click at [170, 123] on icon "button" at bounding box center [173, 124] width 7 height 7
click at [332, 265] on div at bounding box center [877, 304] width 1382 height 552
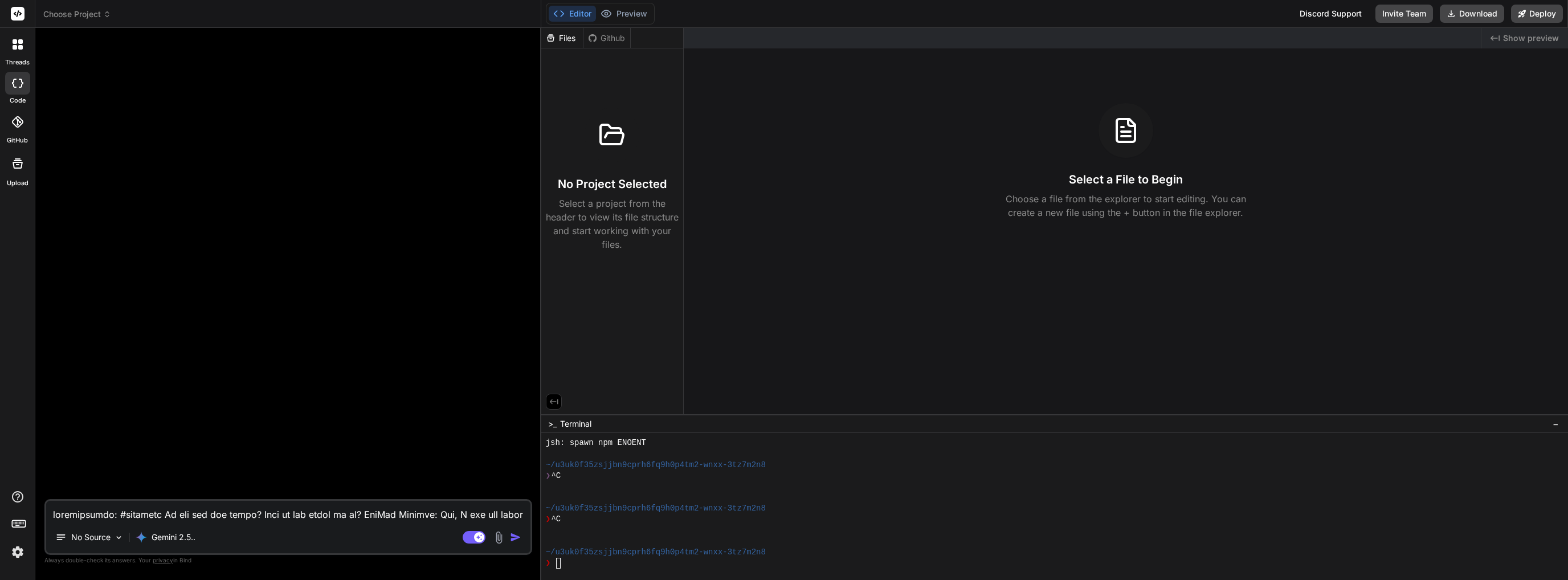
click at [257, 518] on textarea at bounding box center [289, 511] width 485 height 21
type textarea "C"
type textarea "x"
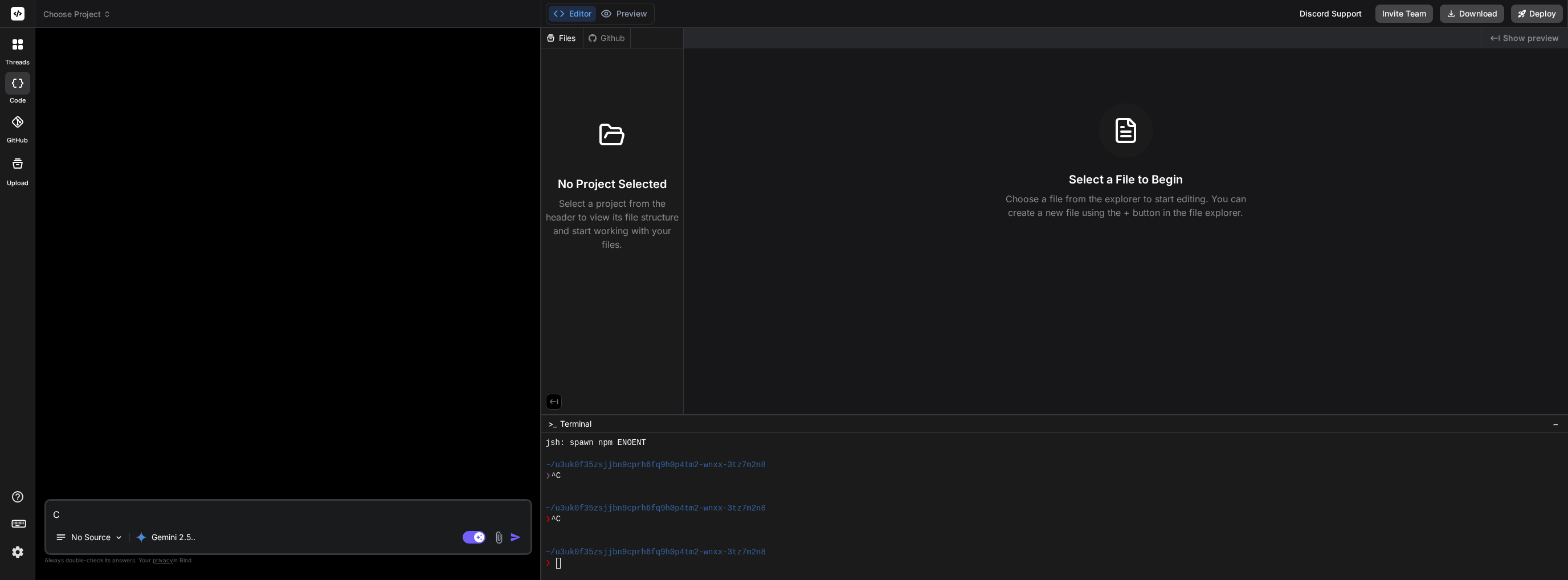
type textarea "Cr"
type textarea "x"
type textarea "Cre"
type textarea "x"
type textarea "Crea"
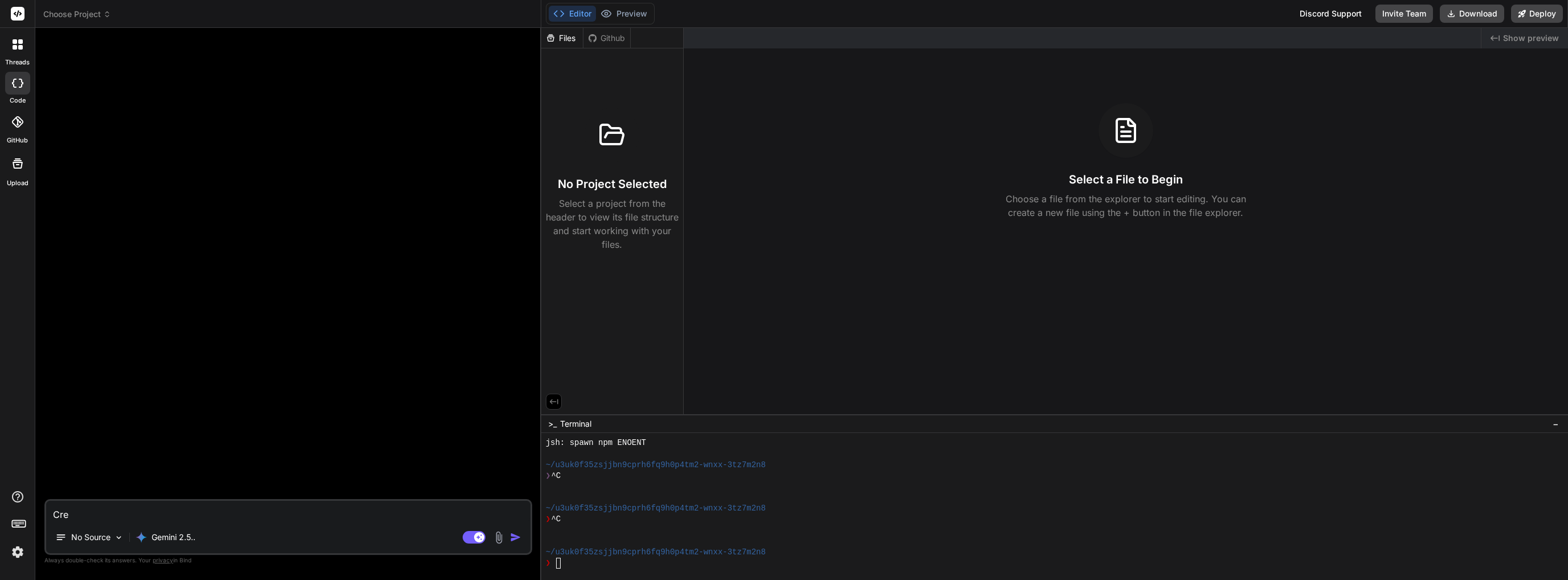
type textarea "x"
type textarea "Creat"
type textarea "x"
type textarea "Create"
type textarea "x"
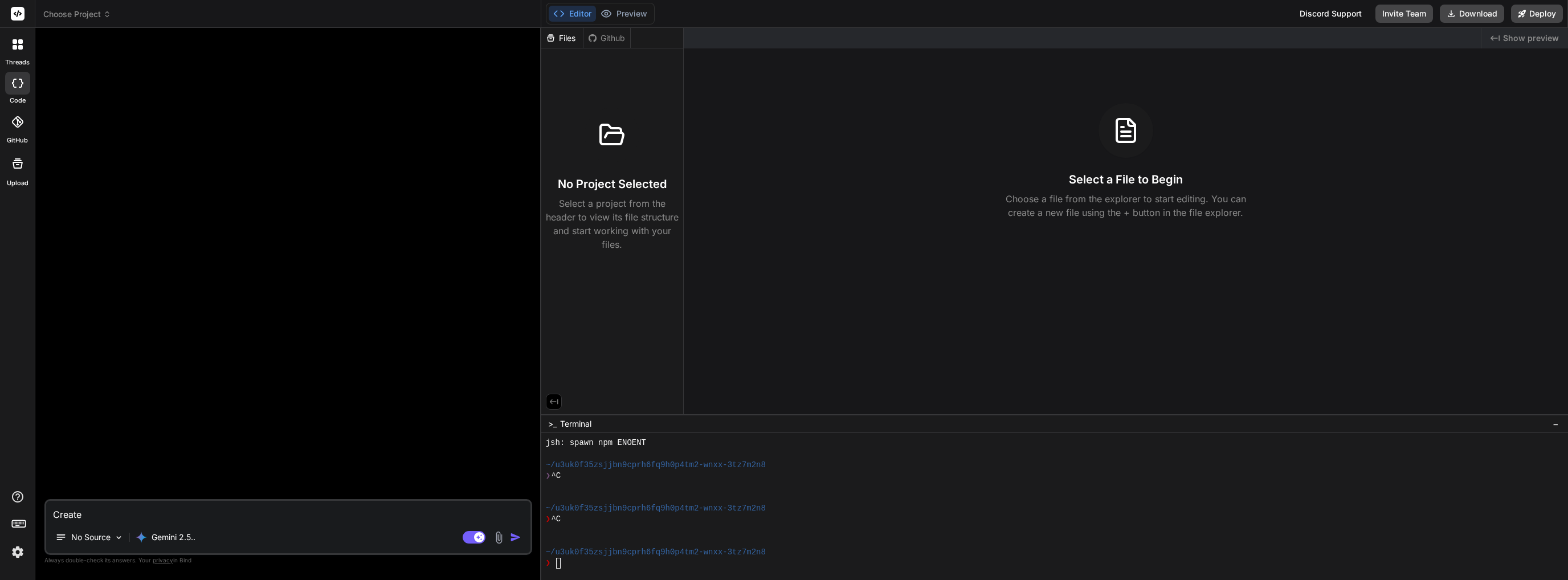
type textarea "Create"
type textarea "x"
type textarea "Create a"
type textarea "x"
type textarea "Create a"
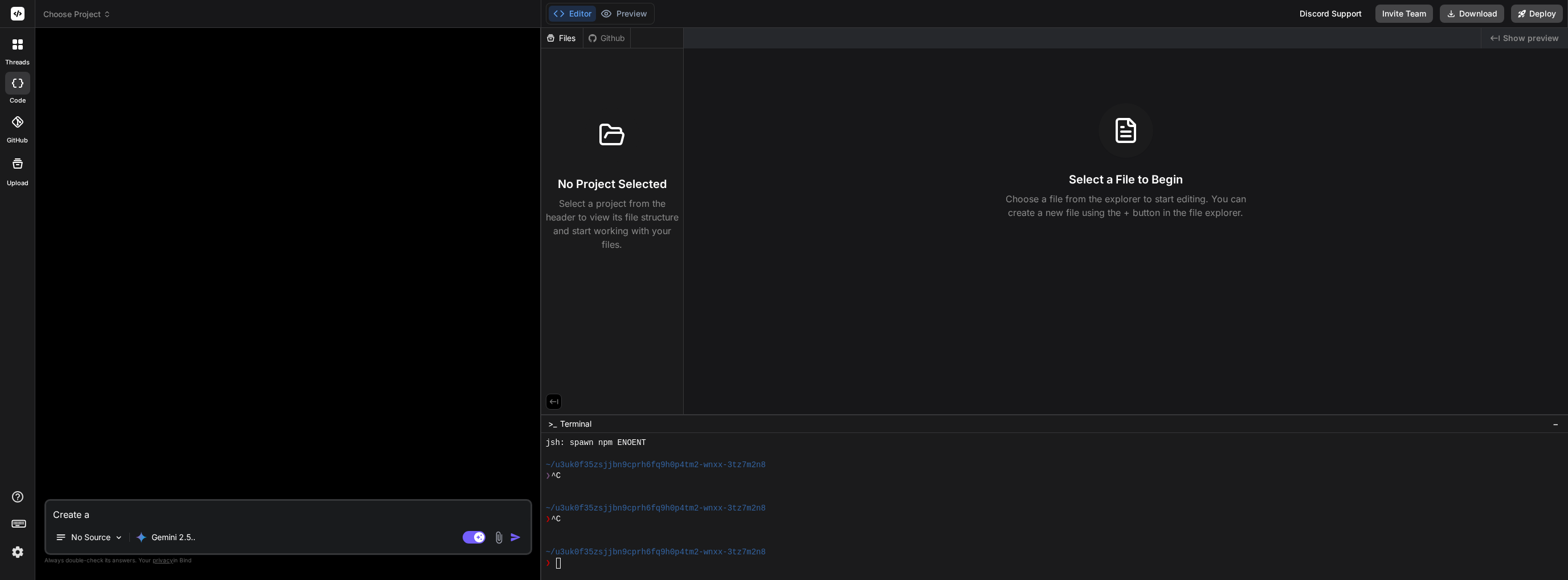
type textarea "x"
type textarea "Create a"
type textarea "x"
type textarea "Create"
type textarea "x"
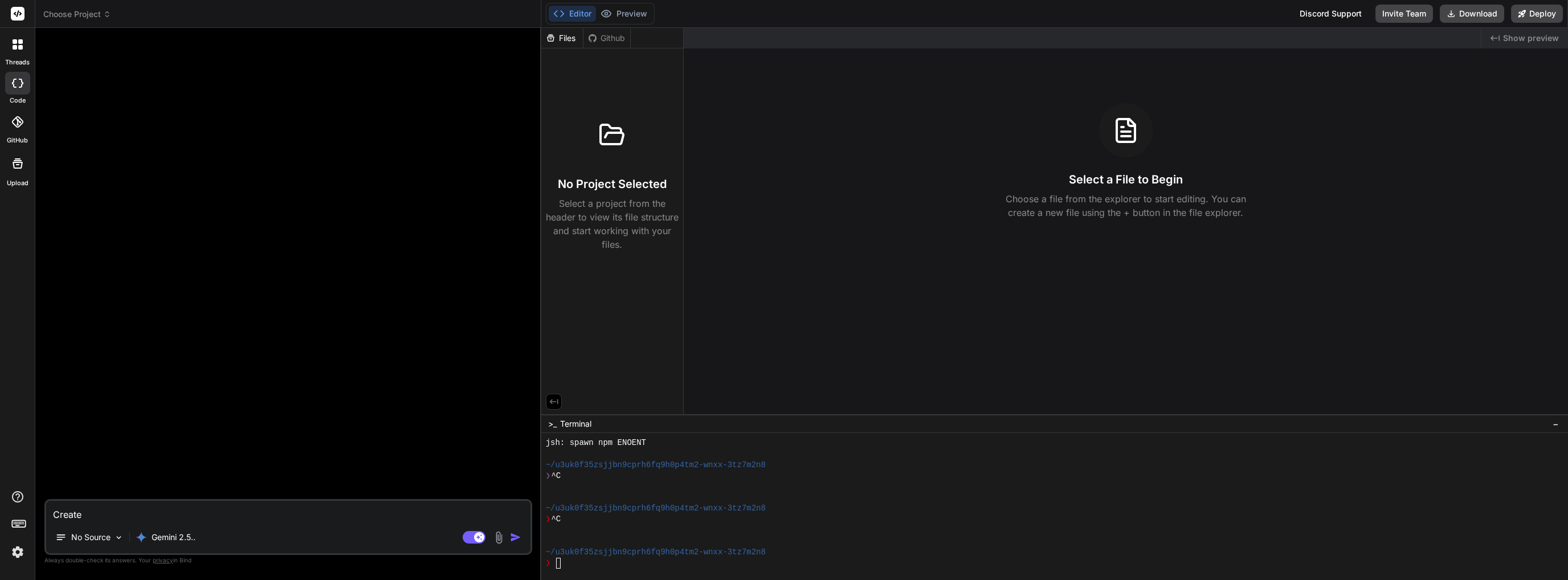
click at [151, 515] on textarea "Create" at bounding box center [289, 511] width 485 height 21
paste textarea "as following: 1. Project Structure Vite is used for fast development and build …"
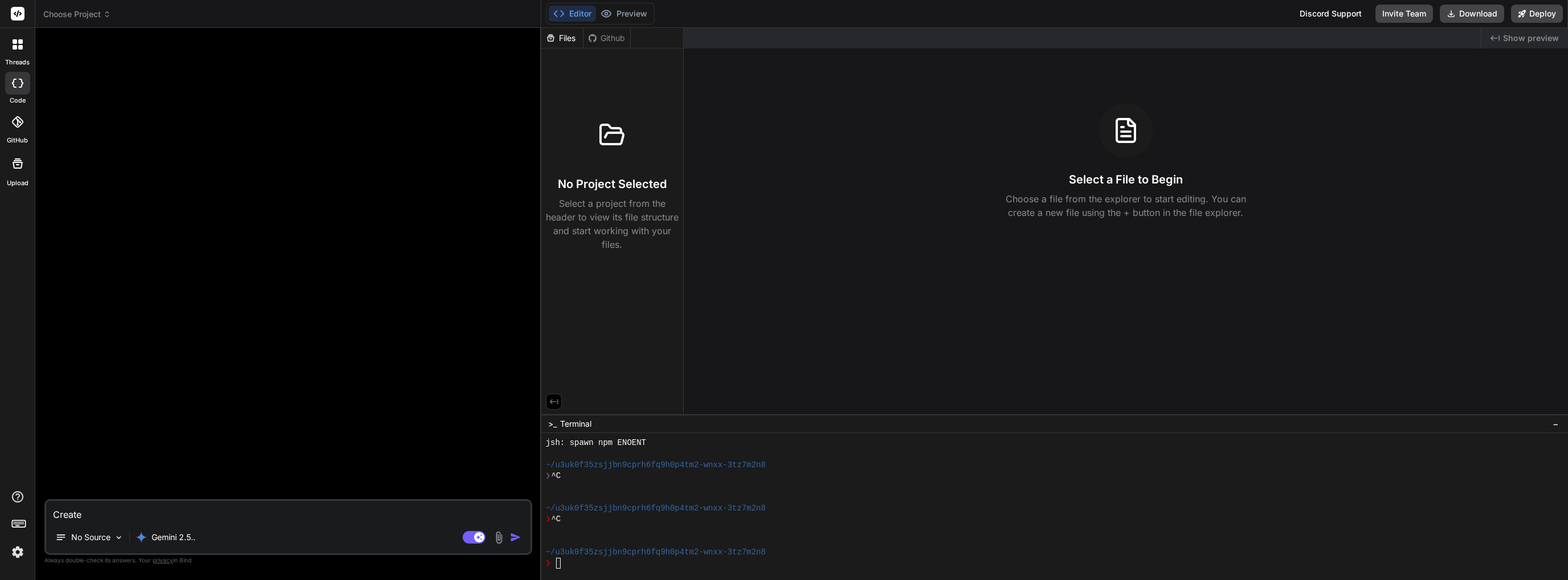
type textarea "Create as following: 1. Project Structure Vite is used for fast development and…"
type textarea "x"
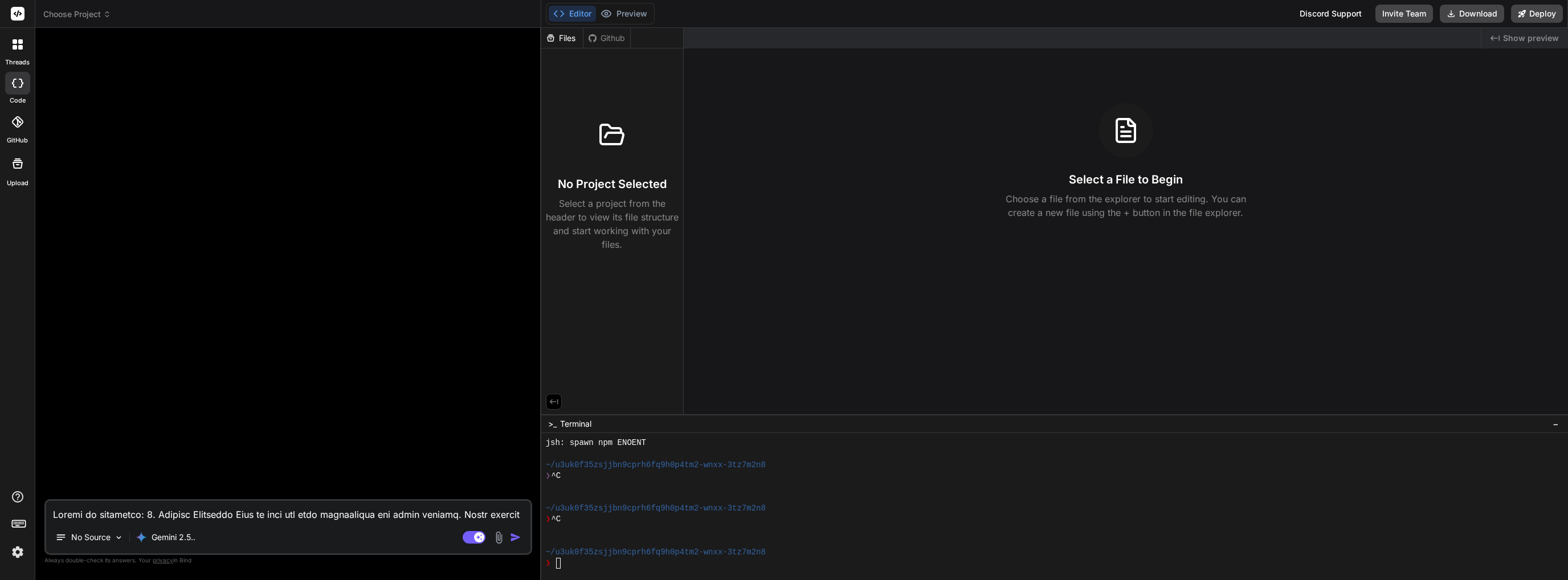
scroll to position [165, 0]
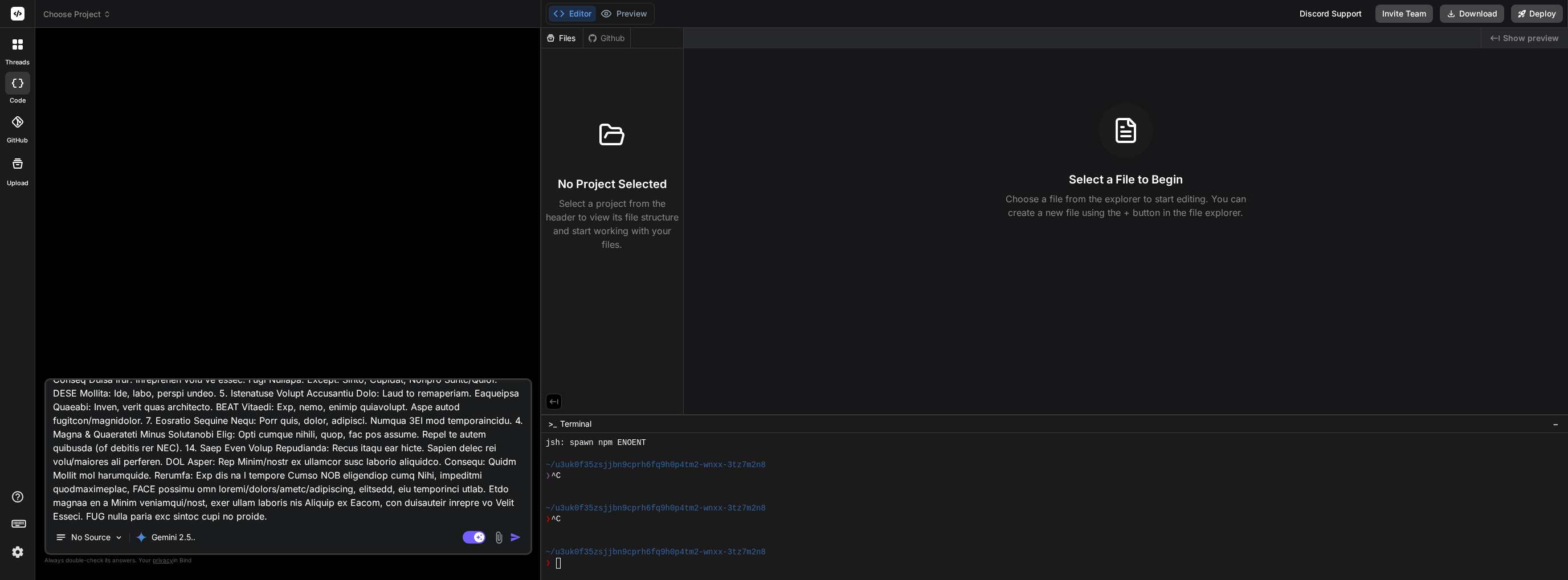
type textarea "Create as following: 1. Project Structure Vite is used for fast development and…"
click at [515, 537] on img "button" at bounding box center [516, 537] width 12 height 12
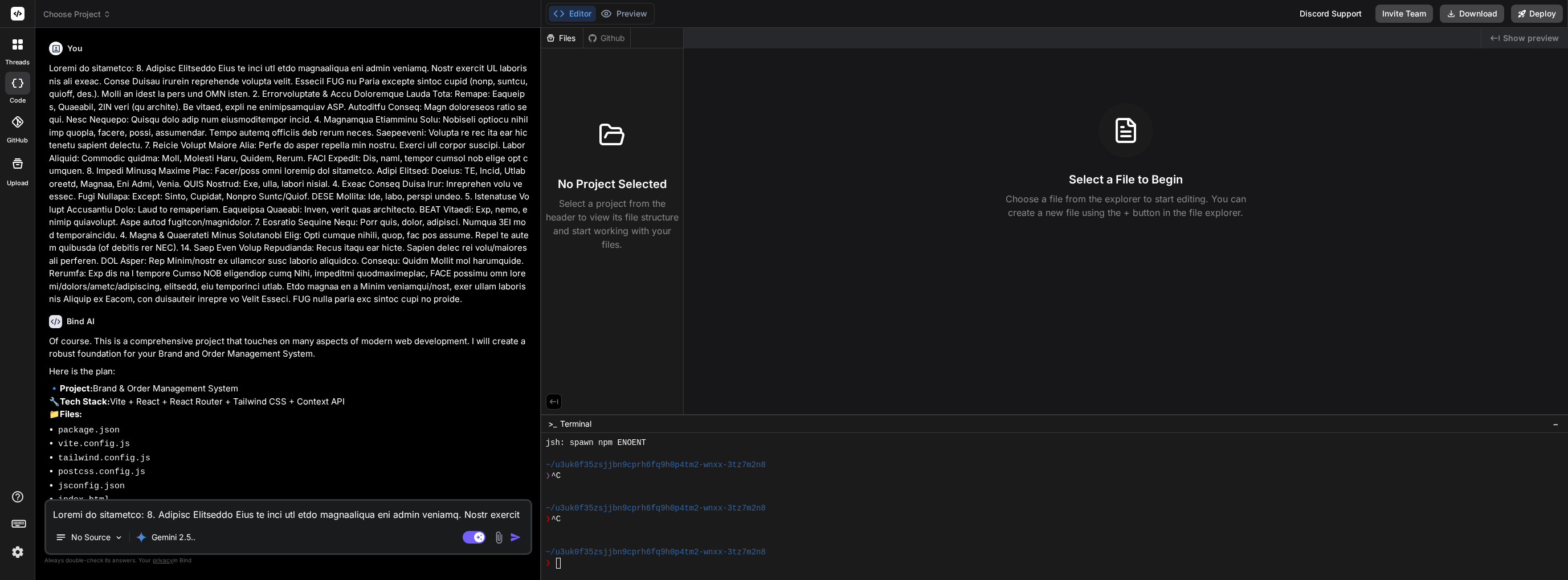
type textarea "x"
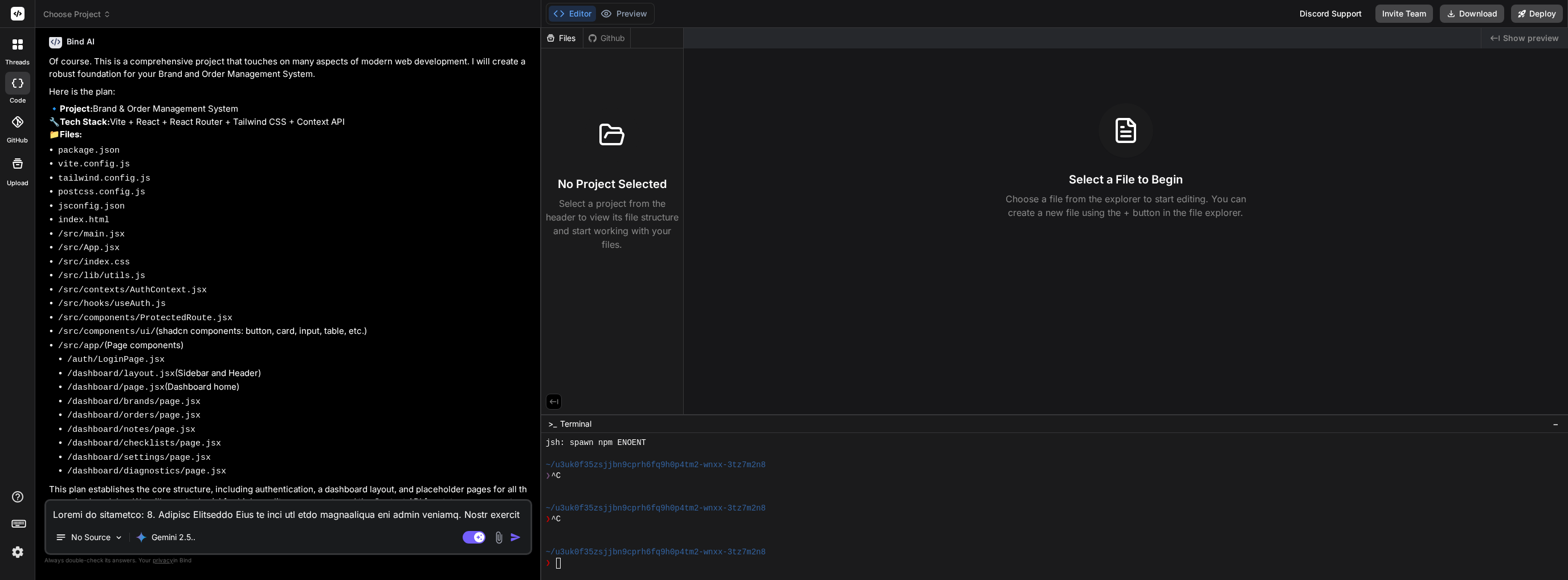
scroll to position [281, 0]
click at [233, 527] on div "No Source Gemini 2.5.." at bounding box center [289, 539] width 485 height 27
click at [236, 515] on textarea at bounding box center [289, 511] width 485 height 21
type textarea "y"
type textarea "x"
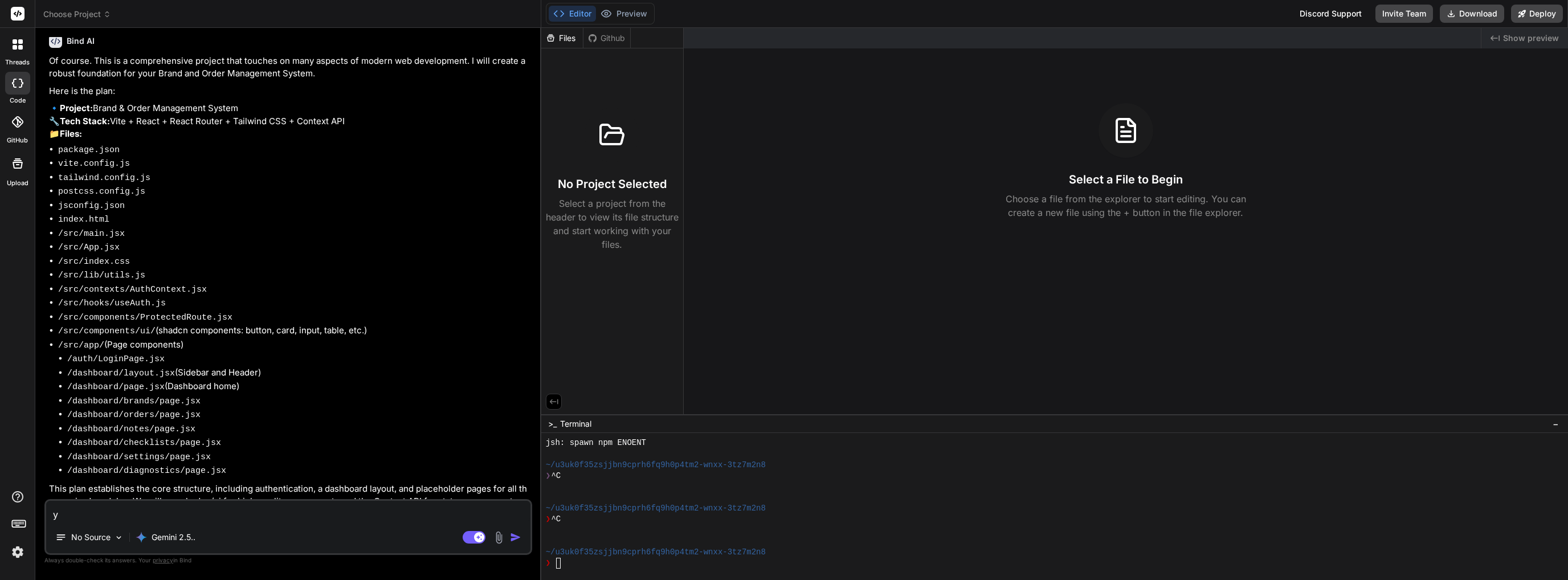
type textarea "ye"
type textarea "x"
type textarea "yes"
type textarea "x"
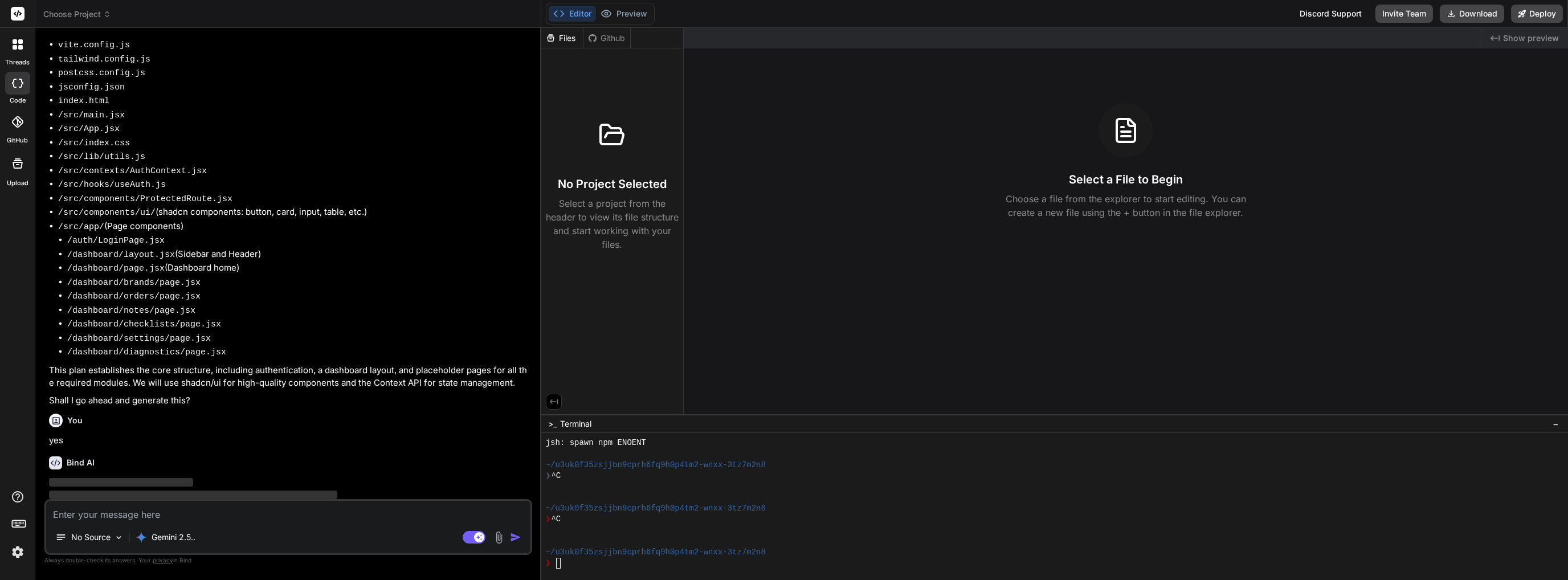
scroll to position [399, 0]
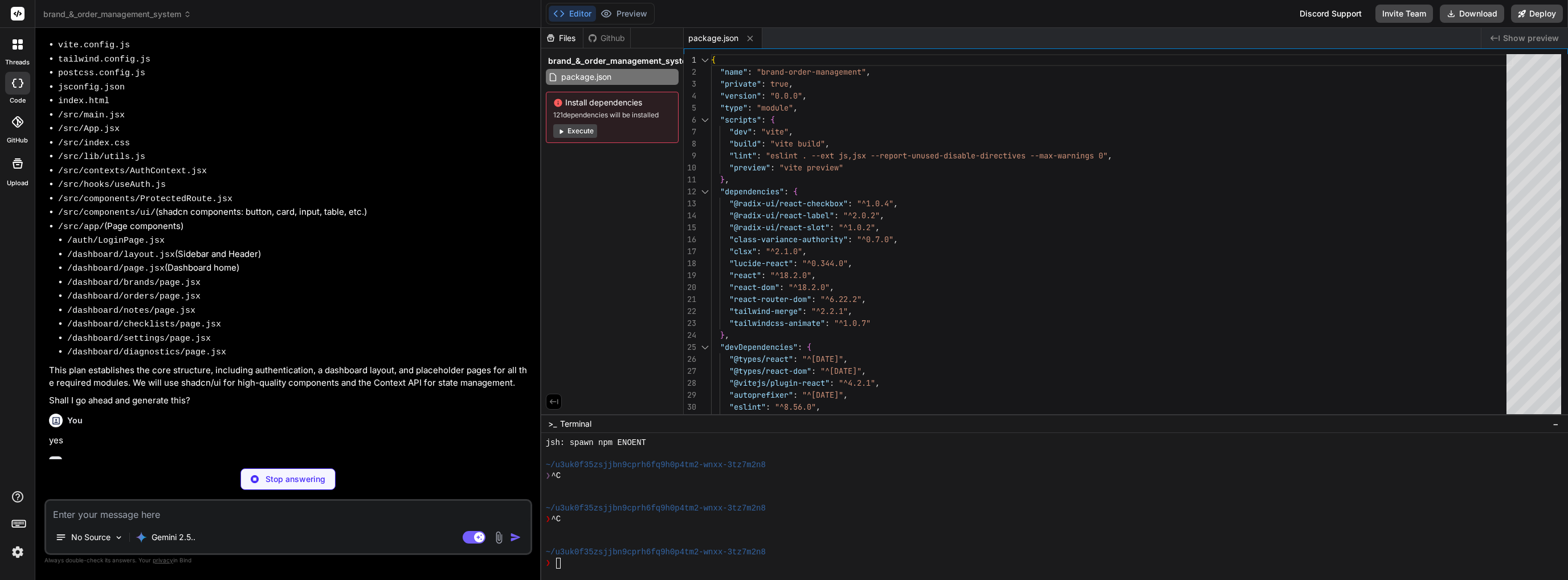
type textarea "x"
type textarea "}, })"
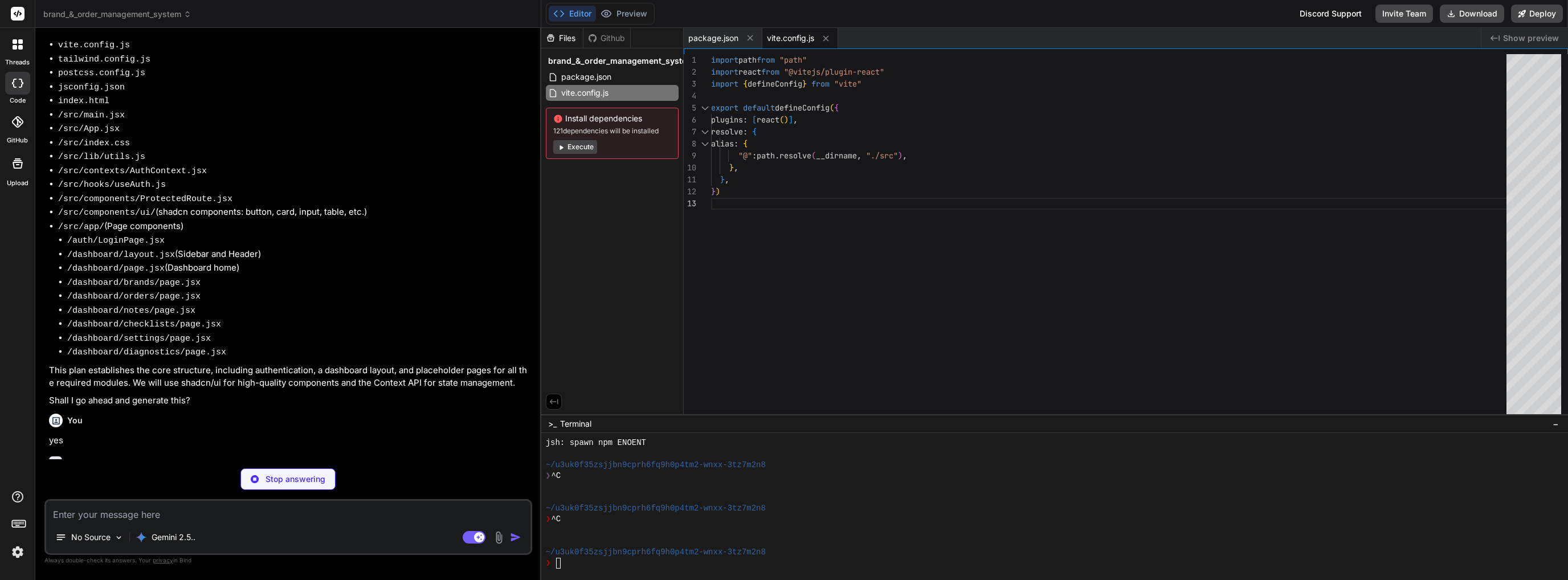
type textarea "x"
type textarea ""accordion-down": "accordion-down 0.2s ease-out", "accordion-up": "accordion-up…"
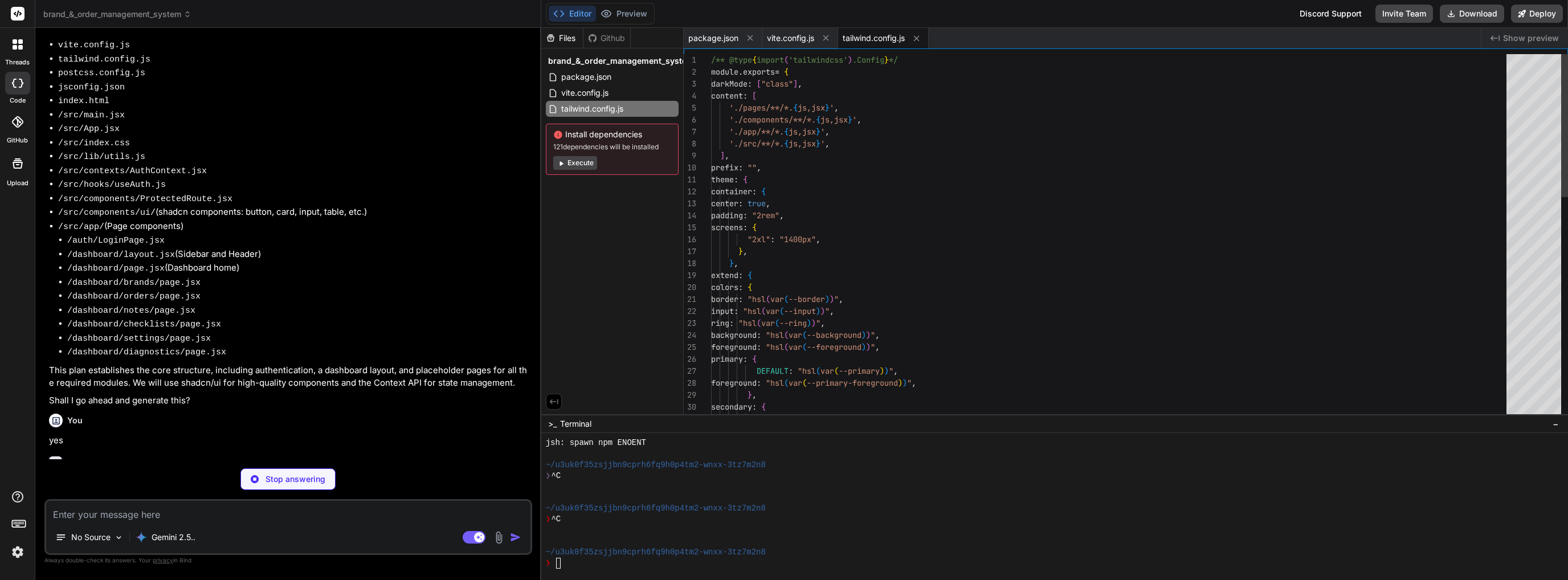
type textarea "x"
type textarea "export default { plugins: { tailwindcss: {}, autoprefixer: {}, }, }"
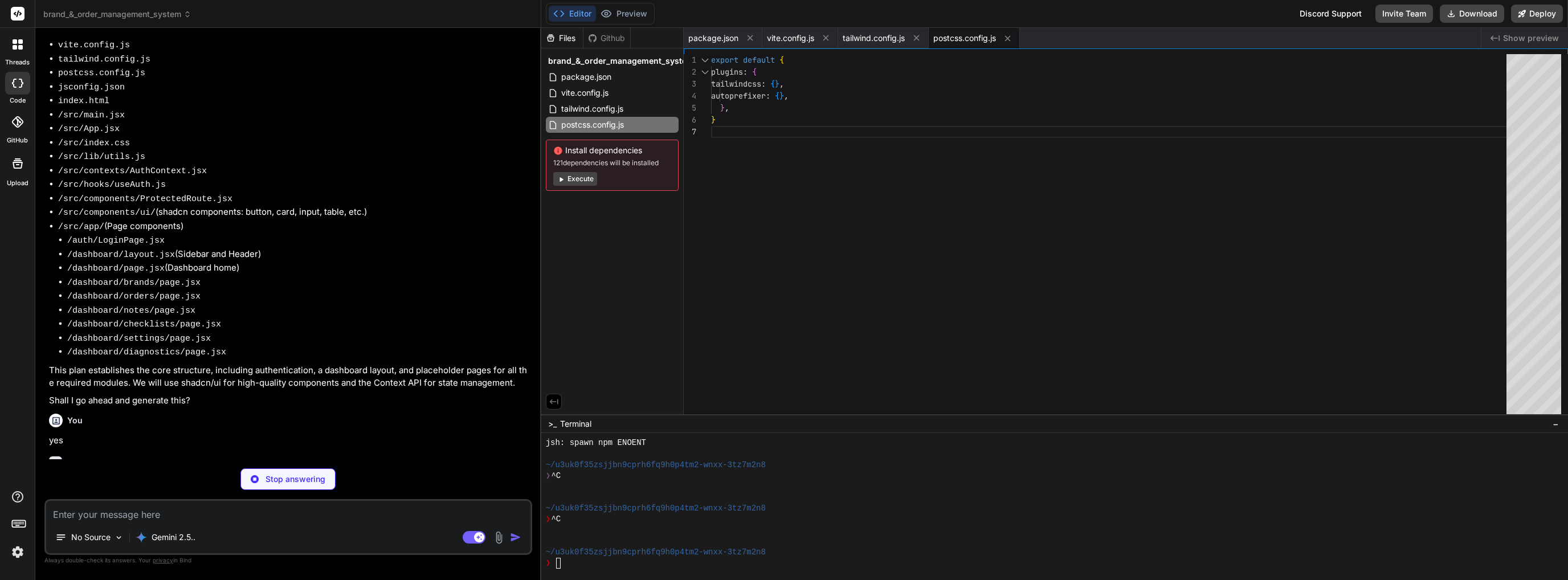
type textarea "x"
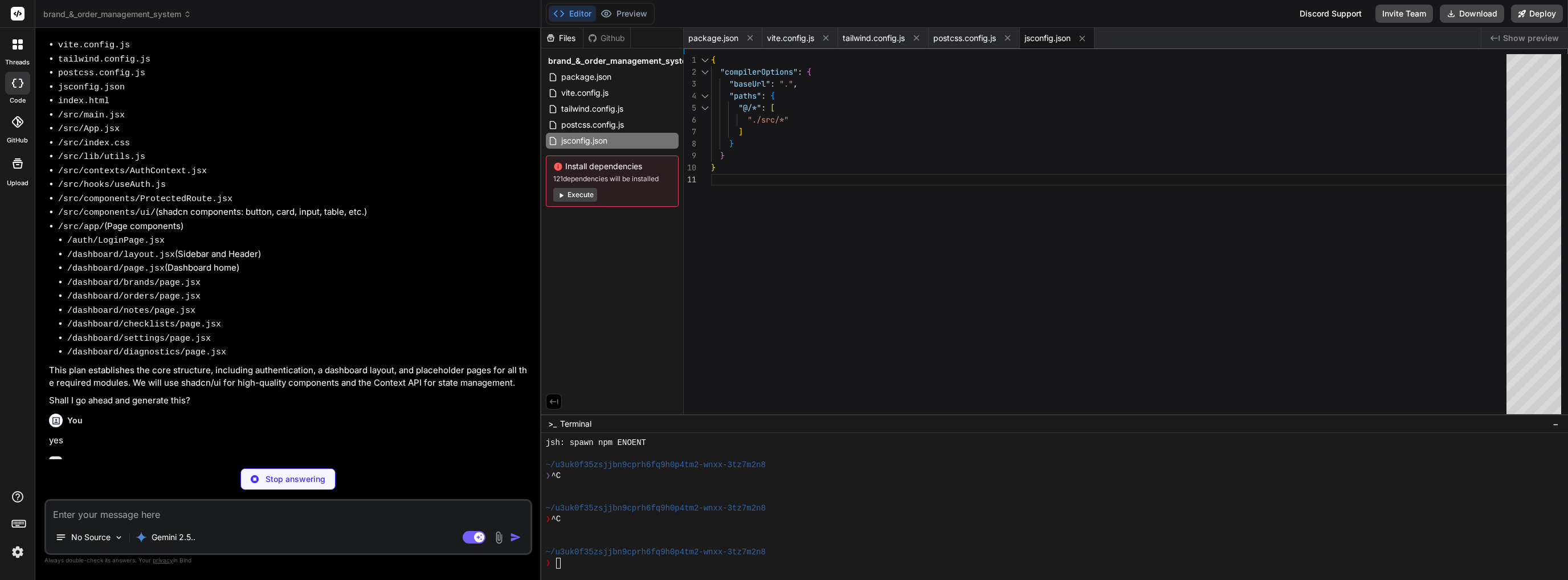
type textarea "x"
type textarea "<script type="module" src="/src/main.jsx"></script> </body> </html>"
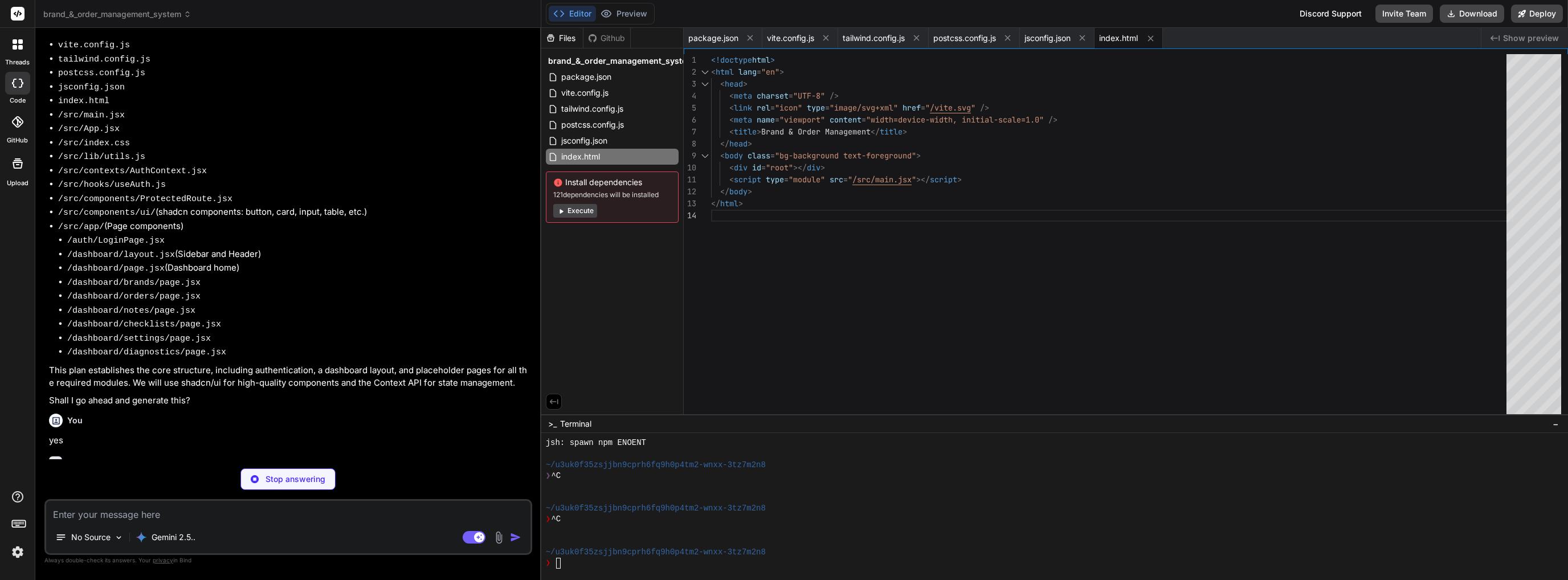
type textarea "x"
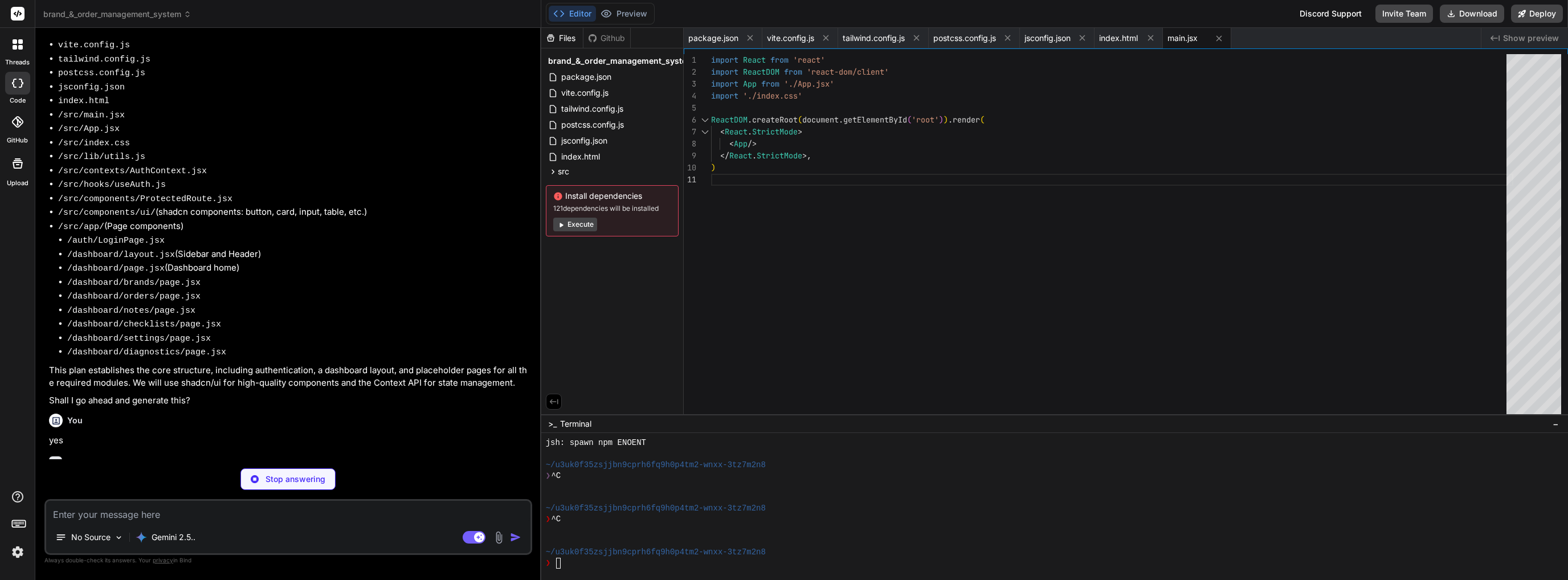
type textarea "x"
type textarea "} export default App;"
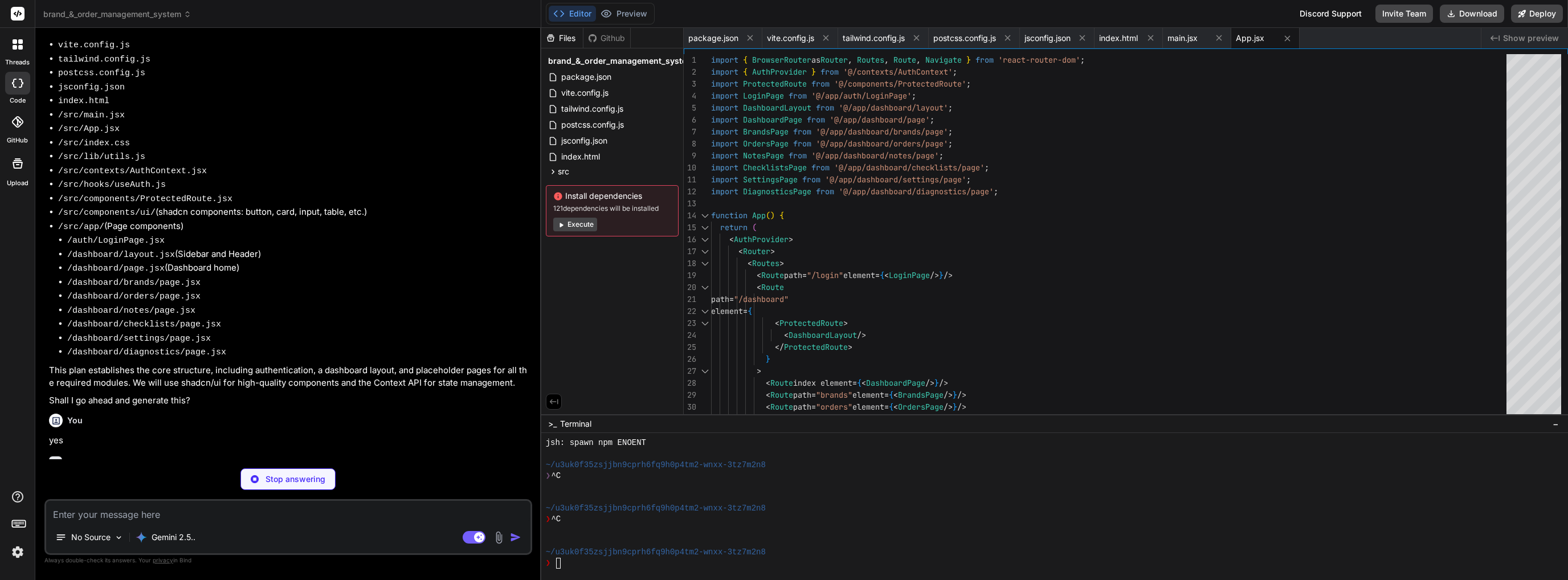
type textarea "x"
type textarea "@apply border-border; } body { @apply bg-background text-foreground; } }"
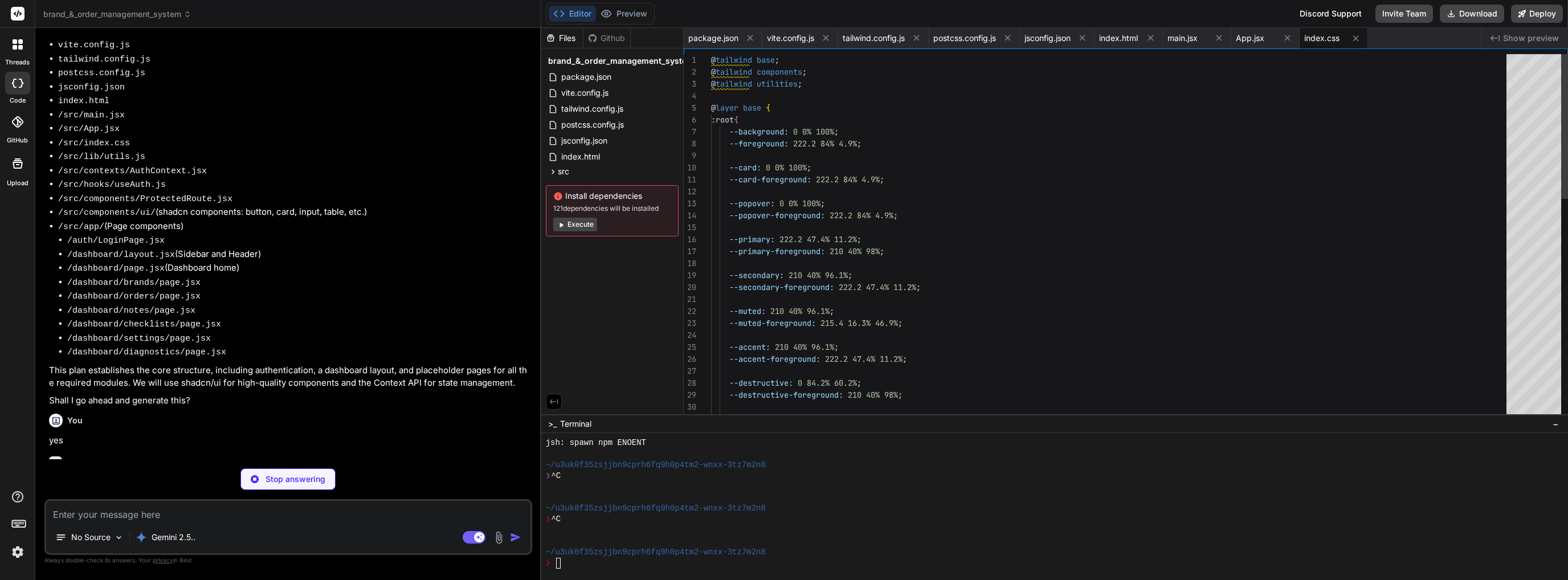
click at [570, 228] on button "Execute" at bounding box center [575, 225] width 44 height 13
type textarea "x"
type textarea "import { clsx } from "clsx" import { twMerge } from "tailwind-merge" export fun…"
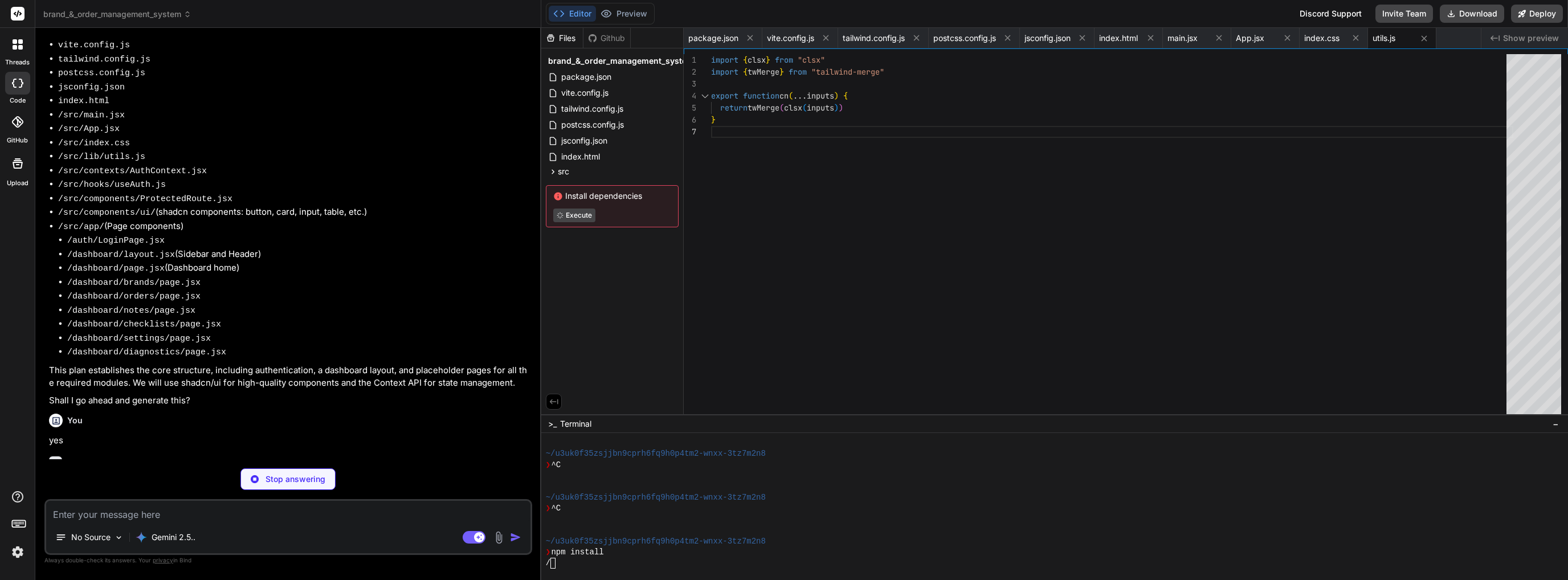
type textarea "x"
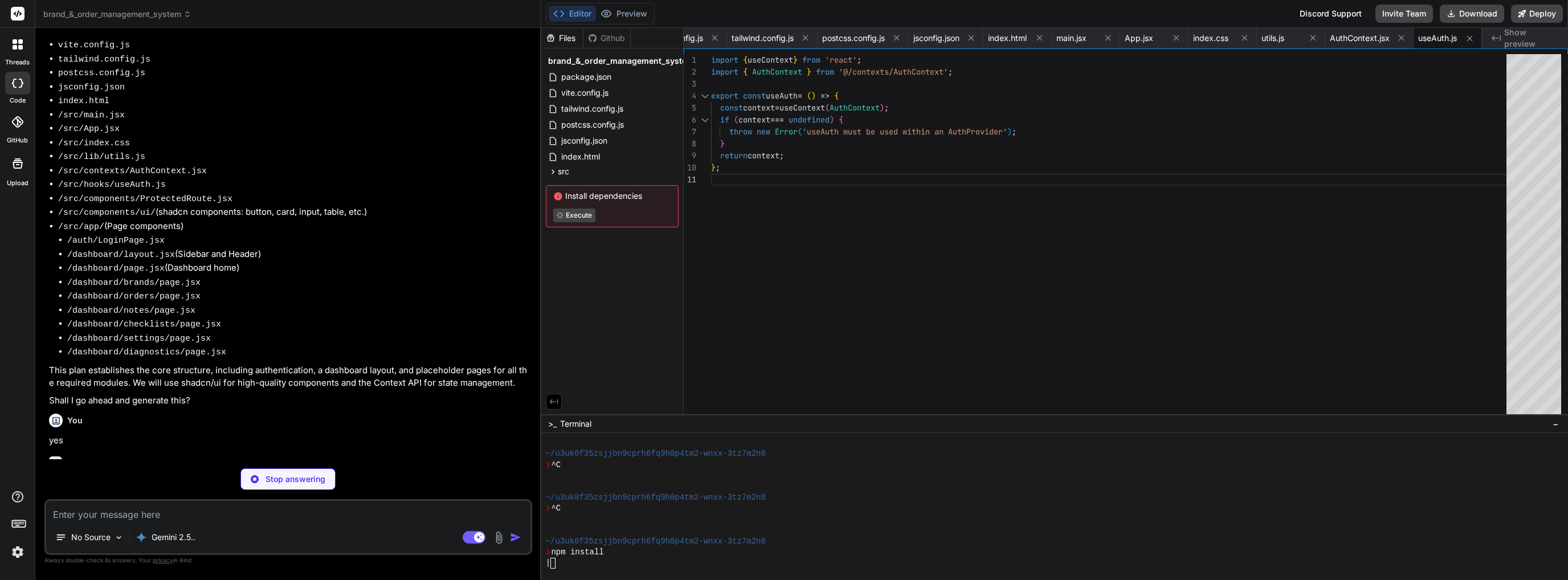
type textarea "x"
type textarea "} return children; }; export default ProtectedRoute;"
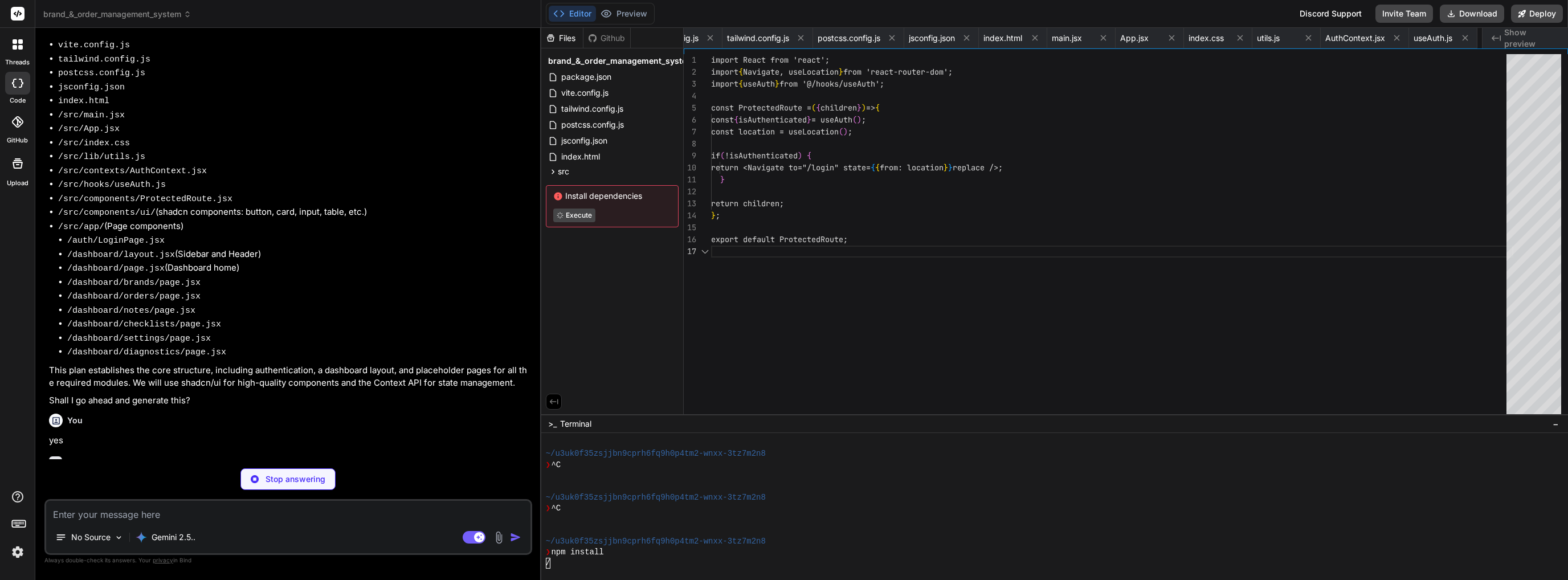
scroll to position [0, 215]
type textarea "x"
type textarea "className={cn(buttonVariants({ variant, size, className }))} ref={ref} {...prop…"
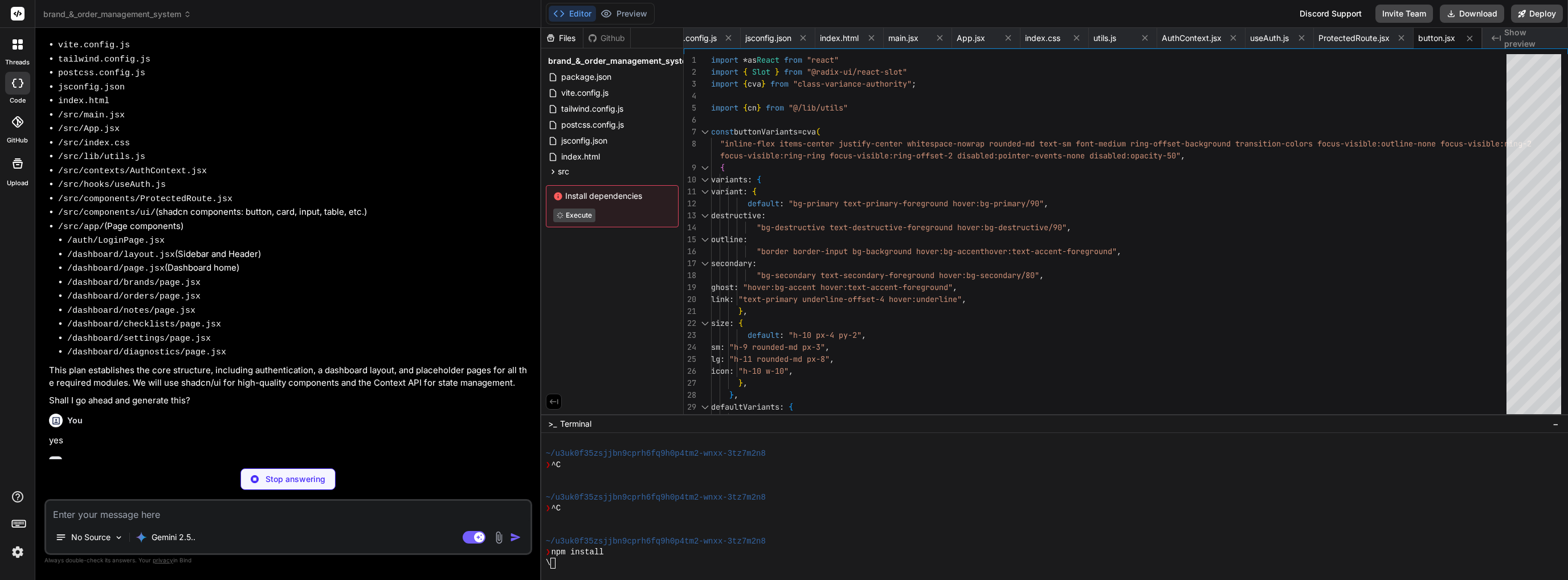
type textarea "x"
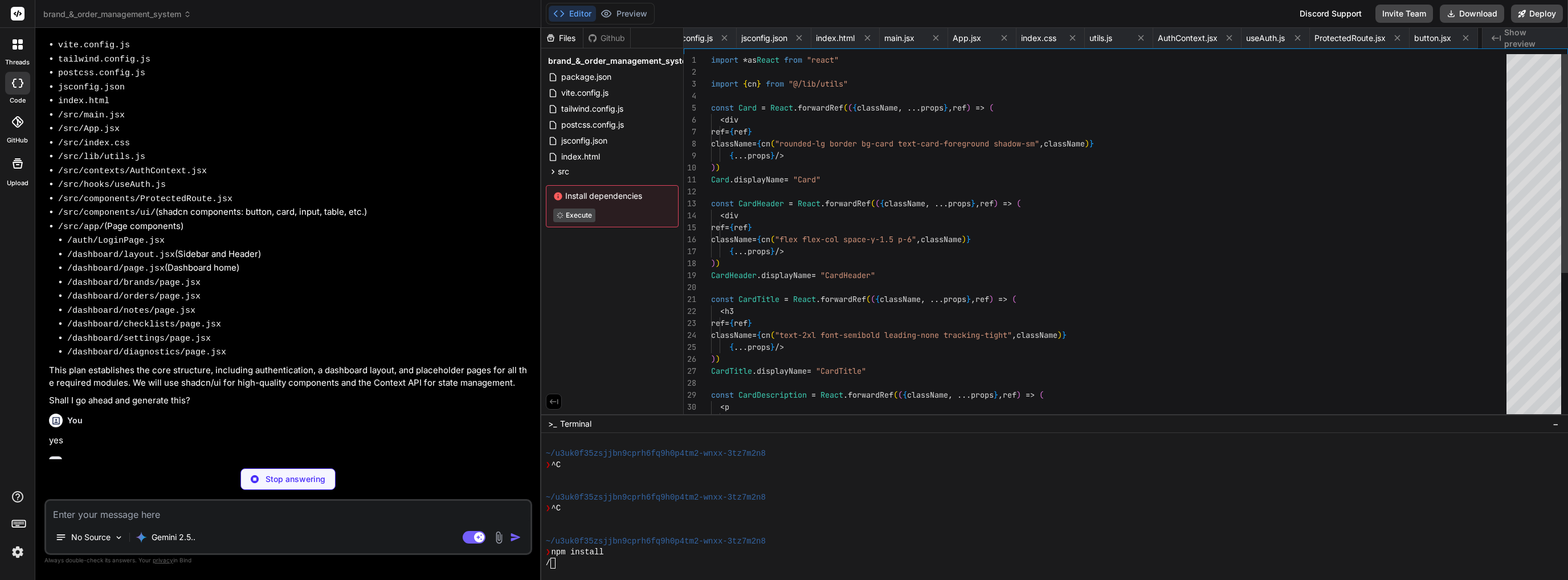
scroll to position [0, 352]
type textarea "x"
type textarea "export { Input }"
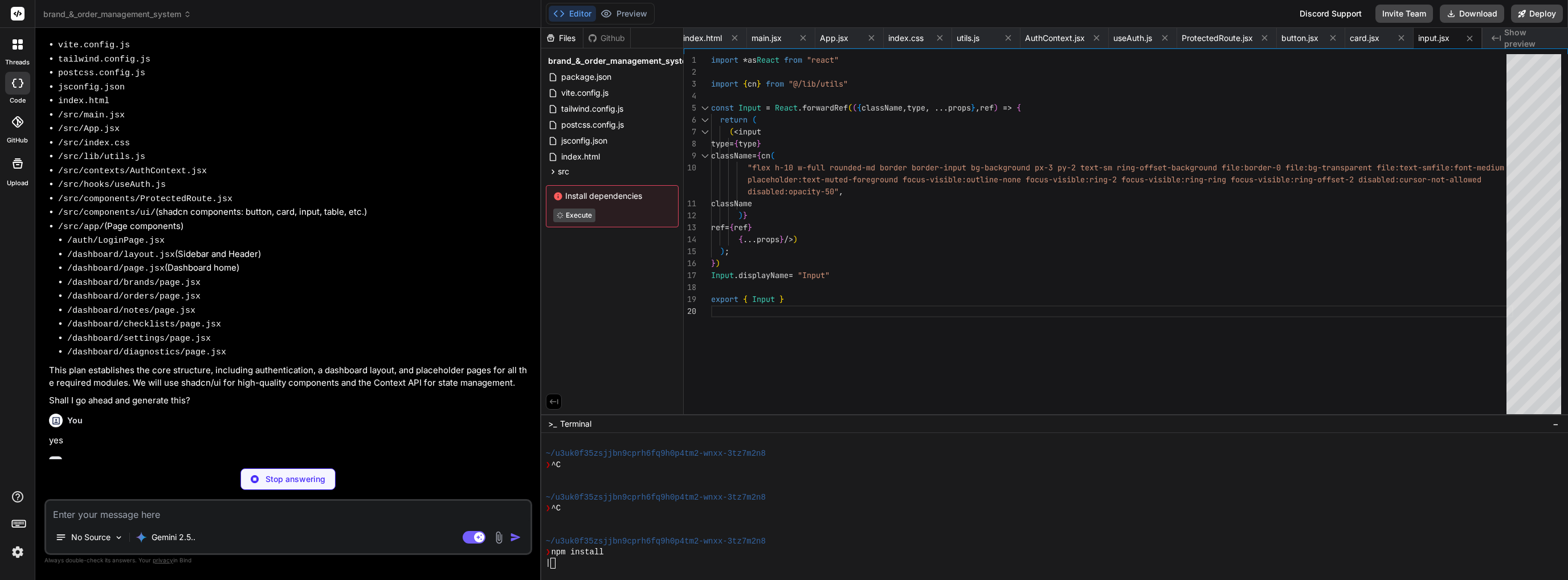
type textarea "x"
type textarea "const Label = React.forwardRef(({ className, ...props }, ref) => ( <LabelPrimit…"
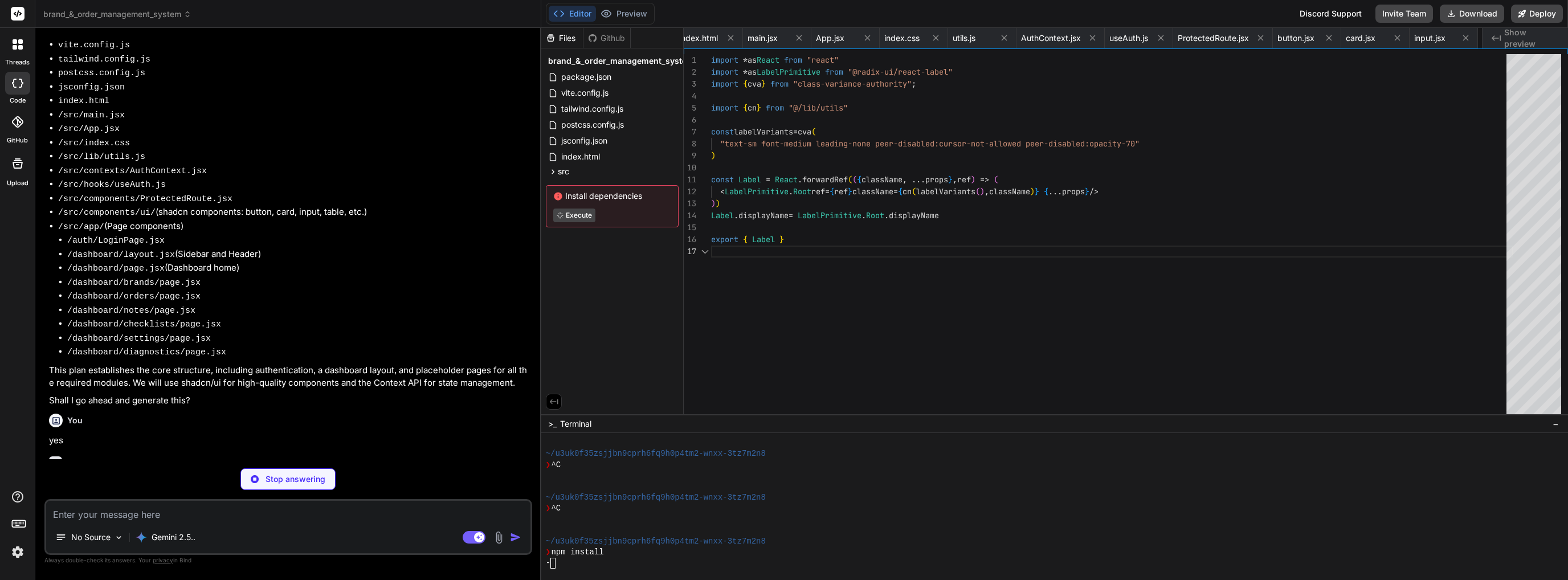
scroll to position [0, 488]
type textarea "x"
type textarea "TableCell, TableCaption, }"
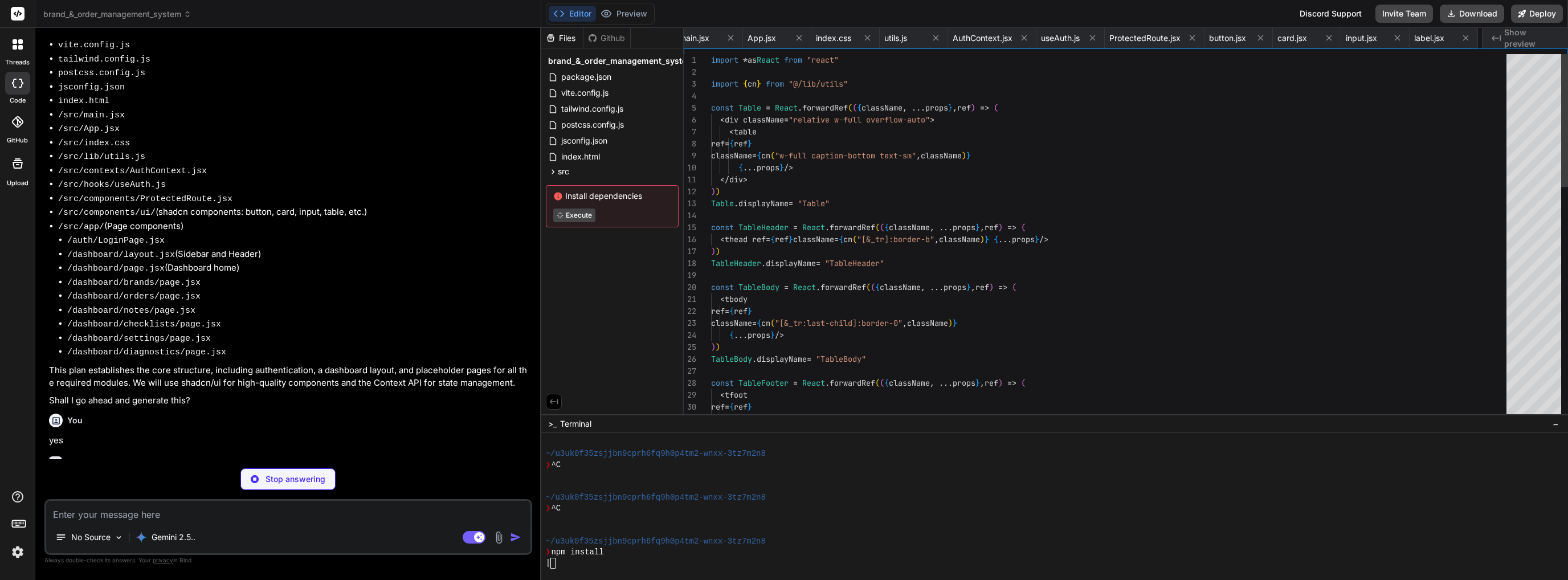
scroll to position [0, 557]
type textarea "x"
type textarea ")) Checkbox.displayName = CheckboxPrimitive.Root.displayName export { Checkbox }"
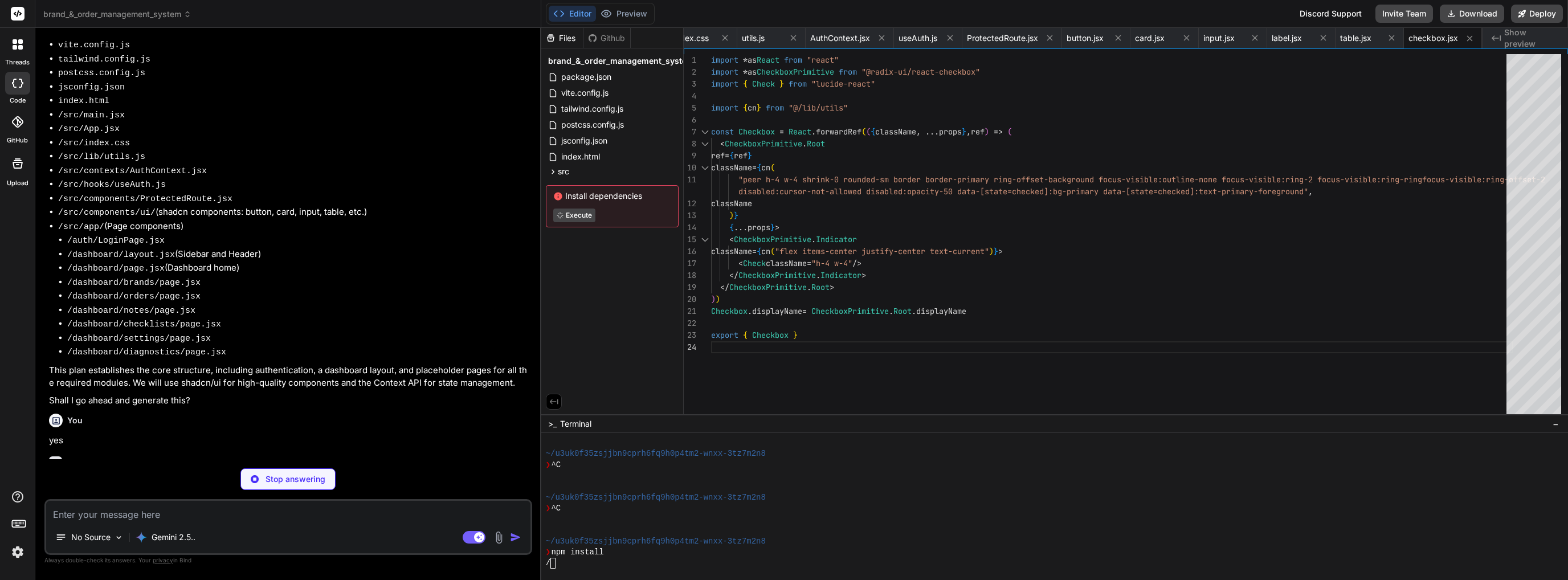
type textarea "x"
type textarea "className )} ref={ref} {...props} />) ); }) Textarea.displayName = "Textarea" e…"
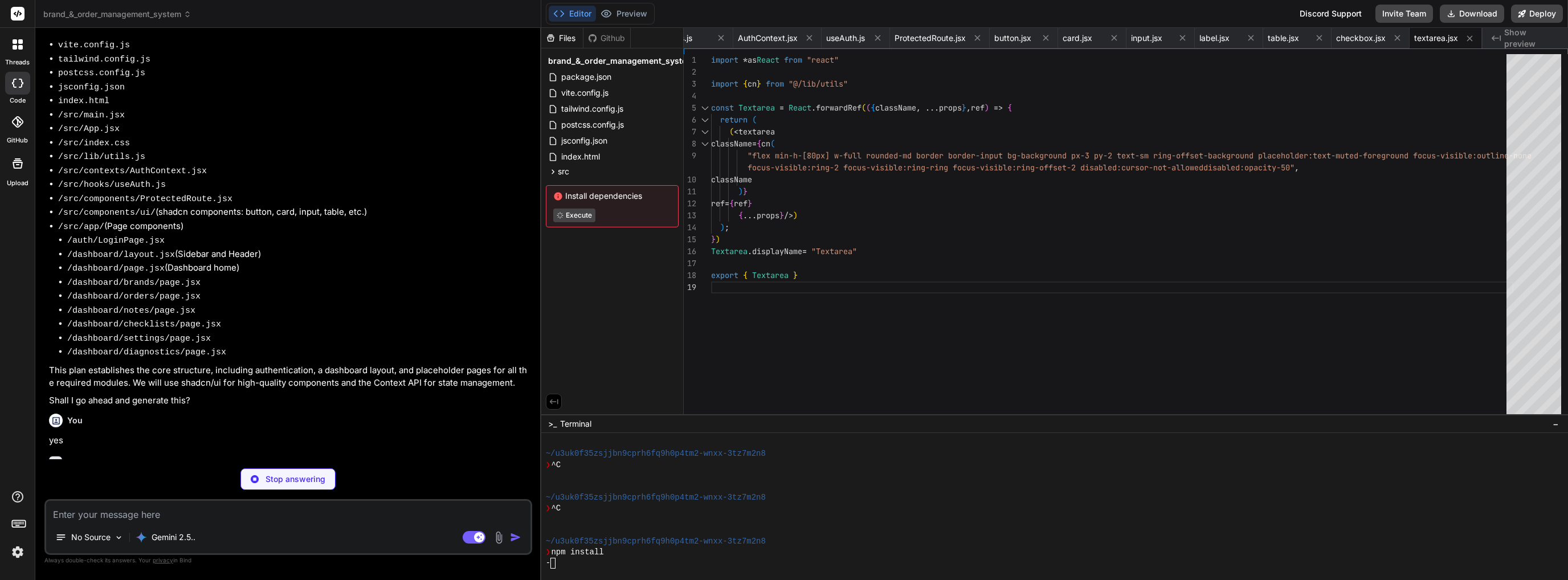
type textarea "x"
type textarea "</CardFooter> </form> </Card> </div> ); }; export default LoginPage;"
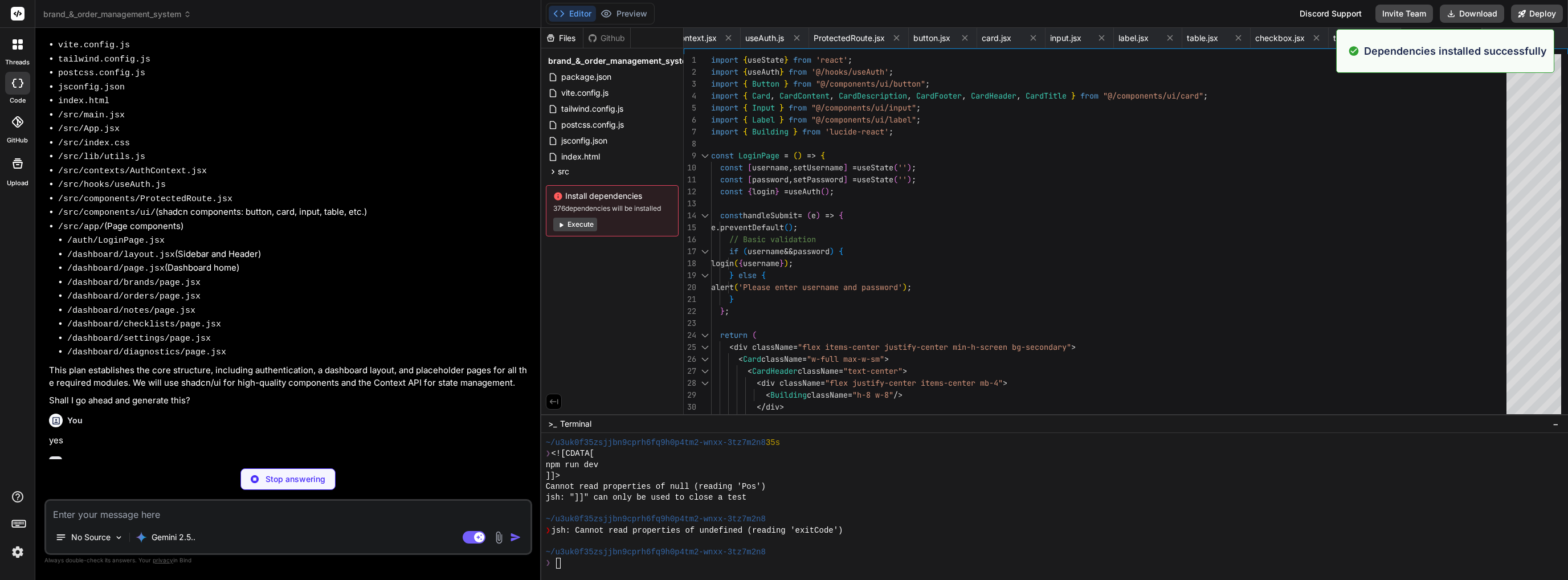
scroll to position [973, 0]
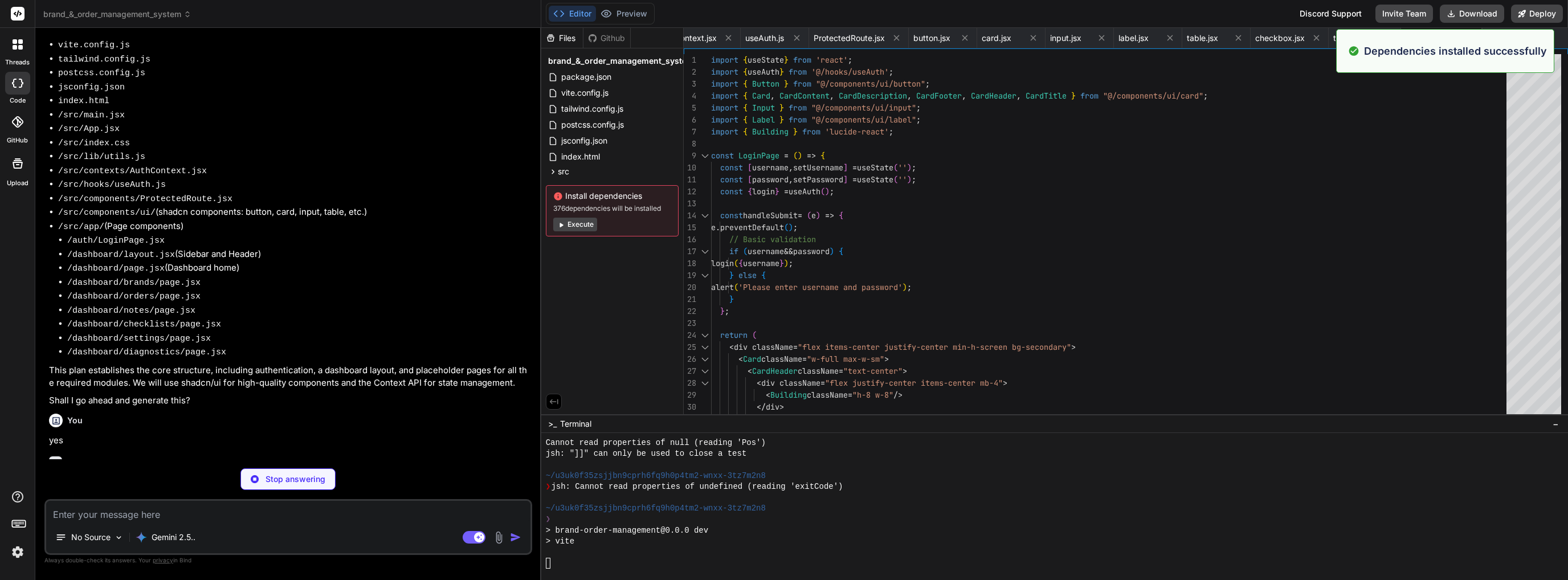
type textarea "x"
type textarea "export default DashboardLayout;"
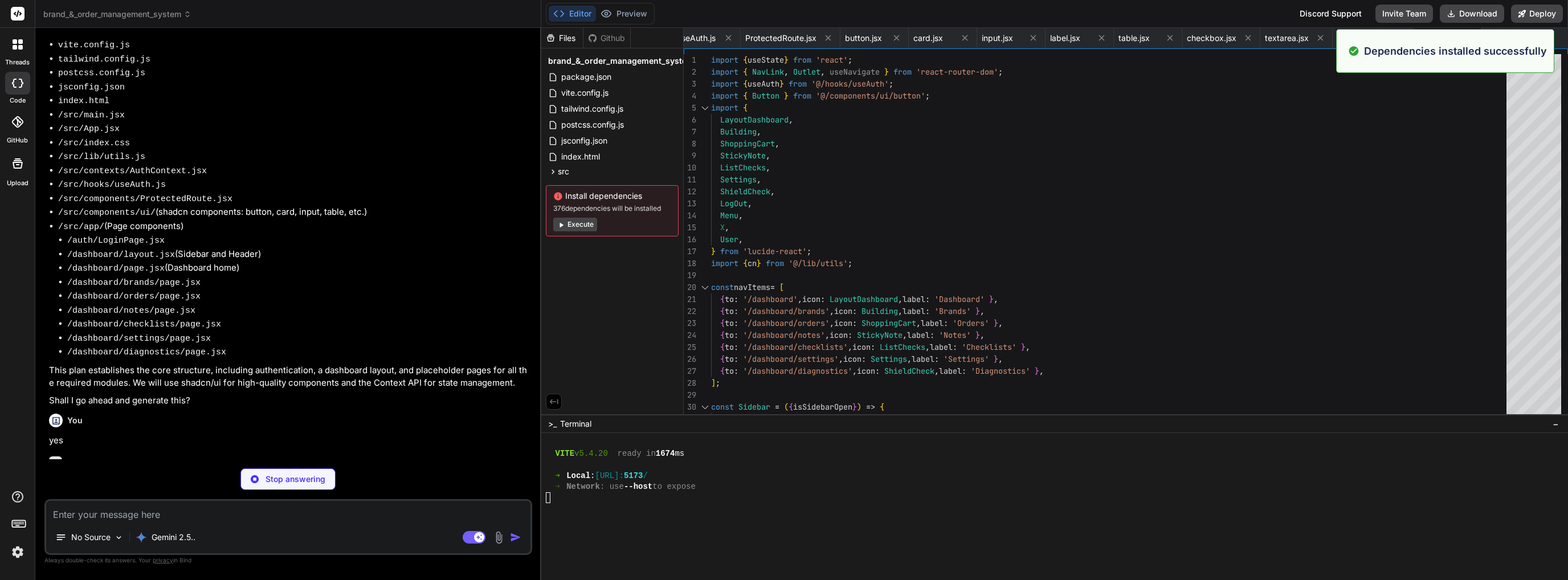
scroll to position [1094, 0]
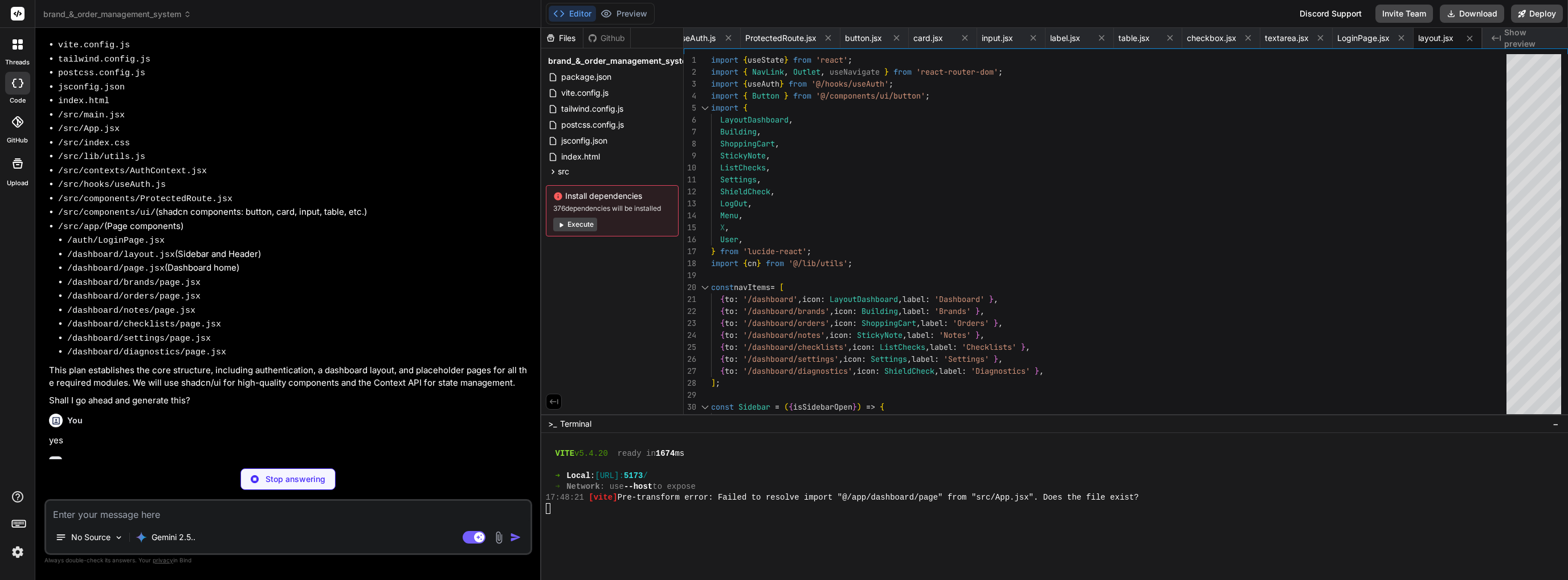
type textarea "x"
type textarea "export default DashboardPage;"
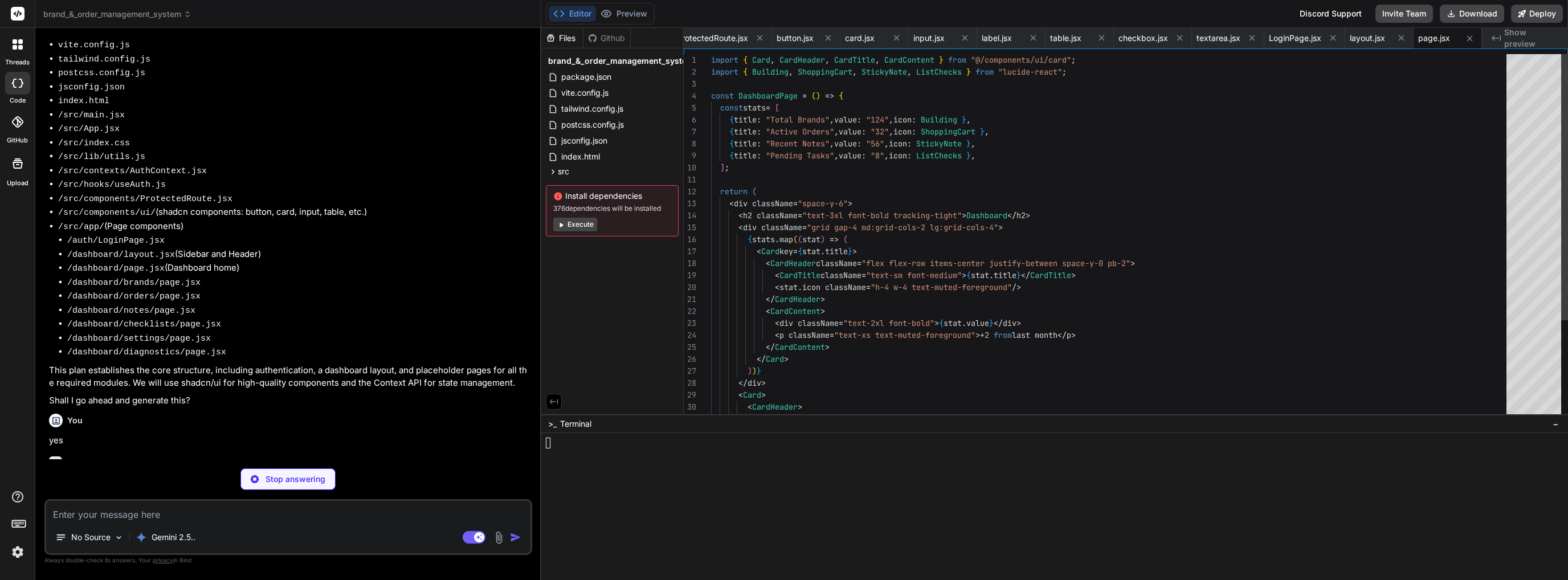
scroll to position [1159, 0]
type textarea "x"
type textarea "</Table> </CardContent> </Card> </div> ); }; export default BrandsPage;"
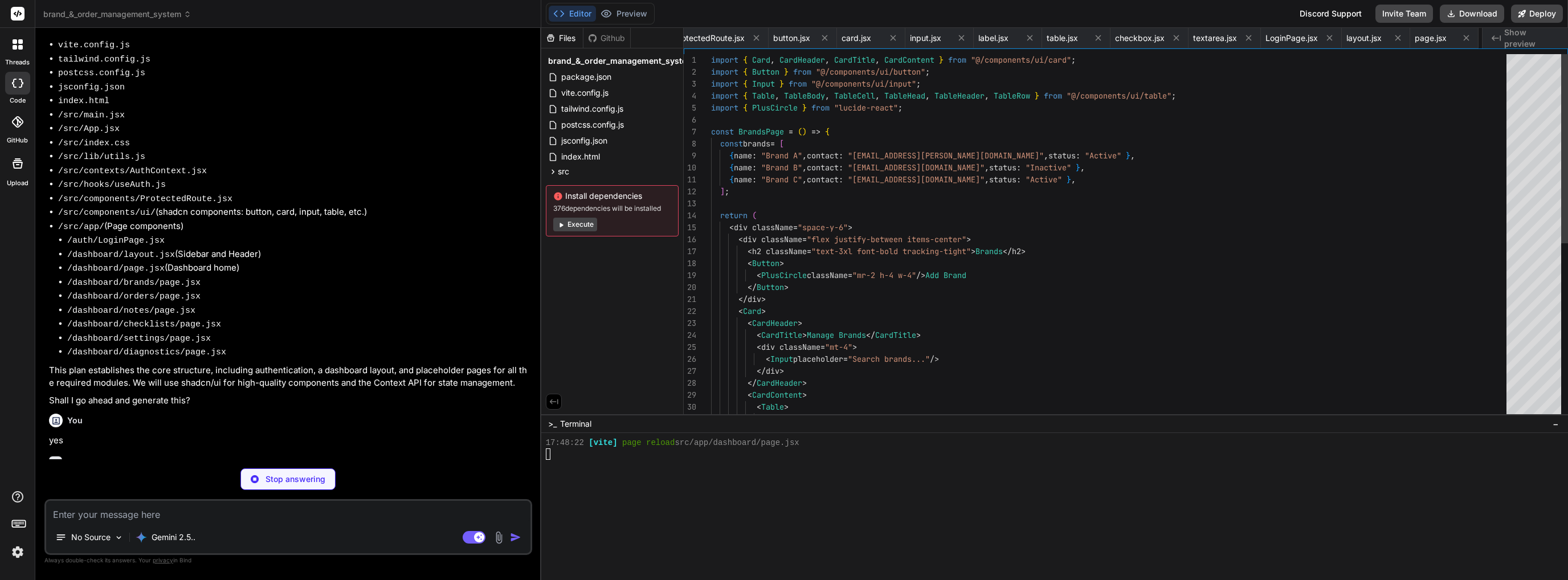
scroll to position [0, 993]
type textarea "x"
type textarea "</Card> </div> ); }; export default OrdersPage;"
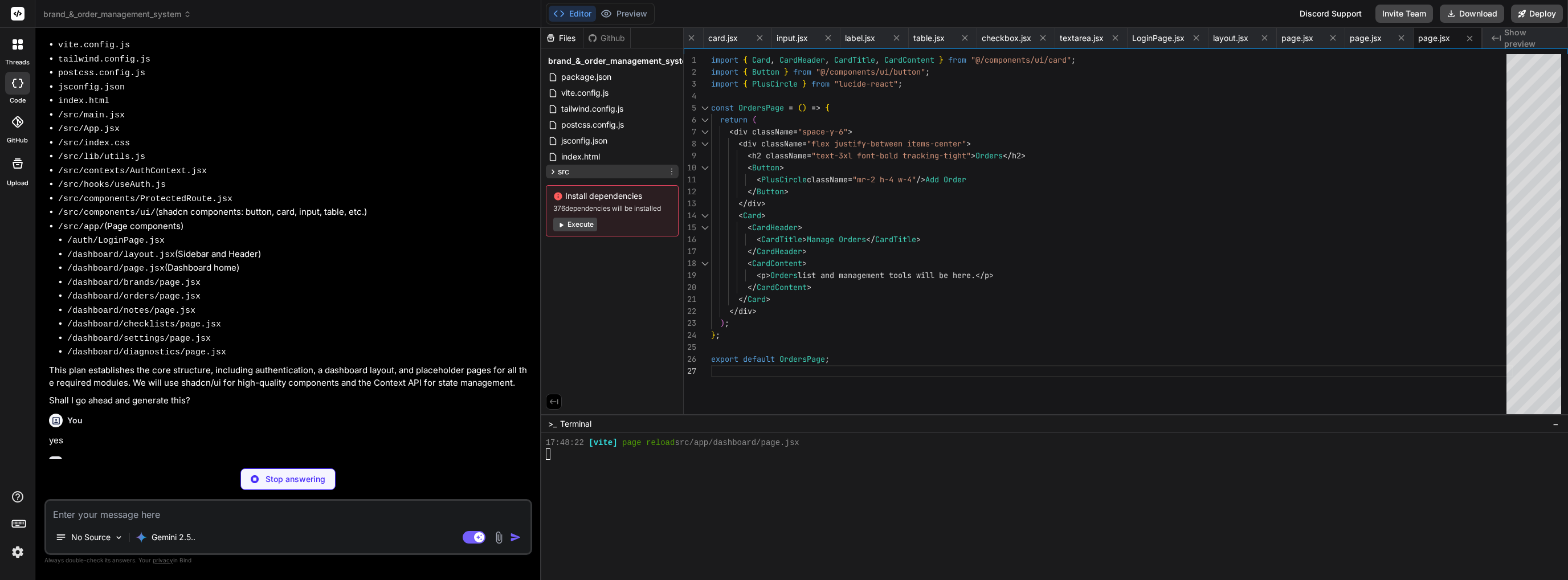
scroll to position [0, 1129]
type textarea "x"
type textarea "<Label htmlFor="task3">Send welcome kit</Label> </div> </CardContent> </Card> <…"
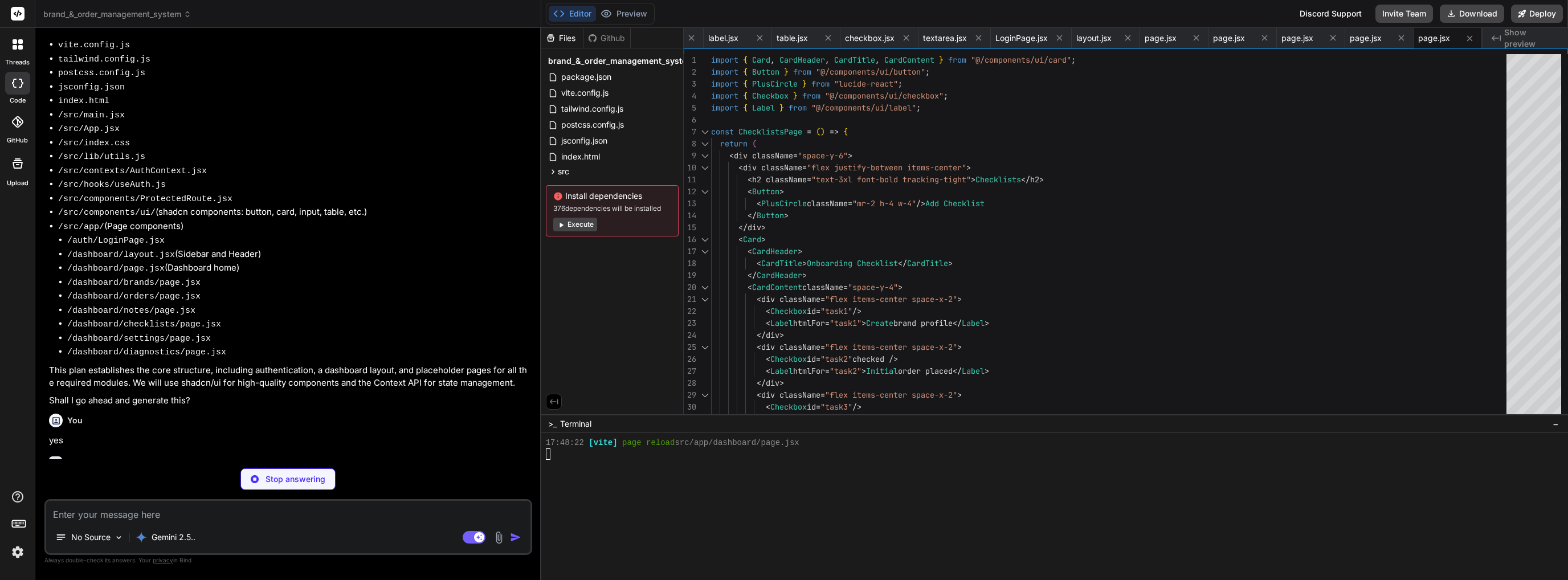
type textarea "x"
type textarea "</Card> </div> ); }; export default SettingsPage;"
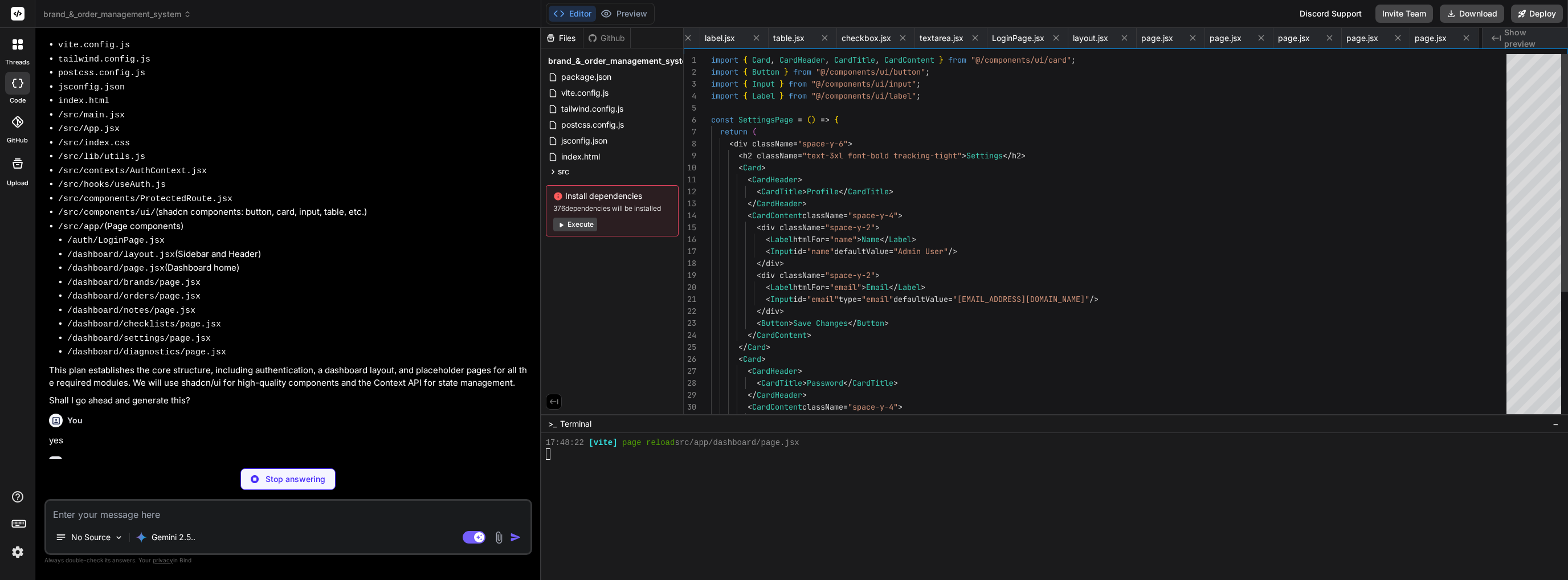
scroll to position [0, 1266]
type textarea "x"
type textarea "}; export default DiagnosticsPage;"
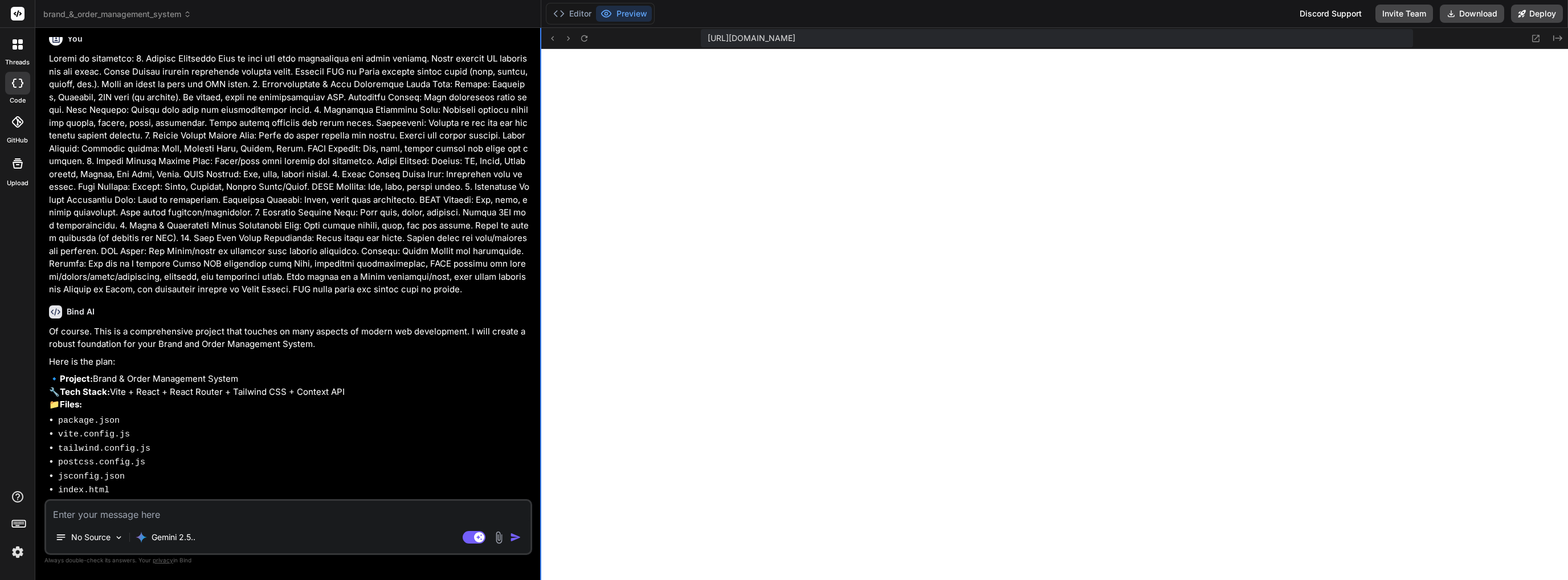
scroll to position [0, 0]
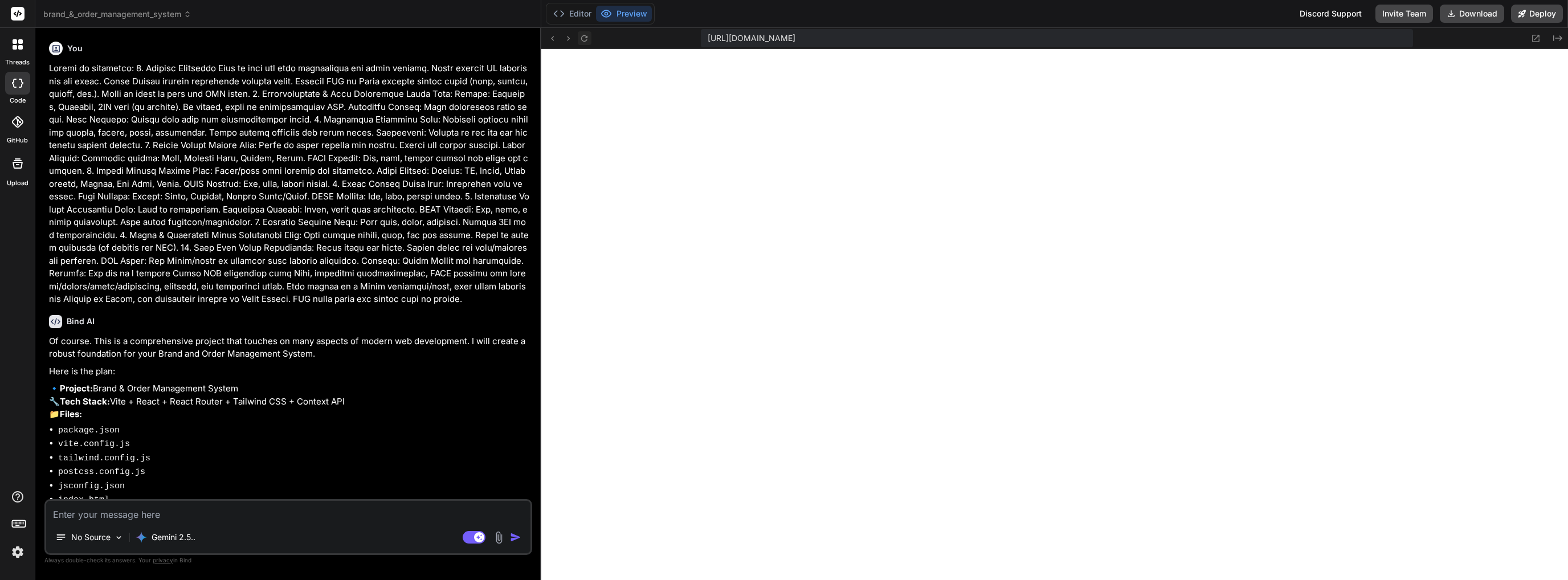
click at [584, 37] on icon at bounding box center [584, 38] width 10 height 10
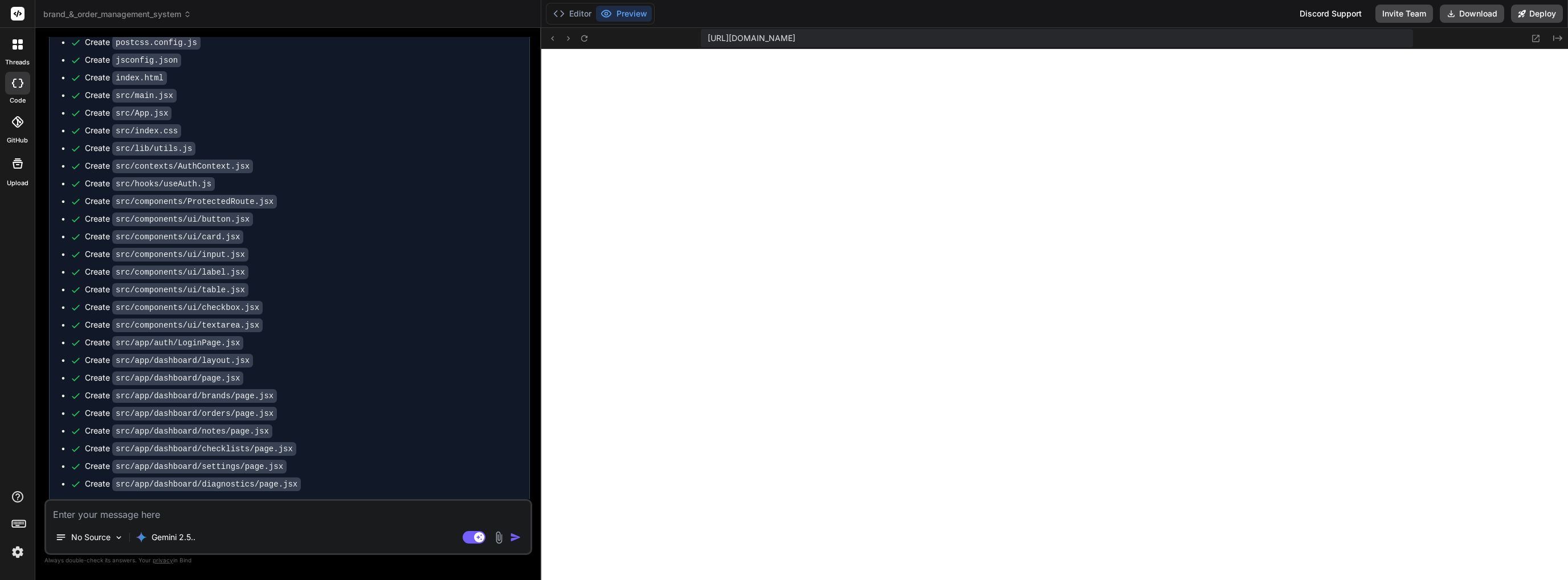
scroll to position [1012, 0]
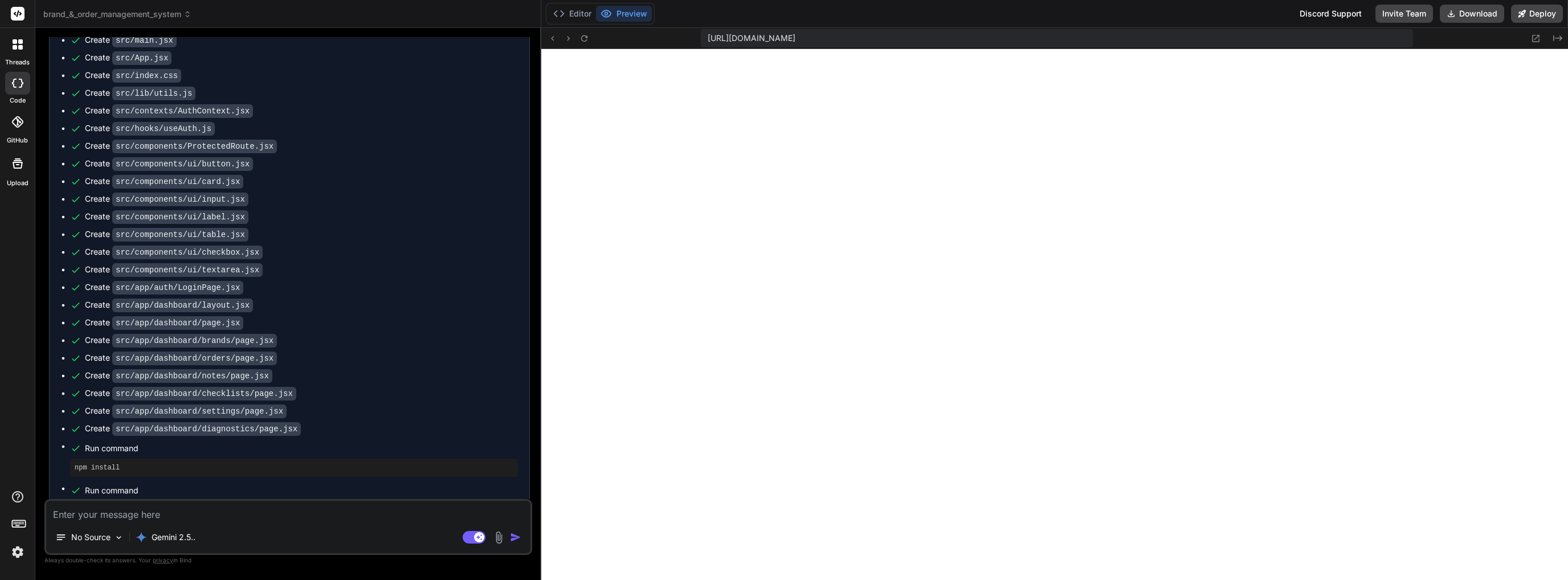
click at [495, 536] on img at bounding box center [499, 537] width 13 height 13
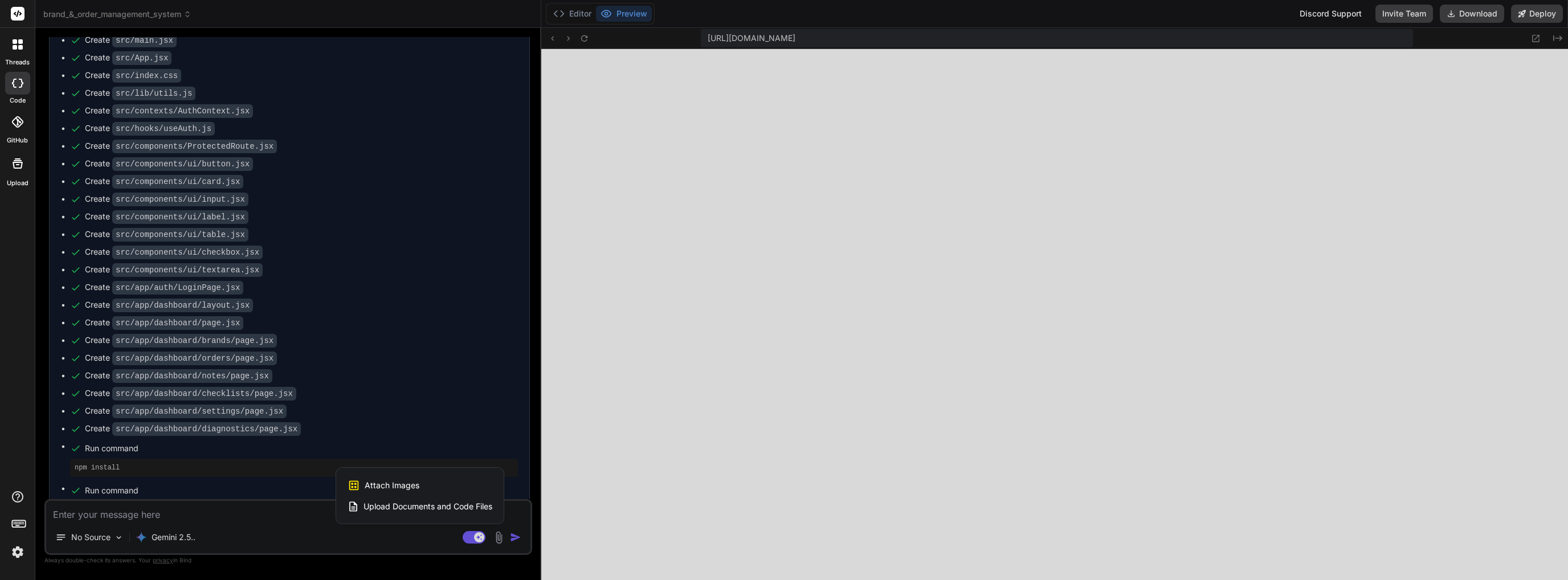
click at [432, 540] on div at bounding box center [784, 290] width 1568 height 580
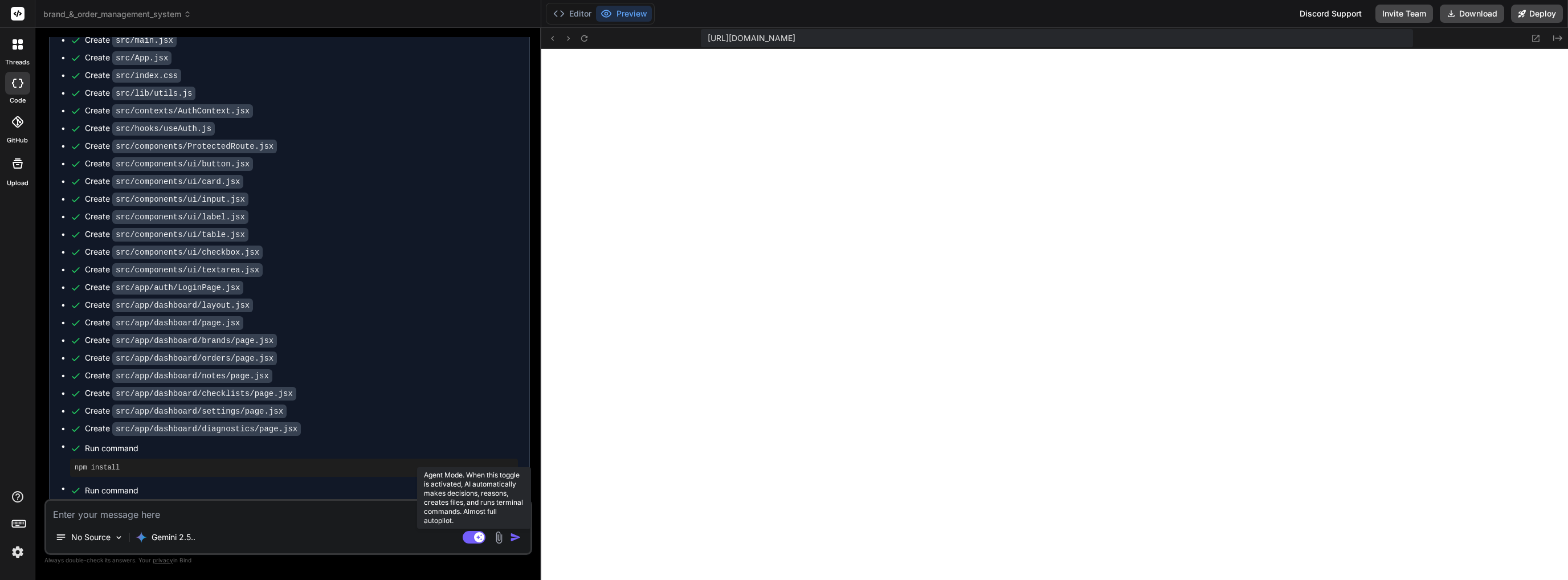
click at [483, 539] on rect at bounding box center [479, 537] width 10 height 10
click at [483, 539] on rect at bounding box center [474, 537] width 23 height 13
click at [483, 539] on rect at bounding box center [479, 537] width 10 height 10
click at [483, 539] on rect at bounding box center [474, 537] width 23 height 13
click at [483, 539] on rect at bounding box center [479, 537] width 10 height 10
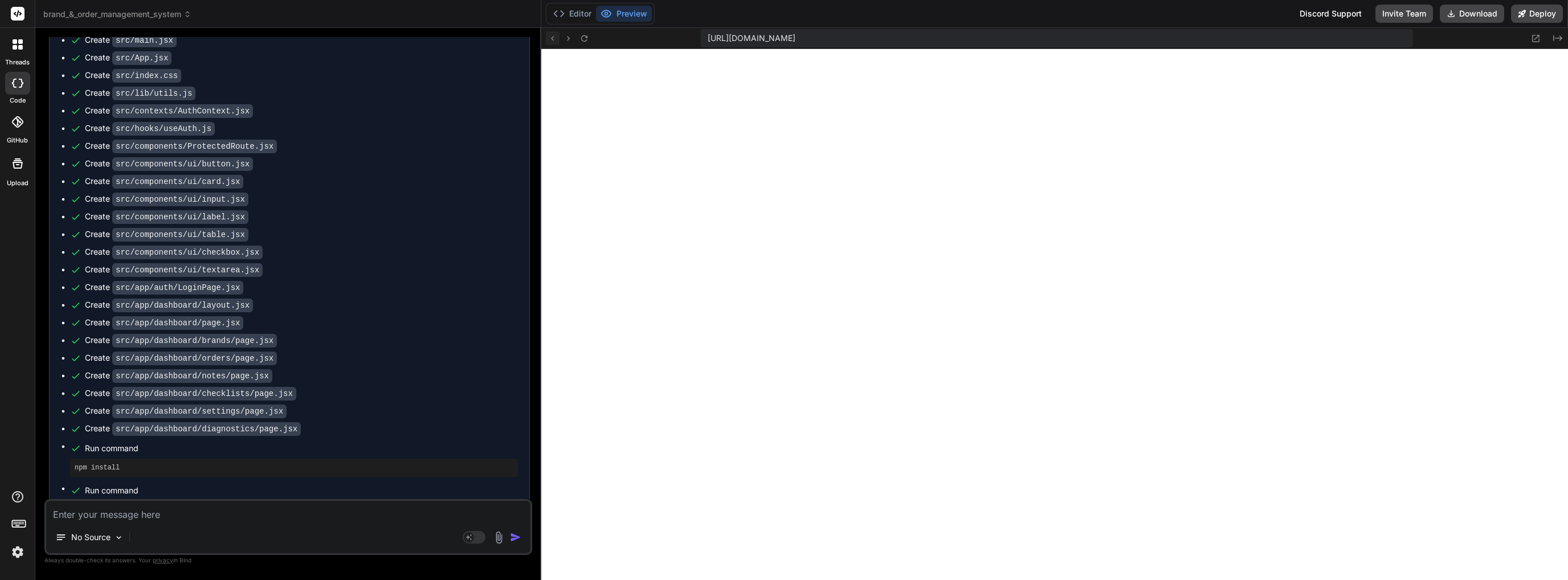
click at [556, 36] on icon at bounding box center [553, 38] width 10 height 10
click at [579, 35] on button at bounding box center [584, 38] width 13 height 13
click at [592, 40] on div "https://u3uk0f35zsjjbn9cprh6fq9h0p4tm2-wnxx-3tz7m2n8--5174--96435430.local-corp…" at bounding box center [1054, 38] width 1027 height 21
click at [1531, 18] on button "Deploy" at bounding box center [1536, 13] width 52 height 18
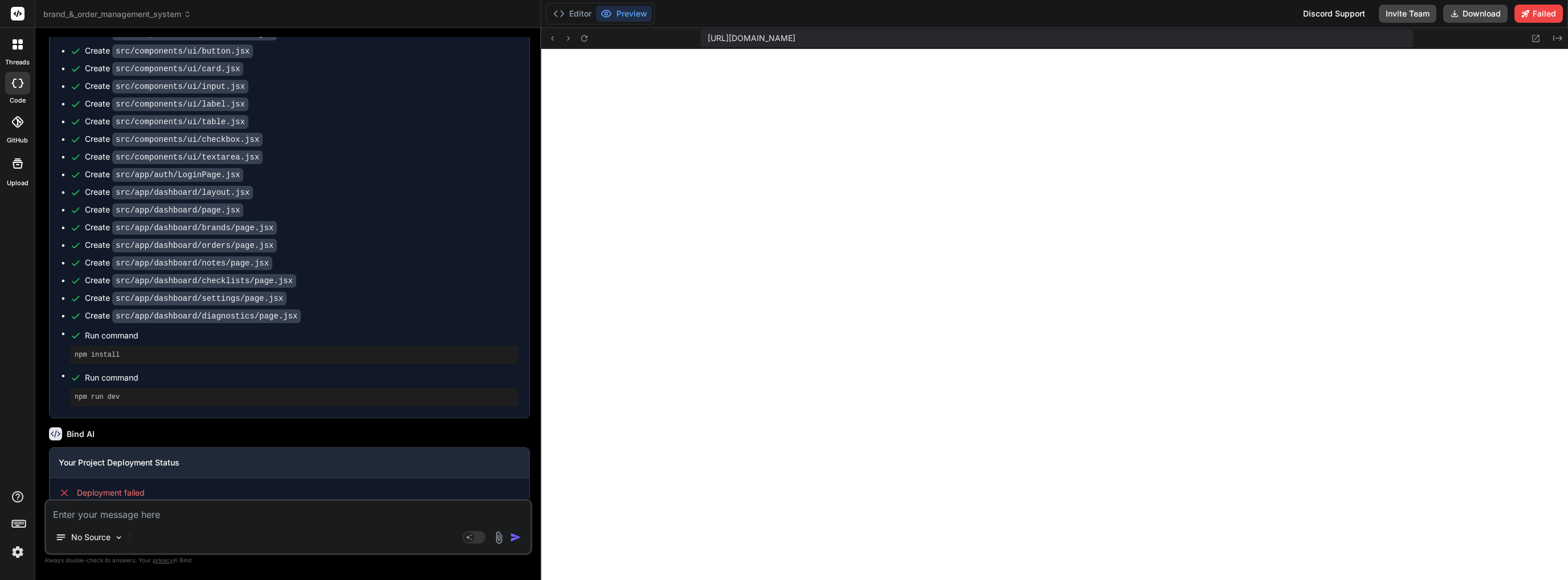
scroll to position [1143, 0]
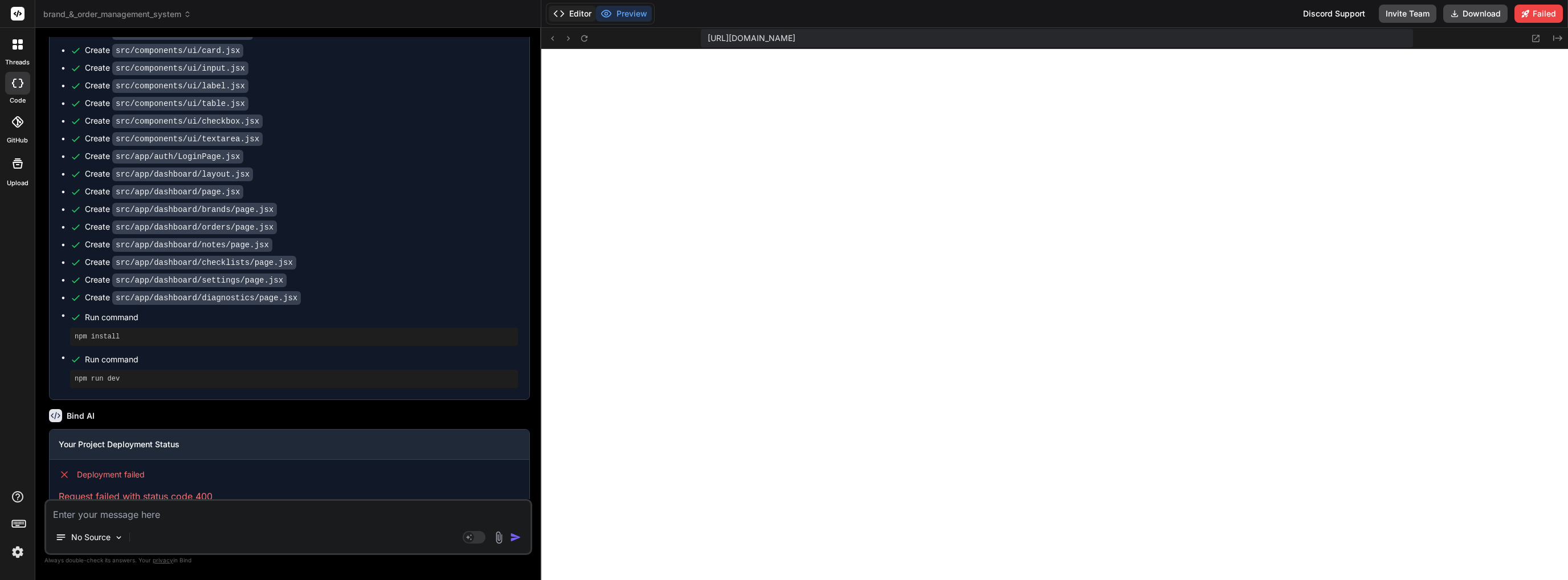
click at [568, 10] on button "Editor" at bounding box center [572, 13] width 47 height 16
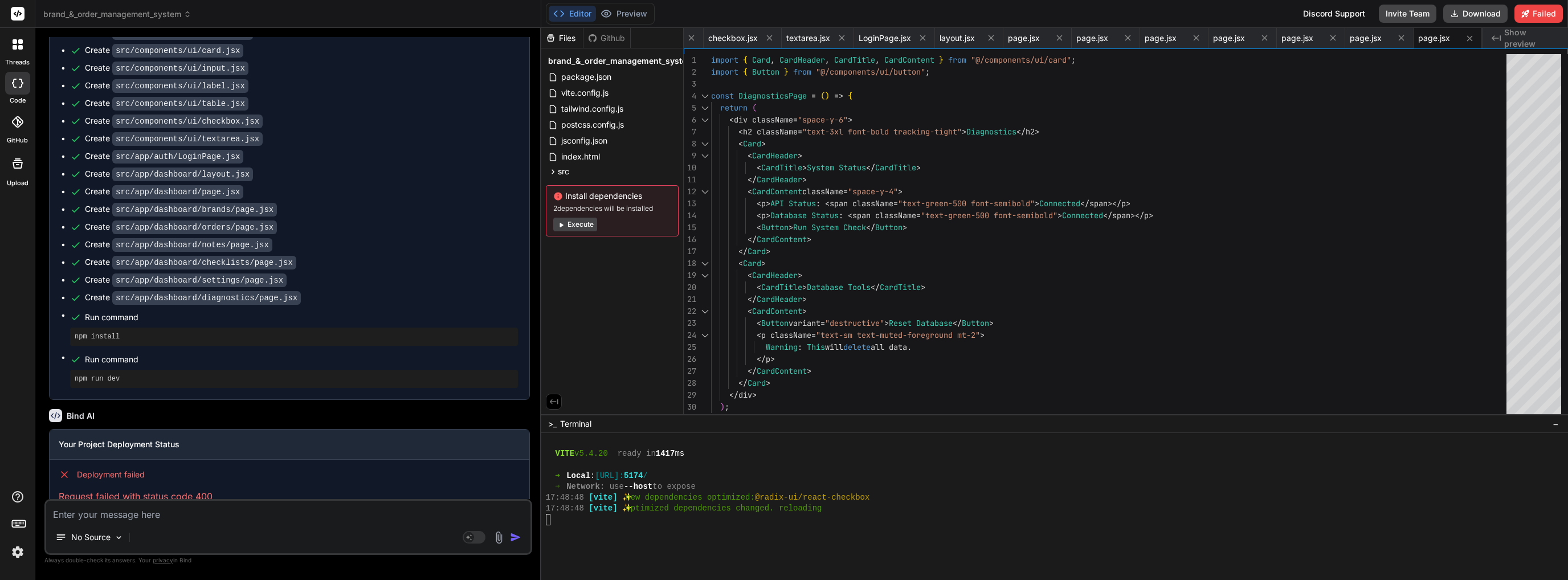
click at [585, 228] on button "Execute" at bounding box center [575, 225] width 44 height 13
type textarea "x"
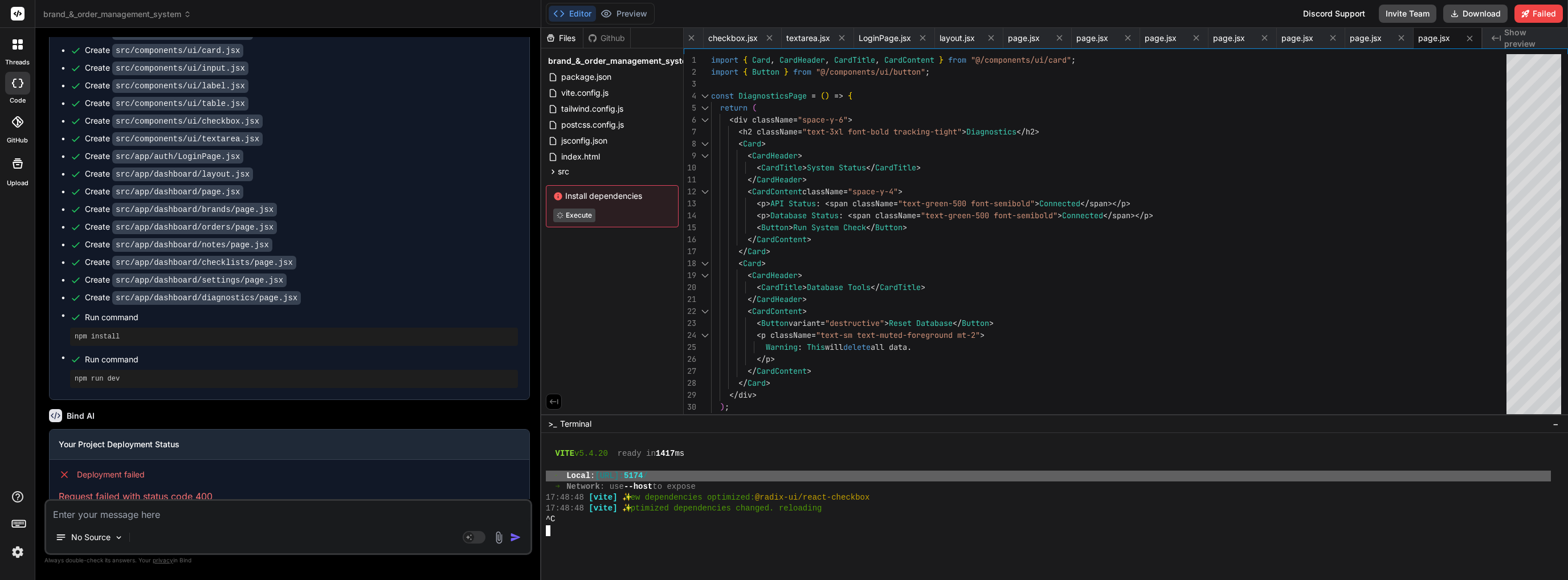
click at [734, 481] on div "➜ Network : use --host to expose" at bounding box center [1048, 487] width 1005 height 11
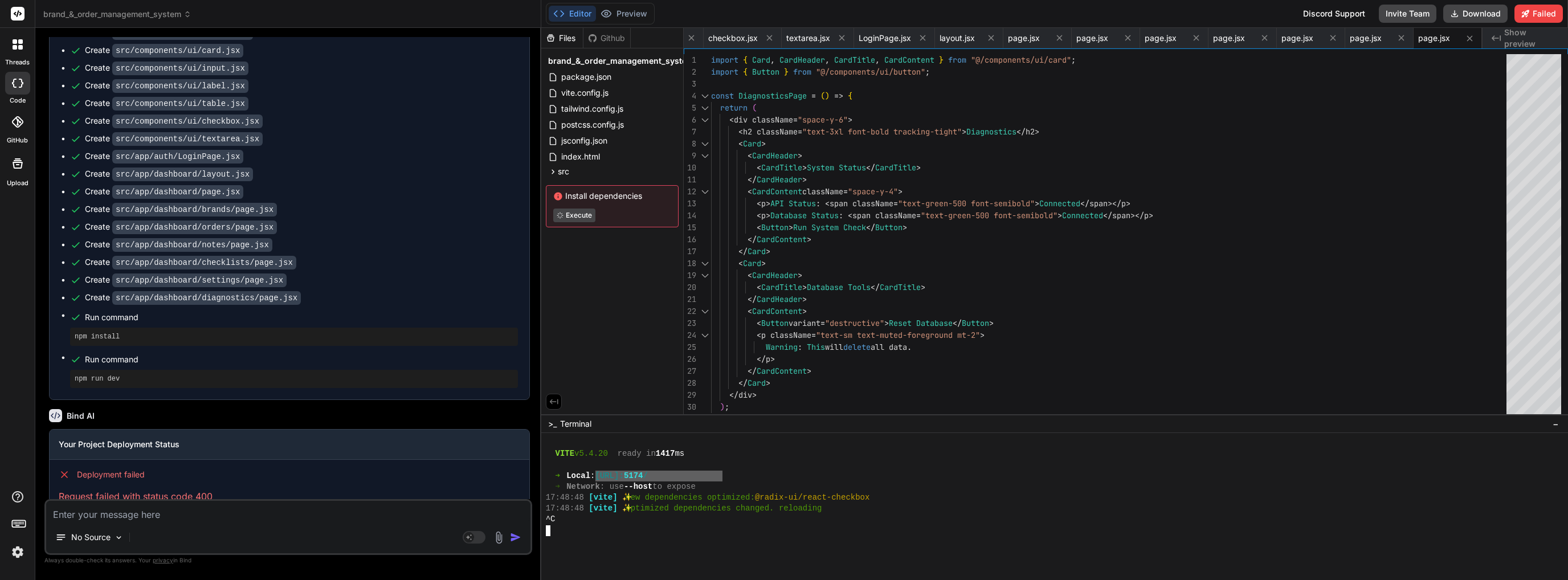
drag, startPoint x: 724, startPoint y: 473, endPoint x: 619, endPoint y: 473, distance: 105.0
click at [615, 473] on div "➜ Local : http://localhost: 5174 /" at bounding box center [1048, 476] width 1005 height 11
type textarea "http://localhost:5174/"
click at [644, 401] on div "Files Github brand_&_order_management_system package.json vite.config.js tailwi…" at bounding box center [612, 221] width 142 height 386
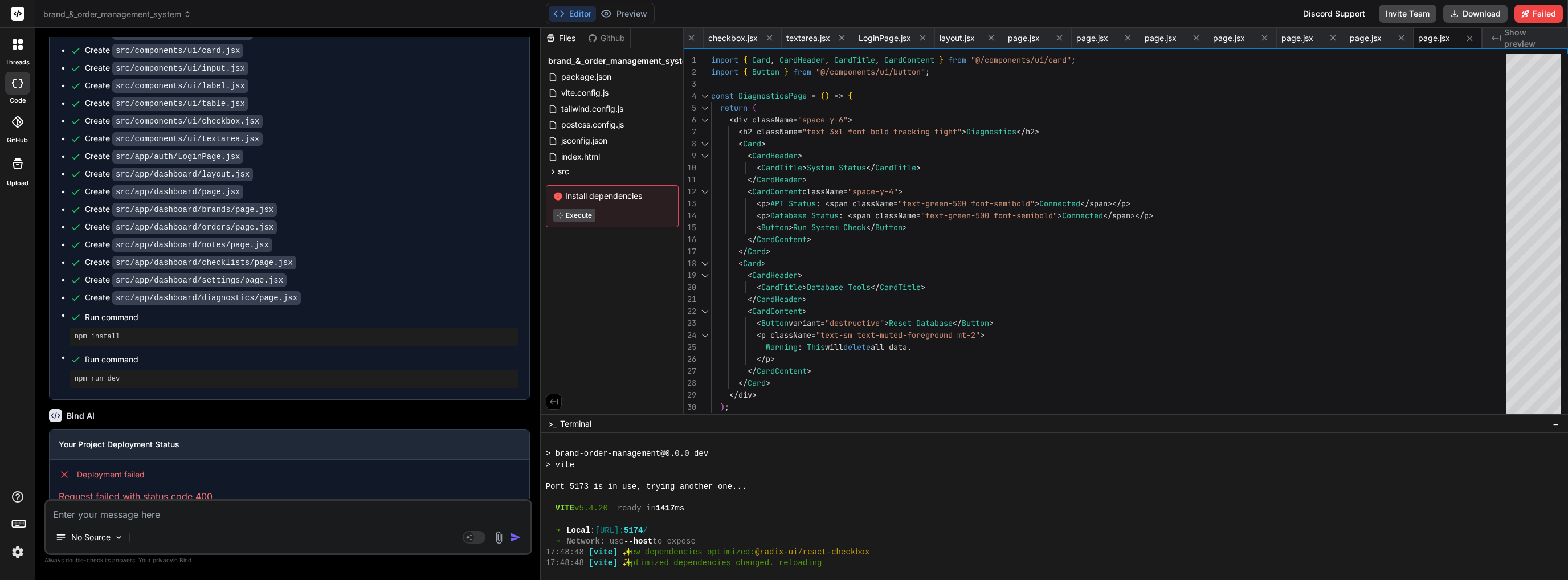
scroll to position [1308, 0]
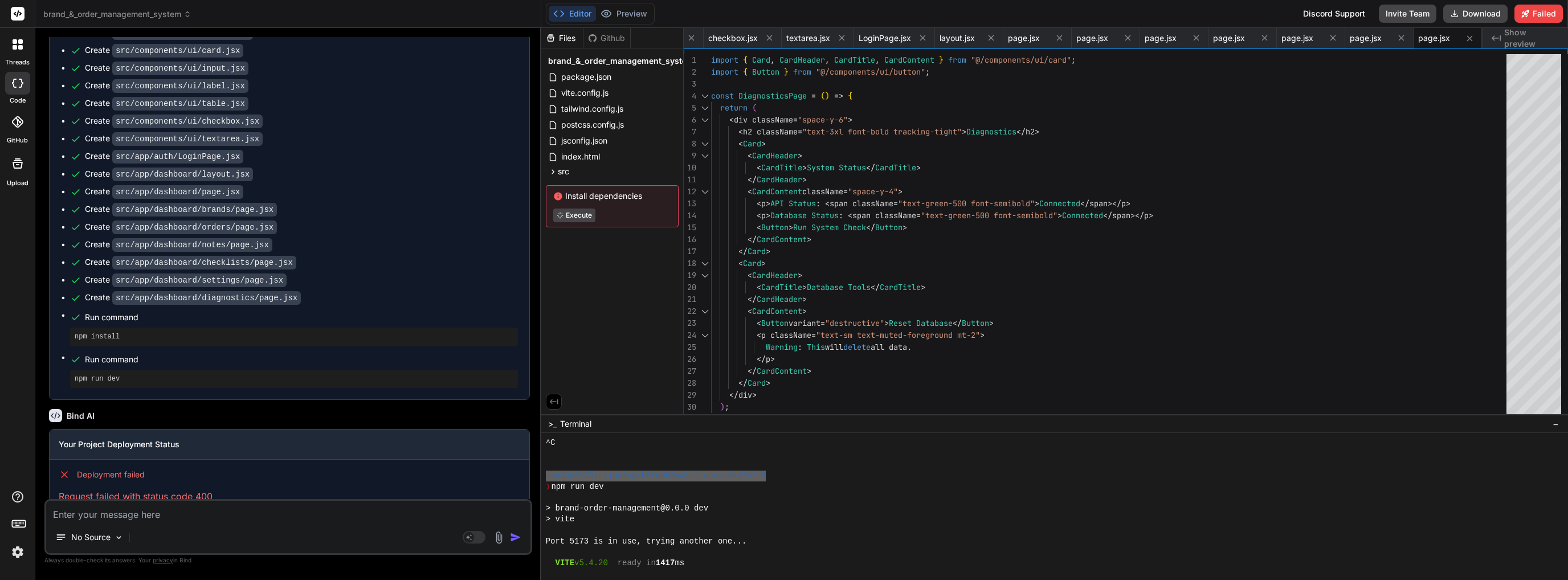
click at [807, 484] on div "❯ npm run dev" at bounding box center [1048, 487] width 1005 height 11
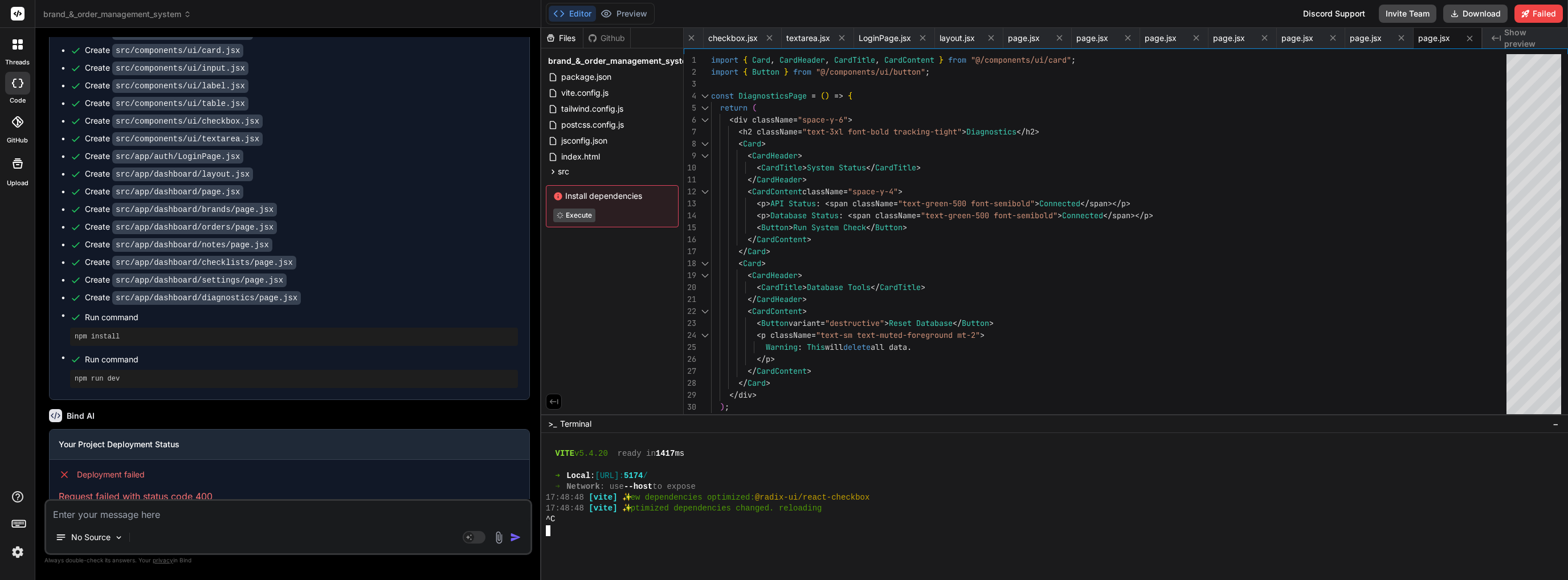
scroll to position [1422, 0]
click at [654, 531] on div at bounding box center [1048, 531] width 1005 height 11
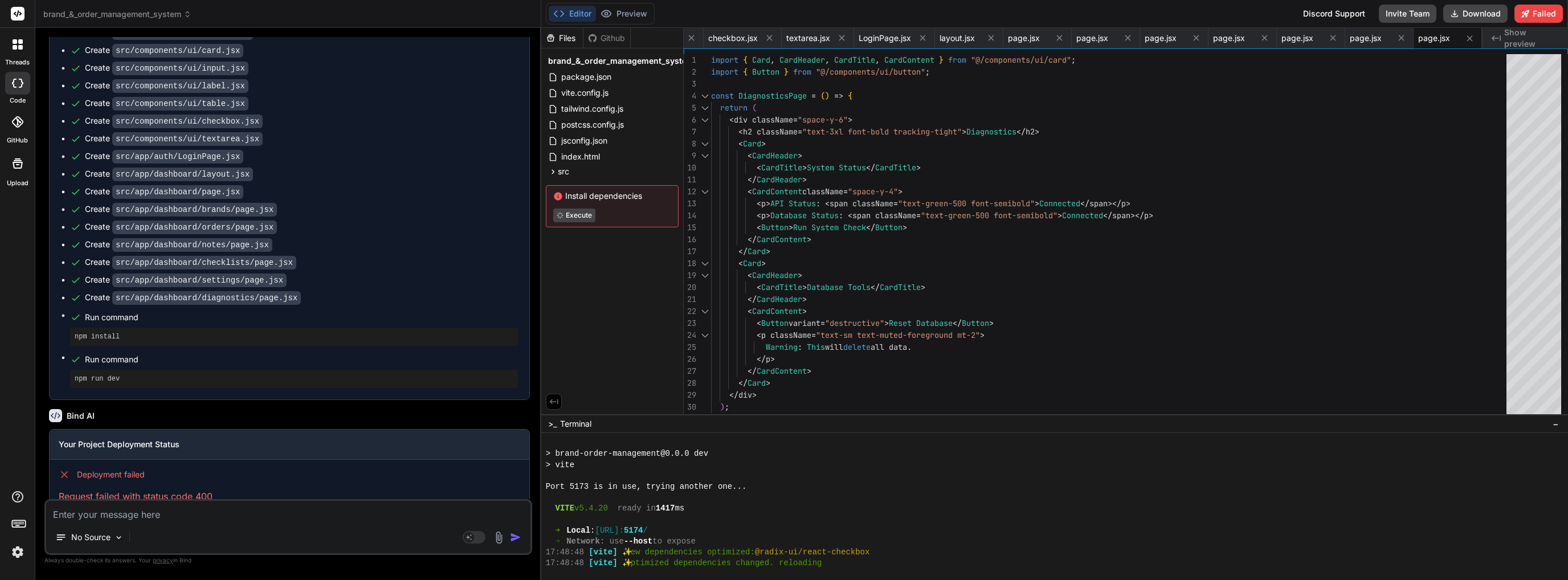
click at [651, 531] on div "➜ Local : http://localhost: 5174 /" at bounding box center [1048, 531] width 1005 height 11
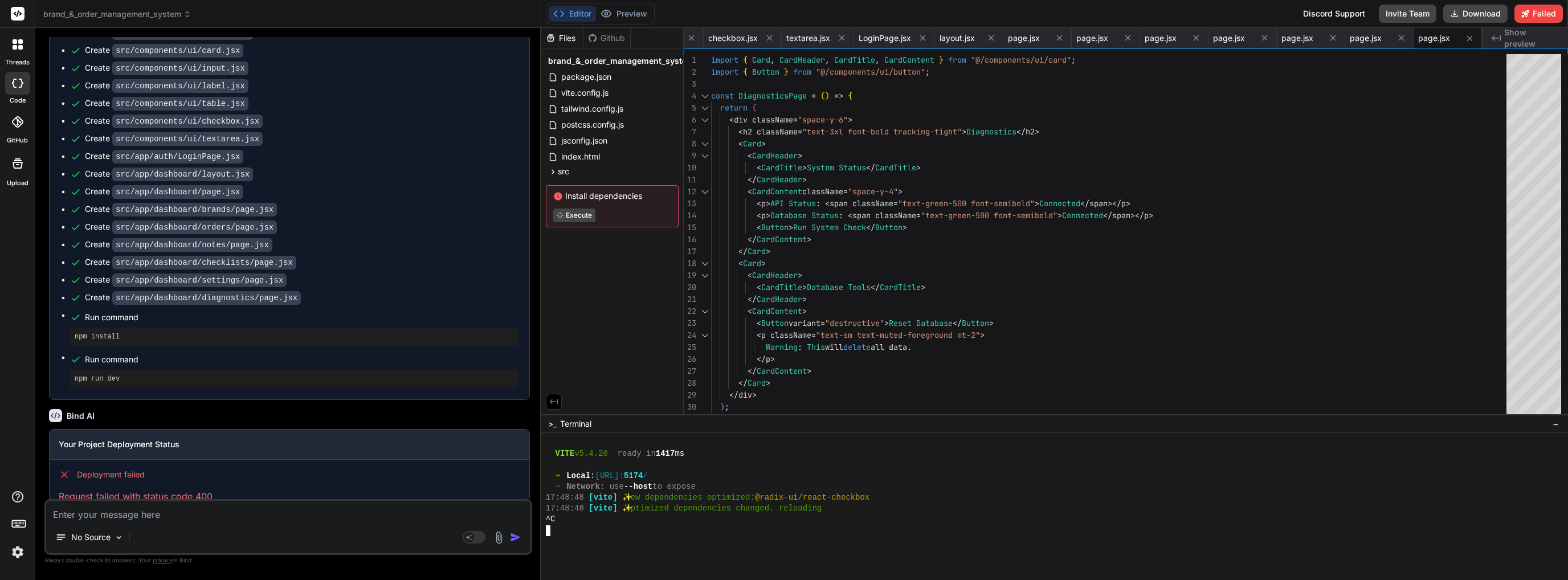
click at [651, 531] on div at bounding box center [1048, 531] width 1005 height 11
click at [1555, 424] on span "−" at bounding box center [1556, 424] width 6 height 12
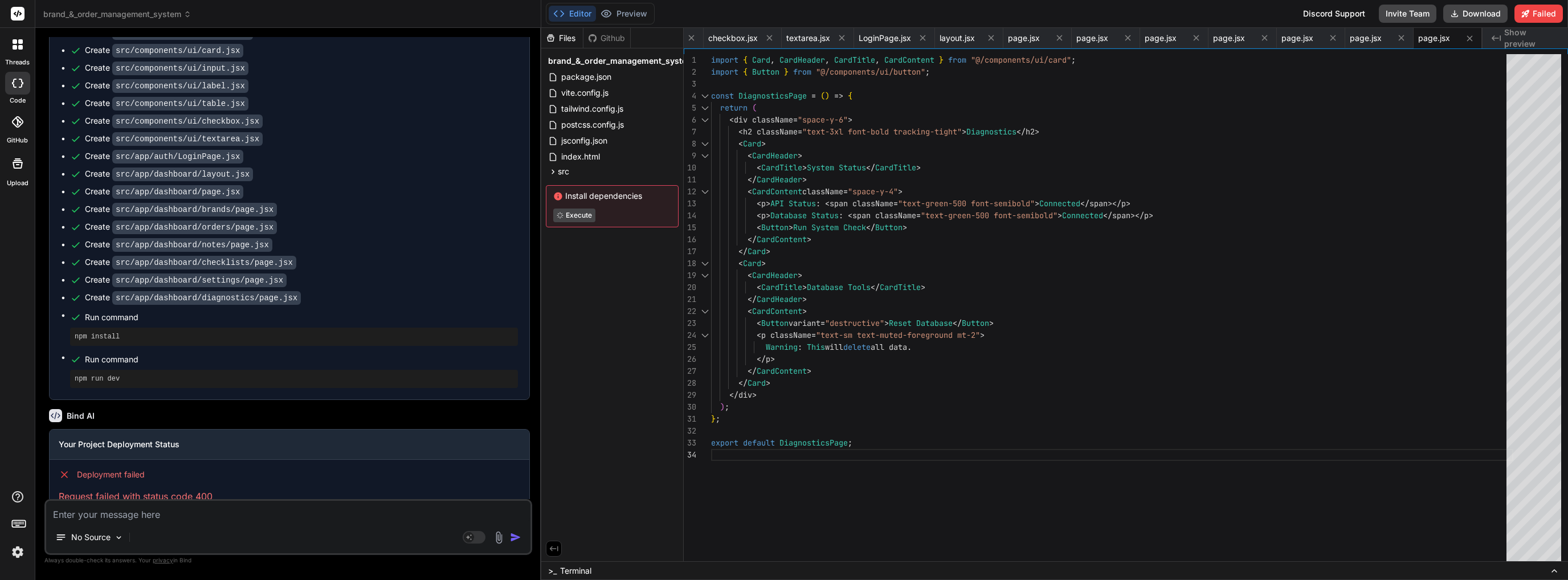
click at [625, 575] on div ">_ Terminal" at bounding box center [1054, 570] width 1027 height 19
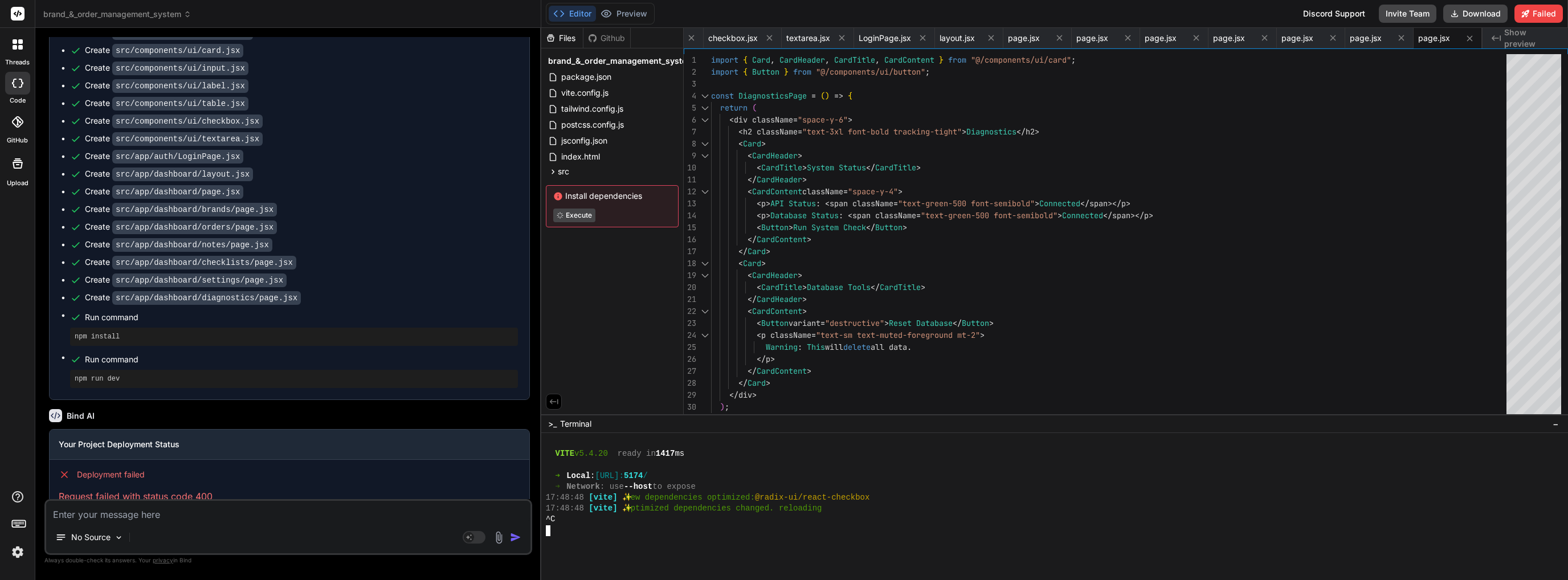
click at [620, 534] on div at bounding box center [1048, 531] width 1005 height 11
click at [375, 539] on div "No Source" at bounding box center [289, 539] width 485 height 27
click at [477, 532] on rect at bounding box center [474, 537] width 23 height 13
type textarea "x"
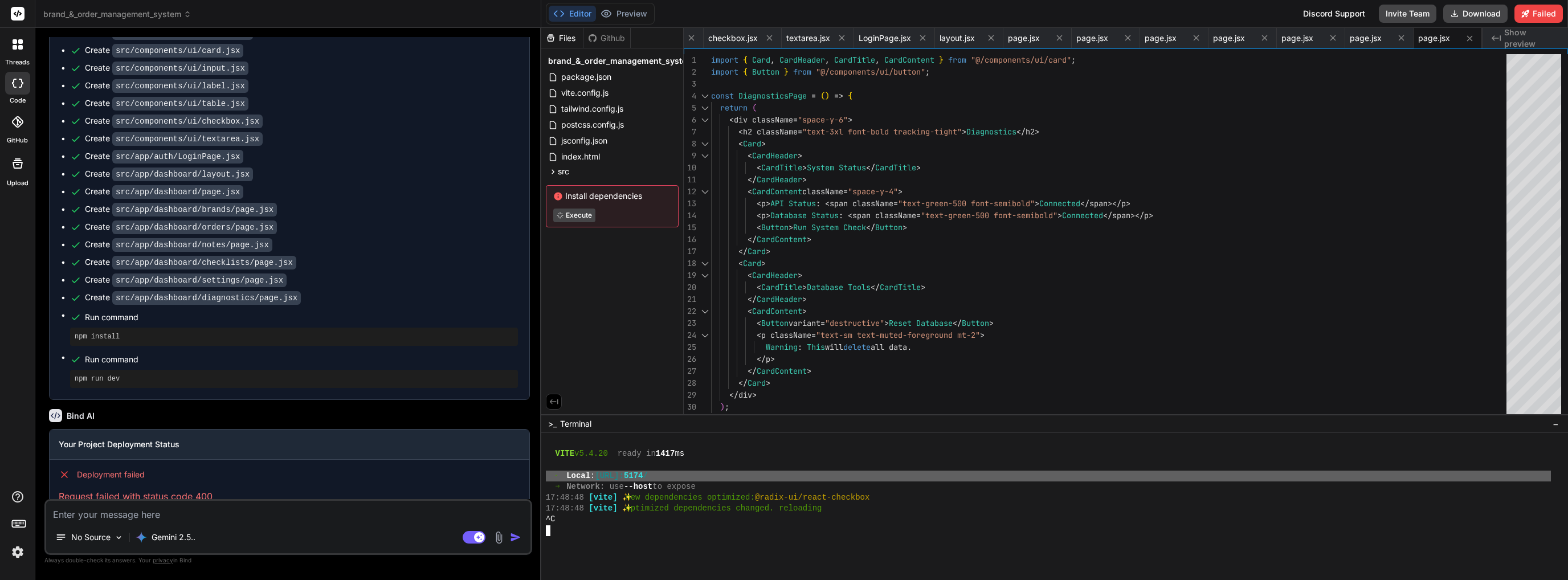
click at [729, 488] on div "➜ Network : use --host to expose" at bounding box center [1048, 487] width 1005 height 11
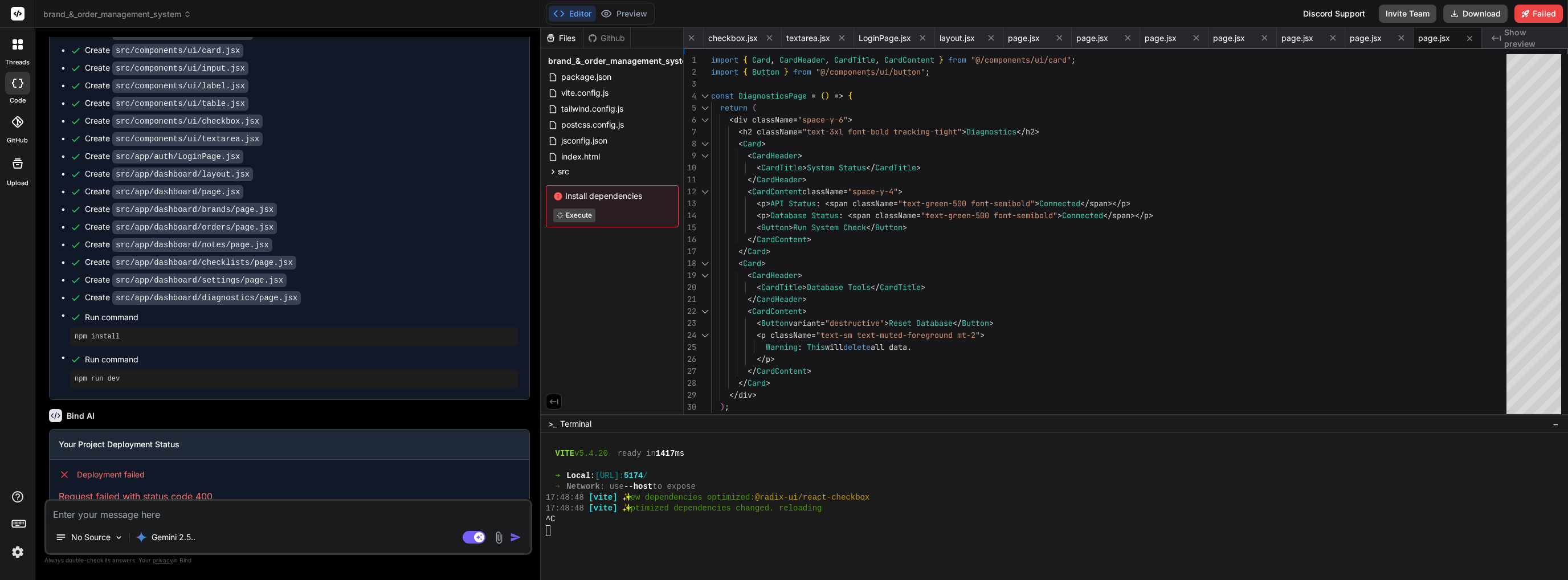
click at [272, 520] on textarea at bounding box center [289, 511] width 485 height 21
type textarea "l"
type textarea "x"
type textarea "lc"
type textarea "x"
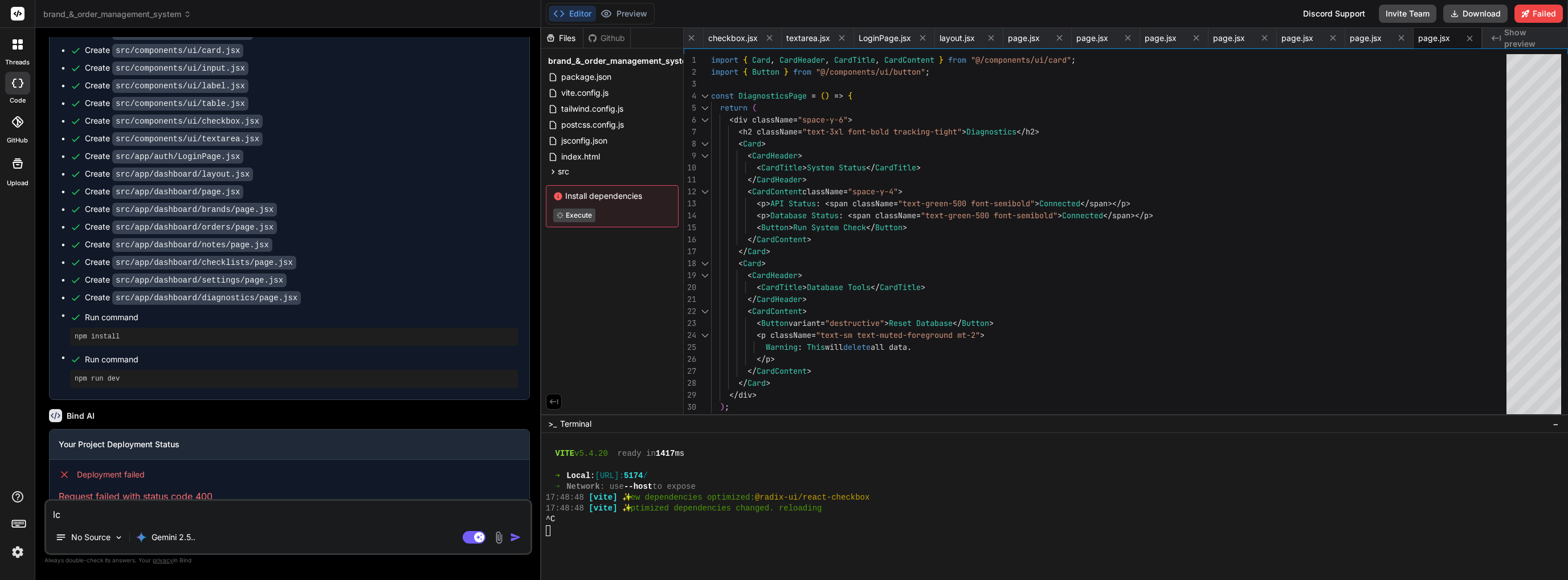
type textarea "l"
type textarea "x"
type textarea "lo"
type textarea "x"
type textarea "loa"
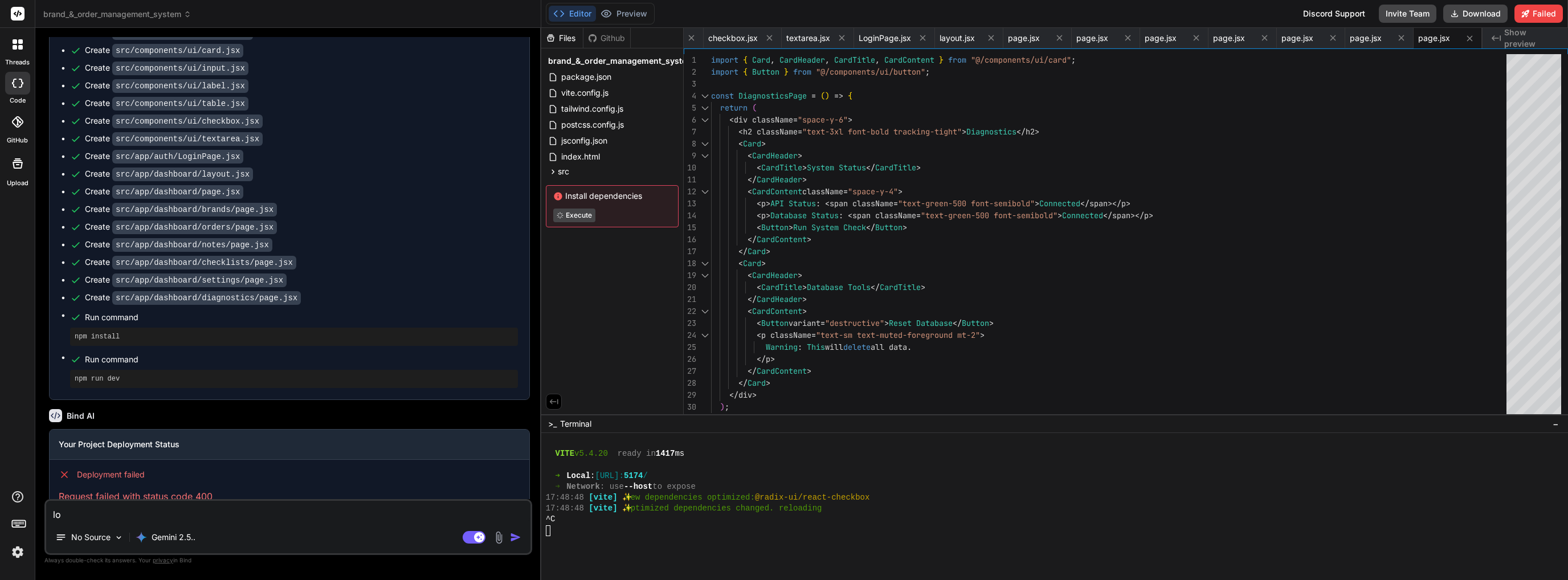
type textarea "x"
type textarea "lo"
type textarea "x"
type textarea "loc"
type textarea "x"
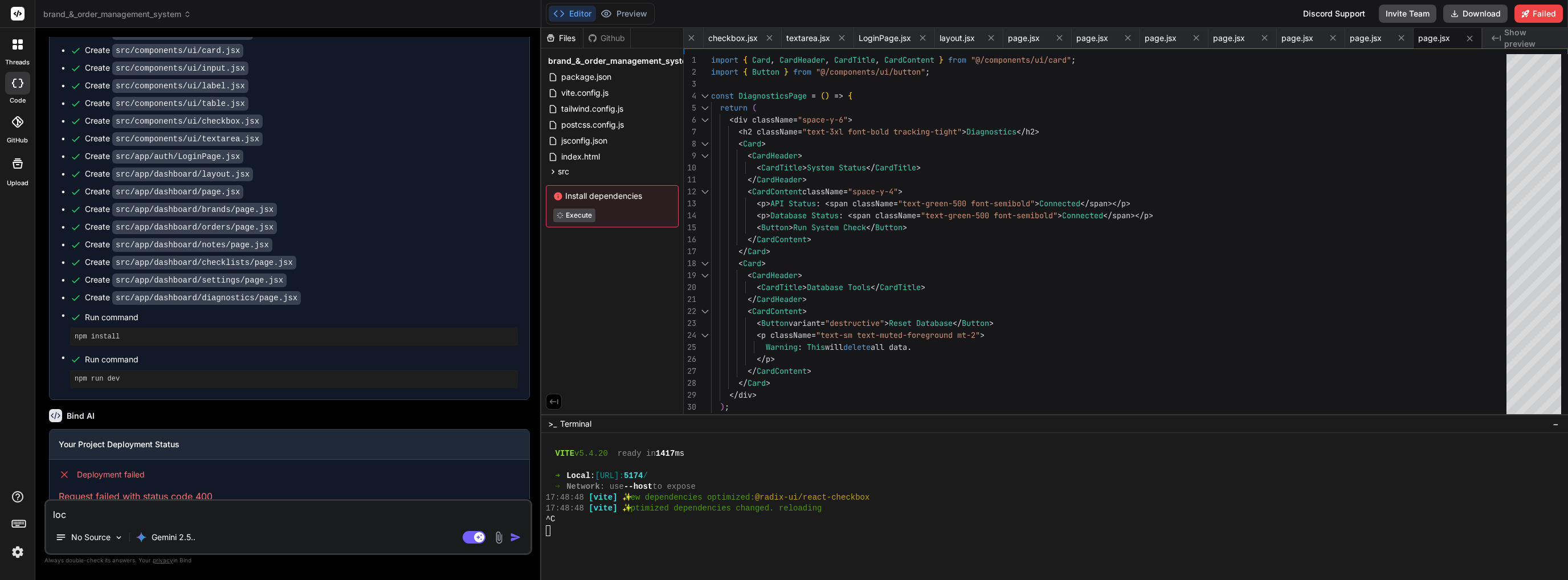
type textarea "loca"
type textarea "x"
type textarea "local"
type textarea "x"
type textarea "localh"
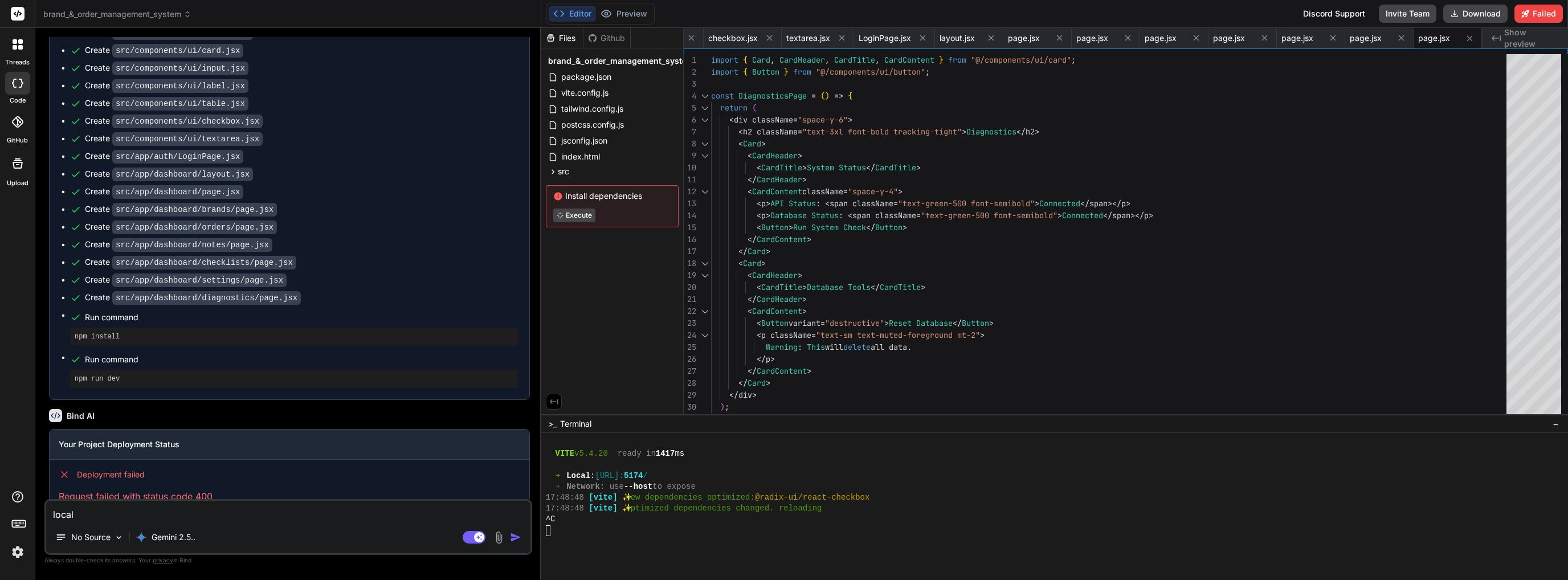
type textarea "x"
type textarea "localho"
type textarea "x"
type textarea "localhod"
type textarea "x"
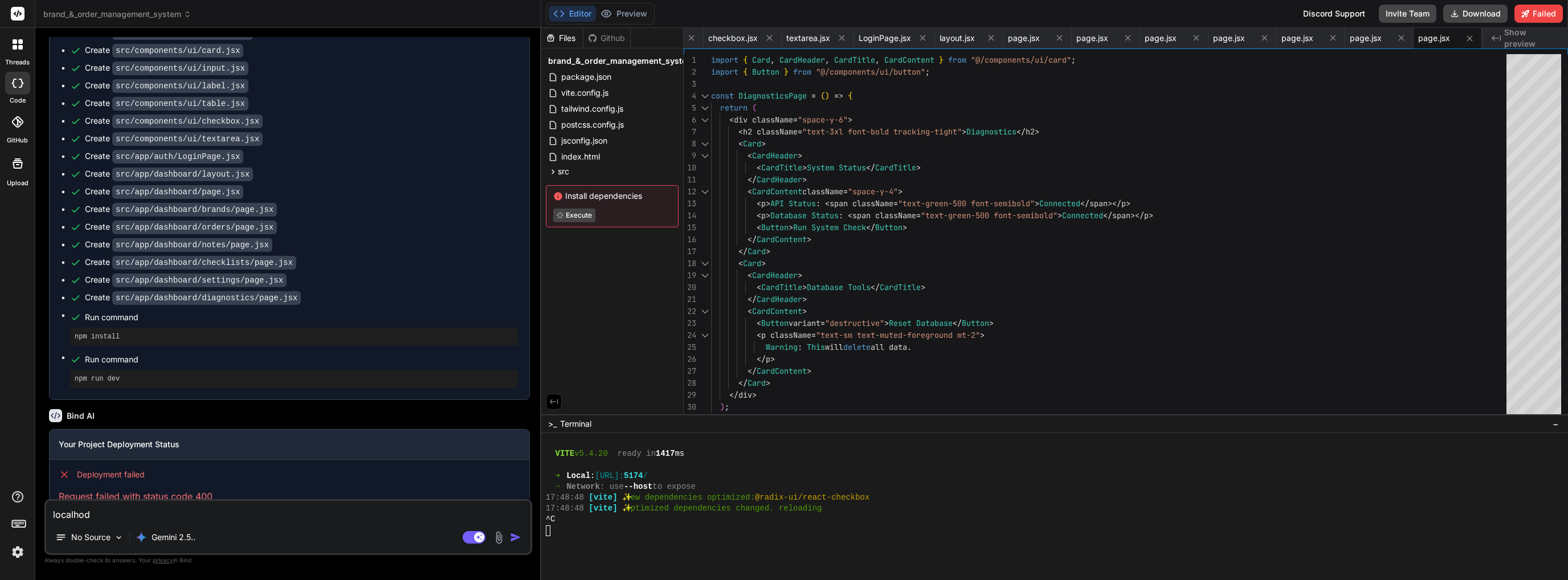
type textarea "localhodt"
type textarea "x"
type textarea "localhod"
type textarea "x"
type textarea "localho"
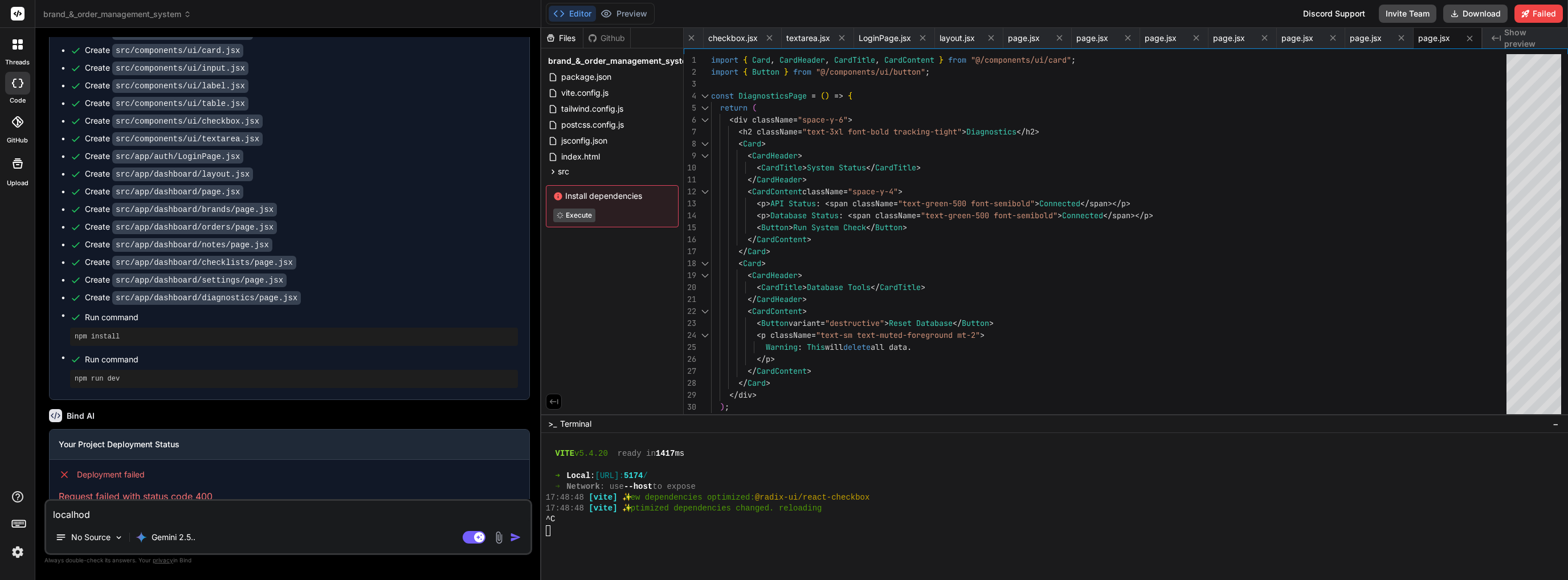
type textarea "x"
type textarea "localhos"
type textarea "x"
type textarea "localhost"
type textarea "x"
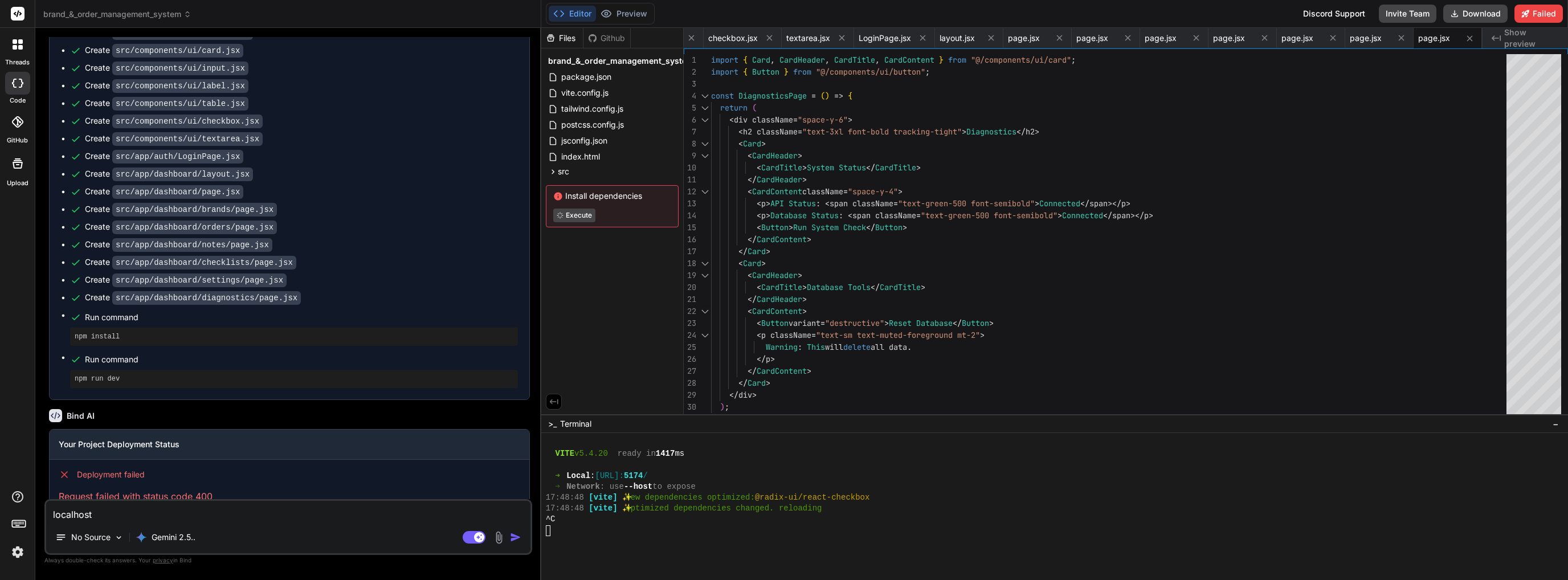
type textarea "localhost"
type textarea "x"
type textarea "localhost n"
type textarea "x"
type textarea "localhost no"
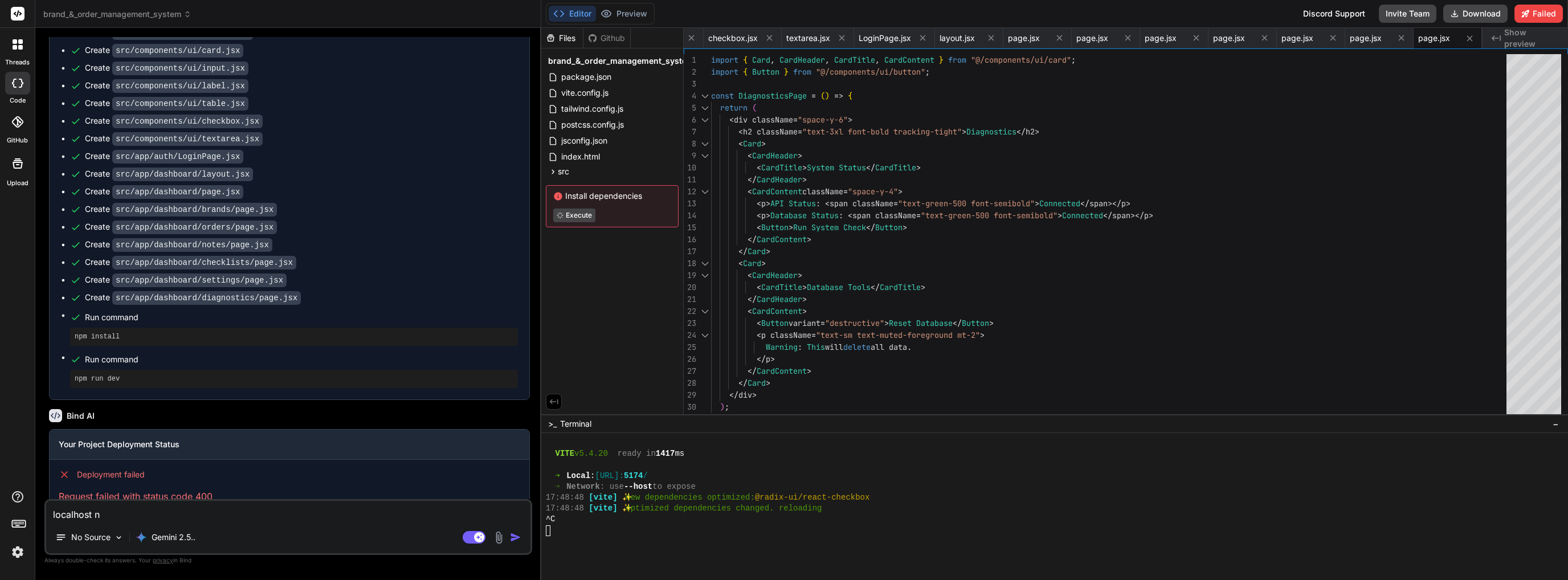
type textarea "x"
type textarea "localhost not"
type textarea "x"
type textarea "localhost not"
type textarea "x"
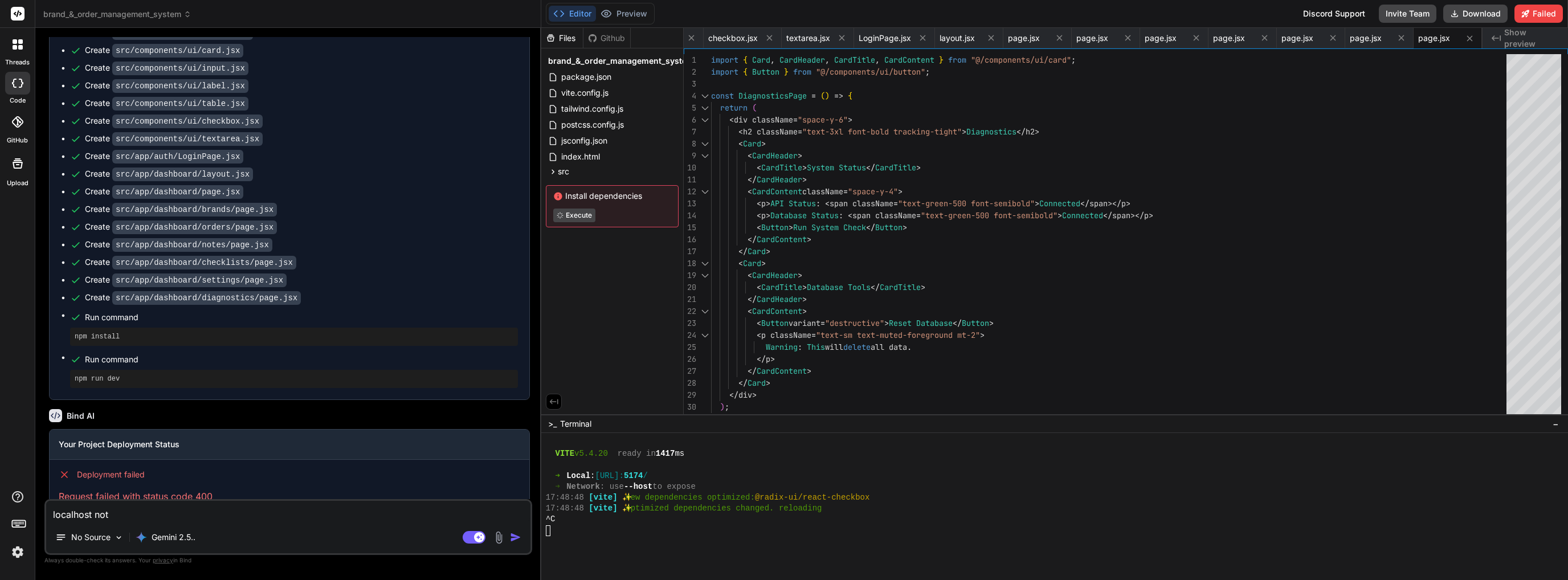
type textarea "localhost not w"
type textarea "x"
type textarea "localhost not wo"
type textarea "x"
type textarea "localhost not wor"
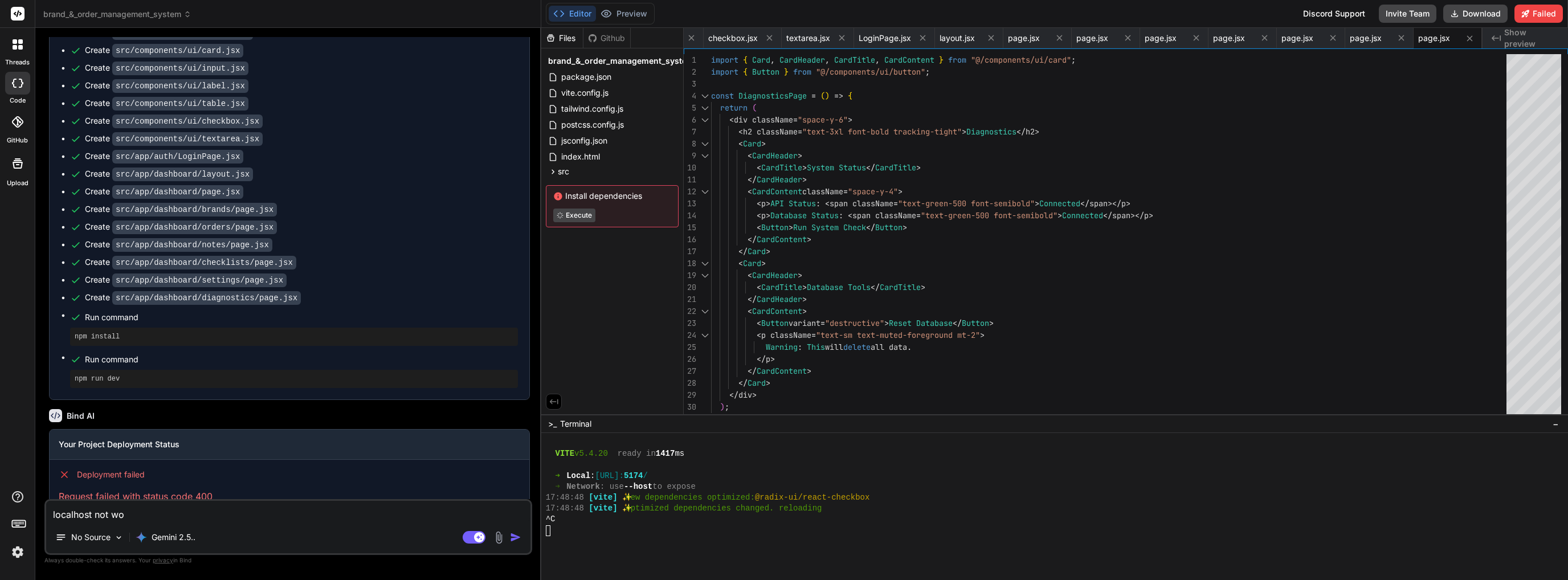
type textarea "x"
type textarea "localhost not work"
type textarea "x"
type textarea "localhost not worki"
type textarea "x"
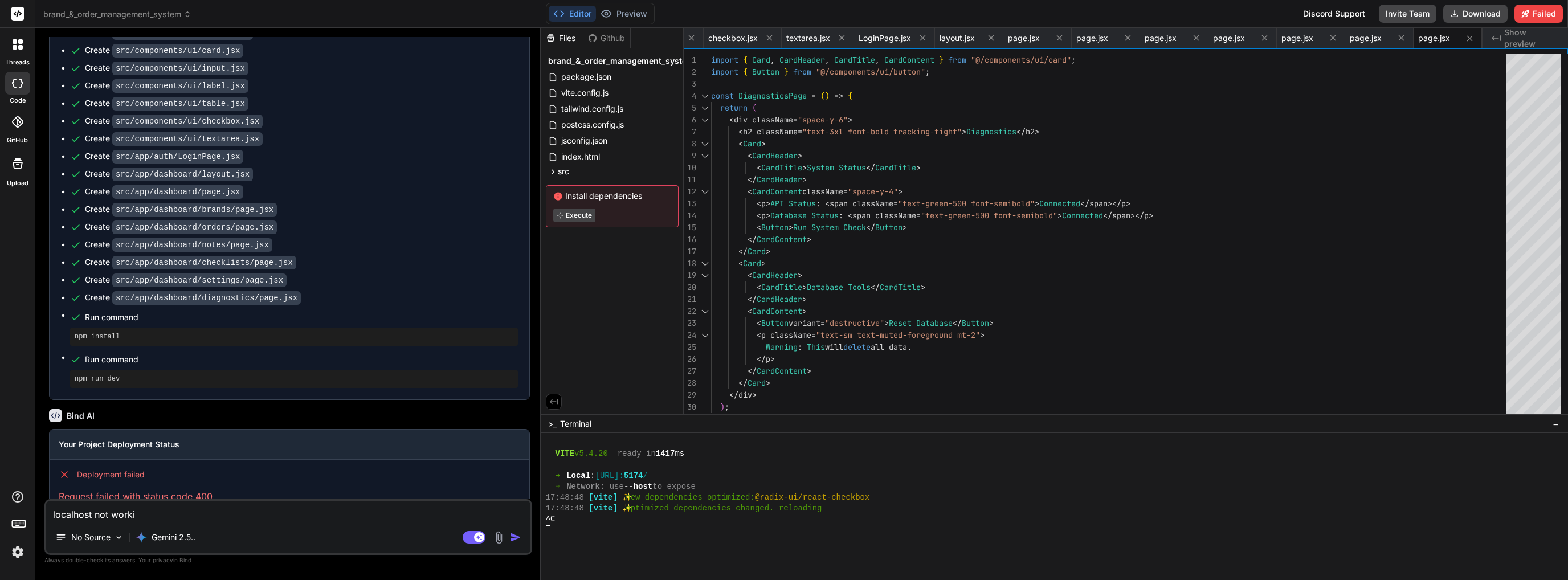
type textarea "localhost not workin"
type textarea "x"
type textarea "localhost not working"
type textarea "x"
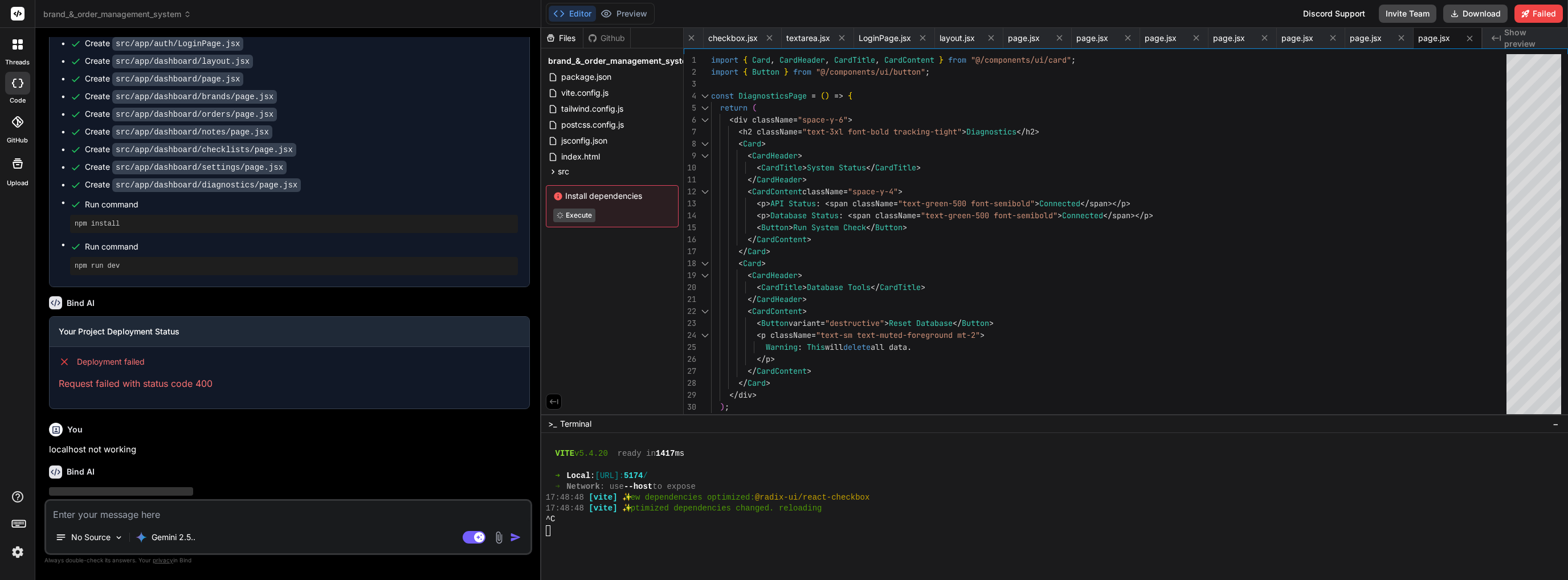
scroll to position [1260, 0]
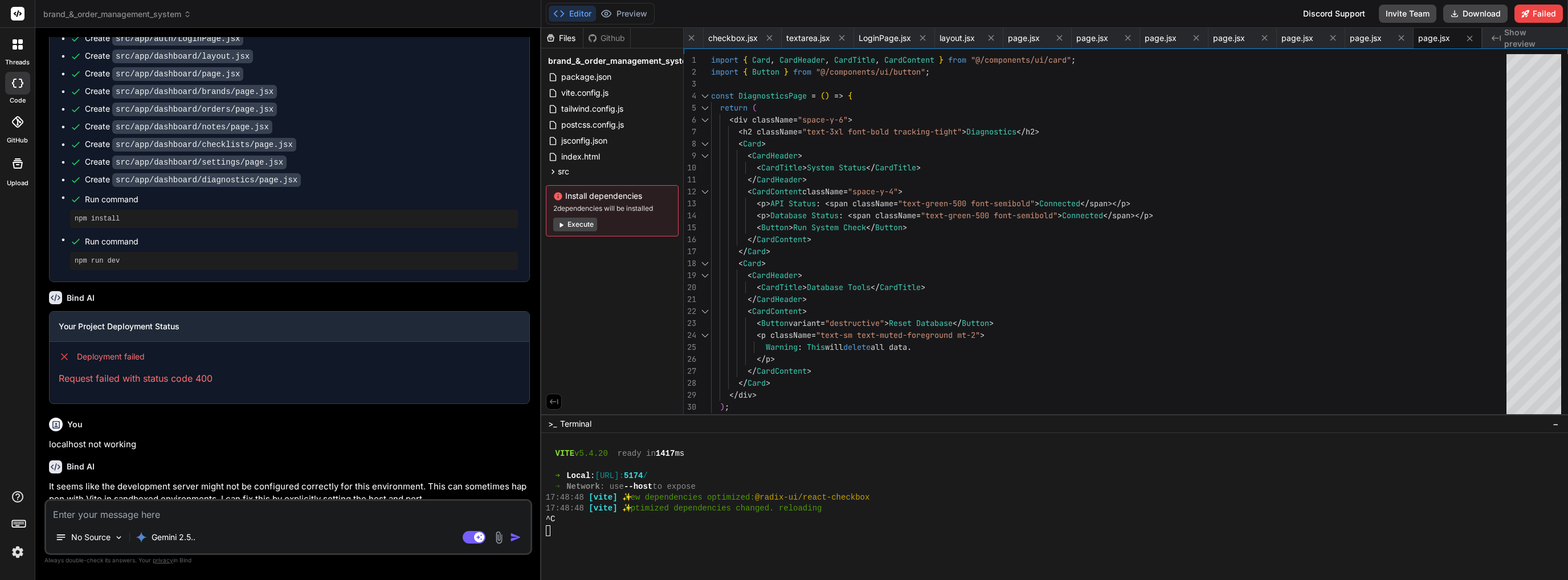
click at [572, 223] on button "Execute" at bounding box center [575, 225] width 44 height 13
type textarea "x"
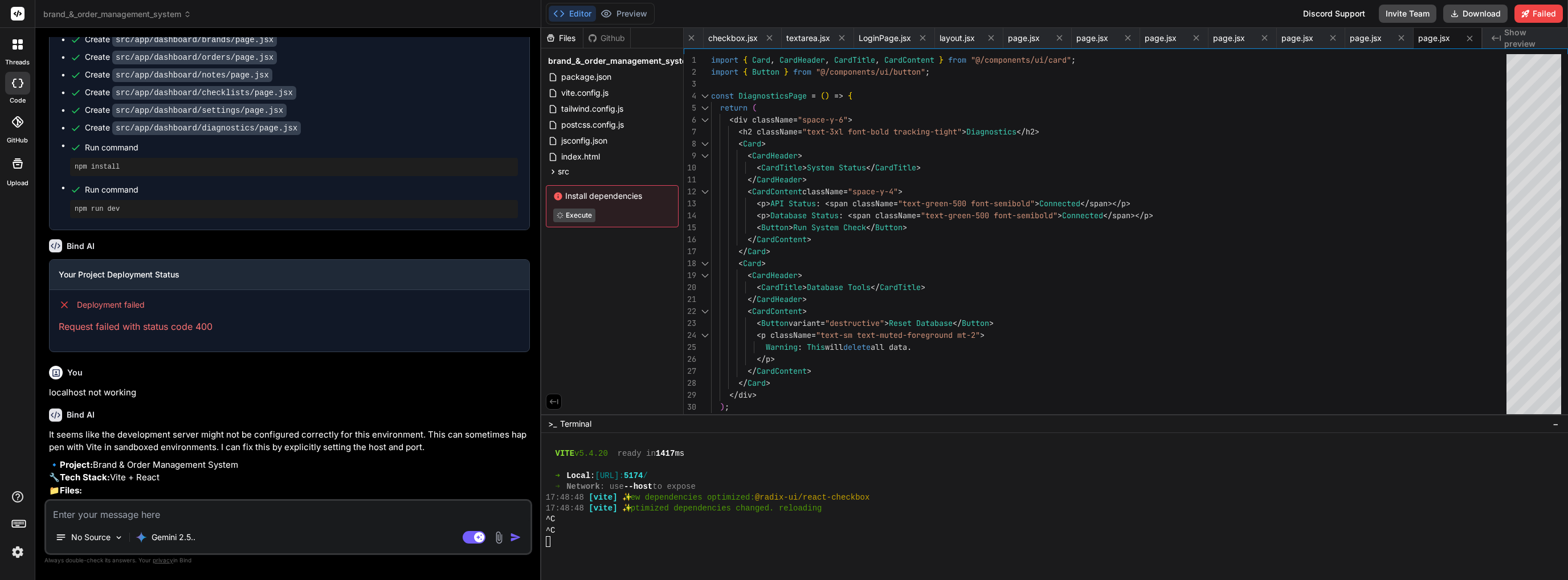
scroll to position [1313, 0]
click at [229, 515] on textarea at bounding box center [289, 511] width 485 height 21
type textarea "y"
type textarea "x"
type textarea "ye"
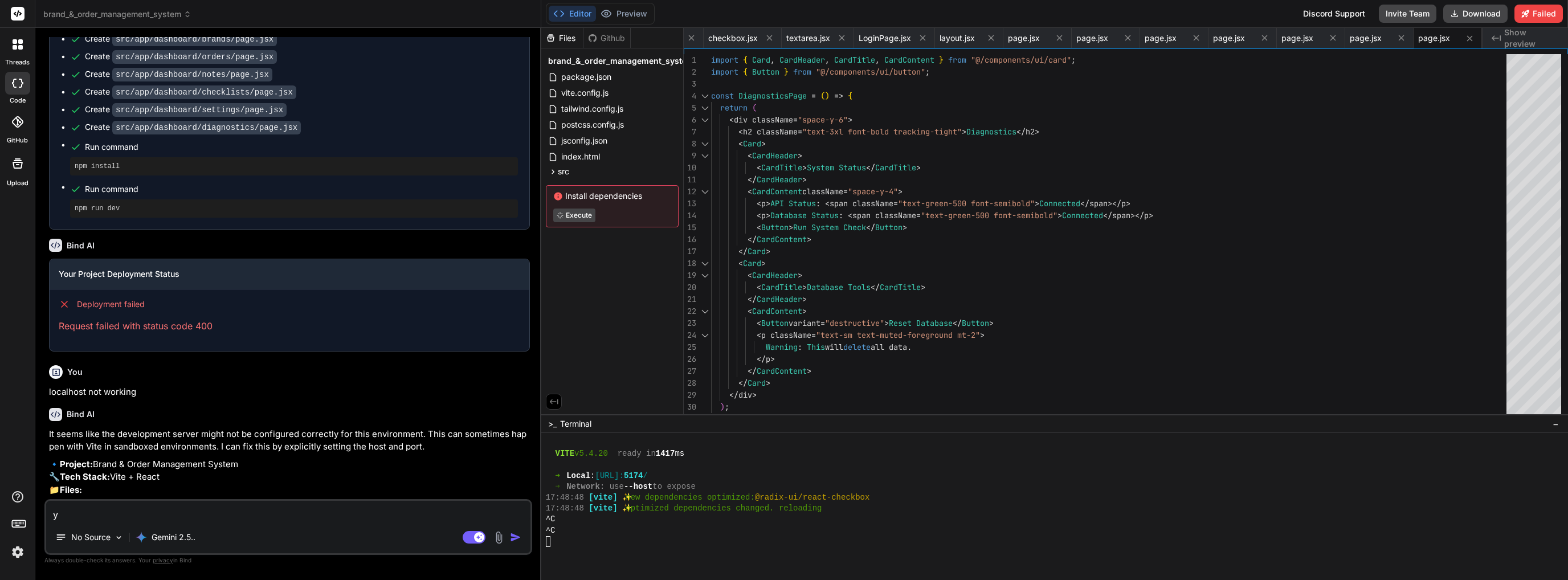
type textarea "x"
type textarea "yes"
type textarea "x"
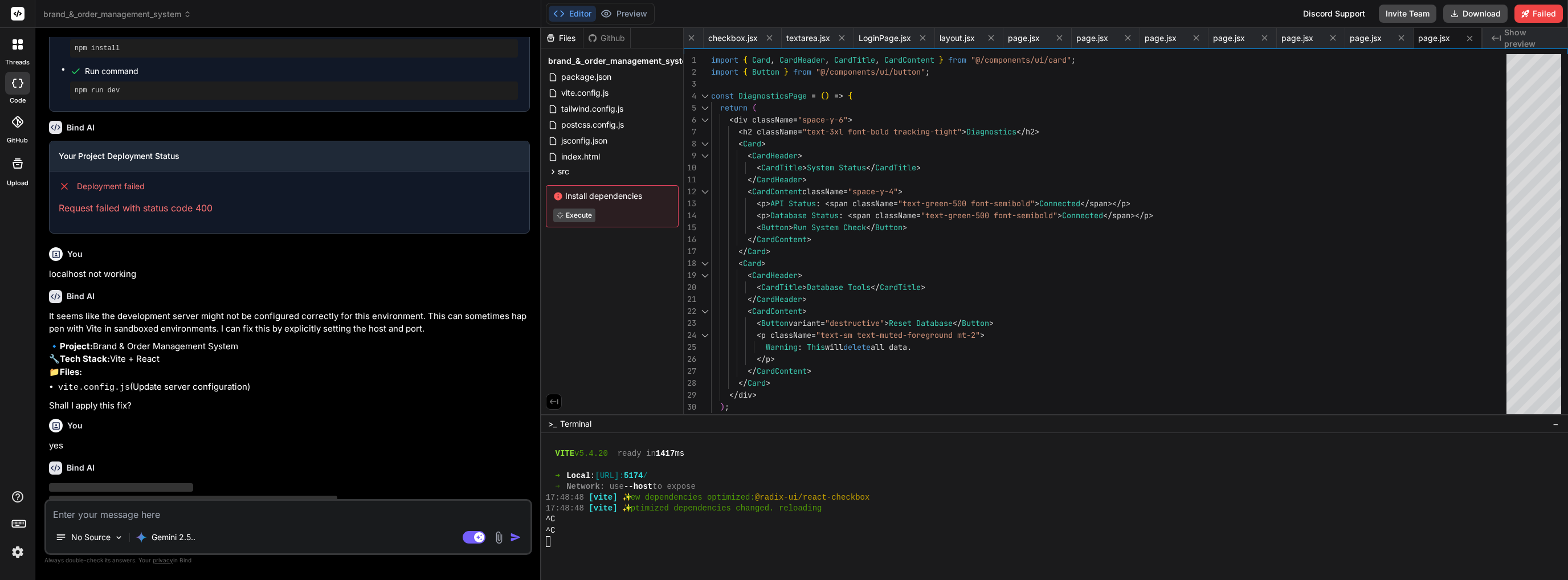
scroll to position [1431, 0]
type textarea "x"
type textarea "resolve: { alias: { "@": path.resolve(__dirname, "./src"), }, }, })"
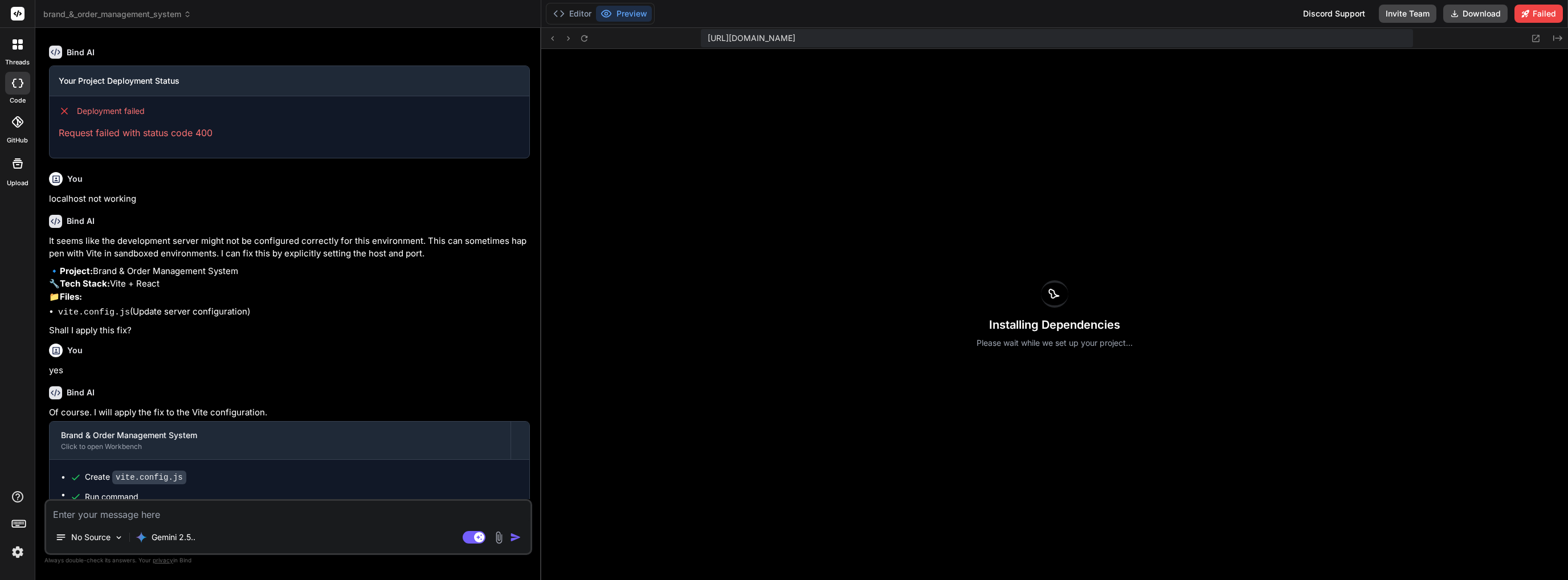
scroll to position [1511, 0]
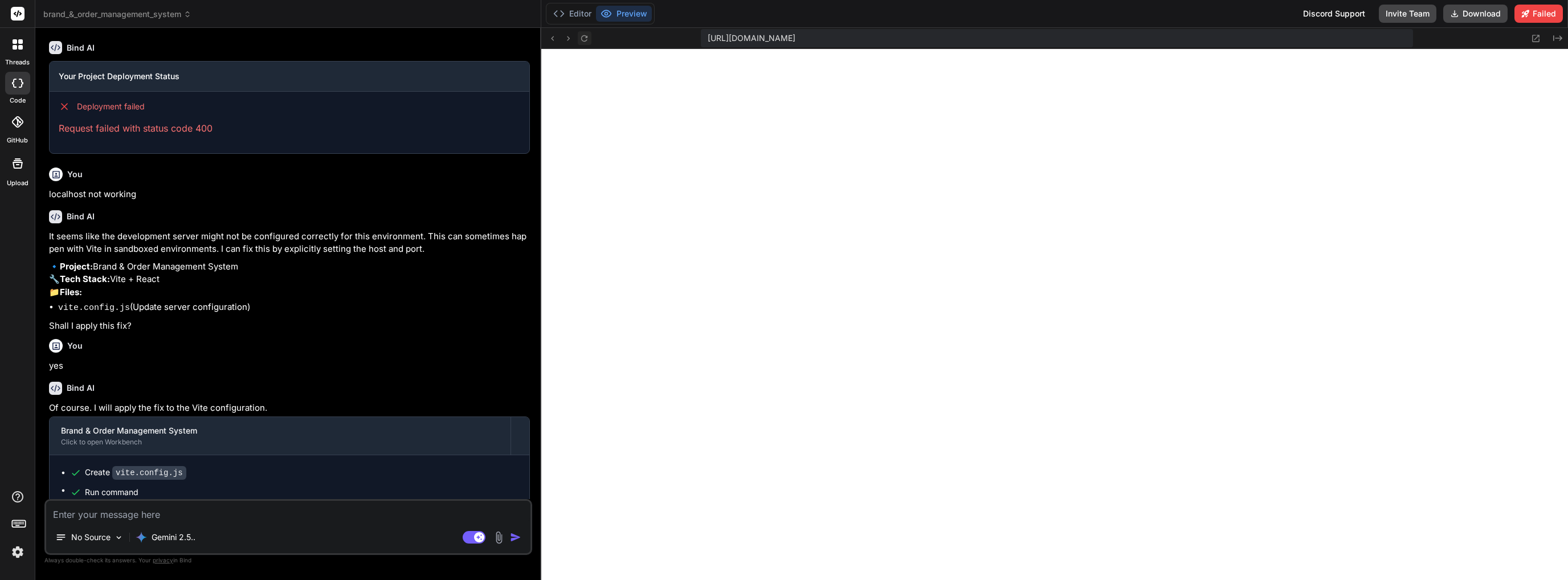
click at [586, 33] on icon at bounding box center [584, 38] width 10 height 10
click at [16, 17] on rect at bounding box center [18, 13] width 13 height 13
click at [22, 47] on icon at bounding box center [20, 47] width 4 height 4
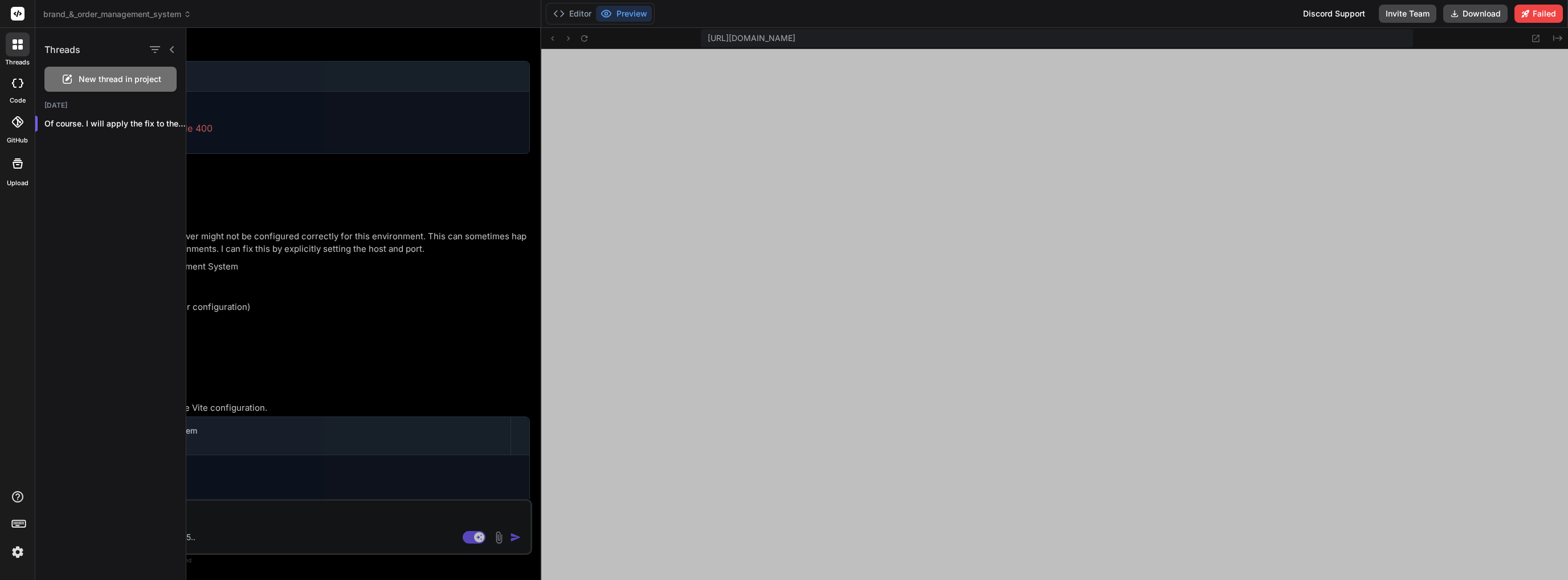
click at [21, 55] on div at bounding box center [17, 44] width 24 height 24
click at [170, 125] on icon "button" at bounding box center [173, 124] width 7 height 7
click at [173, 174] on div "Delete" at bounding box center [221, 169] width 111 height 23
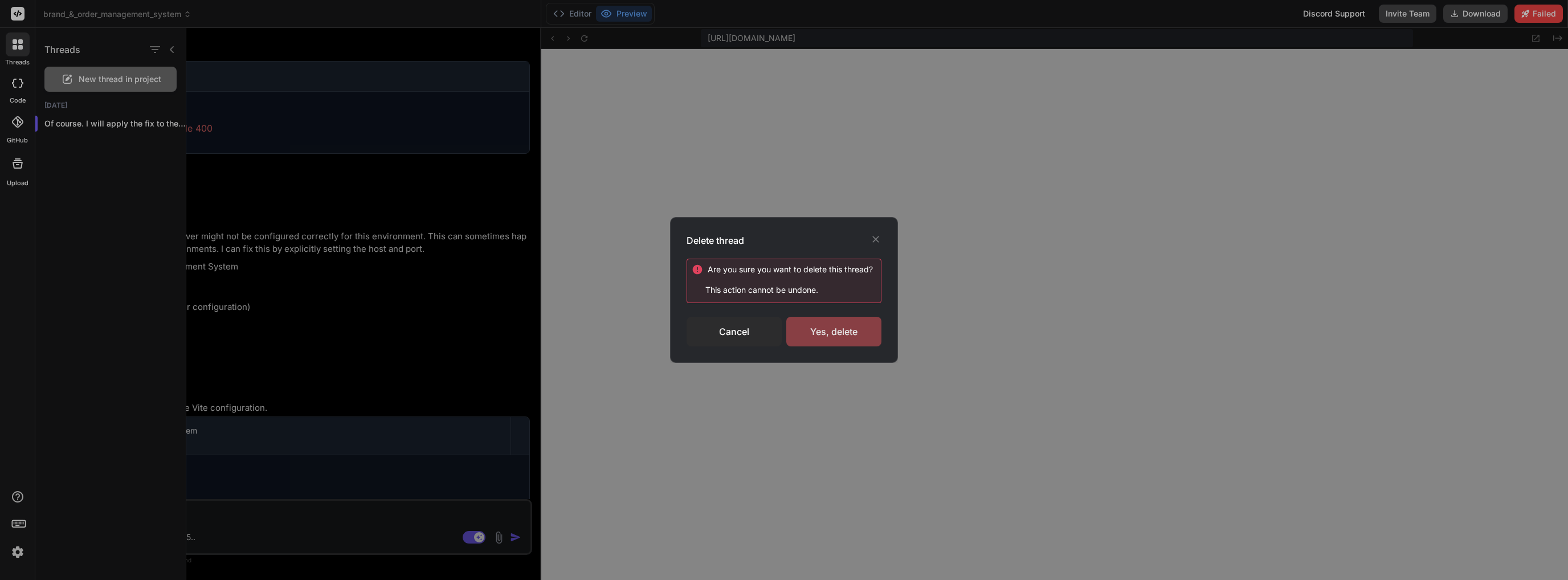
click at [835, 335] on div "Yes, delete" at bounding box center [834, 331] width 95 height 30
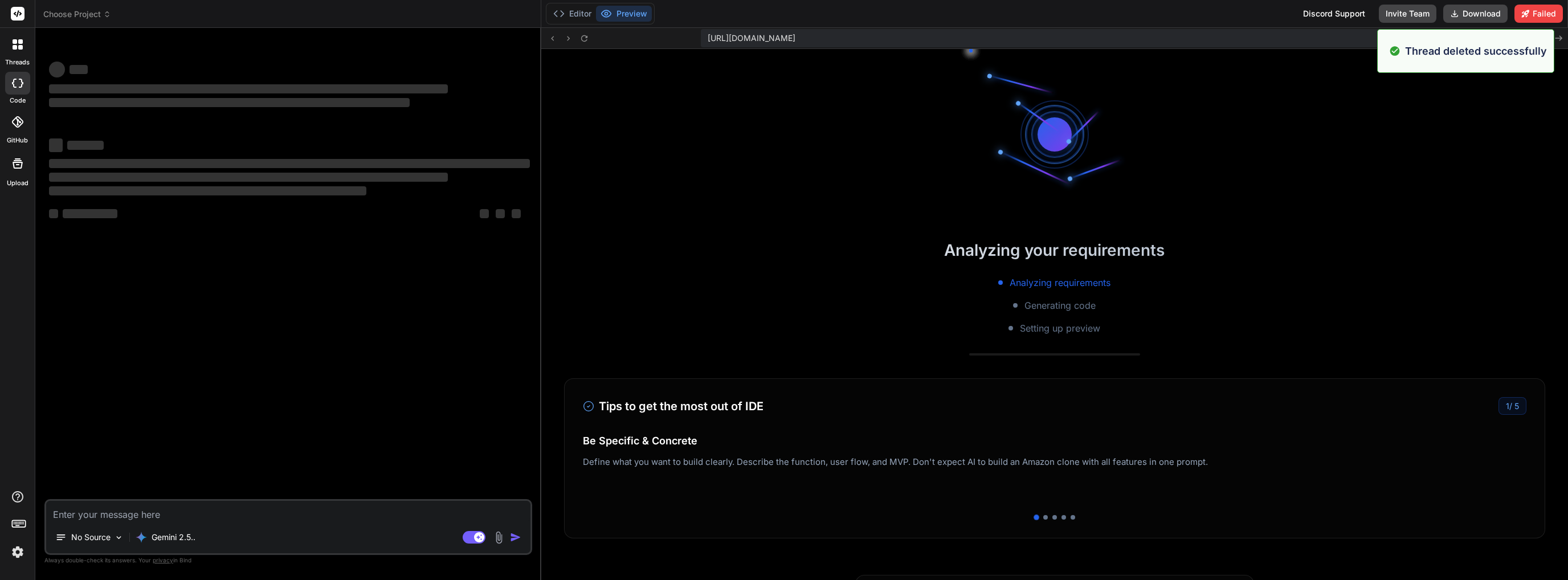
scroll to position [1969, 0]
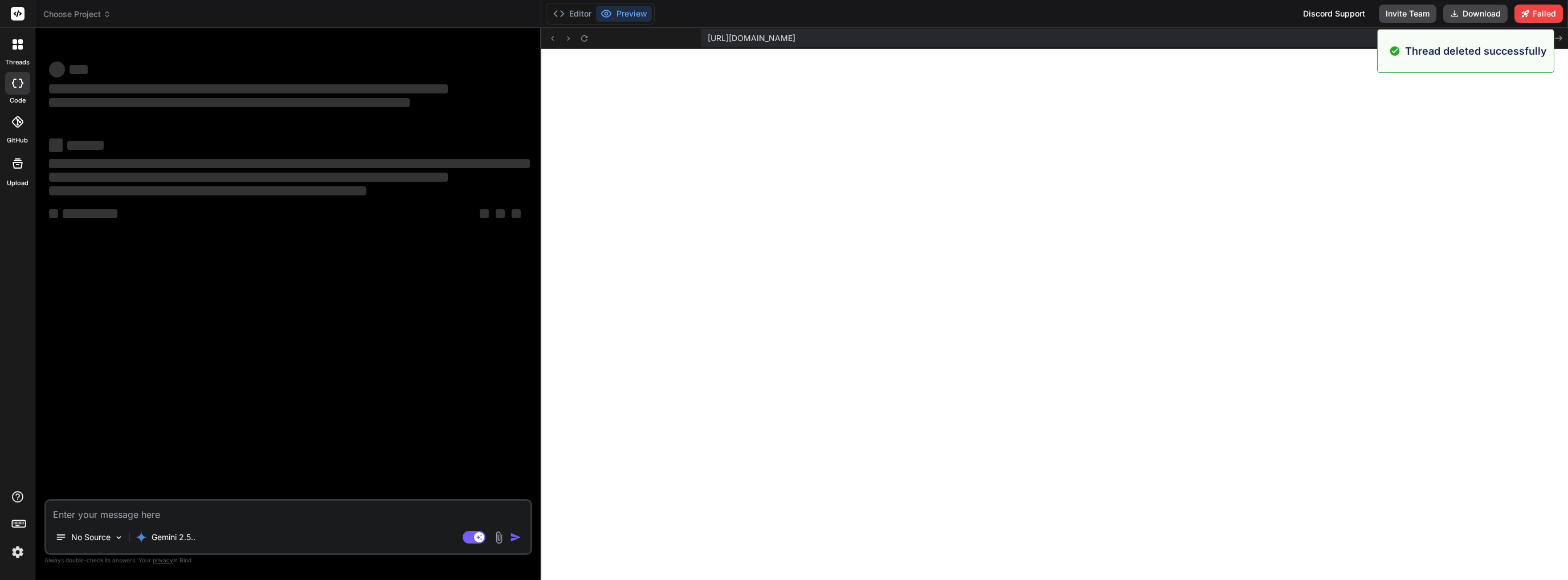
type textarea "x"
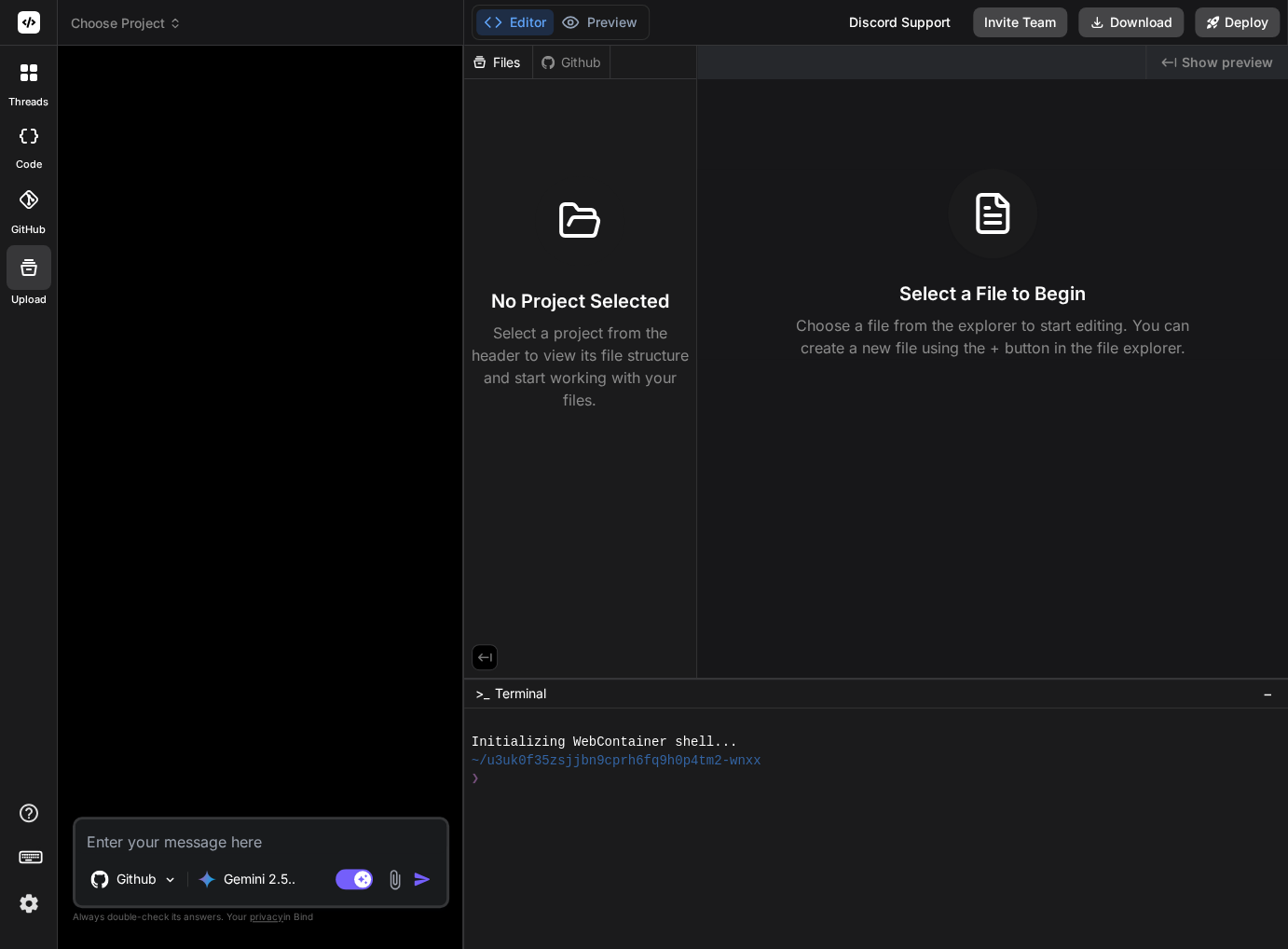
scroll to position [607, 0]
